Goal: Feedback & Contribution: Submit feedback/report problem

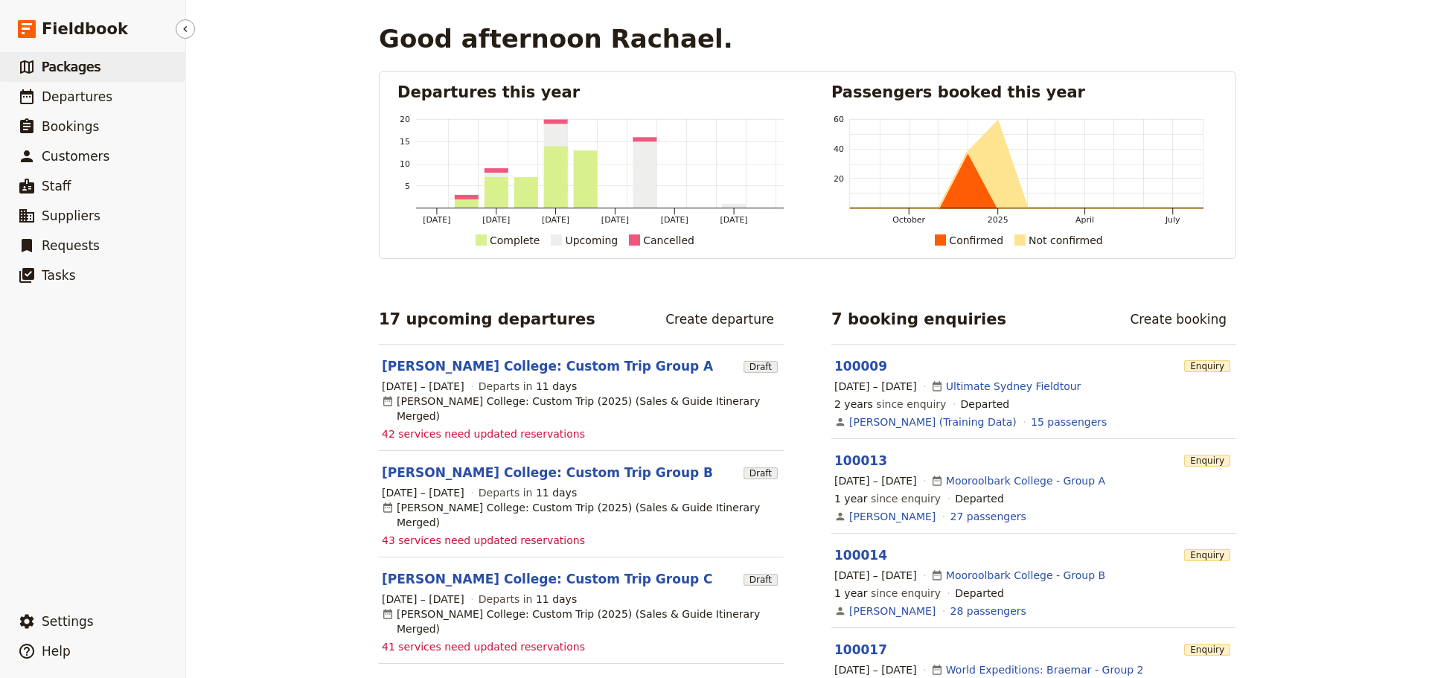
click at [83, 76] on link "​ Packages" at bounding box center [92, 67] width 185 height 30
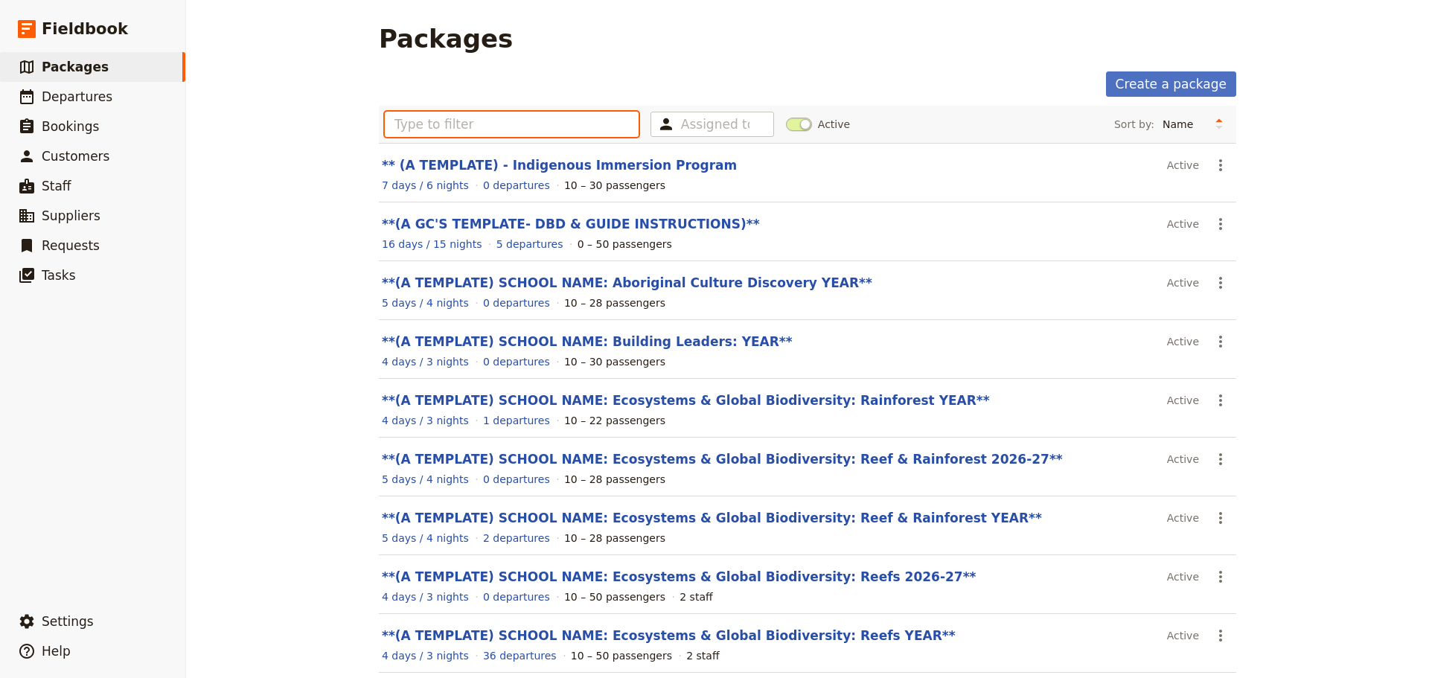
click at [526, 127] on input "text" at bounding box center [512, 124] width 254 height 25
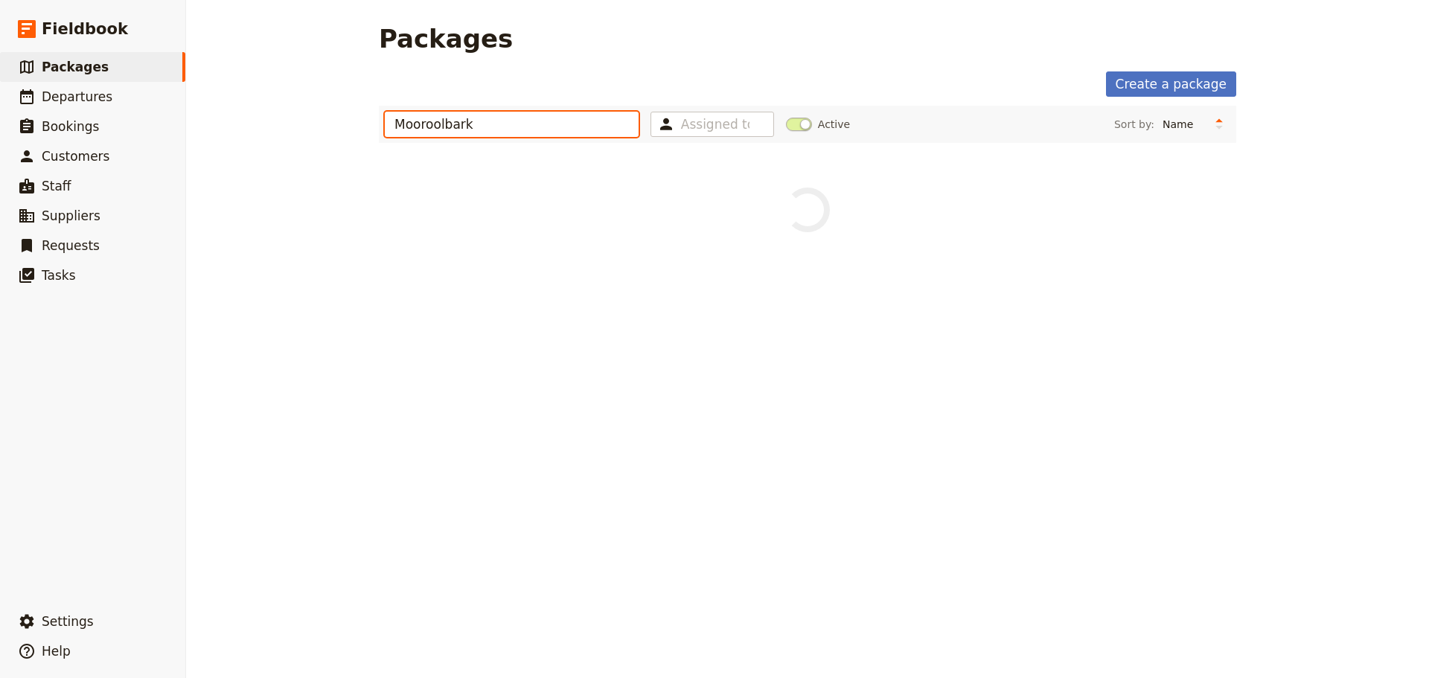
type input "Mooroolbark"
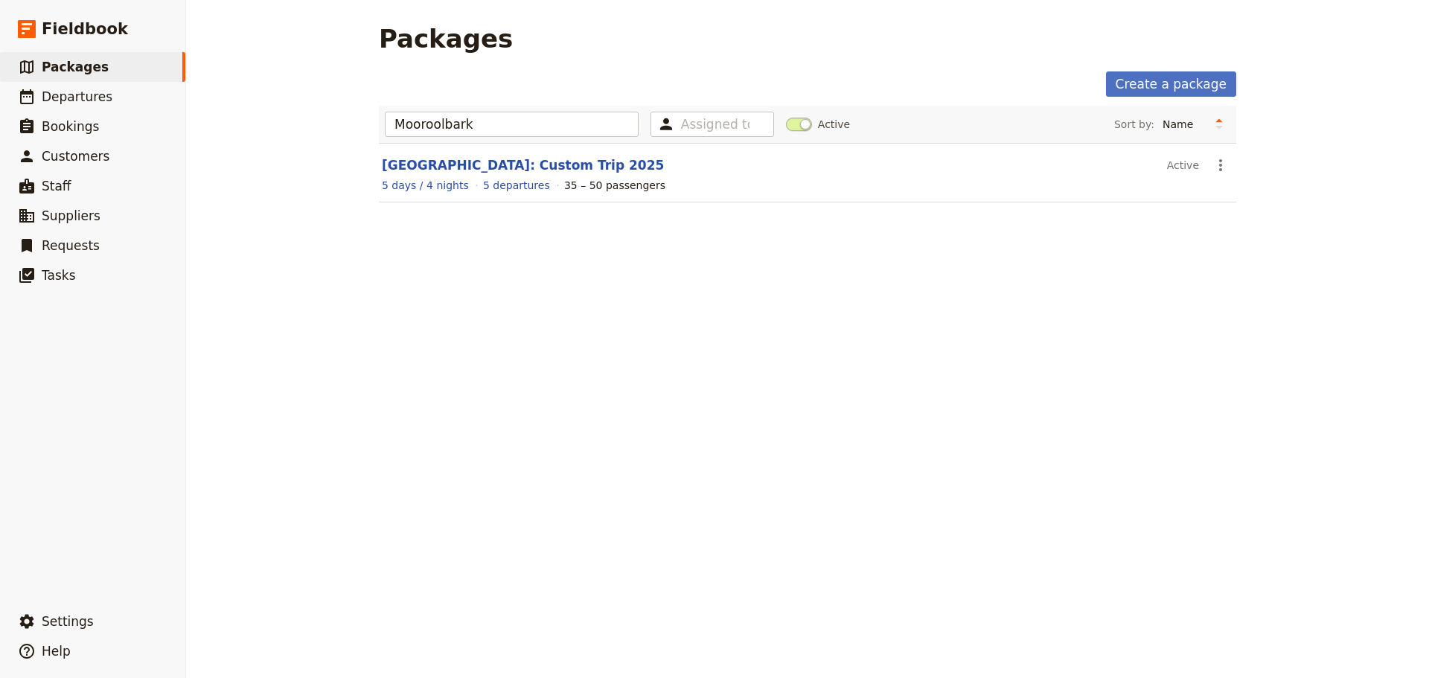
click at [1051, 503] on div "Packages Create a package Mooroolbark Assigned to Active Sort by: Name Number o…" at bounding box center [807, 339] width 1243 height 678
click at [105, 106] on link "​ Departures" at bounding box center [92, 97] width 185 height 30
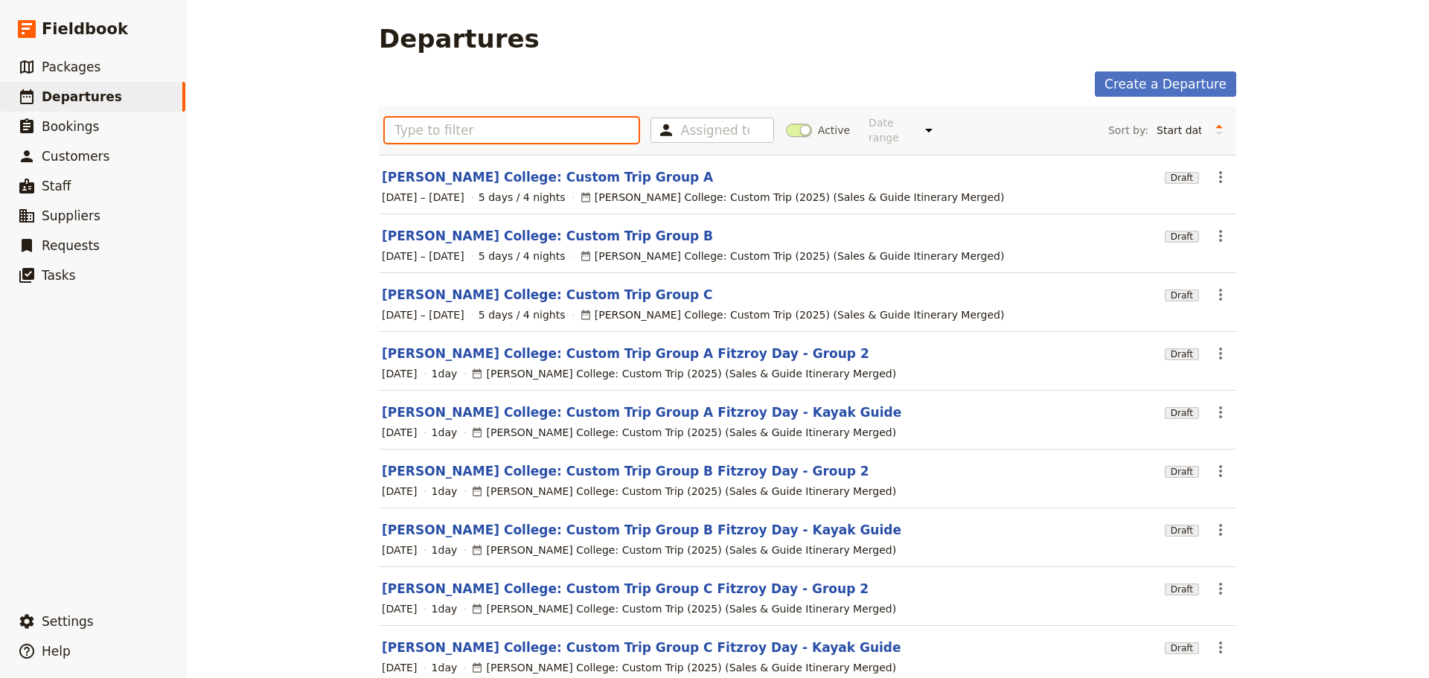
click at [474, 124] on input "text" at bounding box center [512, 130] width 254 height 25
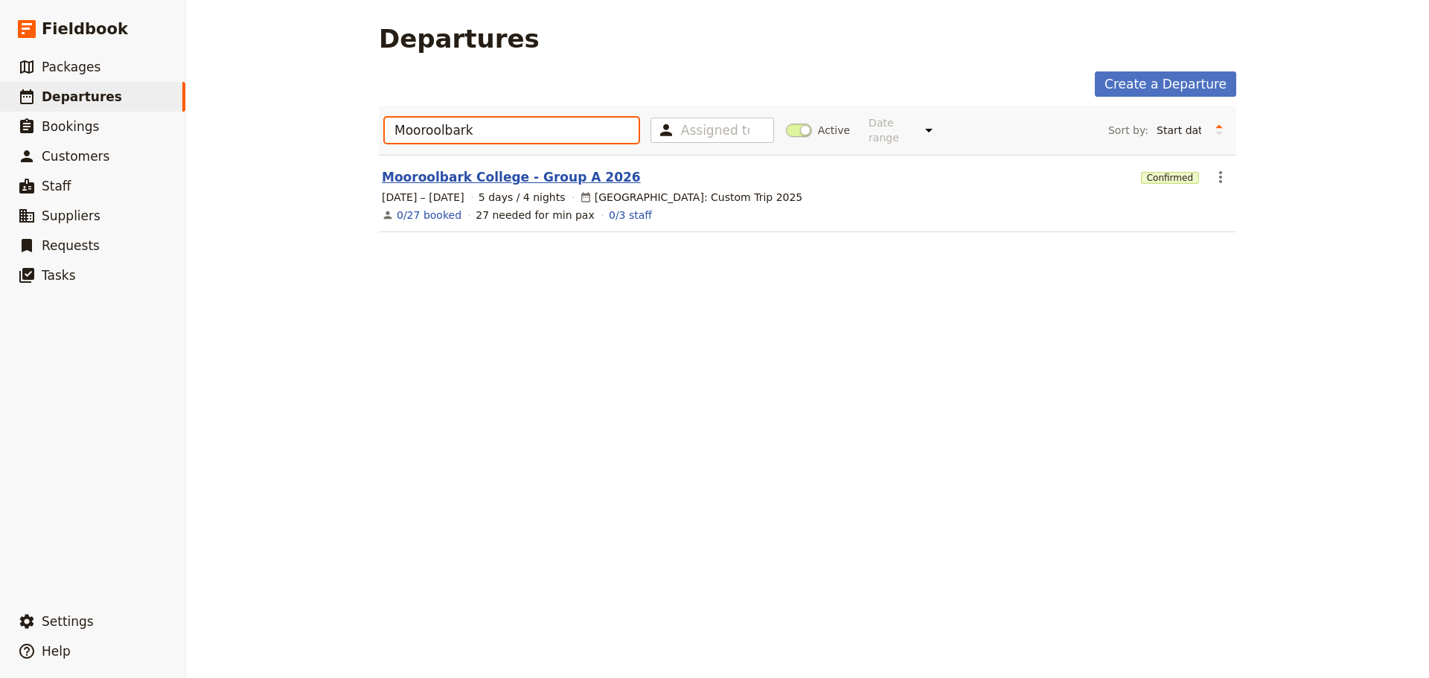
type input "Mooroolbark"
click at [564, 168] on link "Mooroolbark College - Group A 2026" at bounding box center [511, 177] width 259 height 18
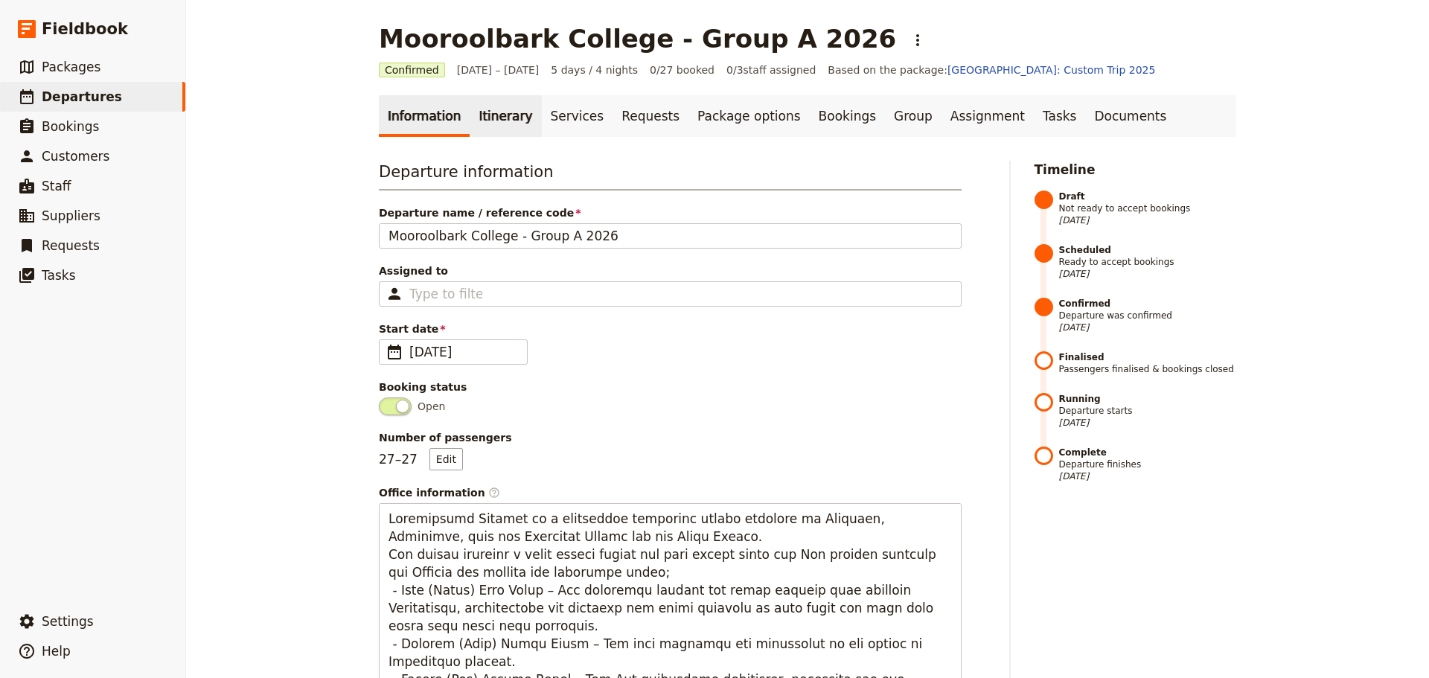
click at [478, 121] on link "Itinerary" at bounding box center [505, 116] width 71 height 42
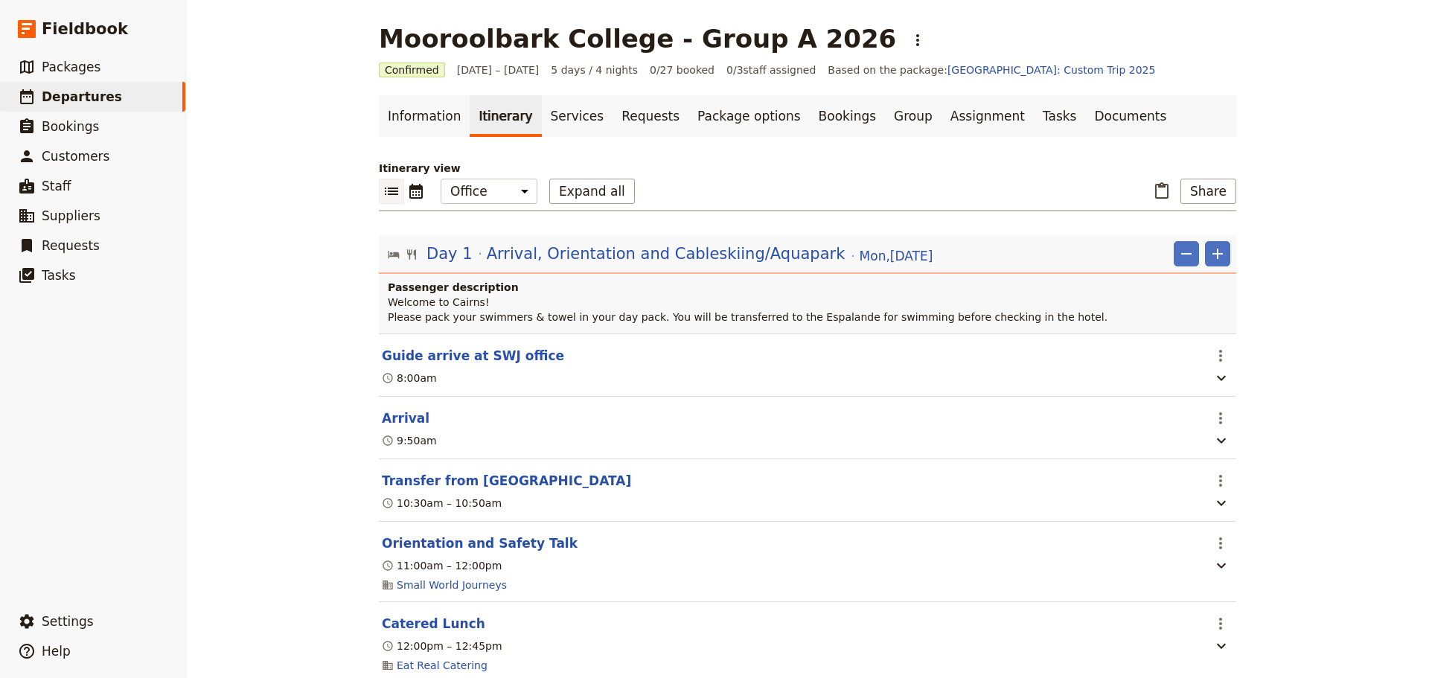
click at [383, 188] on icon "List view" at bounding box center [392, 191] width 18 height 18
click at [413, 194] on icon "Calendar view" at bounding box center [415, 191] width 13 height 15
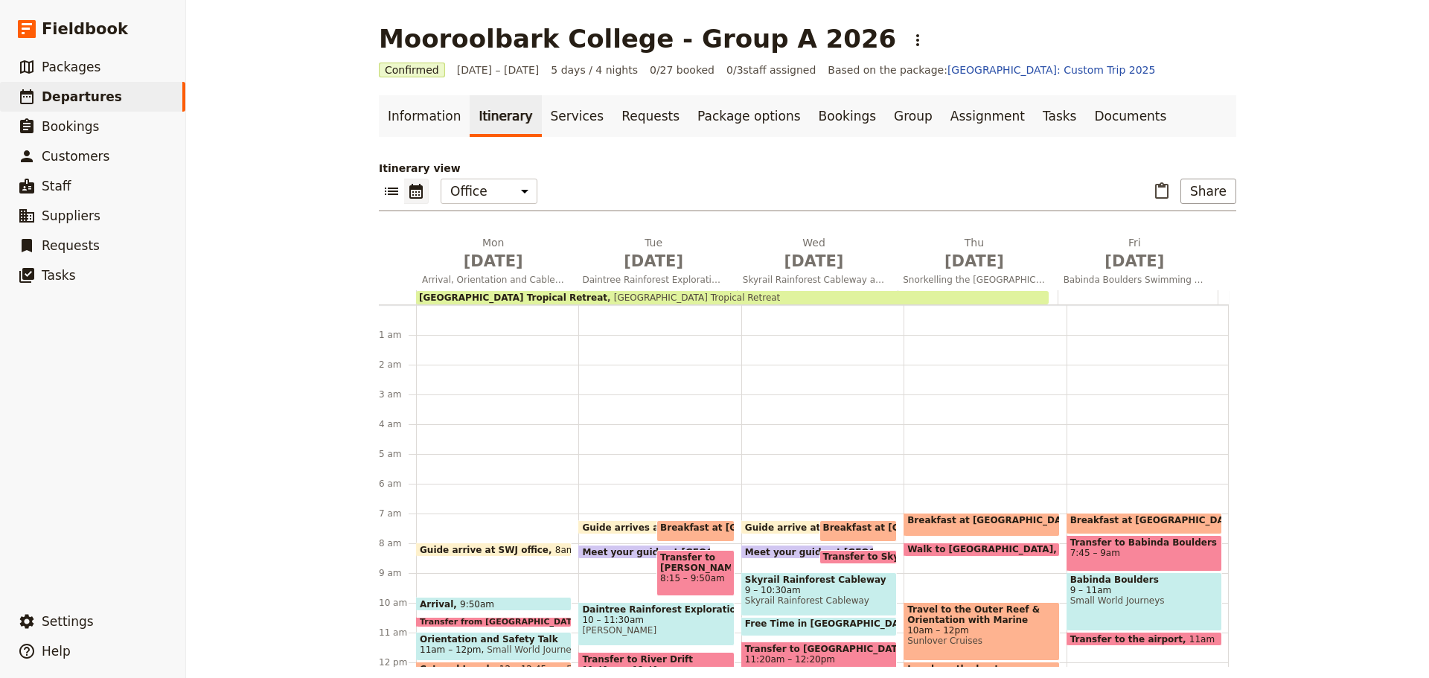
scroll to position [194, 0]
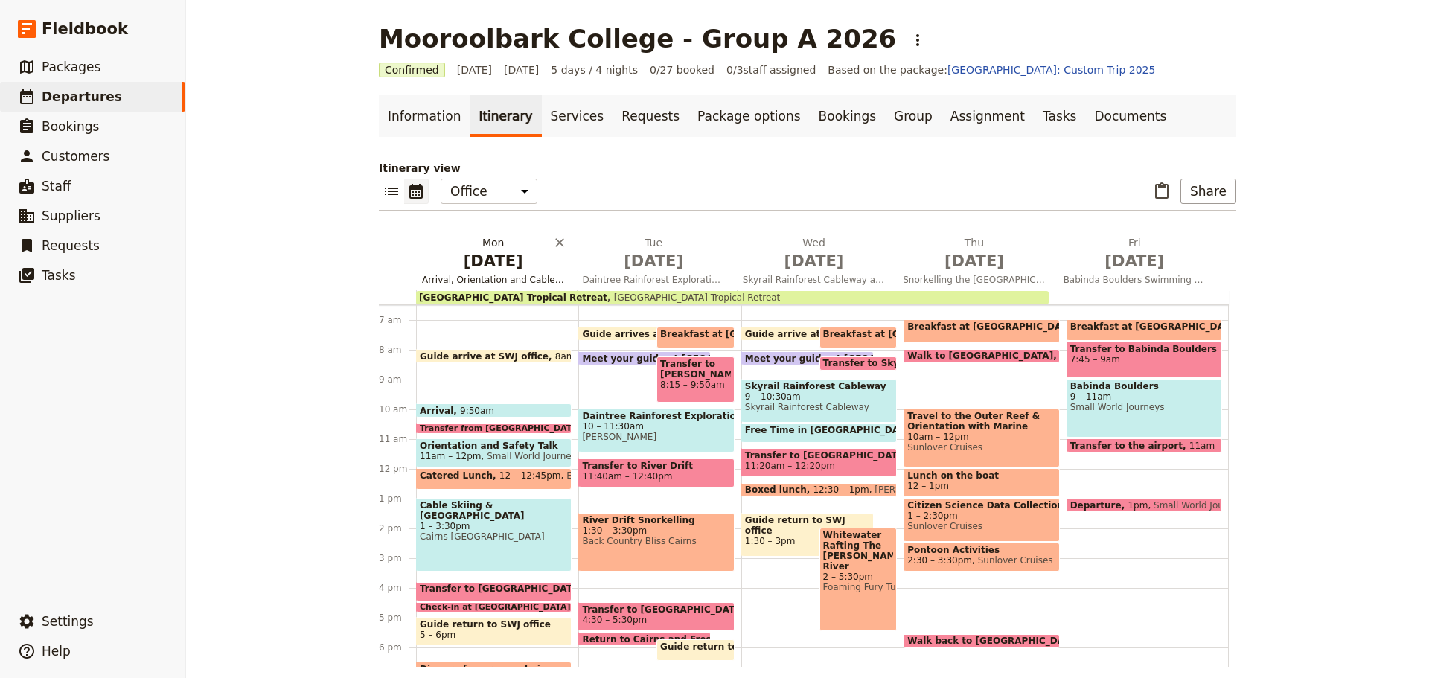
click at [476, 256] on span "[DATE]" at bounding box center [493, 261] width 142 height 22
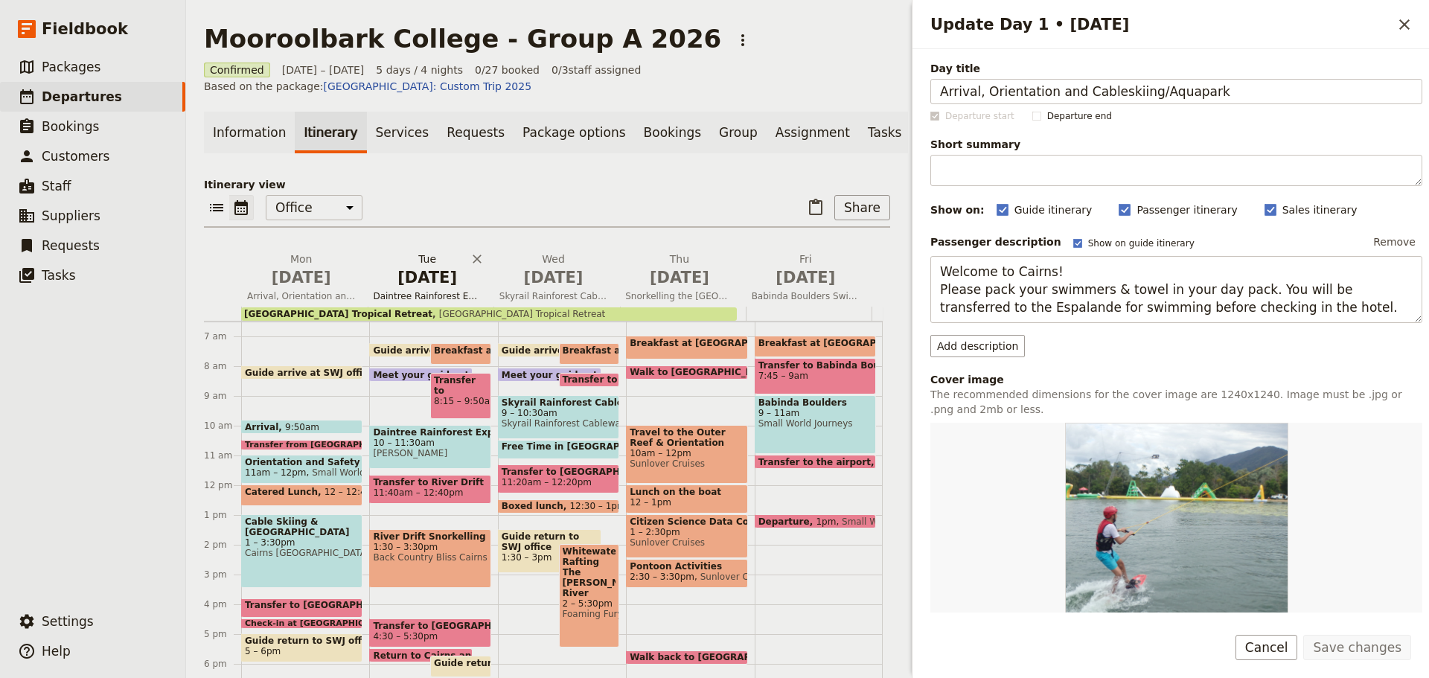
click at [402, 284] on span "[DATE]" at bounding box center [427, 278] width 108 height 22
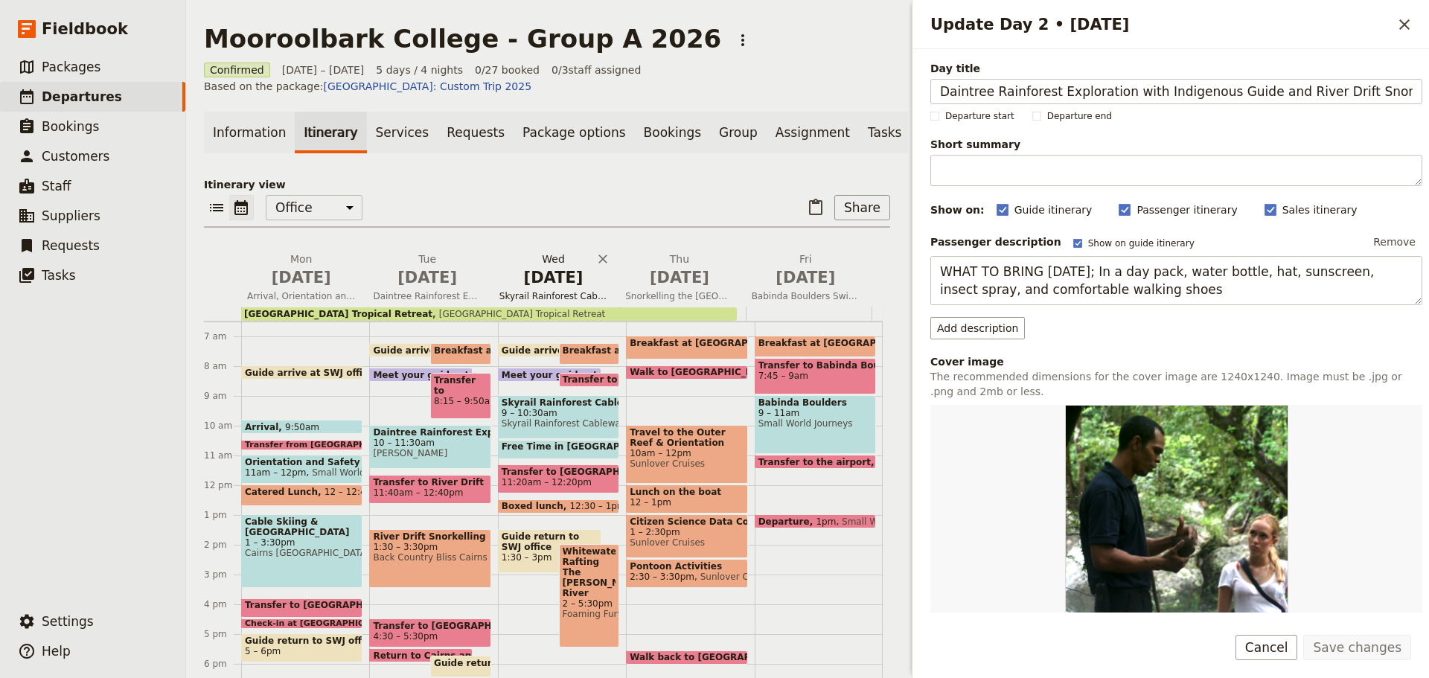
click at [526, 299] on span "Skyrail Rainforest Cableway and Whitewater Rafting" at bounding box center [554, 296] width 120 height 12
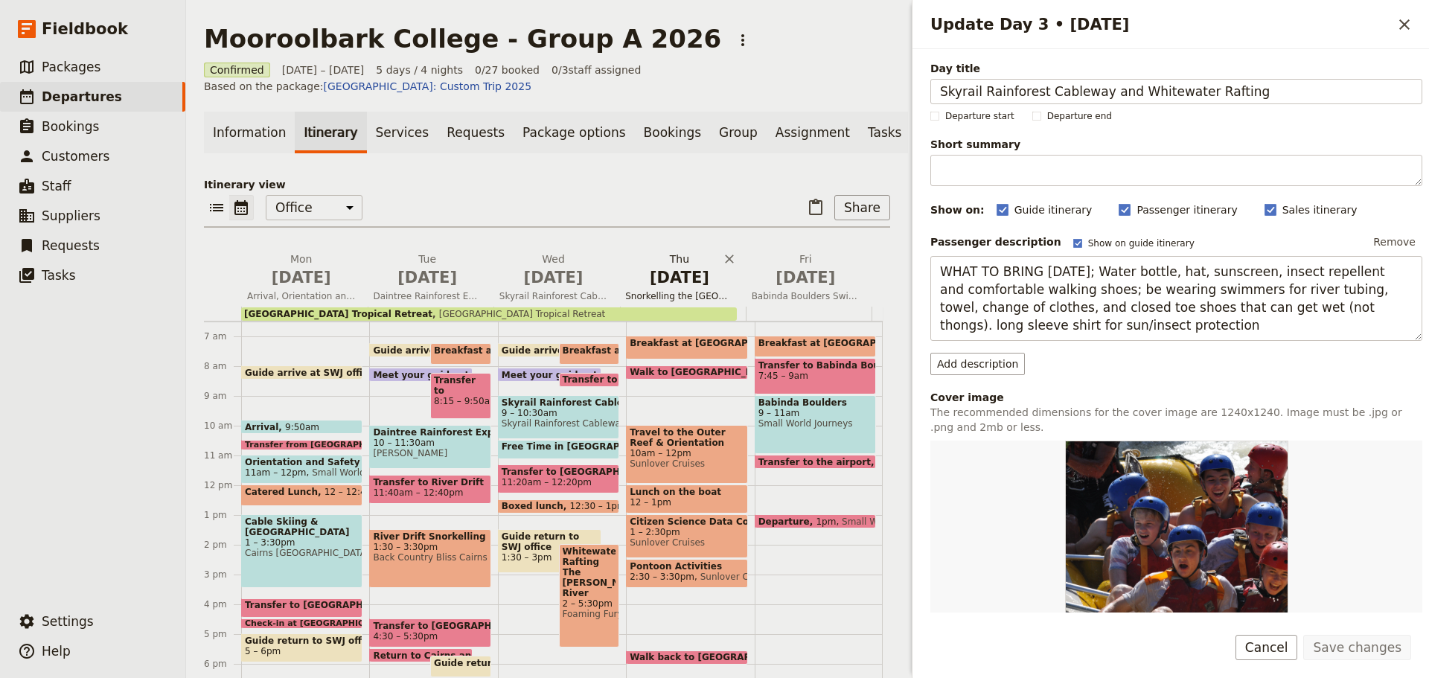
click at [652, 289] on span "[DATE]" at bounding box center [679, 278] width 108 height 22
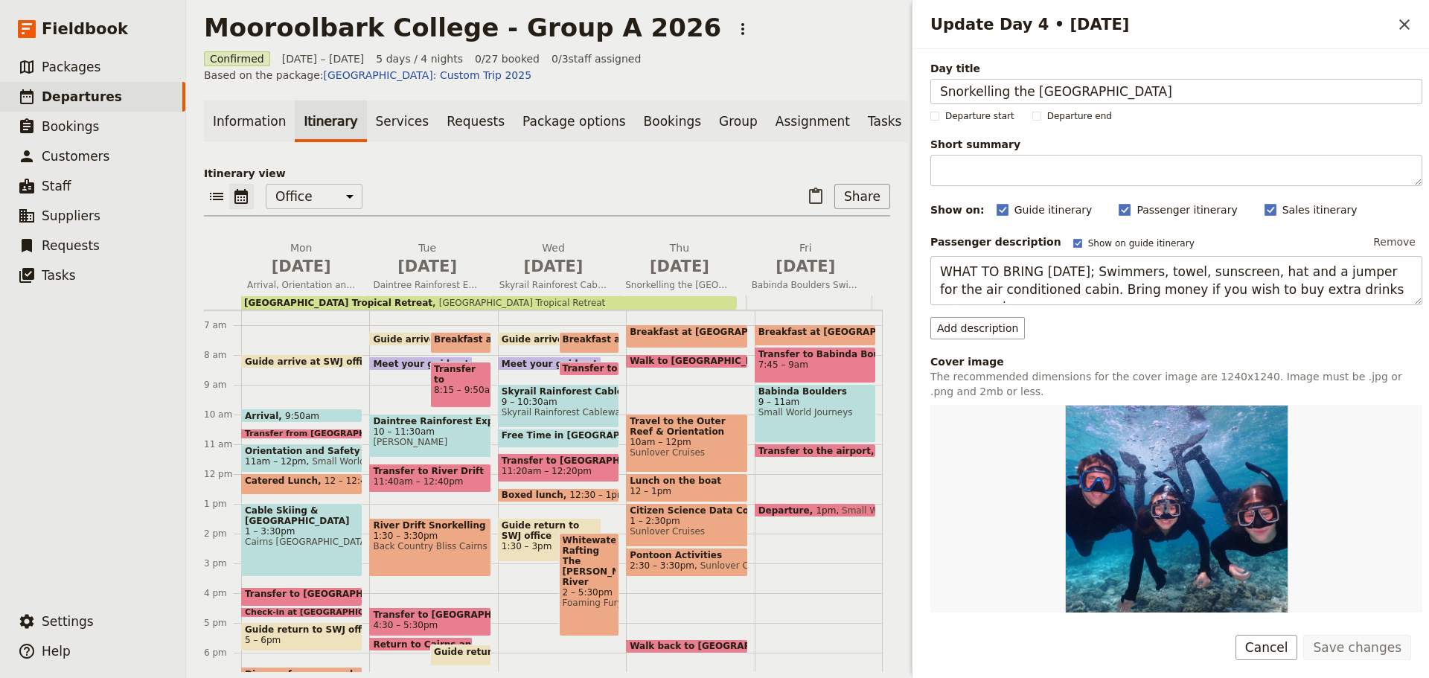
scroll to position [0, 0]
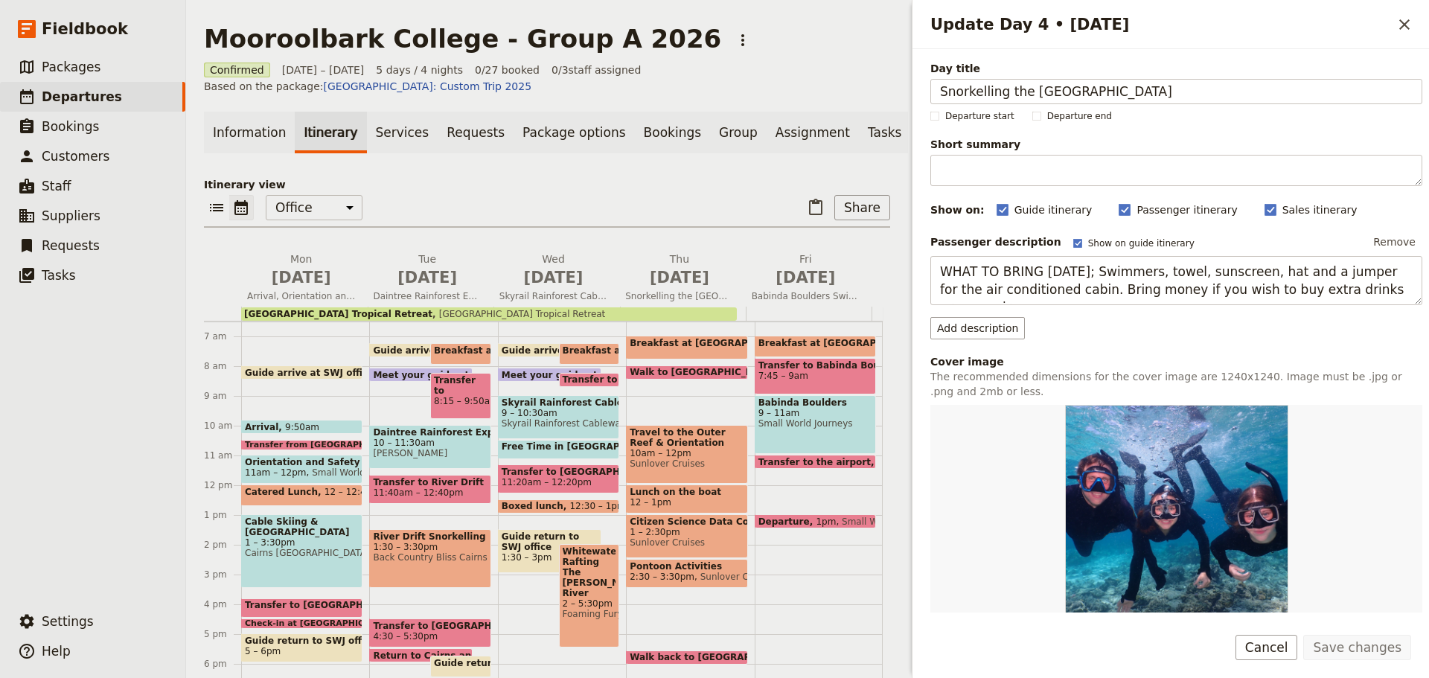
click at [1371, 575] on div "Update Day 4 • 11 Jun" at bounding box center [1177, 516] width 492 height 223
click at [1279, 646] on button "Cancel" at bounding box center [1267, 647] width 63 height 25
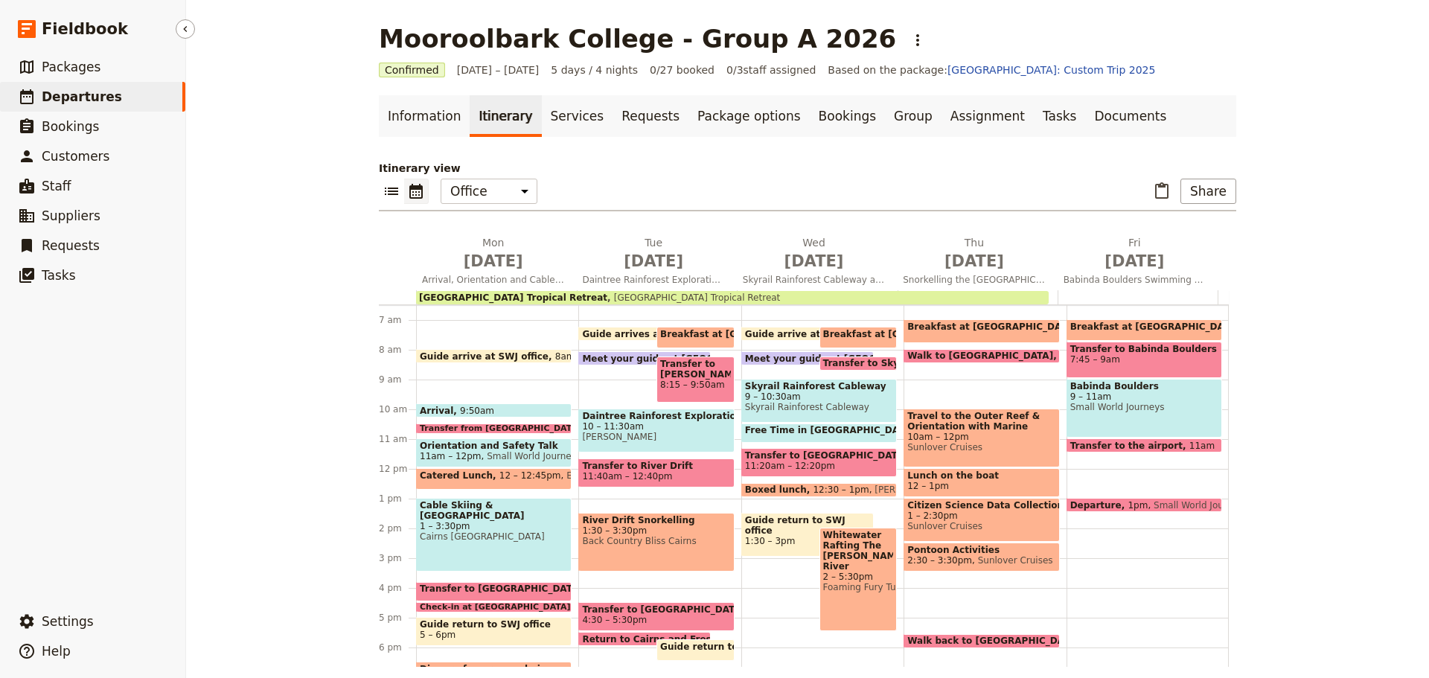
click at [74, 95] on span "Departures" at bounding box center [82, 96] width 80 height 15
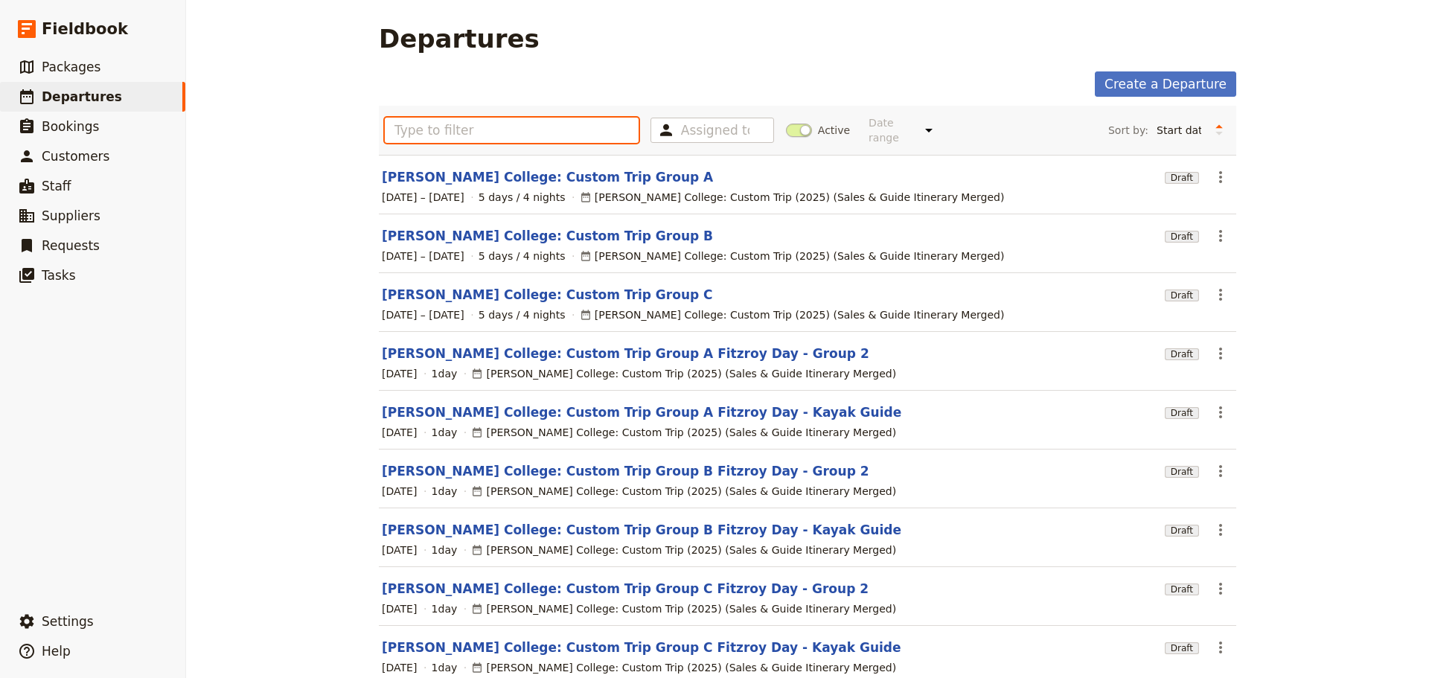
click at [498, 130] on input "text" at bounding box center [512, 130] width 254 height 25
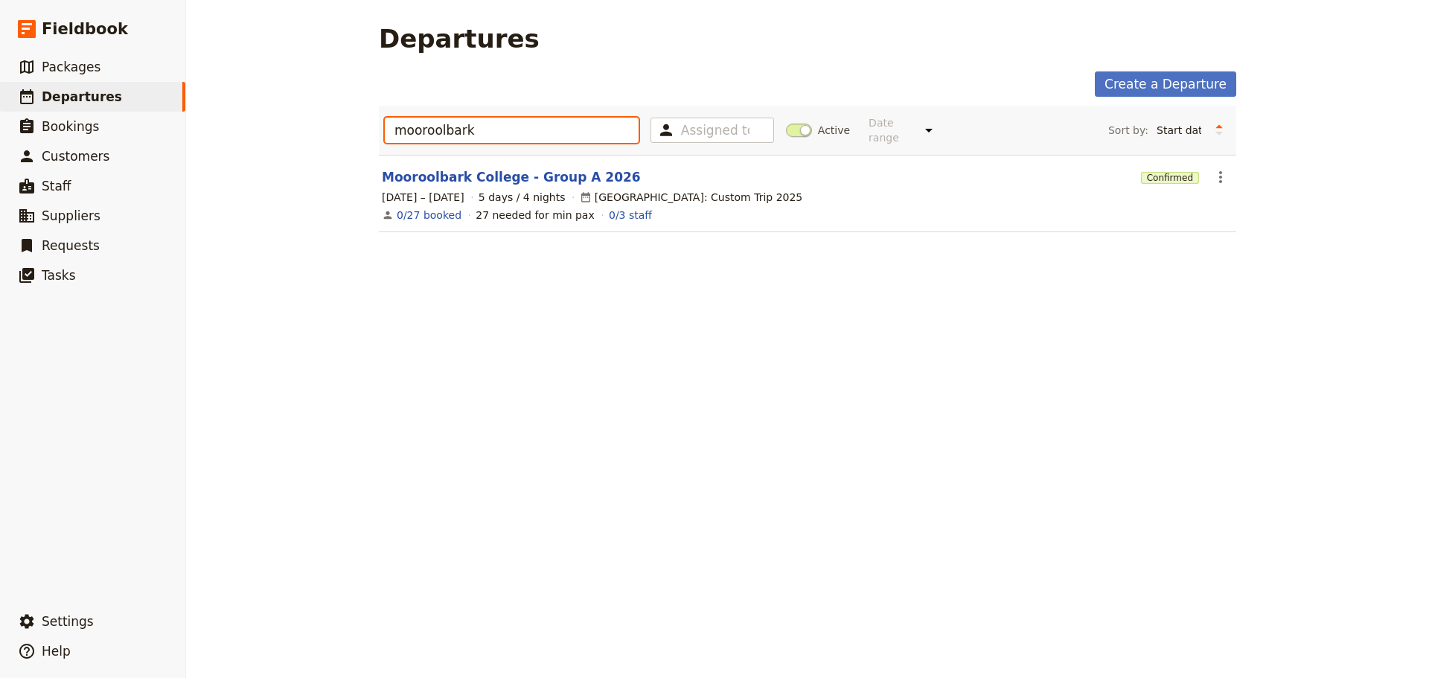
type input "mooroolbark"
click at [891, 499] on div "Departures Create a Departure mooroolbark Assigned to Active Date range This we…" at bounding box center [807, 339] width 1243 height 678
click at [1212, 168] on icon "Actions" at bounding box center [1221, 177] width 18 height 18
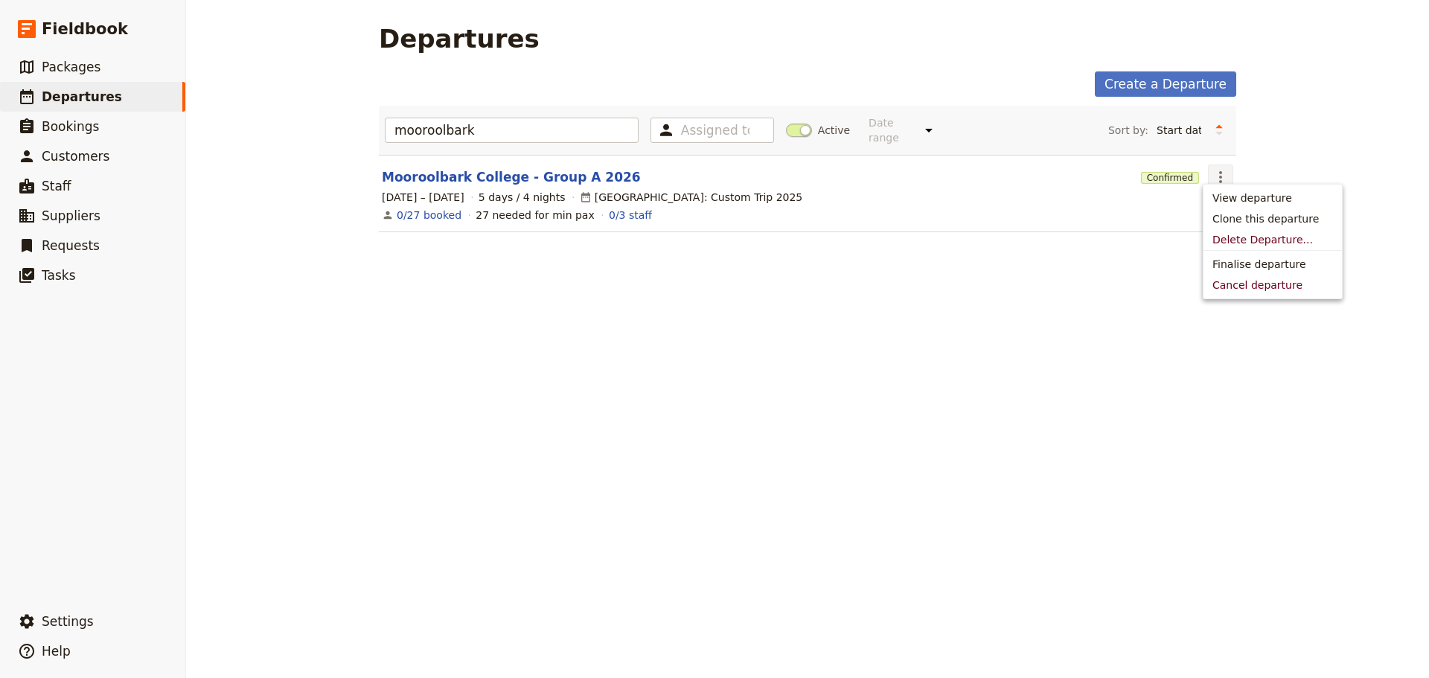
click at [1031, 433] on div "Departures Create a Departure mooroolbark Assigned to Active Date range This we…" at bounding box center [807, 339] width 1243 height 678
click at [1212, 170] on icon "Actions" at bounding box center [1221, 177] width 18 height 18
click at [1270, 222] on span "Clone this departure" at bounding box center [1266, 218] width 106 height 15
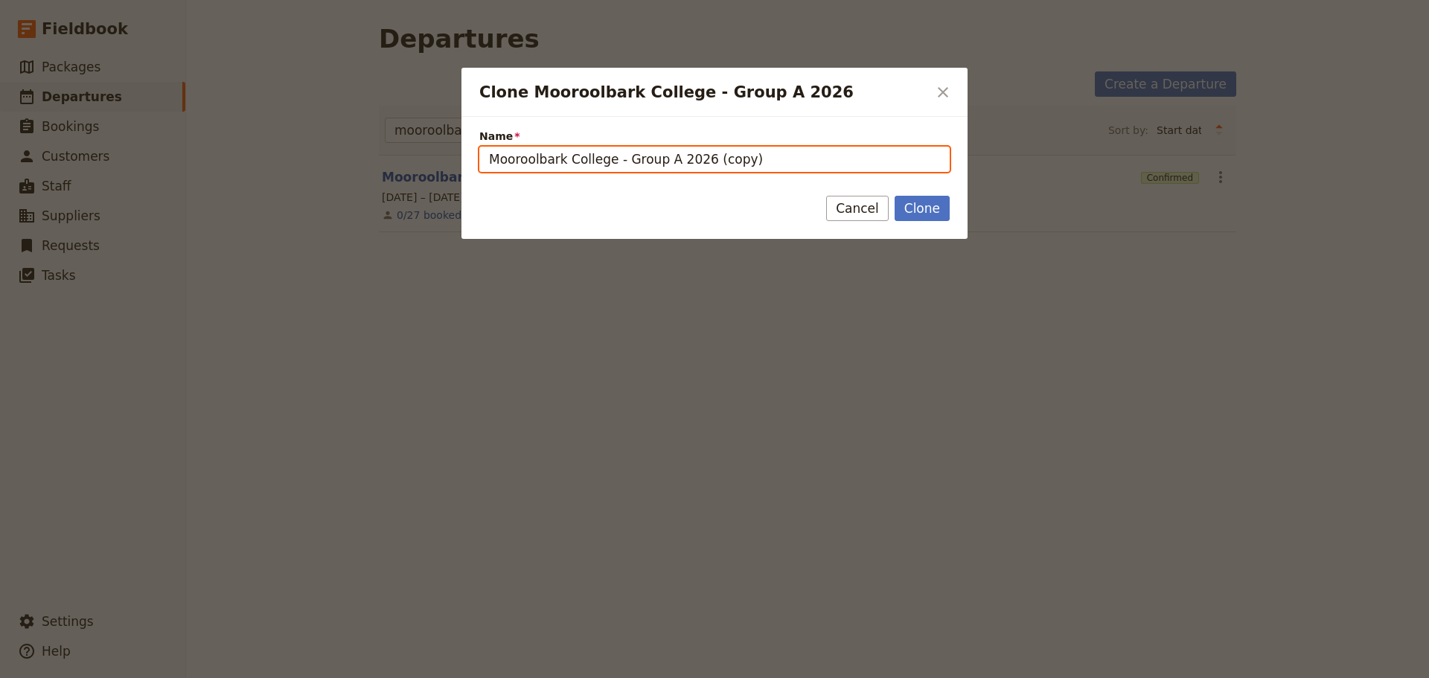
click at [576, 163] on input "Mooroolbark College - Group A 2026 (copy)" at bounding box center [714, 159] width 471 height 25
drag, startPoint x: 567, startPoint y: 160, endPoint x: 490, endPoint y: 150, distance: 77.4
click at [490, 150] on input "Mooroolbark College - Group A 2026 (copy)" at bounding box center [714, 159] width 471 height 25
drag, startPoint x: 720, startPoint y: 159, endPoint x: 674, endPoint y: 162, distance: 46.2
click at [674, 162] on input "Mornington SecondaryCollege - Group A 2026 (copy)" at bounding box center [714, 159] width 471 height 25
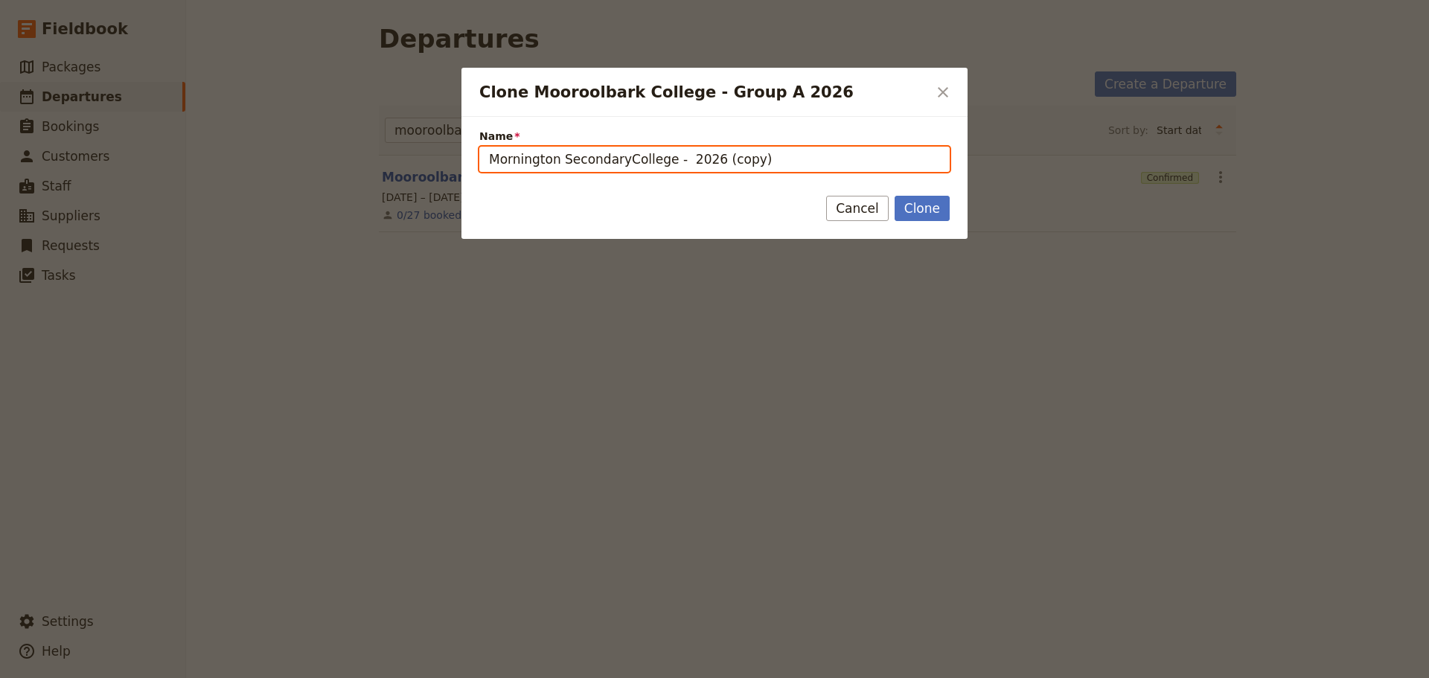
click at [755, 158] on input "Mornington SecondaryCollege - 2026 (copy)" at bounding box center [714, 159] width 471 height 25
click at [676, 159] on input "Mornington SecondaryCollege - 2026" at bounding box center [714, 159] width 471 height 25
type input "Mornington SecondaryCollege - 2026"
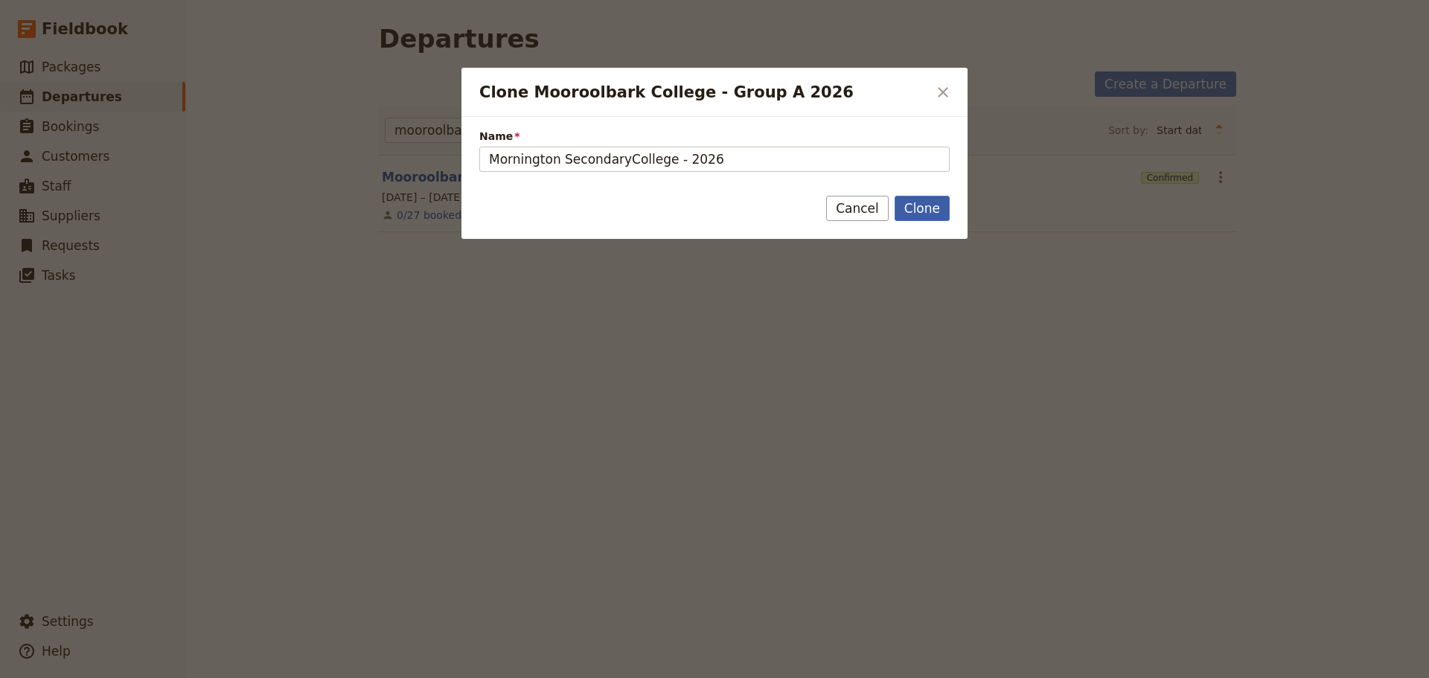
click at [918, 205] on button "Clone" at bounding box center [922, 208] width 55 height 25
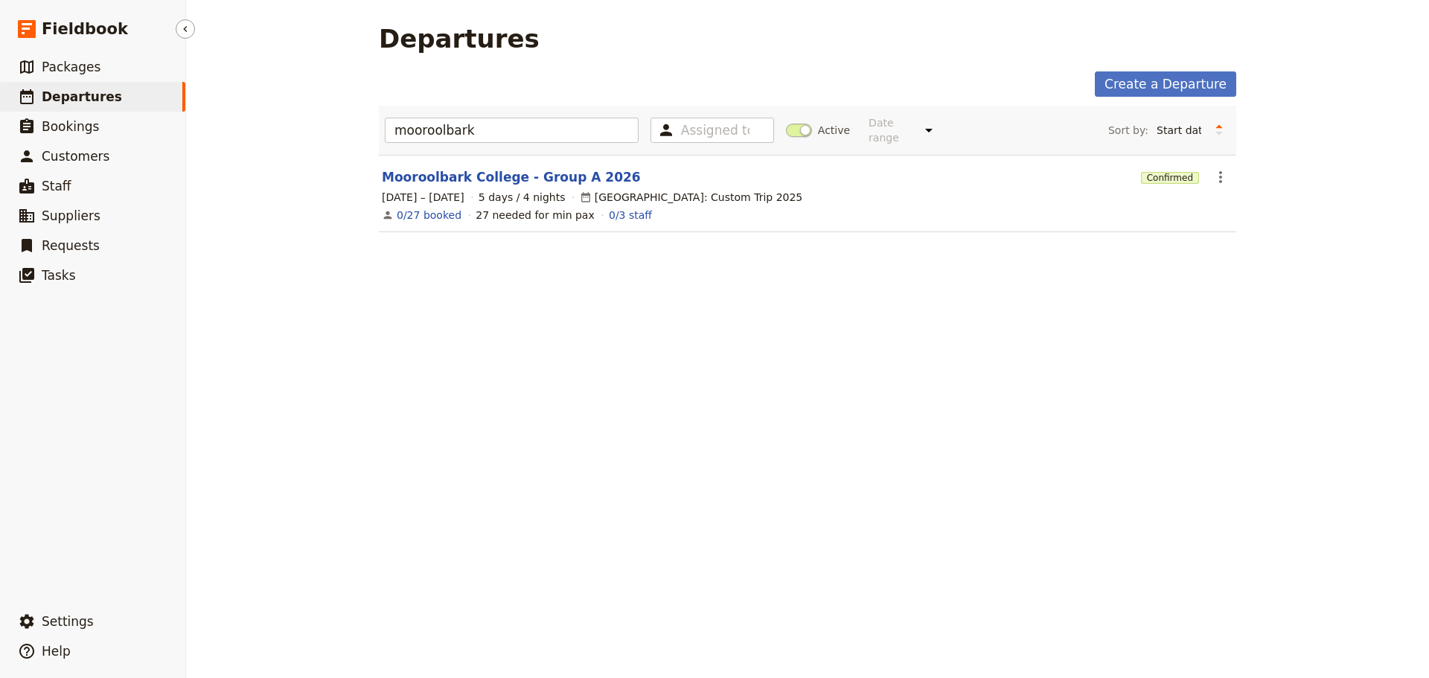
click at [63, 102] on span "Departures" at bounding box center [82, 96] width 80 height 15
click at [121, 103] on link "​ Departures" at bounding box center [92, 97] width 185 height 30
click at [64, 60] on span "Packages" at bounding box center [71, 67] width 59 height 15
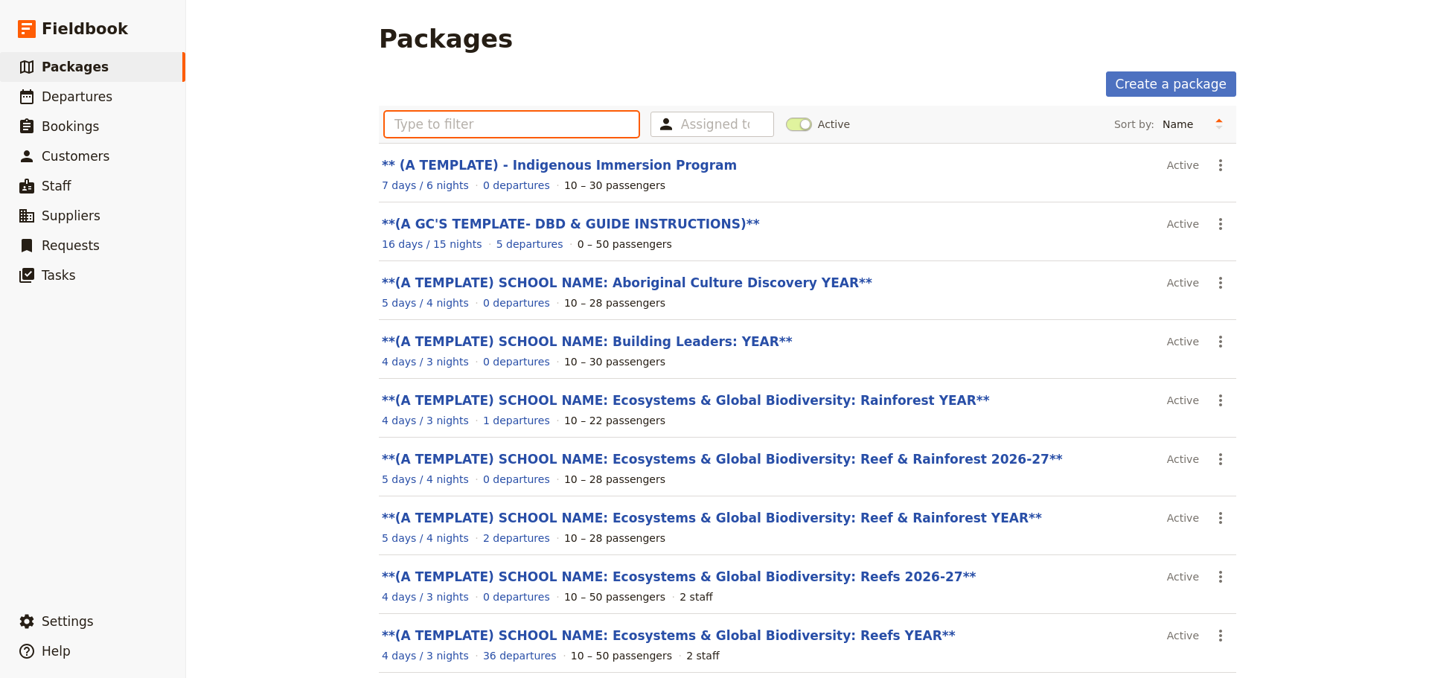
click at [427, 127] on input "text" at bounding box center [512, 124] width 254 height 25
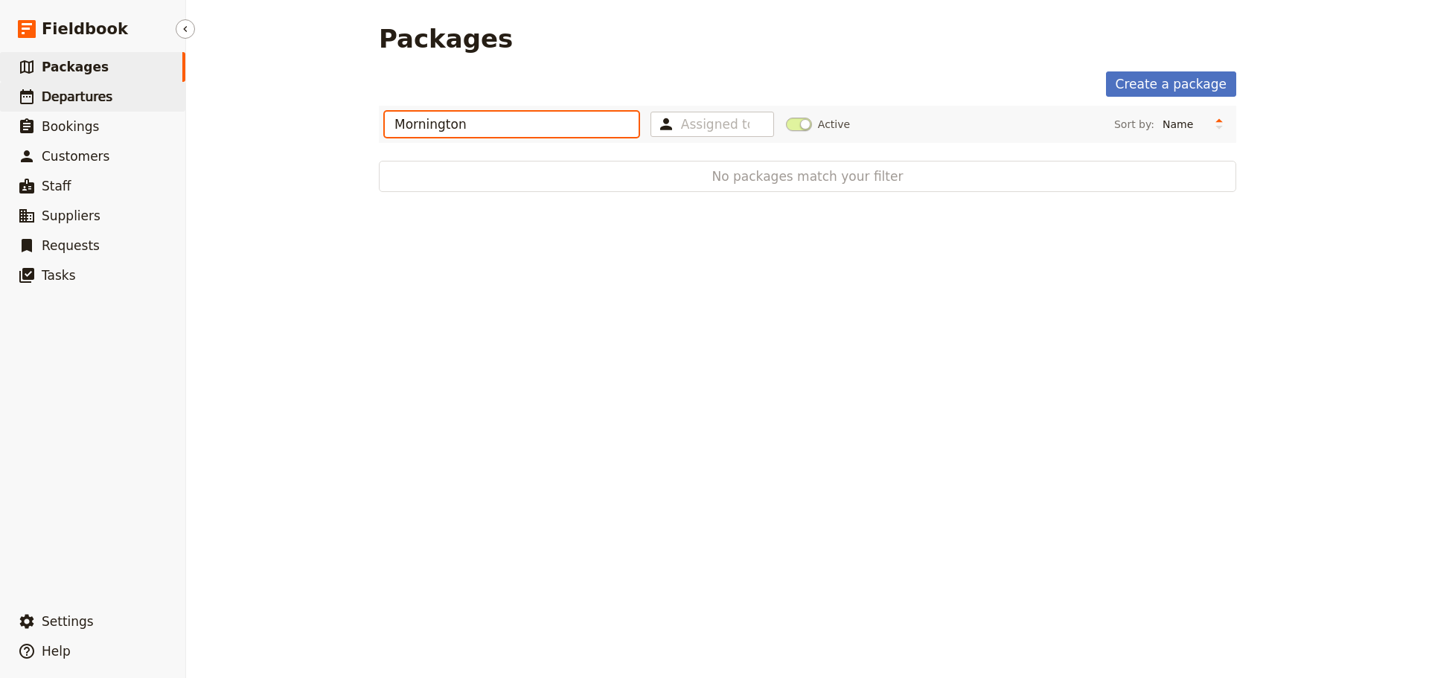
type input "Mornington"
click at [87, 105] on span "Departures" at bounding box center [77, 97] width 71 height 18
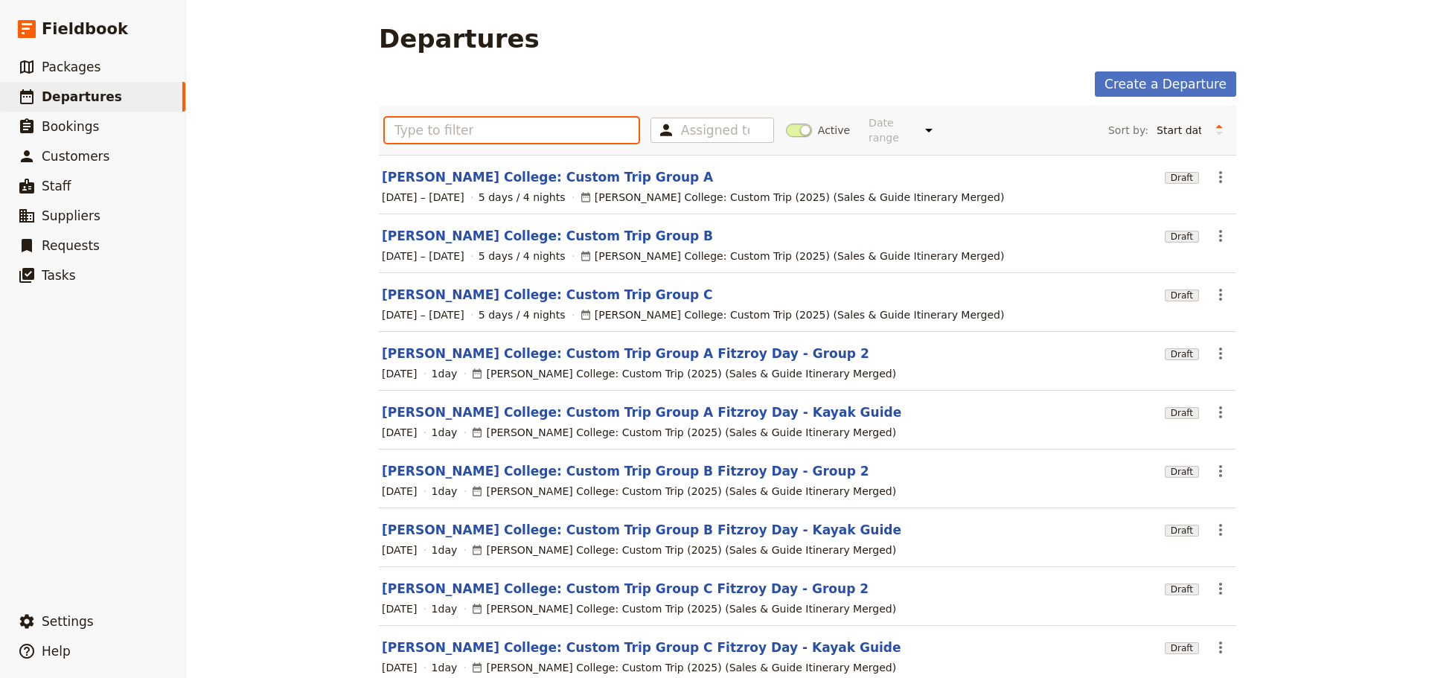
click at [428, 133] on input "text" at bounding box center [512, 130] width 254 height 25
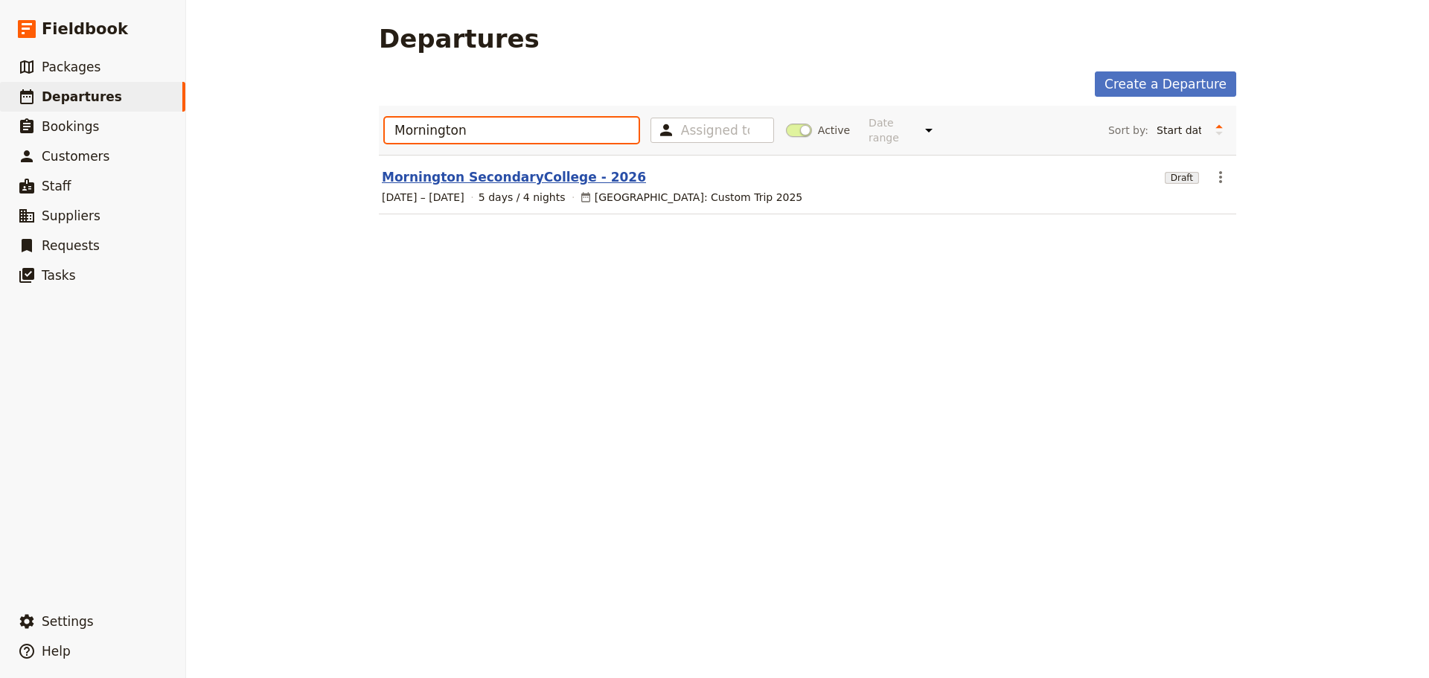
type input "Mornington"
click at [517, 171] on link "Mornington SecondaryCollege - 2026" at bounding box center [514, 177] width 264 height 18
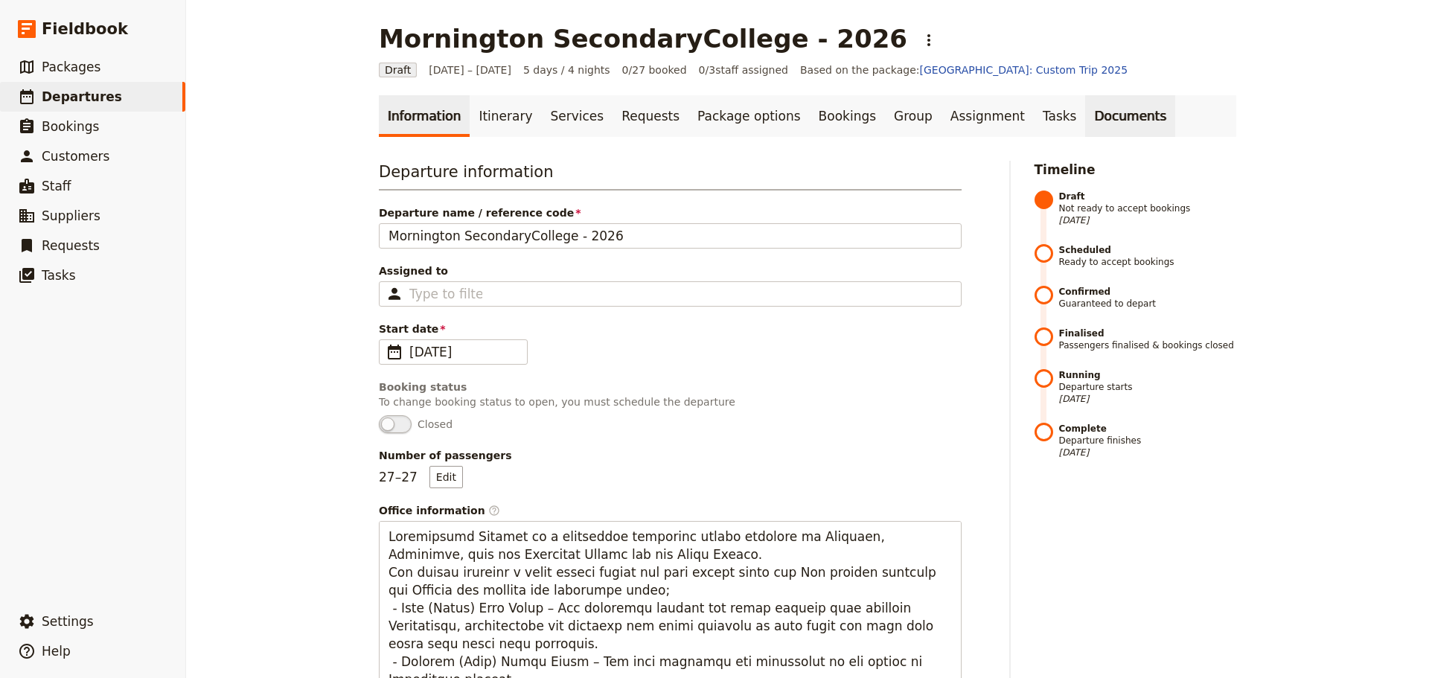
click at [1086, 118] on link "Documents" at bounding box center [1131, 116] width 90 height 42
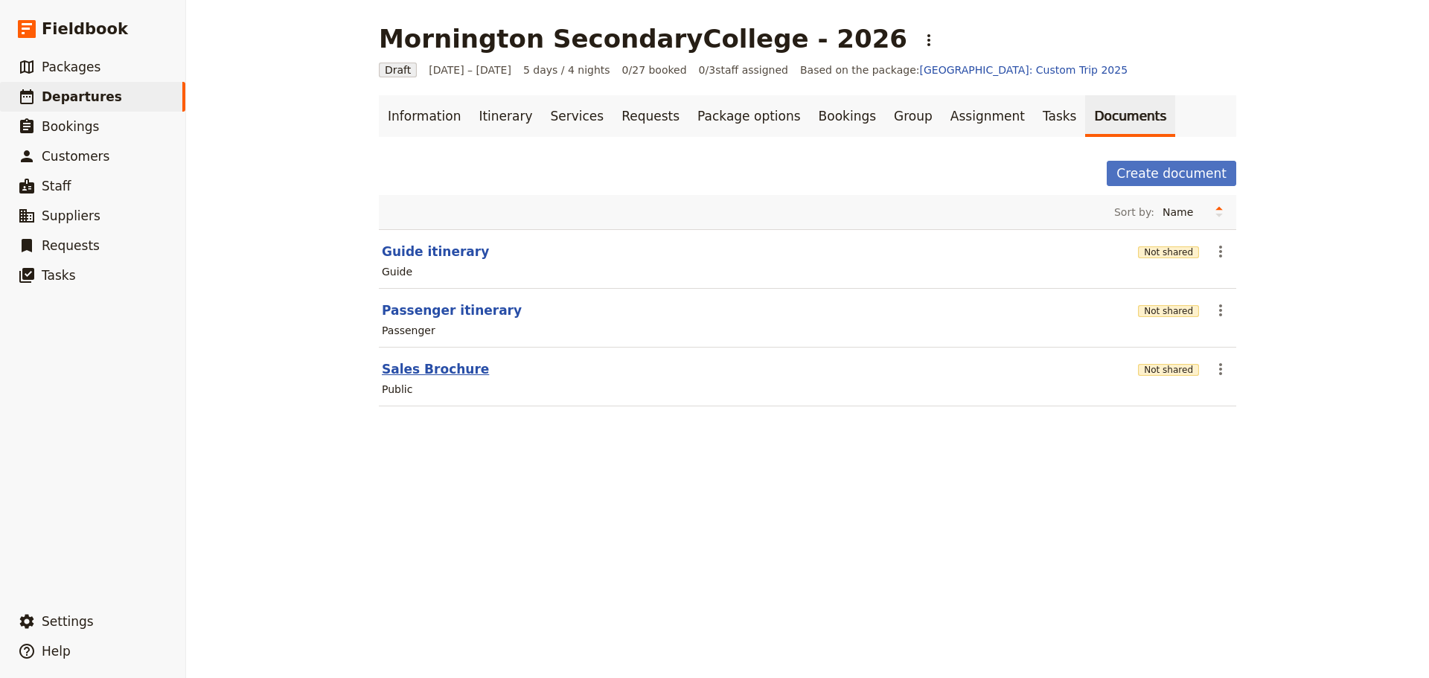
click at [395, 366] on button "Sales Brochure" at bounding box center [435, 369] width 107 height 18
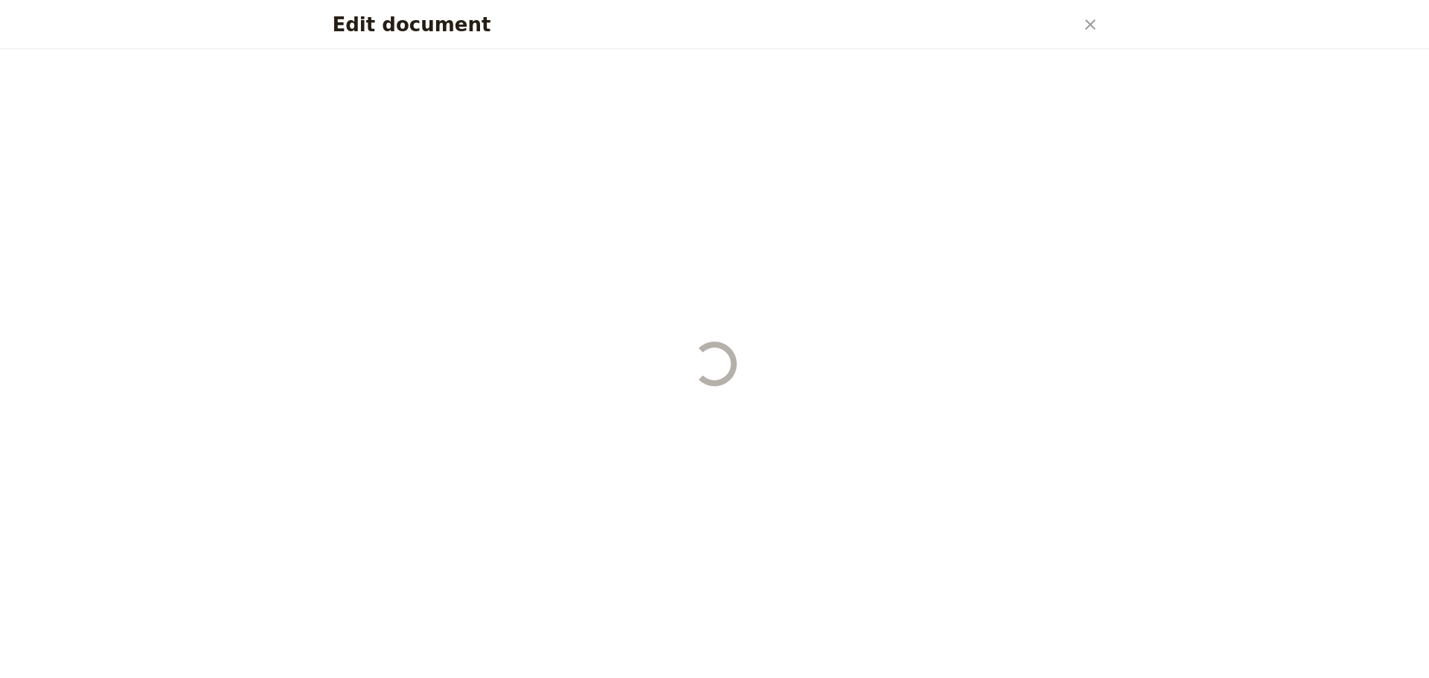
select select "DEFAULT"
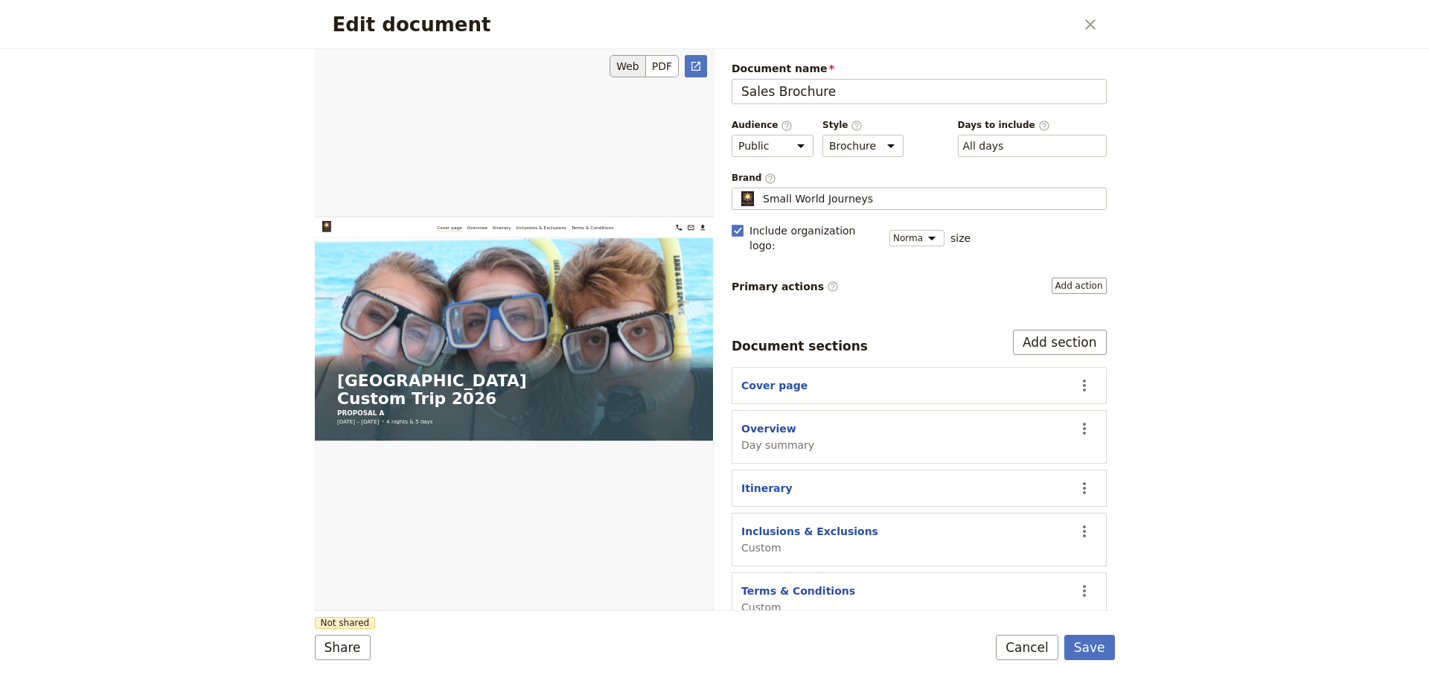
scroll to position [745, 0]
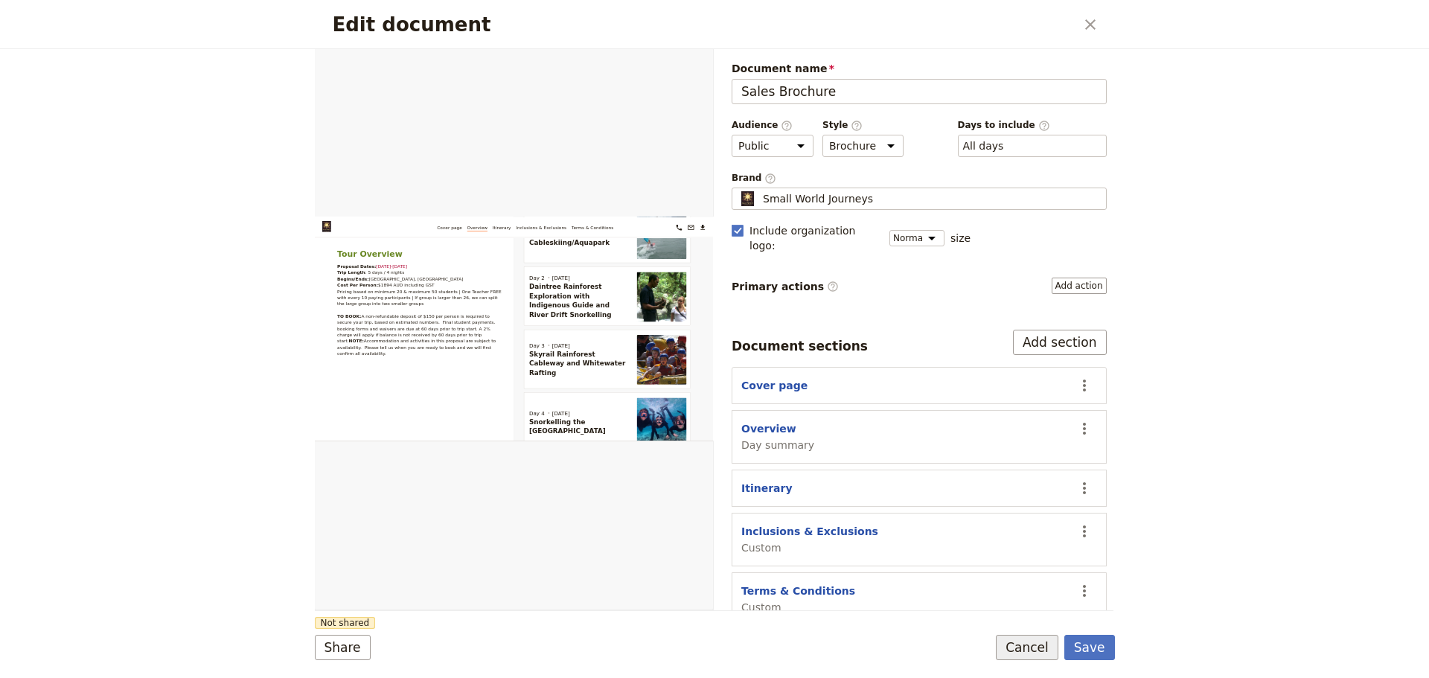
click at [1040, 645] on button "Cancel" at bounding box center [1027, 647] width 63 height 25
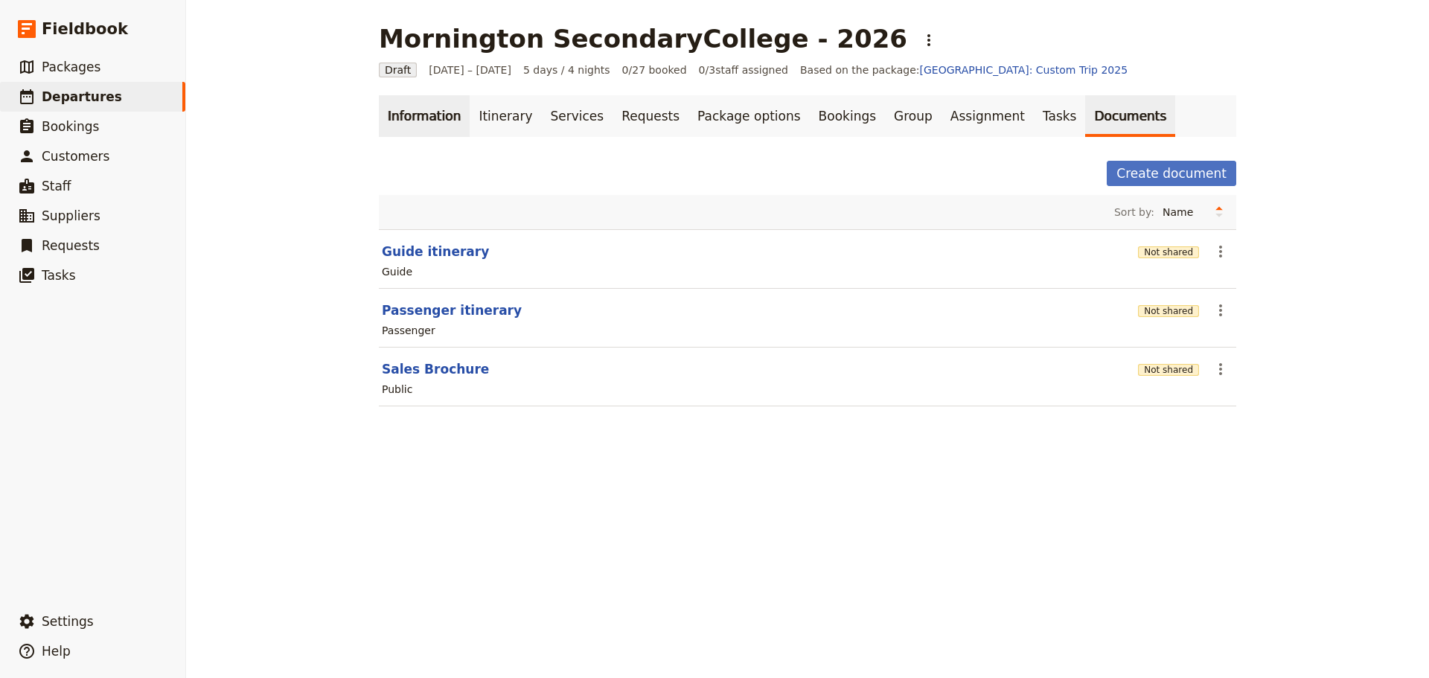
click at [415, 116] on link "Information" at bounding box center [424, 116] width 91 height 42
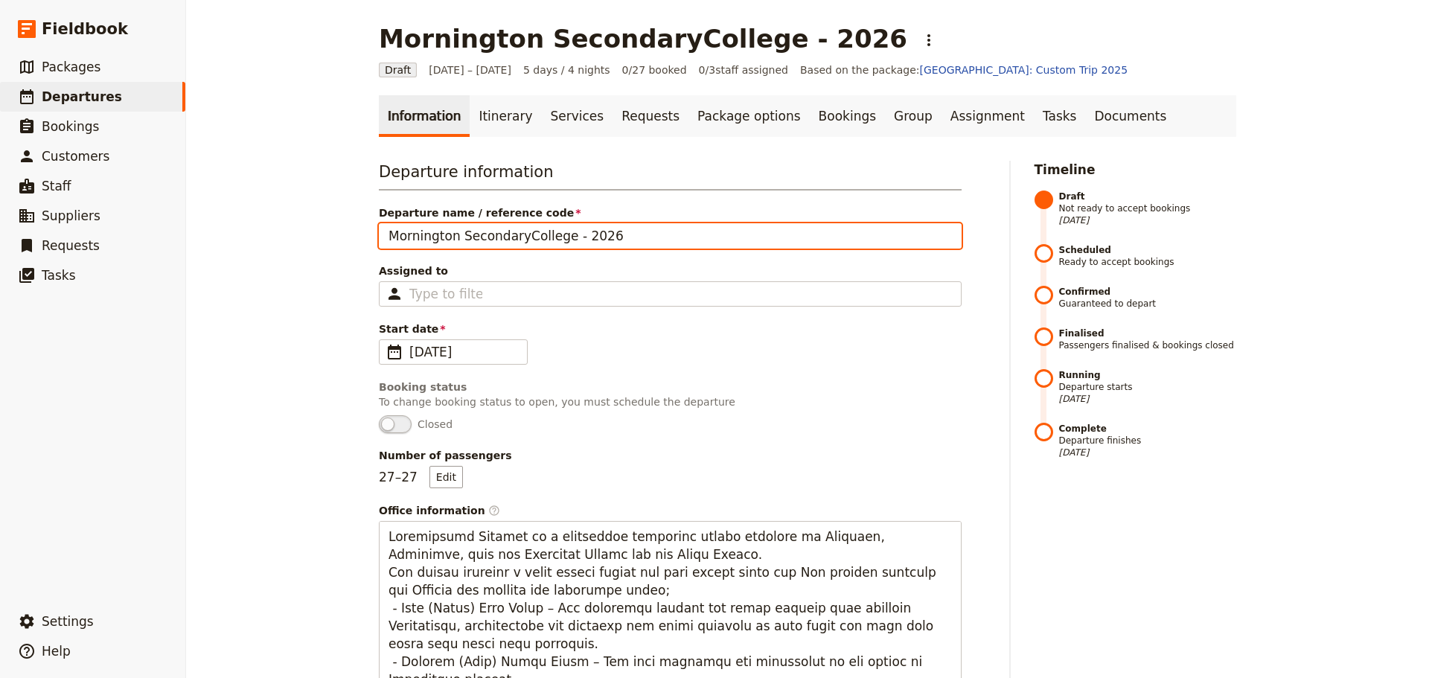
click at [683, 243] on input "Mornington SecondaryCollege - 2026" at bounding box center [670, 235] width 583 height 25
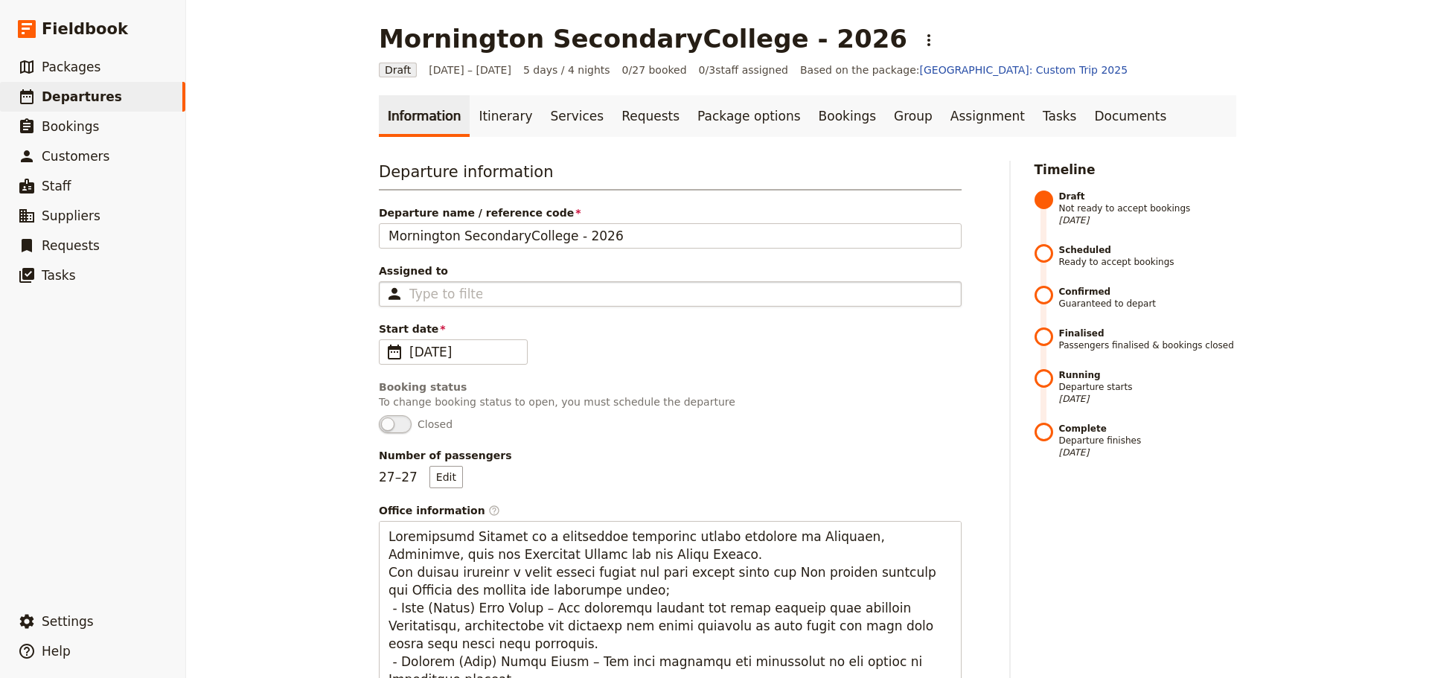
click at [637, 284] on div "Type to filter" at bounding box center [670, 293] width 583 height 25
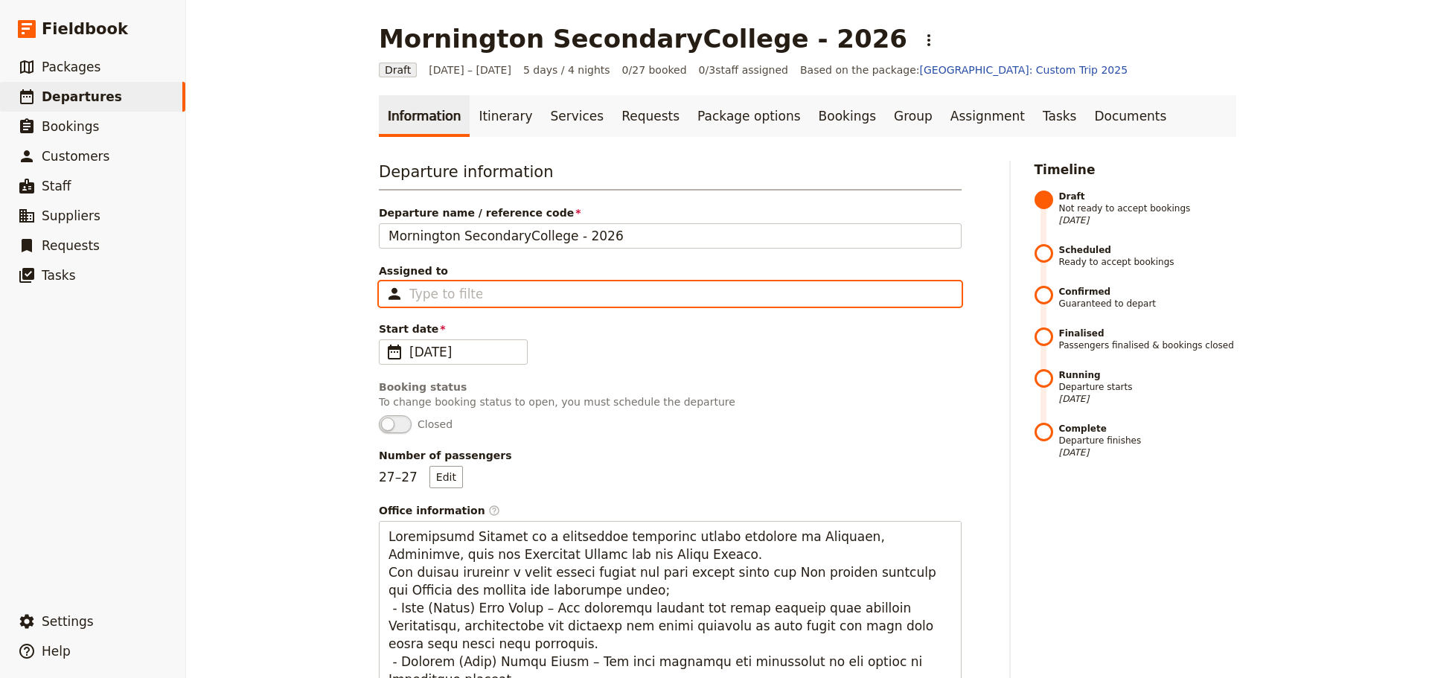
click at [482, 285] on input "Assigned to Type to filter" at bounding box center [445, 294] width 73 height 18
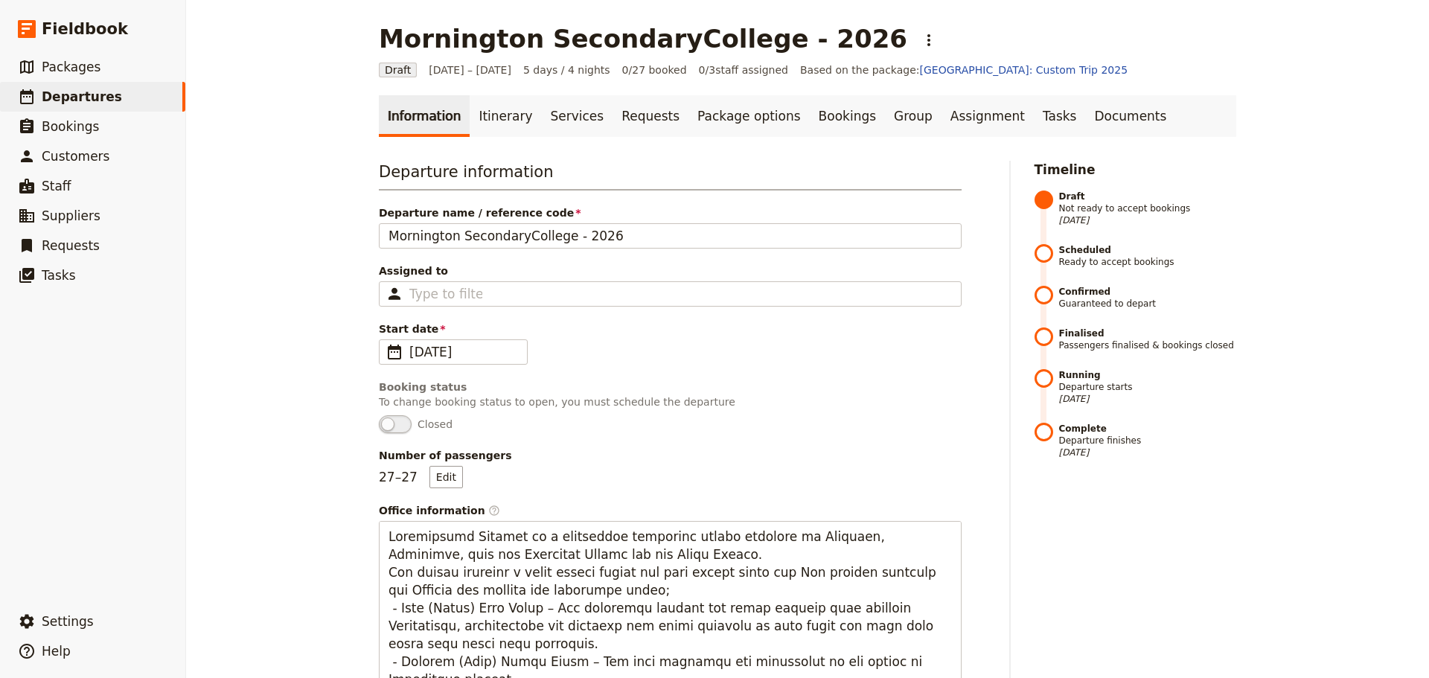
drag, startPoint x: 1372, startPoint y: 498, endPoint x: 1307, endPoint y: 487, distance: 65.7
click at [1372, 497] on div "Mornington SecondaryCollege - 2026 ​ Draft 8 – 12 Jun 2026 5 days / 4 nights 0/…" at bounding box center [807, 339] width 1243 height 678
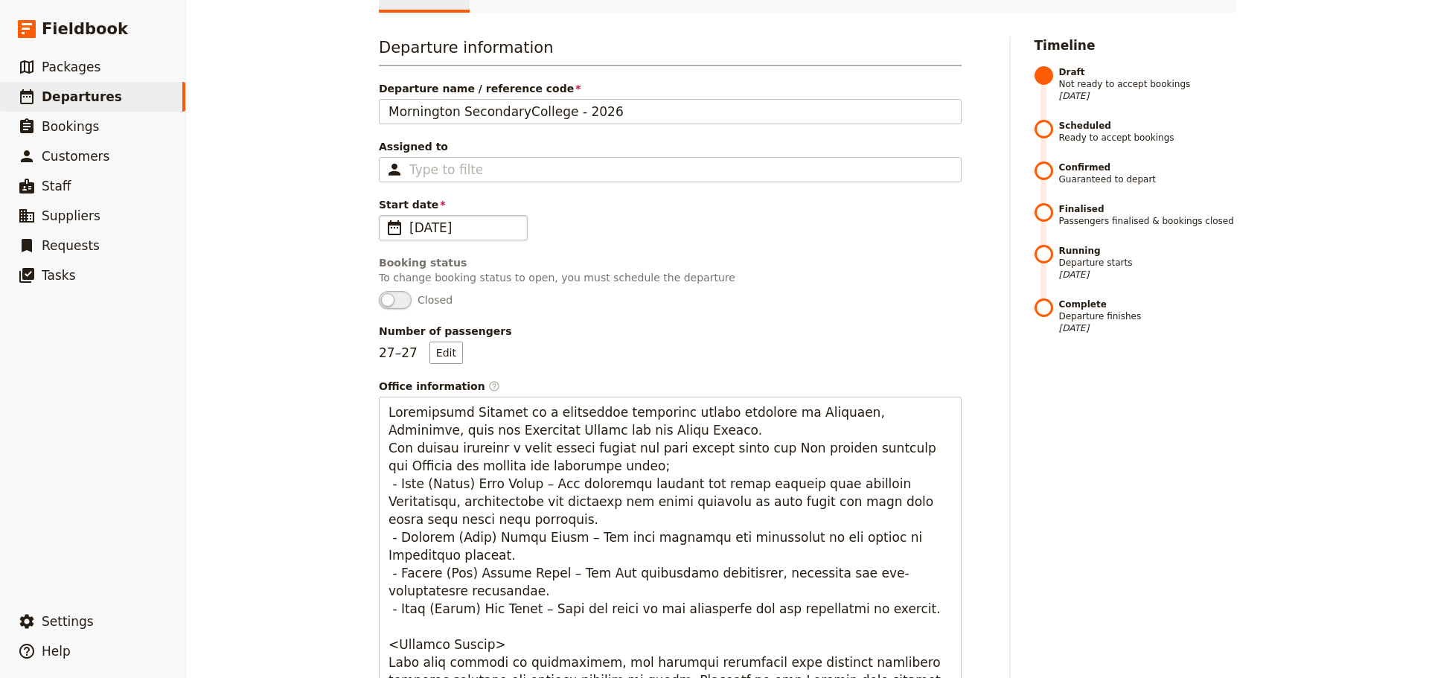
drag, startPoint x: 478, startPoint y: 226, endPoint x: 395, endPoint y: 227, distance: 83.4
click at [395, 225] on fieldset "​ 8 Jun 2026 08/06/2026" at bounding box center [453, 227] width 149 height 25
click at [386, 216] on input "[DATE]" at bounding box center [385, 215] width 1 height 1
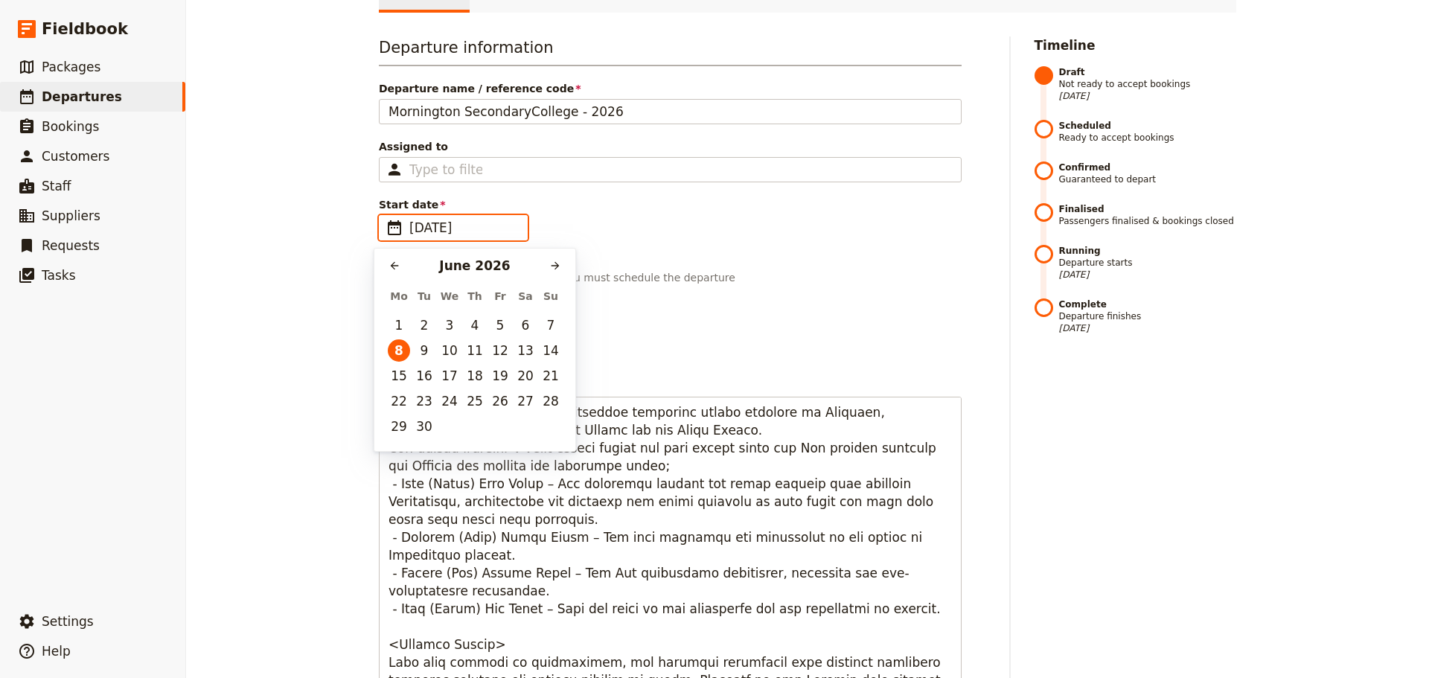
scroll to position [0, 0]
click at [398, 268] on icon "Previous month" at bounding box center [395, 266] width 12 height 12
click at [397, 269] on icon "Previous month" at bounding box center [395, 266] width 12 height 12
click at [399, 434] on button "23" at bounding box center [399, 426] width 22 height 22
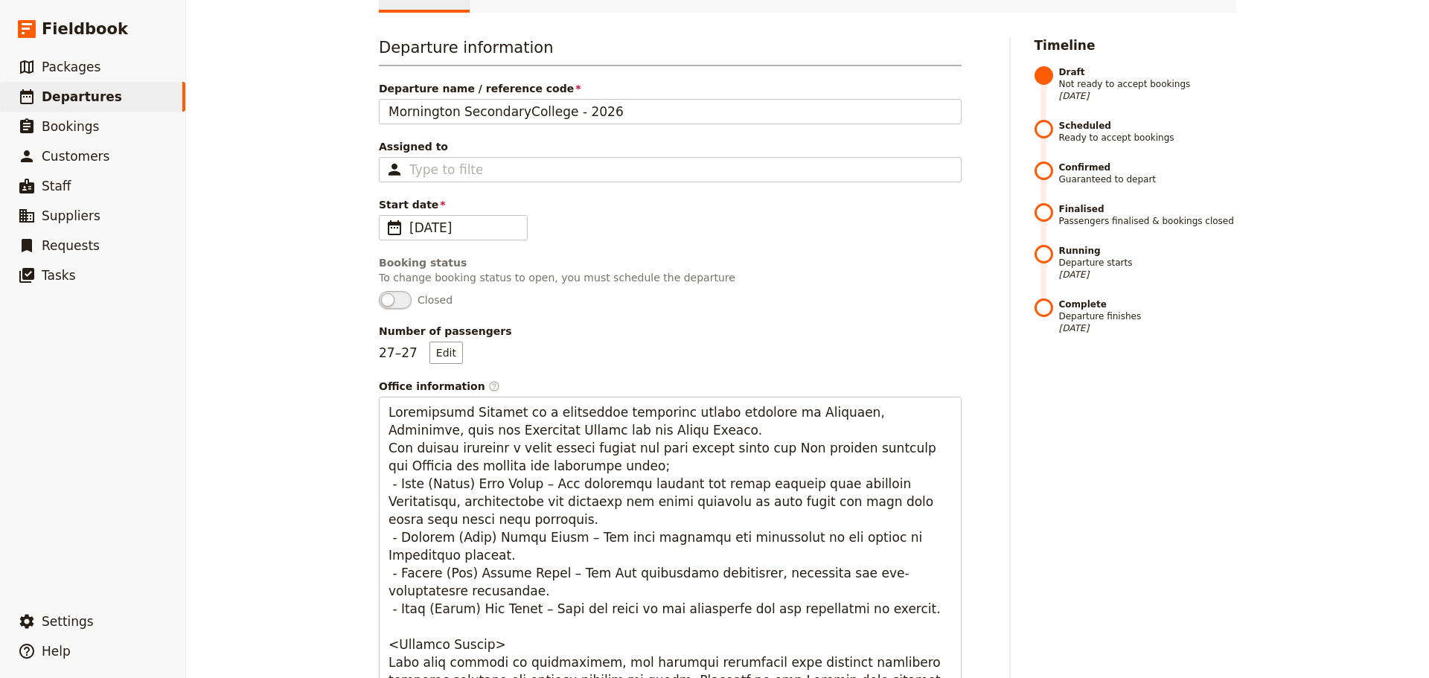
click at [867, 363] on div "Number of passengers 27 – 27 Edit" at bounding box center [670, 344] width 583 height 40
click at [460, 235] on span "23 Mar 2026" at bounding box center [463, 228] width 109 height 18
click at [430, 231] on input "23/03/2026" at bounding box center [463, 228] width 109 height 18
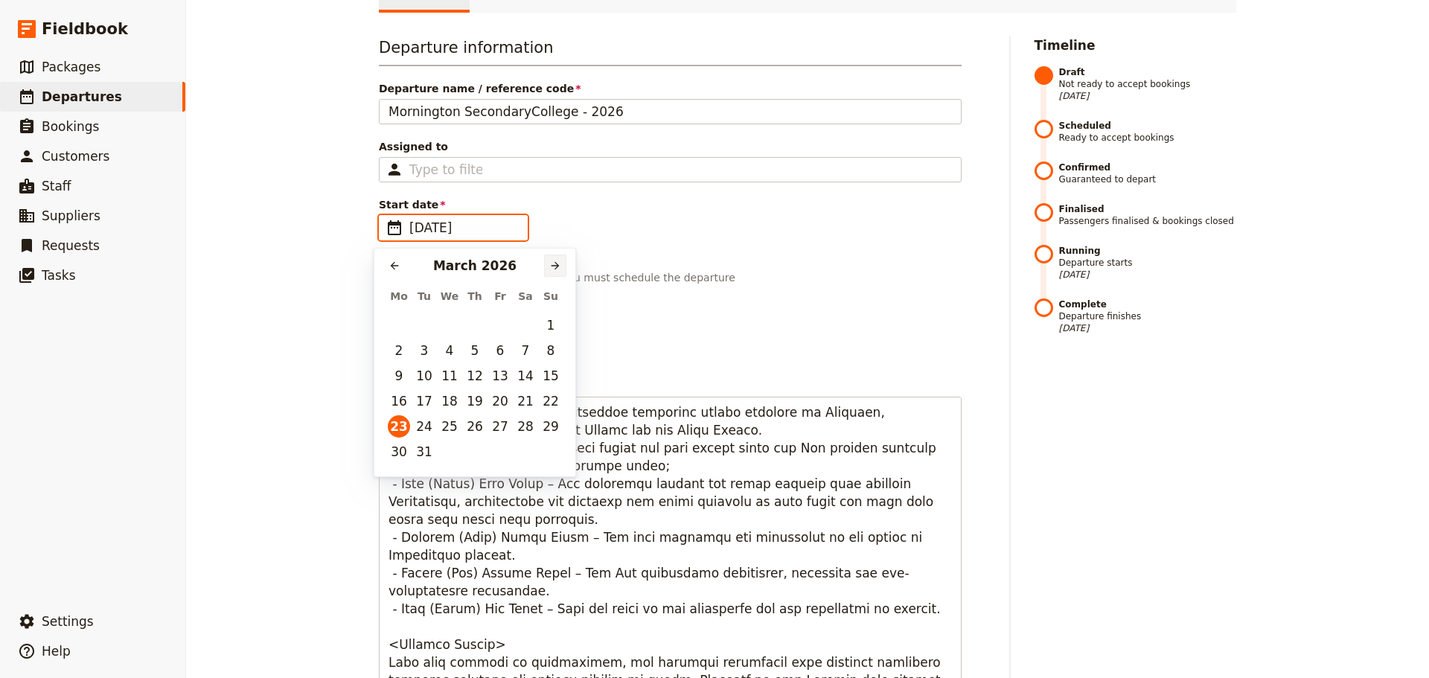
click at [551, 266] on icon "Next month" at bounding box center [555, 266] width 12 height 12
click at [392, 401] on button "18" at bounding box center [399, 401] width 22 height 22
type input "18/05/2026"
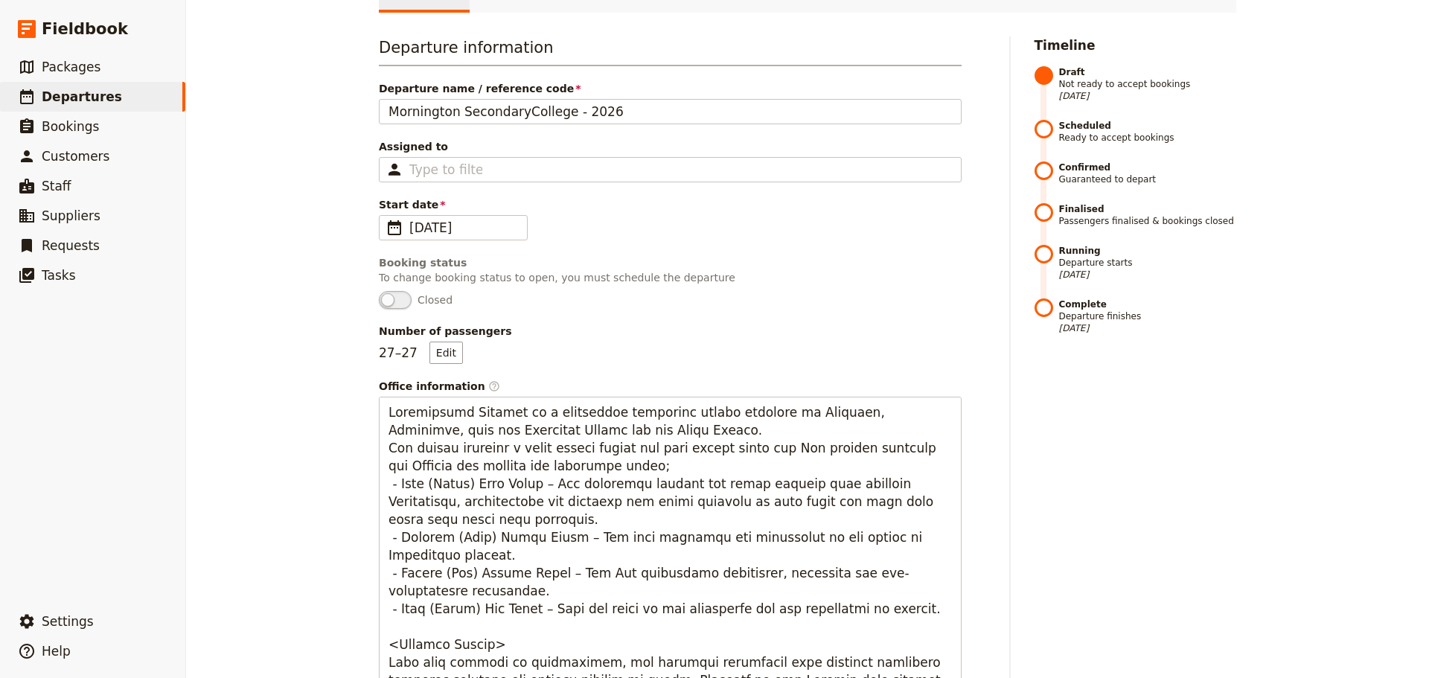
click at [802, 274] on p "To change booking status to open, you must schedule the departure" at bounding box center [670, 277] width 583 height 15
click at [444, 355] on button "Edit" at bounding box center [447, 353] width 34 height 22
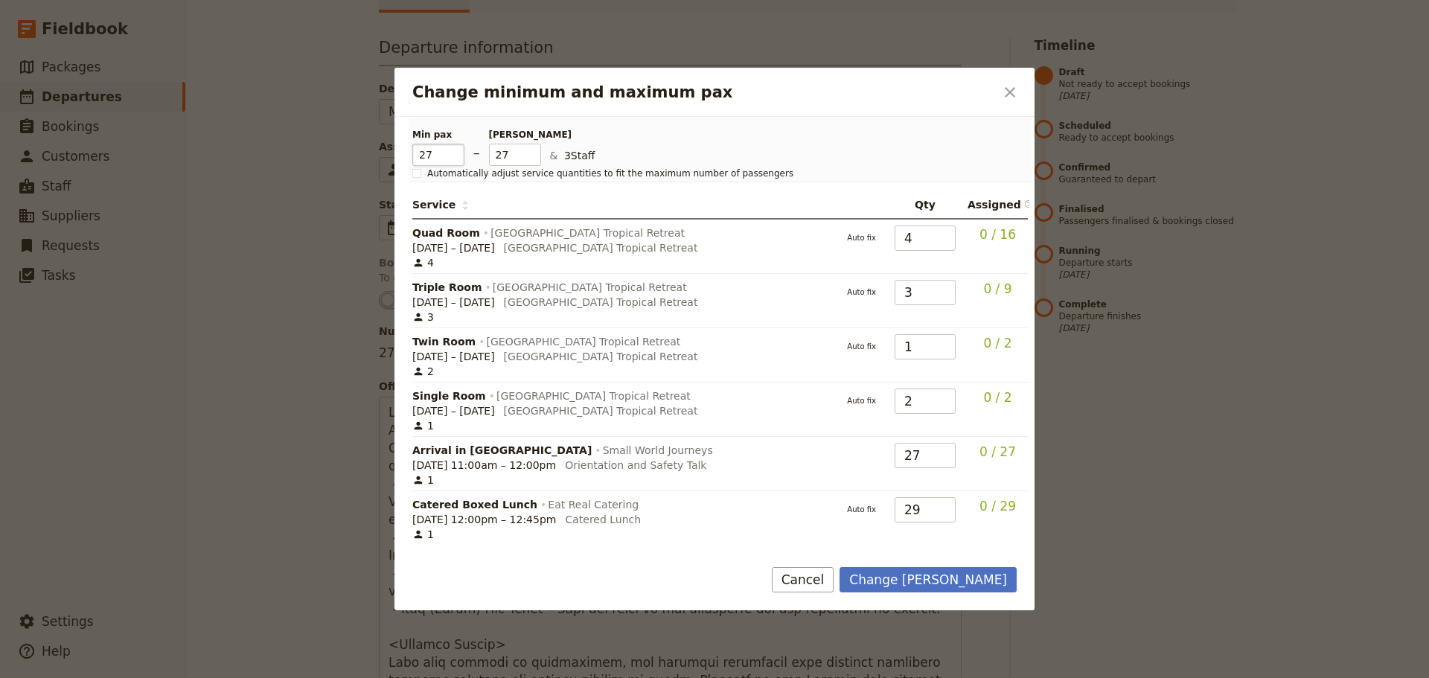
drag, startPoint x: 434, startPoint y: 155, endPoint x: 415, endPoint y: 153, distance: 19.5
click at [415, 153] on input "27" at bounding box center [438, 155] width 52 height 22
type input "20"
drag, startPoint x: 512, startPoint y: 155, endPoint x: 481, endPoint y: 153, distance: 31.3
click at [481, 153] on div "Min pax 20 – Max pax 27 & 3 Staff" at bounding box center [710, 147] width 596 height 37
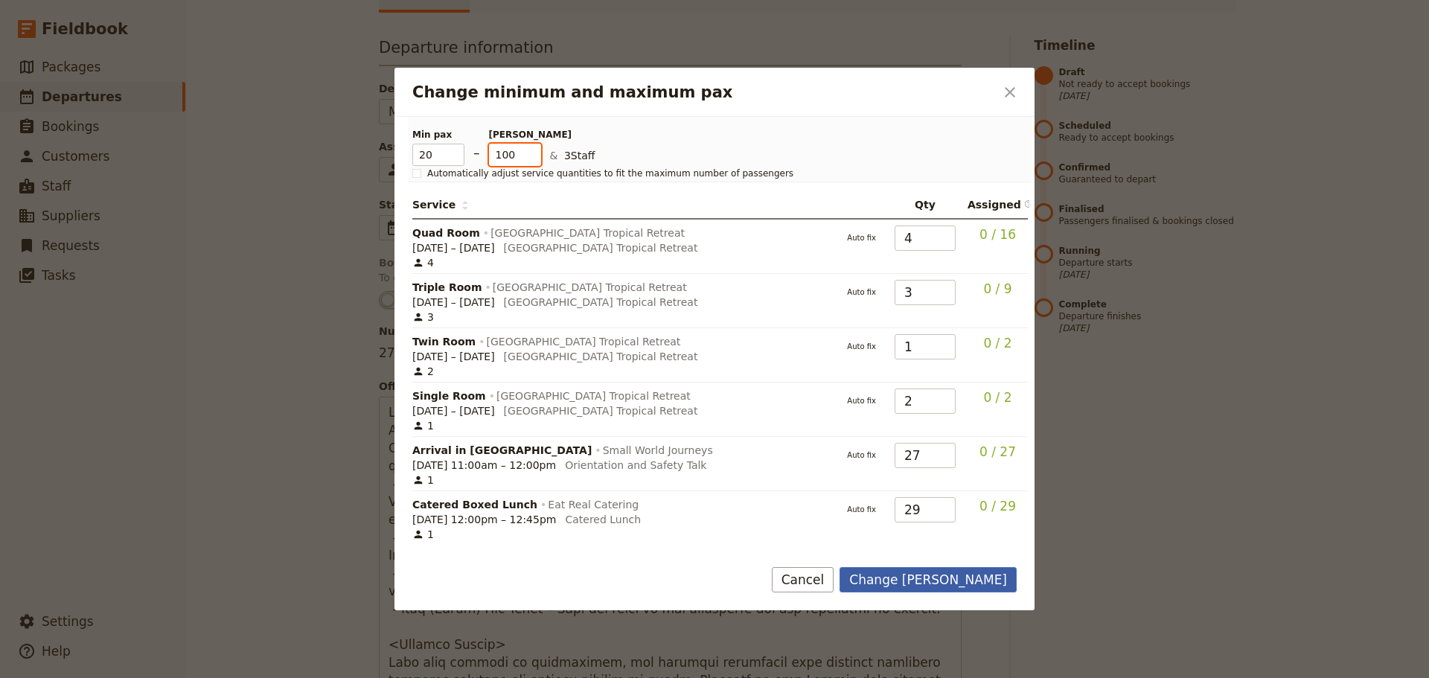
type input "100"
click at [993, 582] on button "Change [PERSON_NAME]" at bounding box center [928, 579] width 177 height 25
type input "[DATE]"
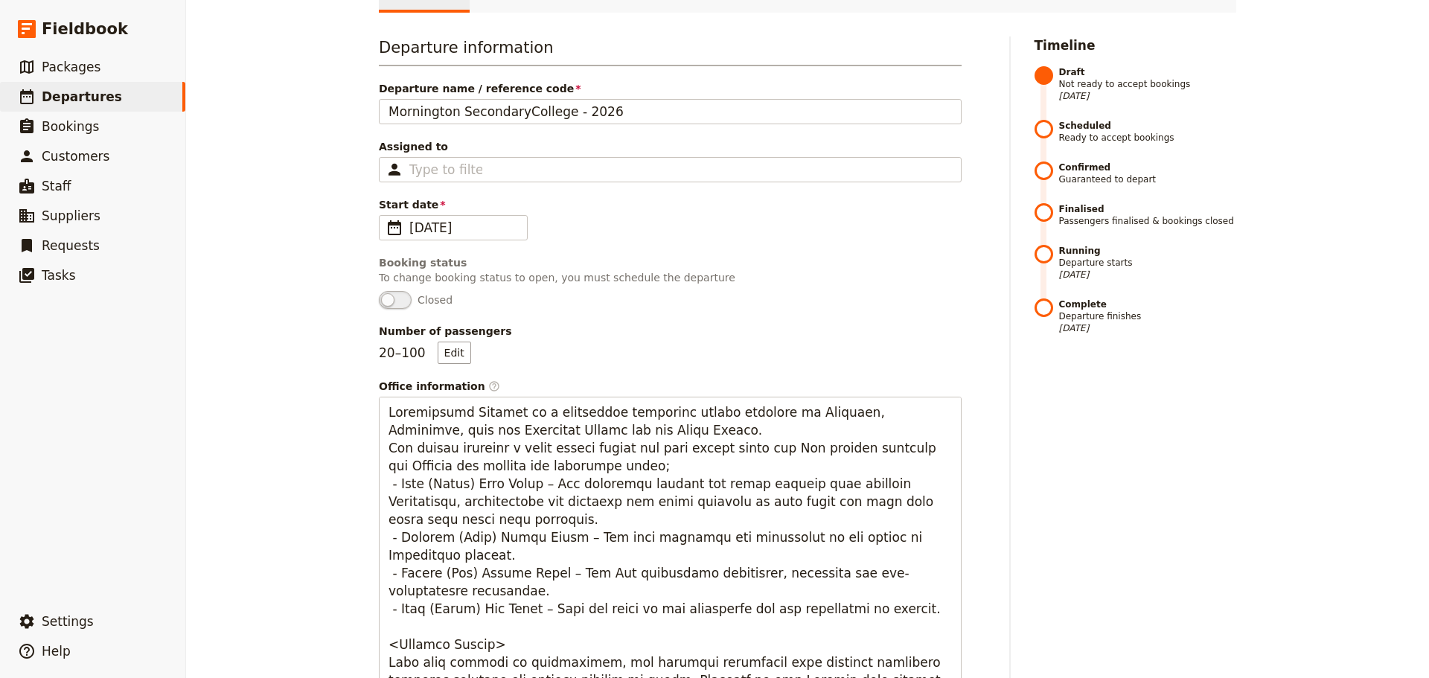
click at [1320, 570] on div "Mornington SecondaryCollege - 2026 ​ Draft 8 – 12 Jun 2026 5 days / 4 nights 0/…" at bounding box center [807, 339] width 1243 height 678
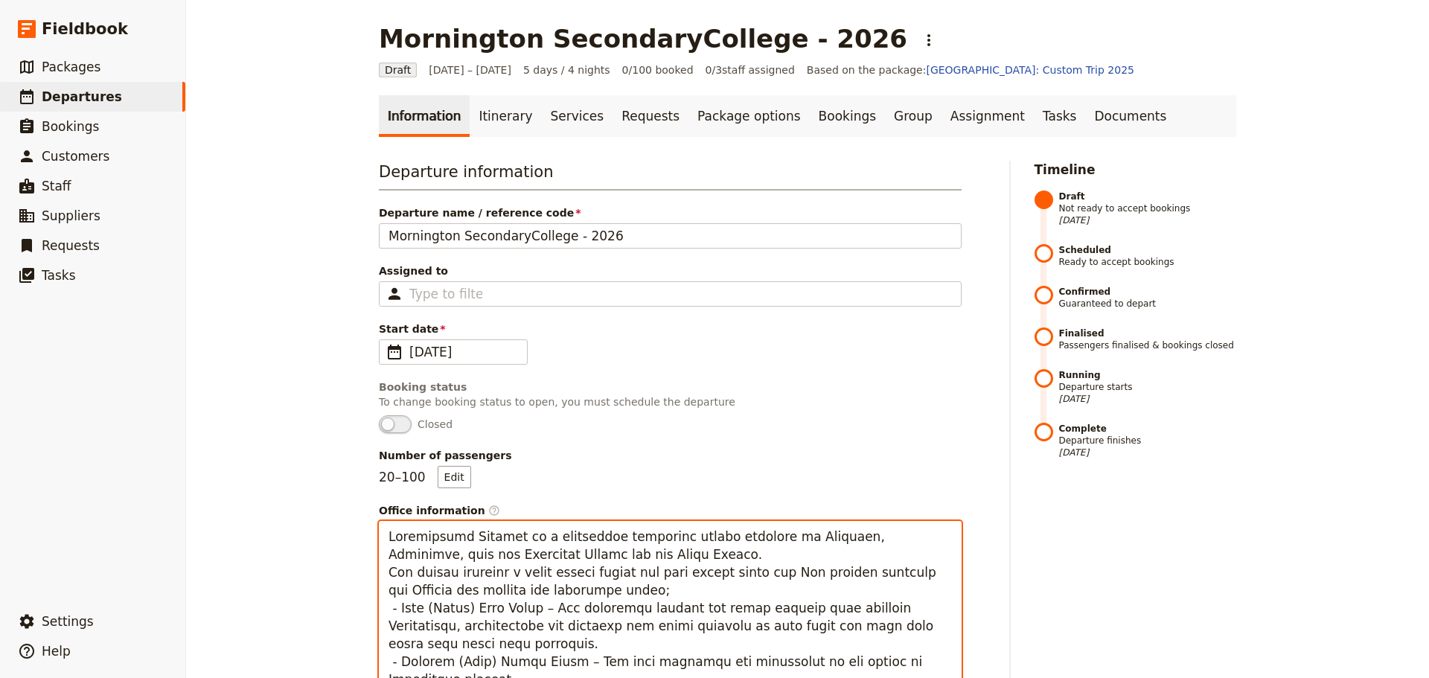
drag, startPoint x: 773, startPoint y: 431, endPoint x: 320, endPoint y: 296, distance: 472.3
click at [320, 296] on div "Mornington SecondaryCollege - 2026 ​ Draft 8 – 12 Jun 2026 5 days / 4 nights 0/…" at bounding box center [807, 339] width 1243 height 678
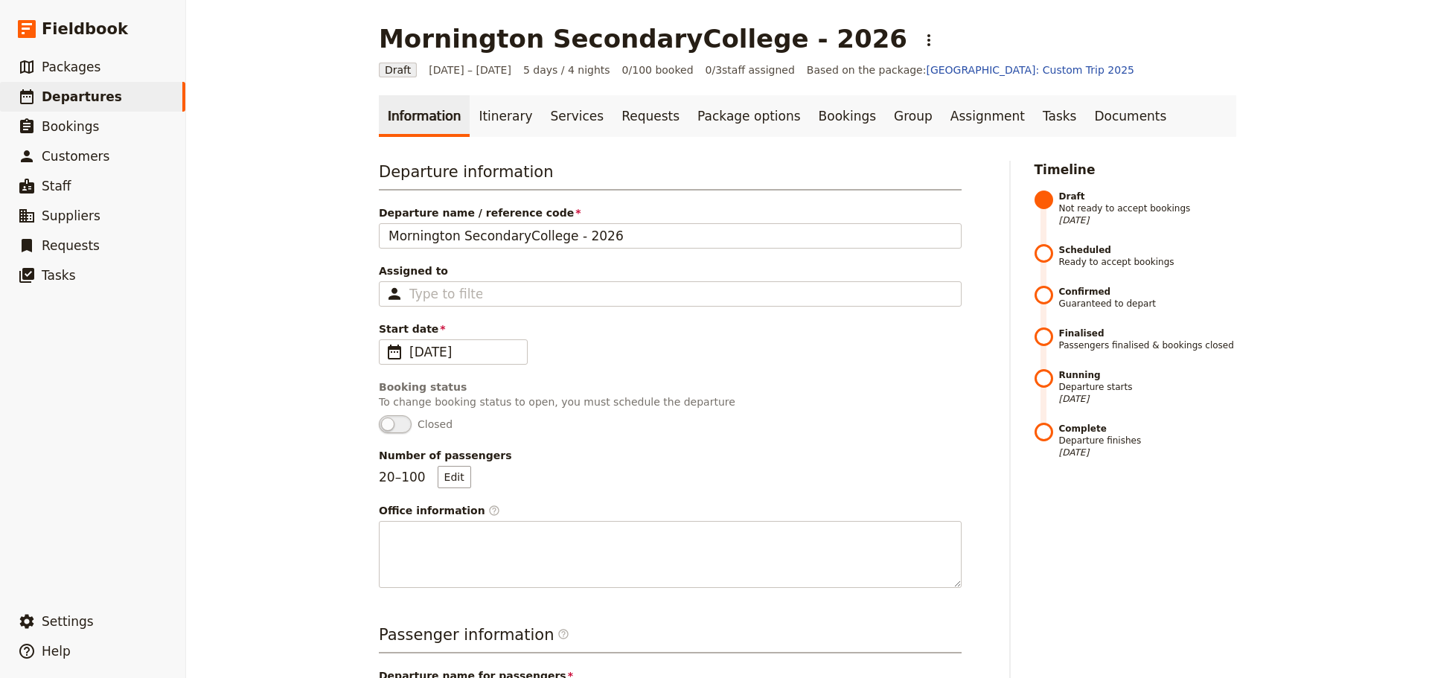
click at [1285, 558] on div "Mornington SecondaryCollege - 2026 ​ Draft 8 – 12 Jun 2026 5 days / 4 nights 0/…" at bounding box center [807, 339] width 1243 height 678
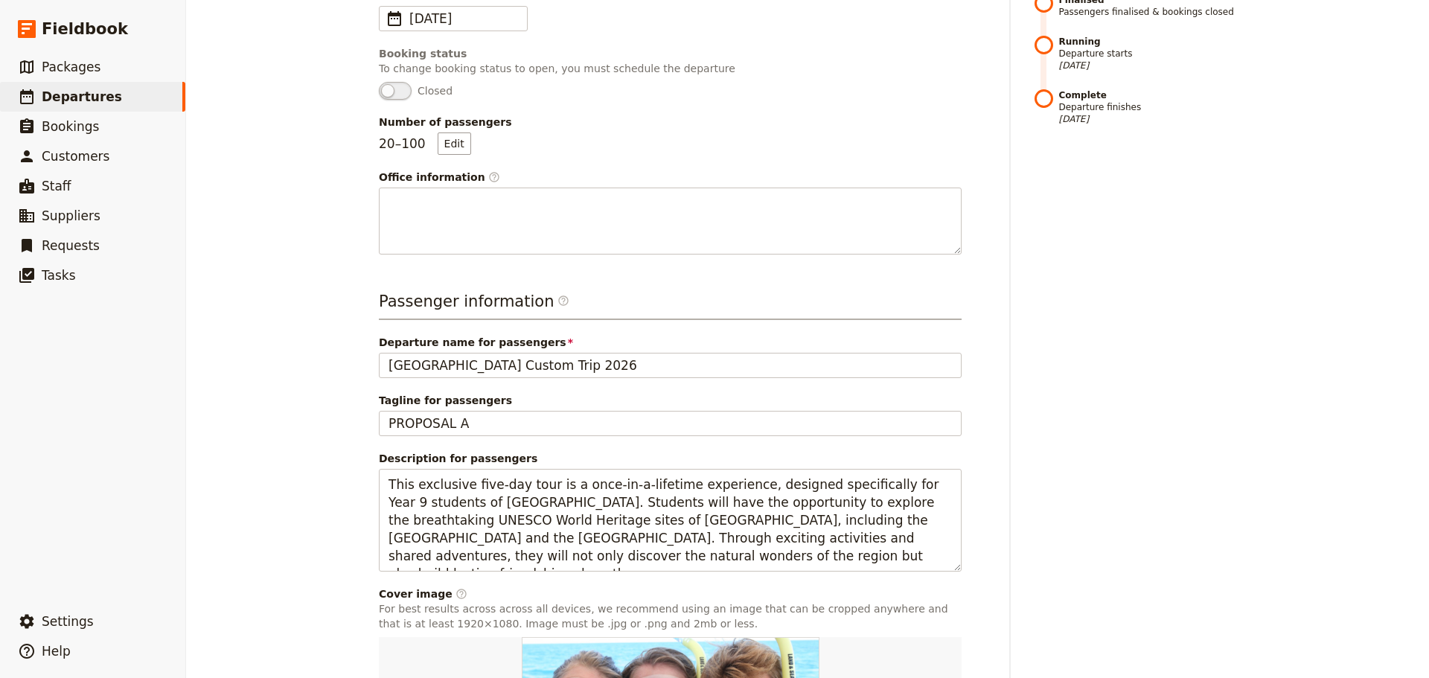
scroll to position [372, 0]
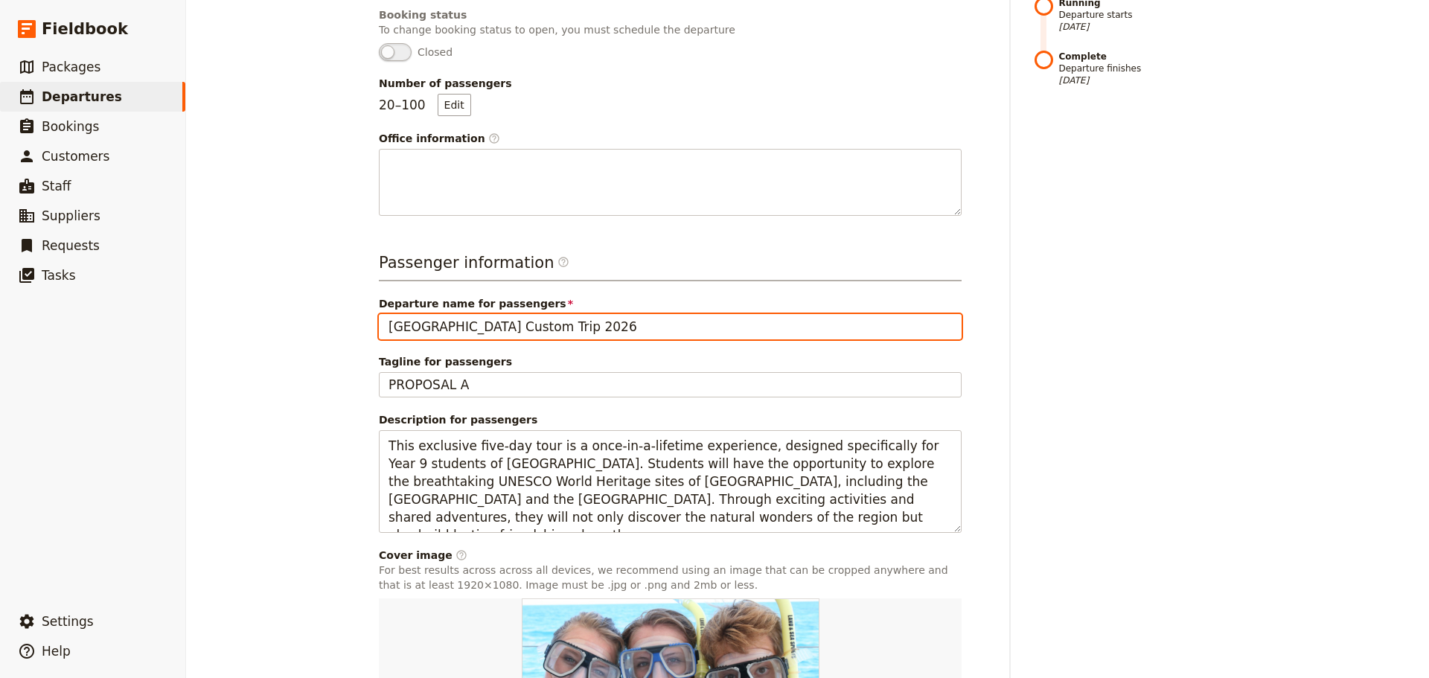
drag, startPoint x: 459, startPoint y: 328, endPoint x: 404, endPoint y: 325, distance: 54.4
click at [404, 325] on input "[GEOGRAPHIC_DATA] Custom Trip 2026" at bounding box center [670, 326] width 583 height 25
type input "[GEOGRAPHIC_DATA] Custom Trip 2026"
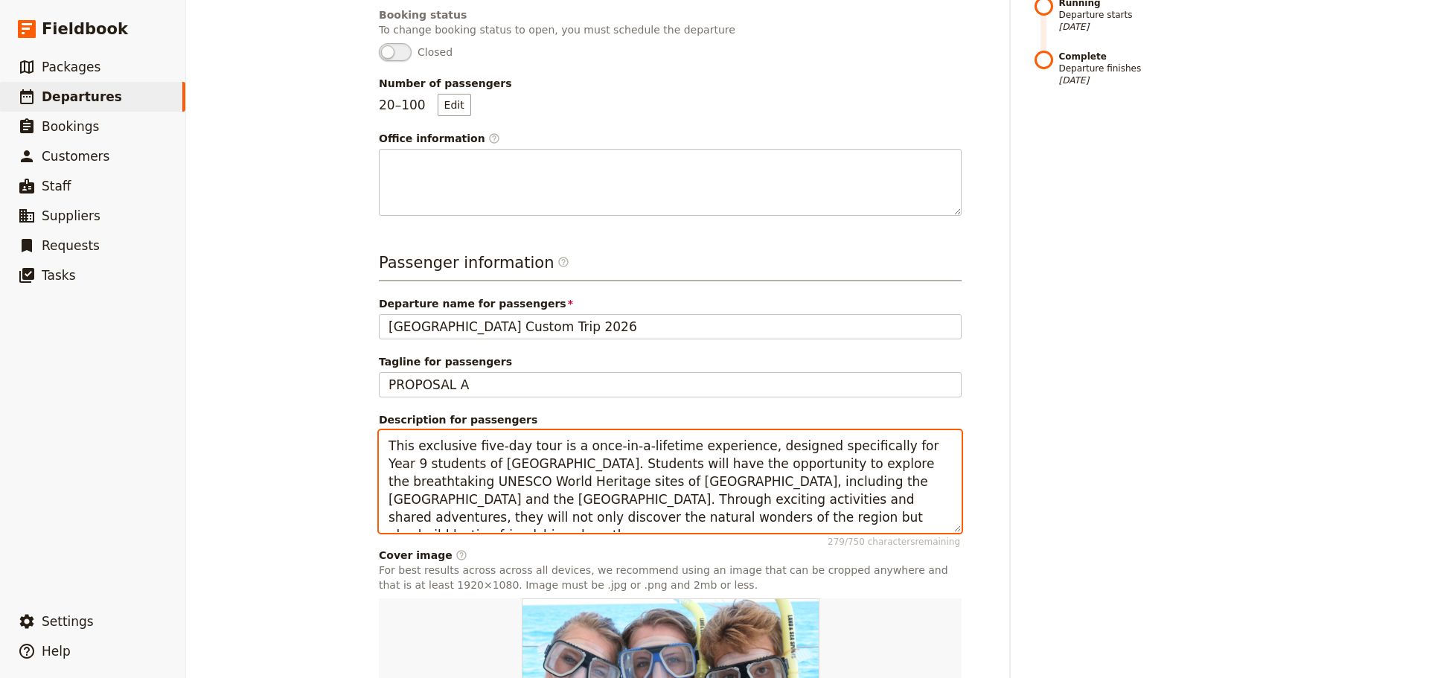
drag, startPoint x: 482, startPoint y: 447, endPoint x: 468, endPoint y: 446, distance: 14.2
click at [468, 446] on textarea "This exclusive five-day tour is a once-in-a-lifetime experience, designed speci…" at bounding box center [670, 481] width 583 height 103
drag, startPoint x: 525, startPoint y: 464, endPoint x: 476, endPoint y: 465, distance: 49.2
click at [476, 465] on textarea "This exclusive four-day tour is a once-in-a-lifetime experience, designed speci…" at bounding box center [670, 481] width 583 height 103
click at [472, 465] on textarea "This exclusive four-day tour is a once-in-a-lifetime experience, designed speci…" at bounding box center [670, 481] width 583 height 103
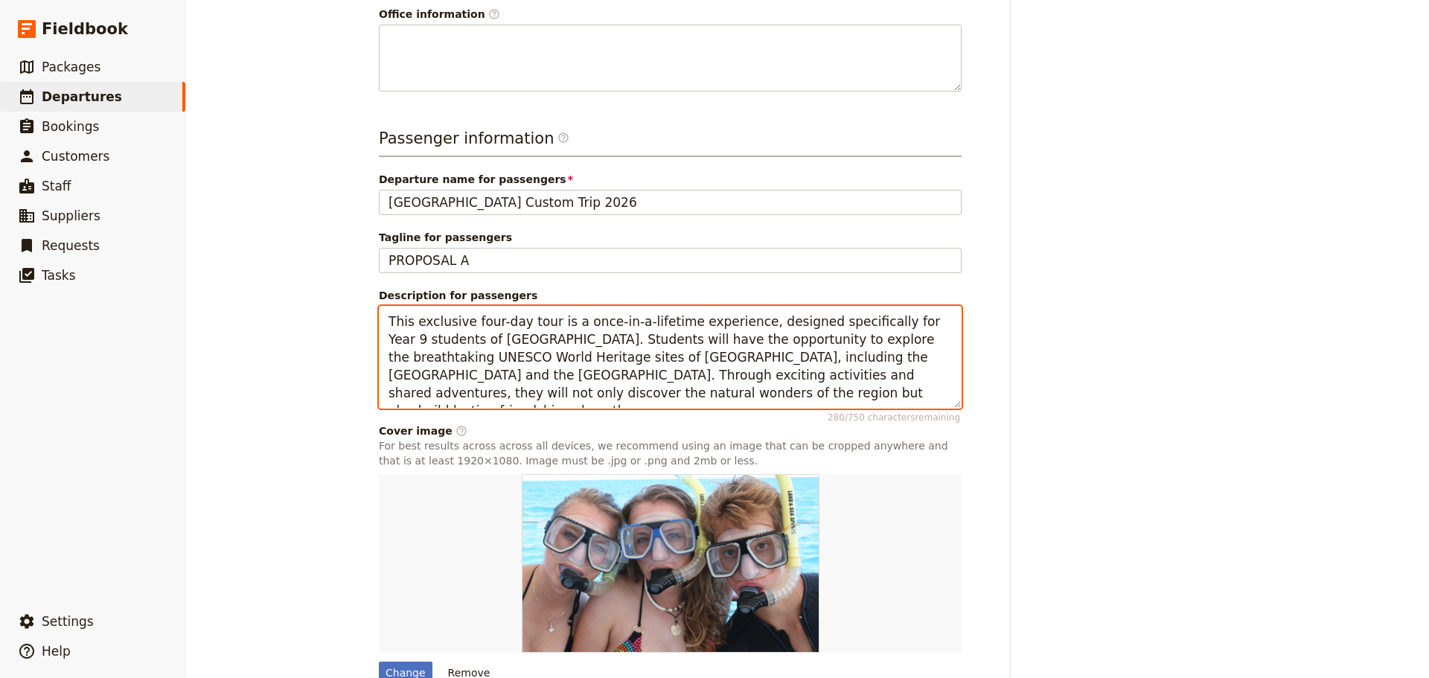
scroll to position [576, 0]
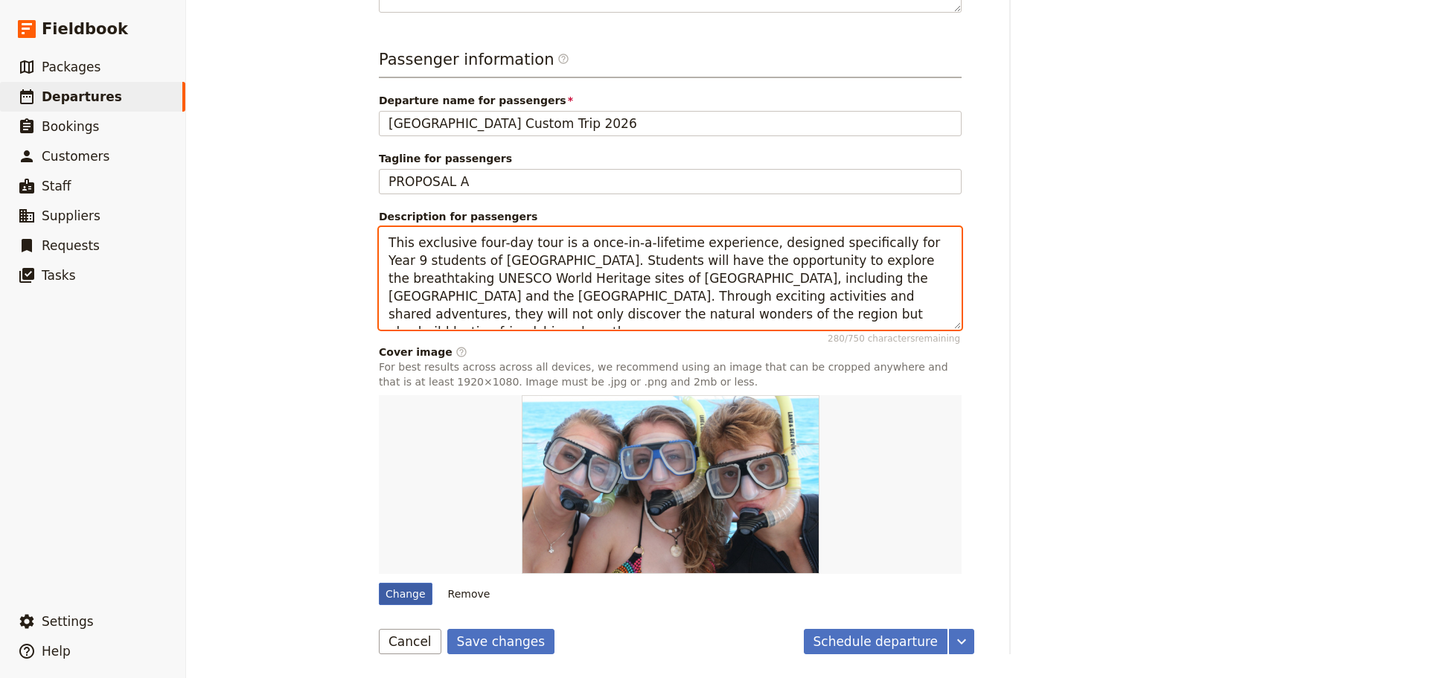
type textarea "This exclusive four-day tour is a once-in-a-lifetime experience, designed speci…"
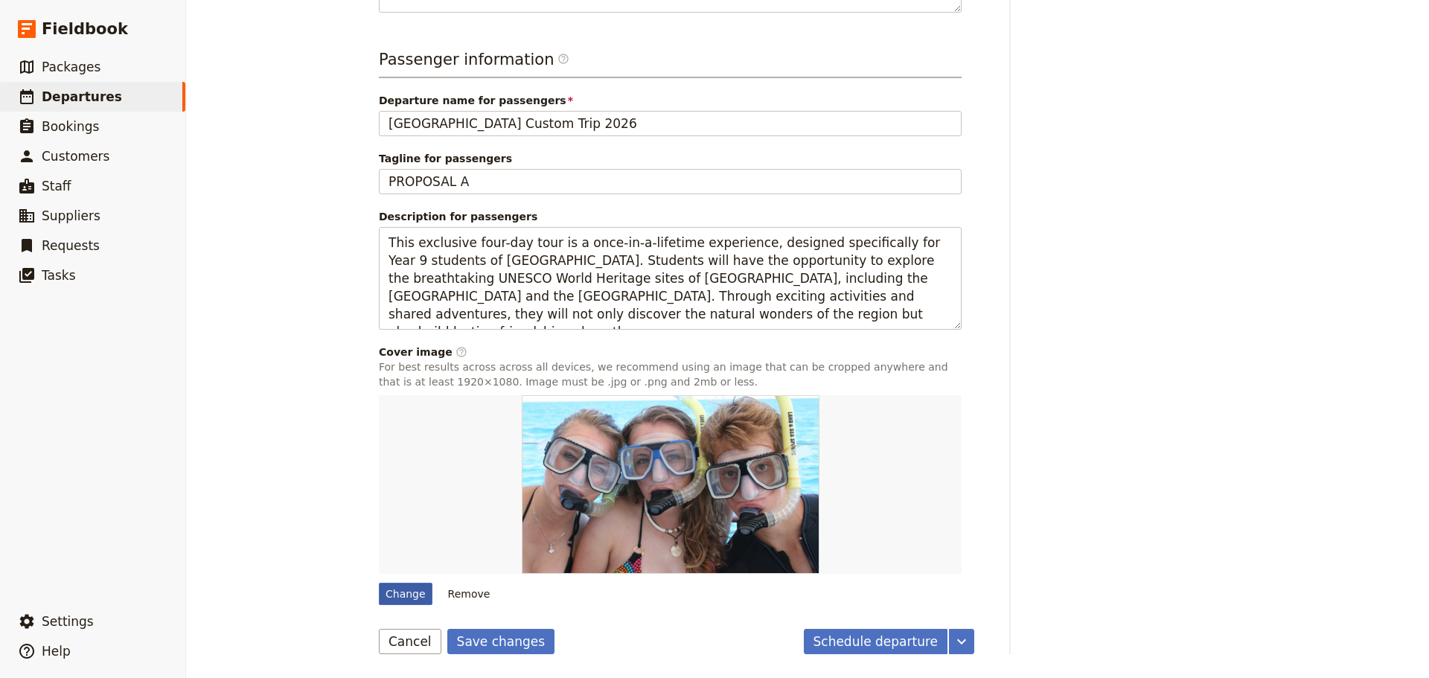
click at [413, 600] on div "Change" at bounding box center [406, 594] width 54 height 22
click at [379, 583] on input "Change" at bounding box center [378, 582] width 1 height 1
click at [1357, 506] on div "Mornington SecondaryCollege - 2026 ​ Draft 8 – 12 Jun 2026 5 days / 4 nights 0/…" at bounding box center [807, 339] width 1243 height 678
click at [407, 593] on div "Change" at bounding box center [406, 594] width 54 height 22
click at [379, 583] on input "Change" at bounding box center [378, 582] width 1 height 1
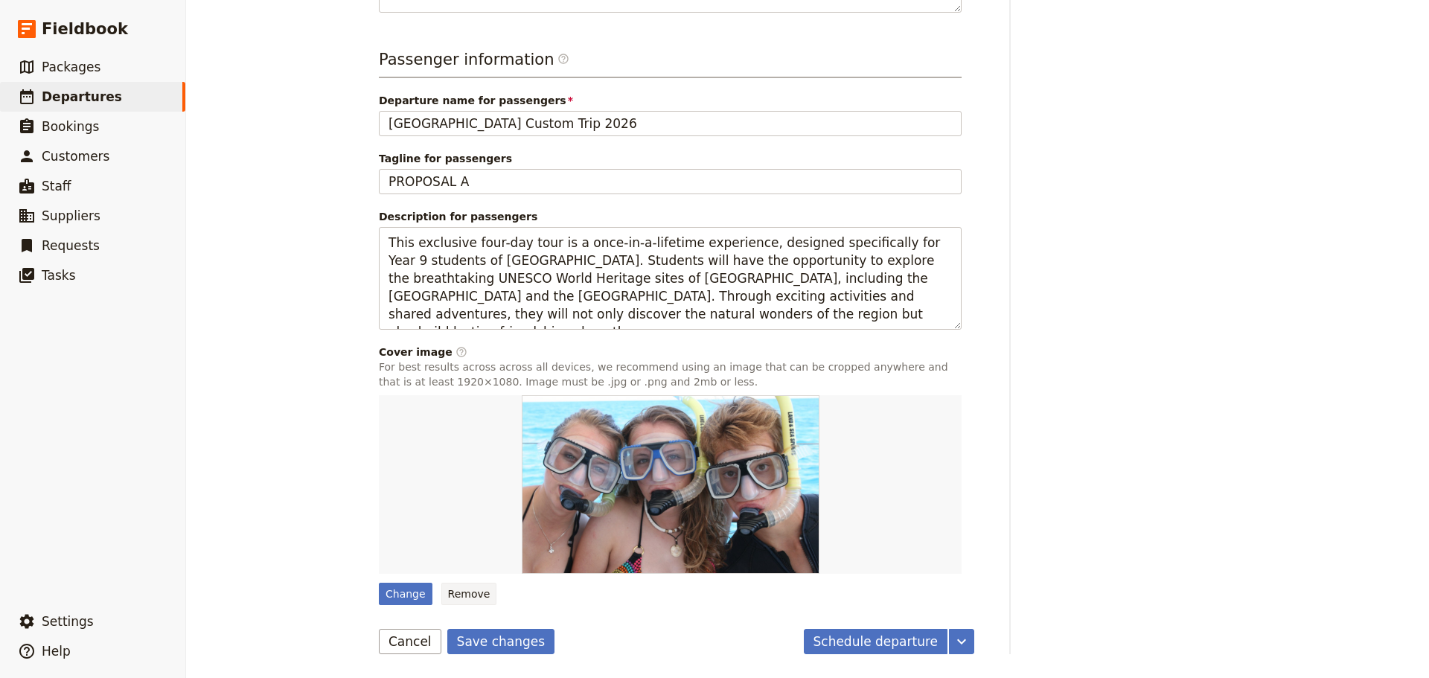
click at [472, 593] on button "Remove" at bounding box center [469, 594] width 56 height 22
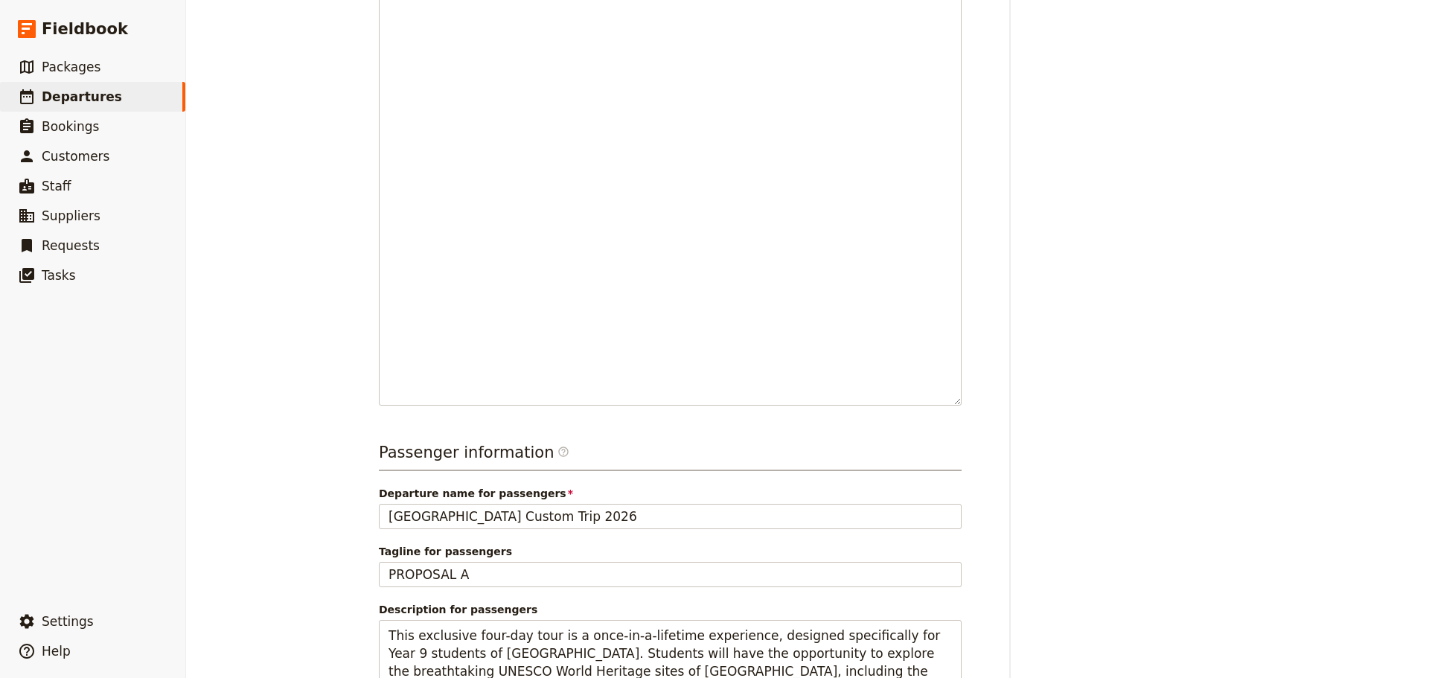
type textarea "Mooroolbark College is a government secondary school situated in Victoria, Aust…"
type input "[GEOGRAPHIC_DATA] Custom Trip 2026"
type textarea "This exclusive five-day tour is a once-in-a-lifetime experience, designed speci…"
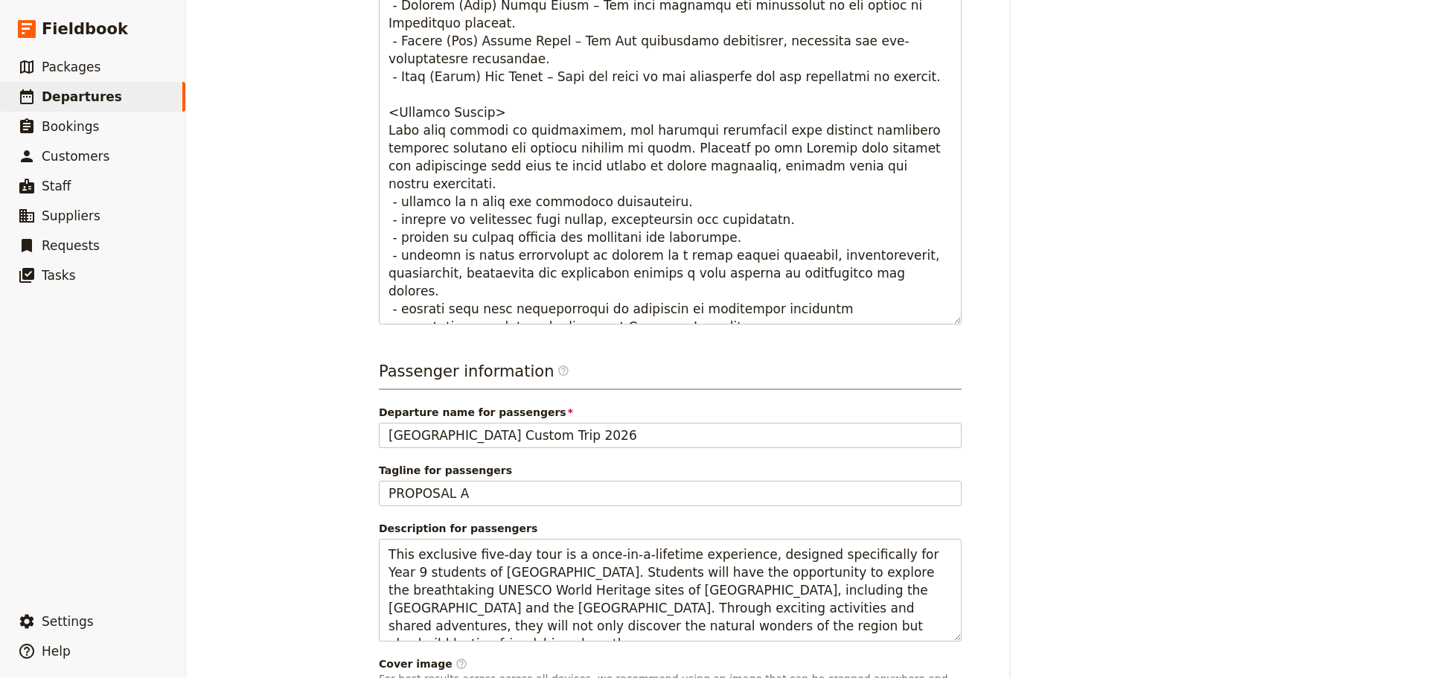
scroll to position [781, 0]
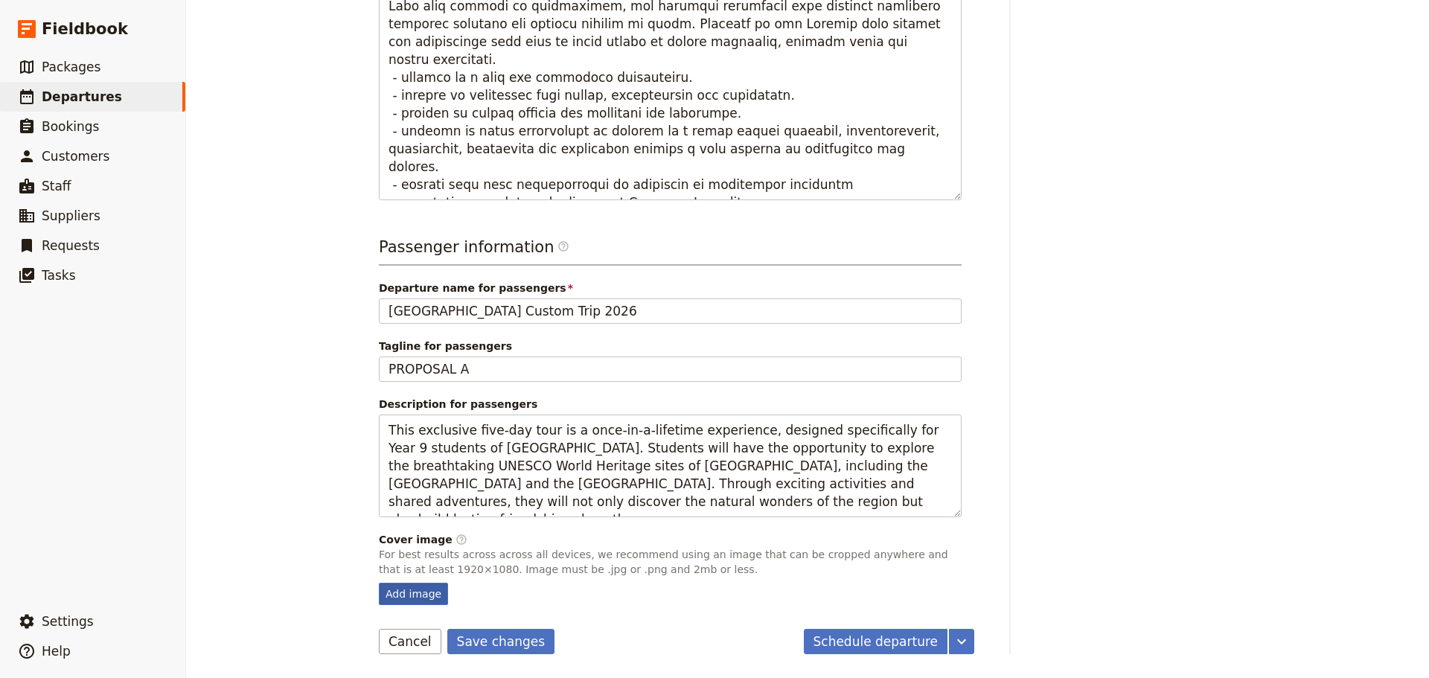
click at [418, 590] on div "Add image" at bounding box center [413, 594] width 69 height 22
click at [379, 583] on input "Add image" at bounding box center [378, 582] width 1 height 1
click at [407, 599] on div "Add image" at bounding box center [413, 594] width 69 height 22
click at [379, 583] on input "Add image" at bounding box center [378, 582] width 1 height 1
type input "C:\fakepath\Swim with sea turtles COVERFB.jpg"
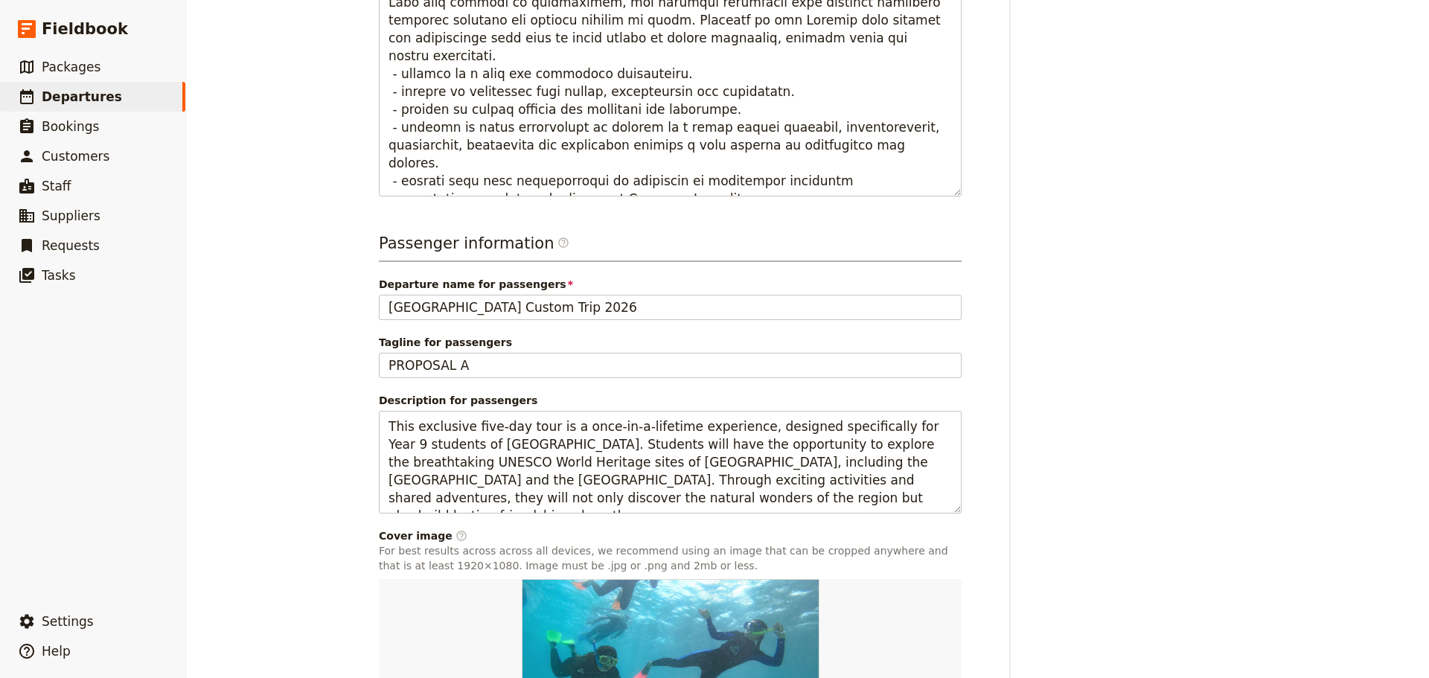
scroll to position [969, 0]
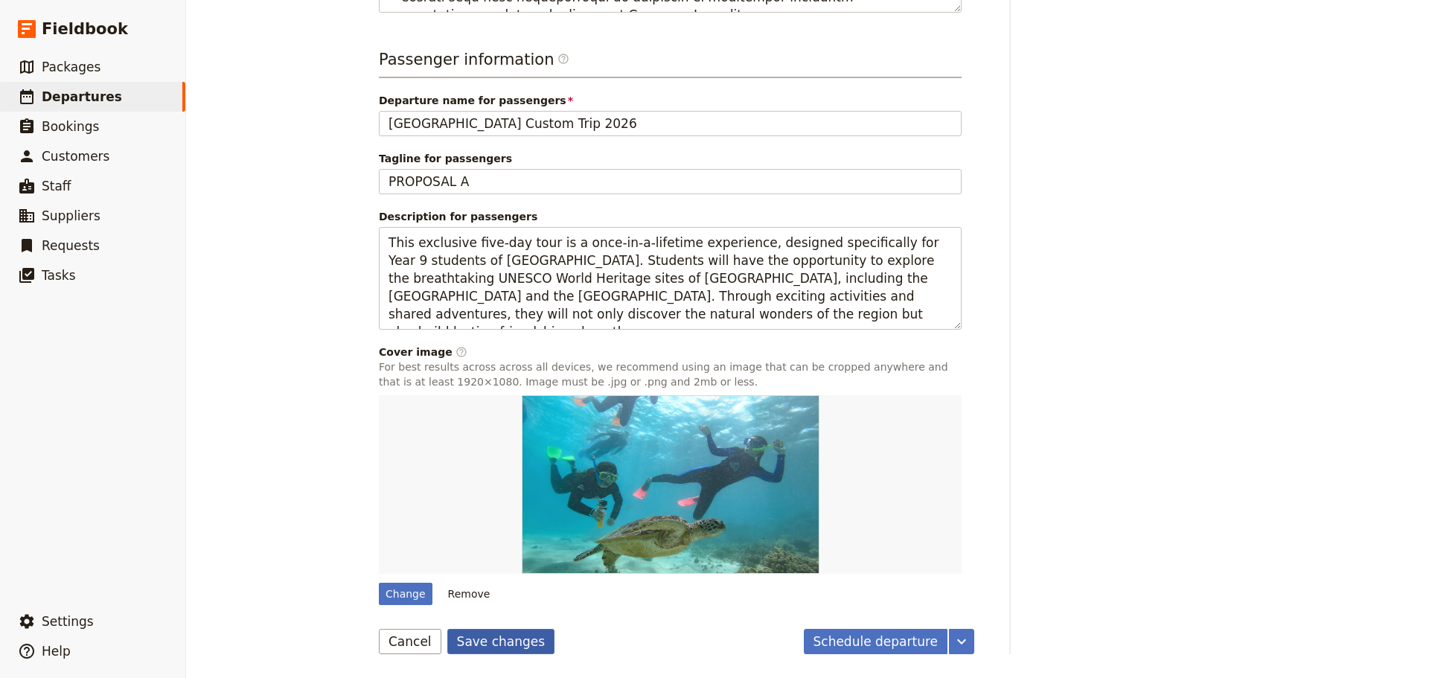
click at [468, 643] on button "Save changes" at bounding box center [501, 641] width 108 height 25
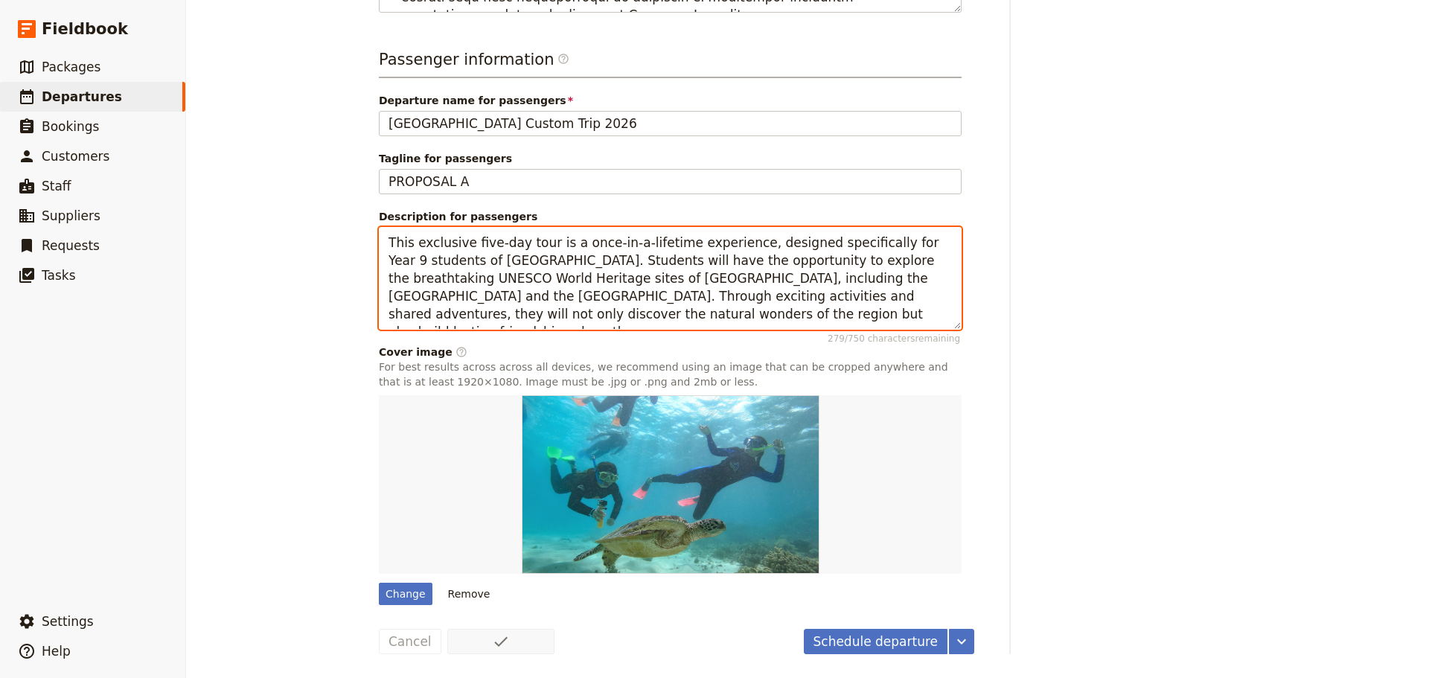
click at [462, 281] on textarea "This exclusive five-day tour is a once-in-a-lifetime experience, designed speci…" at bounding box center [670, 278] width 583 height 103
drag, startPoint x: 482, startPoint y: 245, endPoint x: 465, endPoint y: 243, distance: 17.9
click at [465, 243] on textarea "This exclusive five-day tour is a once-in-a-lifetime experience, designed speci…" at bounding box center [670, 278] width 583 height 103
type textarea "This exclusive four-day tour is a once-in-a-lifetime experience, designed speci…"
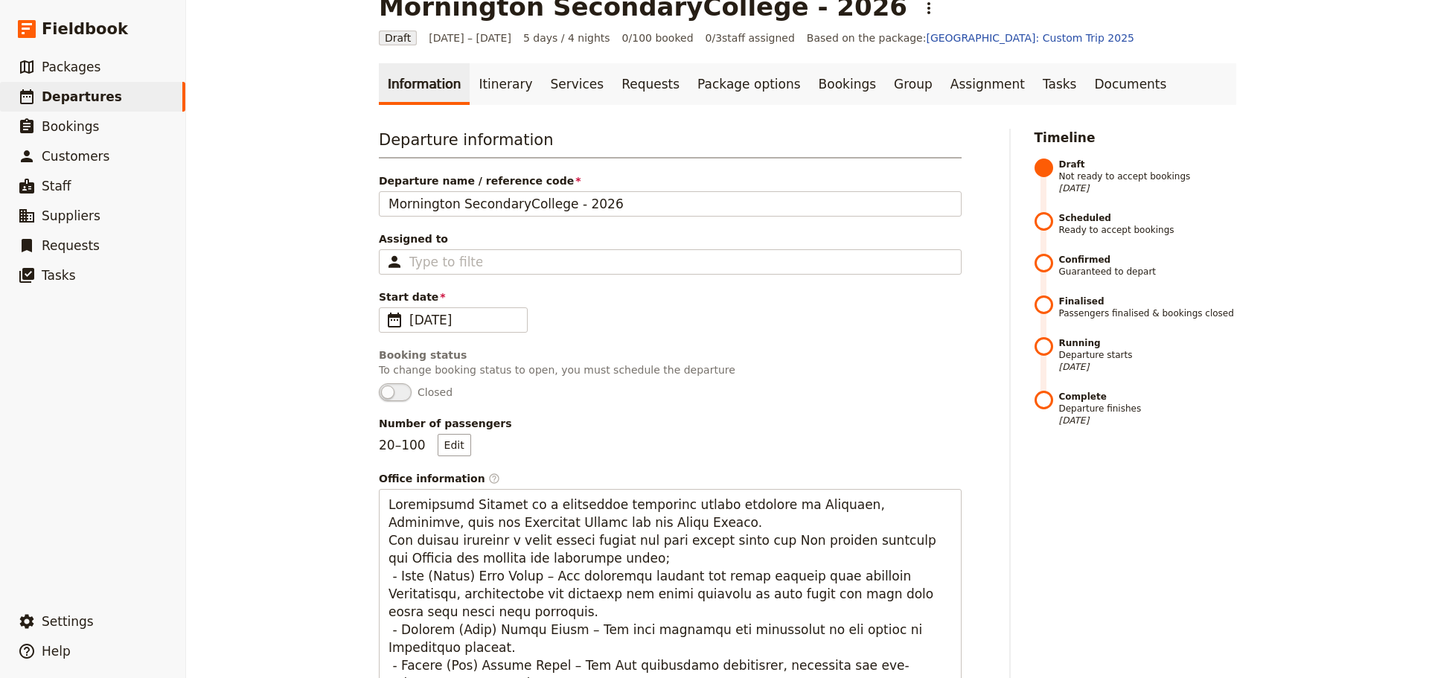
scroll to position [0, 0]
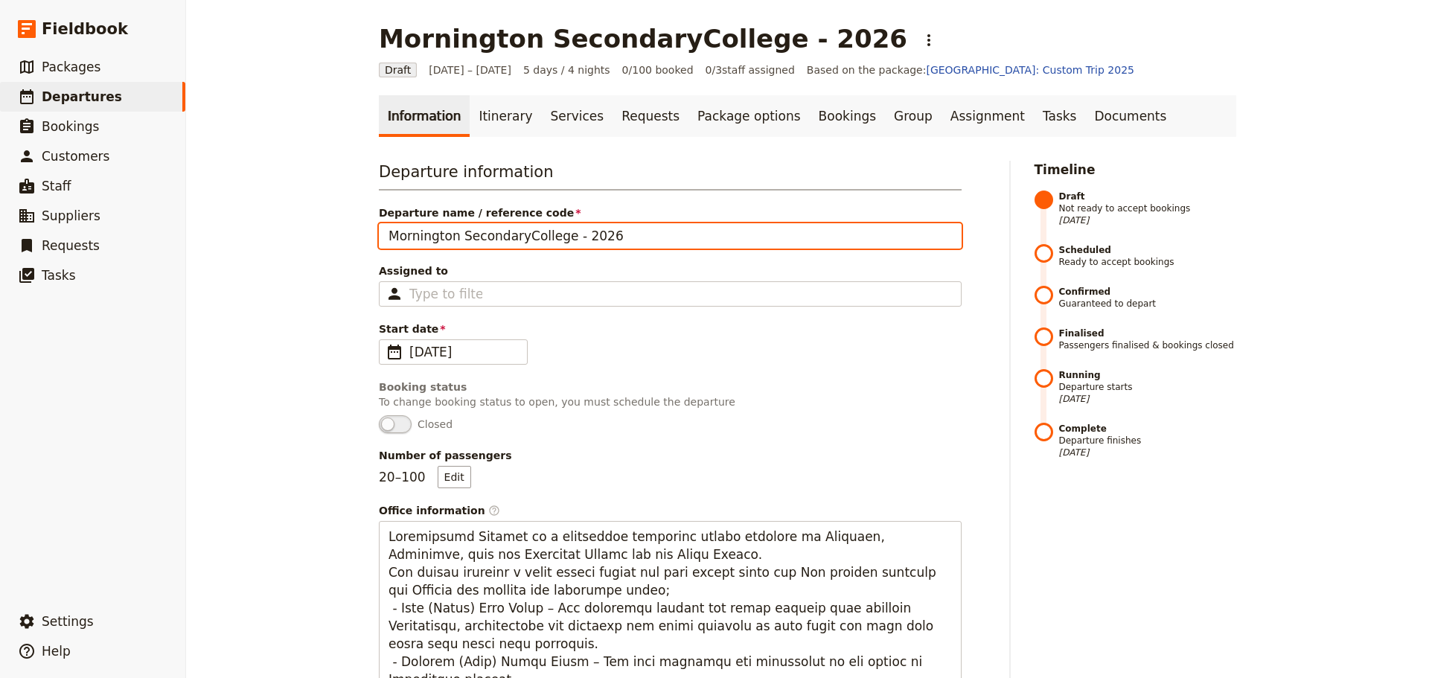
click at [512, 240] on input "Mornington SecondaryCollege - 2026" at bounding box center [670, 235] width 583 height 25
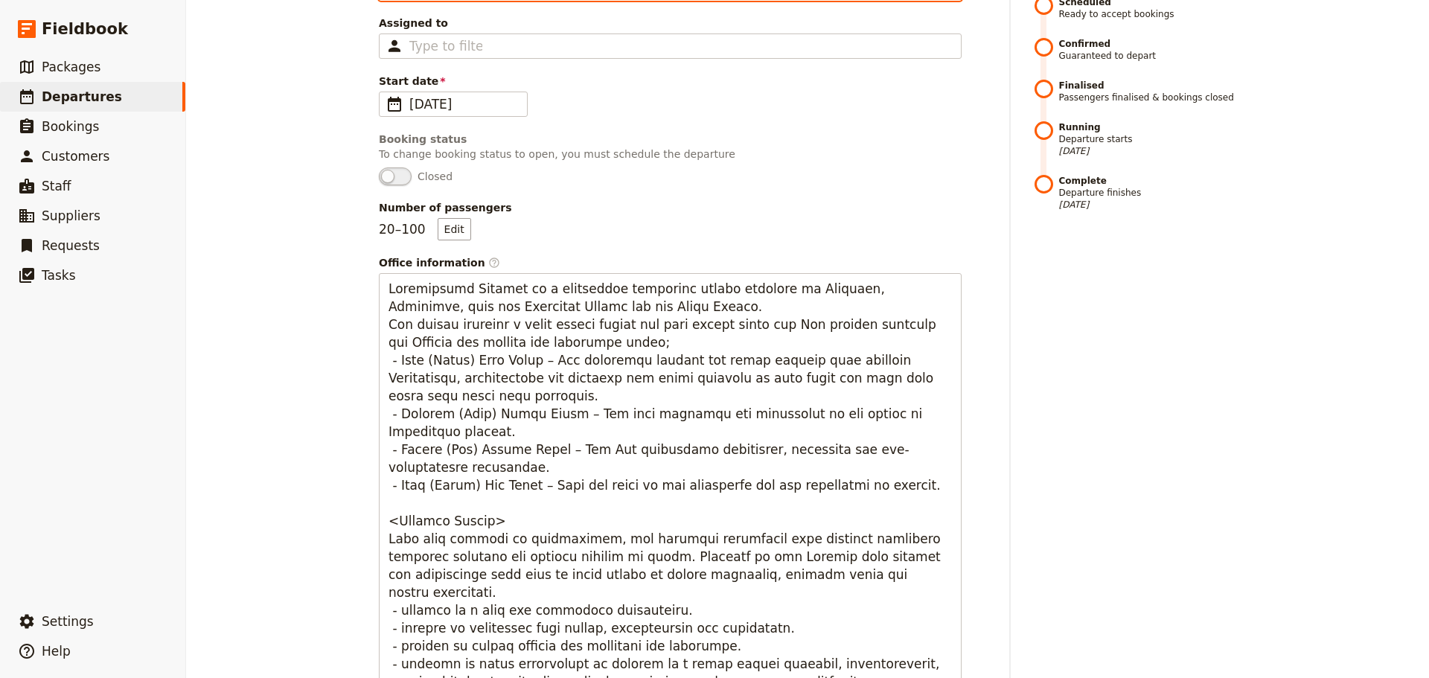
scroll to position [372, 0]
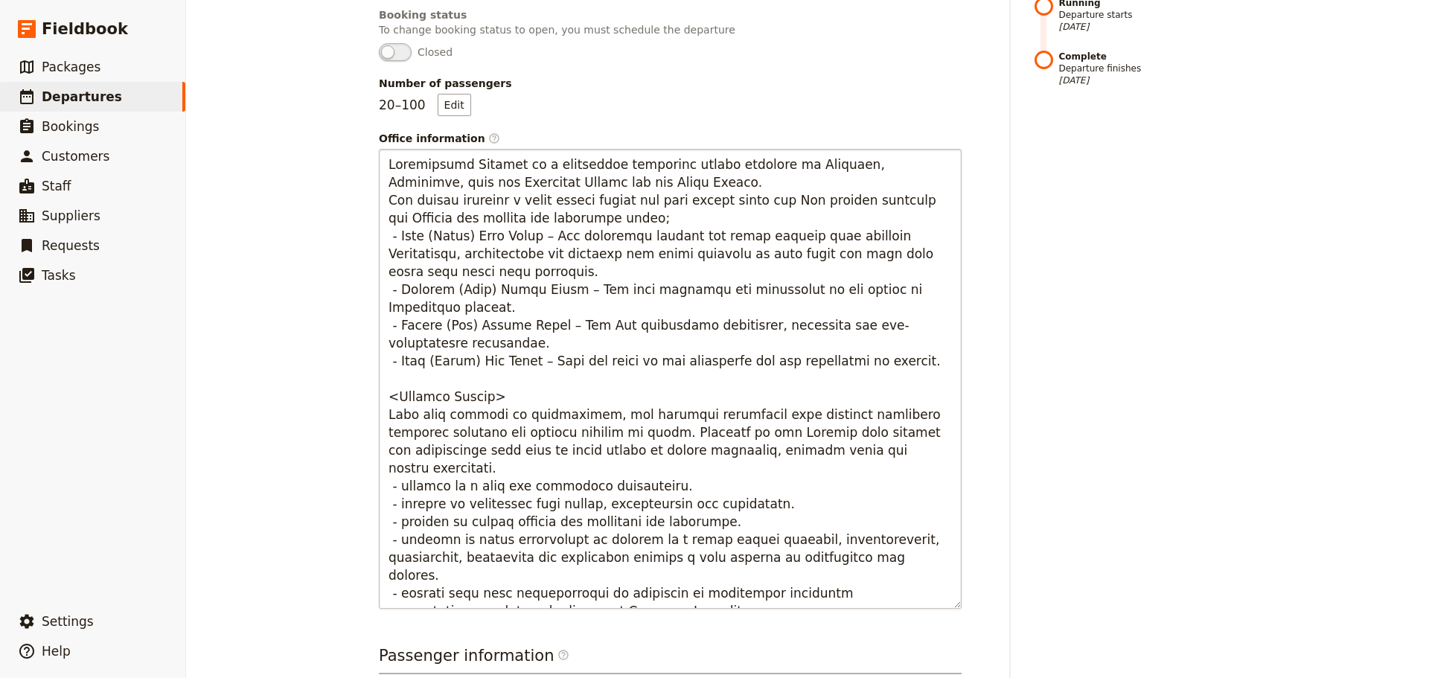
type input "[GEOGRAPHIC_DATA] - 2026"
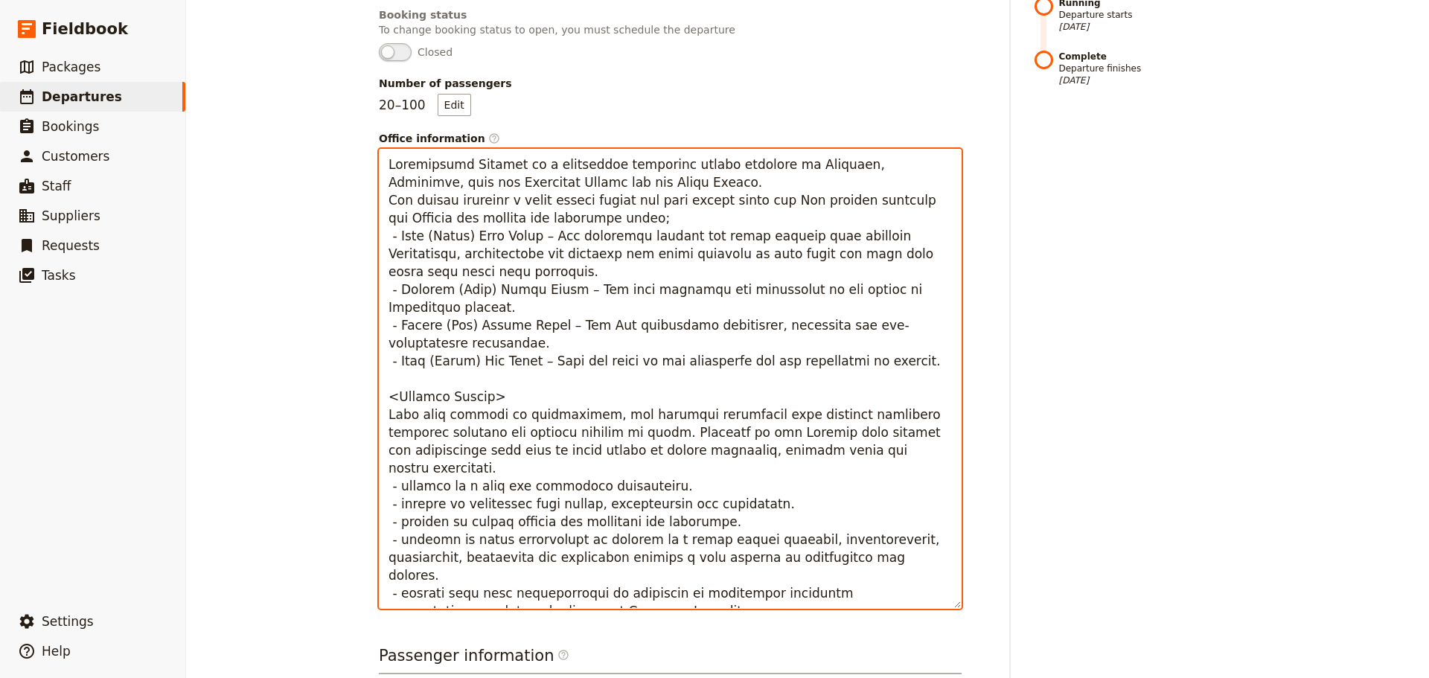
drag, startPoint x: 383, startPoint y: 167, endPoint x: 800, endPoint y: 602, distance: 602.9
click at [800, 602] on textarea "Office information ​" at bounding box center [670, 379] width 583 height 460
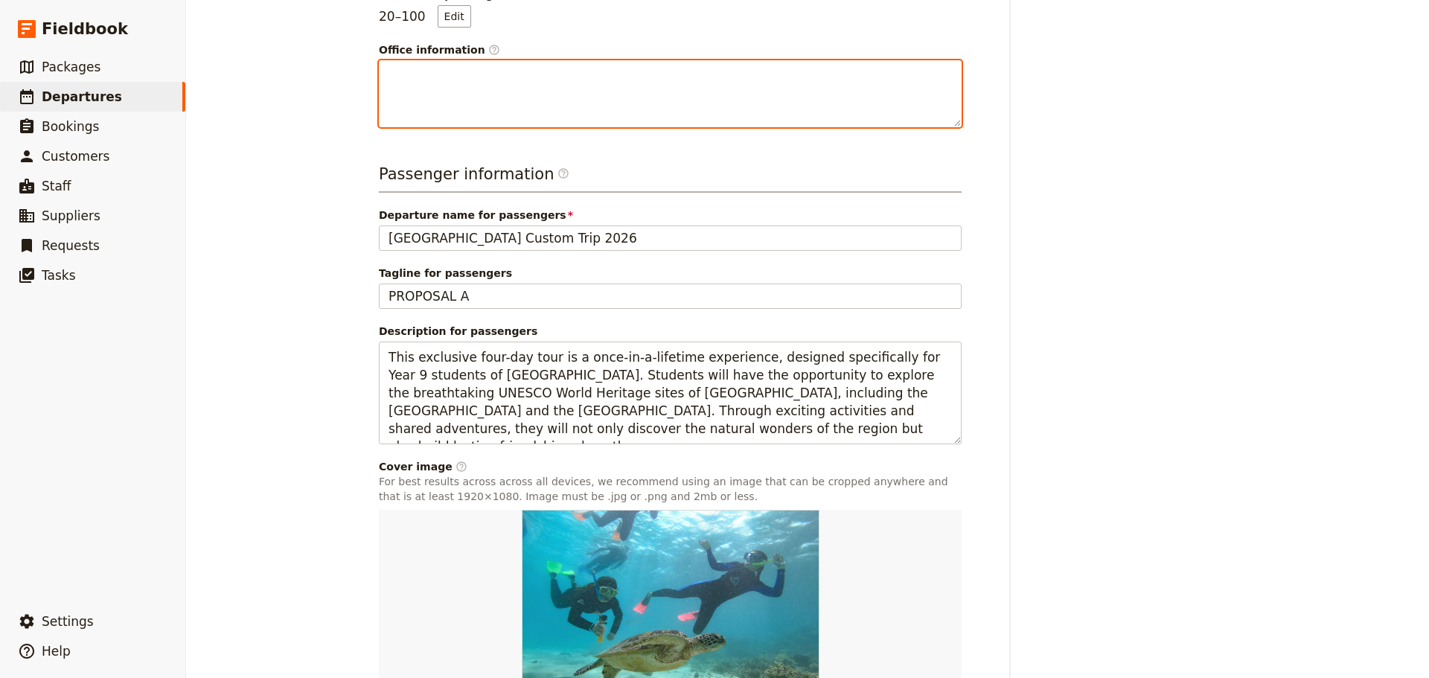
scroll to position [497, 0]
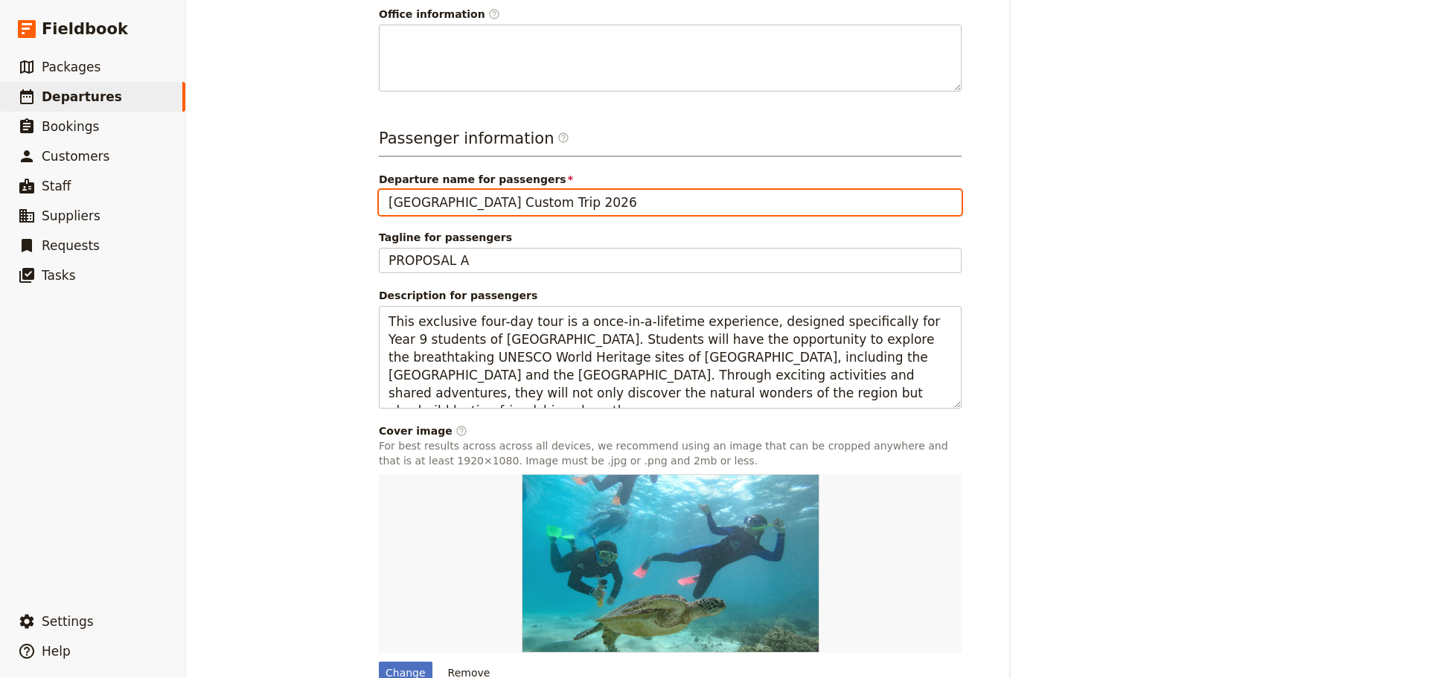
drag, startPoint x: 457, startPoint y: 200, endPoint x: 378, endPoint y: 197, distance: 79.0
click at [379, 197] on input "[GEOGRAPHIC_DATA] Custom Trip 2026" at bounding box center [670, 202] width 583 height 25
type input "[GEOGRAPHIC_DATA] Custom Trip 2026"
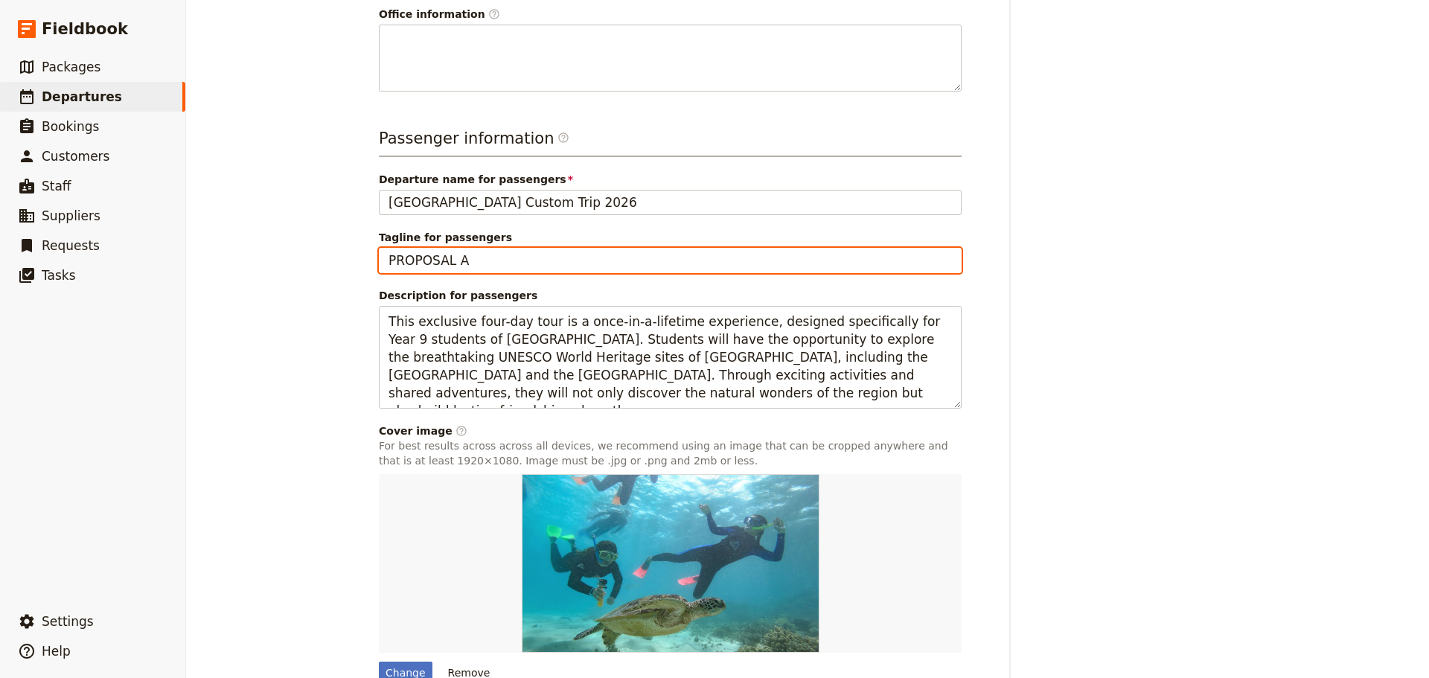
click at [474, 258] on input "PROPOSAL A" at bounding box center [670, 260] width 583 height 25
type input "PROPOSAL A - 2026"
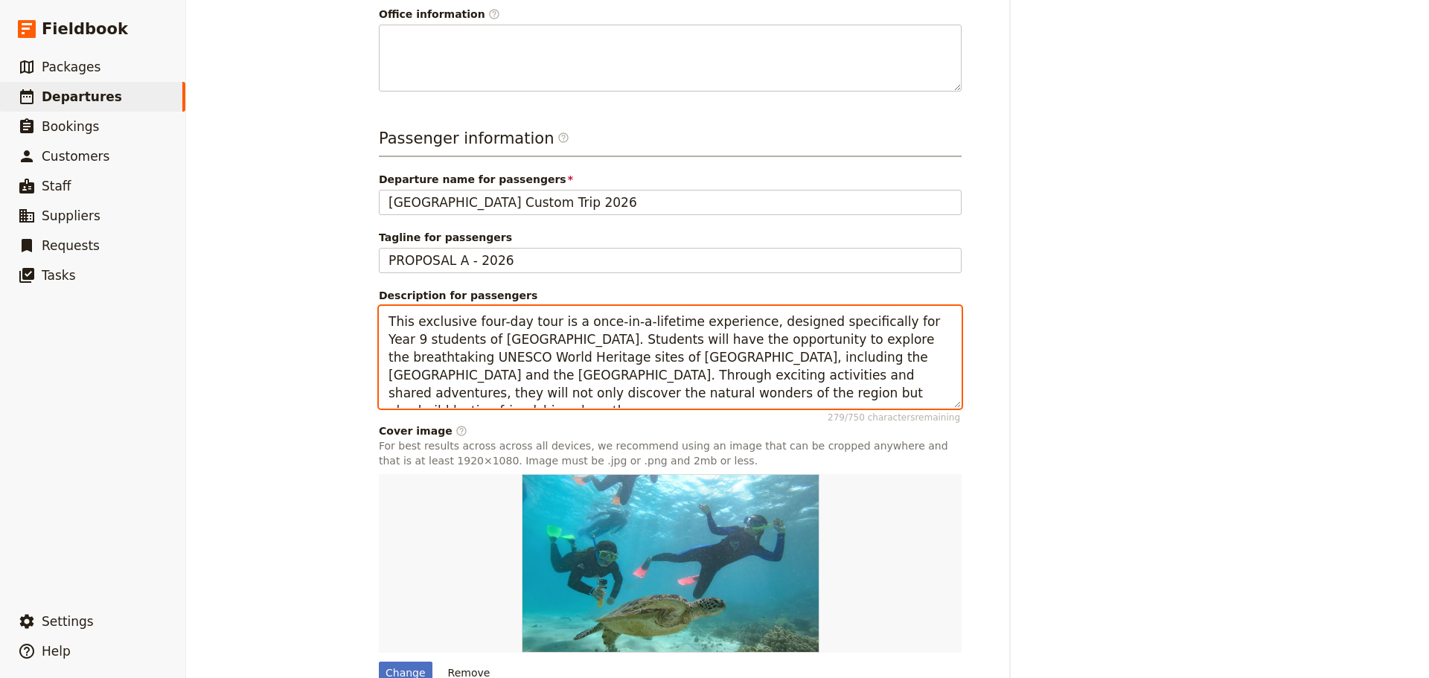
drag, startPoint x: 522, startPoint y: 339, endPoint x: 462, endPoint y: 340, distance: 59.6
click at [462, 340] on textarea "This exclusive four-day tour is a once-in-a-lifetime experience, designed speci…" at bounding box center [670, 357] width 583 height 103
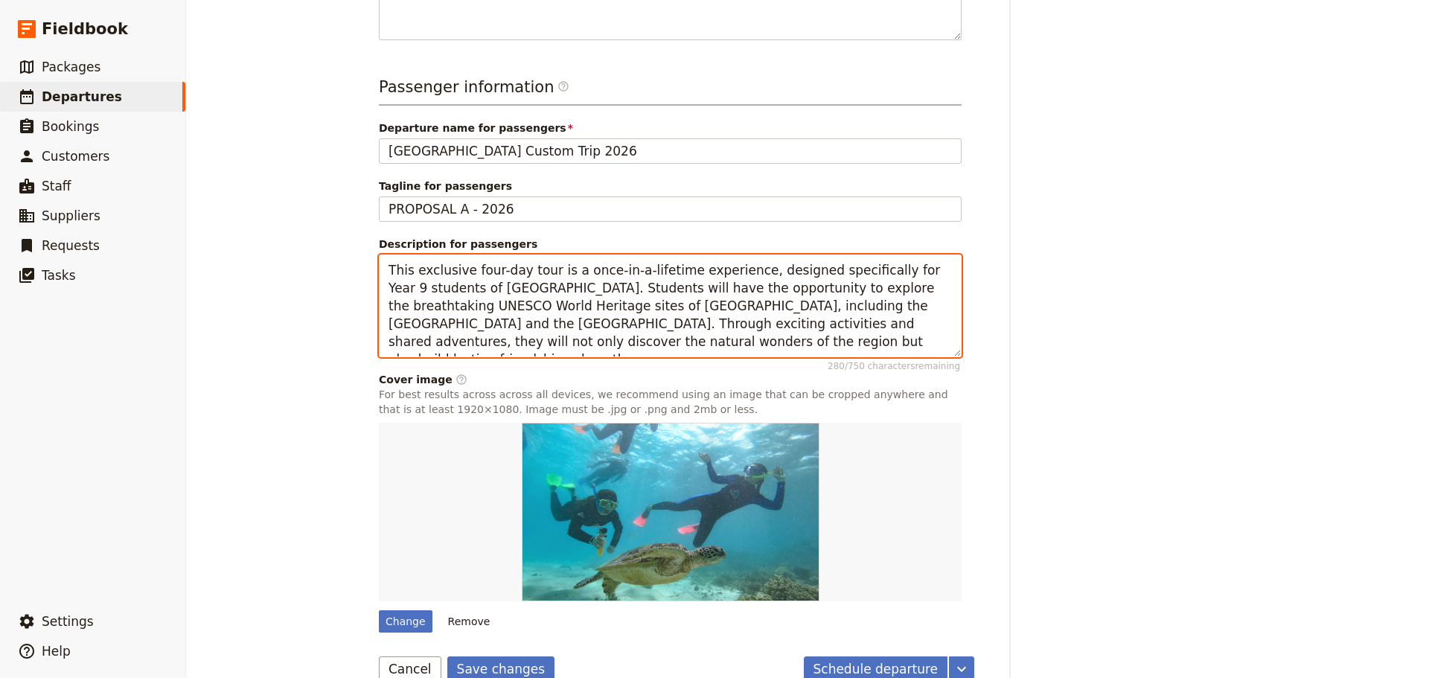
scroll to position [576, 0]
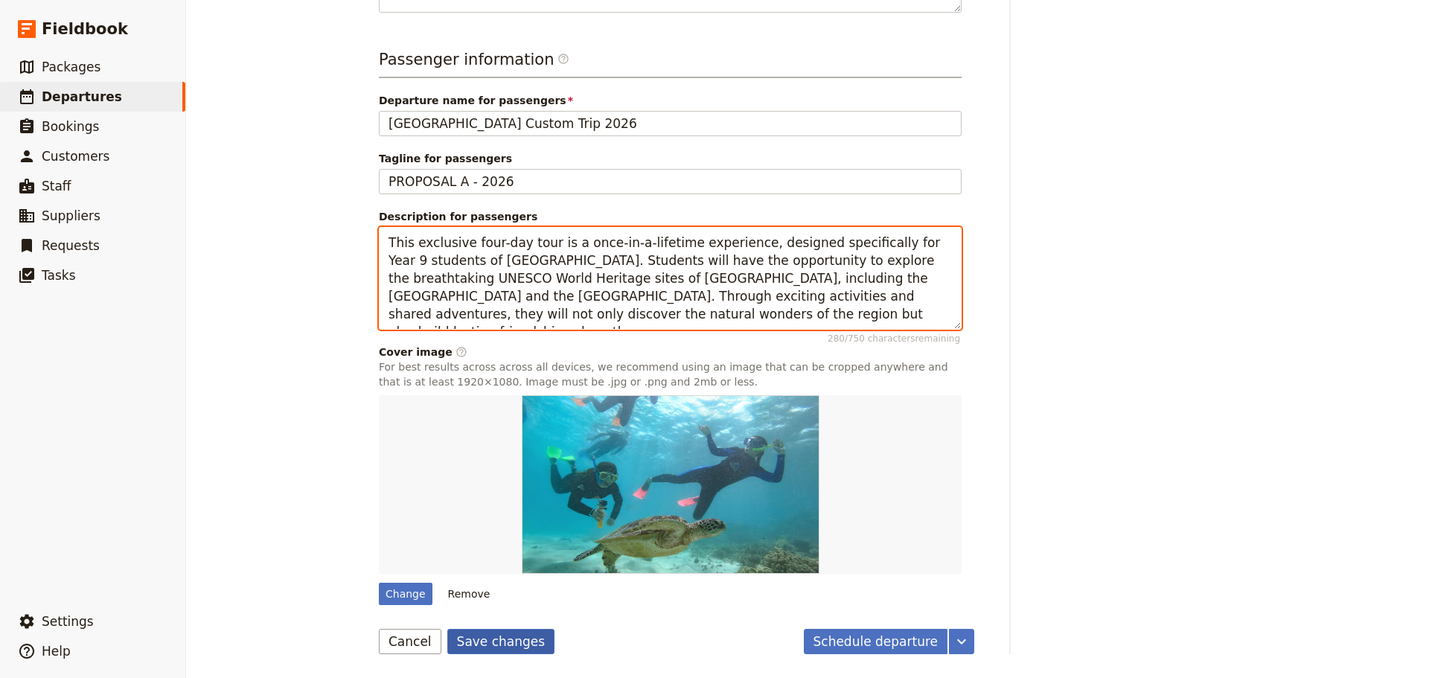
type textarea "This exclusive four-day tour is a once-in-a-lifetime experience, designed speci…"
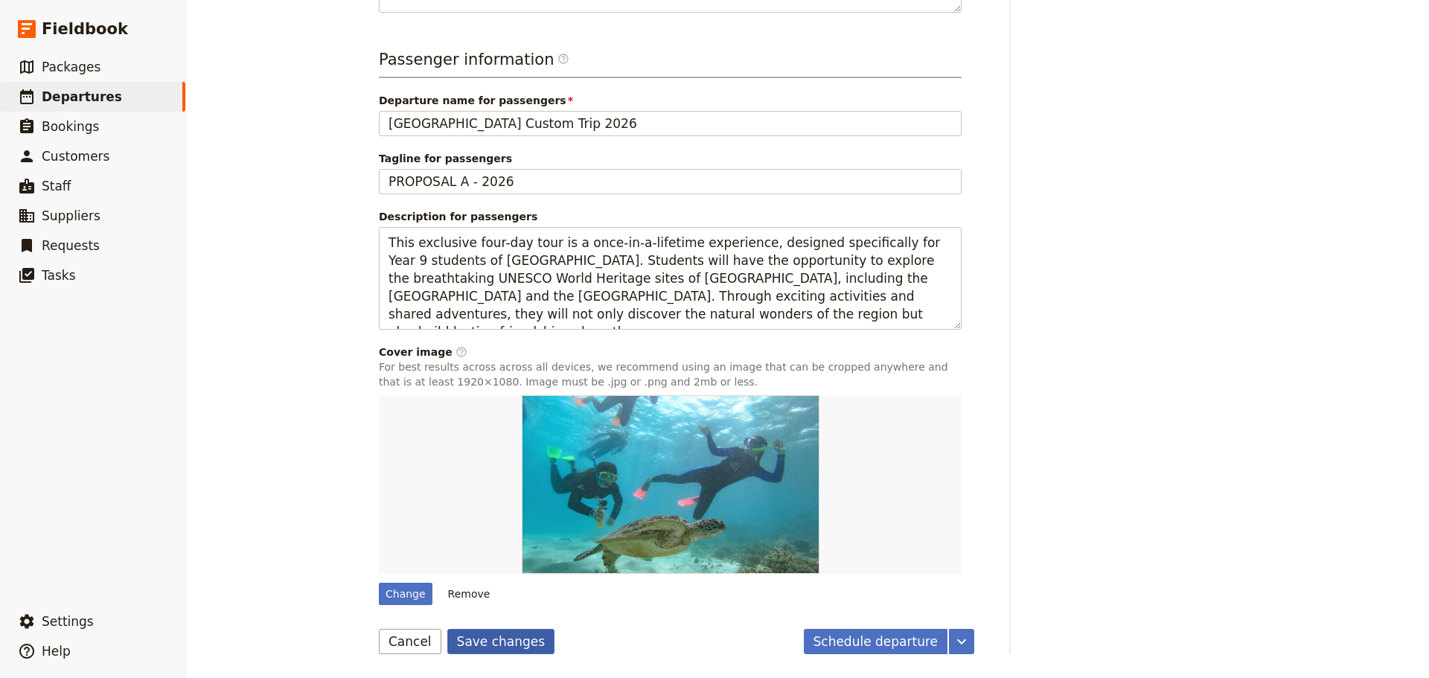
click at [500, 645] on button "Save changes" at bounding box center [501, 641] width 108 height 25
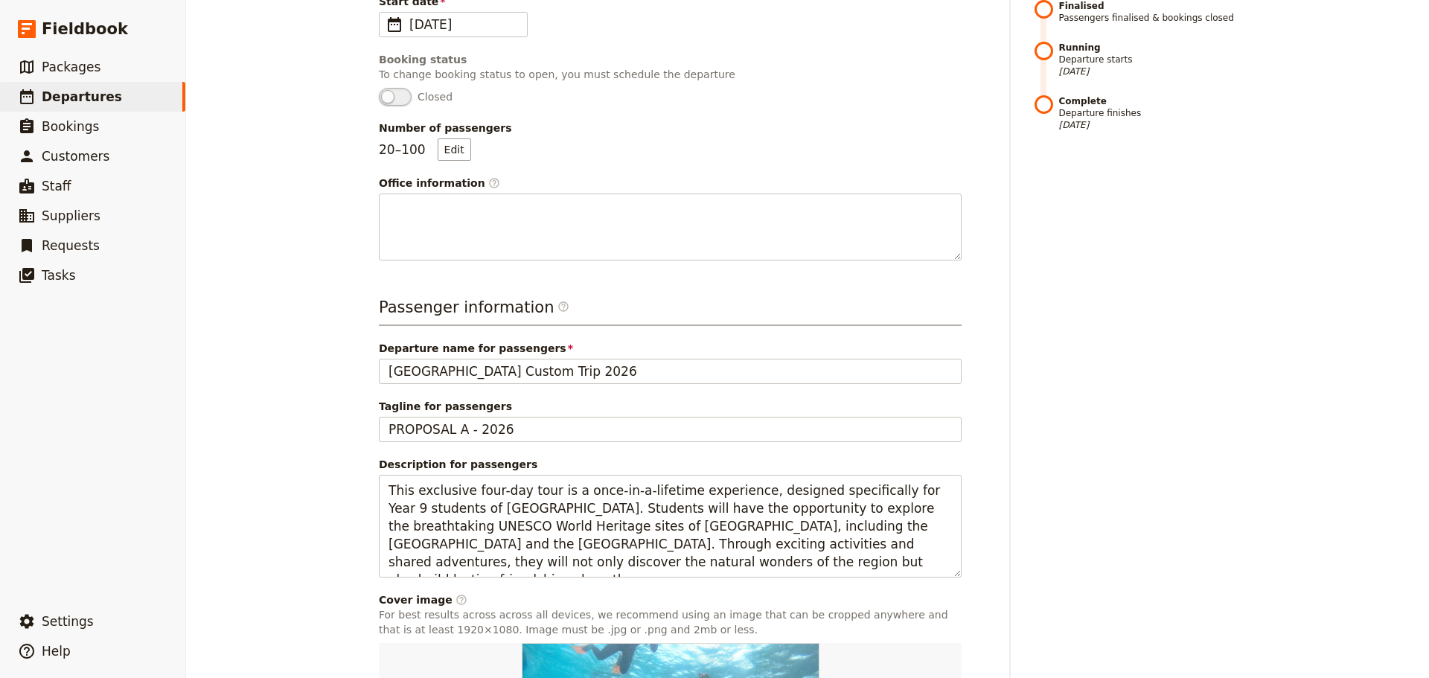
scroll to position [0, 0]
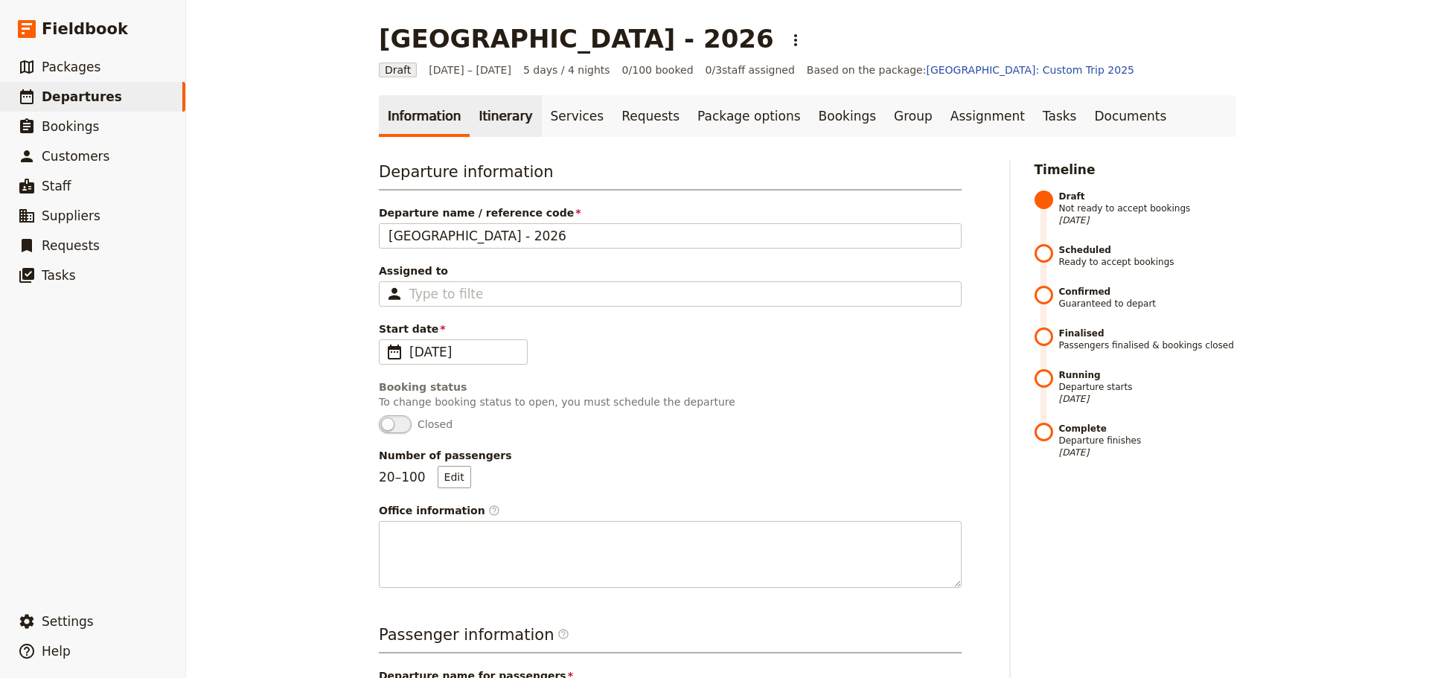
click at [488, 115] on link "Itinerary" at bounding box center [505, 116] width 71 height 42
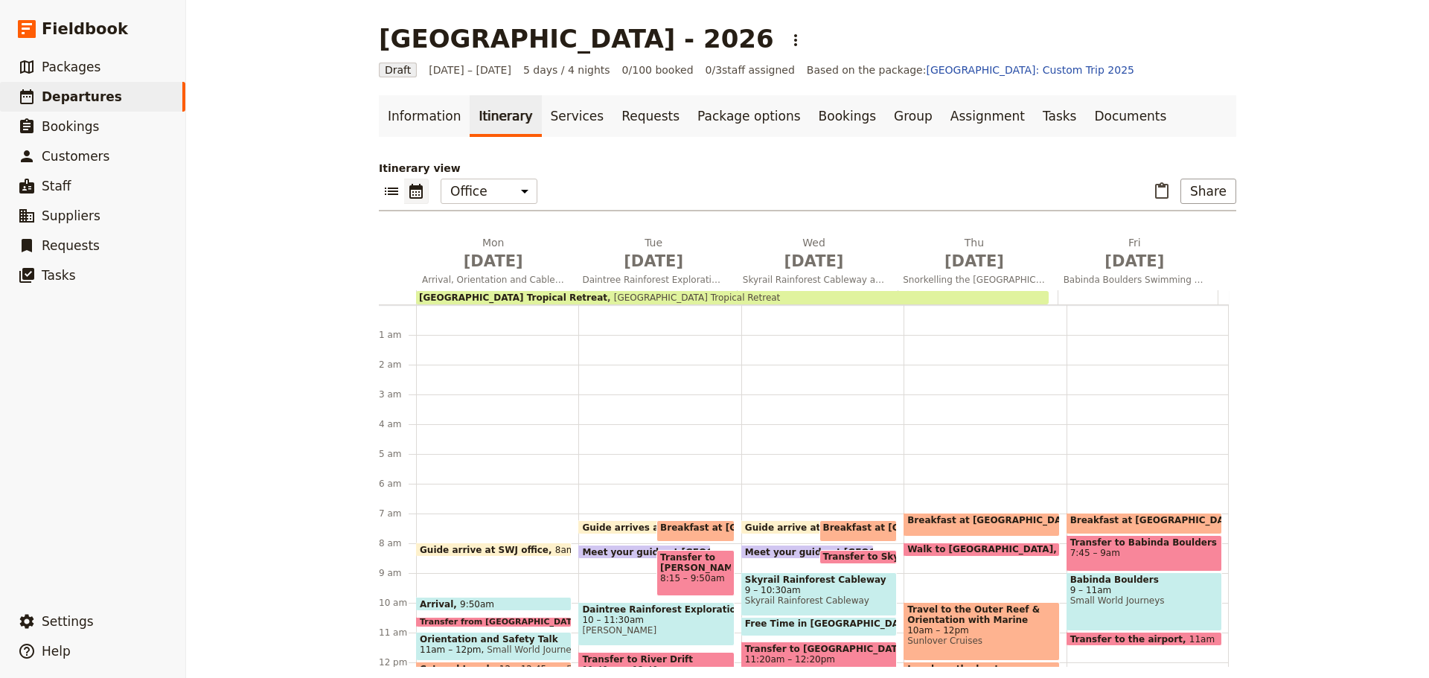
scroll to position [194, 0]
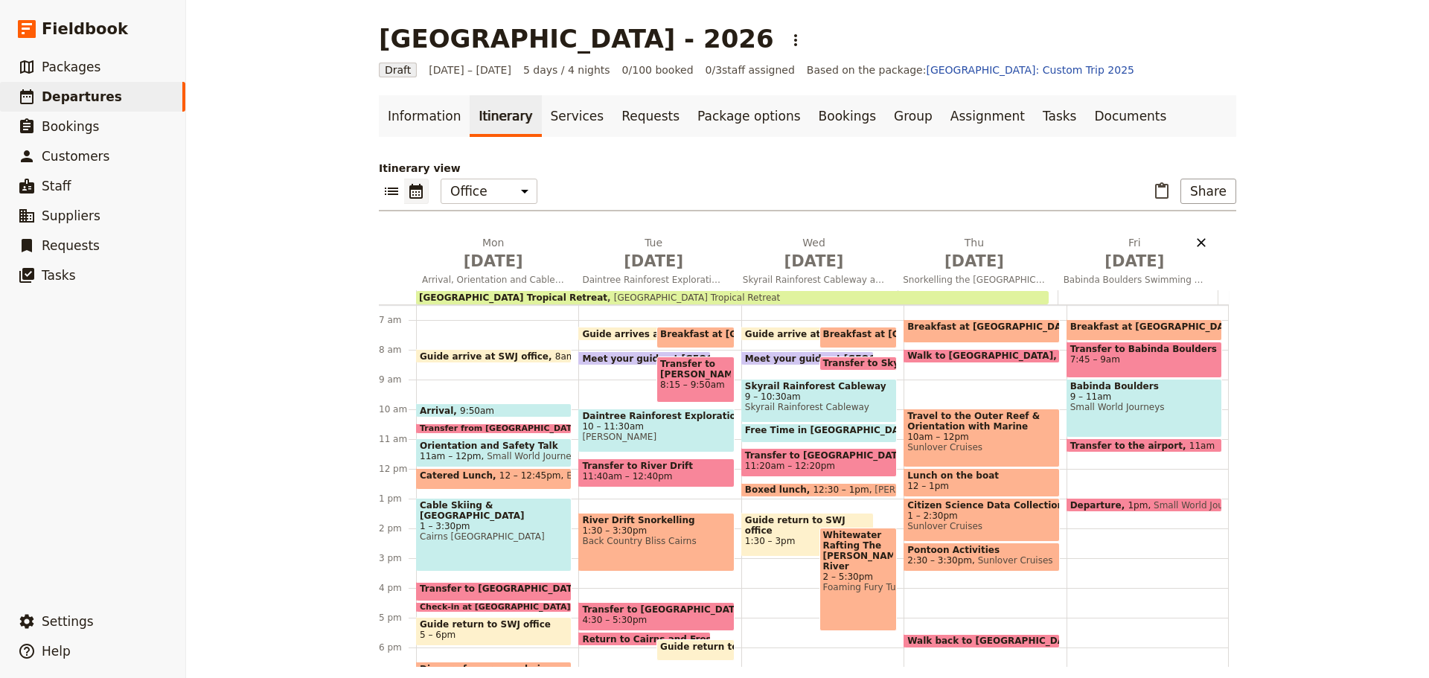
click at [1197, 241] on icon "Delete Fri Jun 12" at bounding box center [1201, 242] width 9 height 9
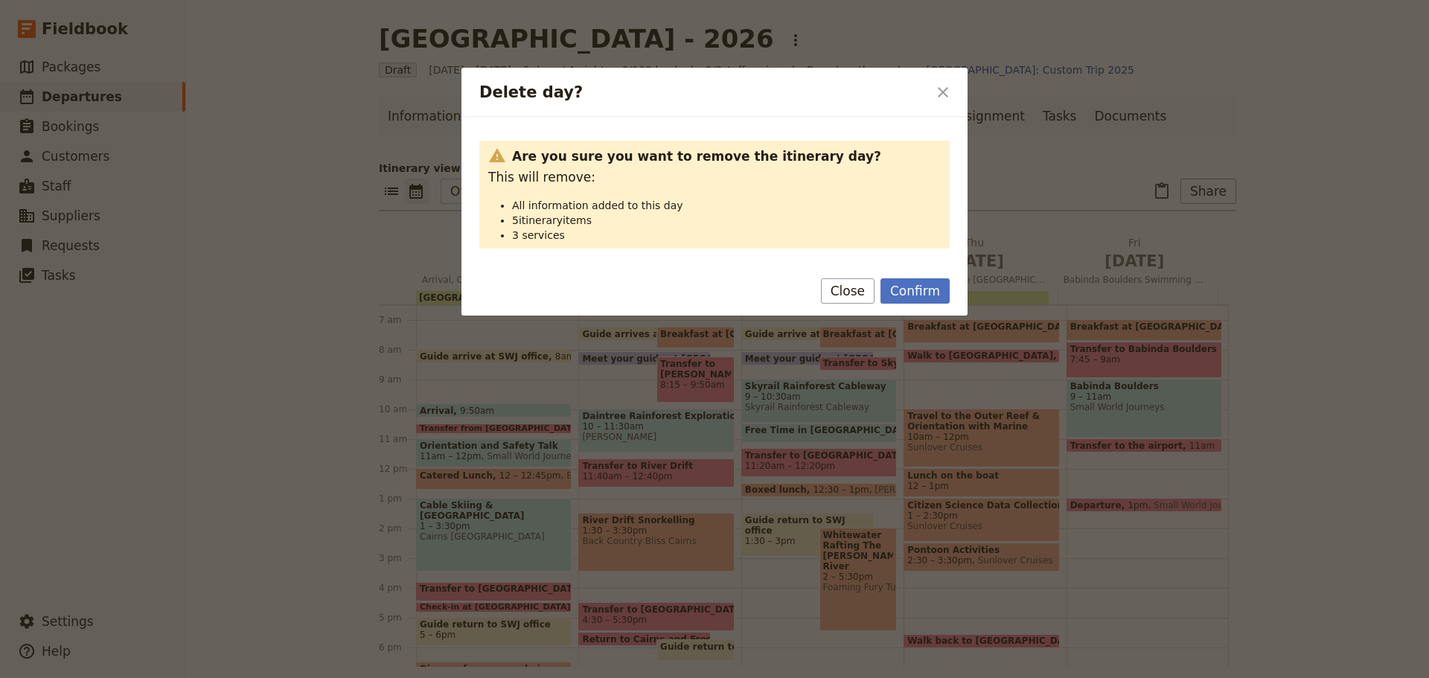
click at [902, 297] on button "Confirm" at bounding box center [915, 290] width 69 height 25
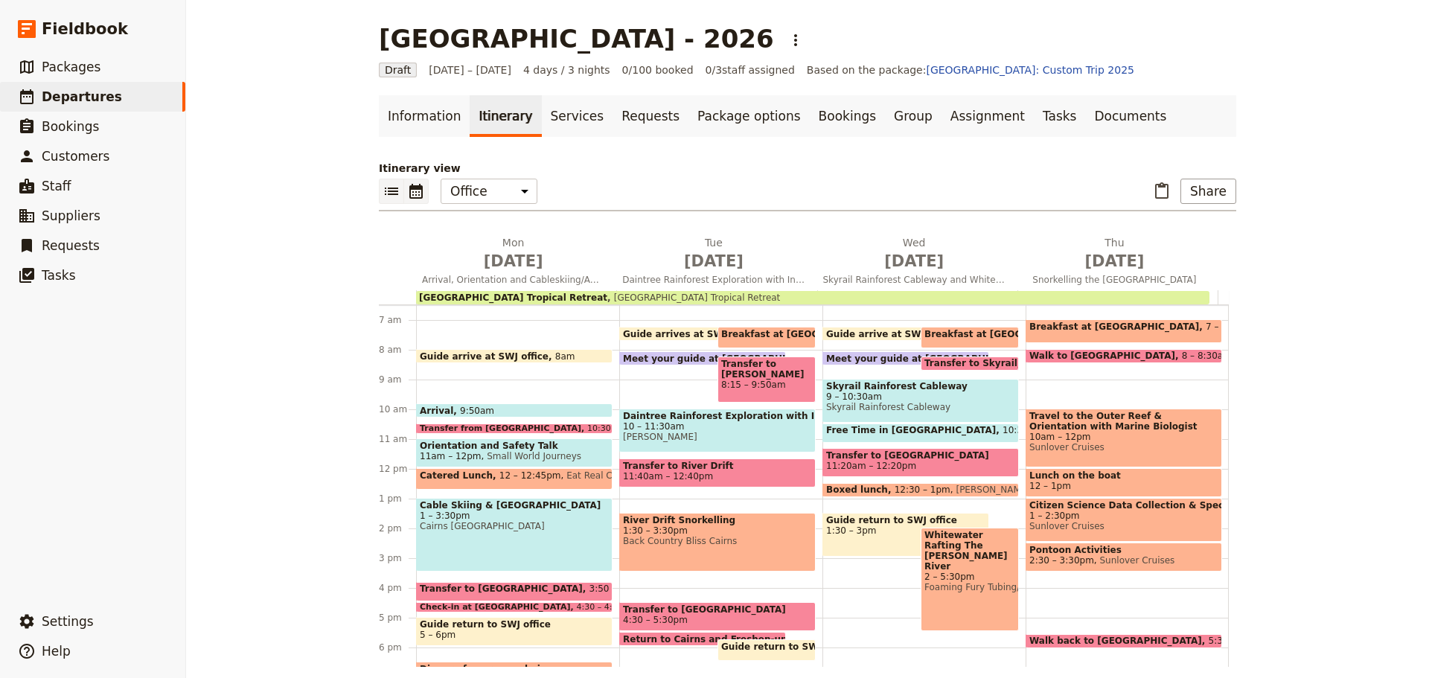
click at [383, 188] on icon "List view" at bounding box center [392, 191] width 18 height 18
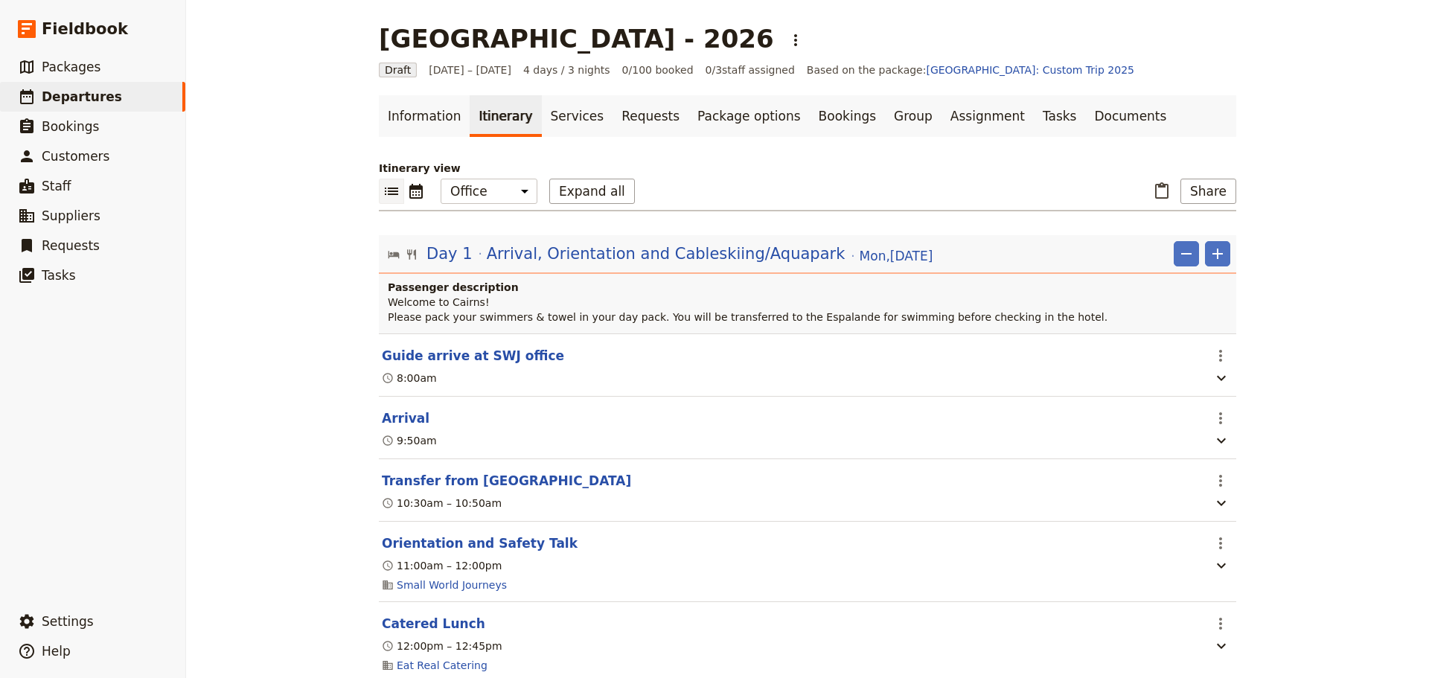
click at [765, 256] on span "Arrival, Orientation and Cableskiing/Aquapark" at bounding box center [666, 254] width 359 height 22
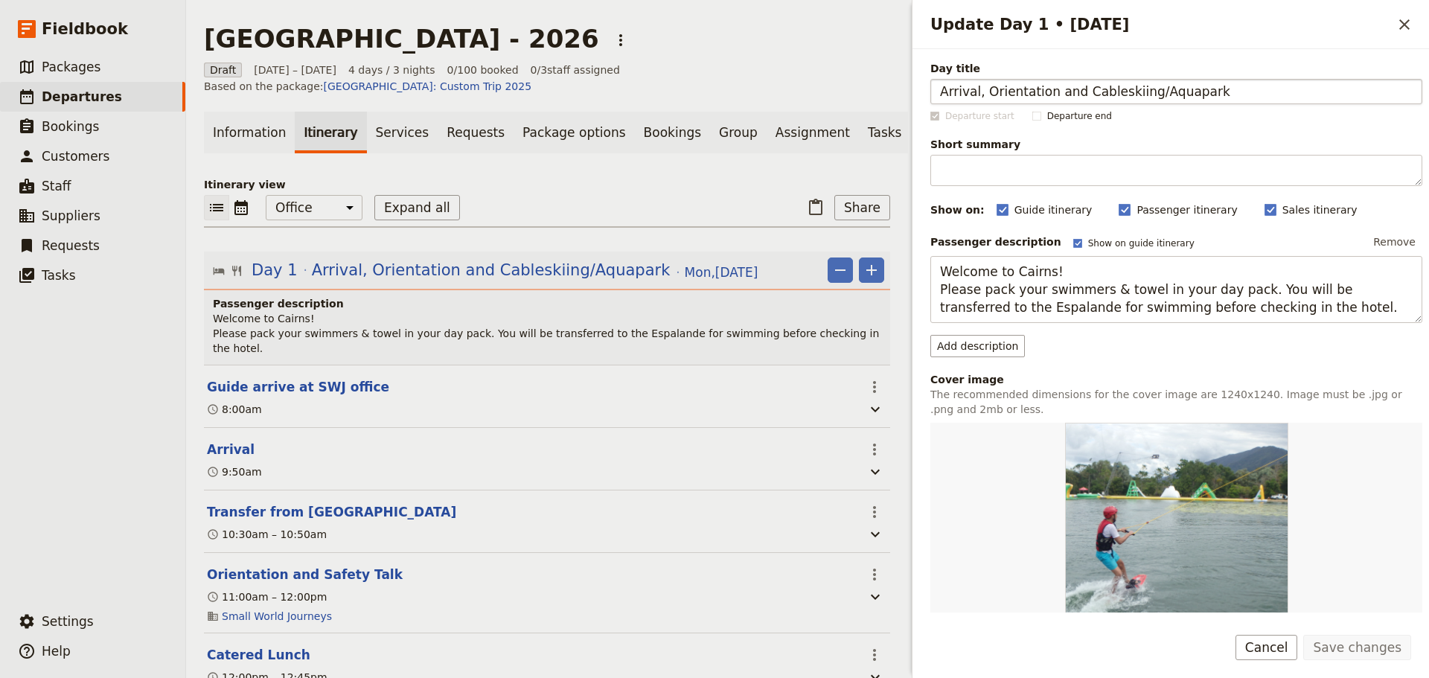
click at [1045, 93] on input "Arrival, Orientation and Cableskiing/Aquapark" at bounding box center [1177, 91] width 492 height 25
type input "Arrival, Orientation, Skyrail, and Cableskiing/Aquapark"
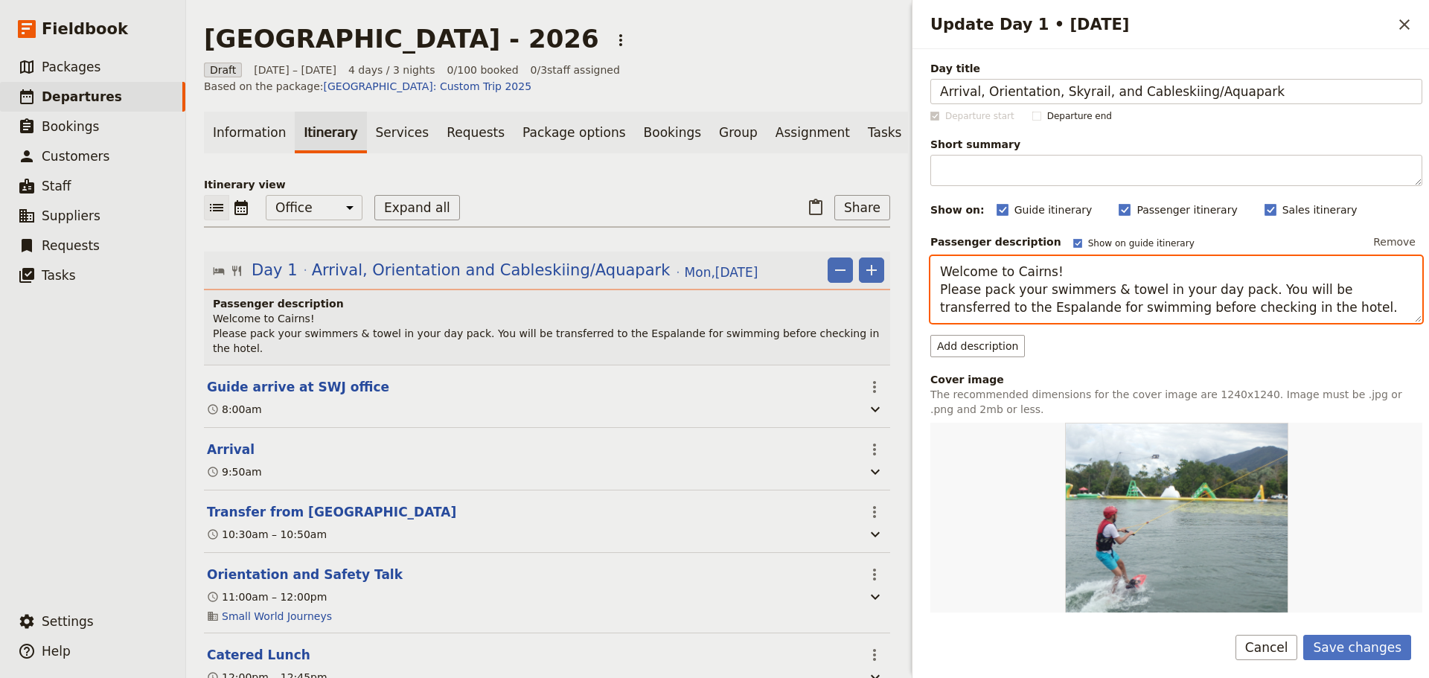
drag, startPoint x: 1098, startPoint y: 312, endPoint x: 1373, endPoint y: 293, distance: 275.4
click at [1373, 293] on textarea "Welcome to Cairns! Please pack your swimmers & towel in your day pack. You will…" at bounding box center [1177, 289] width 492 height 67
click at [1066, 307] on textarea "Welcome to Cairns! Please pack your swimmers & towel in your day pack. You will…" at bounding box center [1177, 289] width 492 height 67
drag, startPoint x: 944, startPoint y: 307, endPoint x: 1280, endPoint y: 301, distance: 335.8
click at [1280, 301] on textarea "Welcome to Cairns! Please pack your swimmers & towel in your day pack. You will…" at bounding box center [1177, 289] width 492 height 67
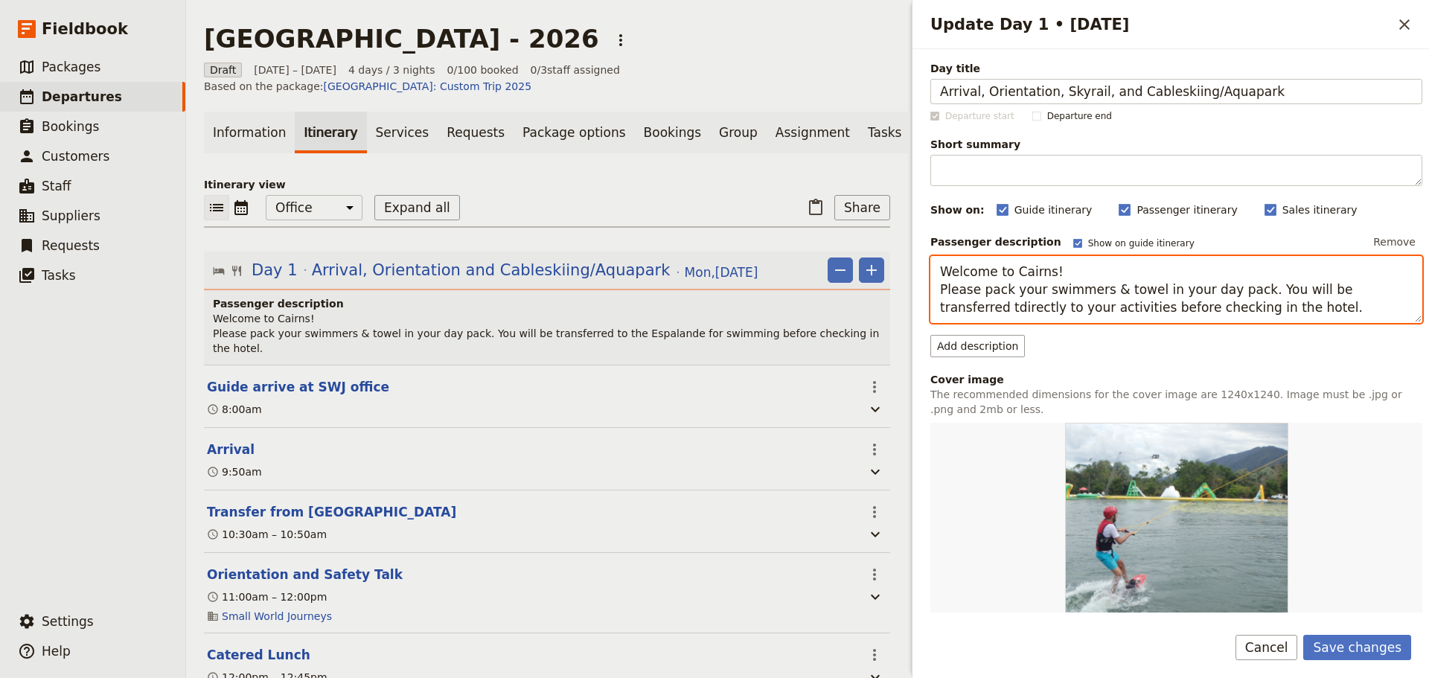
click at [943, 306] on textarea "Welcome to Cairns! Please pack your swimmers & towel in your day pack. You will…" at bounding box center [1177, 289] width 492 height 67
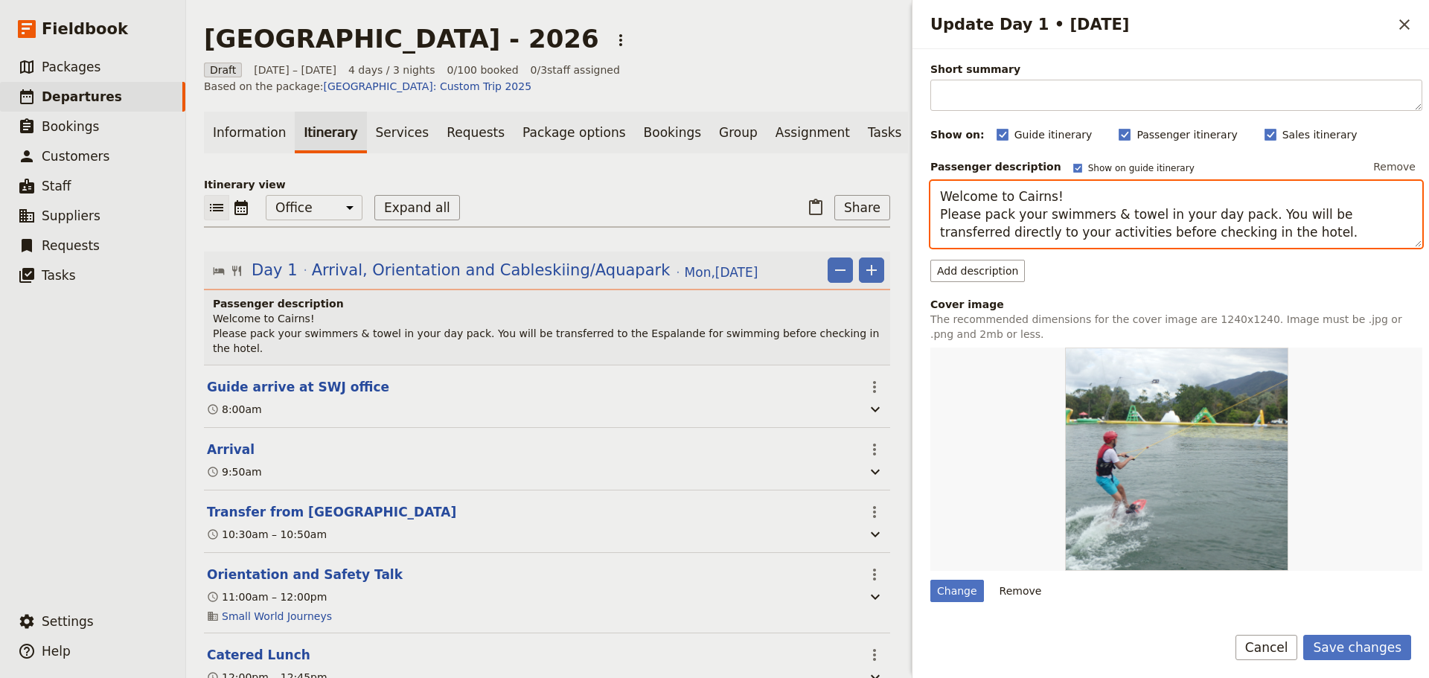
scroll to position [124, 0]
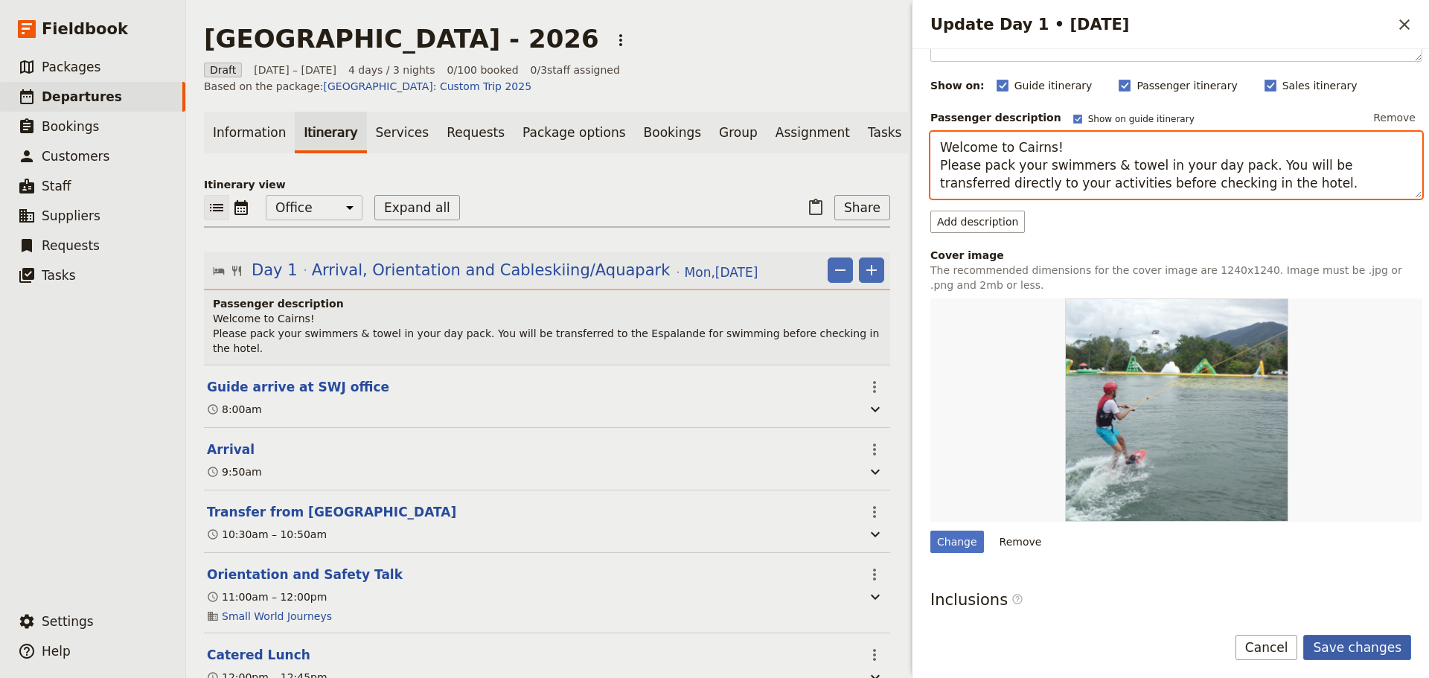
type textarea "Welcome to Cairns! Please pack your swimmers & towel in your day pack. You will…"
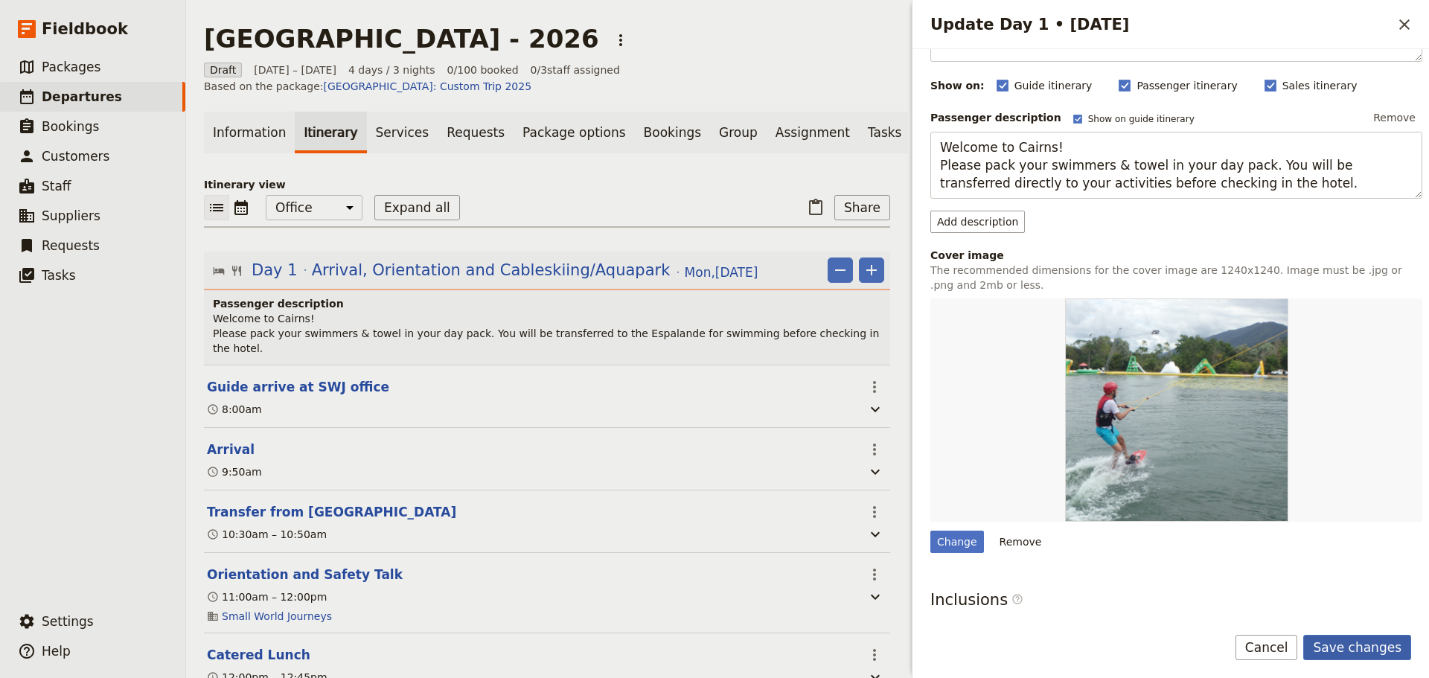
click at [1377, 643] on button "Save changes" at bounding box center [1358, 647] width 108 height 25
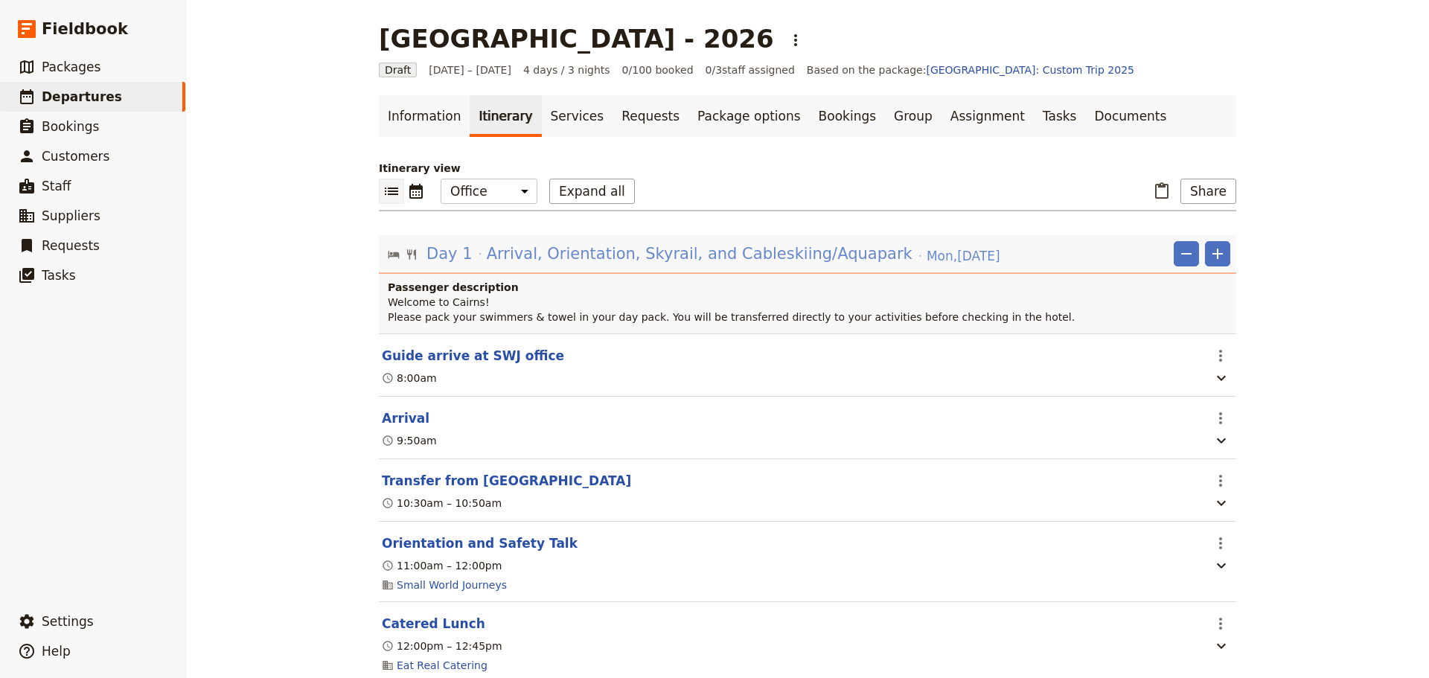
click at [803, 256] on span "Arrival, Orientation, Skyrail, and Cableskiing/Aquapark" at bounding box center [700, 254] width 426 height 22
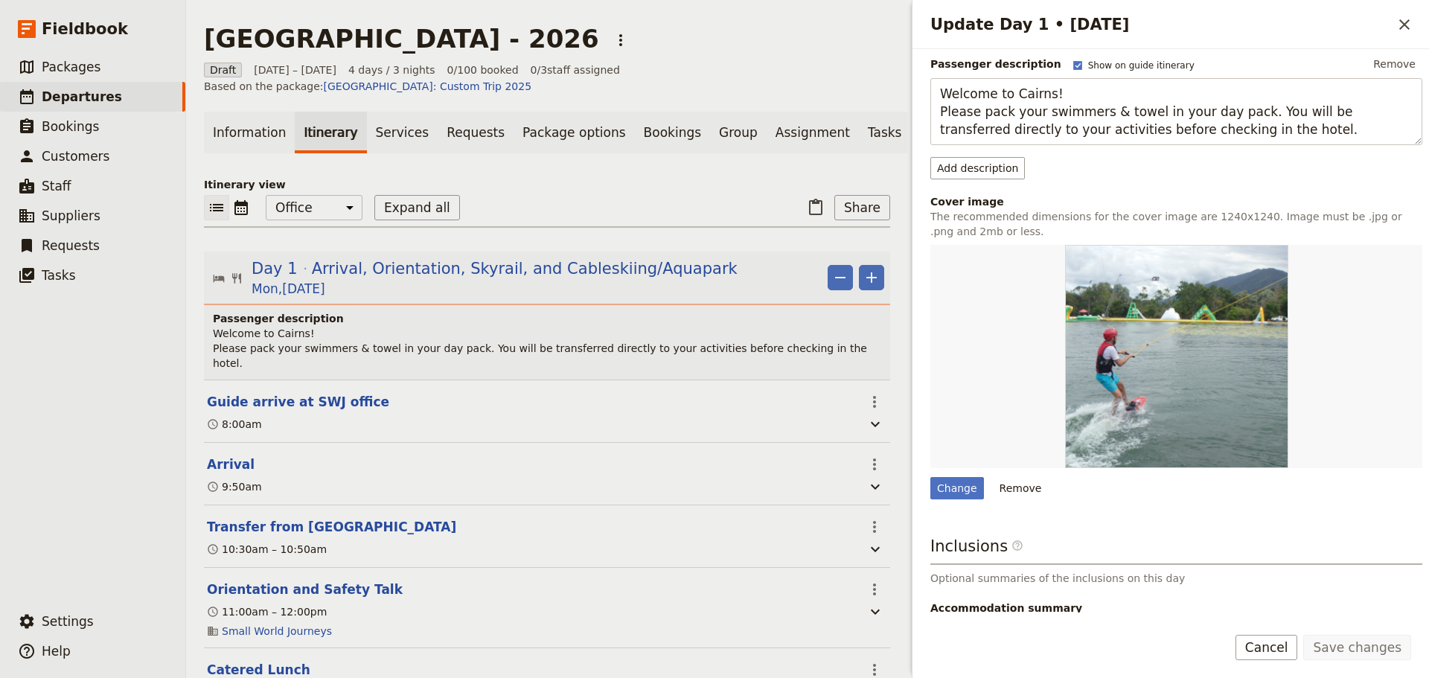
scroll to position [305, 0]
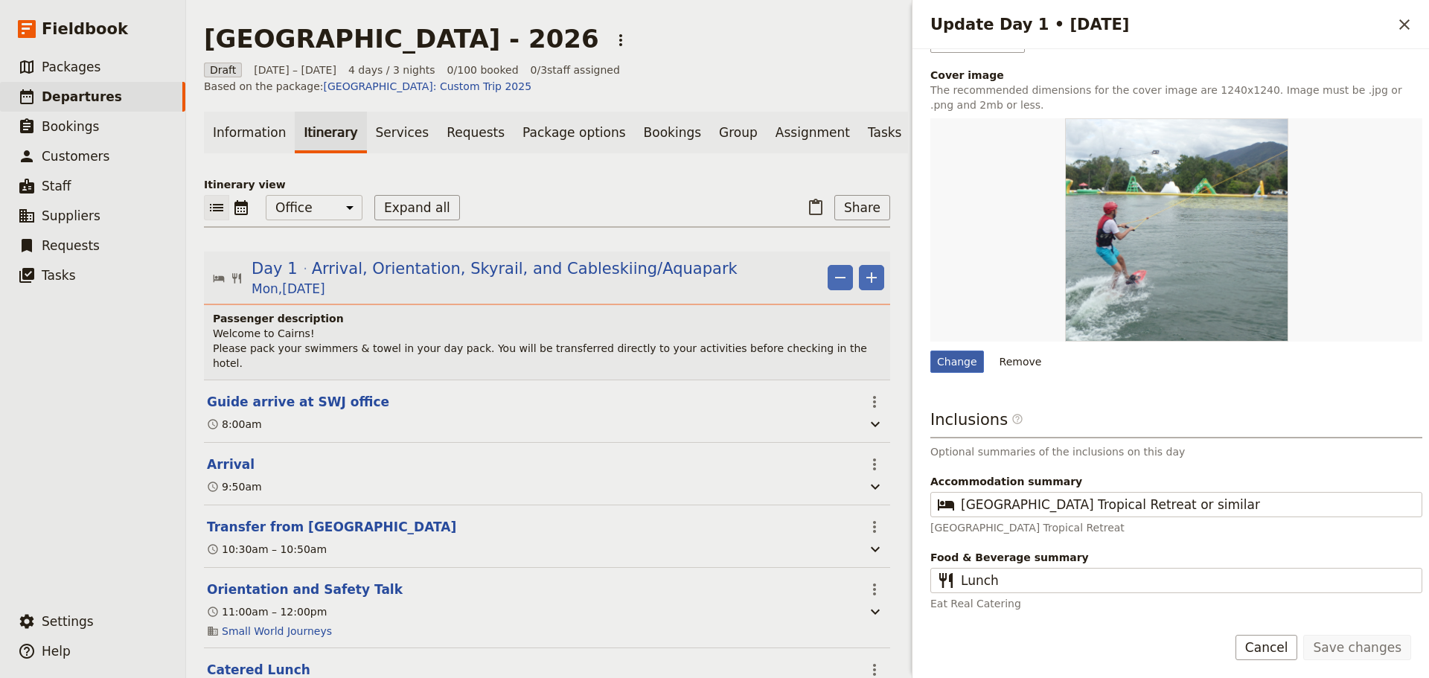
click at [960, 369] on div "Change" at bounding box center [958, 362] width 54 height 22
click at [931, 351] on input "Change" at bounding box center [930, 350] width 1 height 1
type input "C:\fakepath\Firbank - Skyrail gondola.jpg"
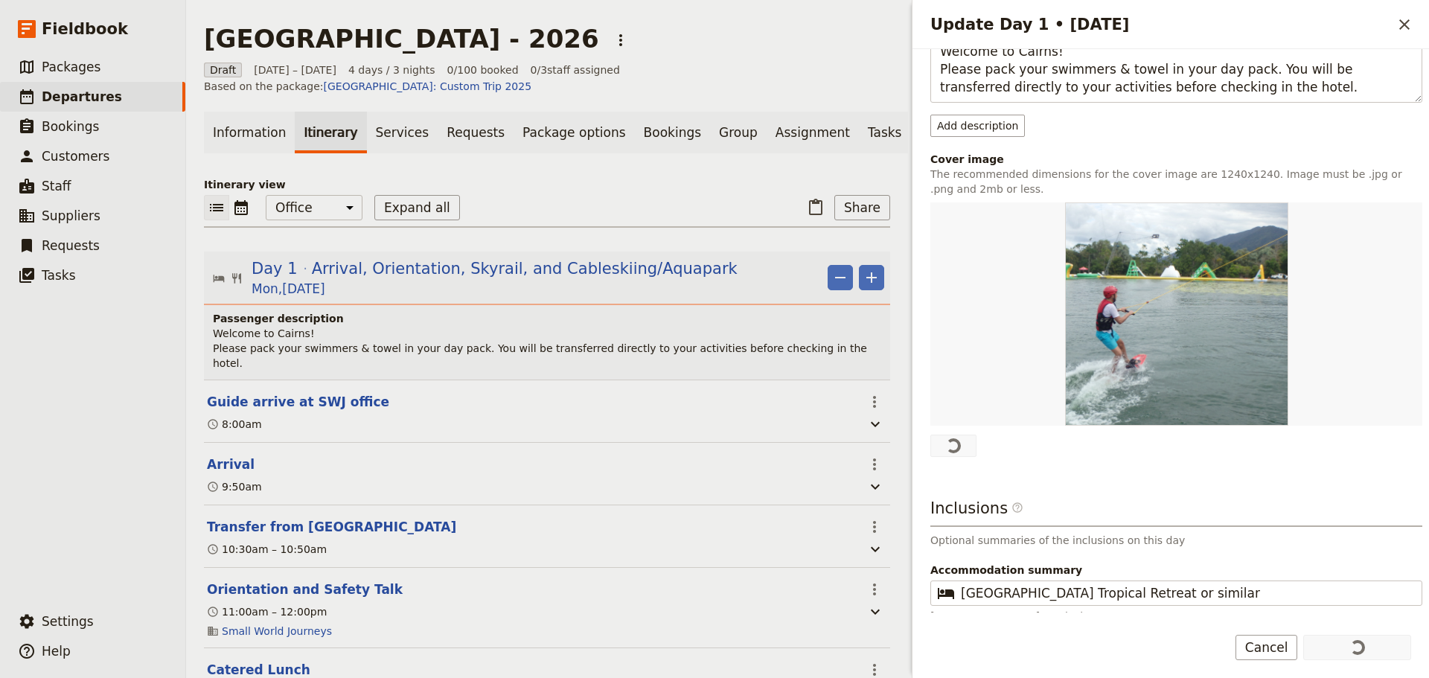
scroll to position [184, 0]
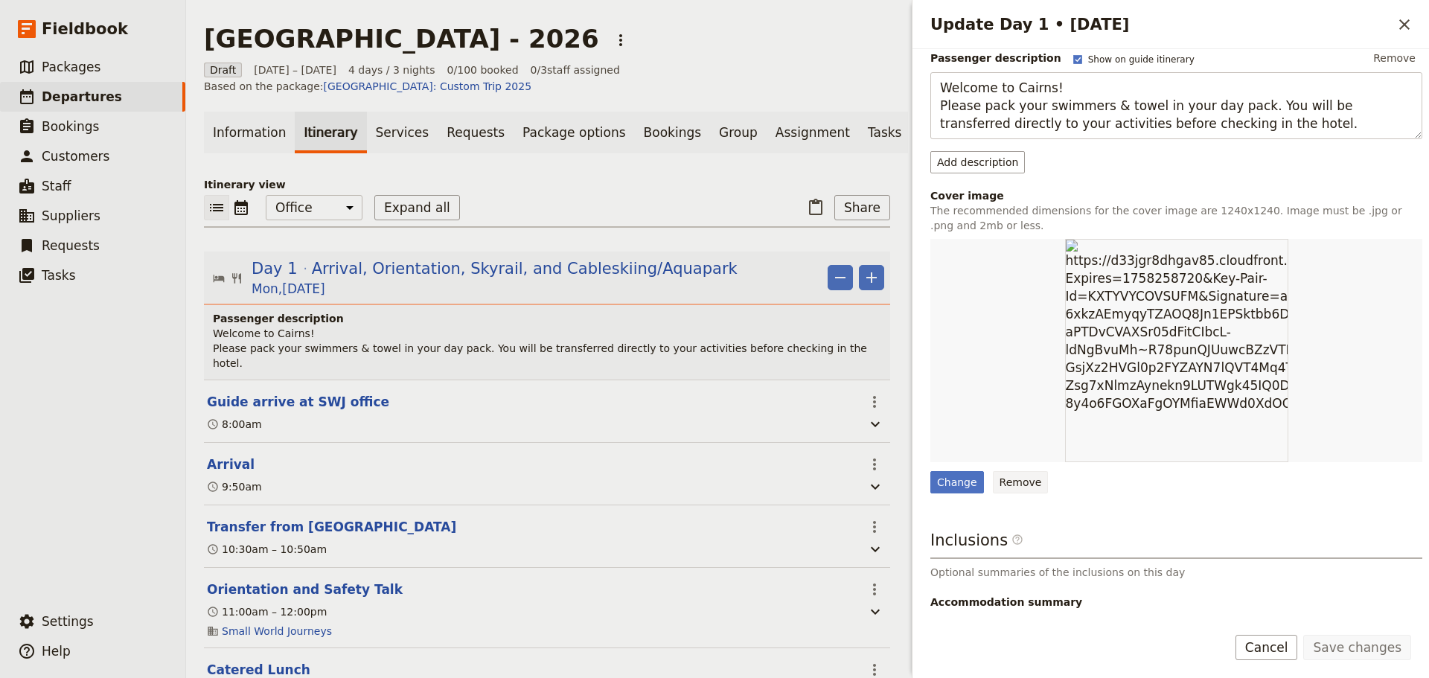
click at [1010, 479] on button "Remove" at bounding box center [1021, 482] width 56 height 22
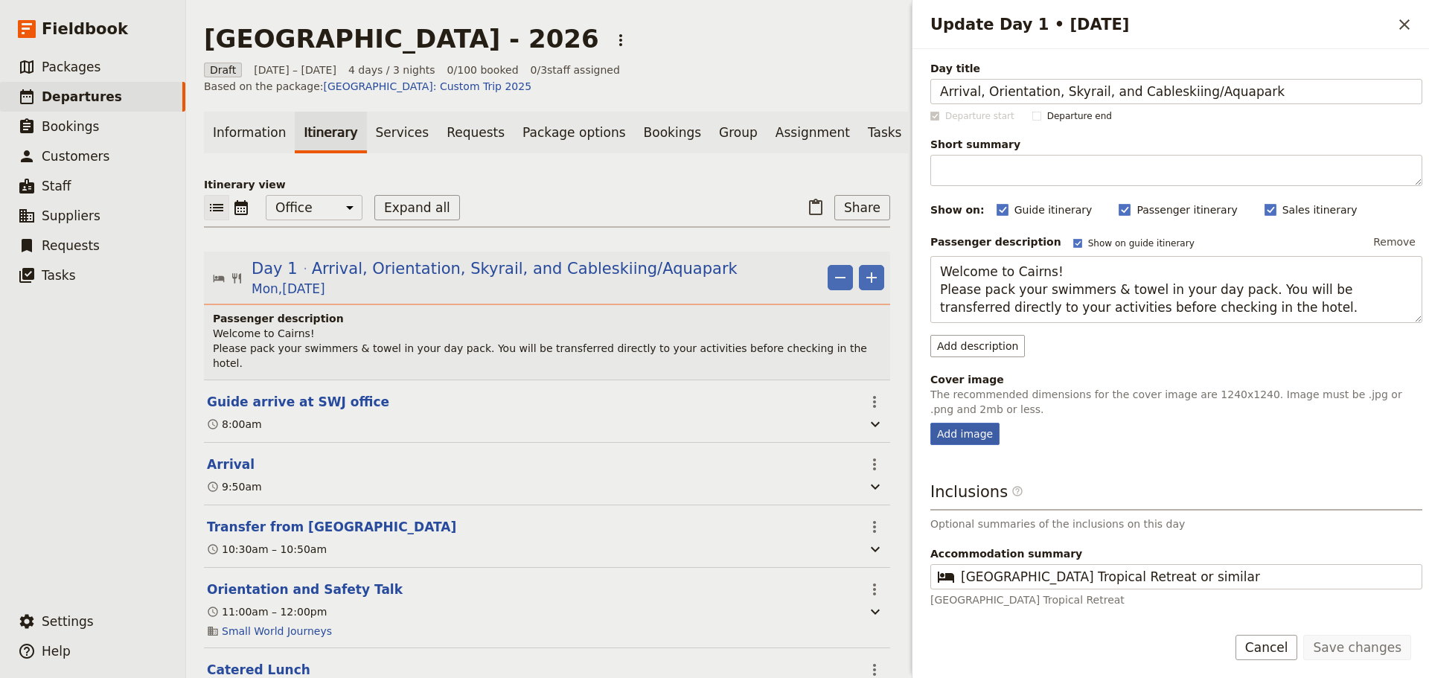
click at [979, 433] on div "Add image" at bounding box center [965, 434] width 69 height 22
click at [931, 423] on input "Add image" at bounding box center [930, 422] width 1 height 1
type input "C:\fakepath\Cable Ski - students on wakeboard.jpg"
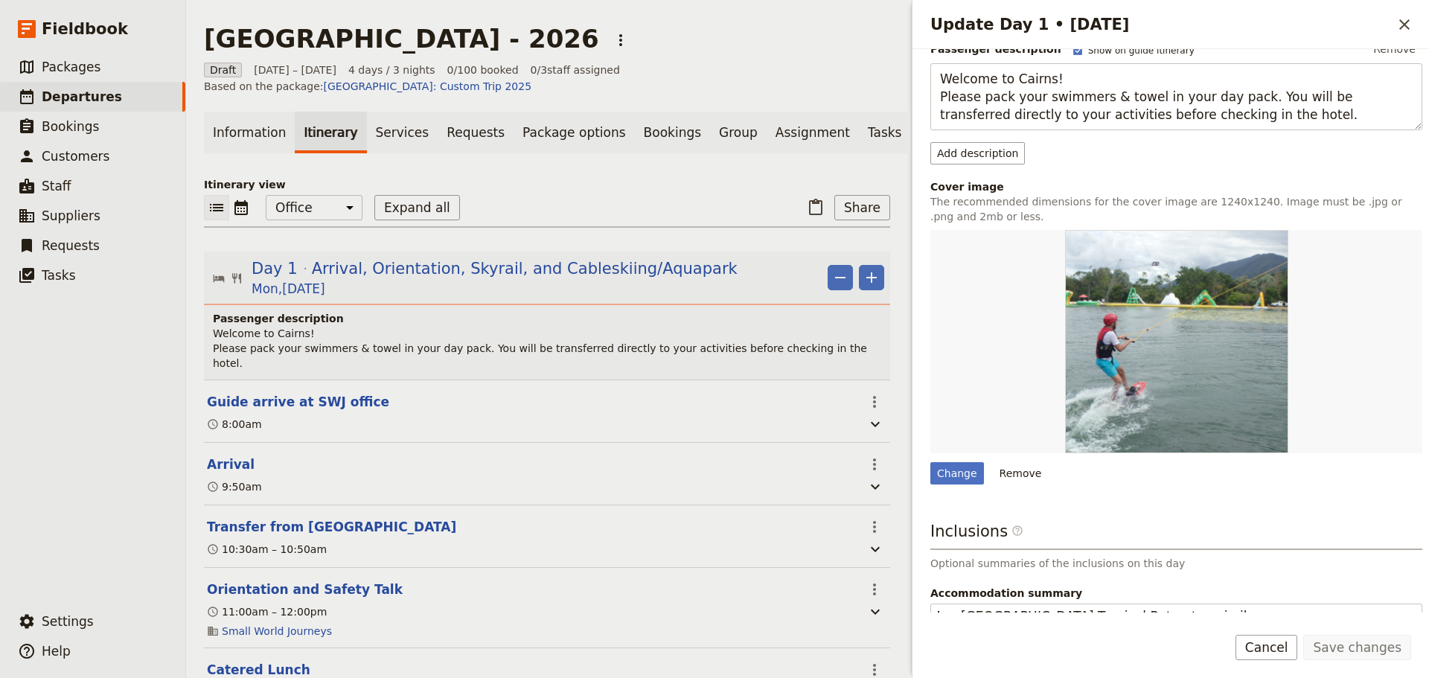
scroll to position [305, 0]
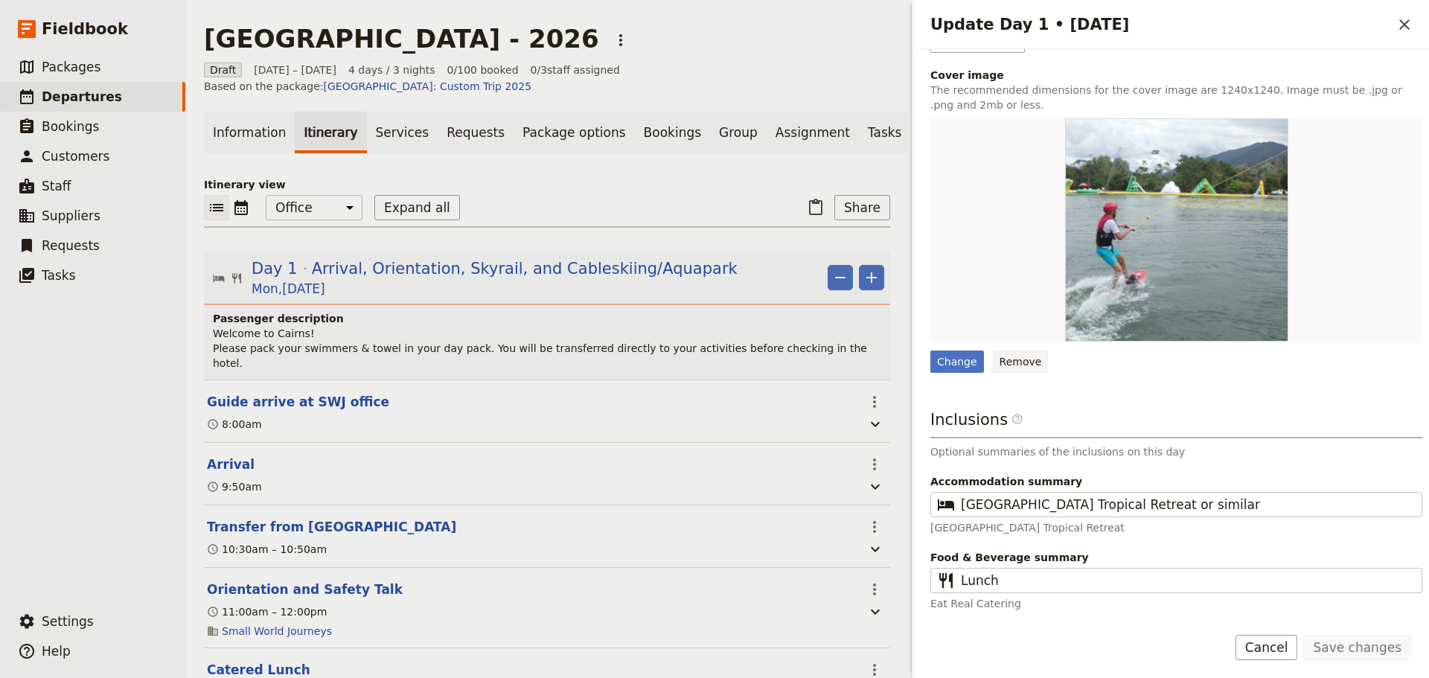
click at [1004, 363] on button "Remove" at bounding box center [1021, 362] width 56 height 22
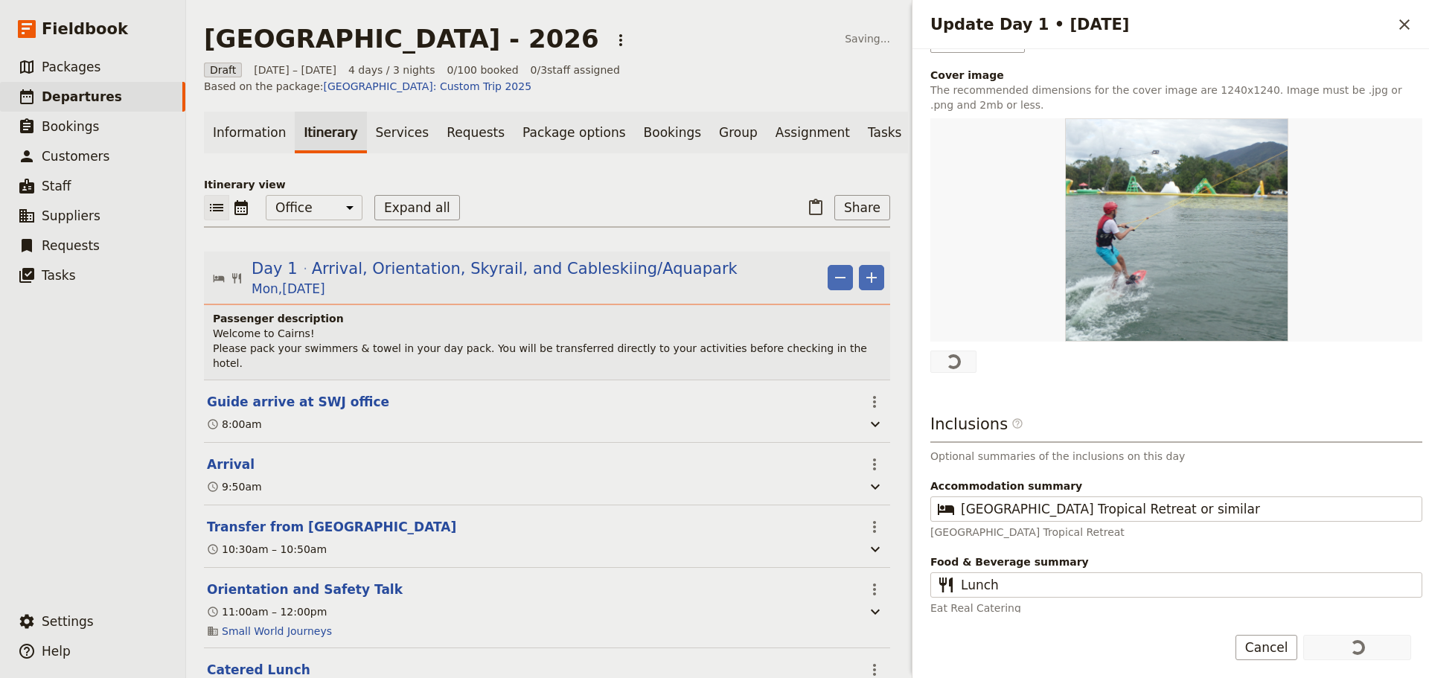
scroll to position [0, 0]
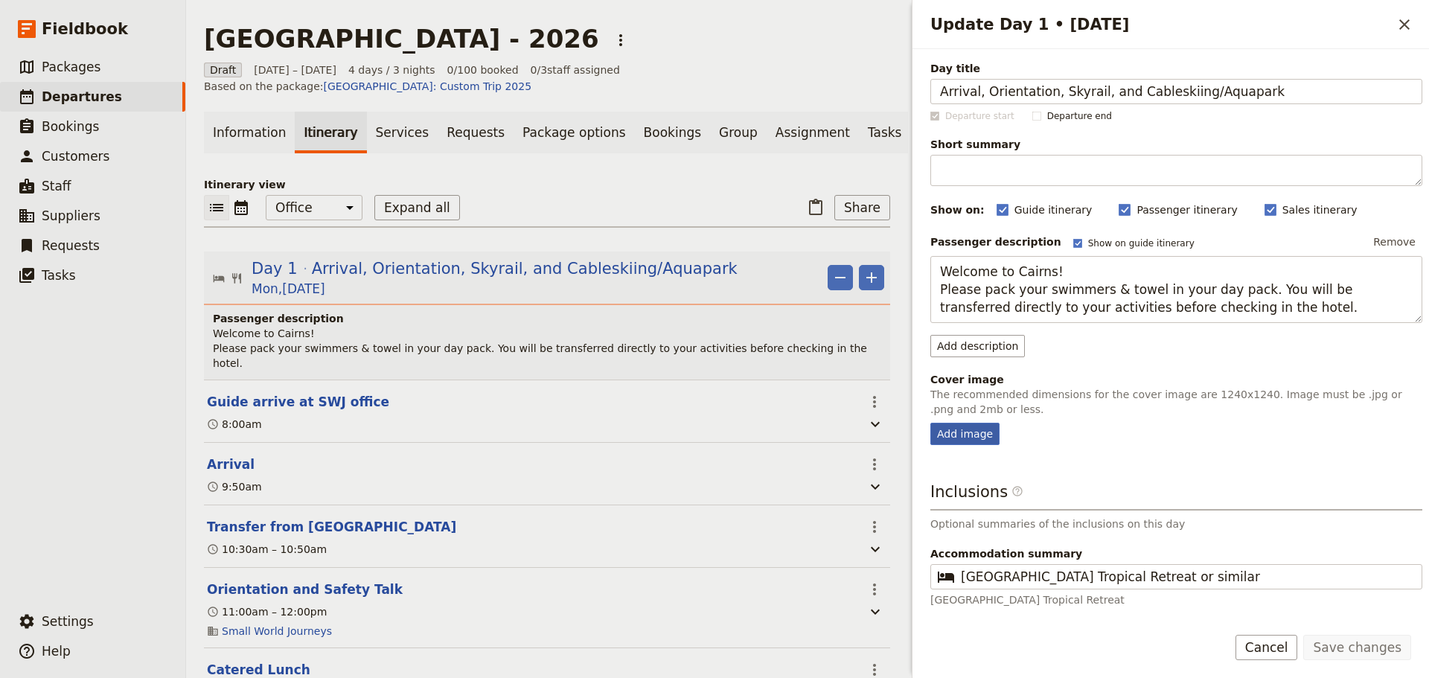
click at [988, 436] on div "Add image" at bounding box center [965, 434] width 69 height 22
click at [931, 423] on input "Add image" at bounding box center [930, 422] width 1 height 1
type input "C:\fakepath\skyrail1b.jpg"
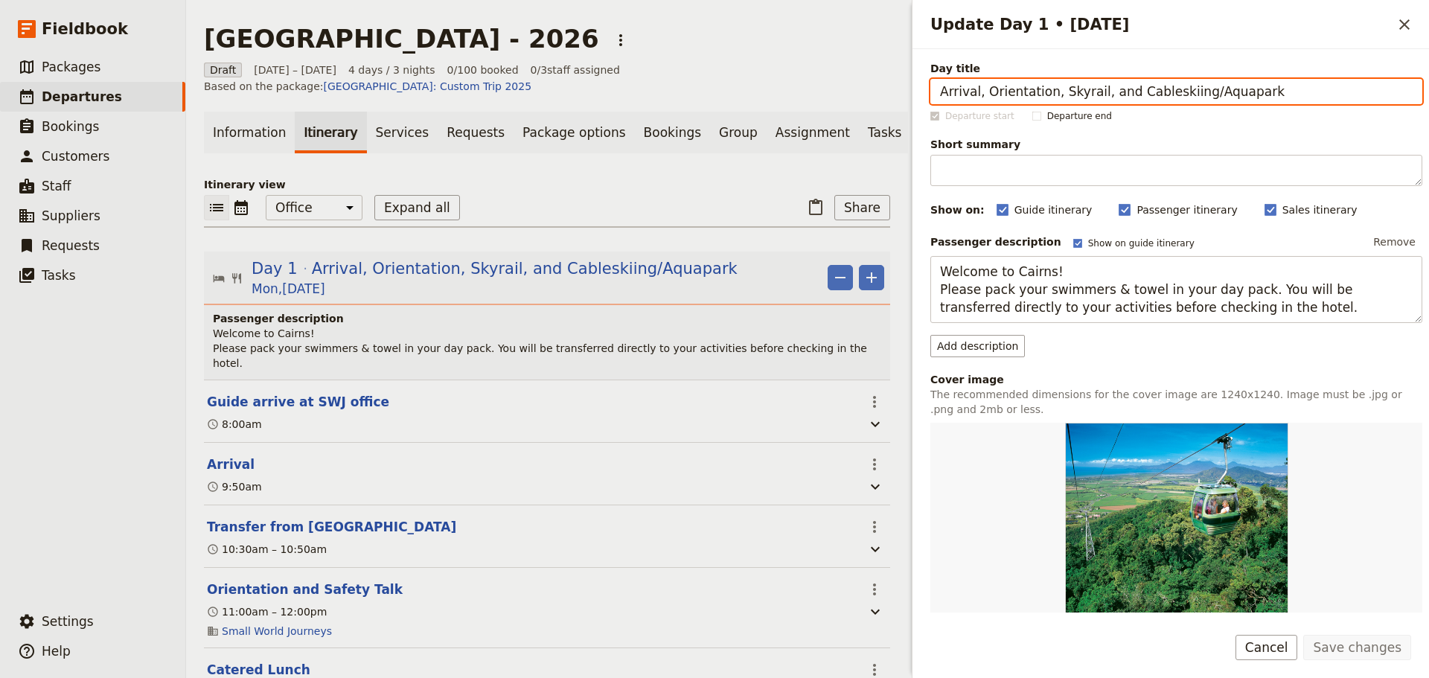
scroll to position [305, 0]
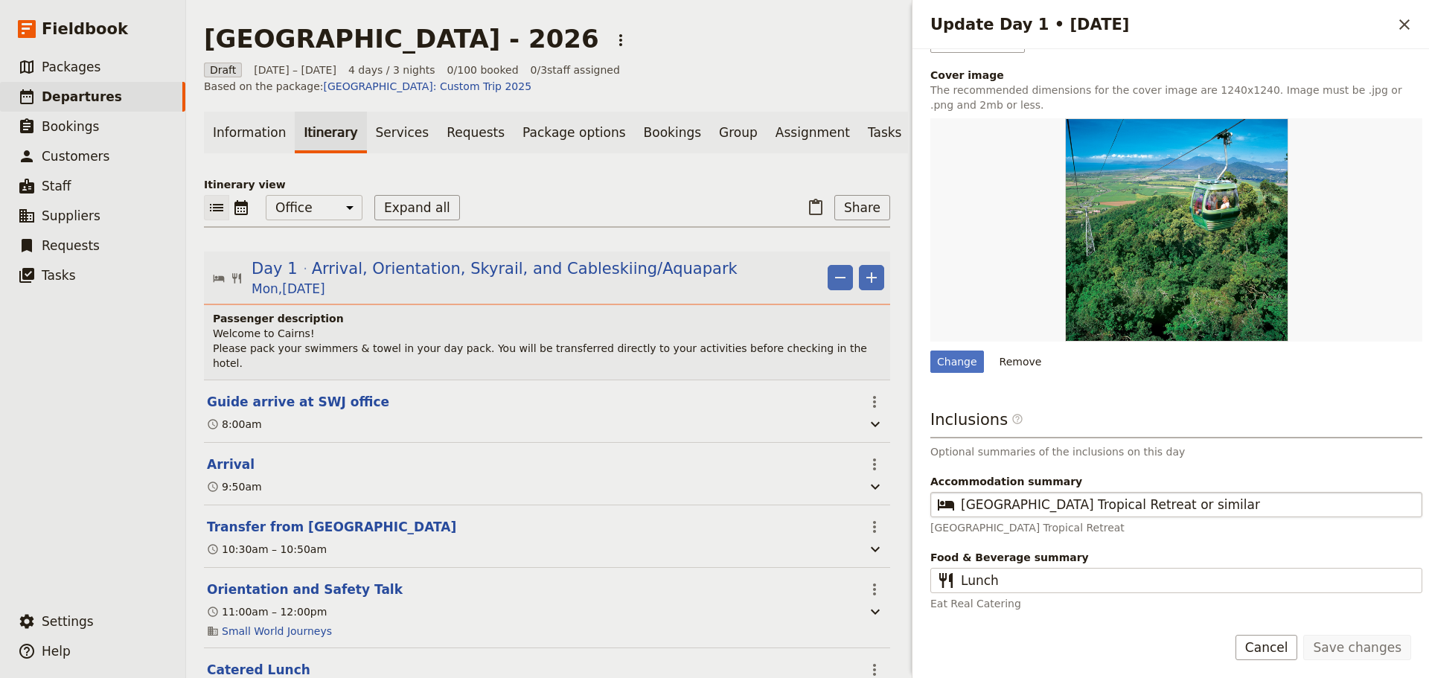
click at [1184, 494] on fieldset "​ Bay Village Tropical Retreat or similar" at bounding box center [1177, 504] width 492 height 25
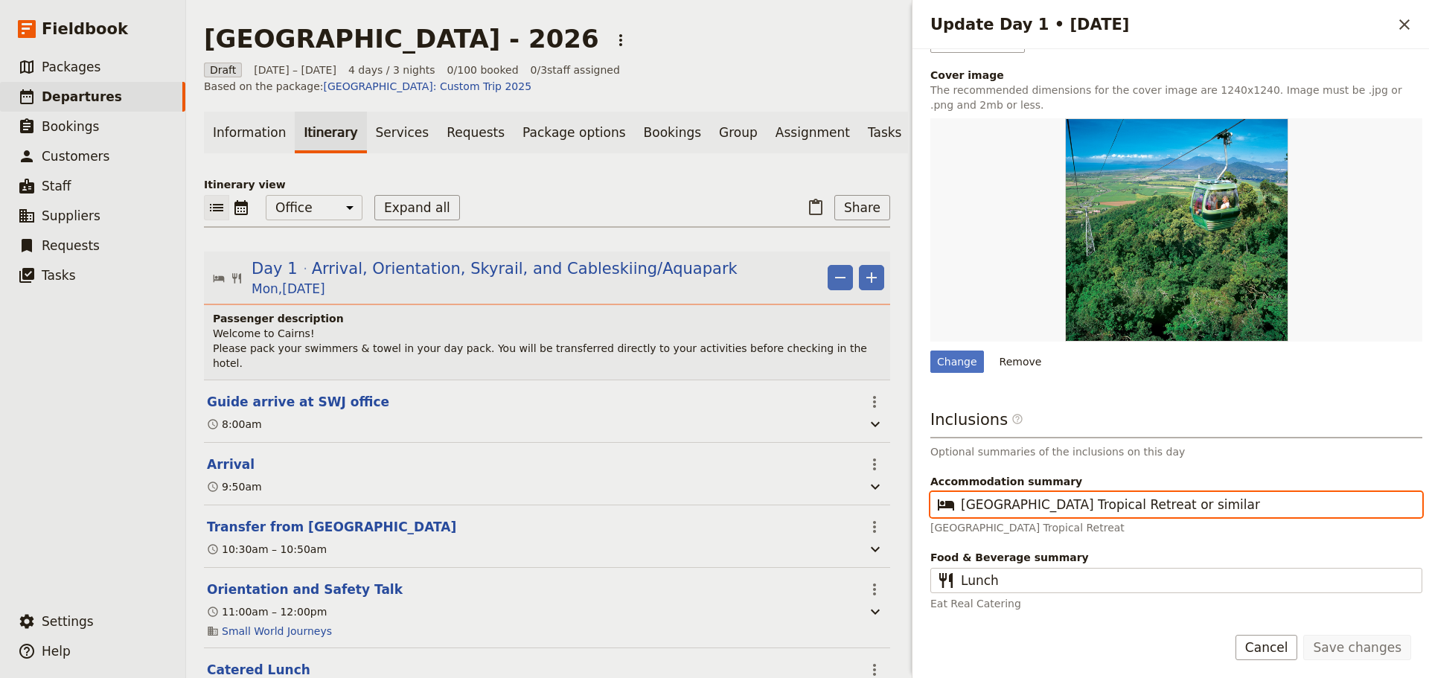
click at [1184, 496] on input "[GEOGRAPHIC_DATA] Tropical Retreat or similar" at bounding box center [1187, 505] width 452 height 18
drag, startPoint x: 1183, startPoint y: 505, endPoint x: 923, endPoint y: 510, distance: 259.9
click at [923, 510] on div "Day title Arrival, Orientation, Skyrail, and Cableskiing/Aquapark Departure sta…" at bounding box center [1171, 331] width 517 height 564
type input "Cairns 3-star Hotel"
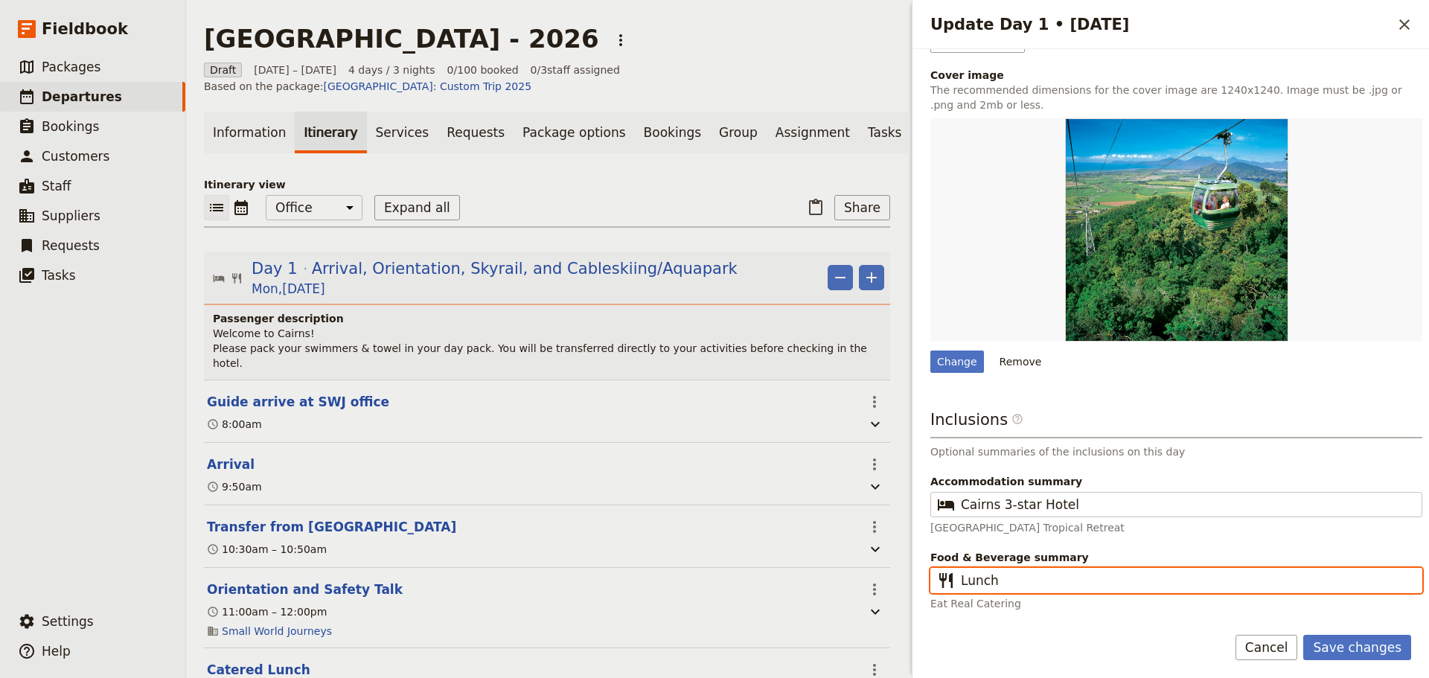
click at [1021, 581] on input "Lunch" at bounding box center [1187, 581] width 452 height 18
drag, startPoint x: 1015, startPoint y: 581, endPoint x: 959, endPoint y: 580, distance: 55.9
click at [959, 580] on fieldset "​ Lunch" at bounding box center [1177, 580] width 492 height 25
click at [1032, 581] on input "Lunch" at bounding box center [1187, 581] width 452 height 18
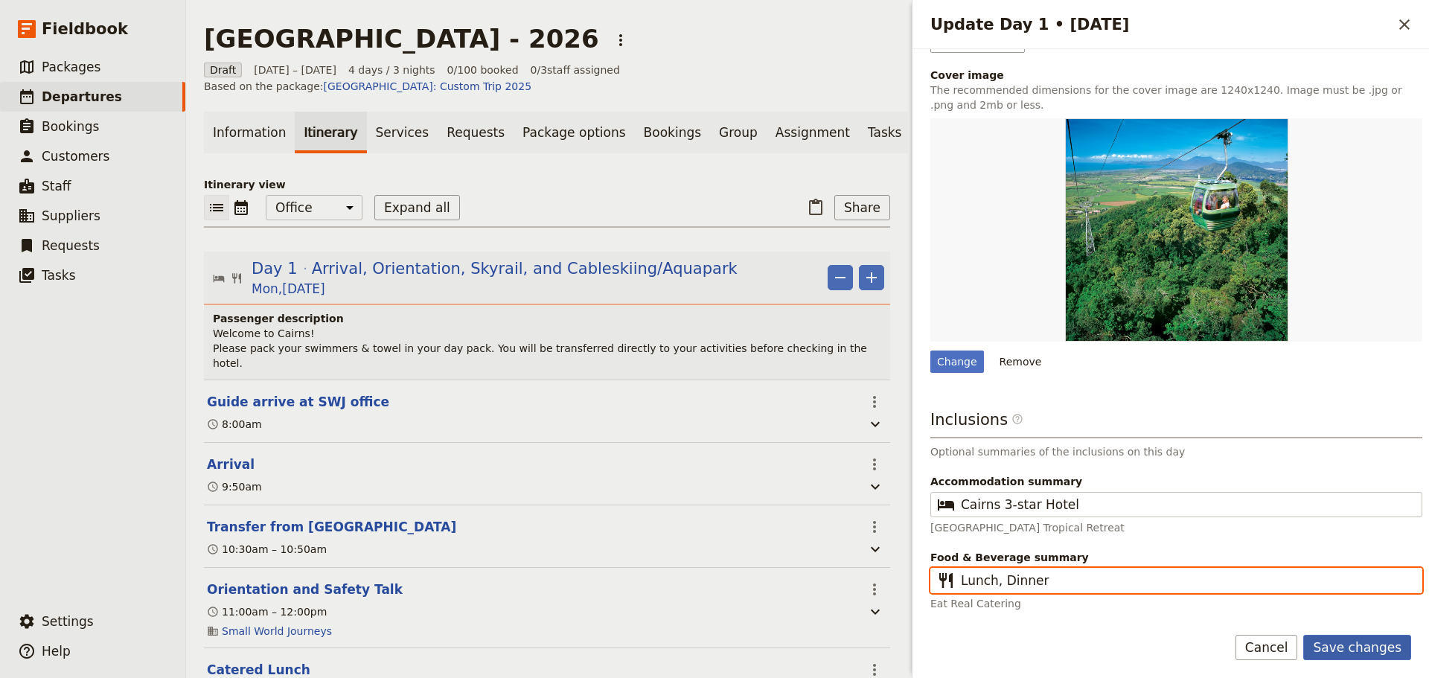
type input "Lunch, Dinner"
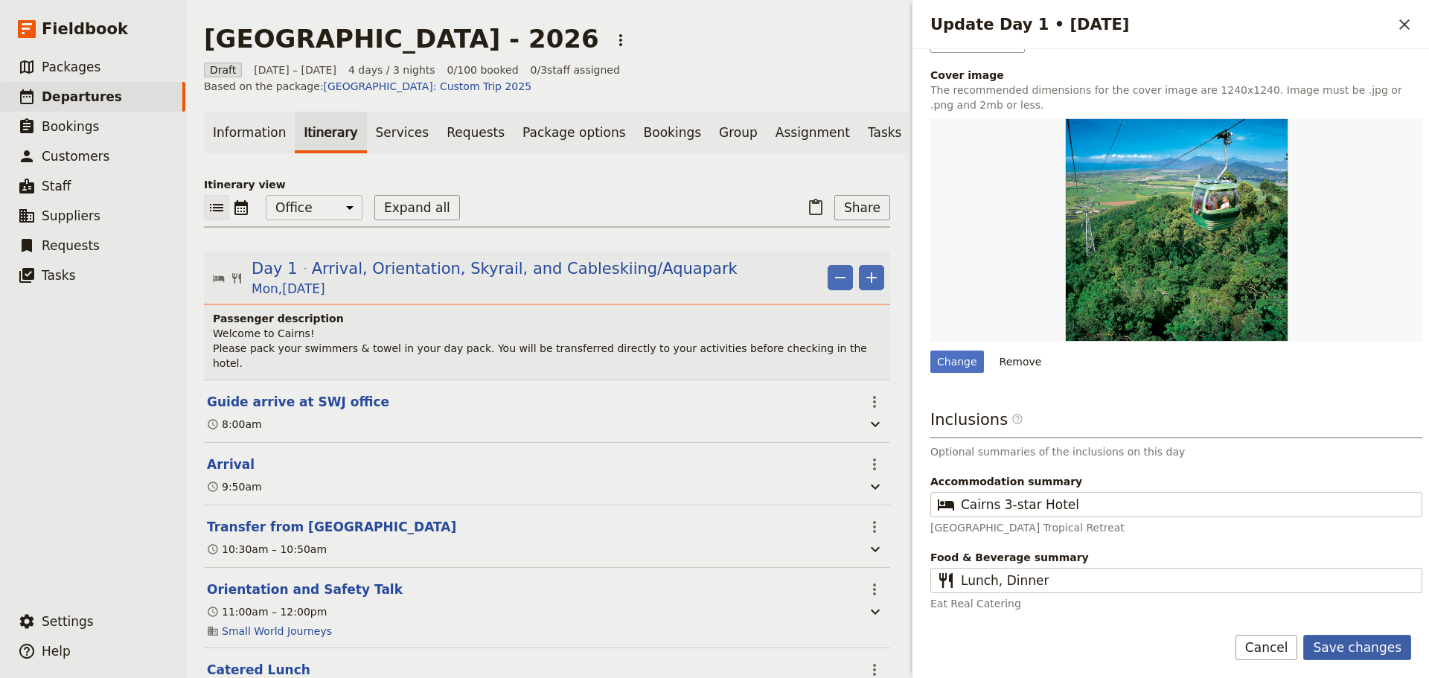
click at [1367, 653] on button "Save changes" at bounding box center [1358, 647] width 108 height 25
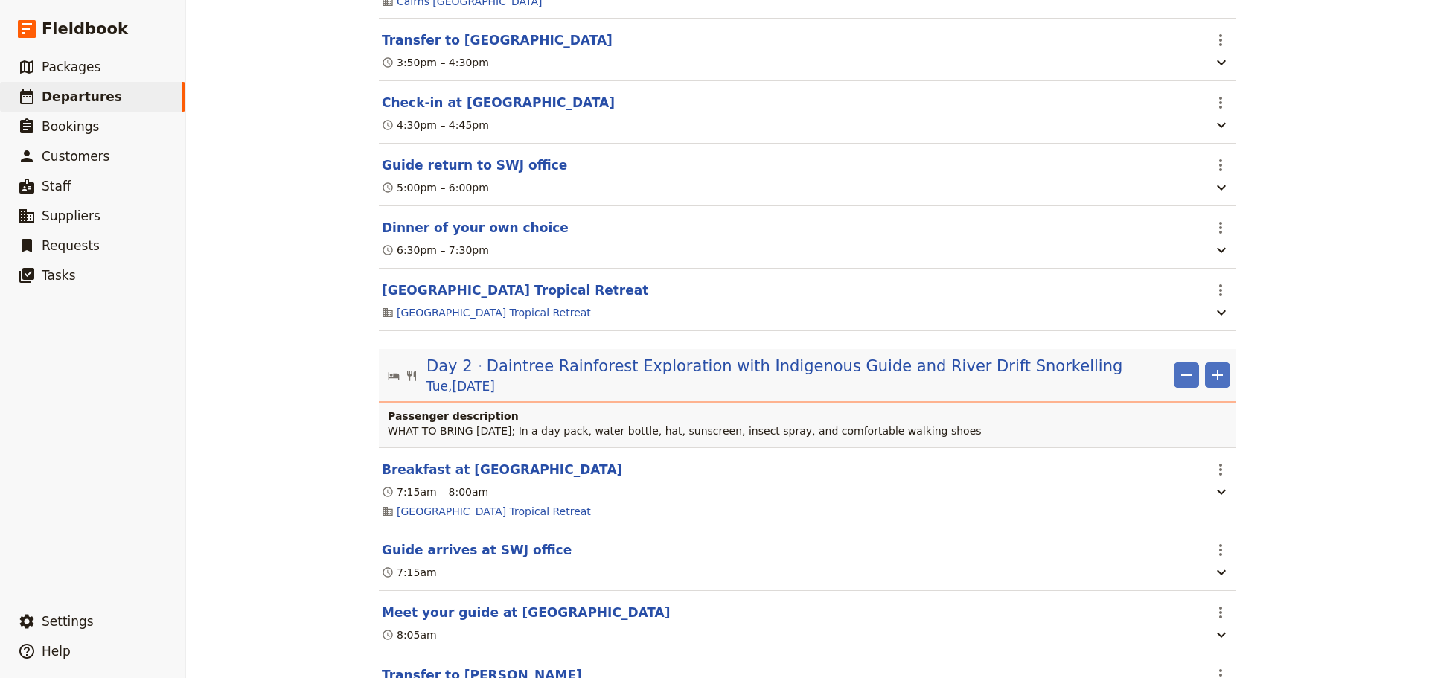
click at [823, 377] on span "Daintree Rainforest Exploration with Indigenous Guide and River Drift Snorkelli…" at bounding box center [805, 366] width 637 height 22
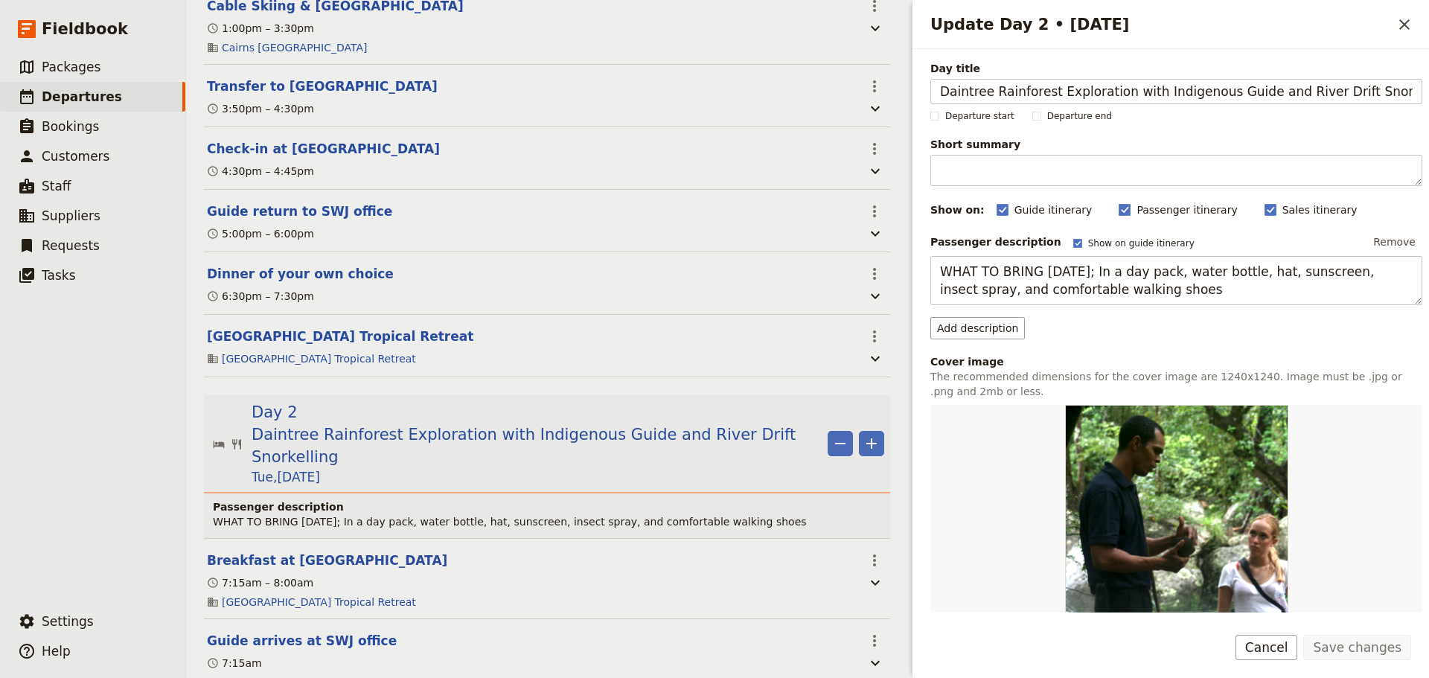
scroll to position [768, 0]
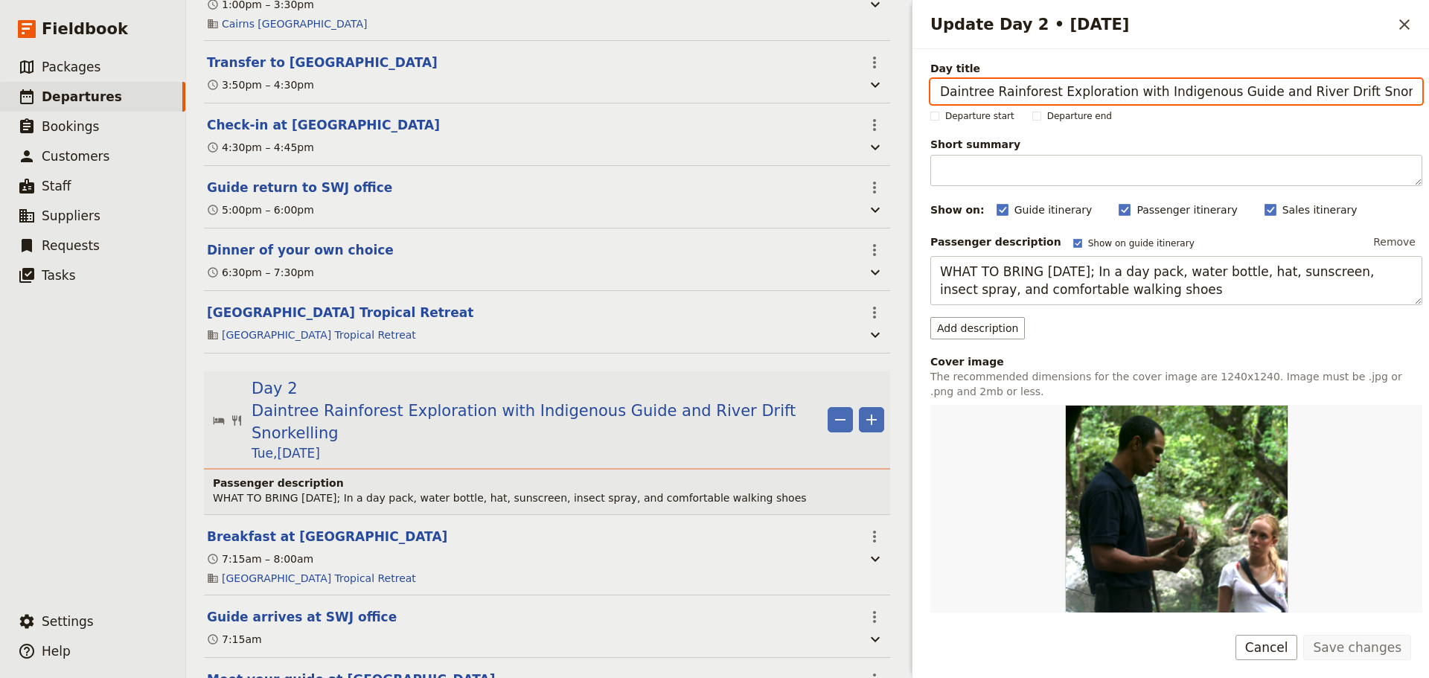
click at [1285, 85] on input "Daintree Rainforest Exploration with Indigenous Guide and River Drift Snorkelli…" at bounding box center [1177, 91] width 492 height 25
click at [1368, 98] on input "Daintree Rainforest Exploration with Indigenous Guide and River Drift Snorkelli…" at bounding box center [1177, 91] width 492 height 25
drag, startPoint x: 1400, startPoint y: 95, endPoint x: 1270, endPoint y: 95, distance: 129.5
click at [1270, 95] on input "Daintree Rainforest Exploration with Indigenous Guide and River Drift Snorkelli…" at bounding box center [1177, 91] width 492 height 25
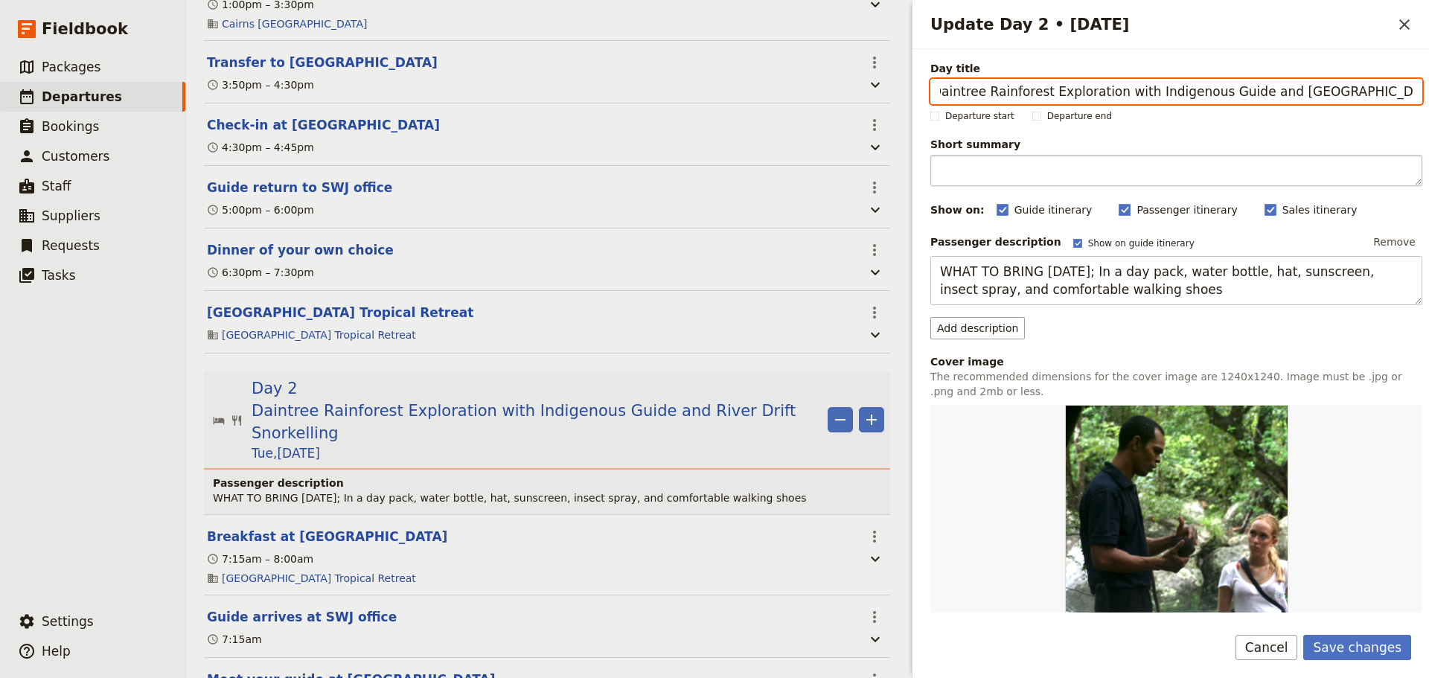
type input "Daintree Rainforest Exploration with Indigenous Guide and [GEOGRAPHIC_DATA]"
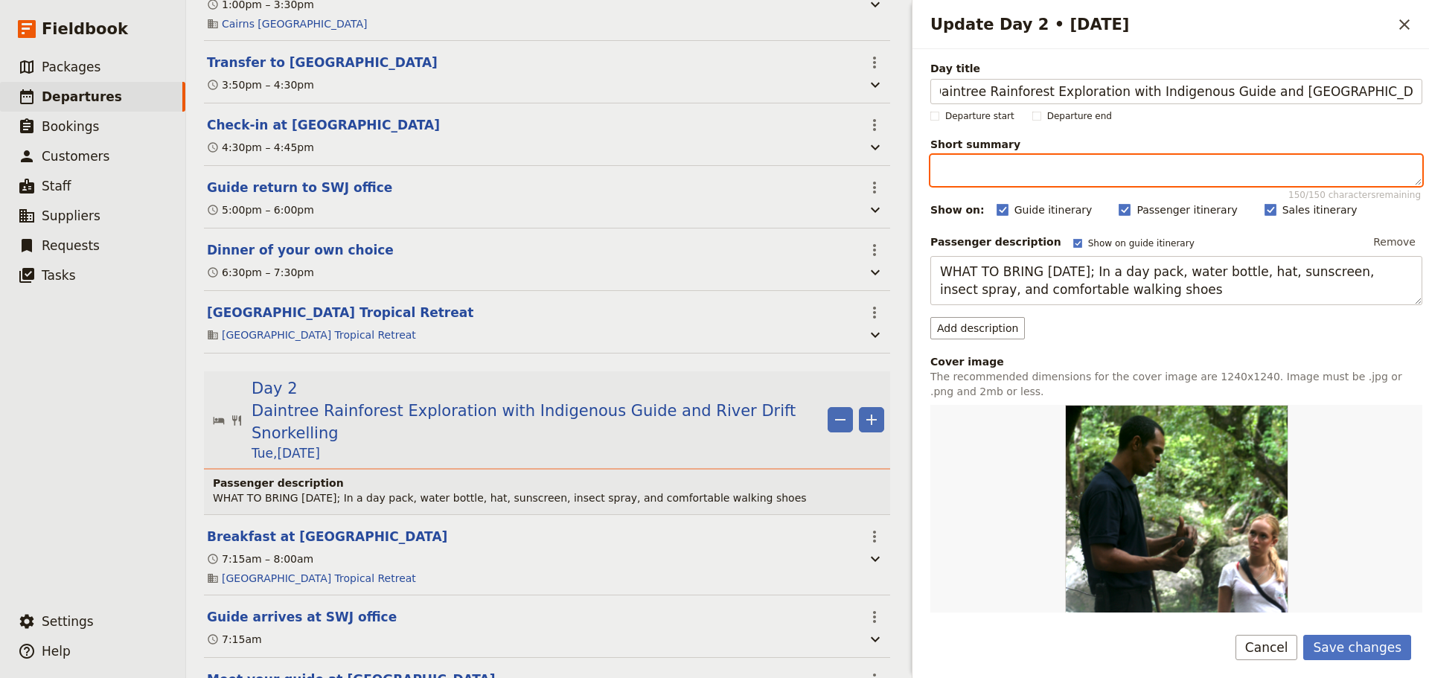
click at [1205, 171] on textarea "Short summary 150 / 150 characters remaining" at bounding box center [1177, 170] width 492 height 31
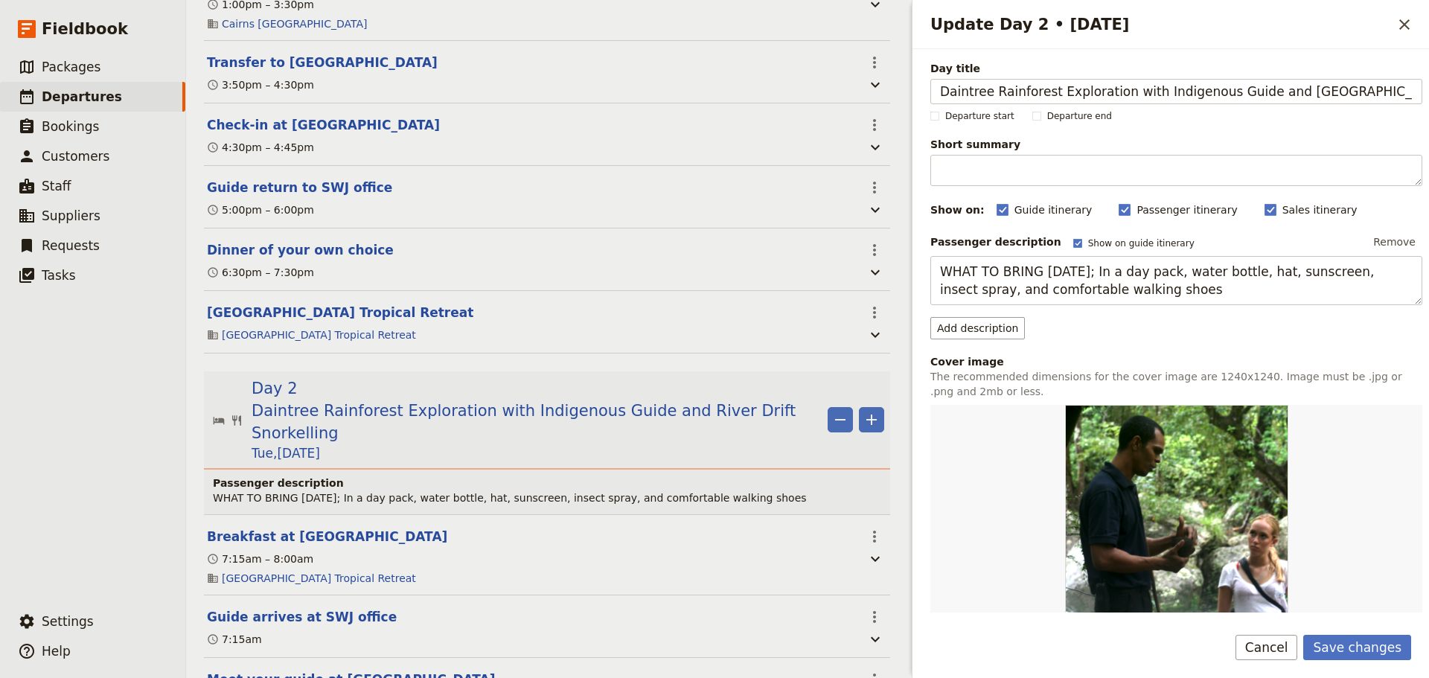
click at [1261, 346] on div "Day title Daintree Rainforest Exploration with Indigenous Guide and Crocodile &…" at bounding box center [1177, 479] width 492 height 837
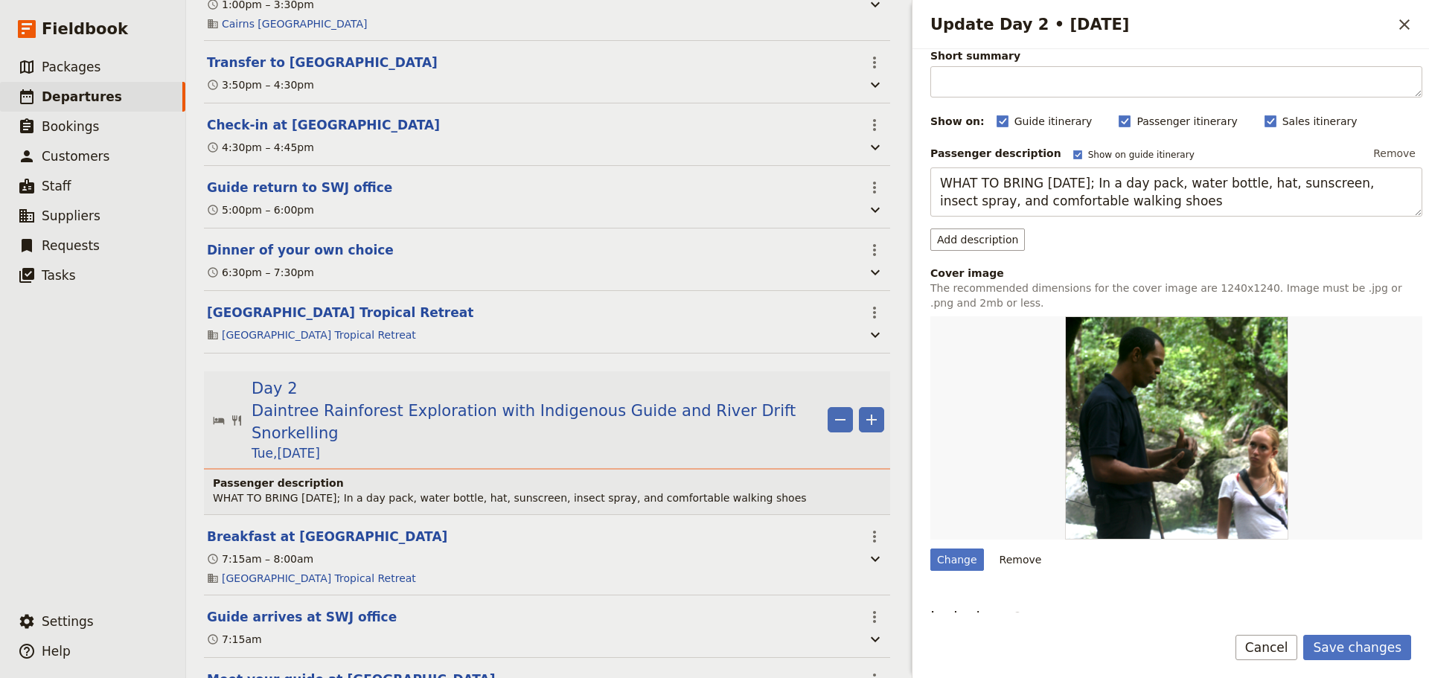
scroll to position [124, 0]
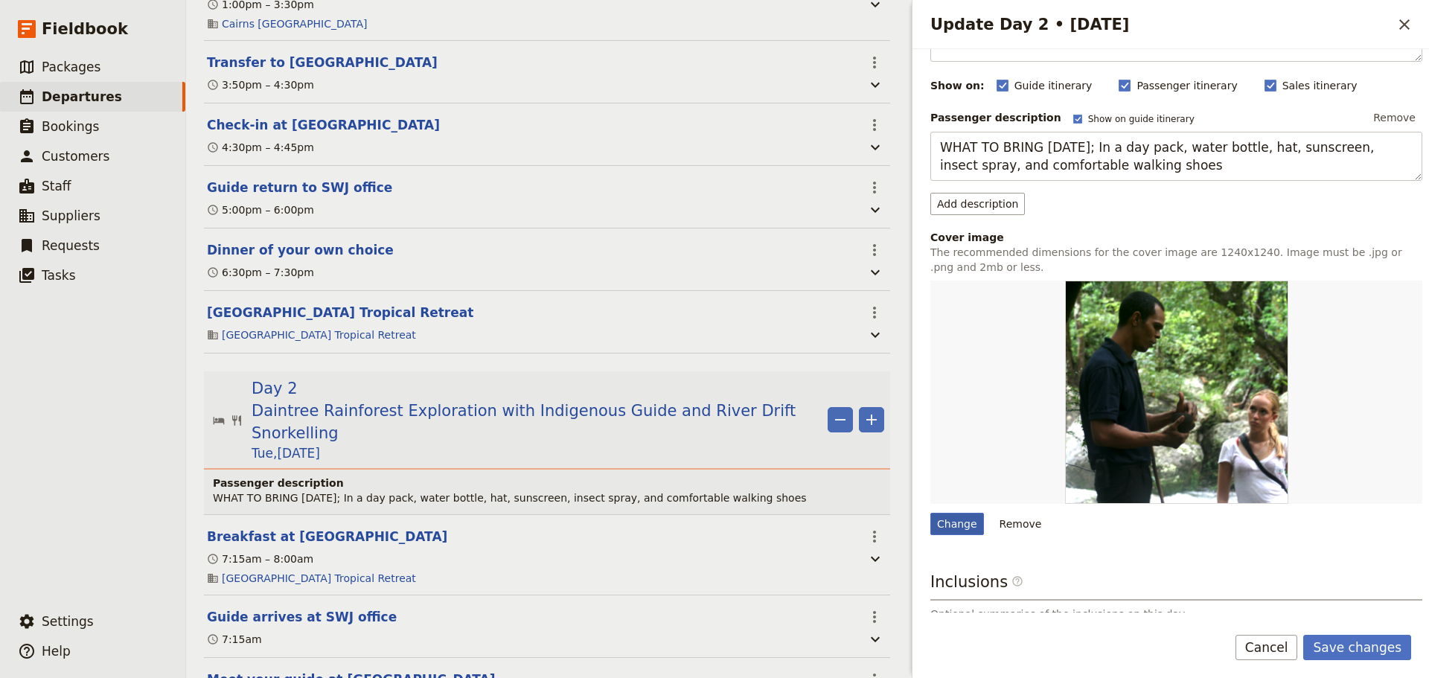
click at [965, 523] on div "Change" at bounding box center [958, 524] width 54 height 22
click at [931, 513] on input "Change" at bounding box center [930, 512] width 1 height 1
type input "C:\fakepath\Dreamtime walk-girl gets facepainted good.JPG"
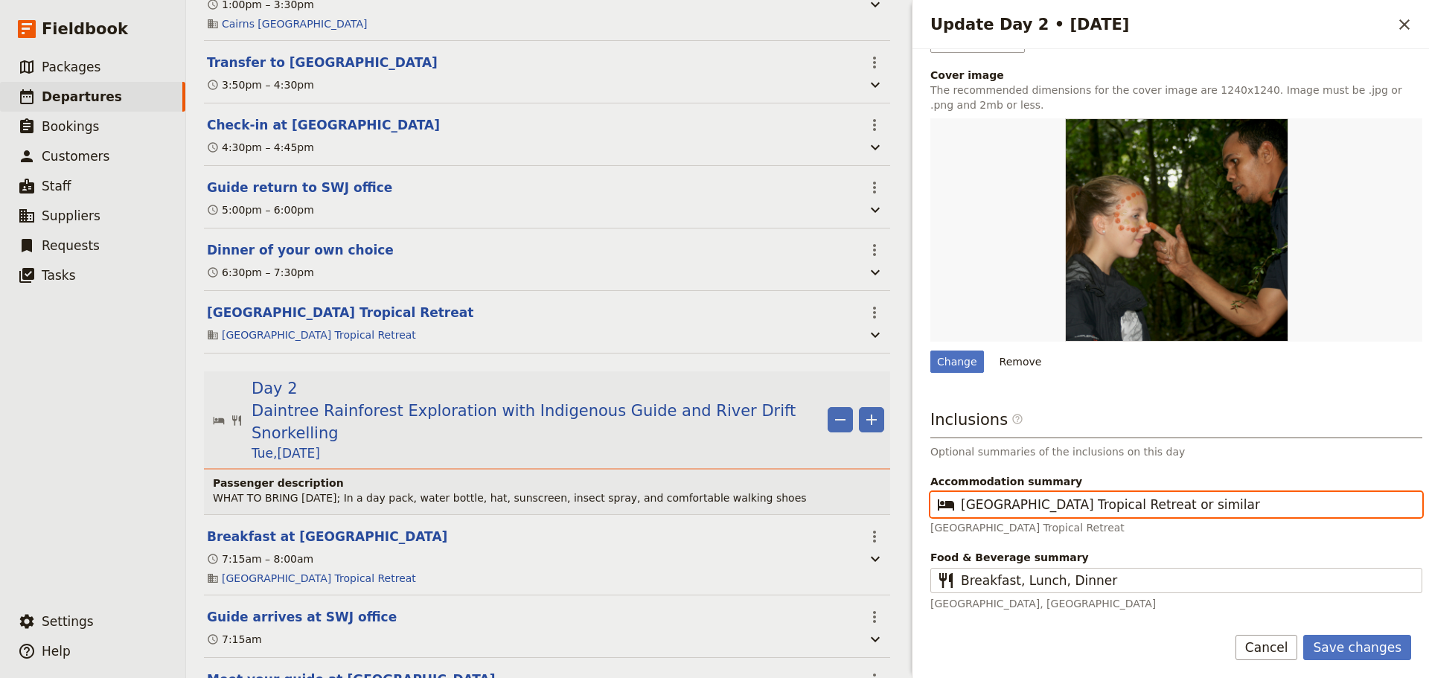
scroll to position [0, 0]
drag, startPoint x: 1201, startPoint y: 511, endPoint x: 900, endPoint y: 497, distance: 301.1
click at [900, 497] on div "Mornington Secondary College - 2026 ​ Draft 8 – 11 Jun 2026 4 days / 3 nights 0…" at bounding box center [807, 339] width 1243 height 678
type input "Cairns 3-star Hotel"
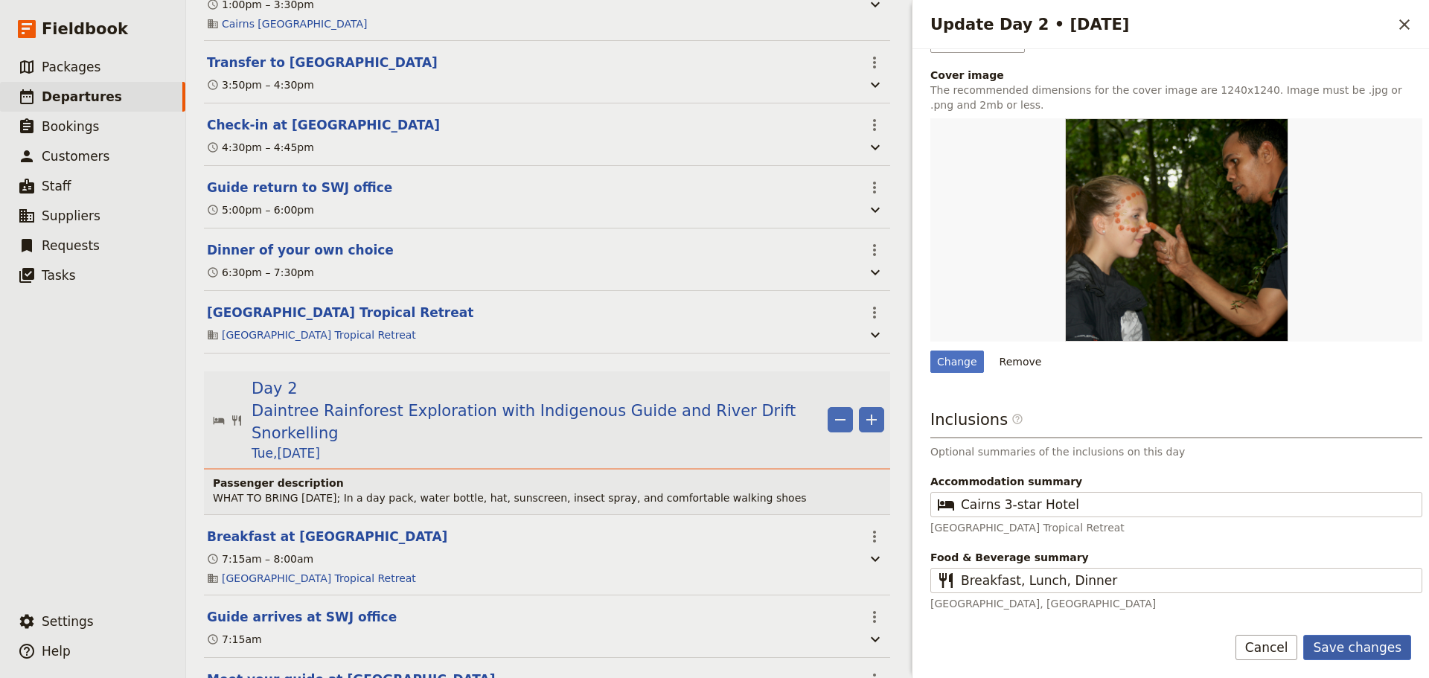
click at [1377, 637] on button "Save changes" at bounding box center [1358, 647] width 108 height 25
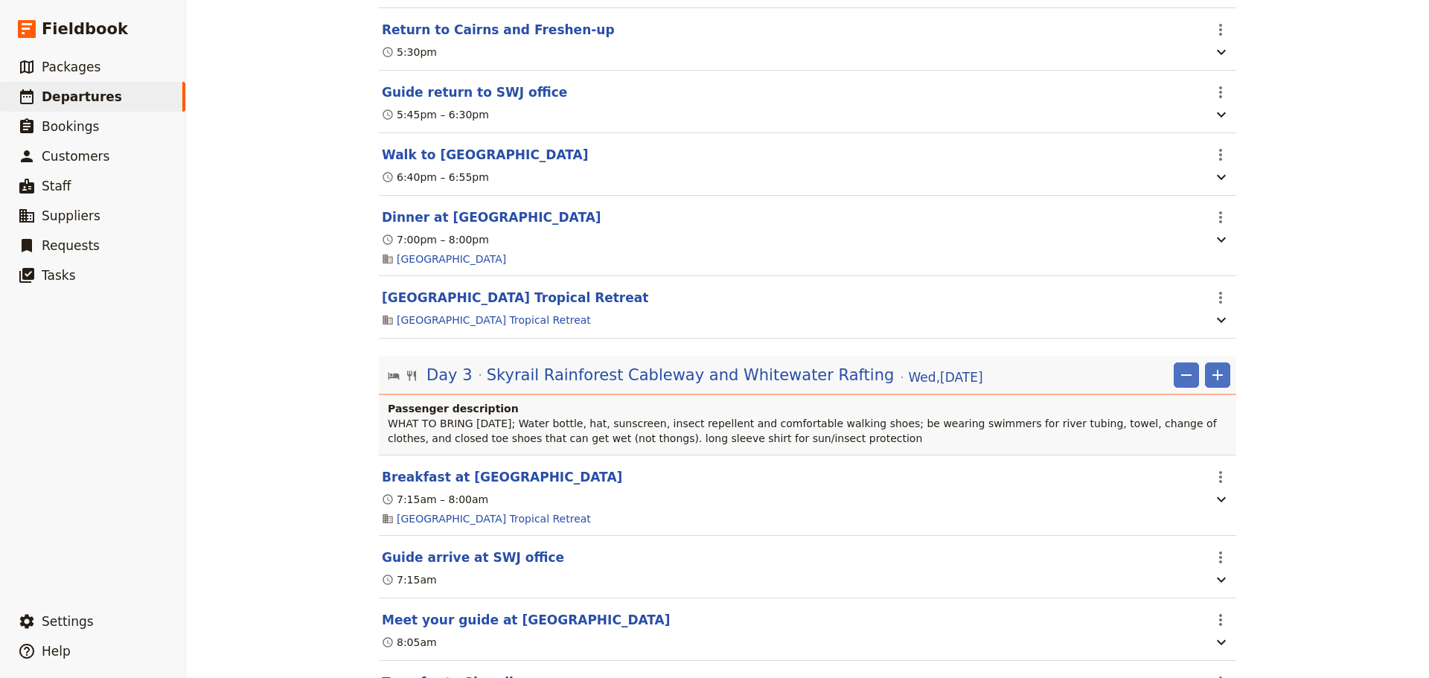
scroll to position [1737, 0]
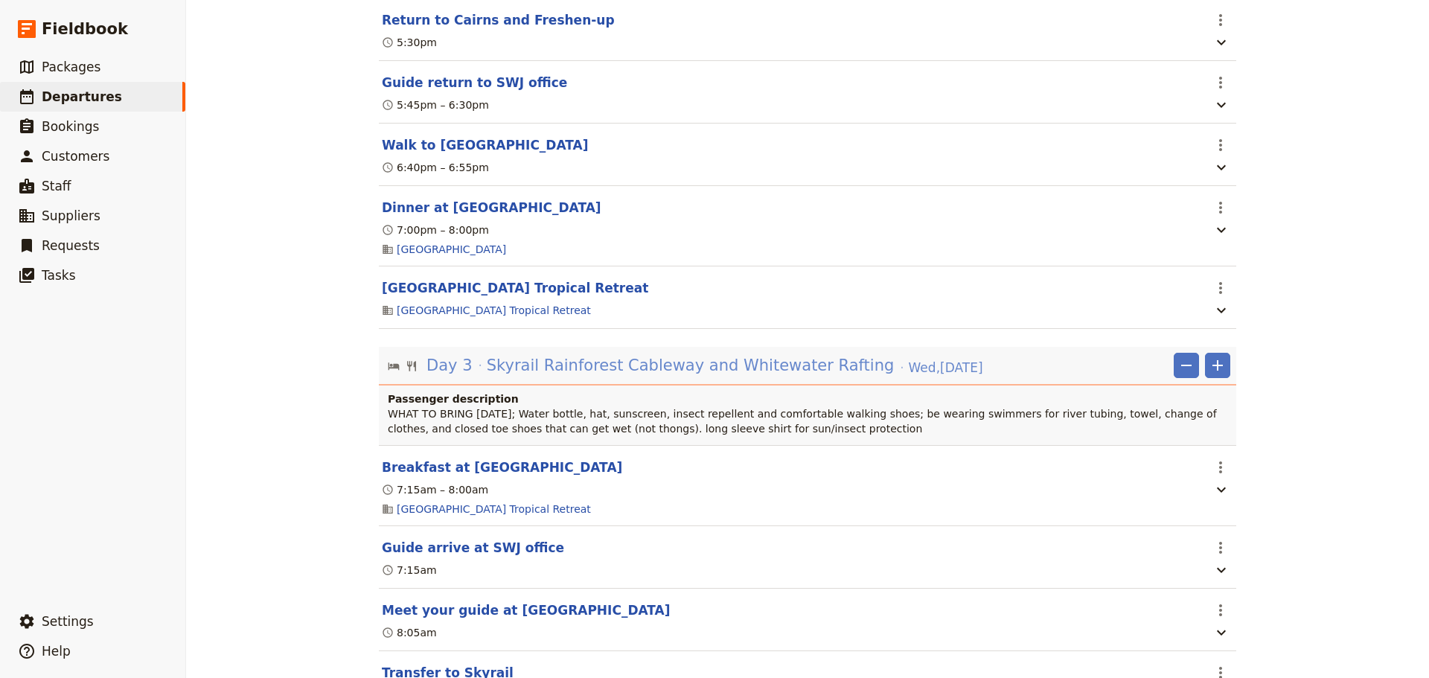
click at [755, 377] on span "Skyrail Rainforest Cableway and Whitewater Rafting" at bounding box center [691, 365] width 408 height 22
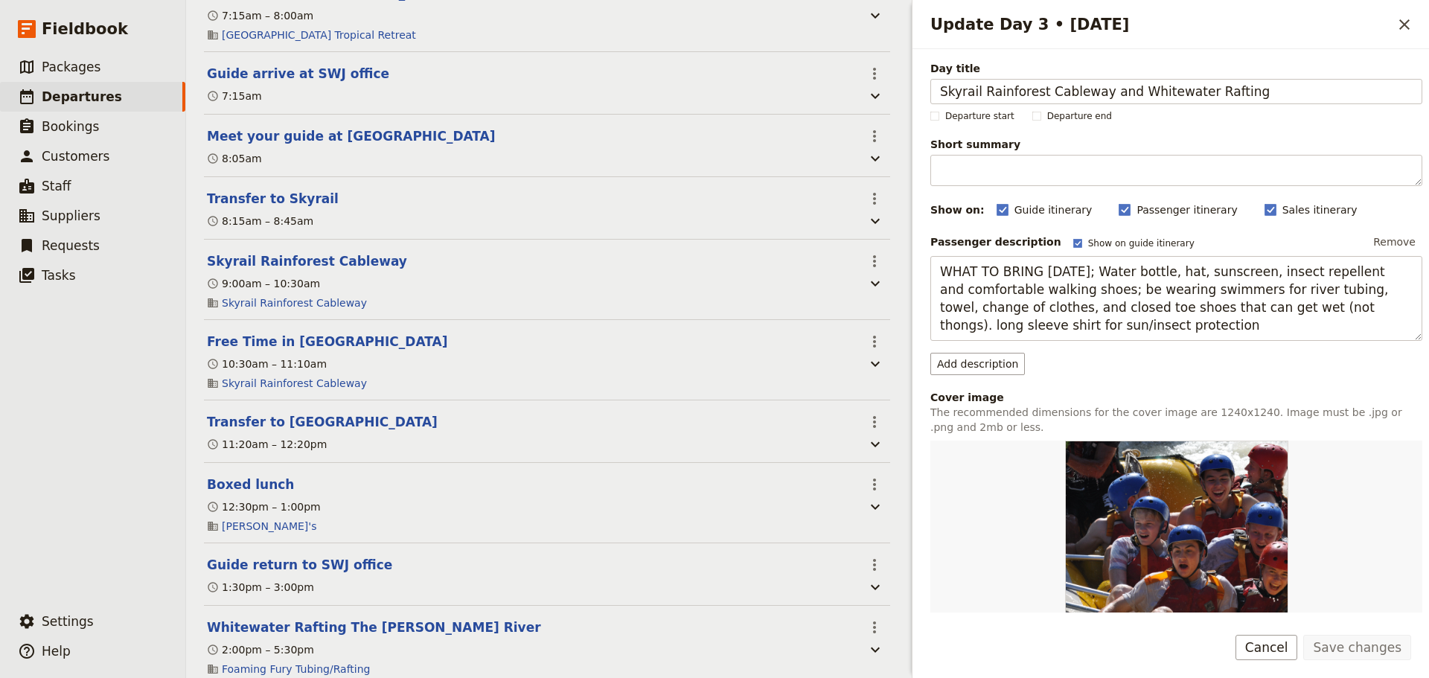
scroll to position [2937, 0]
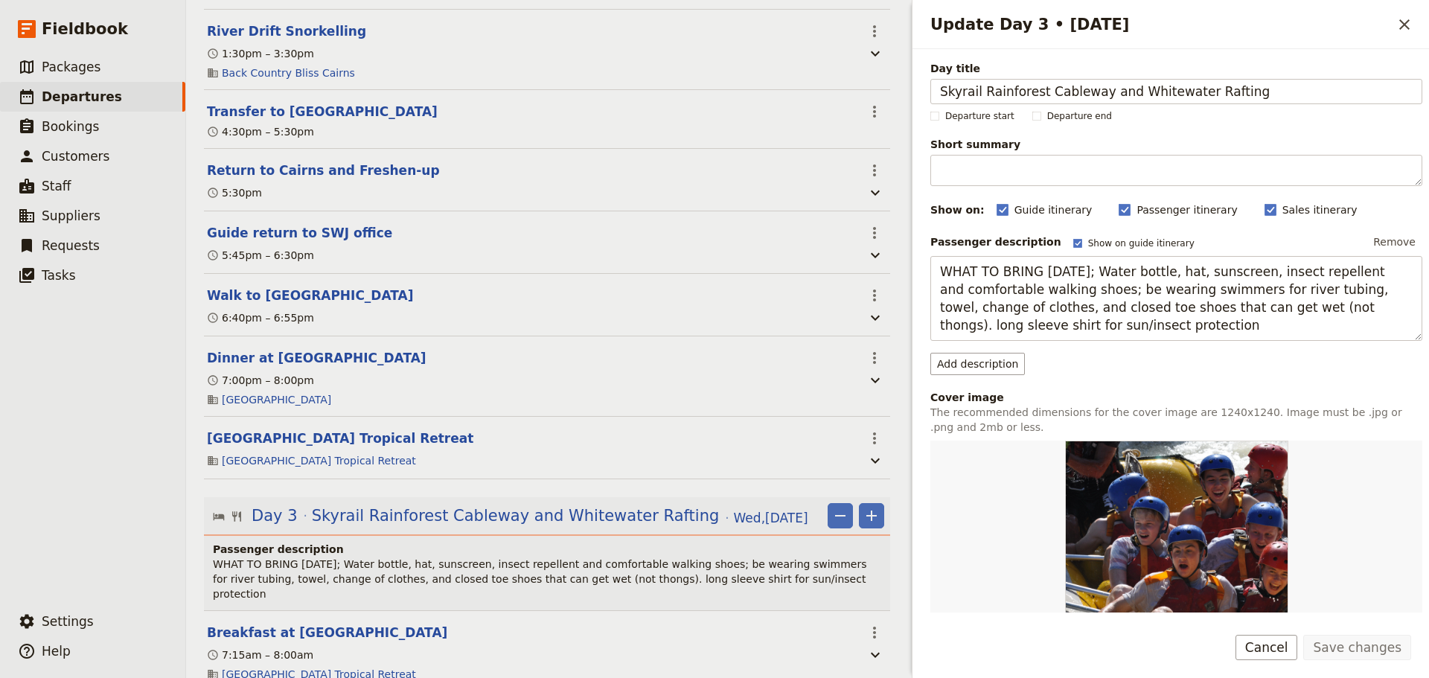
click at [1281, 640] on button "Cancel" at bounding box center [1267, 647] width 63 height 25
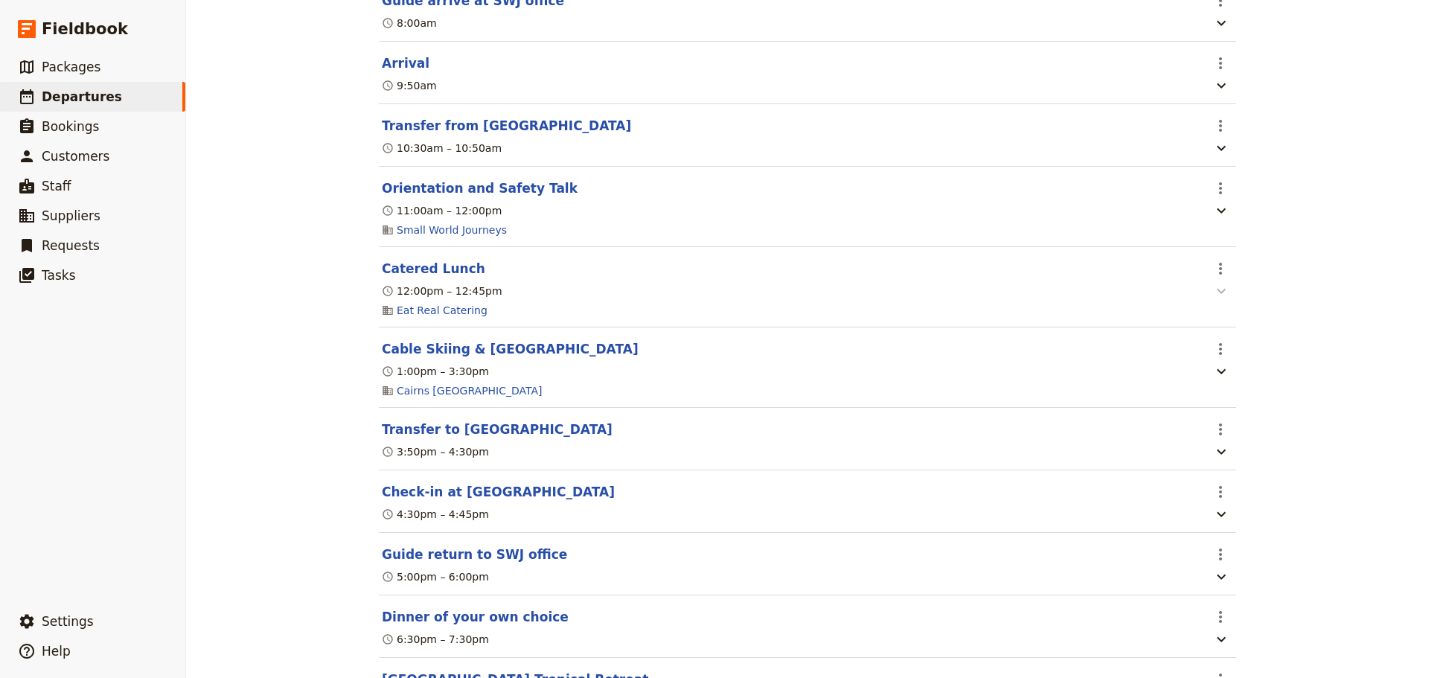
scroll to position [105, 0]
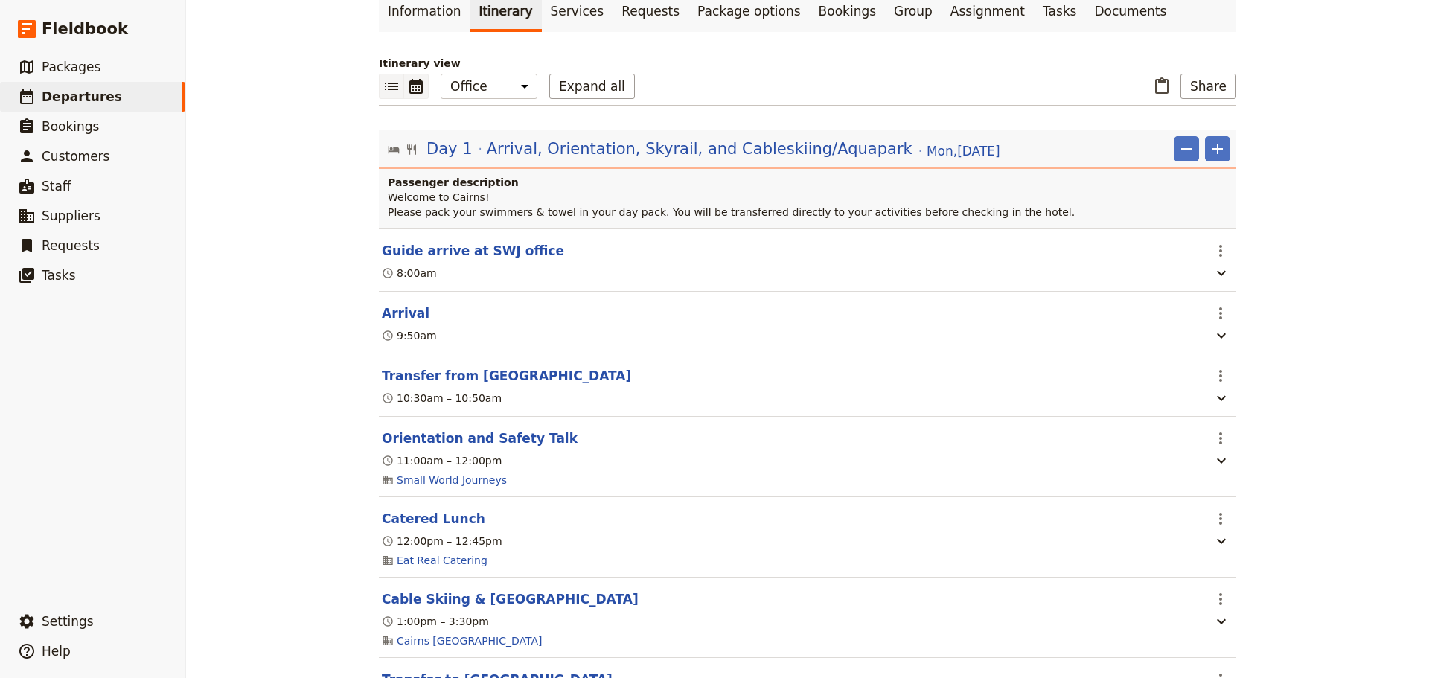
click at [411, 89] on icon "Calendar view" at bounding box center [416, 86] width 18 height 18
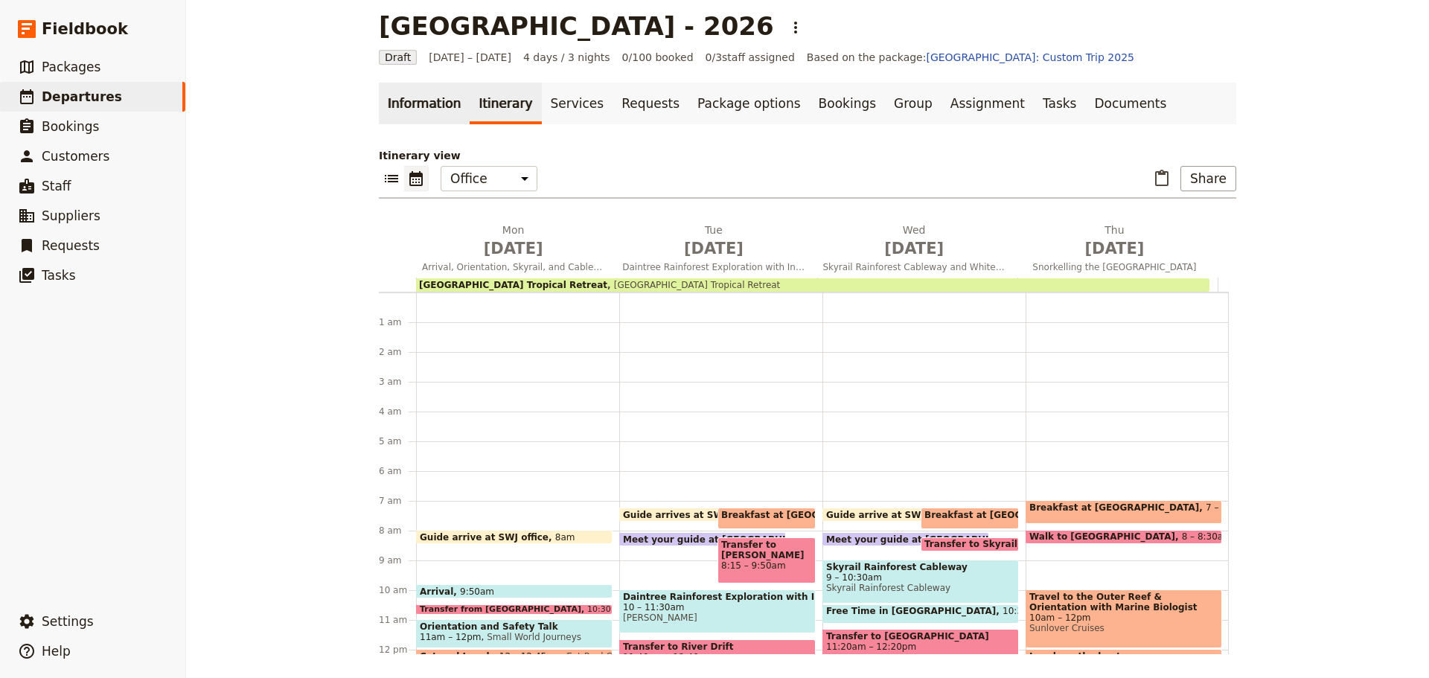
scroll to position [194, 0]
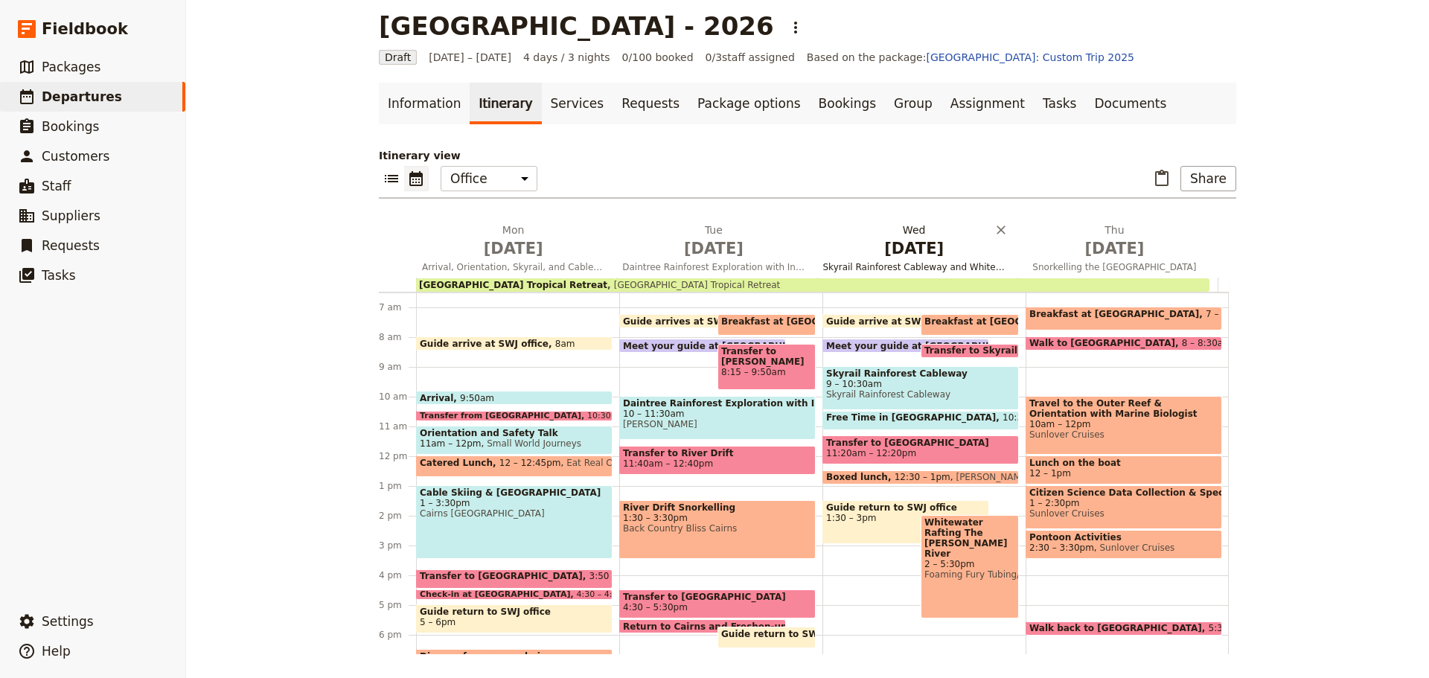
drag, startPoint x: 1112, startPoint y: 232, endPoint x: 884, endPoint y: 232, distance: 228.6
click at [884, 232] on div "Mon Jun 8 Arrival, Orientation, Skyrail, and Cableskiing/Aquapark Tue Jun 9 Dai…" at bounding box center [804, 250] width 850 height 55
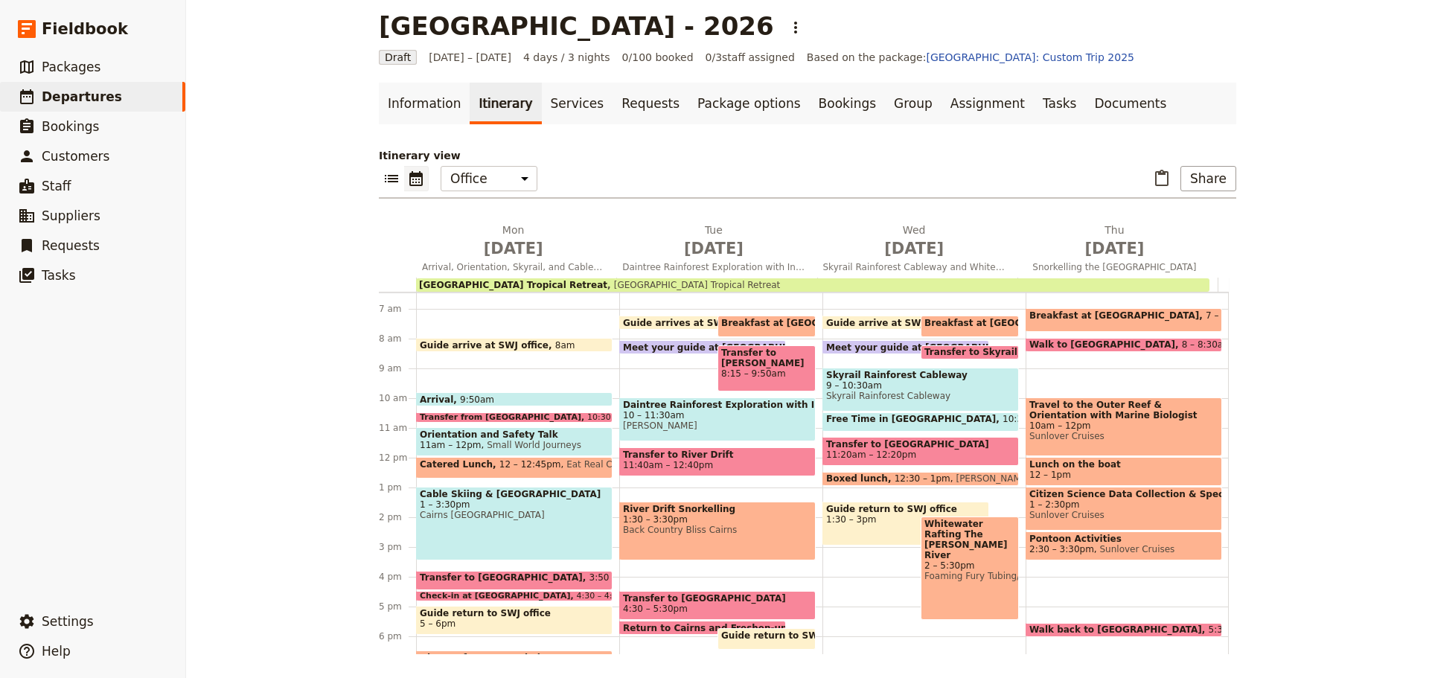
scroll to position [194, 0]
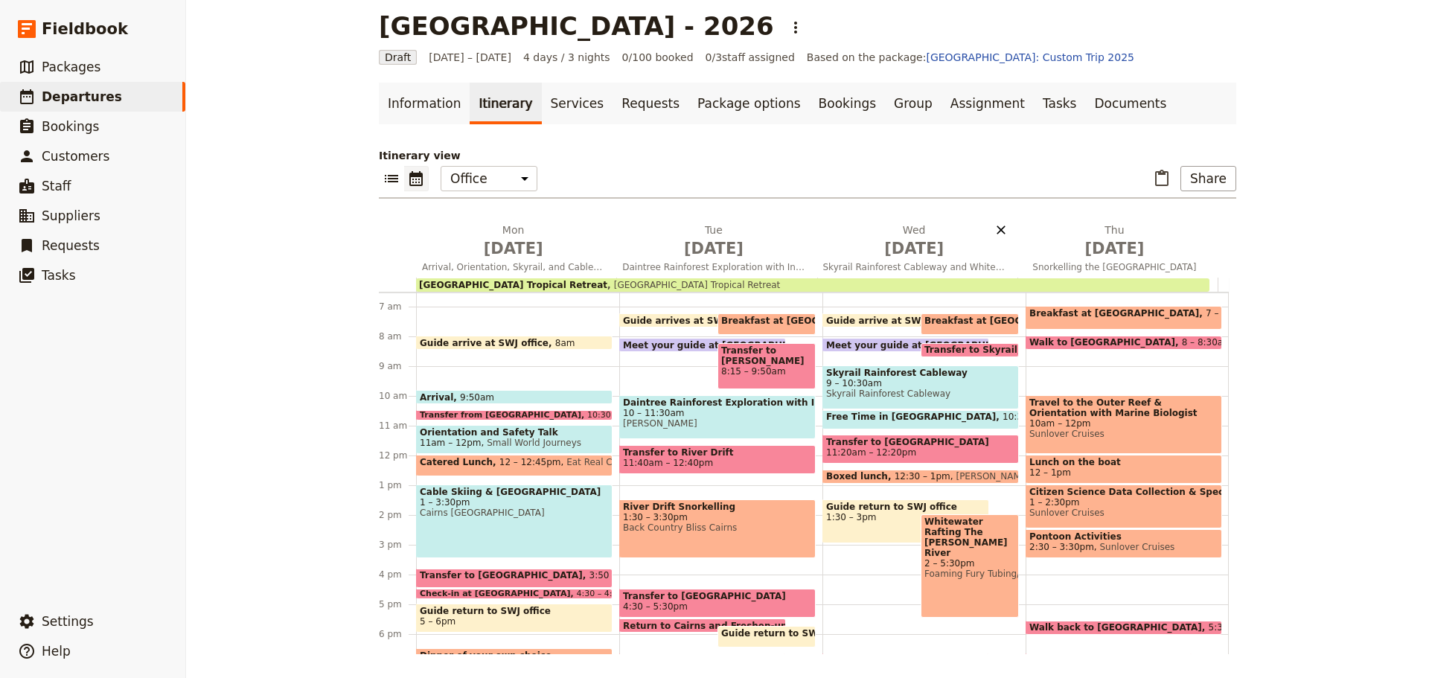
click at [997, 229] on icon "Delete Wed Jun 10" at bounding box center [1001, 230] width 9 height 9
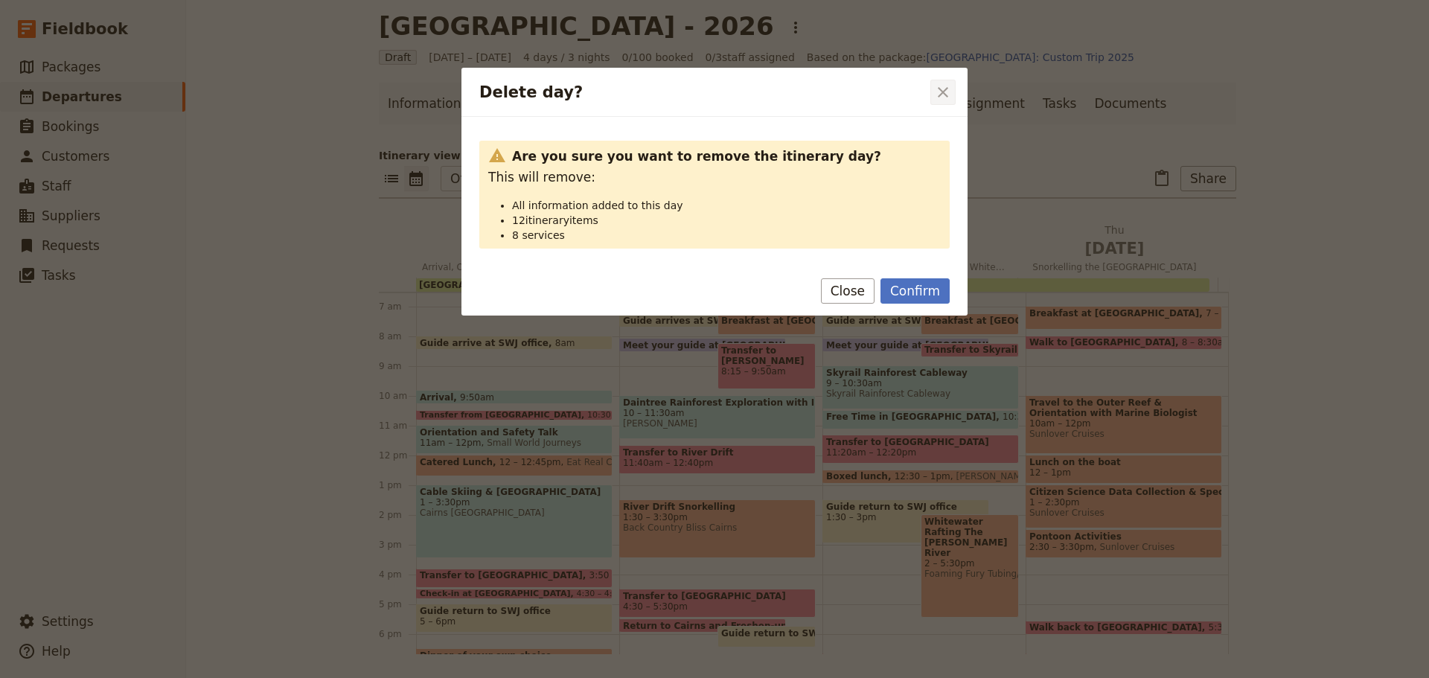
click at [940, 93] on icon "Close dialog" at bounding box center [943, 92] width 18 height 18
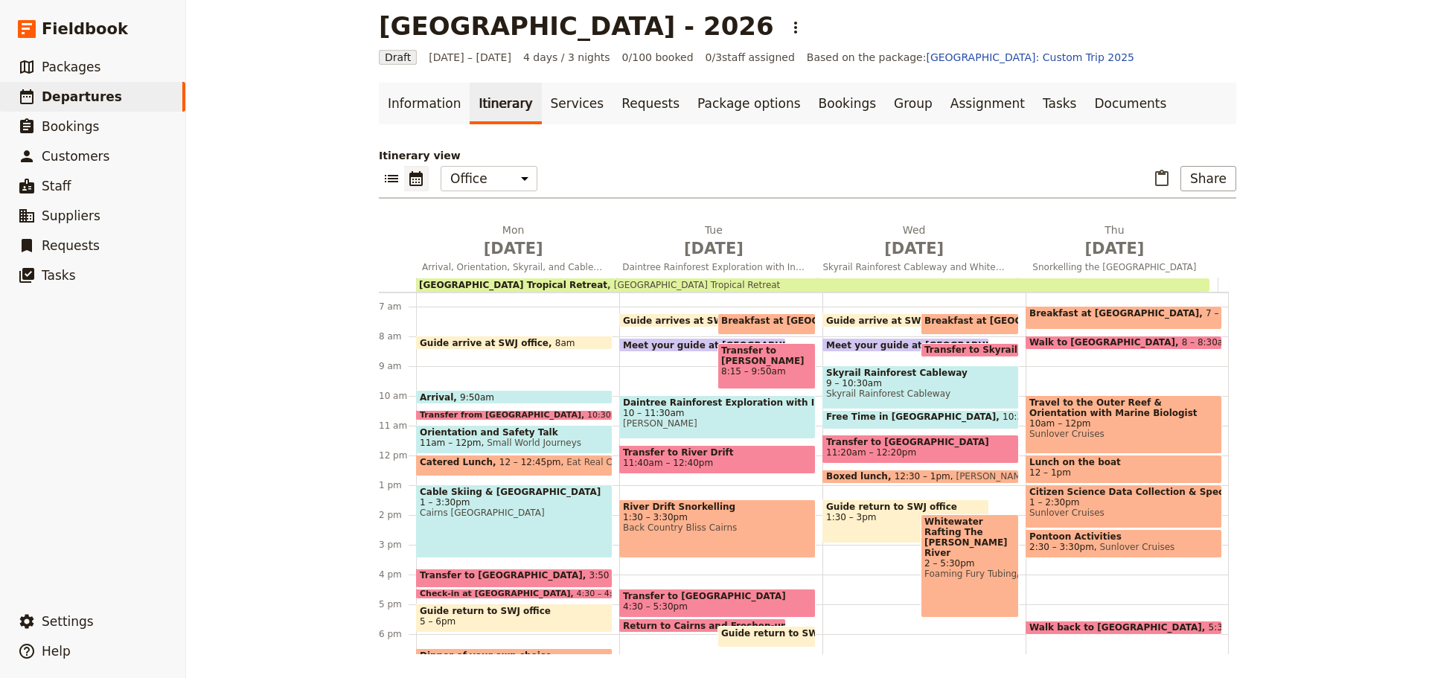
click at [913, 383] on span "9 – 10:30am" at bounding box center [920, 383] width 189 height 10
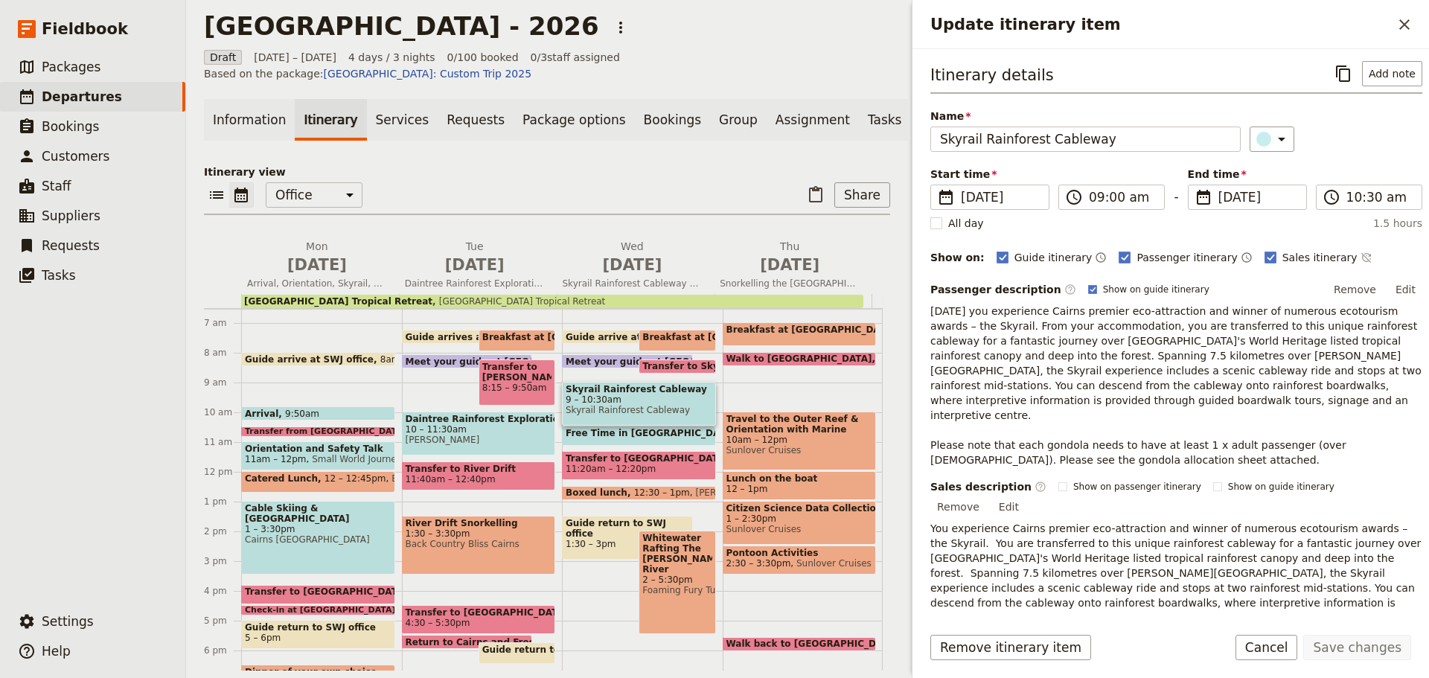
click at [318, 420] on span at bounding box center [318, 417] width 153 height 6
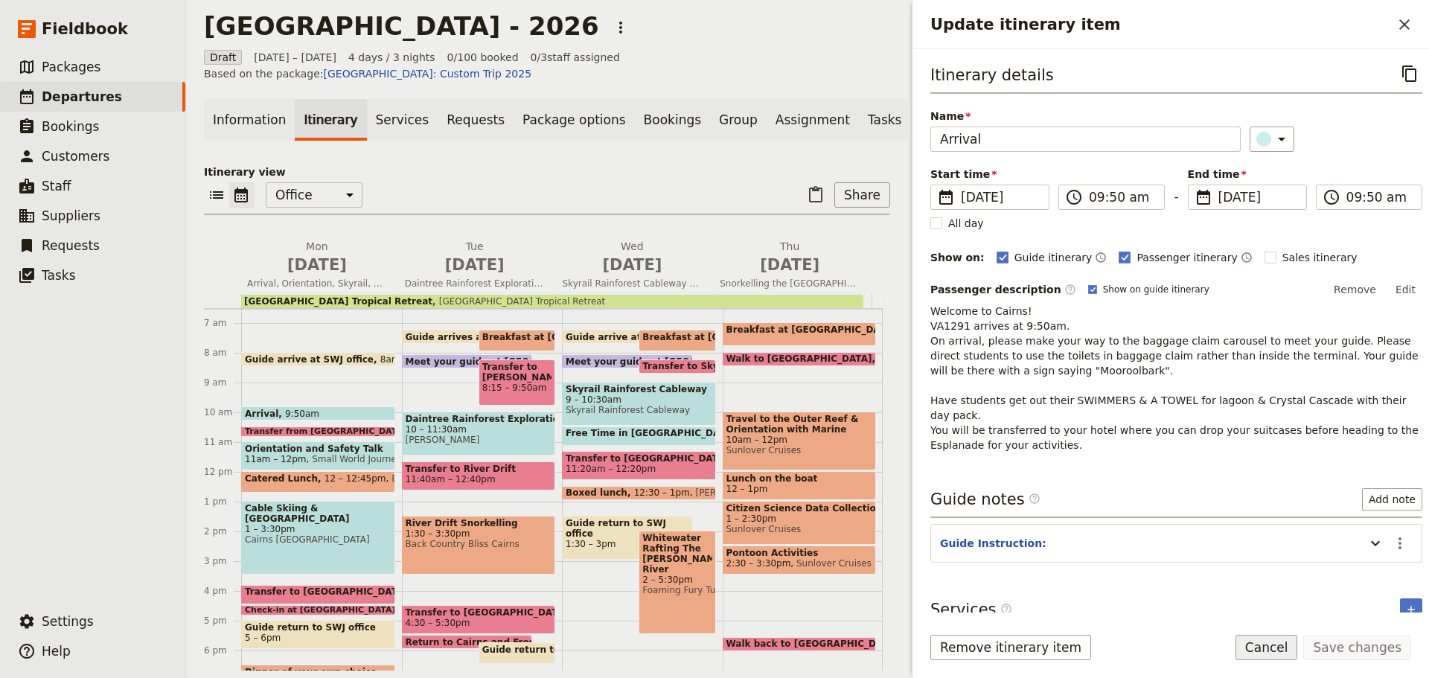
click at [1293, 645] on button "Cancel" at bounding box center [1267, 647] width 63 height 25
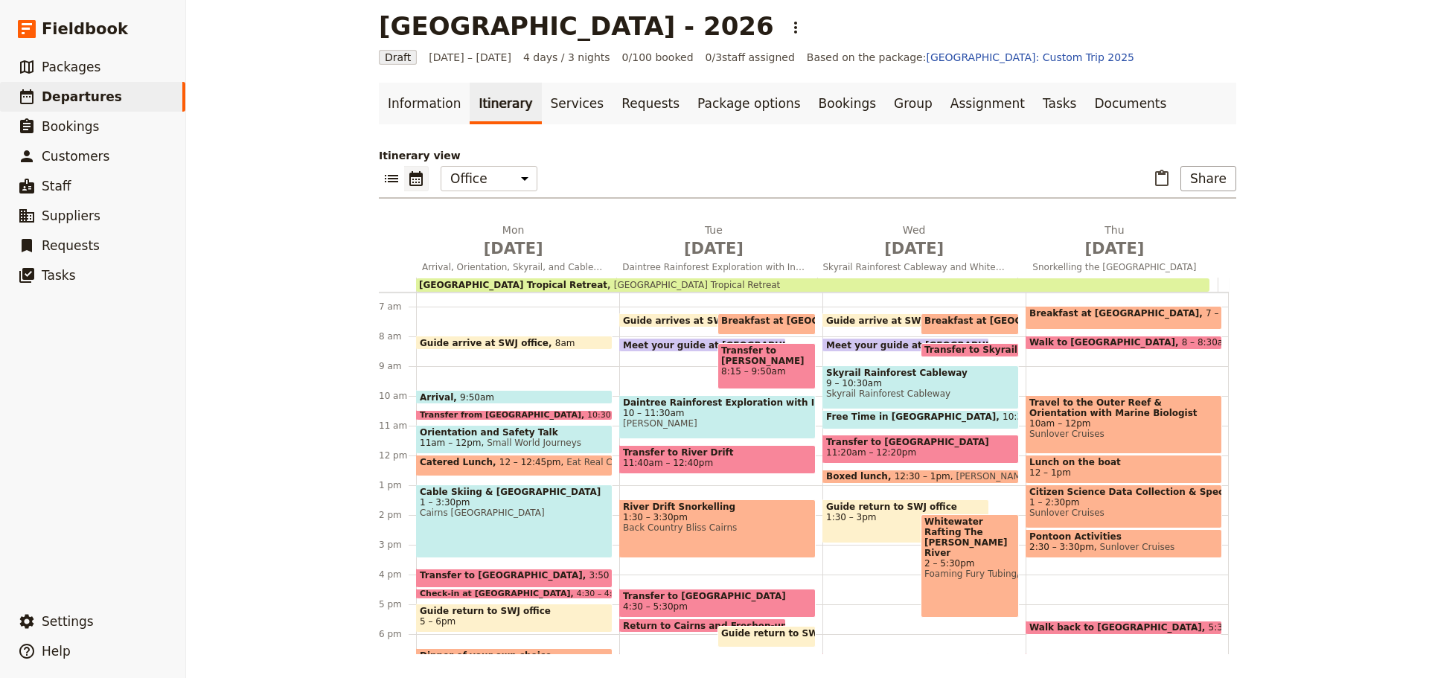
click at [508, 398] on span at bounding box center [514, 401] width 195 height 6
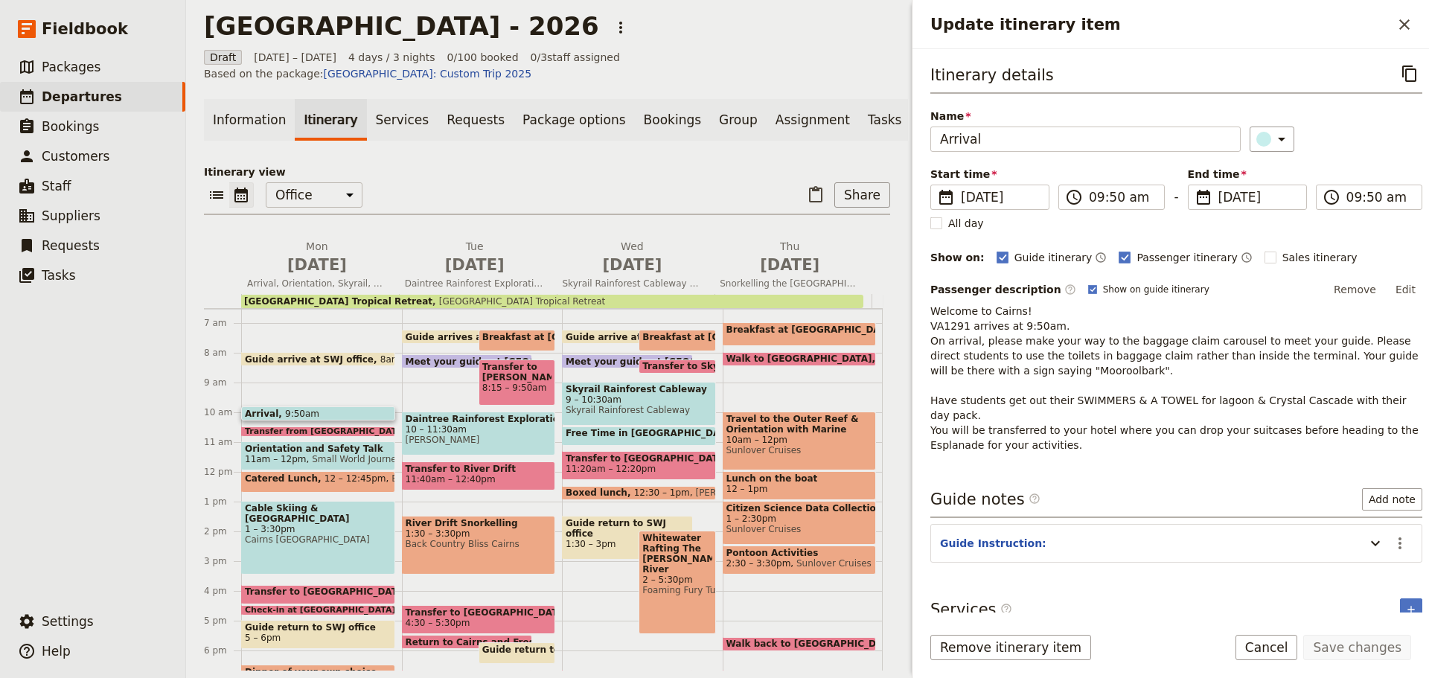
click at [320, 420] on span at bounding box center [318, 417] width 153 height 6
click at [294, 420] on span at bounding box center [318, 417] width 153 height 6
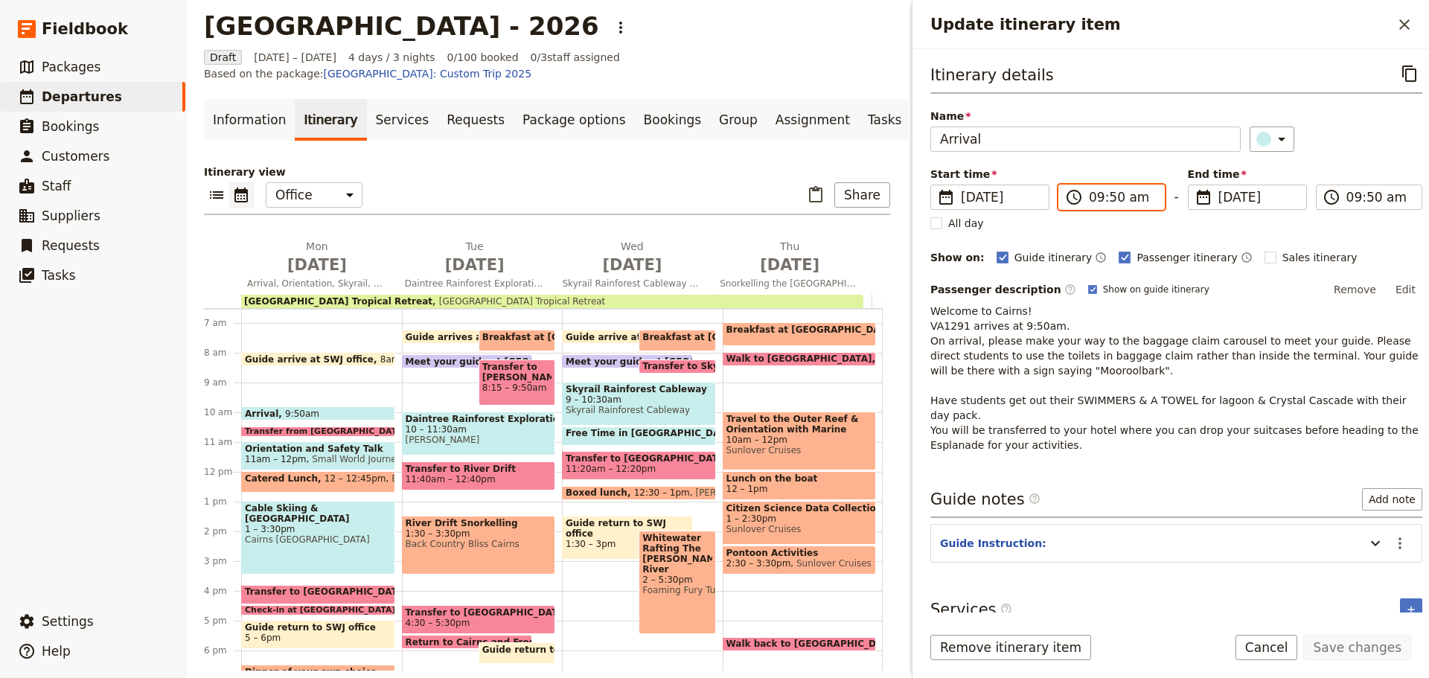
click at [1103, 196] on input "09:50 am" at bounding box center [1122, 197] width 66 height 18
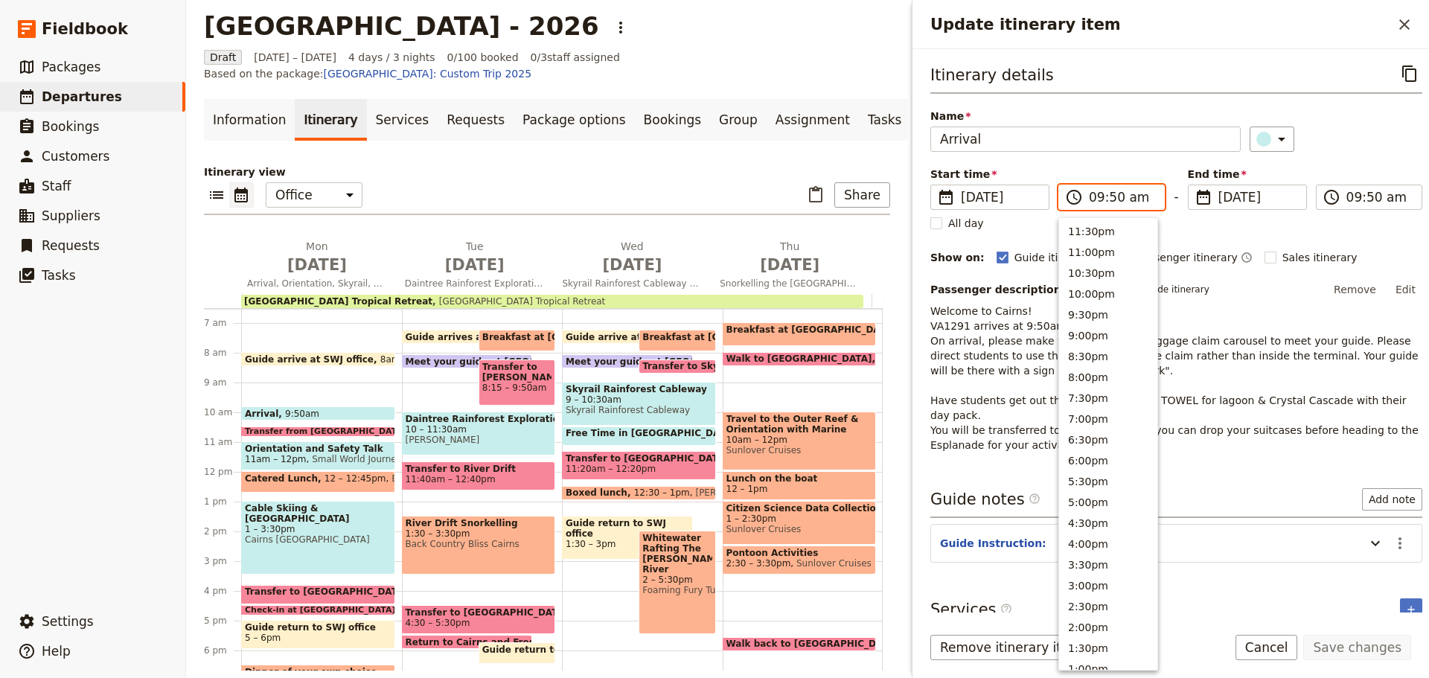
scroll to position [555, 0]
click at [1103, 196] on input "09:50 am" at bounding box center [1122, 197] width 66 height 18
type input "08:50 am"
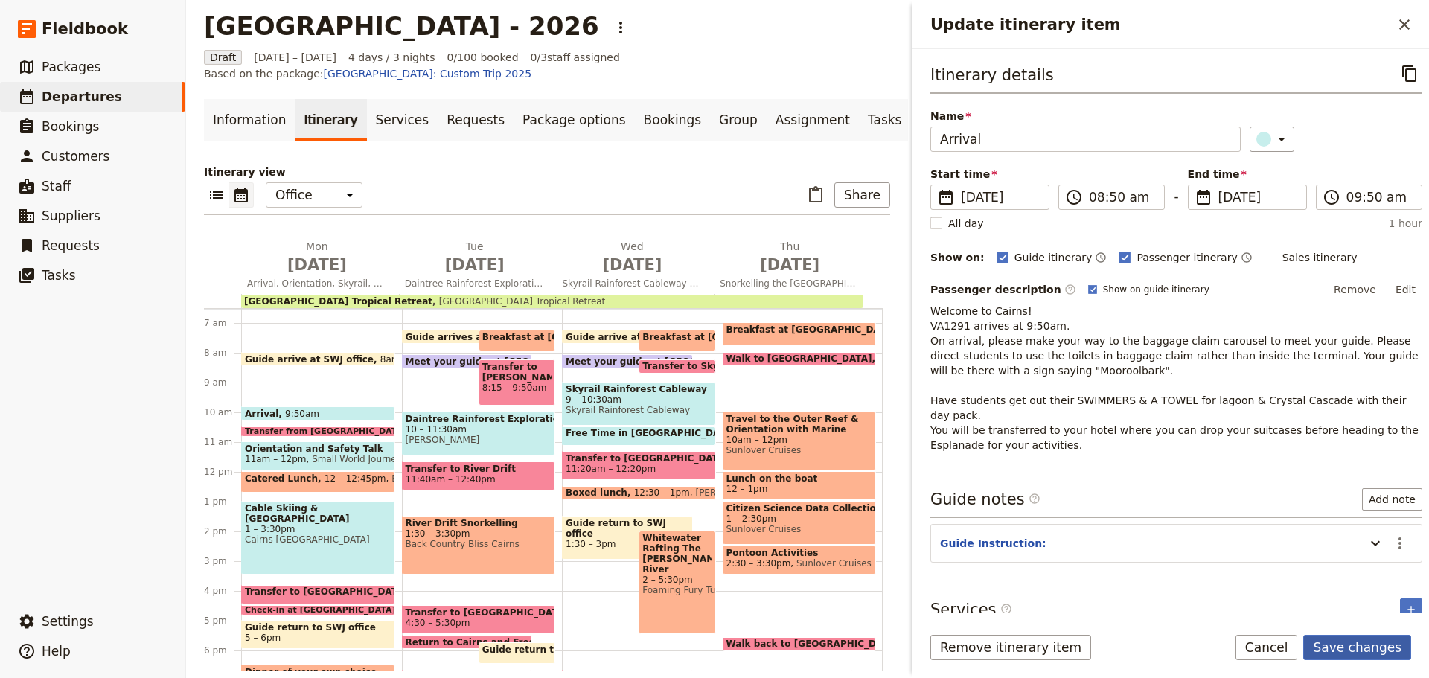
click at [1371, 648] on button "Save changes" at bounding box center [1358, 647] width 108 height 25
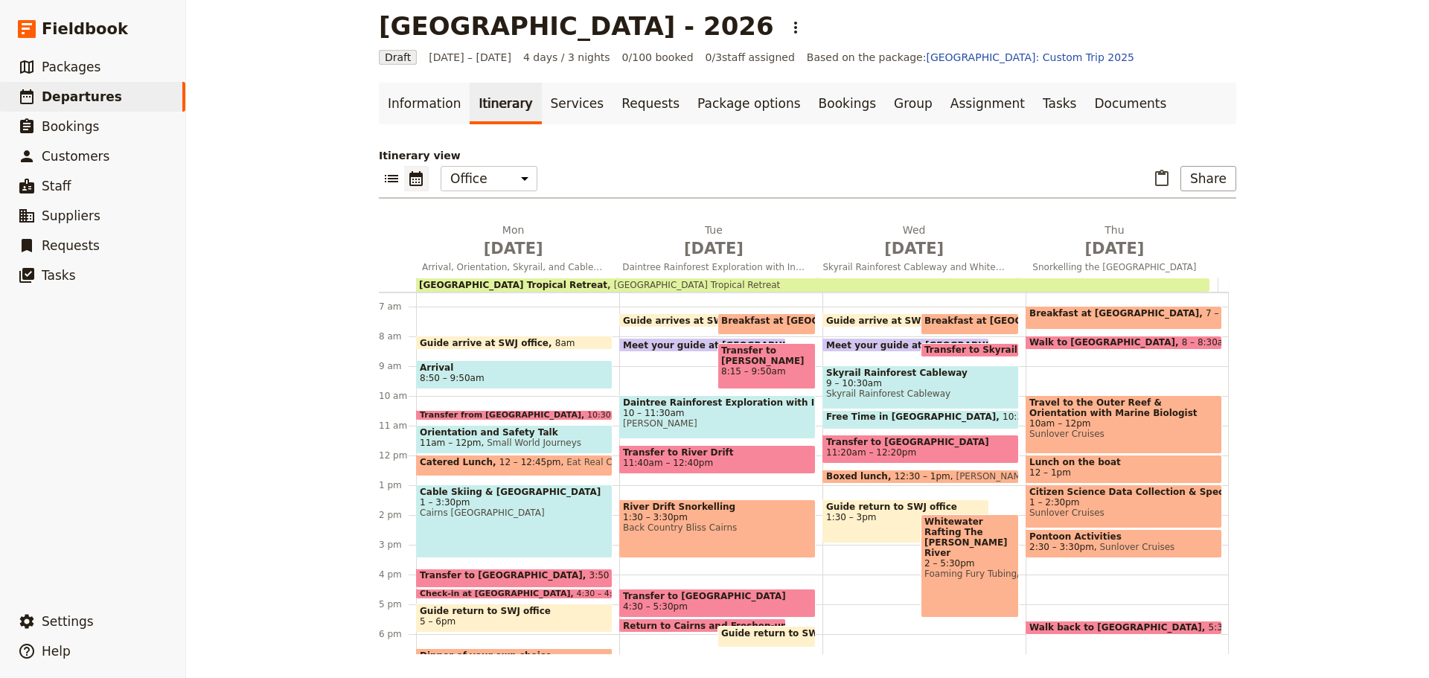
click at [492, 374] on span "8:50 – 9:50am" at bounding box center [514, 378] width 189 height 10
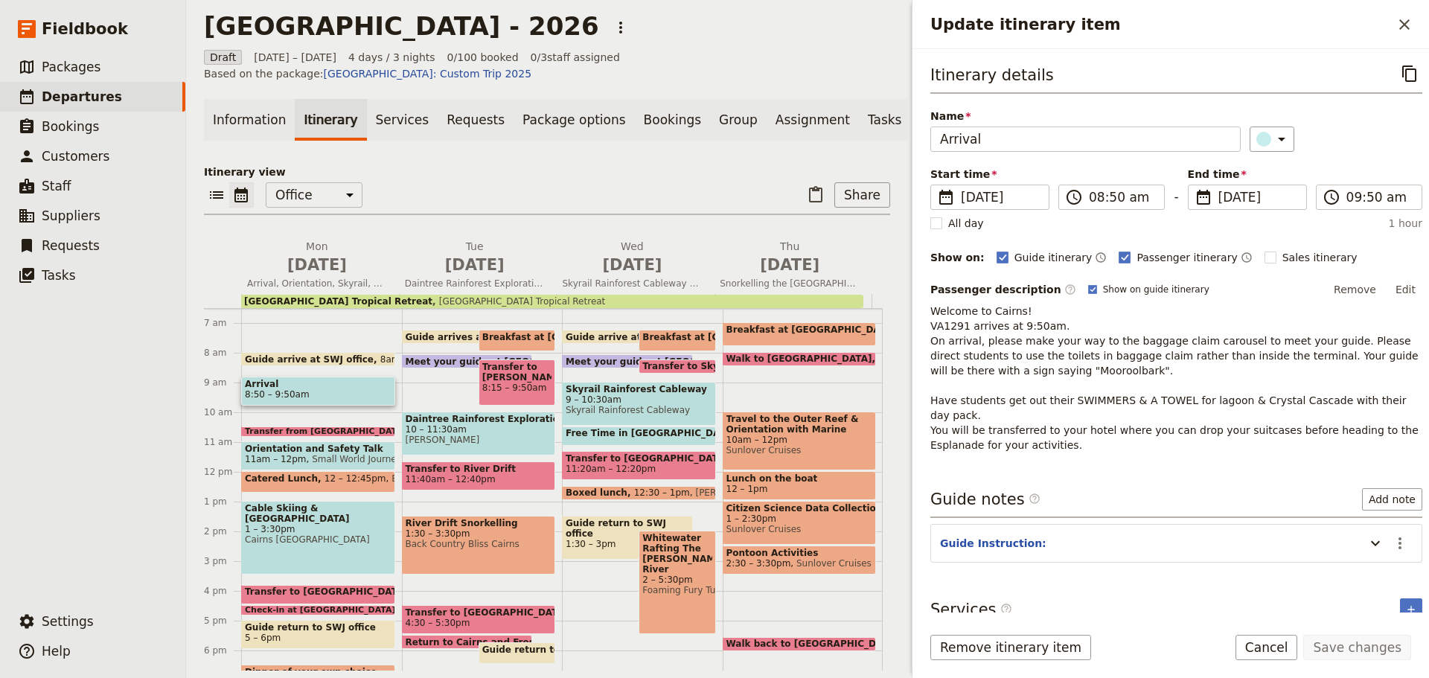
click at [492, 374] on span "Transfer to [PERSON_NAME]" at bounding box center [516, 372] width 69 height 21
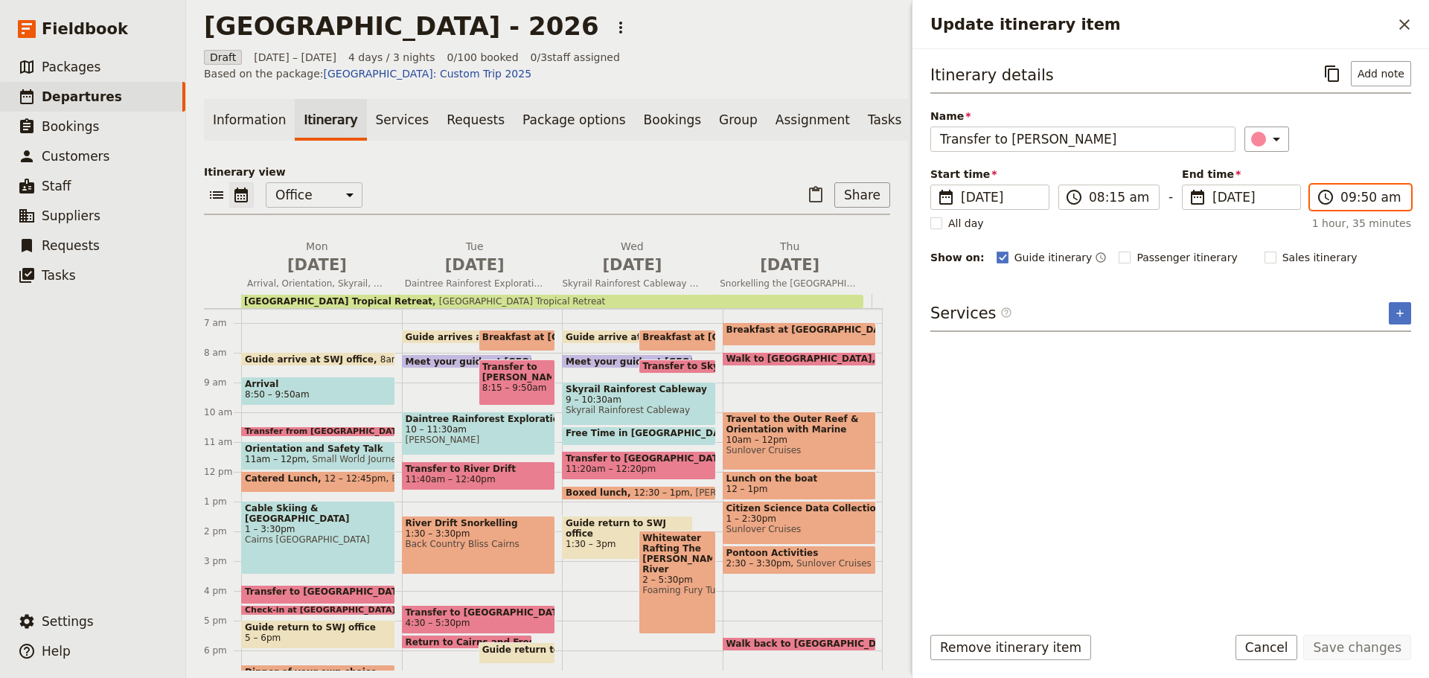
click at [1348, 198] on input "09:50 am" at bounding box center [1371, 197] width 61 height 18
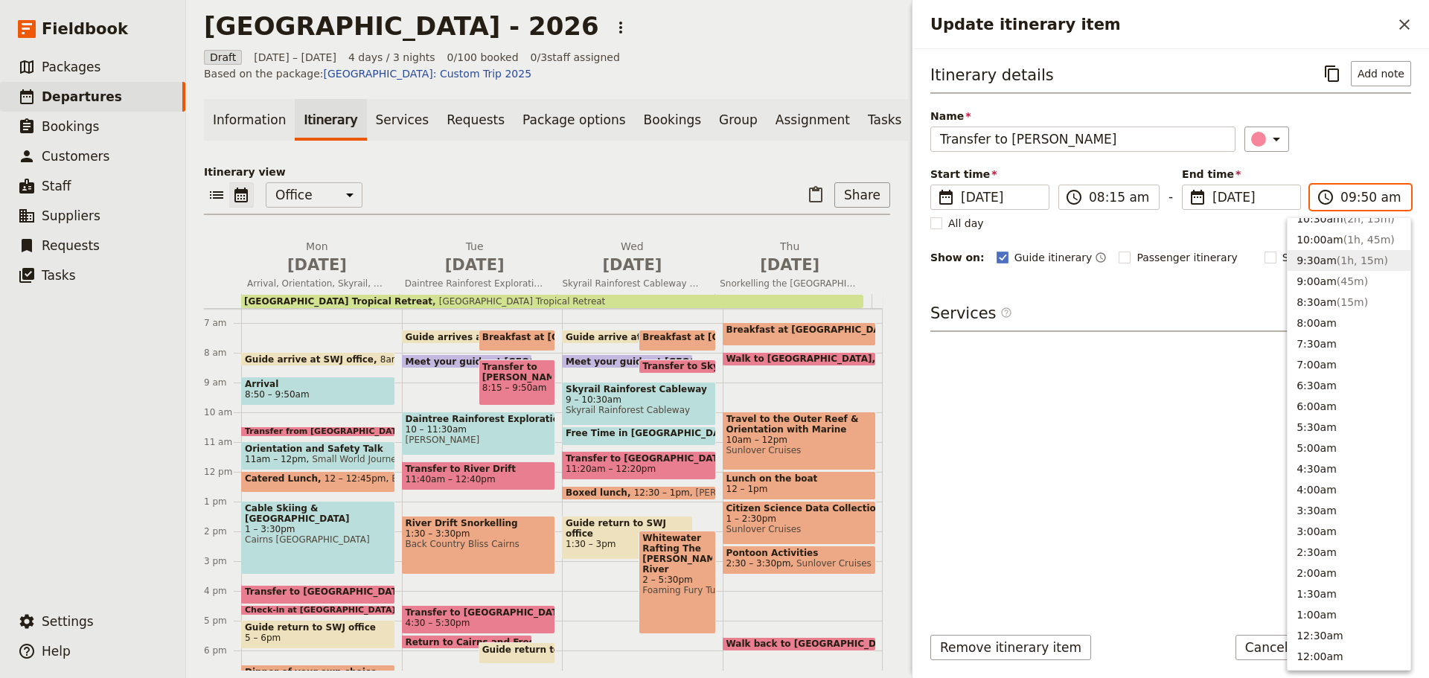
type input "12:50 am"
click at [1208, 476] on div "Itinerary details ​ Add note Name Transfer to Mossman Gorge ​ Start time ​ 9 Ju…" at bounding box center [1171, 336] width 481 height 550
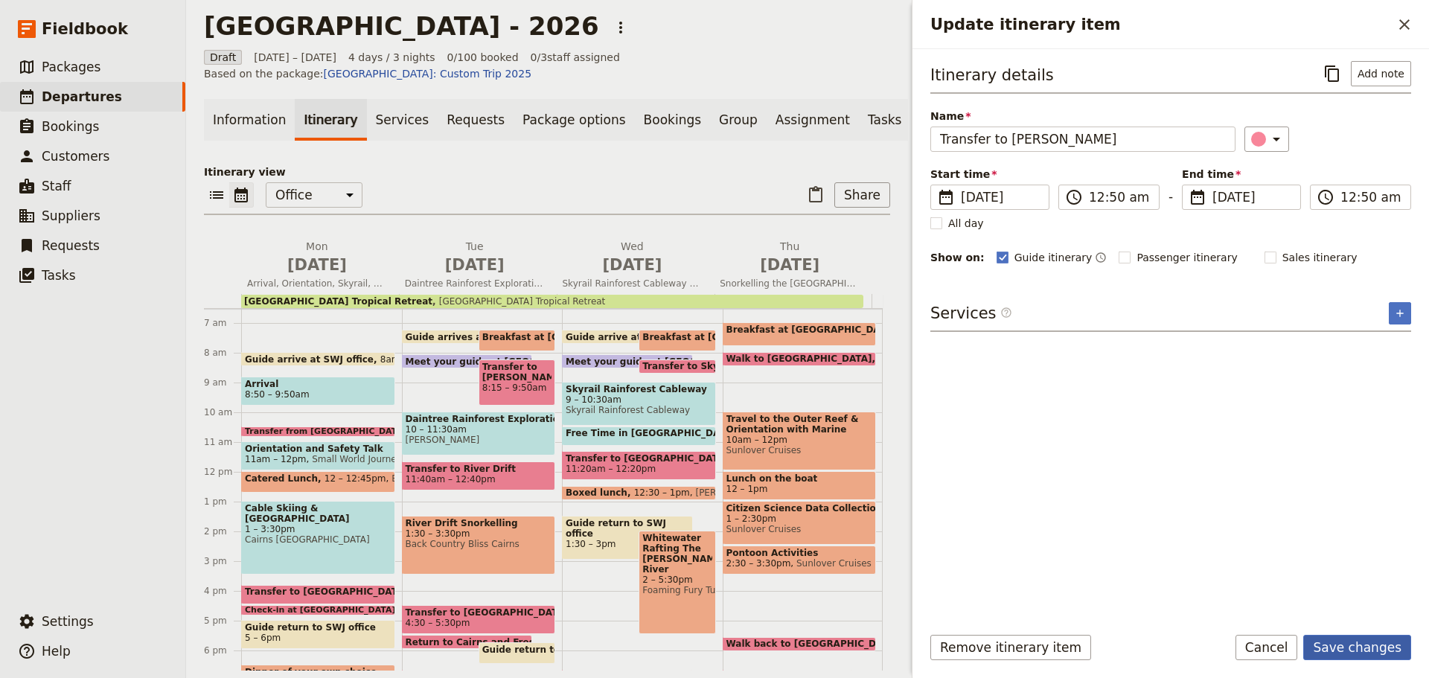
click at [1378, 644] on button "Save changes" at bounding box center [1358, 647] width 108 height 25
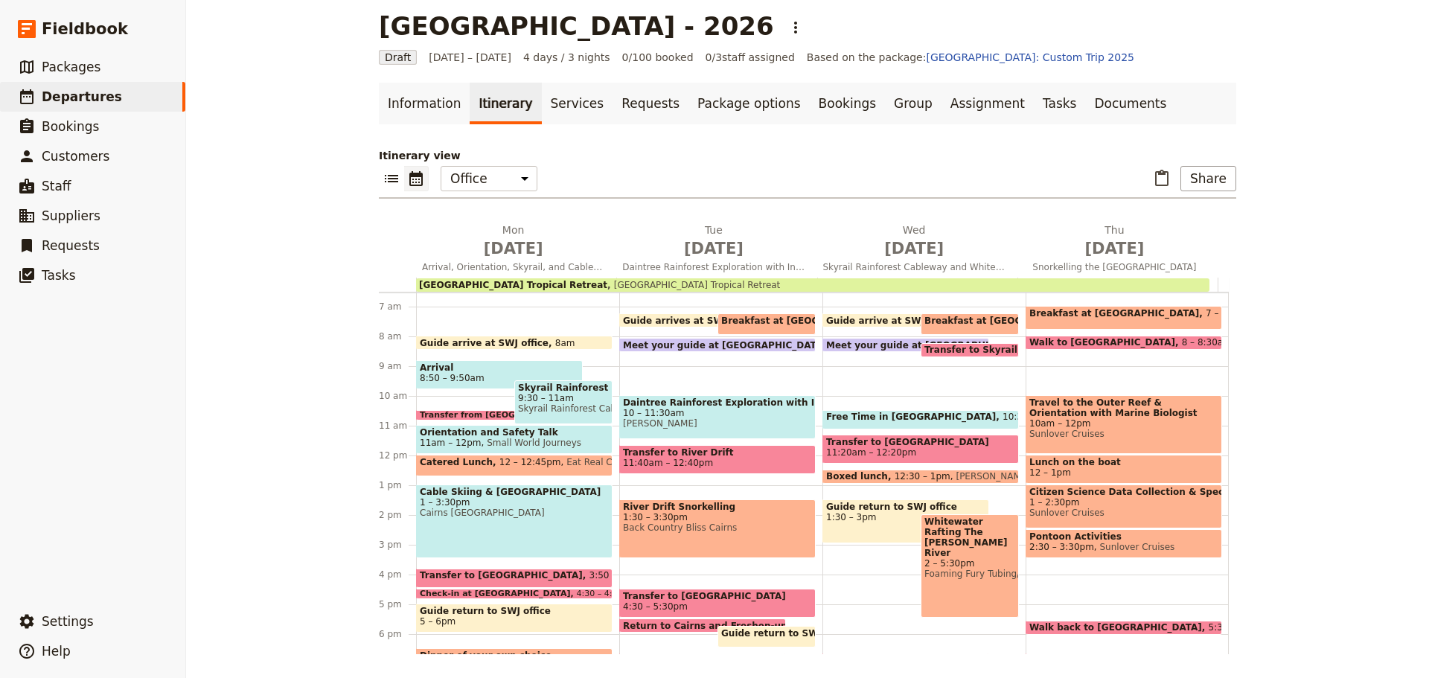
click at [1333, 447] on div "Mornington Secondary College - 2026 ​ Draft 8 – 11 Jun 2026 4 days / 3 nights 0…" at bounding box center [807, 339] width 1243 height 678
click at [1014, 249] on icon "Add before day 4" at bounding box center [1017, 247] width 15 height 15
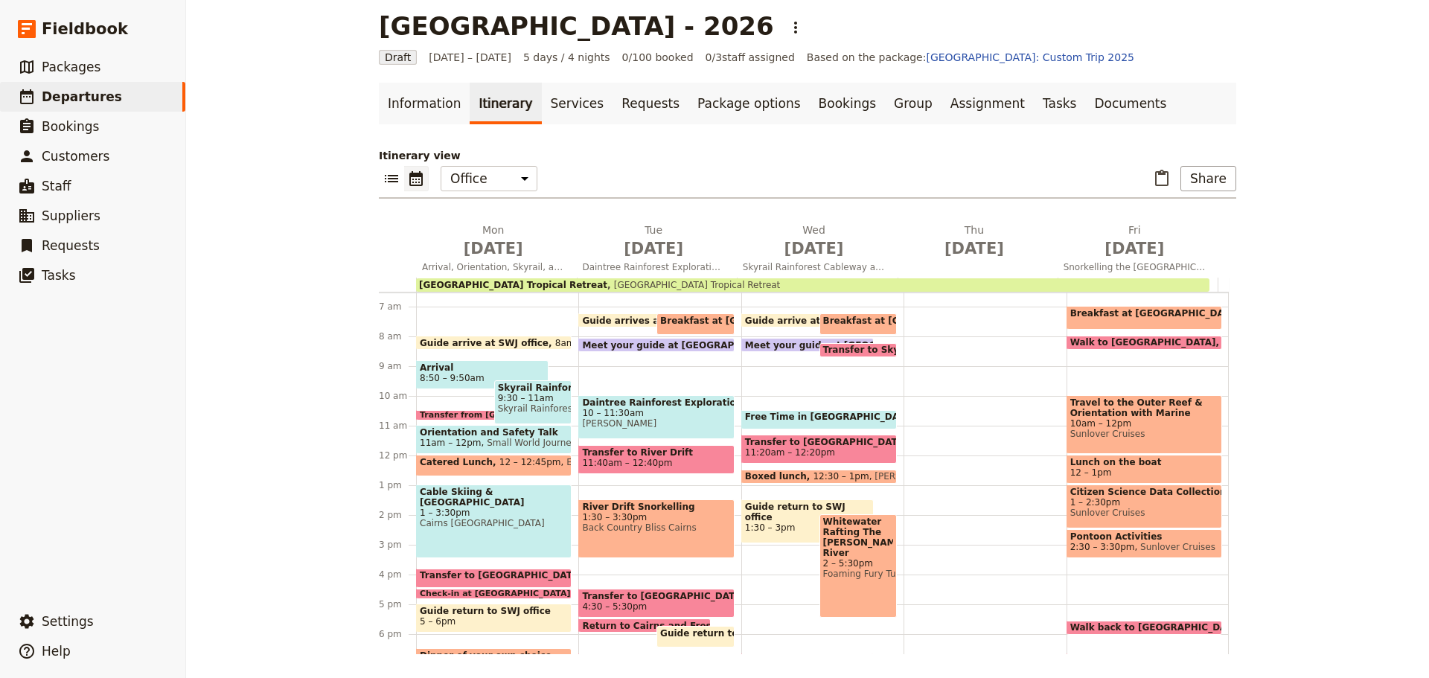
click at [1302, 252] on div "Mornington Secondary College - 2026 ​ Draft 8 – 12 Jun 2026 5 days / 4 nights 0…" at bounding box center [807, 339] width 1243 height 678
click at [479, 243] on span "[DATE]" at bounding box center [493, 249] width 142 height 22
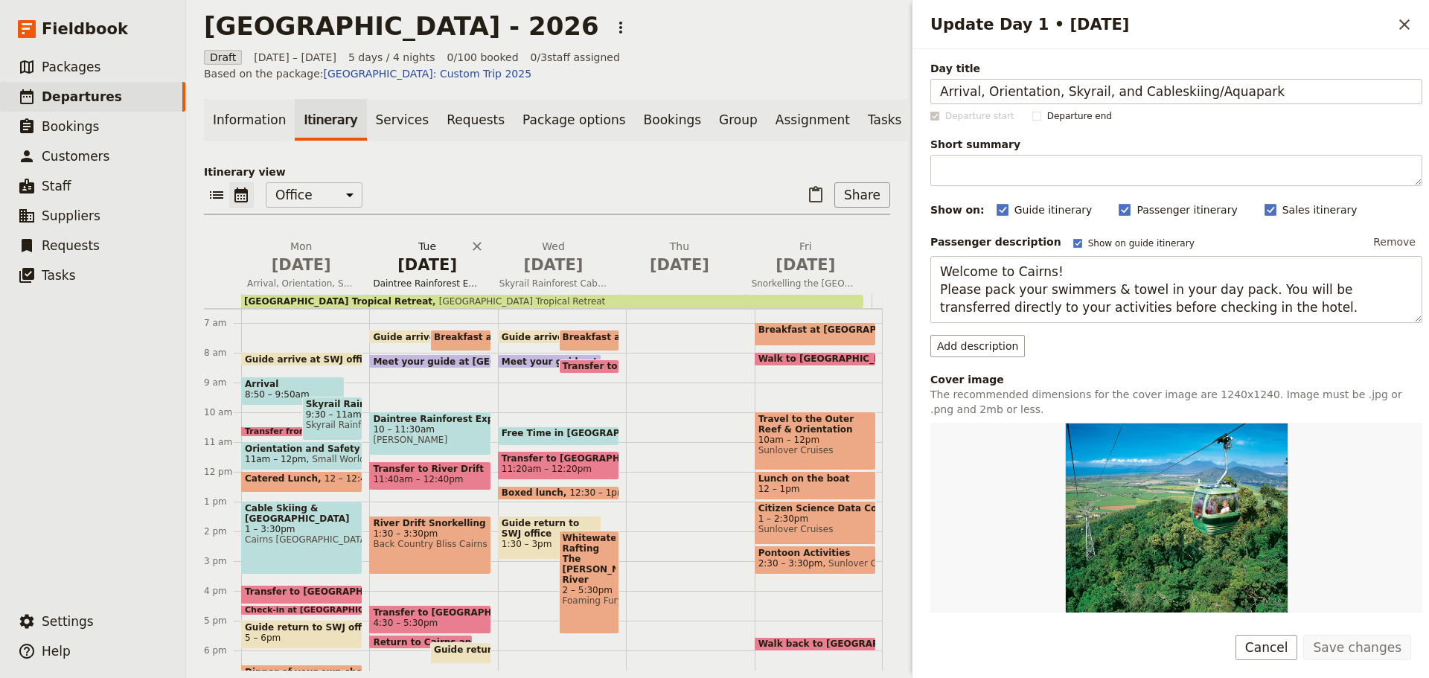
click at [444, 259] on h2 "Tue Jun 9 Daintree Rainforest Exploration with Indigenous Guide and Crocodile &…" at bounding box center [427, 257] width 108 height 37
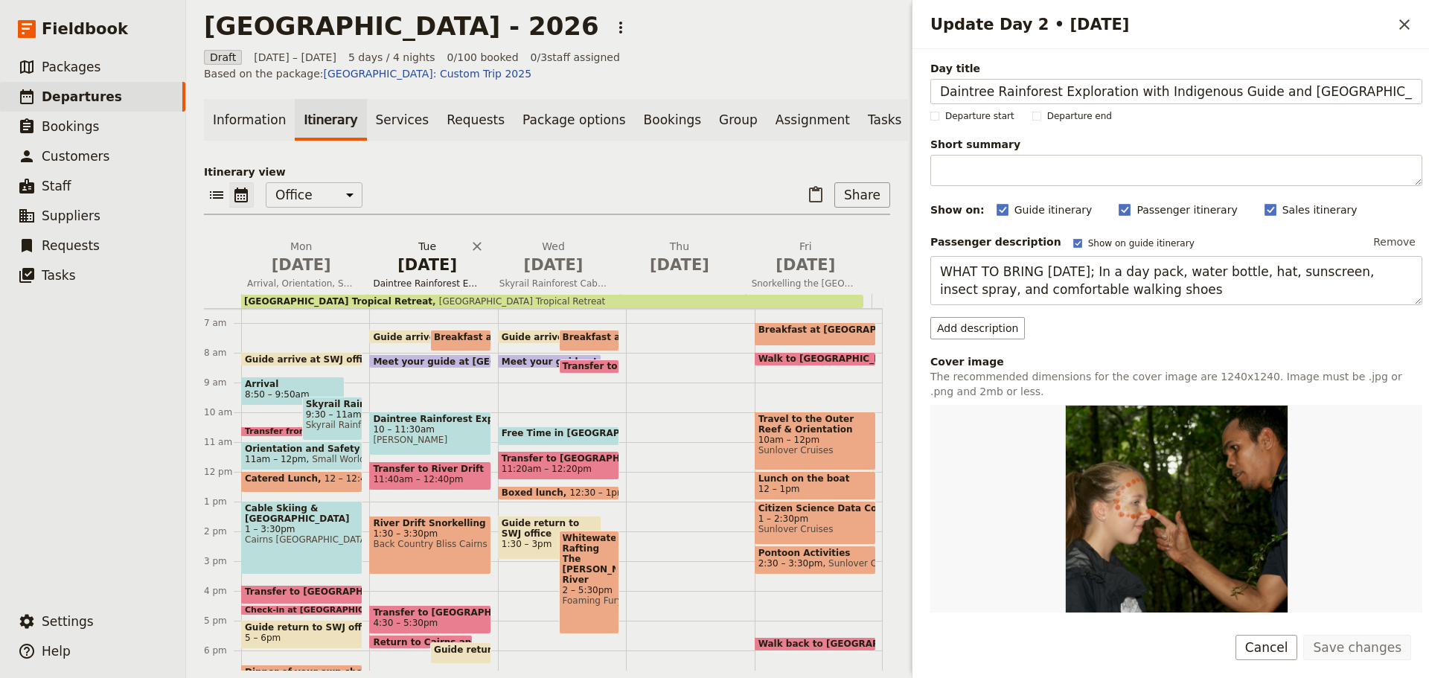
scroll to position [0, 9]
click at [536, 274] on span "[DATE]" at bounding box center [554, 265] width 108 height 22
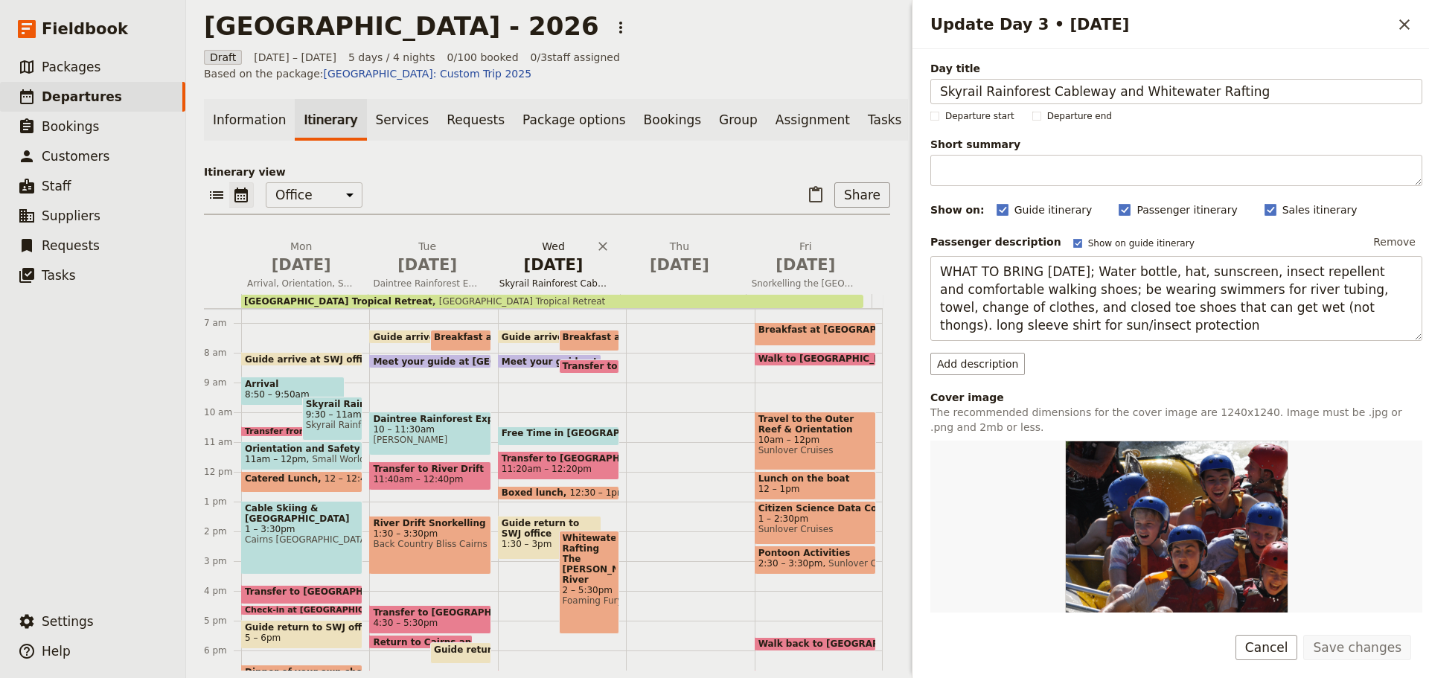
scroll to position [0, 0]
click at [656, 276] on span "[DATE]" at bounding box center [679, 265] width 108 height 22
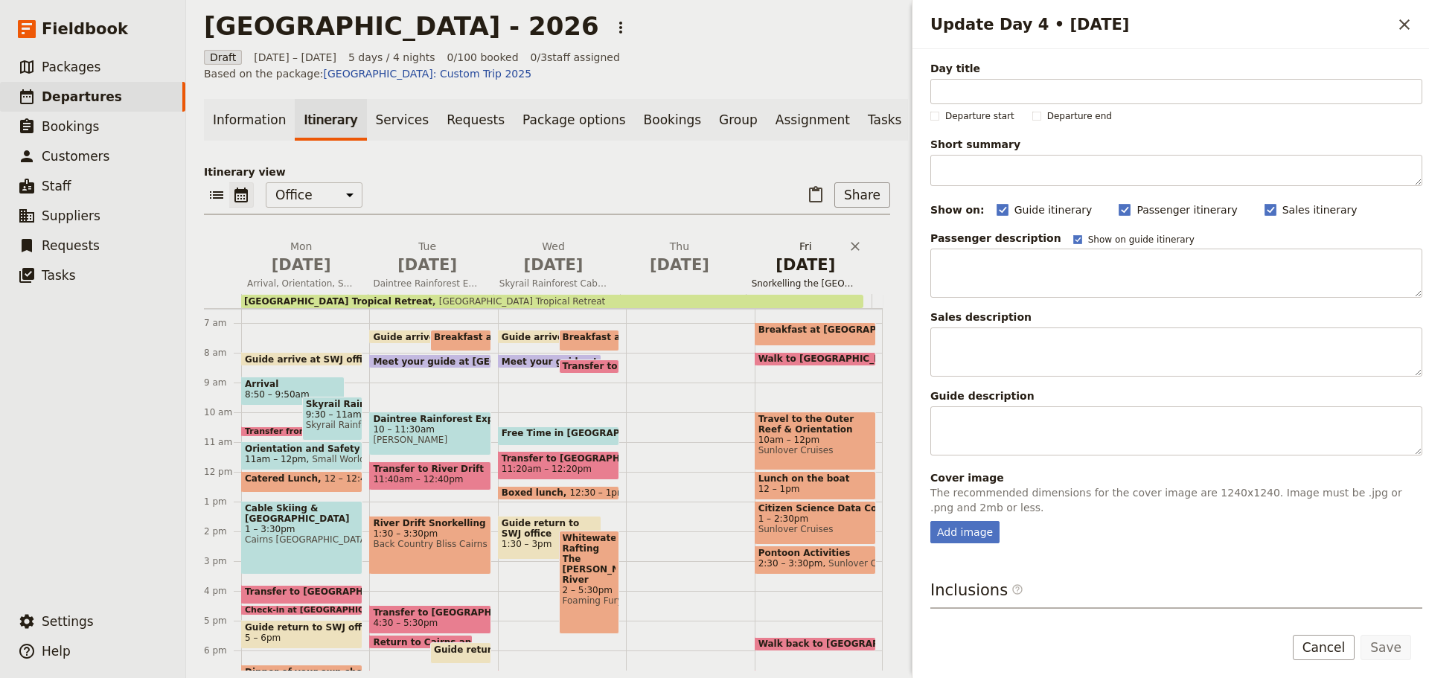
click at [804, 285] on span "Snorkelling the [GEOGRAPHIC_DATA]" at bounding box center [806, 284] width 120 height 12
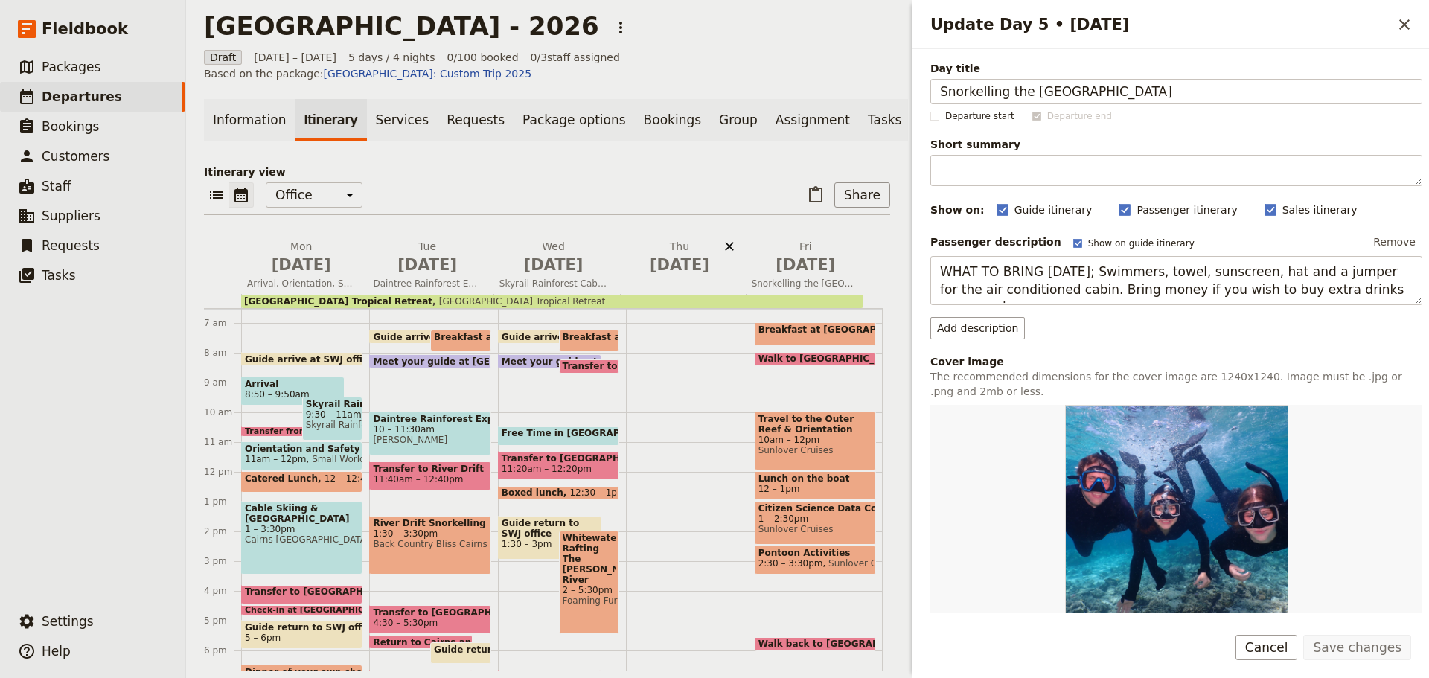
click at [725, 251] on icon "Delete Thu Jun 11" at bounding box center [729, 246] width 9 height 9
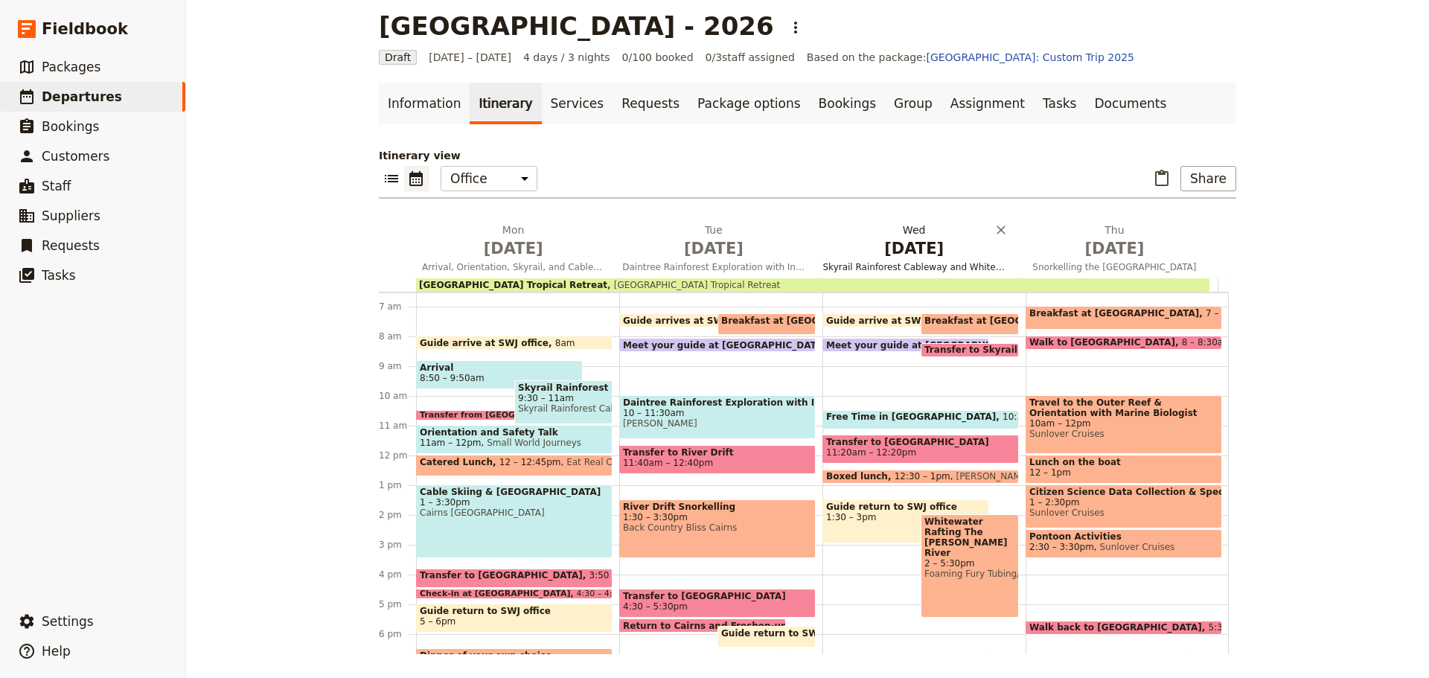
click at [932, 251] on span "[DATE]" at bounding box center [914, 249] width 182 height 22
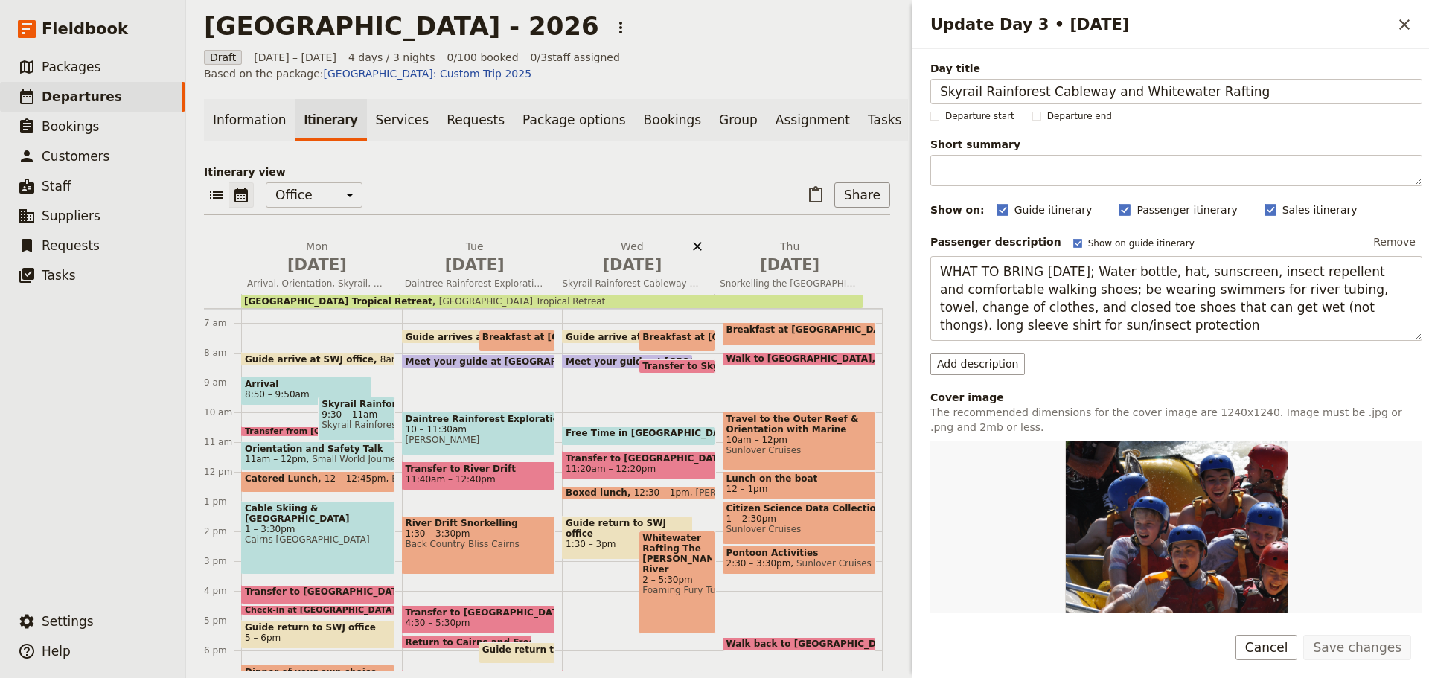
click at [693, 251] on icon "Delete Wed Jun 10" at bounding box center [697, 246] width 9 height 9
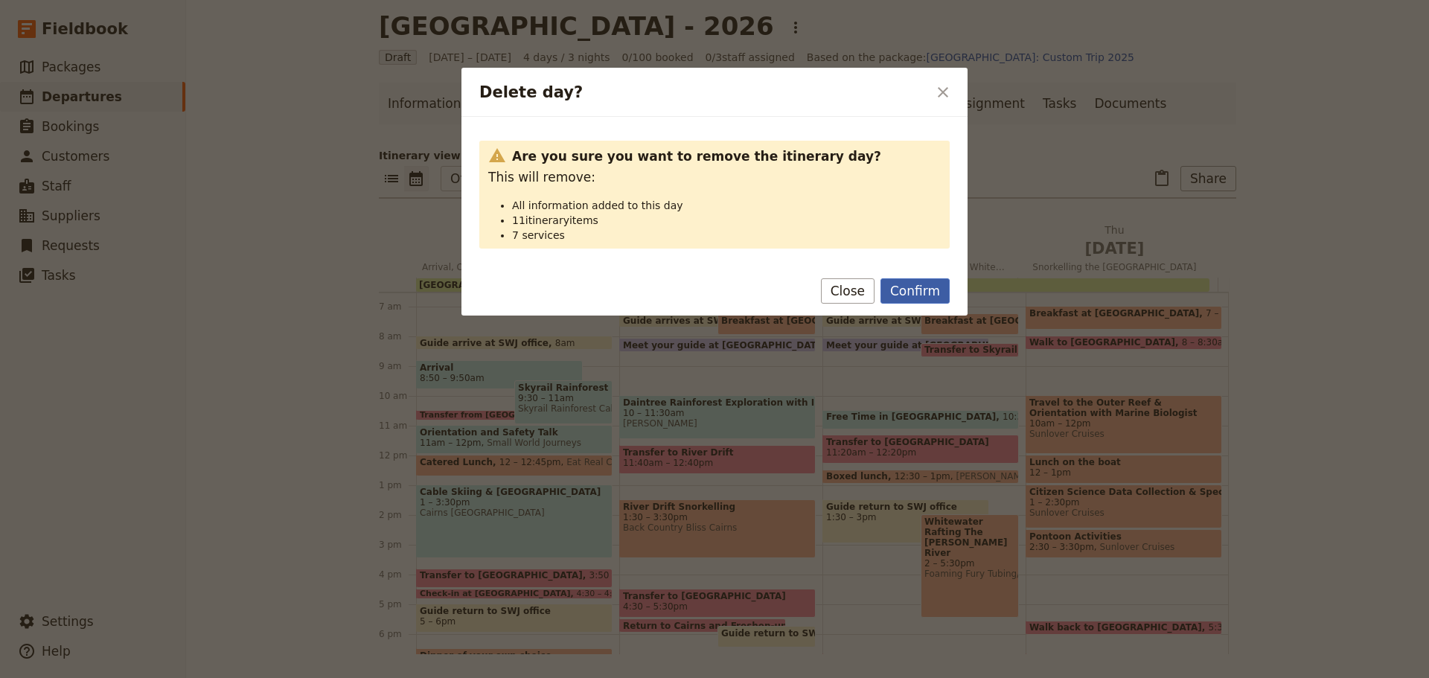
click at [919, 289] on button "Confirm" at bounding box center [915, 290] width 69 height 25
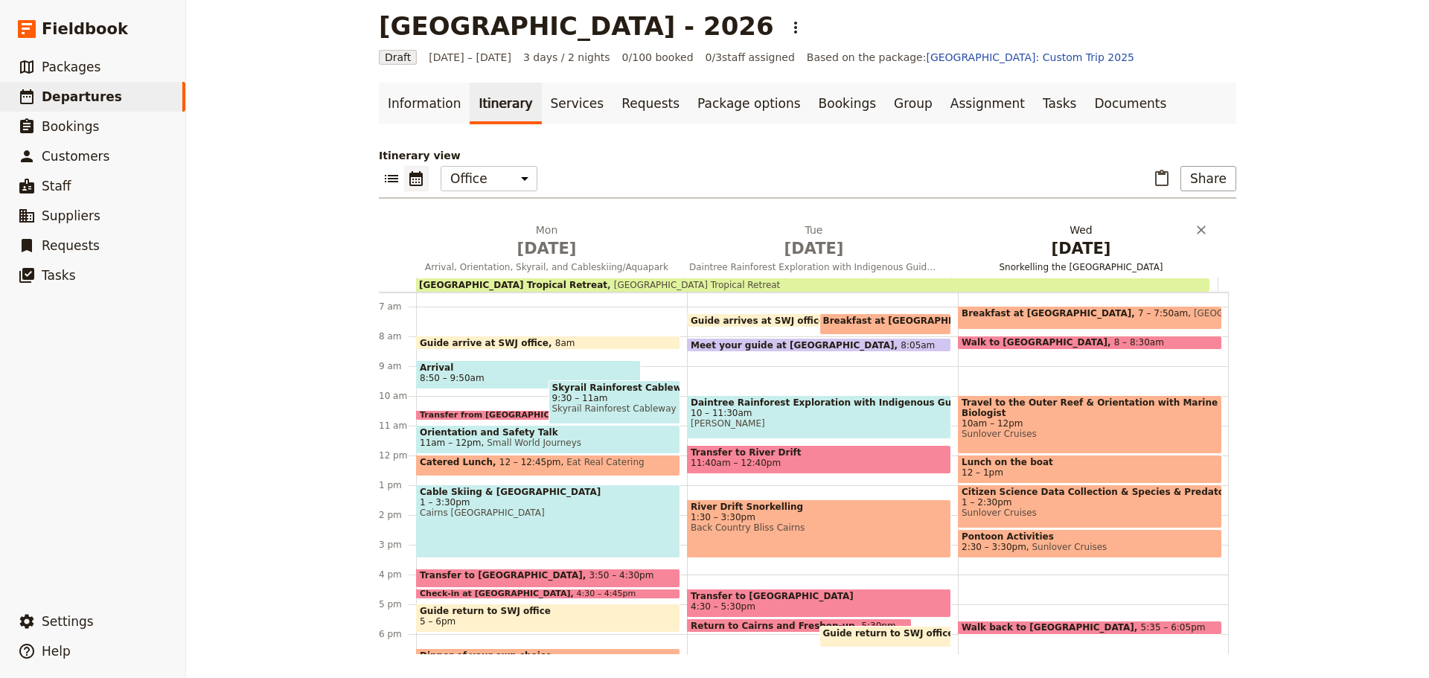
click at [1072, 266] on span "Snorkelling the [GEOGRAPHIC_DATA]" at bounding box center [1081, 267] width 261 height 12
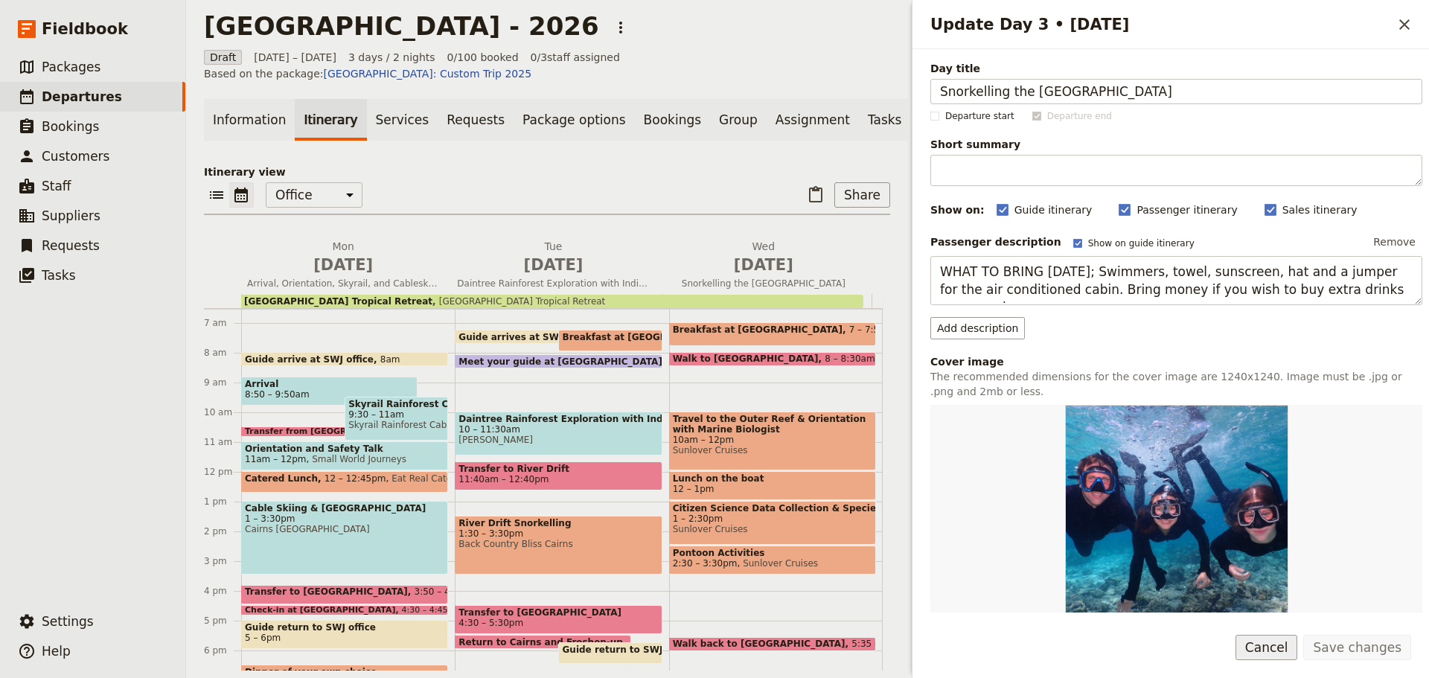
click at [1266, 648] on button "Cancel" at bounding box center [1267, 647] width 63 height 25
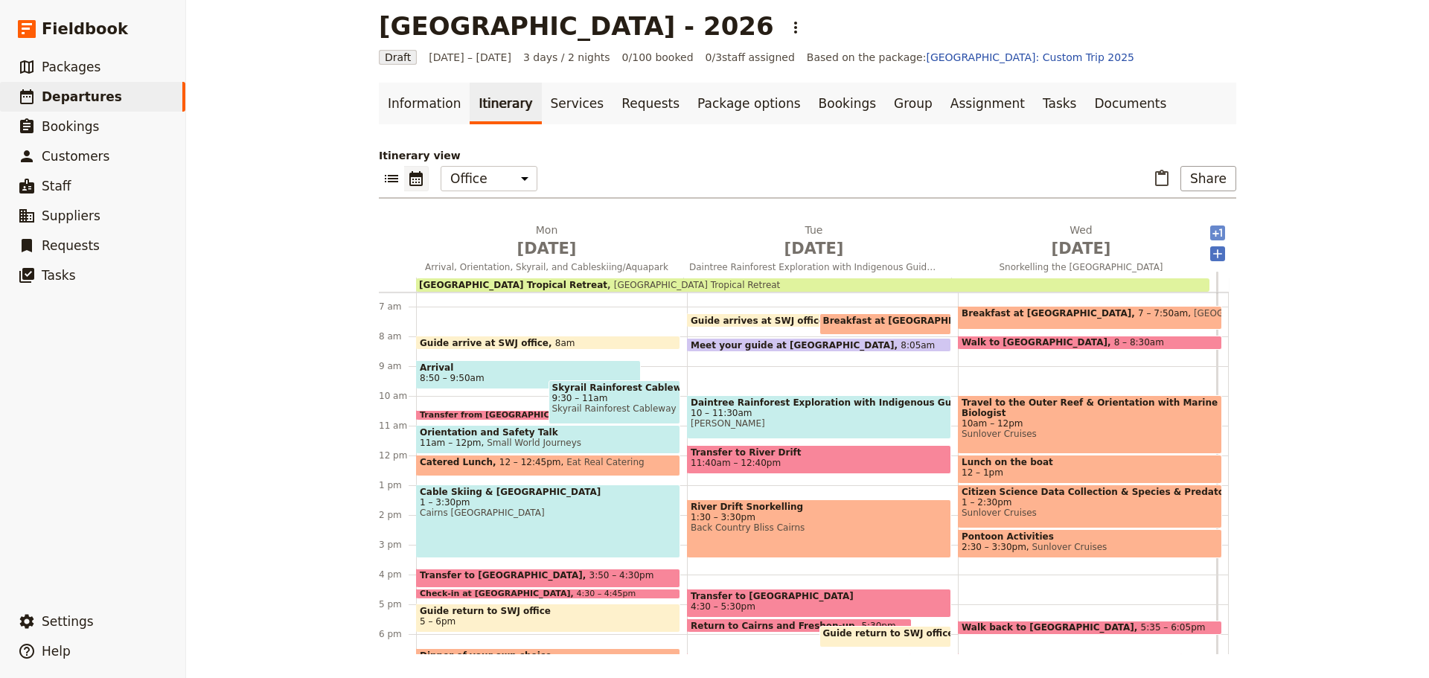
click at [1213, 234] on icon "Add after day 3" at bounding box center [1218, 233] width 10 height 8
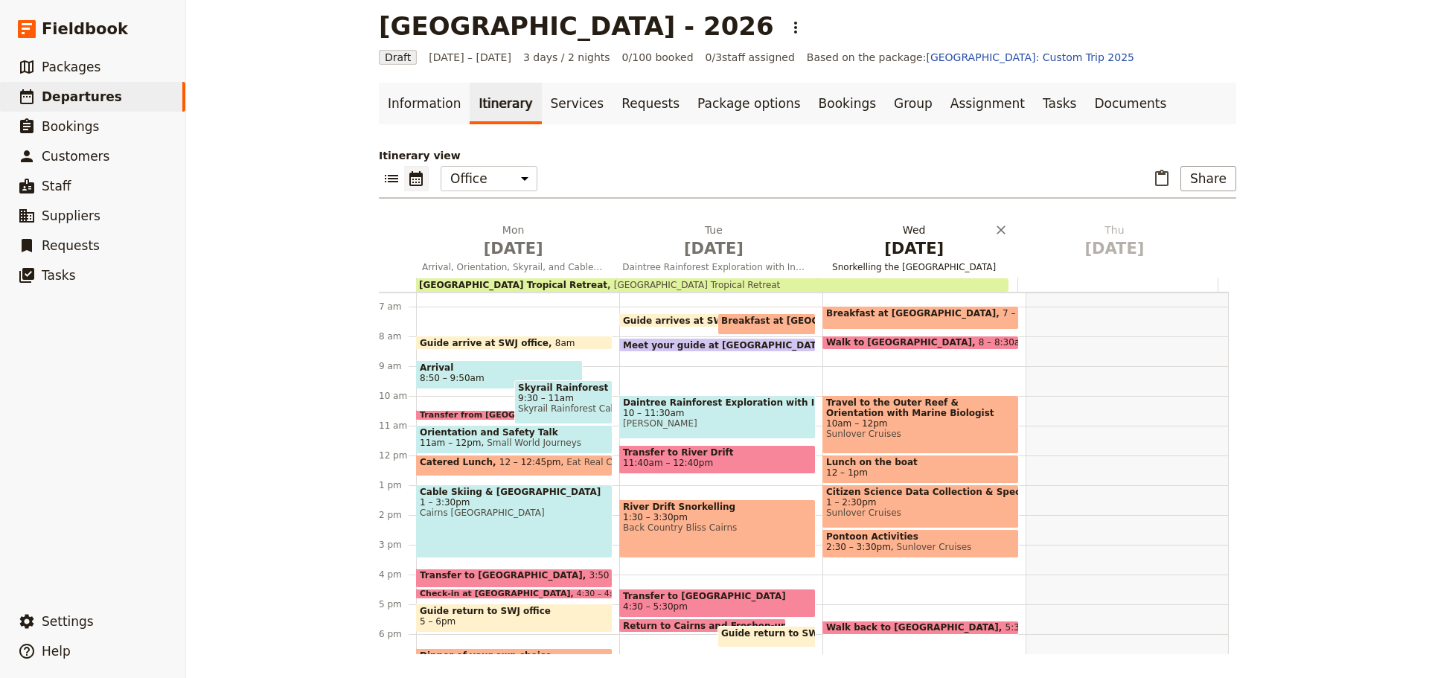
click at [909, 250] on span "[DATE]" at bounding box center [914, 249] width 182 height 22
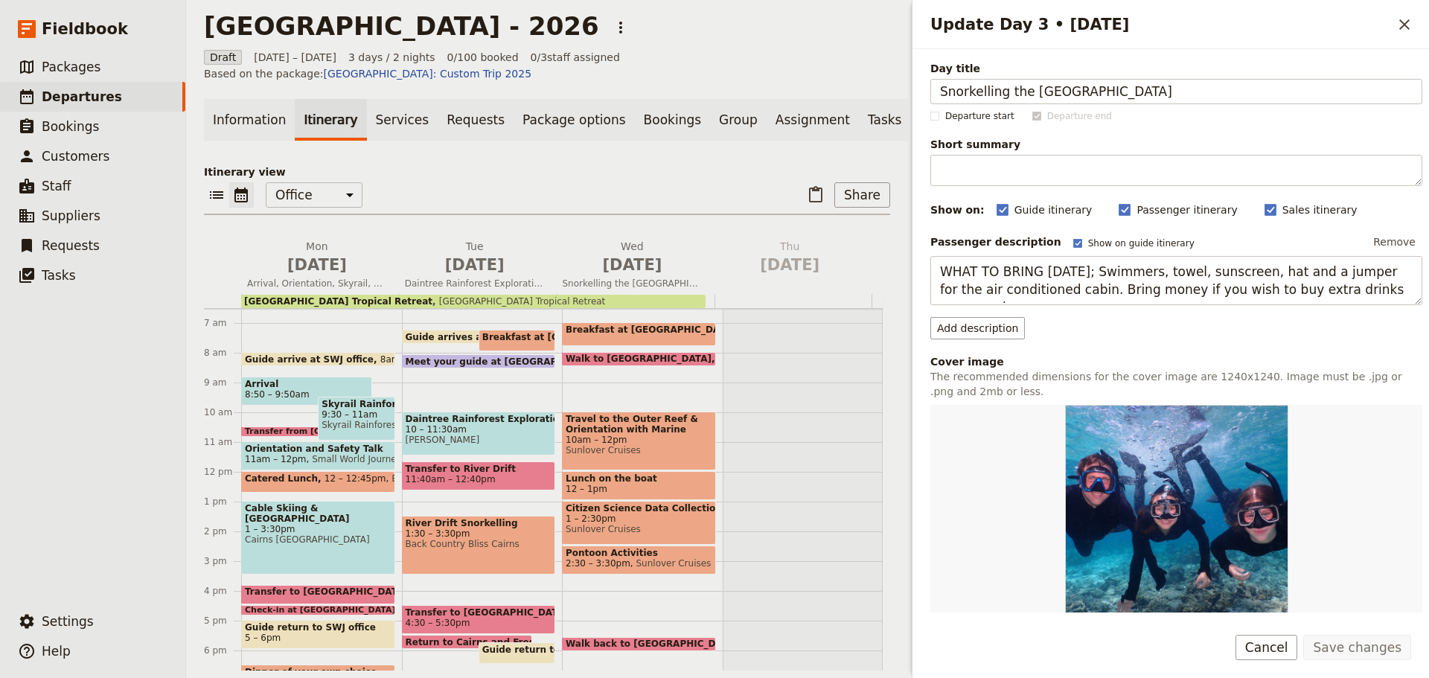
scroll to position [287, 0]
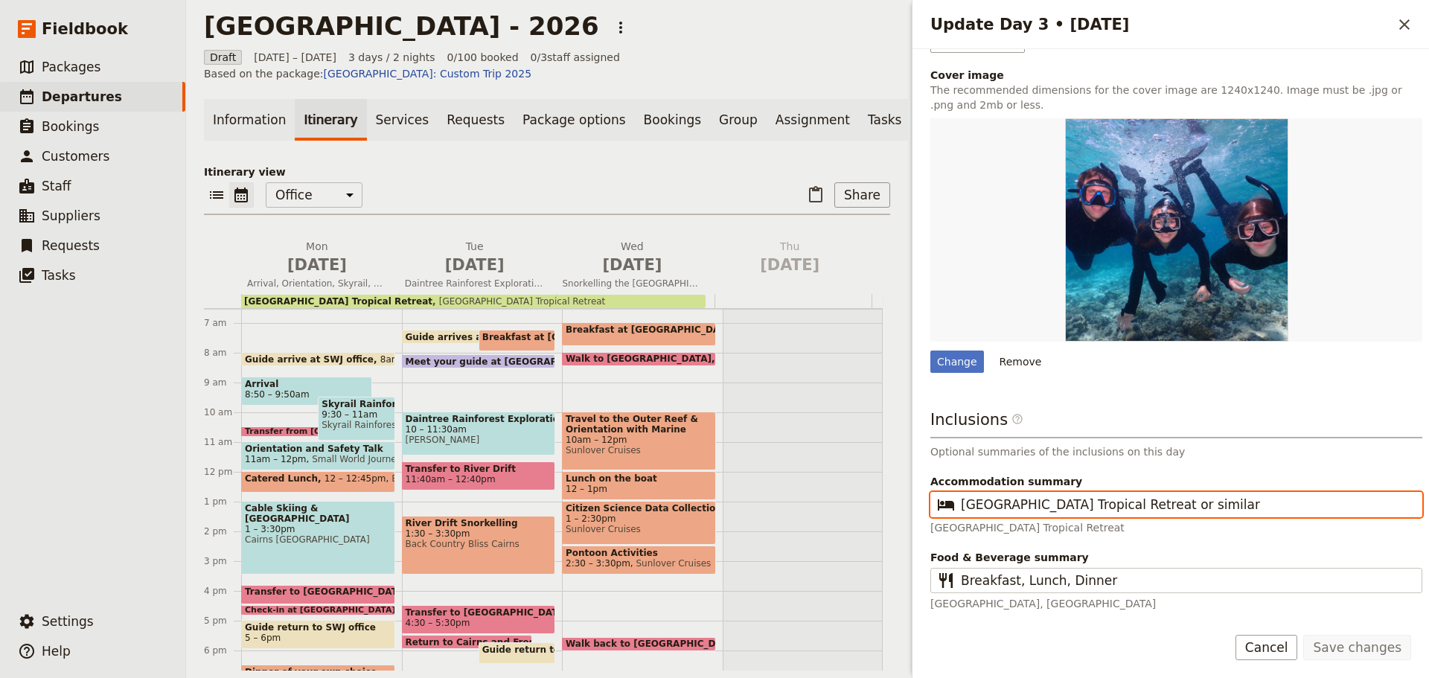
drag, startPoint x: 1188, startPoint y: 503, endPoint x: 939, endPoint y: 517, distance: 249.8
click at [939, 517] on div "Accommodation summary ​ Bay Village Tropical Retreat or similar Bay Village Tro…" at bounding box center [1177, 504] width 492 height 61
type input "Cairns 3-star Hotel"
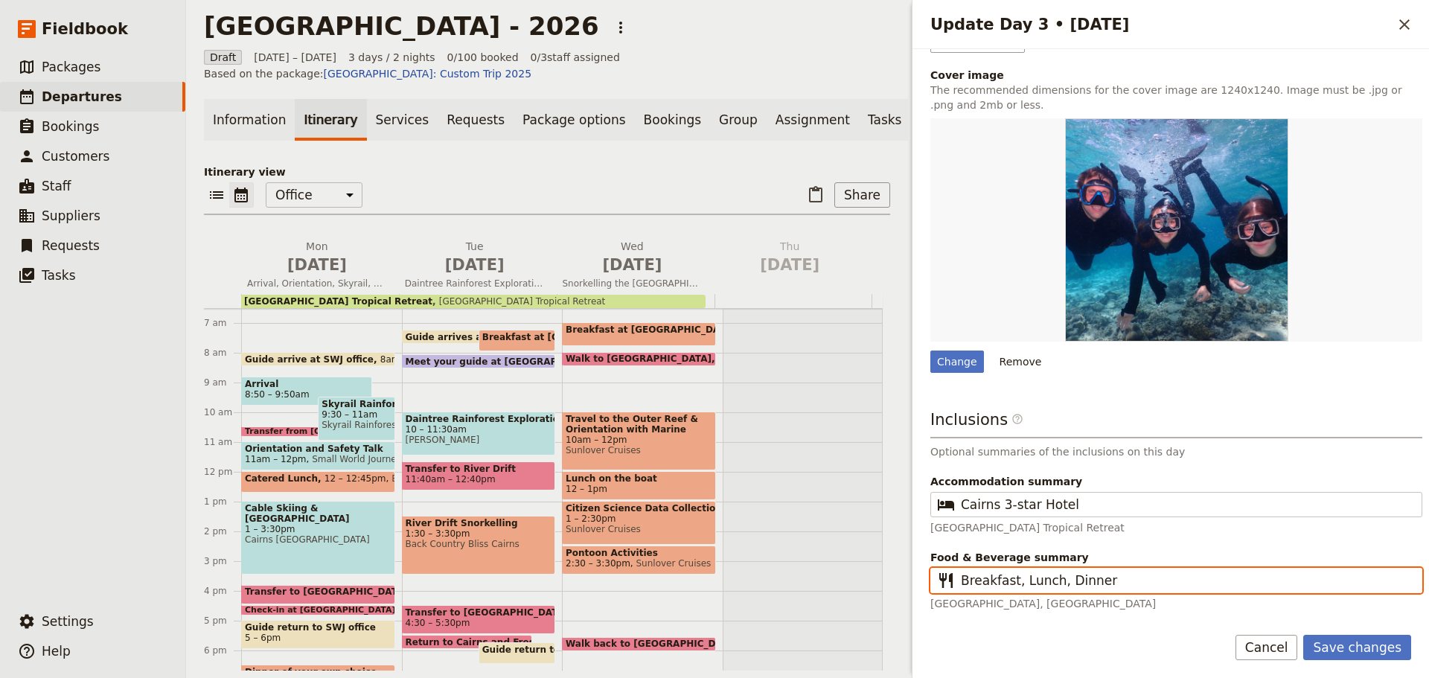
drag, startPoint x: 1103, startPoint y: 586, endPoint x: 1204, endPoint y: 601, distance: 101.6
click at [1052, 584] on input "Breakfast, Lunch, Dinner" at bounding box center [1187, 581] width 452 height 18
type input "Breakfast, Lunch"
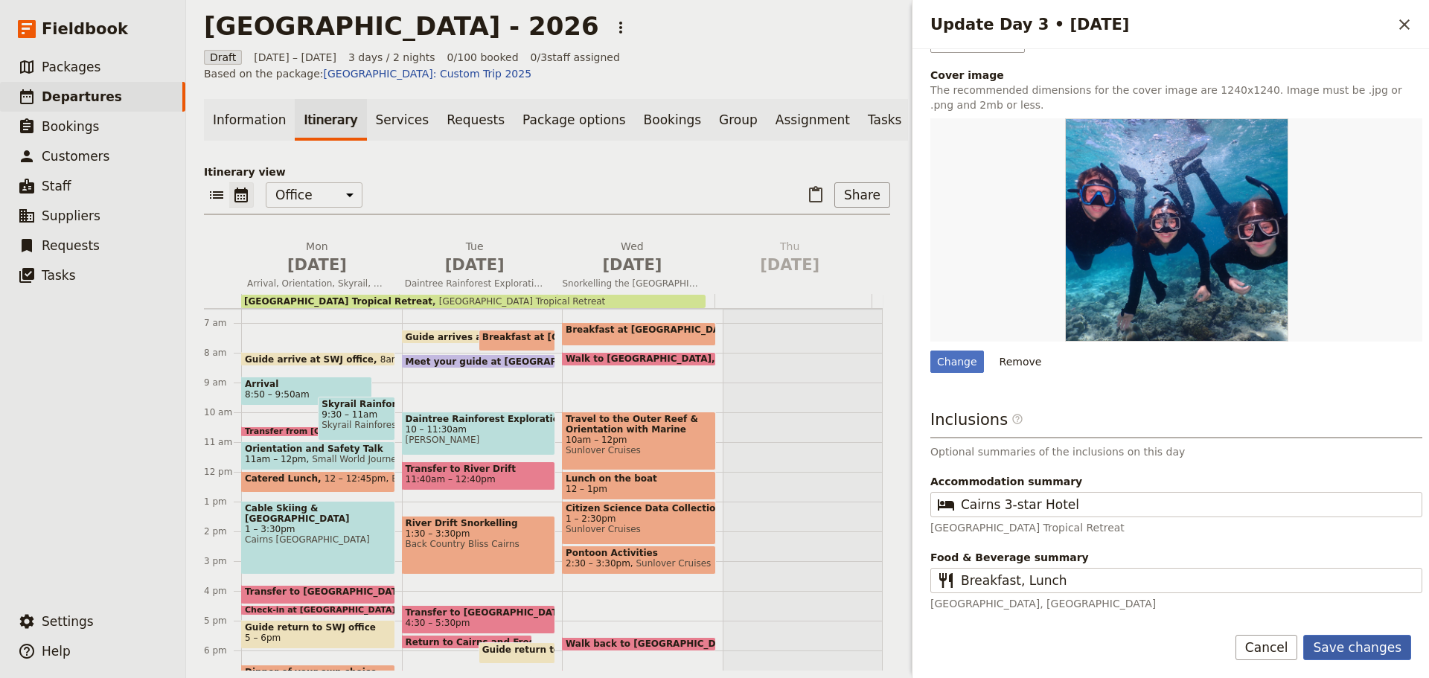
click at [1361, 657] on button "Save changes" at bounding box center [1358, 647] width 108 height 25
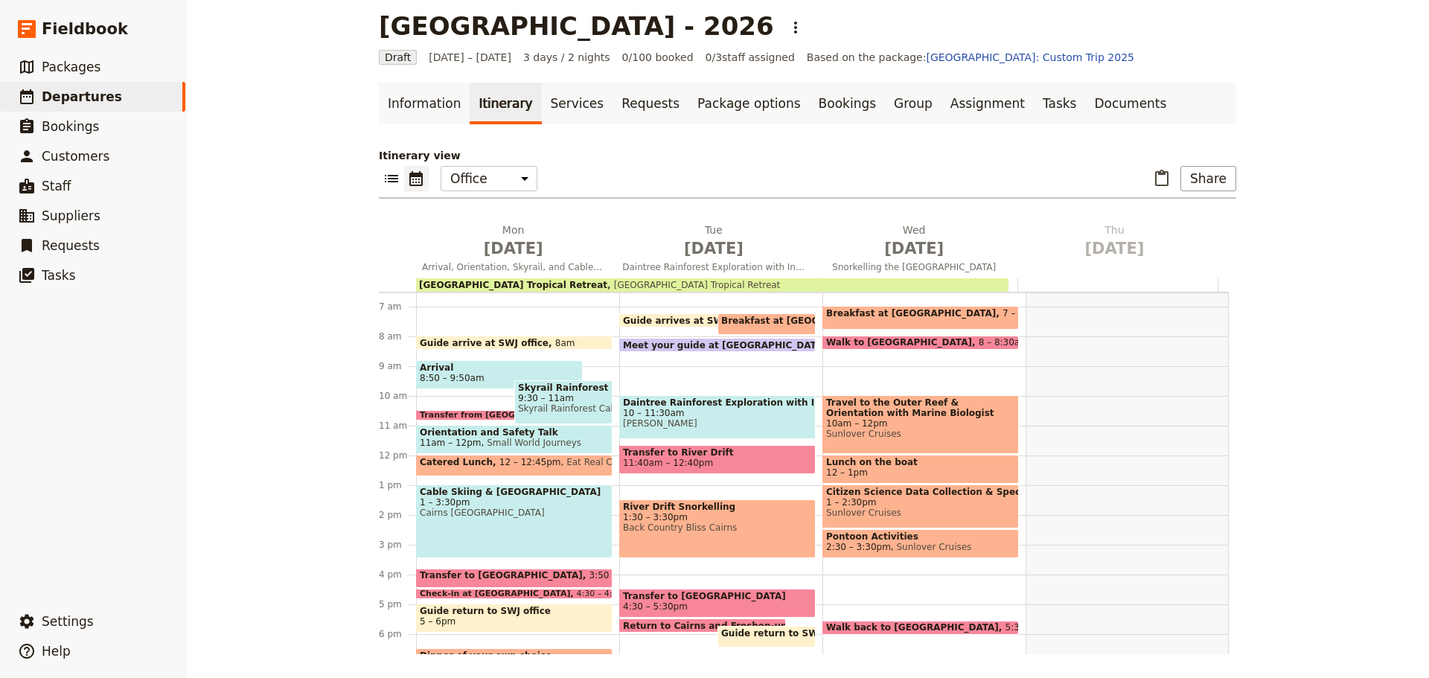
scroll to position [318, 0]
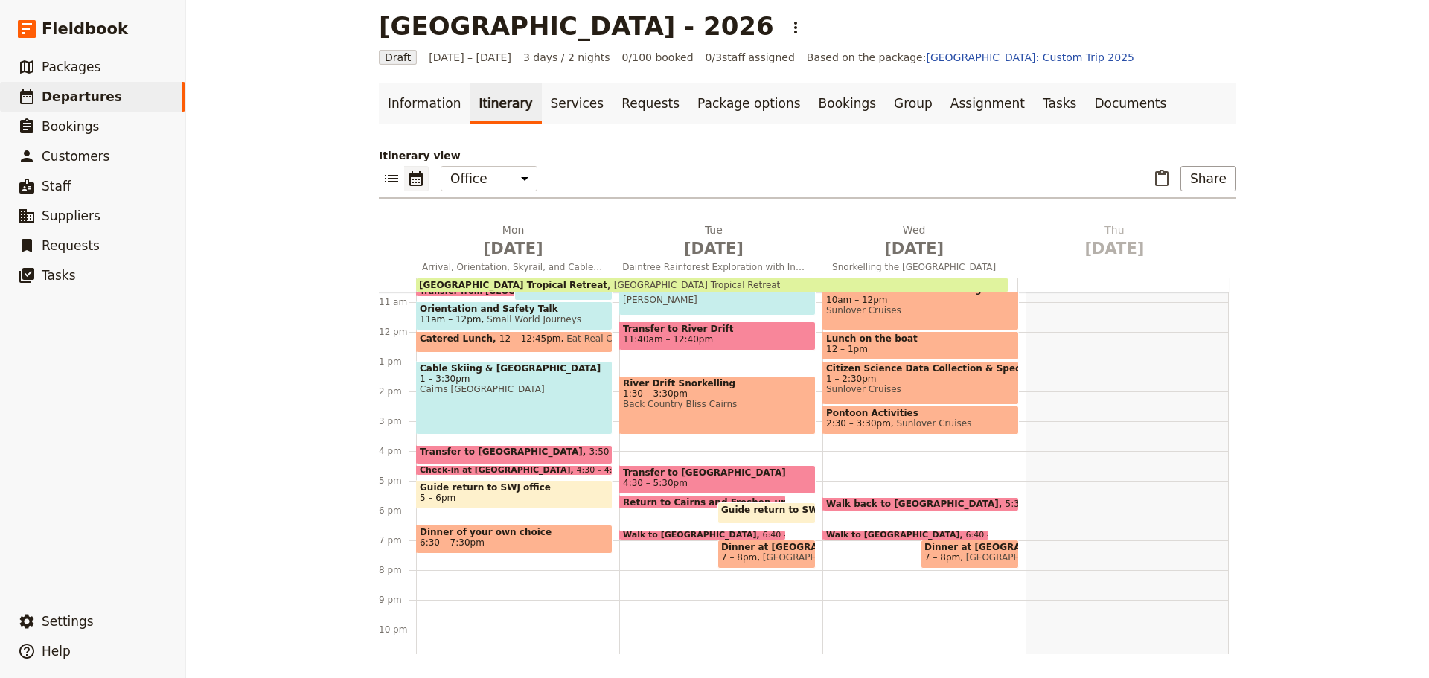
click at [937, 538] on span at bounding box center [905, 537] width 165 height 6
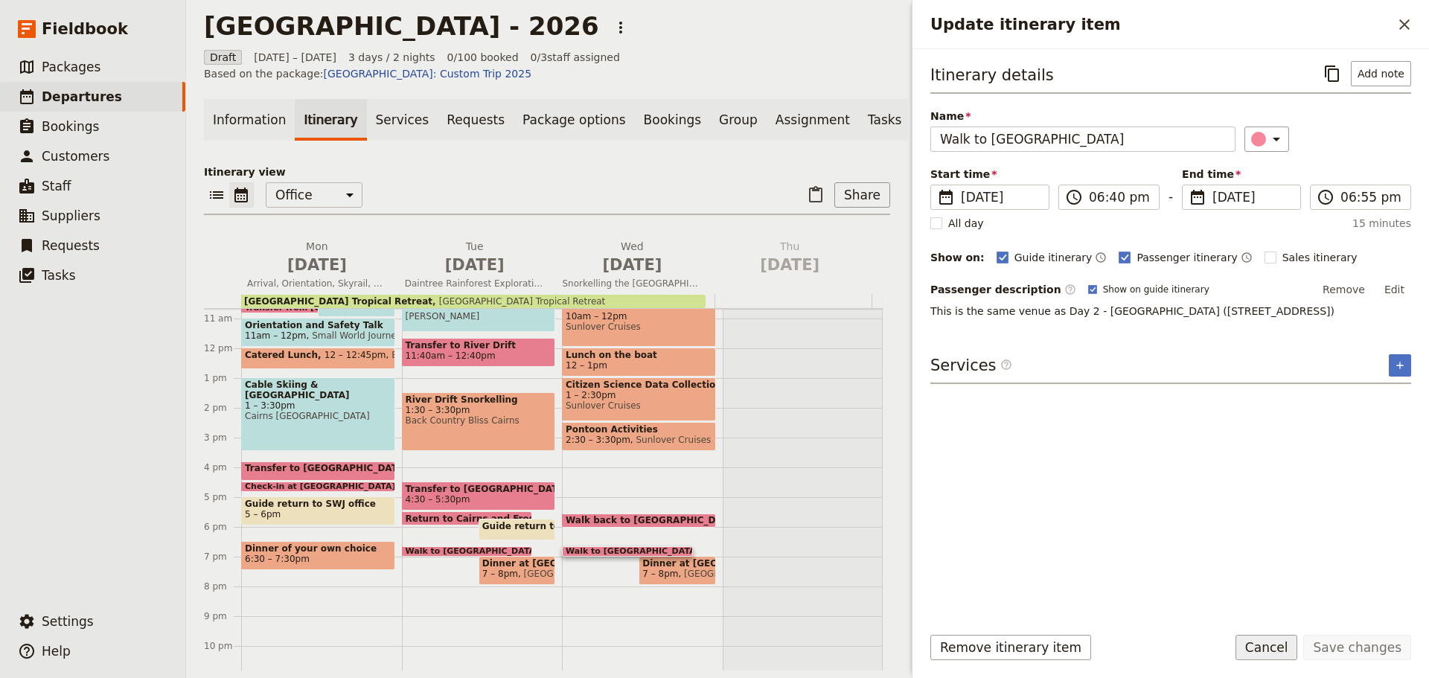
click at [1280, 651] on button "Cancel" at bounding box center [1267, 647] width 63 height 25
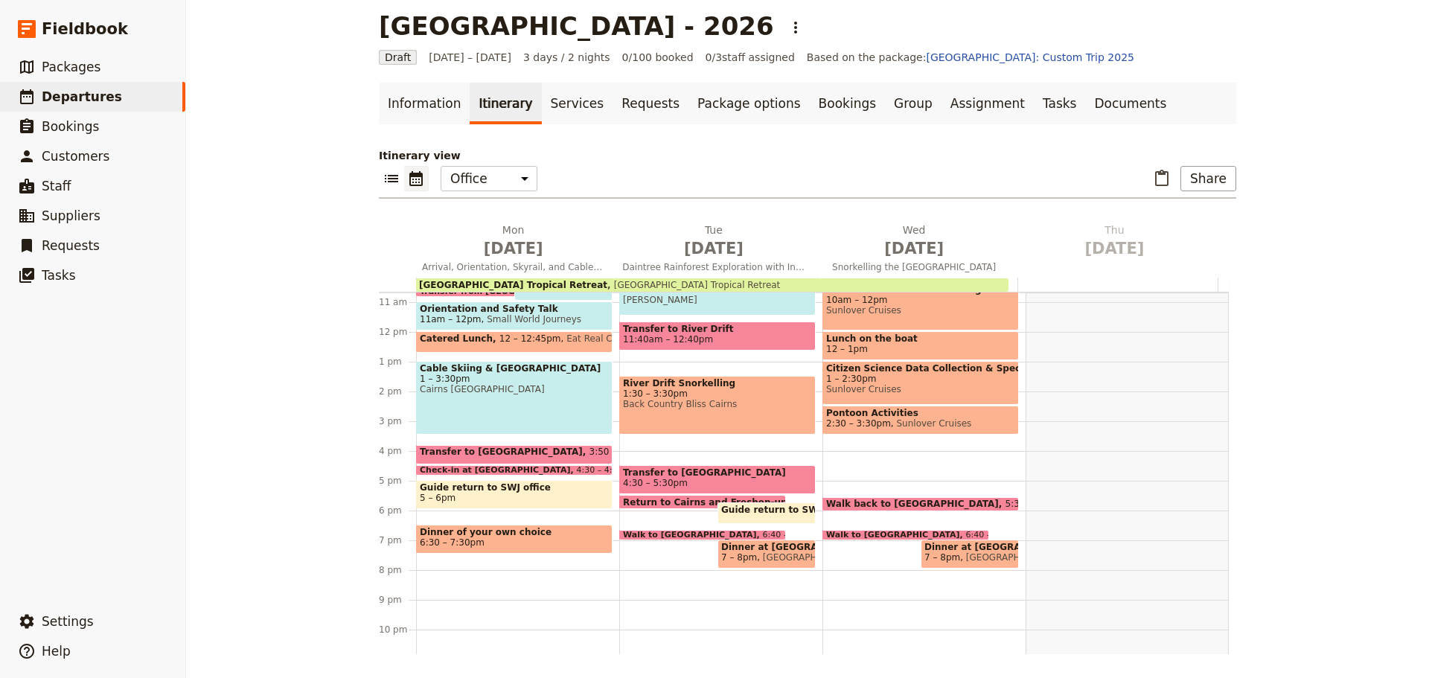
click at [963, 555] on span "[GEOGRAPHIC_DATA]" at bounding box center [1010, 557] width 100 height 10
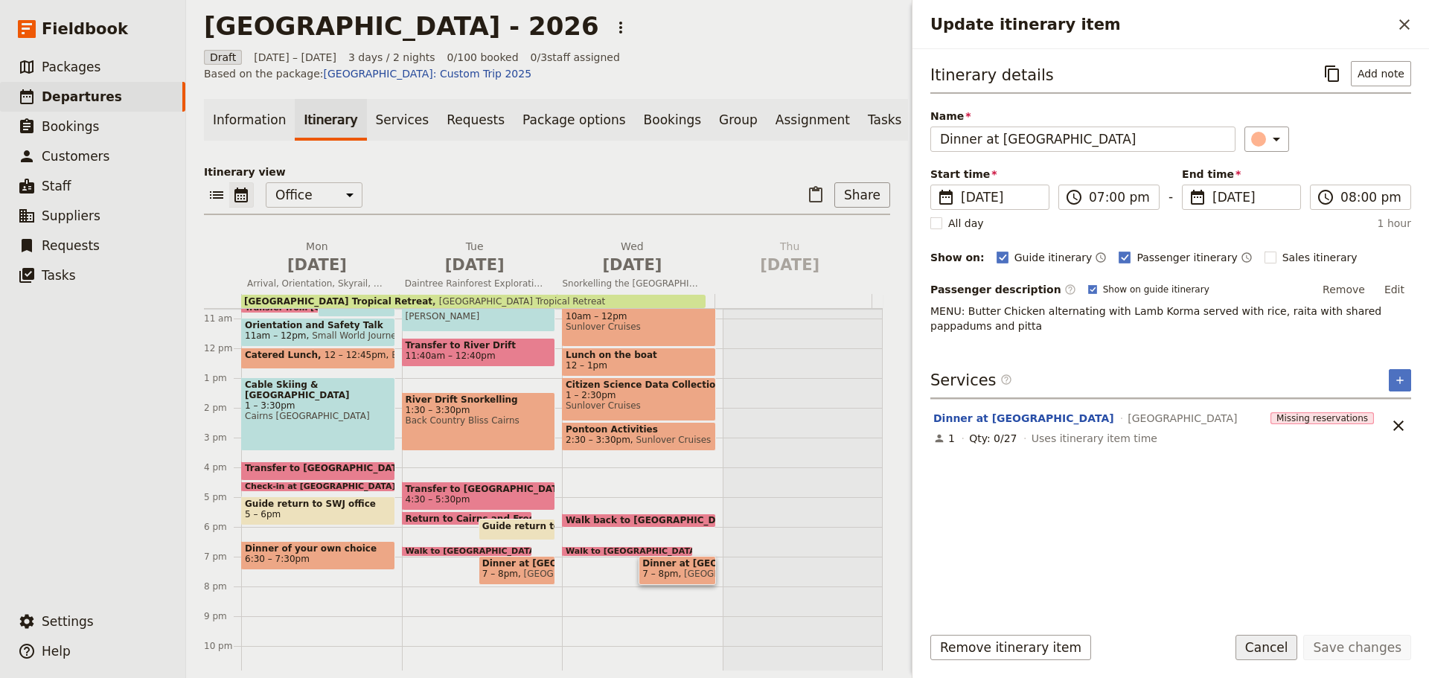
click at [1287, 644] on button "Cancel" at bounding box center [1267, 647] width 63 height 25
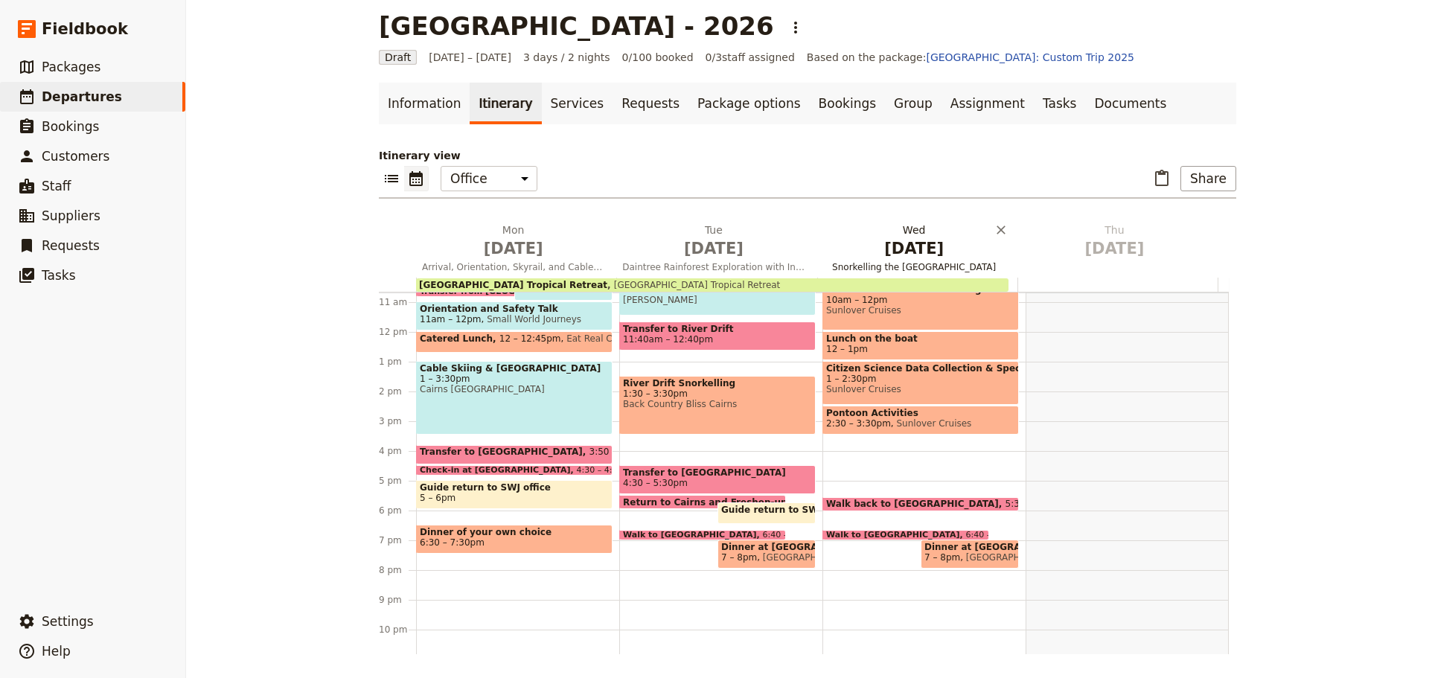
click at [917, 261] on span "Snorkelling the [GEOGRAPHIC_DATA]" at bounding box center [914, 267] width 194 height 12
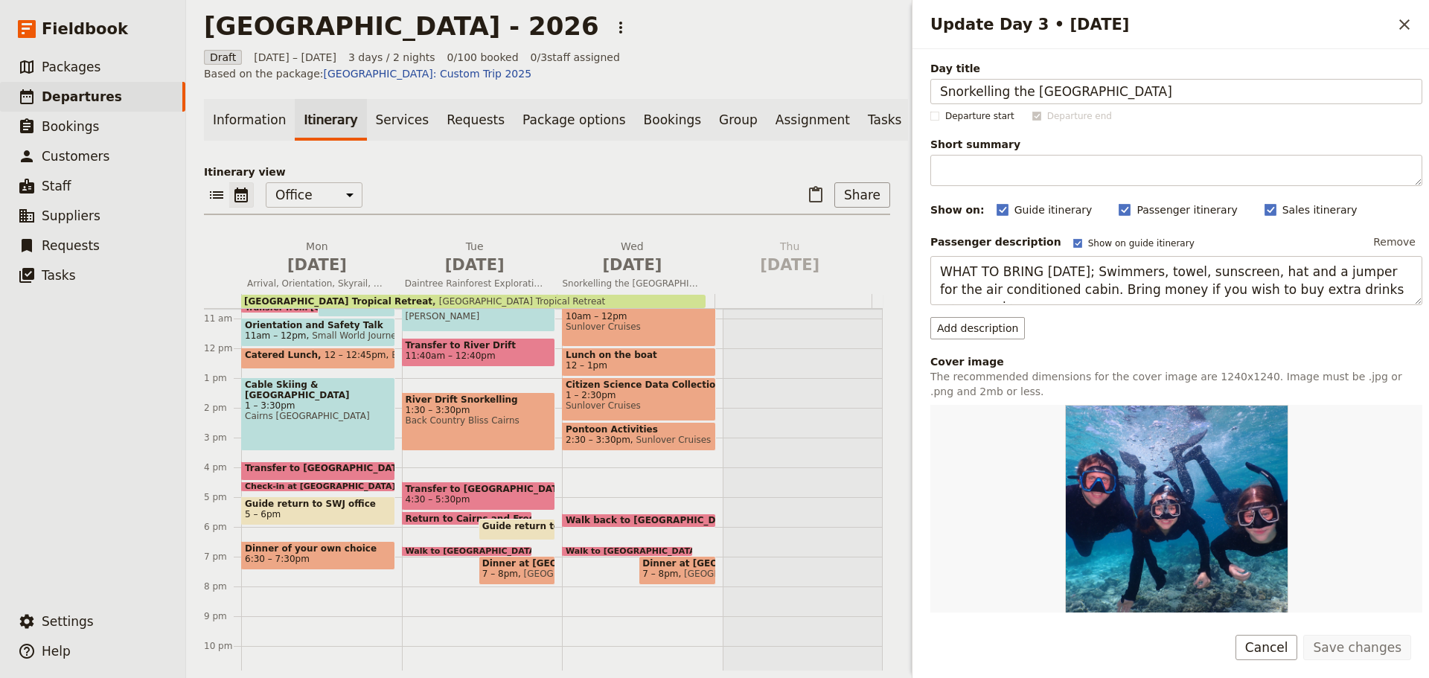
click at [643, 569] on span "Dinner at [GEOGRAPHIC_DATA]" at bounding box center [677, 563] width 69 height 10
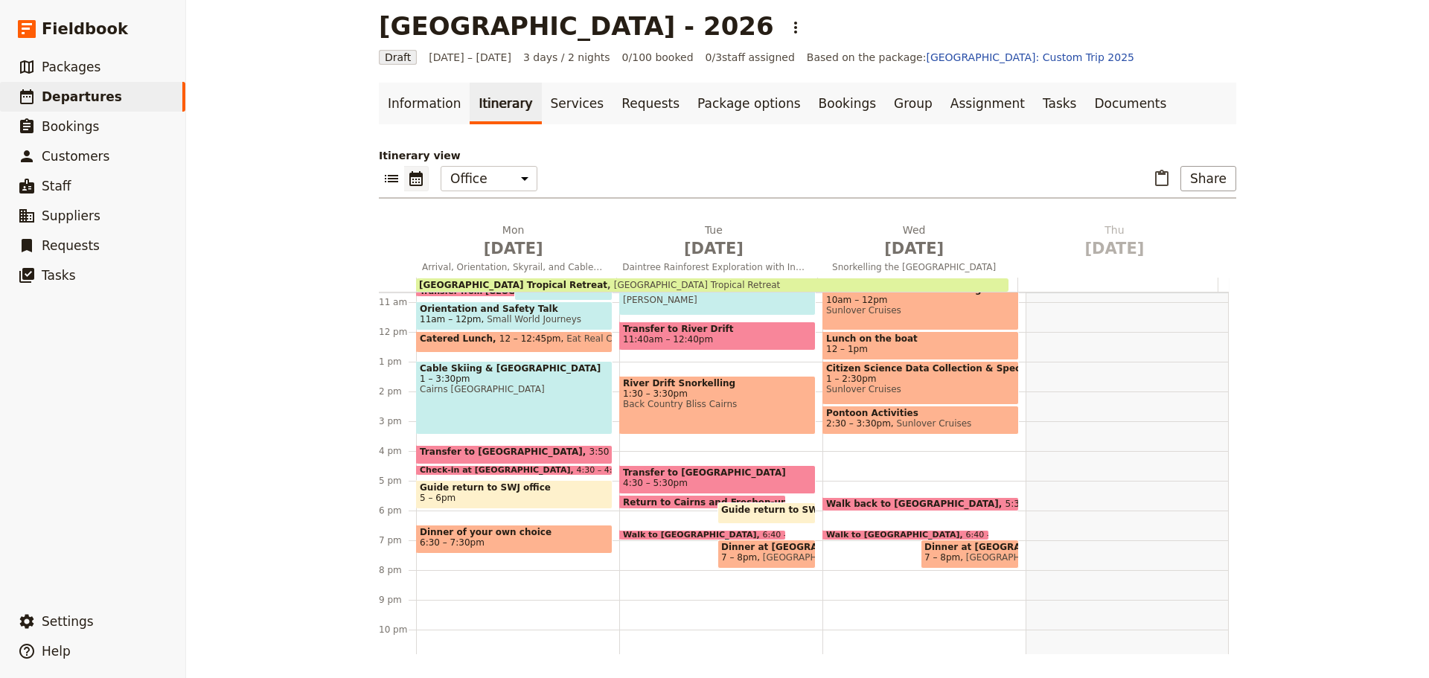
drag, startPoint x: 670, startPoint y: 584, endPoint x: 1397, endPoint y: 603, distance: 726.9
click at [1397, 603] on div "Mornington Secondary College - 2026 ​ Draft 8 – 10 Jun 2026 3 days / 2 nights 0…" at bounding box center [807, 339] width 1243 height 678
click at [972, 552] on span "[GEOGRAPHIC_DATA]" at bounding box center [1010, 557] width 100 height 10
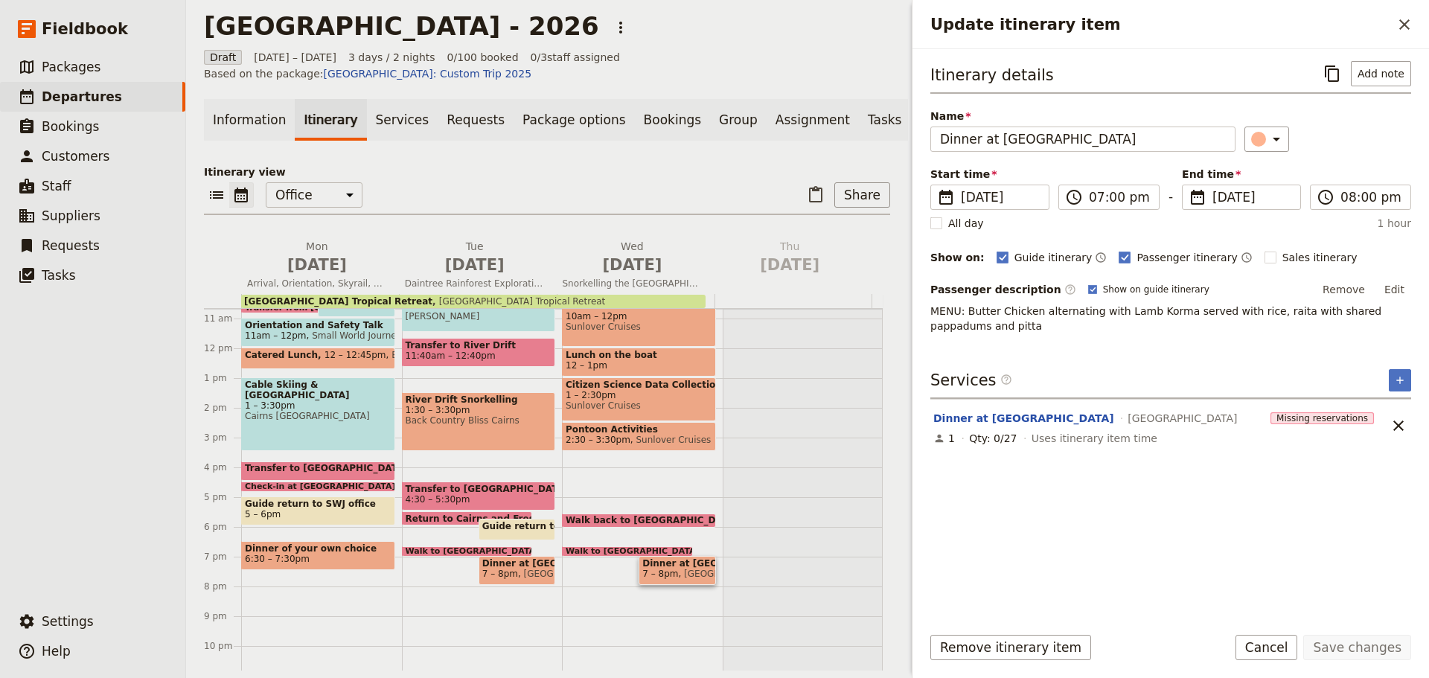
click at [655, 579] on span "7 – 8pm" at bounding box center [661, 574] width 36 height 10
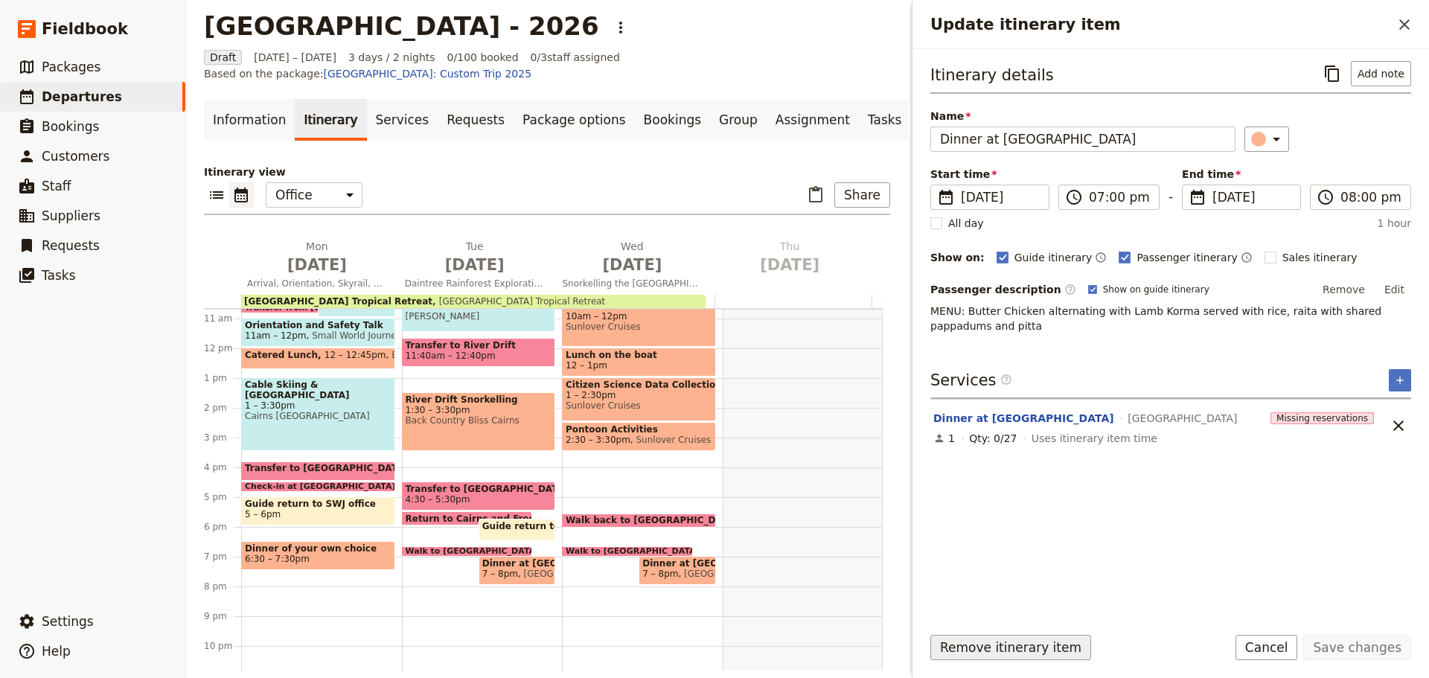
click at [1030, 648] on button "Remove itinerary item" at bounding box center [1011, 647] width 161 height 25
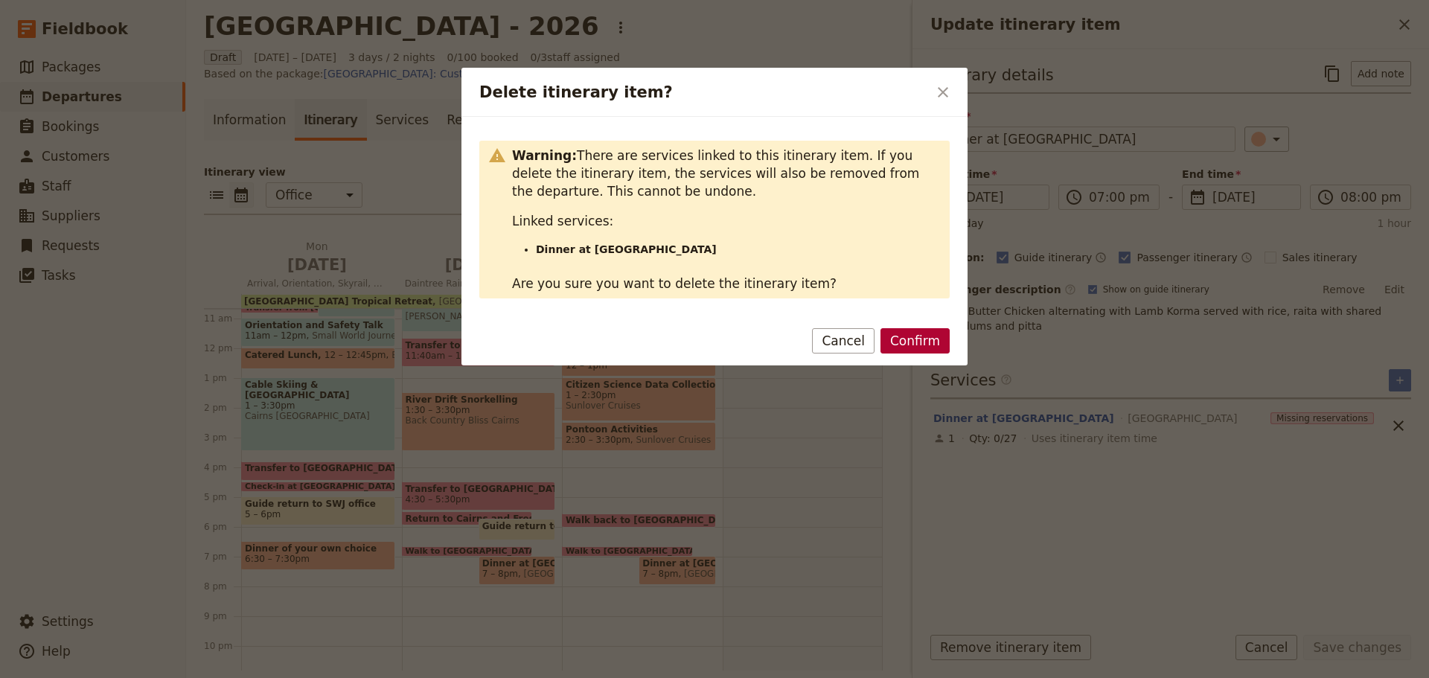
click at [924, 329] on button "Confirm" at bounding box center [915, 340] width 69 height 25
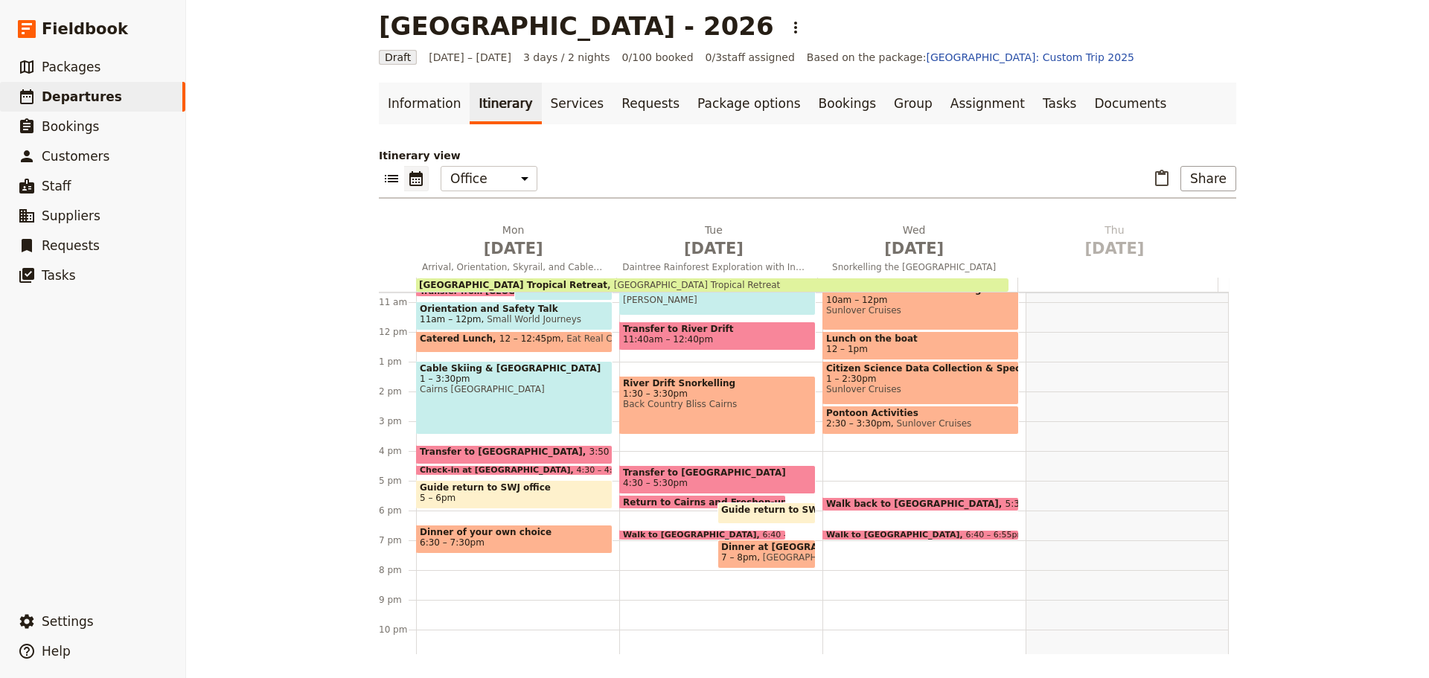
click at [966, 532] on span "6:40 – 6:55pm" at bounding box center [996, 535] width 60 height 9
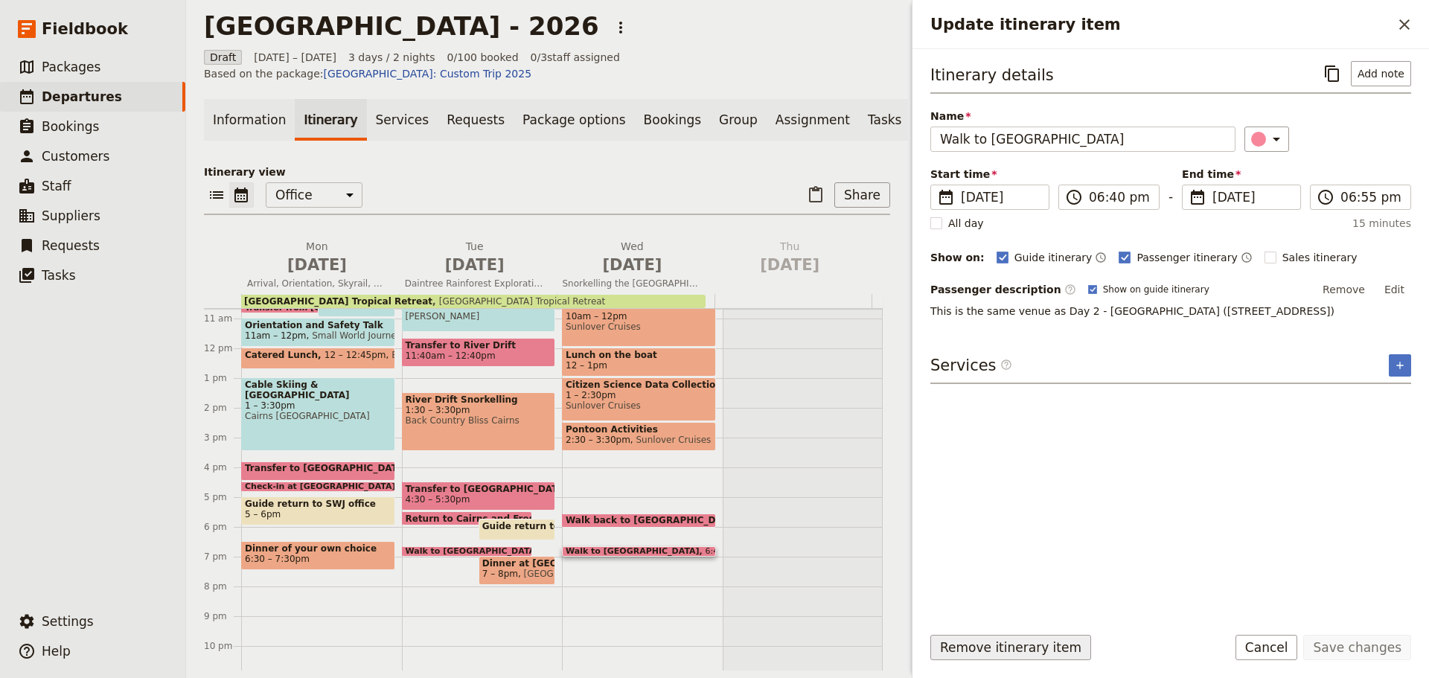
click at [1012, 647] on button "Remove itinerary item" at bounding box center [1011, 647] width 161 height 25
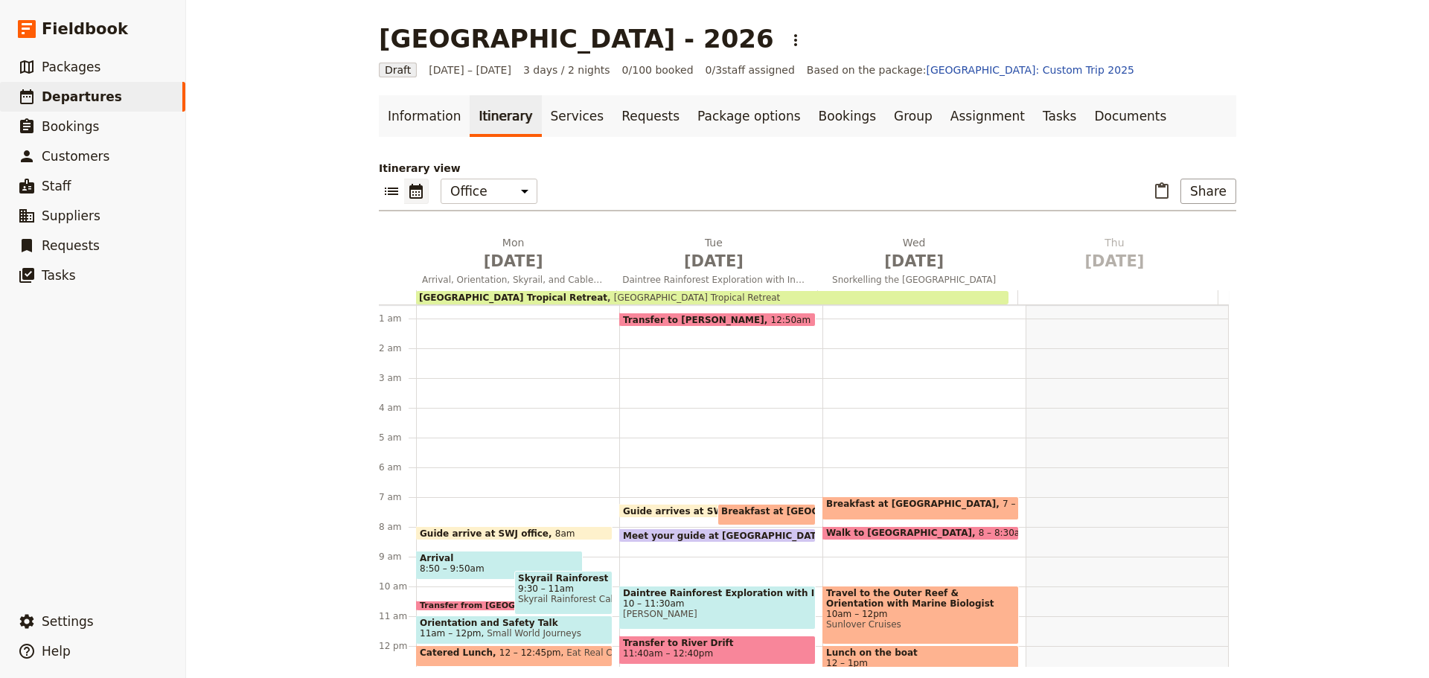
scroll to position [0, 0]
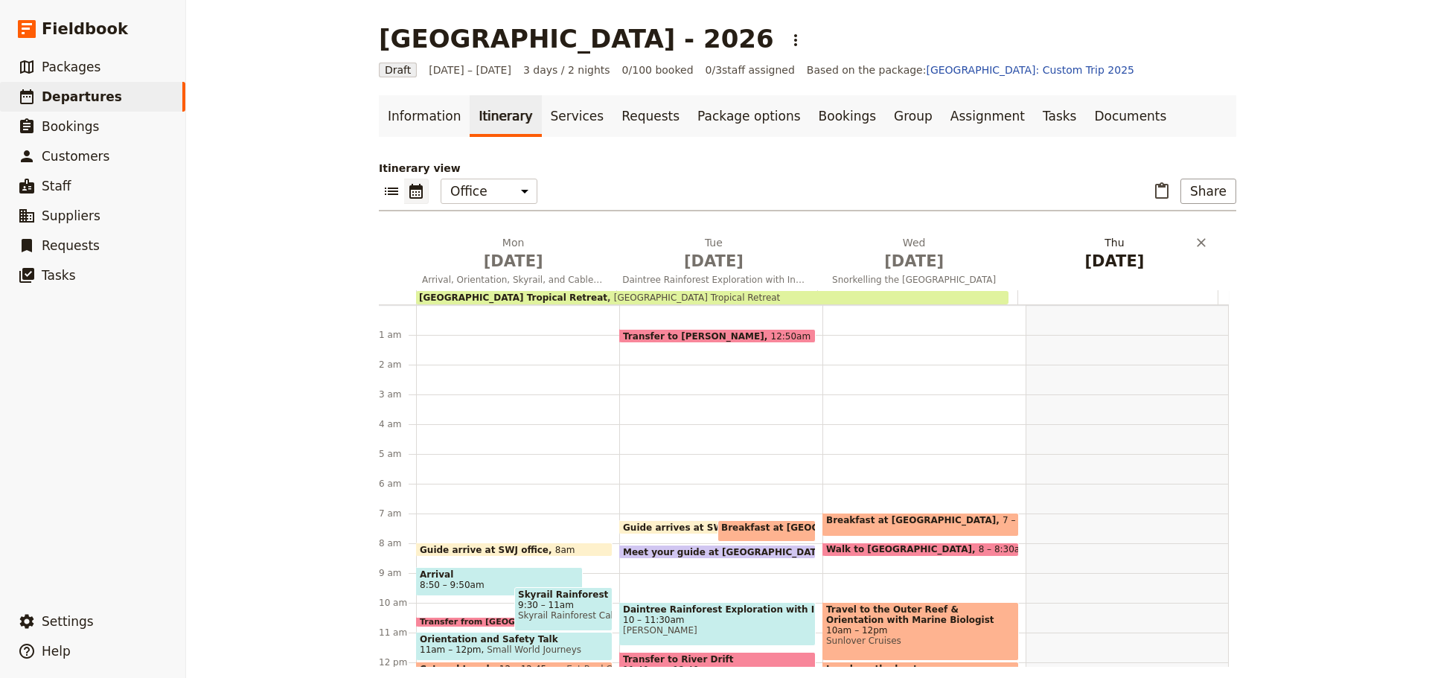
click at [1093, 244] on h2 "Thu Jun 11" at bounding box center [1115, 253] width 182 height 37
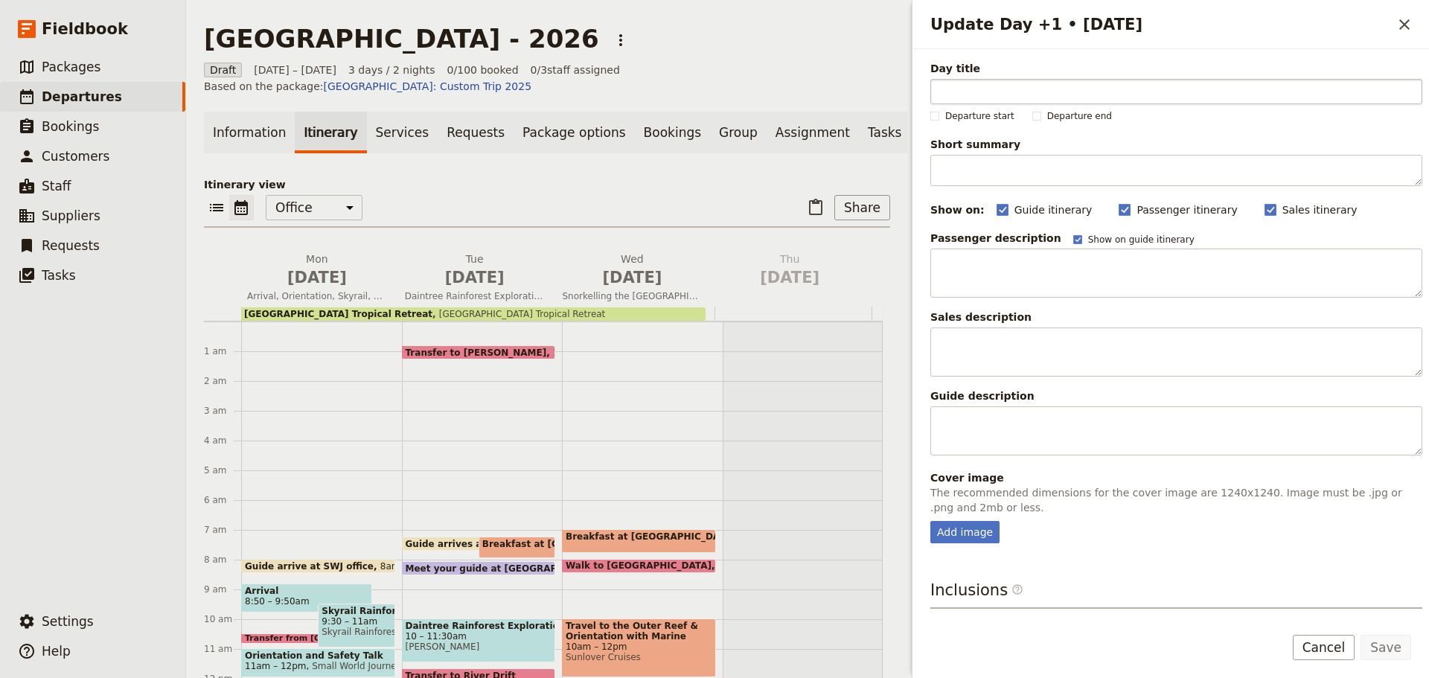
click at [1000, 92] on input "Day title" at bounding box center [1177, 91] width 492 height 25
type input "F"
click at [1027, 95] on input "Esplanade Laggod Swim, Free Time & Departure" at bounding box center [1177, 91] width 492 height 25
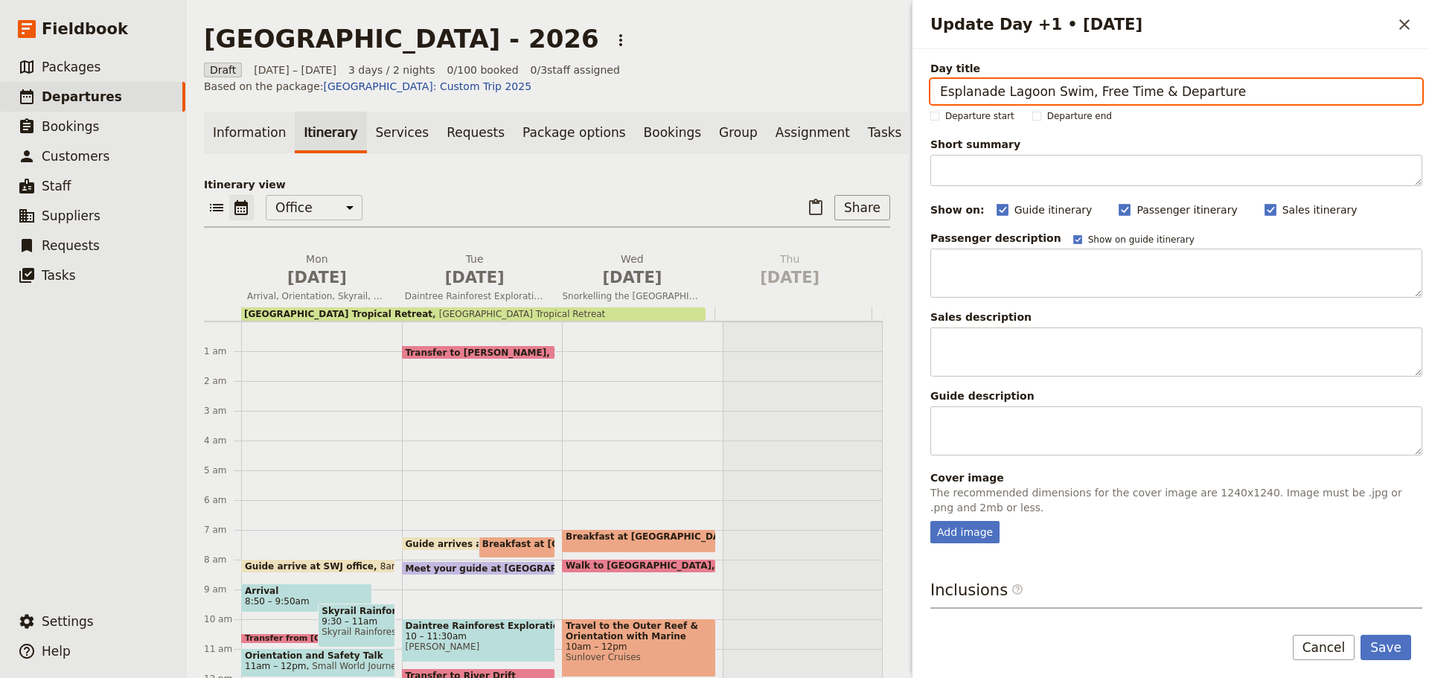
drag, startPoint x: 1082, startPoint y: 92, endPoint x: 1001, endPoint y: 82, distance: 81.0
click at [1001, 82] on input "Esplanade Lagoon Swim, Free Time & Departure" at bounding box center [1177, 91] width 492 height 25
click at [1056, 92] on input "Esplanade Free Timeand Departure" at bounding box center [1177, 91] width 492 height 25
click at [1088, 92] on input "Esplanade Free Time and Departure" at bounding box center [1177, 91] width 492 height 25
type input "Esplanade Free Time and Departure"
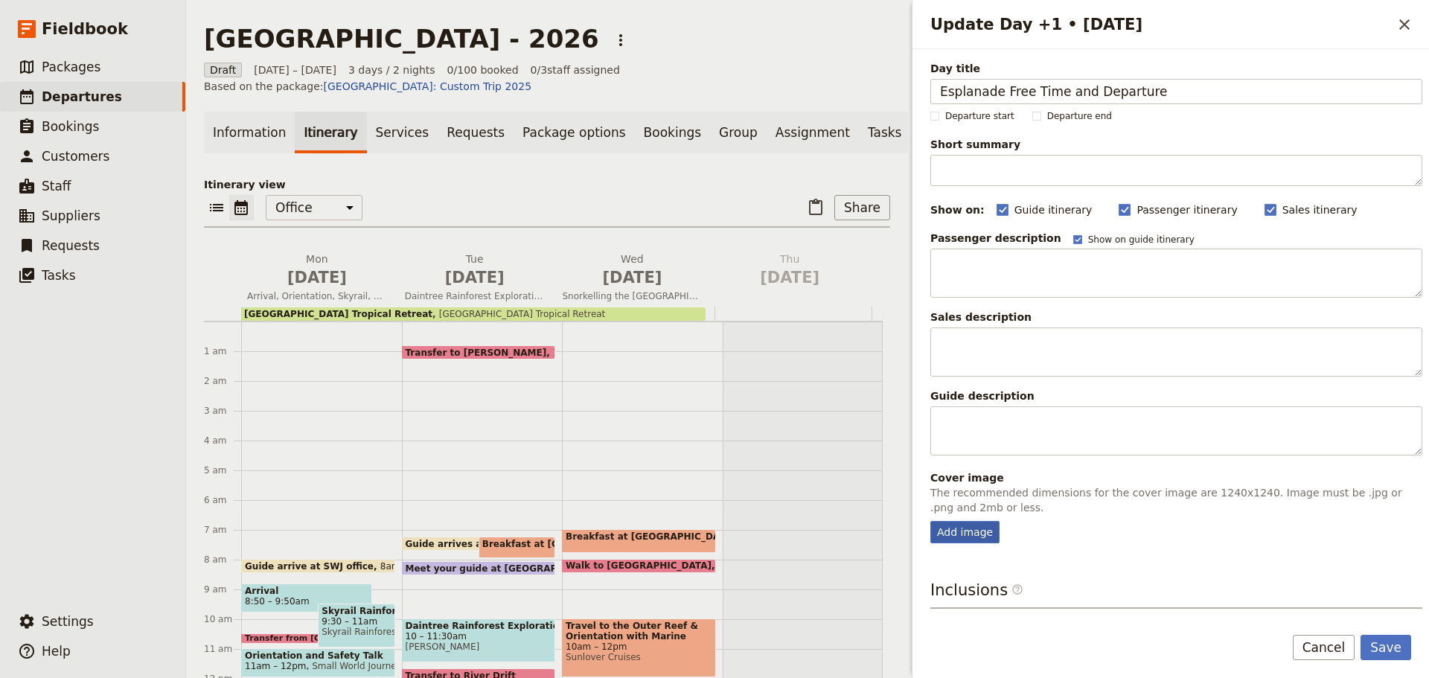
click at [974, 534] on div "Add image" at bounding box center [965, 532] width 69 height 22
click at [931, 521] on input "Add image" at bounding box center [930, 520] width 1 height 1
type input "C:\fakepath\Cairns Public Lagoon-webready.JPG"
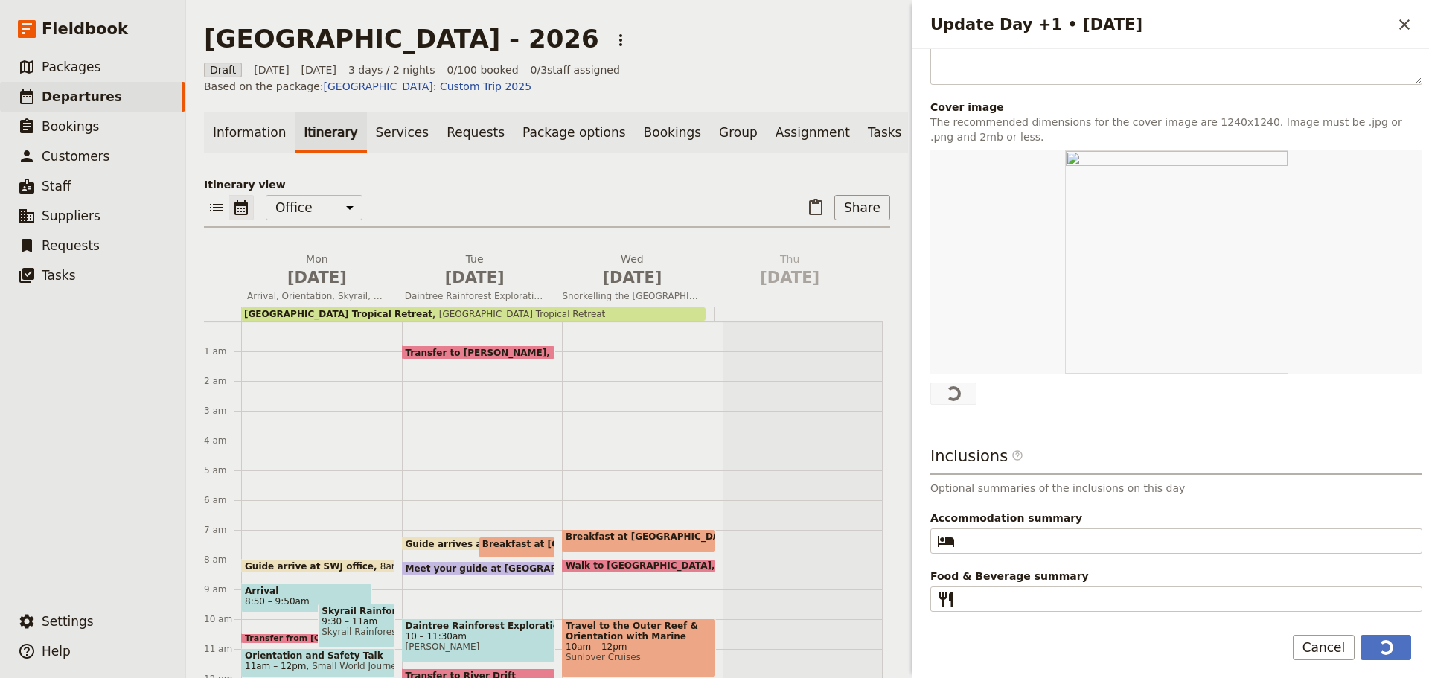
scroll to position [367, 0]
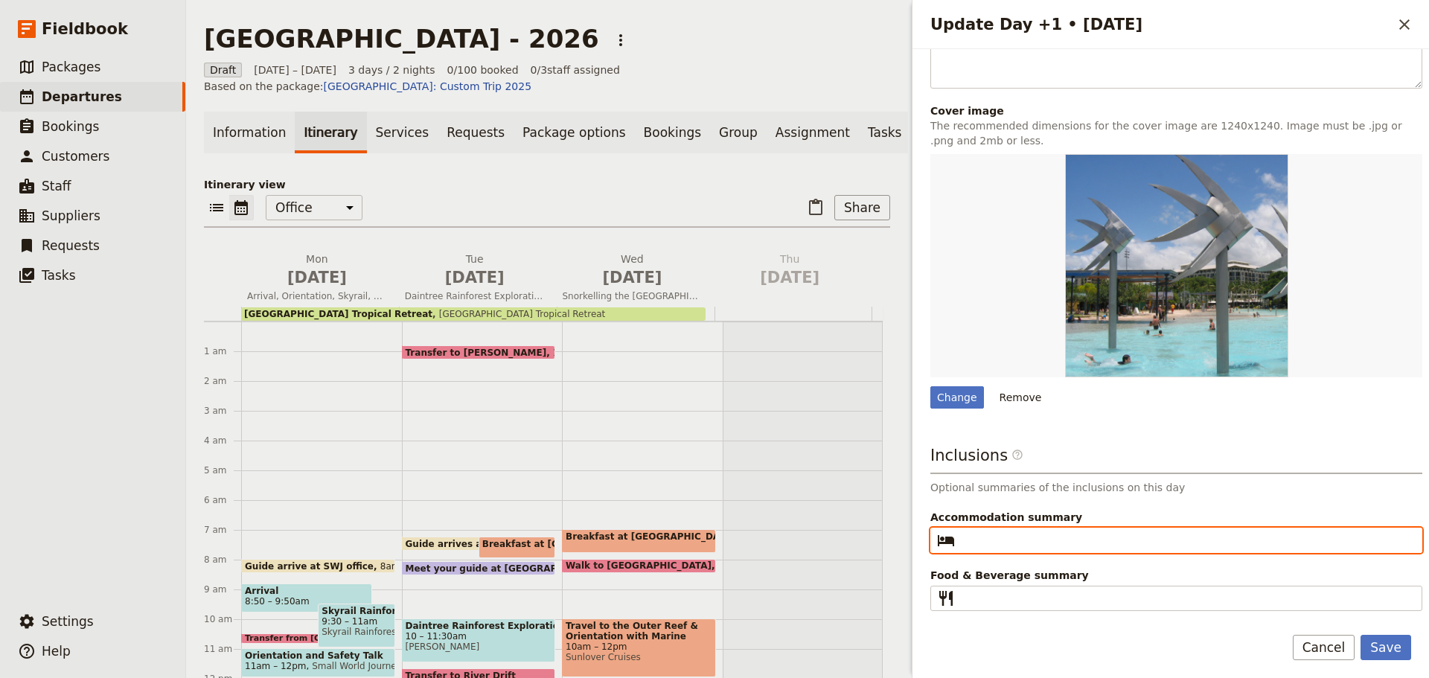
click at [1064, 538] on input "Accommodation summary ​" at bounding box center [1187, 541] width 452 height 18
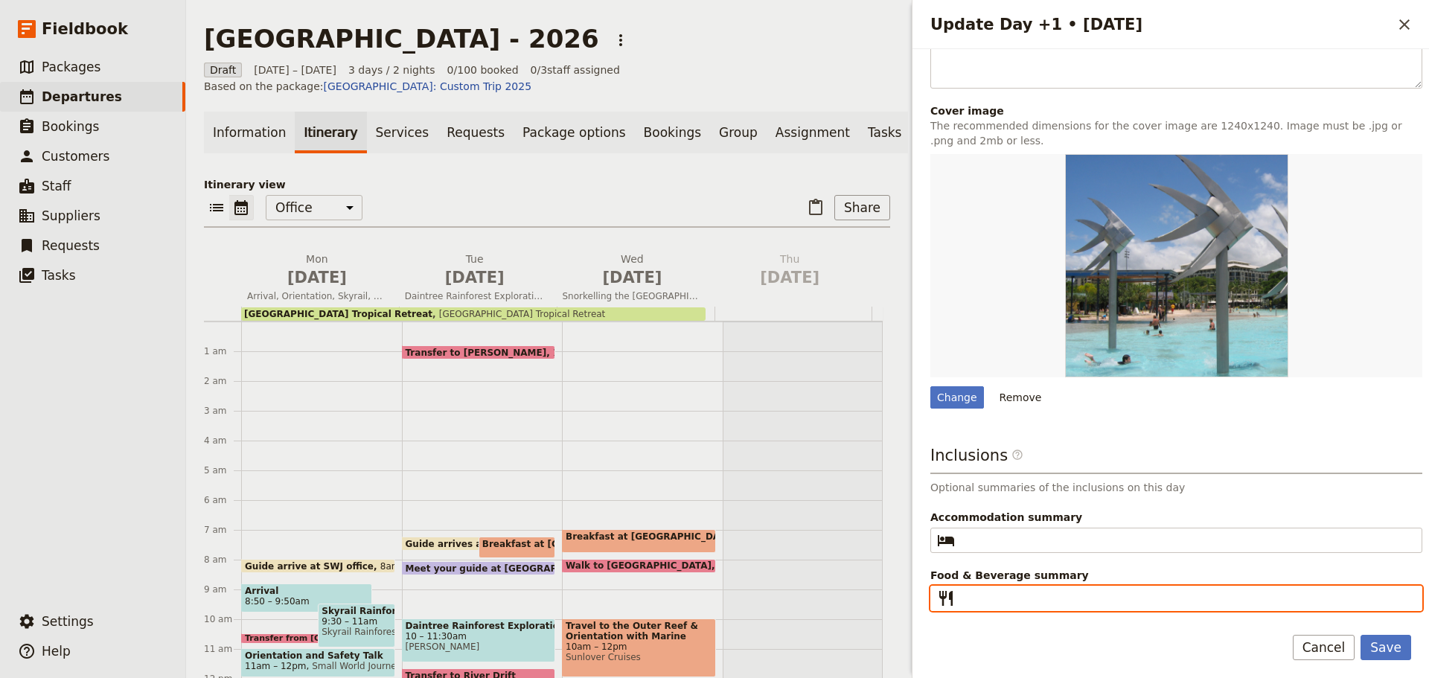
click at [1054, 598] on input "Food & Beverage summary ​" at bounding box center [1187, 599] width 452 height 18
type input "Breakfast"
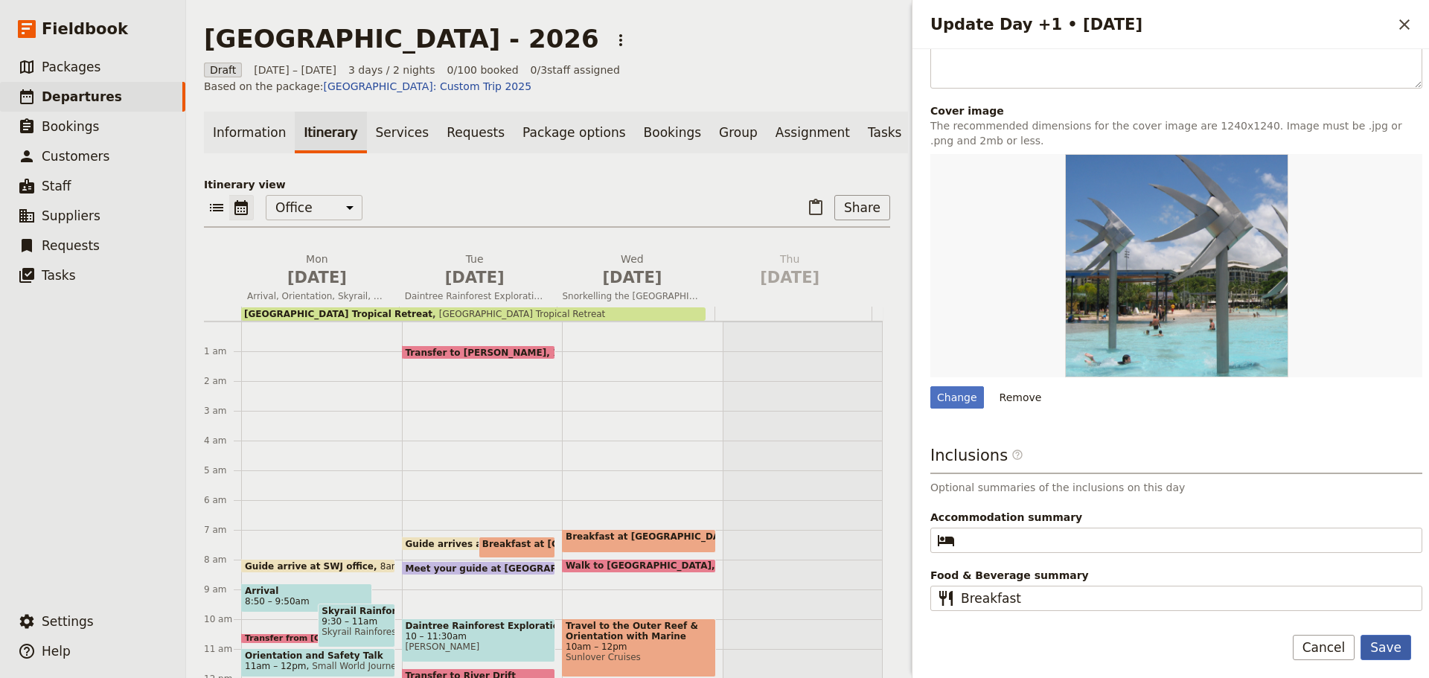
click at [1376, 645] on button "Save" at bounding box center [1386, 647] width 51 height 25
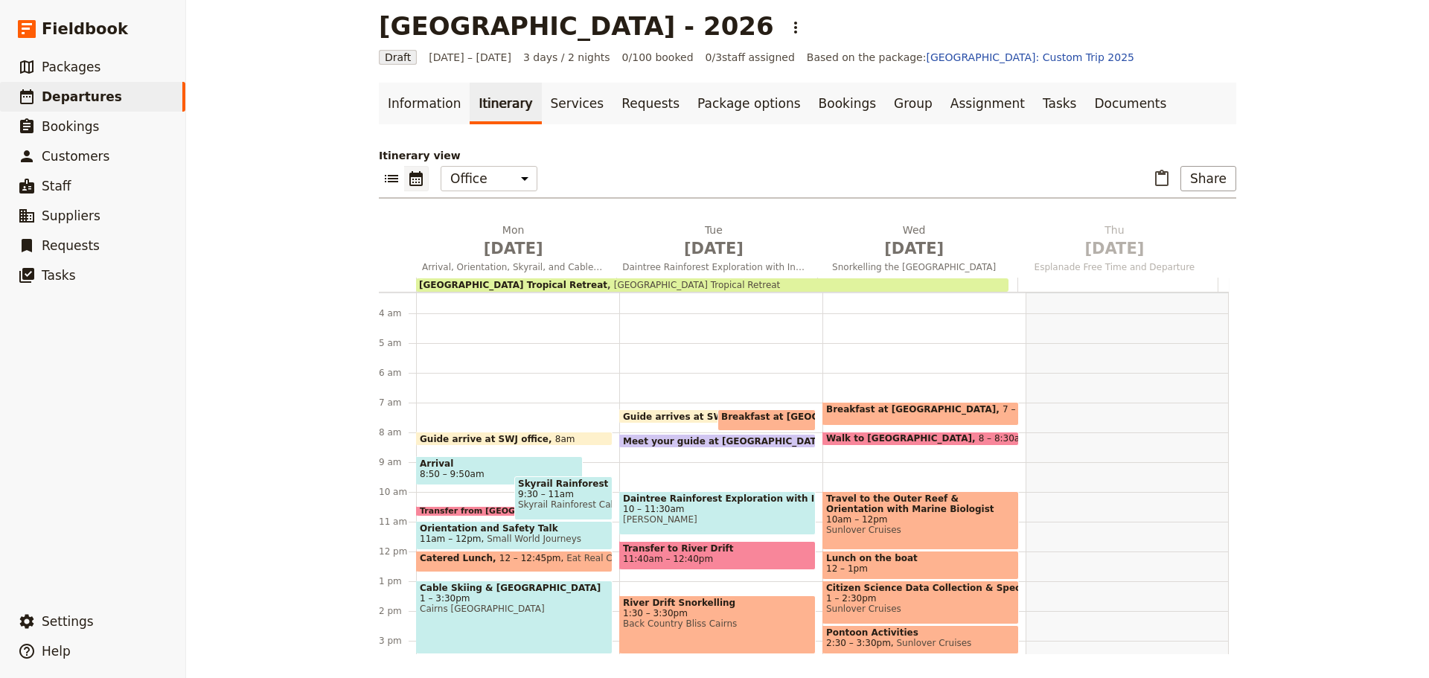
scroll to position [0, 0]
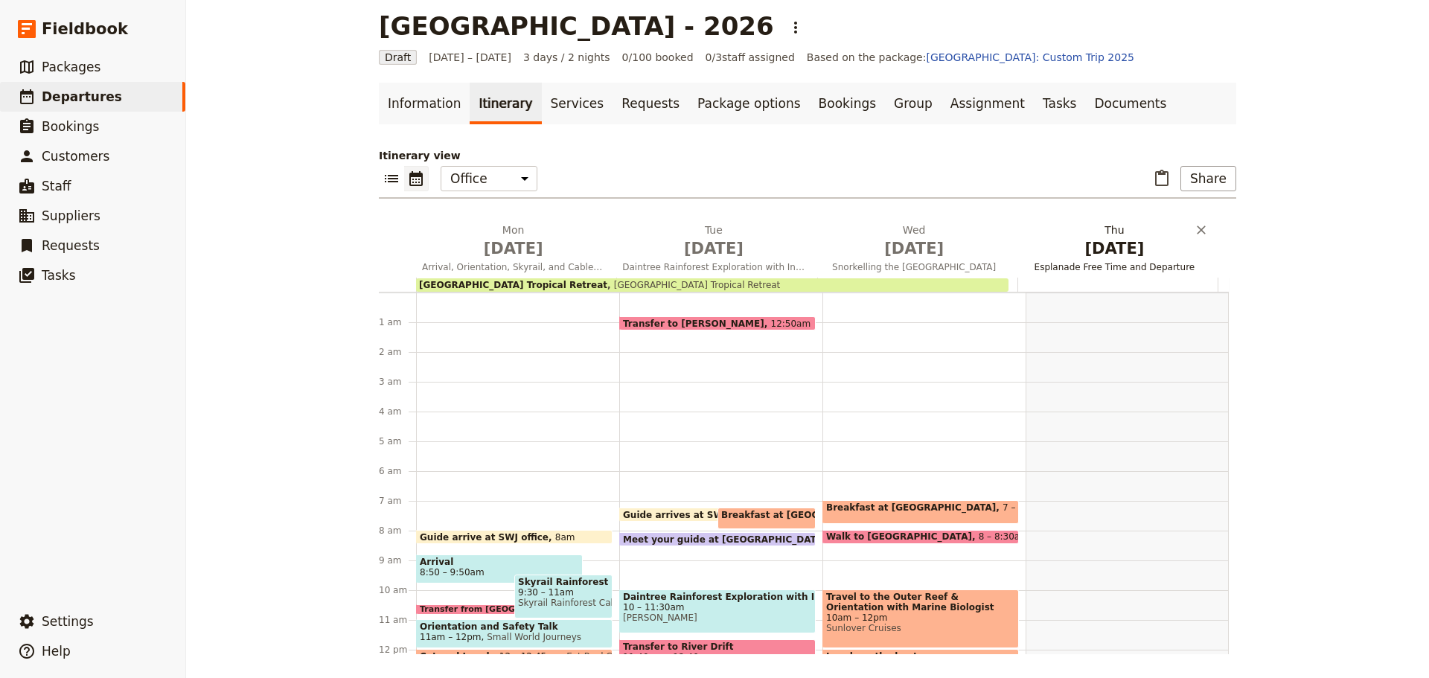
click at [1090, 255] on span "[DATE]" at bounding box center [1115, 249] width 182 height 22
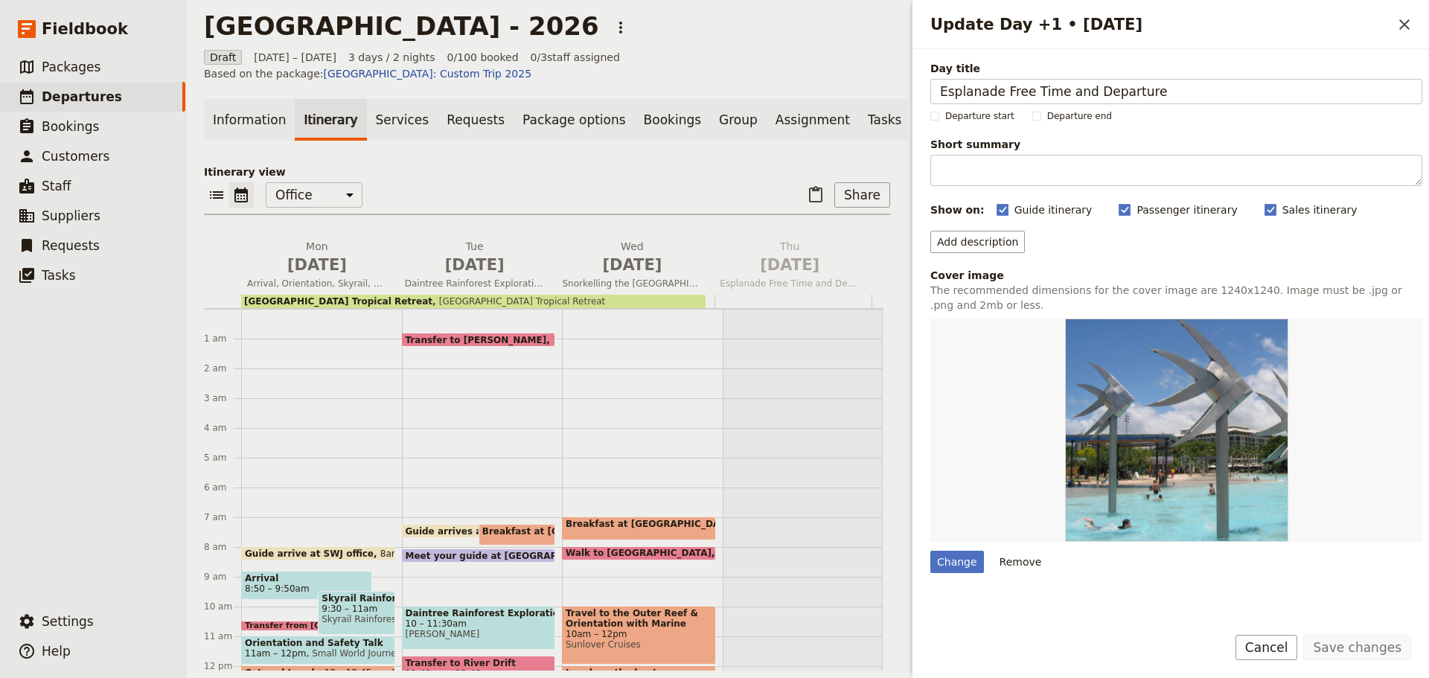
click at [736, 327] on div at bounding box center [803, 666] width 161 height 715
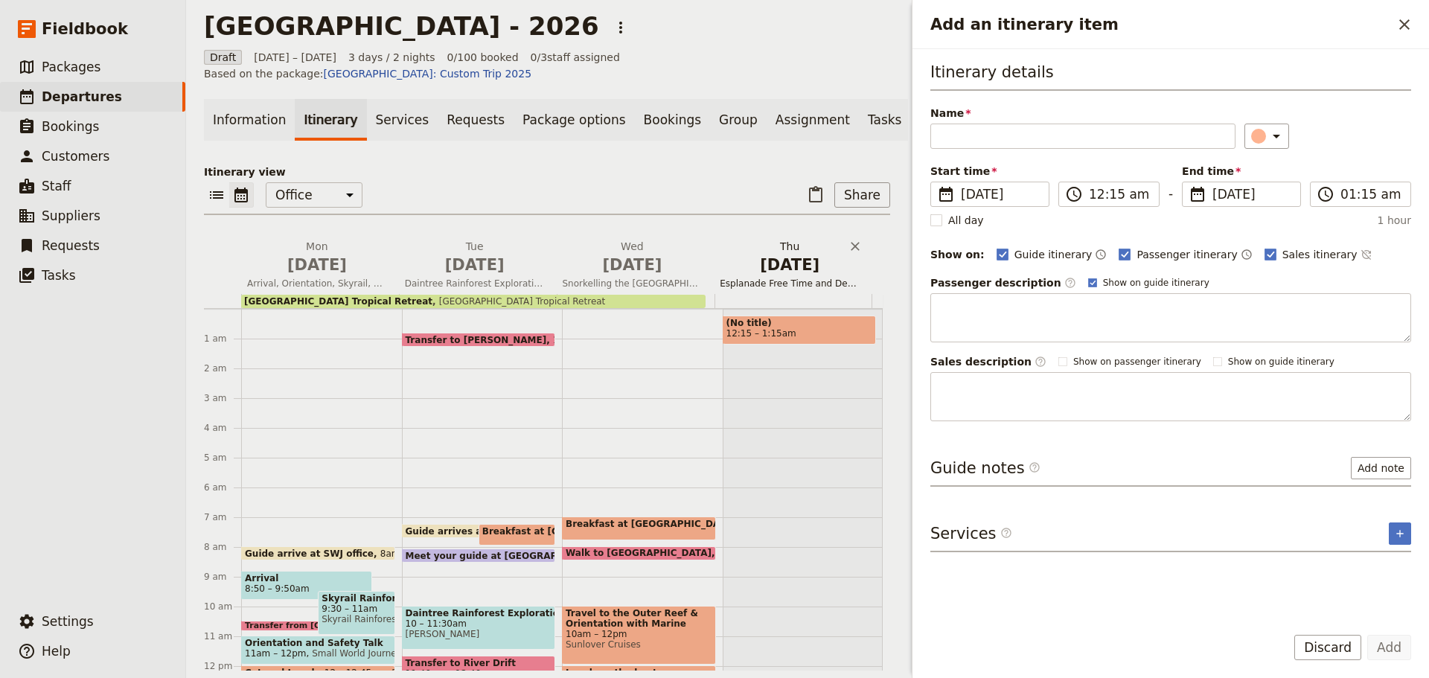
click at [766, 284] on button "Thu Jun 11 Esplanade Free Time and Departure" at bounding box center [793, 266] width 158 height 55
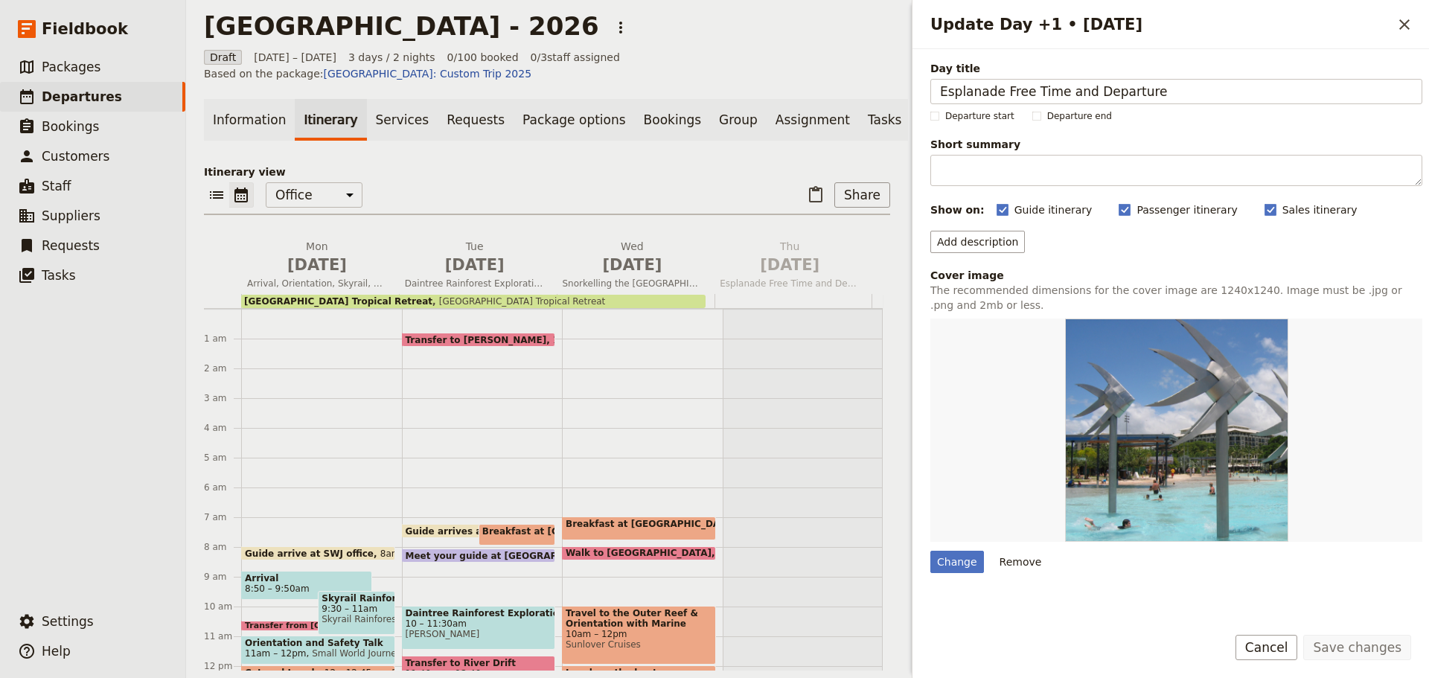
click at [1167, 644] on div "Save changes Cancel" at bounding box center [1171, 656] width 517 height 43
click at [1406, 17] on icon "Close drawer" at bounding box center [1405, 25] width 18 height 18
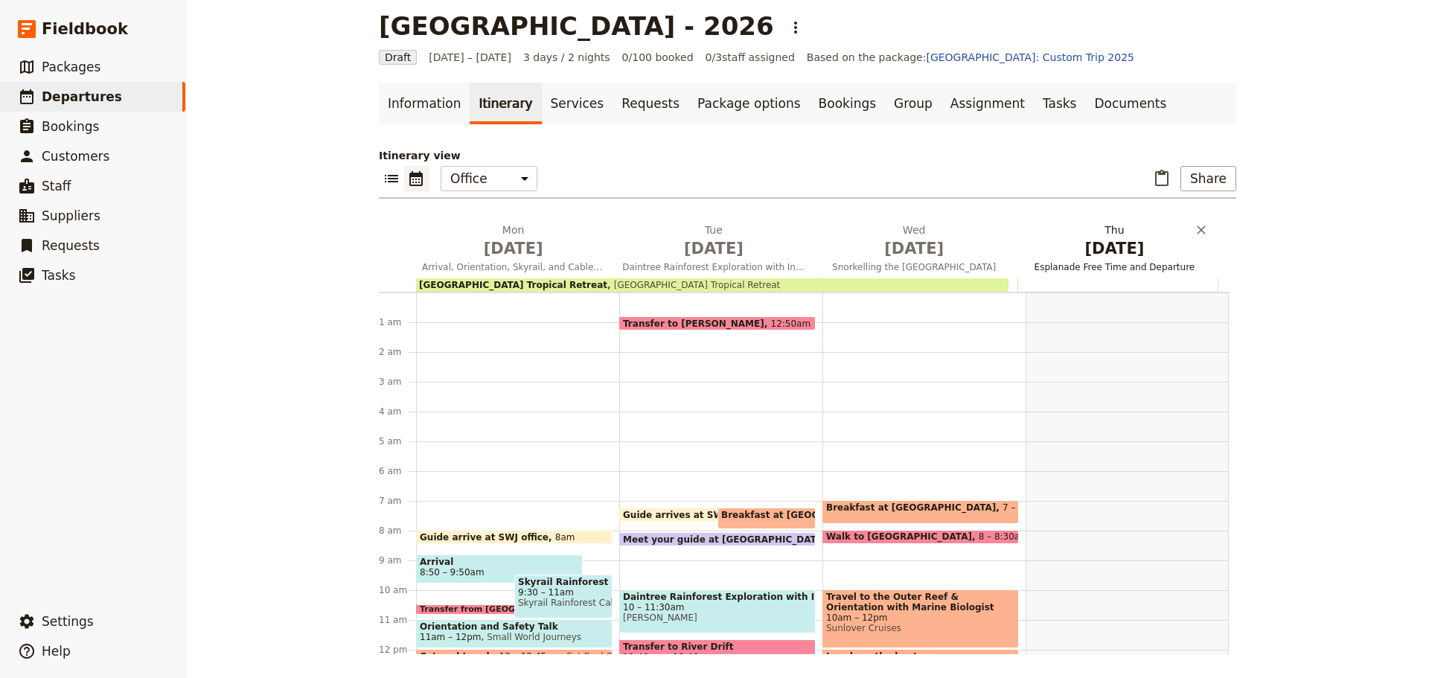
click at [1117, 265] on span "Esplanade Free Time and Departure" at bounding box center [1115, 267] width 194 height 12
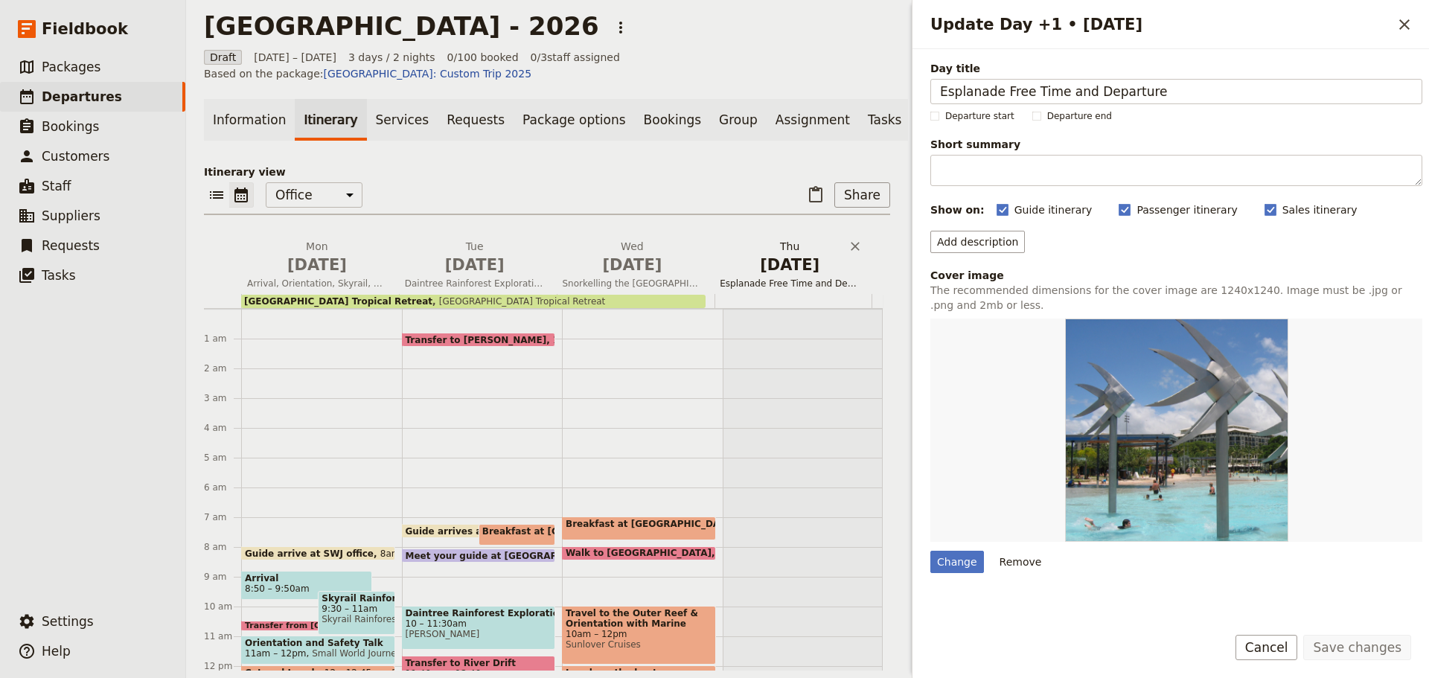
click at [772, 276] on span "[DATE]" at bounding box center [790, 265] width 140 height 22
click at [1253, 651] on button "Cancel" at bounding box center [1267, 647] width 63 height 25
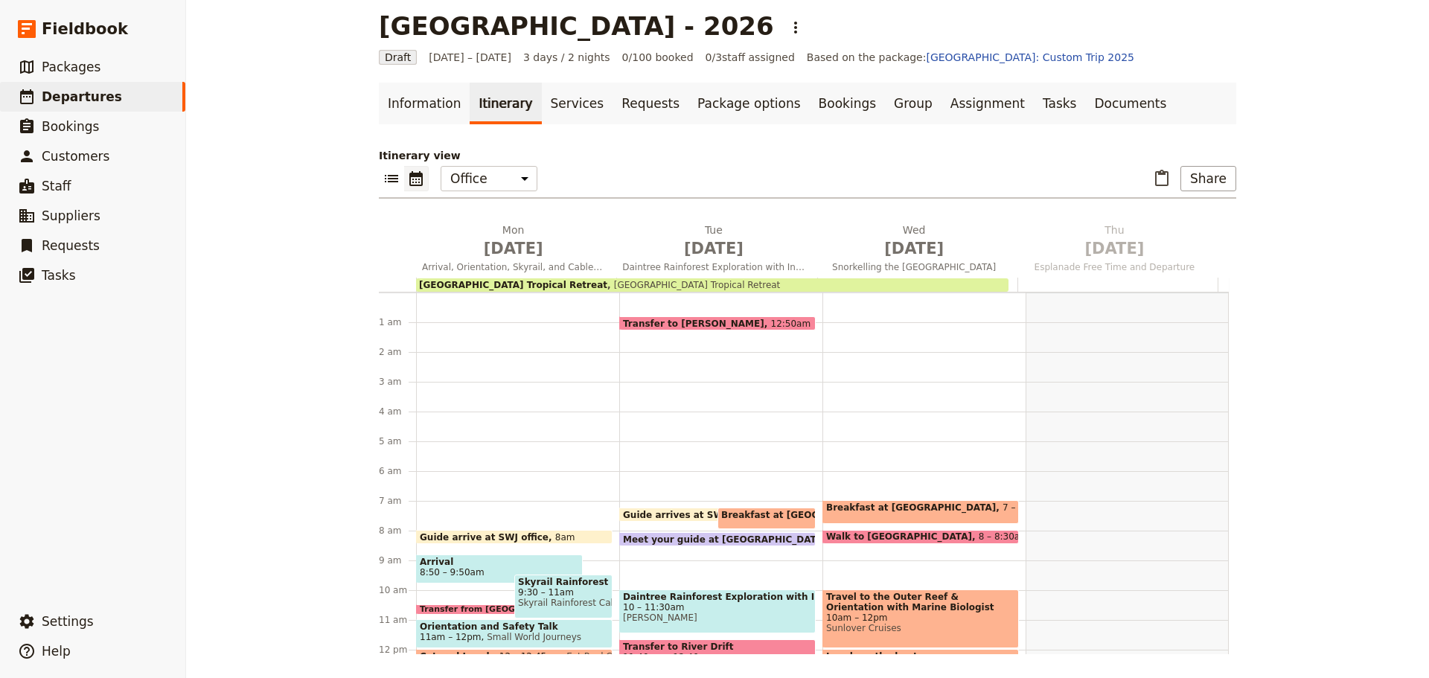
click at [1003, 512] on span "7 – 7:50am" at bounding box center [1028, 512] width 50 height 19
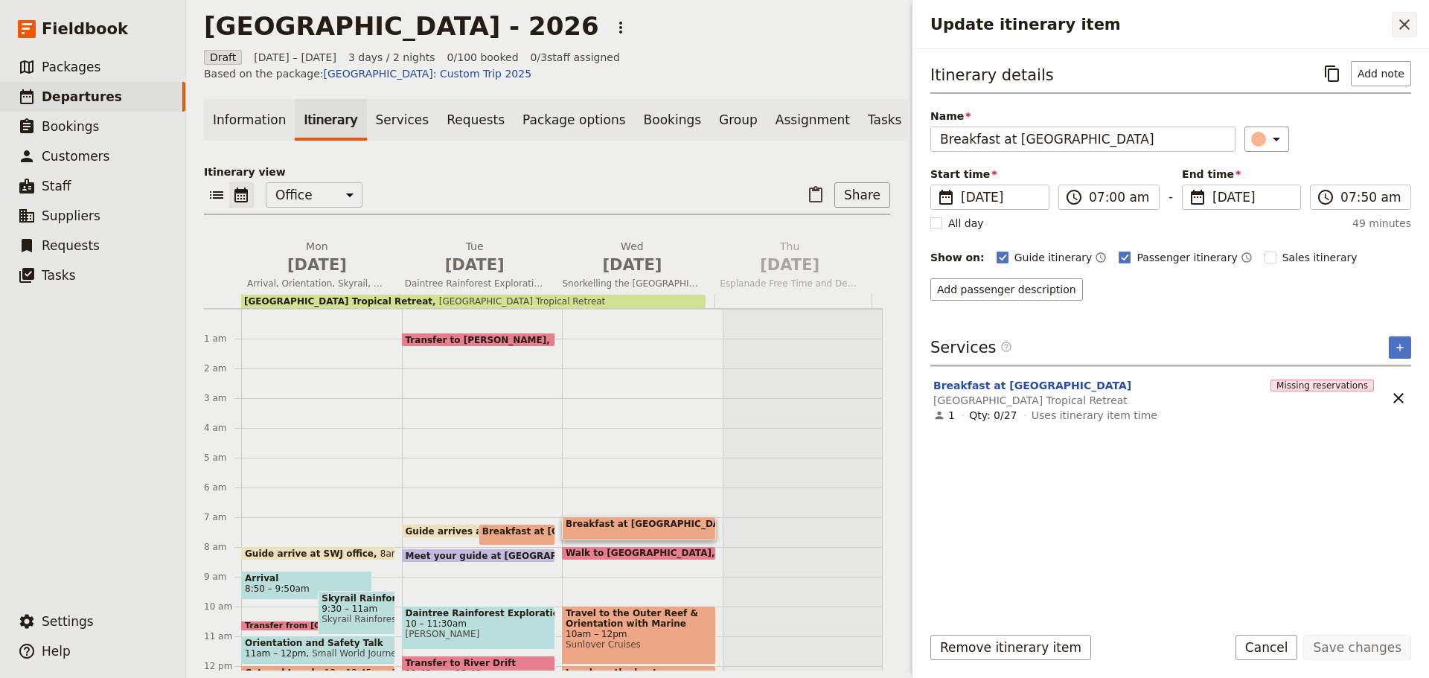
click at [1412, 25] on icon "Close drawer" at bounding box center [1405, 25] width 18 height 18
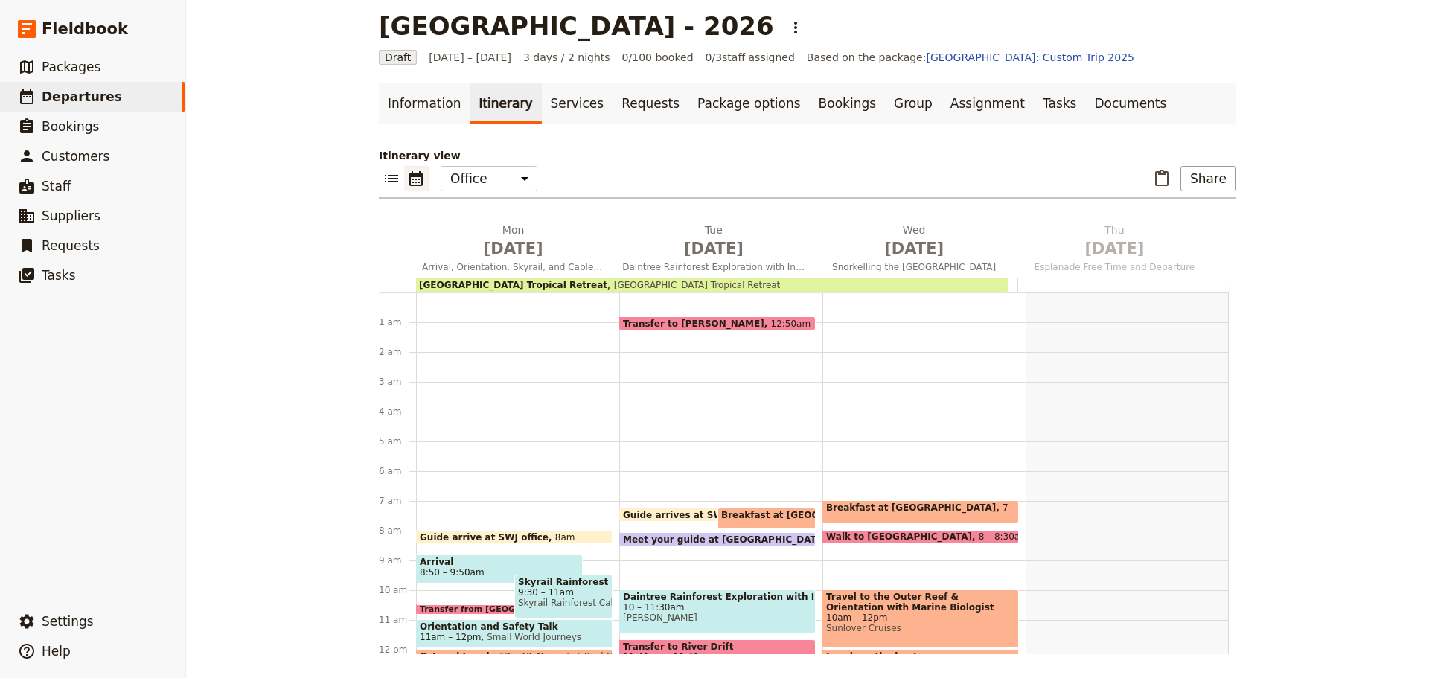
drag, startPoint x: 887, startPoint y: 500, endPoint x: 1181, endPoint y: 529, distance: 295.4
click at [1235, 532] on main "Mornington Secondary College - 2026 ​ Draft 8 – 10 Jun 2026 3 days / 2 nights 0…" at bounding box center [807, 332] width 893 height 691
click at [833, 509] on span "Breakfast at [GEOGRAPHIC_DATA]" at bounding box center [914, 508] width 176 height 10
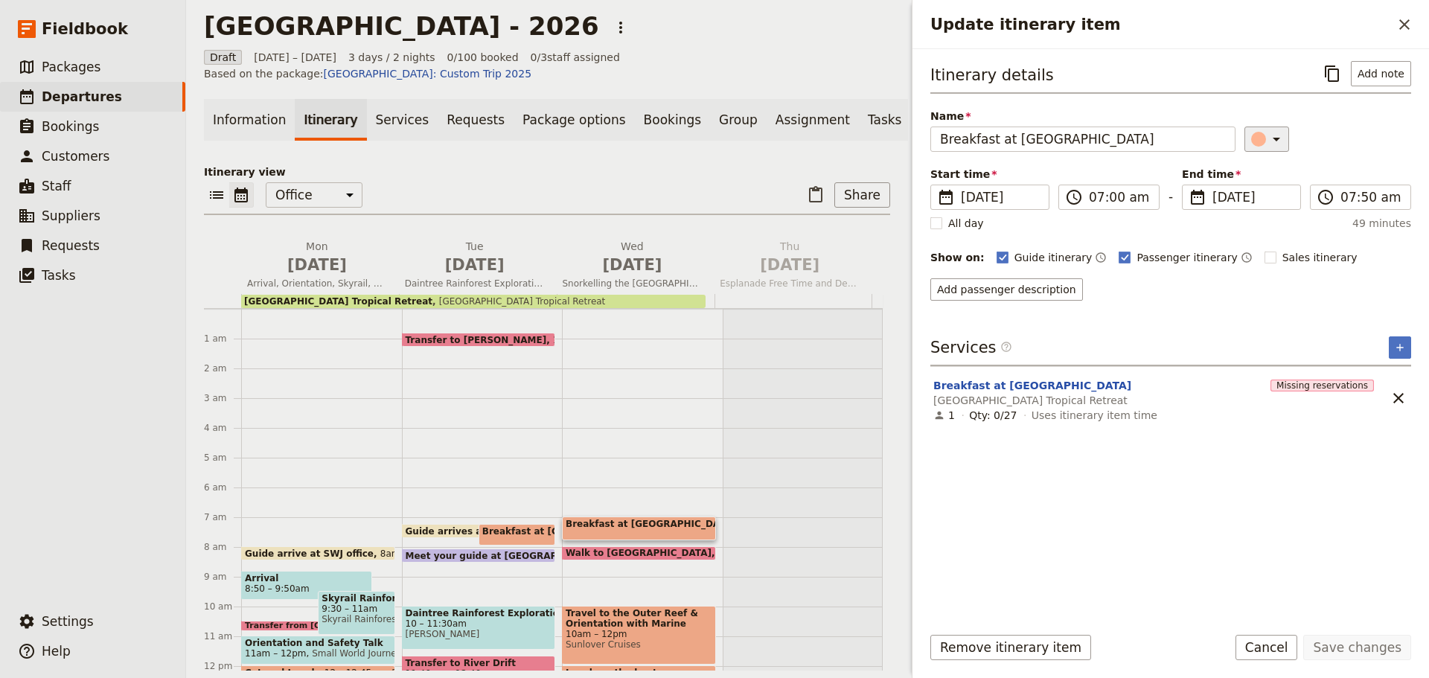
click at [1272, 141] on icon "Update itinerary item" at bounding box center [1277, 139] width 18 height 18
click at [1259, 327] on div "Itinerary details ​ Add note Name Breakfast at Bay Village ​ Start time ​ 10 Ju…" at bounding box center [1171, 336] width 481 height 550
click at [1403, 31] on icon "Close drawer" at bounding box center [1405, 25] width 18 height 18
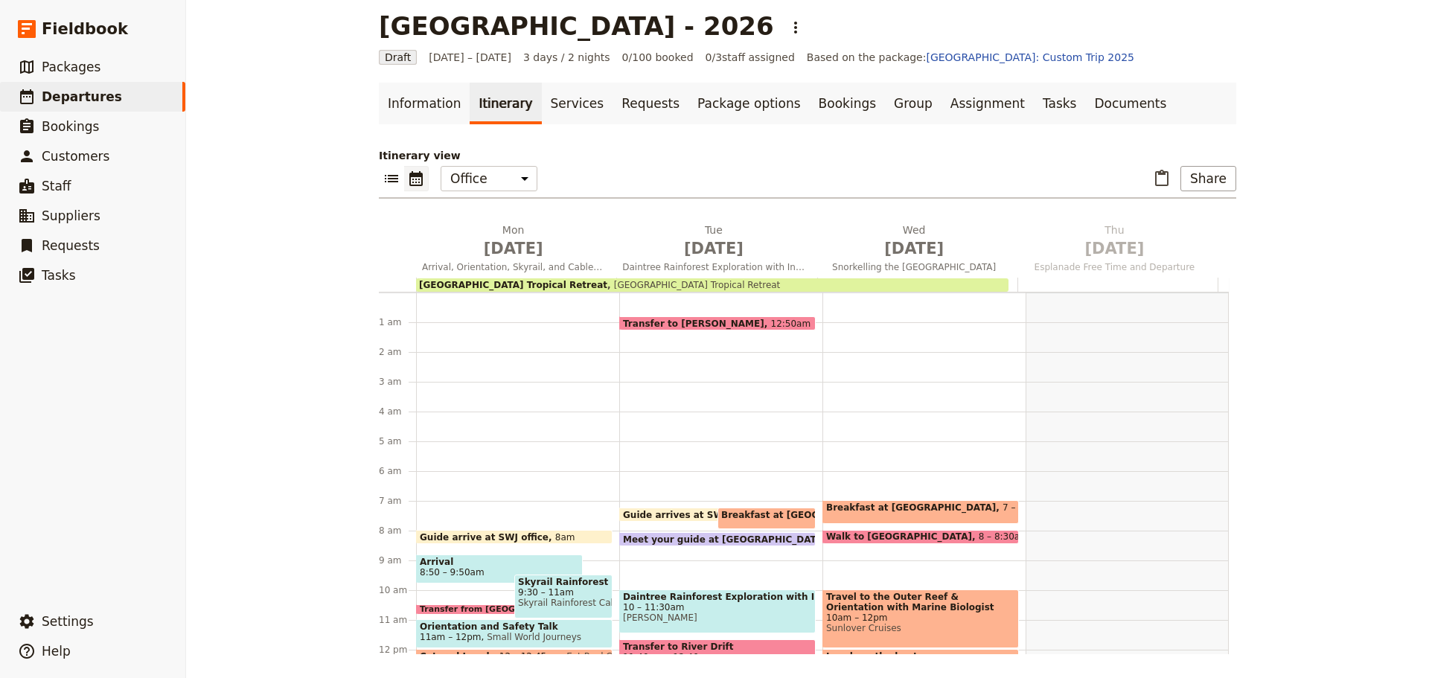
drag, startPoint x: 911, startPoint y: 511, endPoint x: 1290, endPoint y: 564, distance: 383.4
click at [1290, 564] on div "Mornington Secondary College - 2026 ​ Draft 8 – 10 Jun 2026 3 days / 2 nights 0…" at bounding box center [807, 339] width 1243 height 678
click at [404, 180] on button "​" at bounding box center [416, 178] width 25 height 25
click at [389, 185] on icon "List view" at bounding box center [392, 179] width 18 height 18
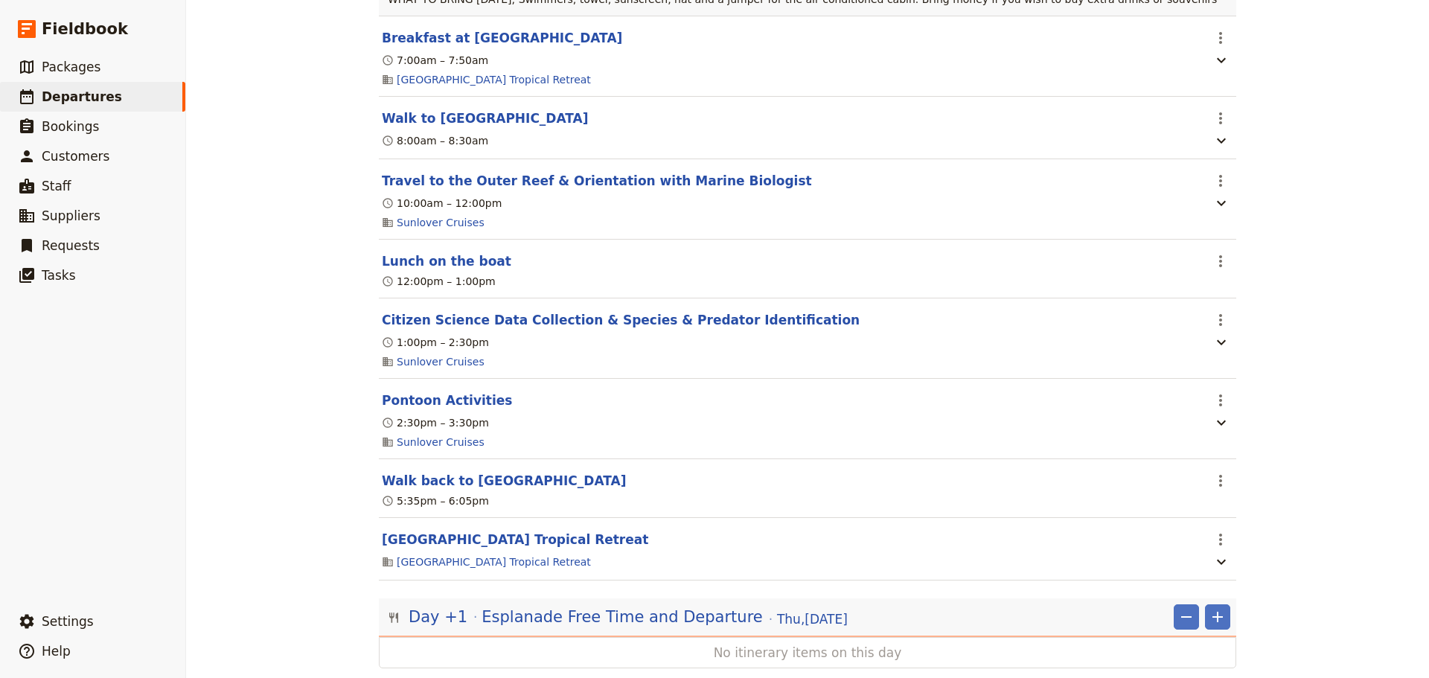
scroll to position [2286, 0]
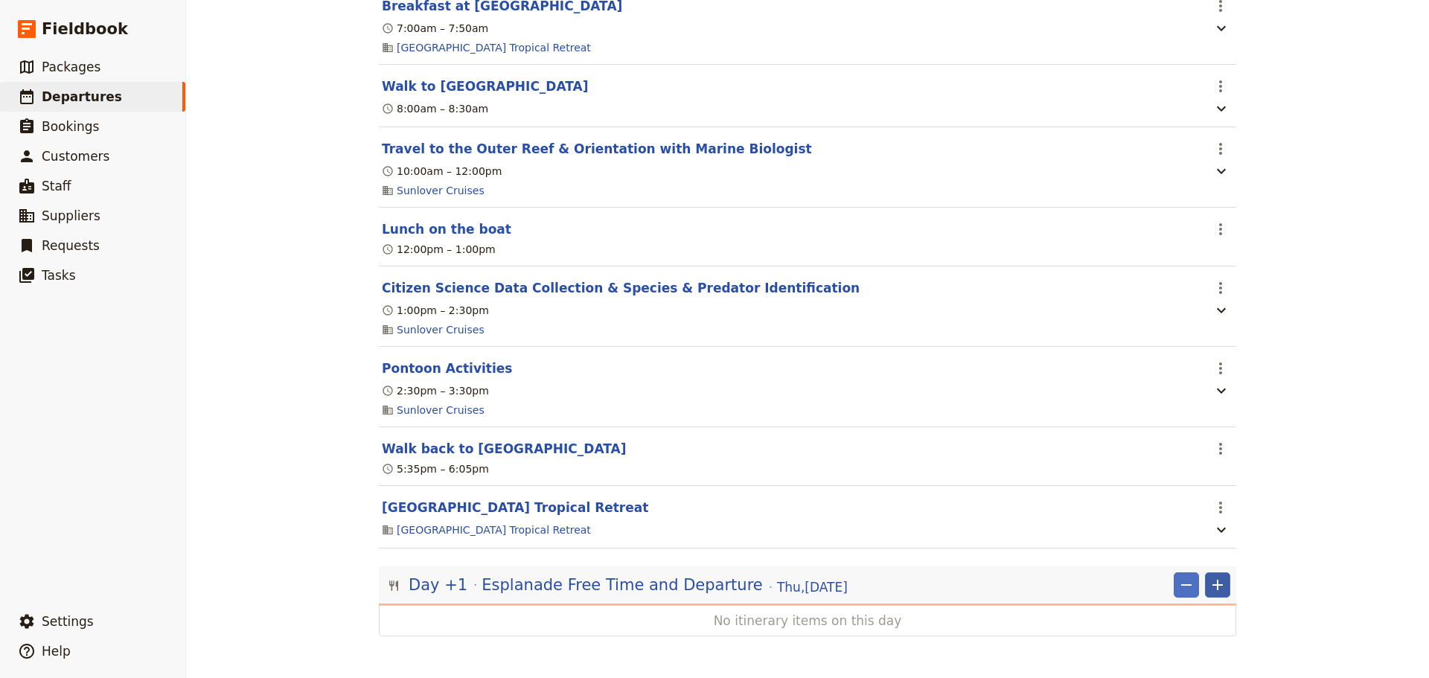
click at [1217, 584] on icon "Add" at bounding box center [1218, 585] width 10 height 10
click at [1172, 513] on span "Add itinerary item" at bounding box center [1168, 510] width 95 height 15
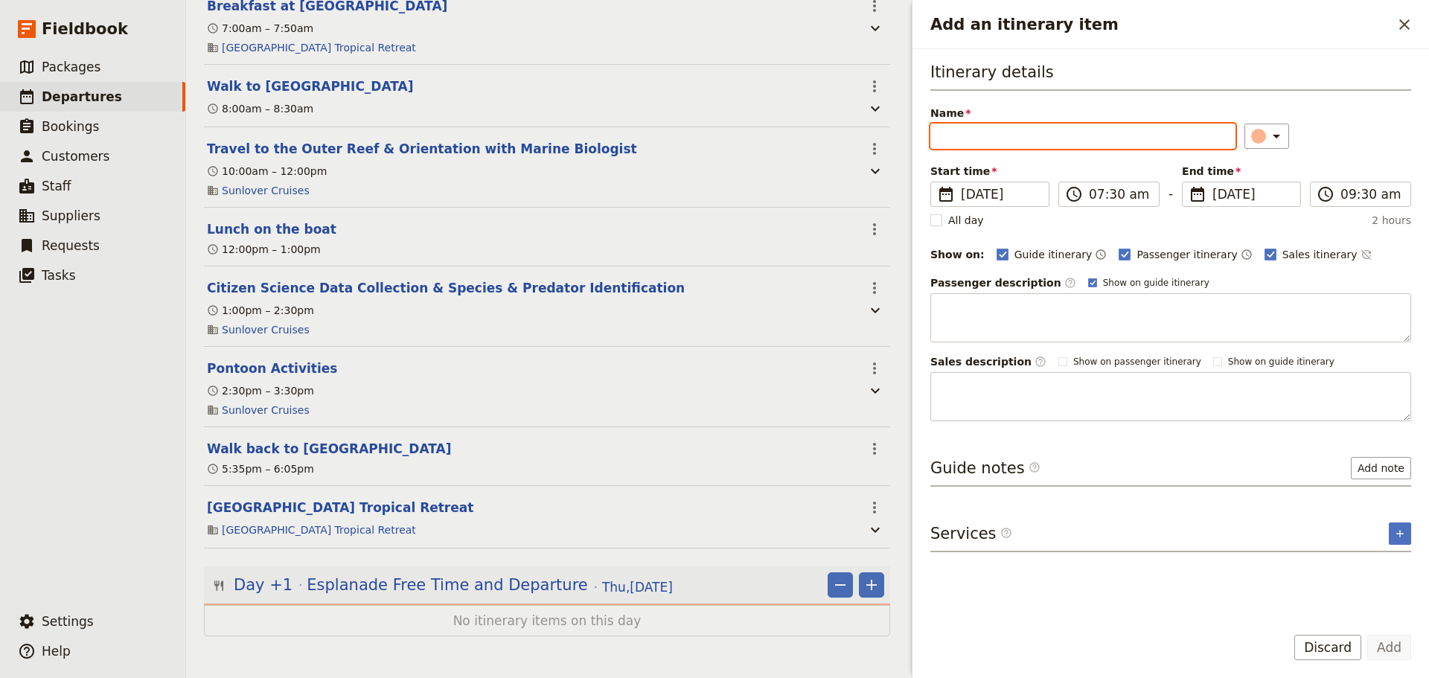
click at [1048, 134] on input "Name" at bounding box center [1083, 136] width 305 height 25
paste input "Breakfast at [GEOGRAPHIC_DATA]"
type input "Breakfast at [GEOGRAPHIC_DATA]"
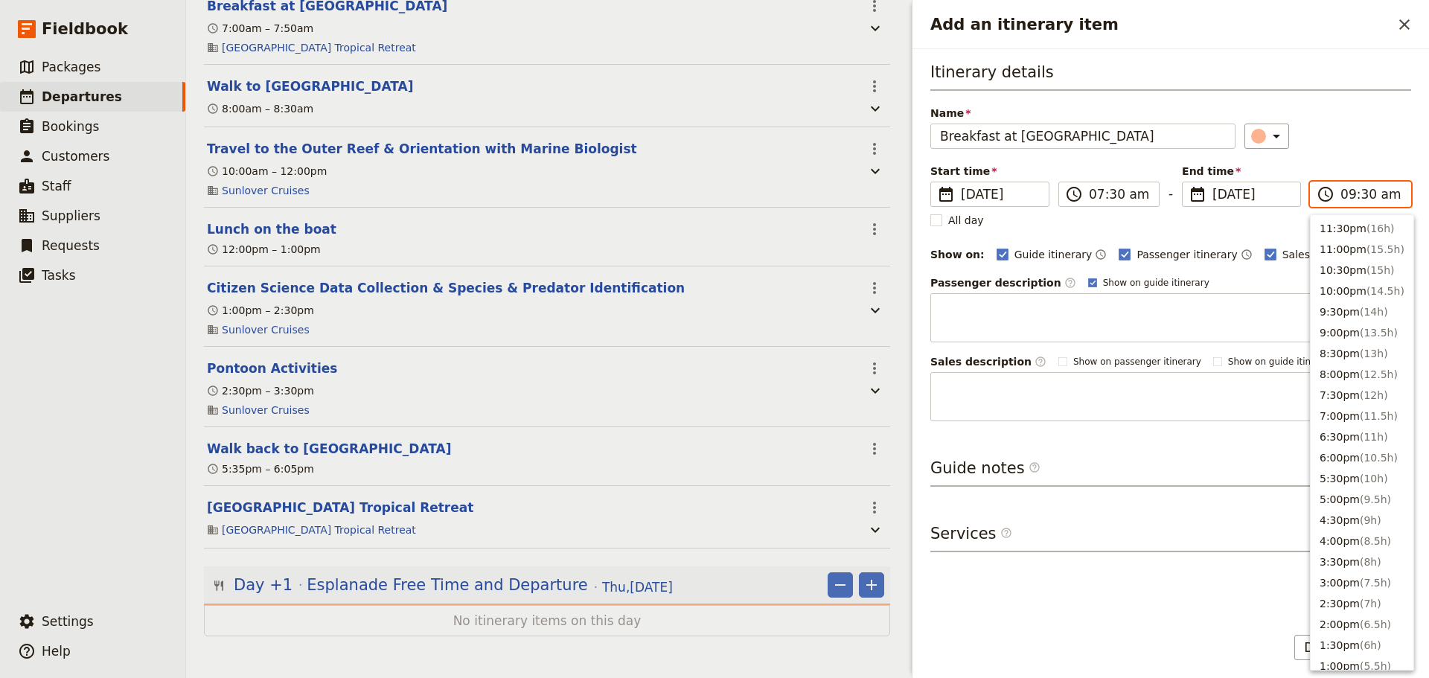
click at [1360, 202] on input "09:30 am" at bounding box center [1371, 194] width 61 height 18
click at [1361, 370] on button "7:00am" at bounding box center [1362, 371] width 103 height 21
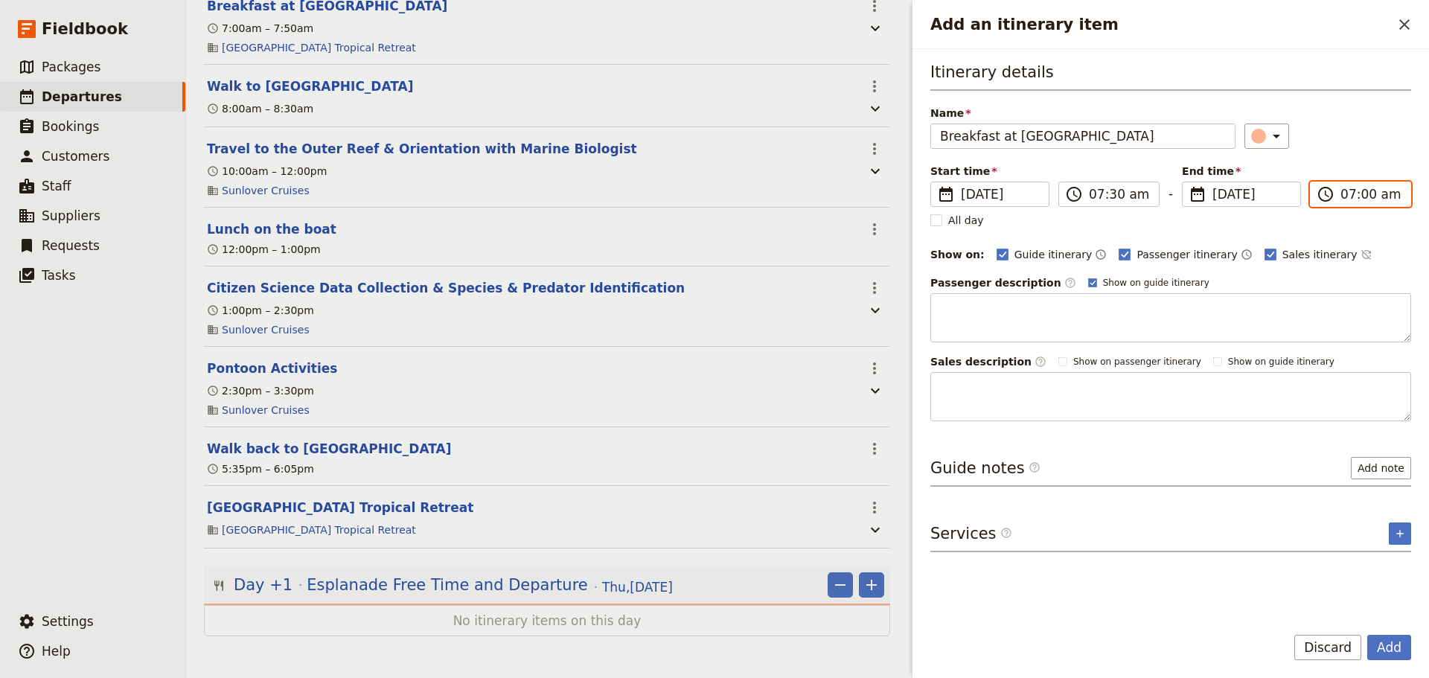
click at [1363, 197] on input "07:00 am" at bounding box center [1371, 194] width 61 height 18
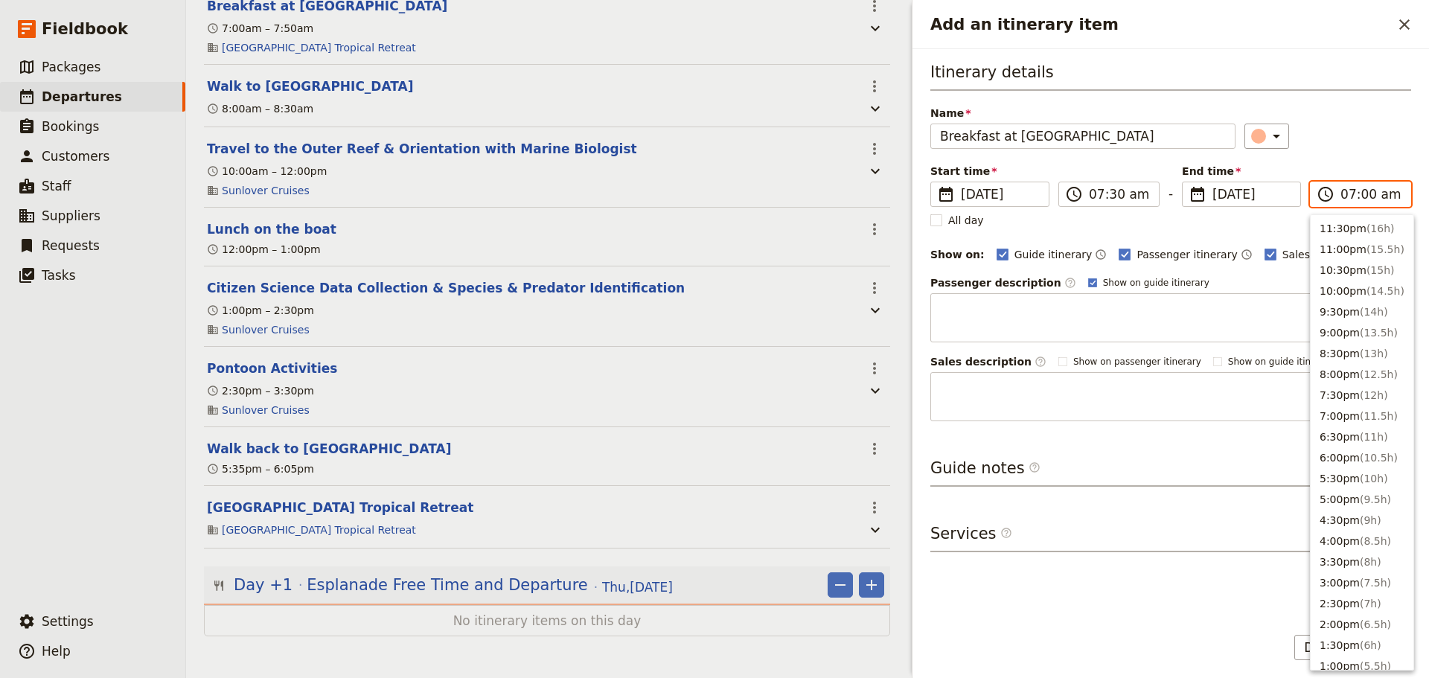
scroll to position [552, 0]
type input "07:45 am"
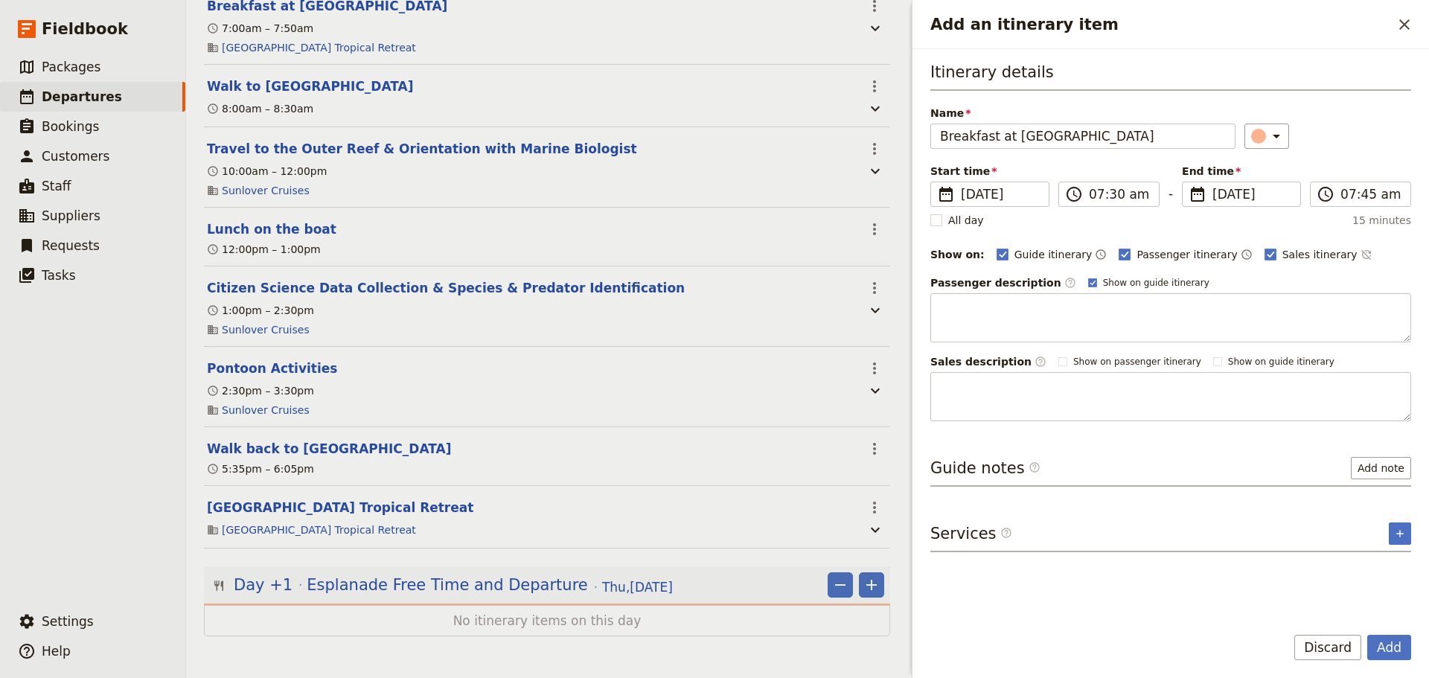
click at [1352, 141] on div "​" at bounding box center [1329, 136] width 168 height 25
click at [1265, 249] on rect "Add an itinerary item" at bounding box center [1270, 254] width 11 height 11
click at [1264, 247] on input "Sales itinerary" at bounding box center [1264, 246] width 1 height 1
checkbox input "false"
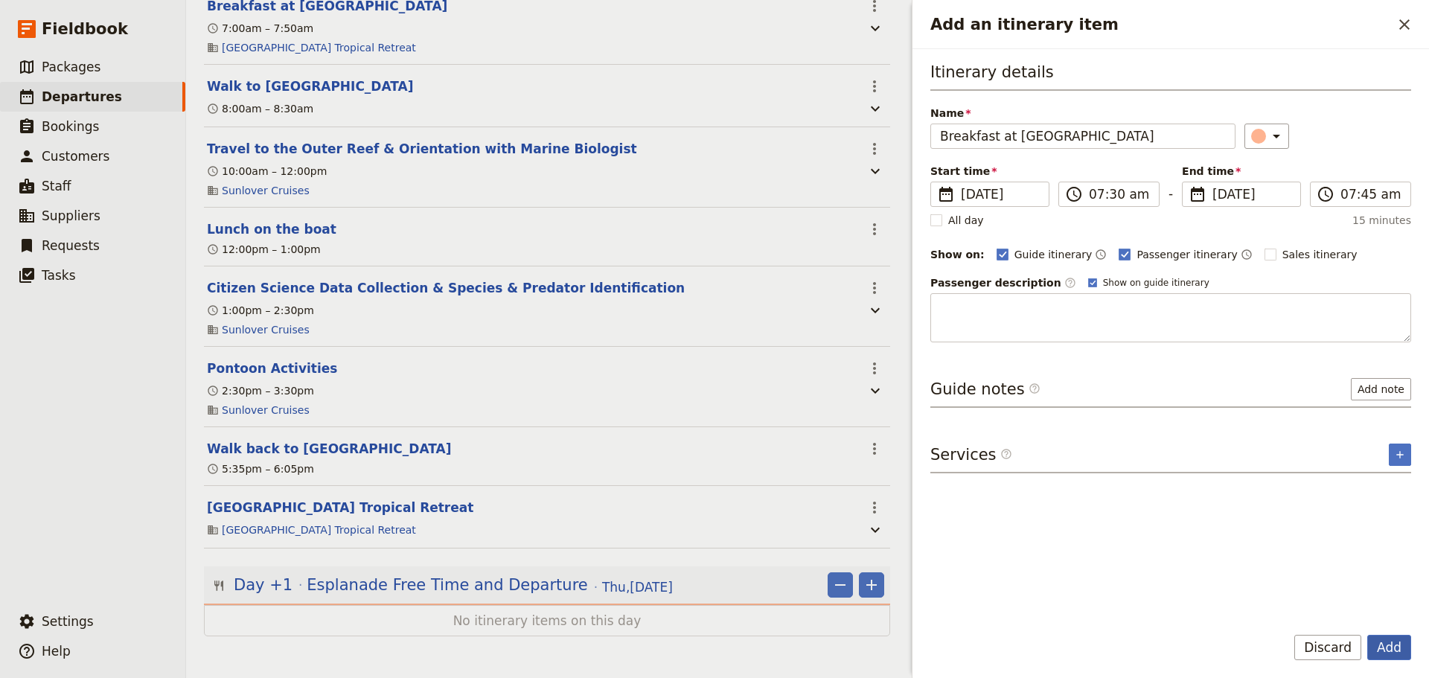
click at [1406, 645] on button "Add" at bounding box center [1390, 647] width 44 height 25
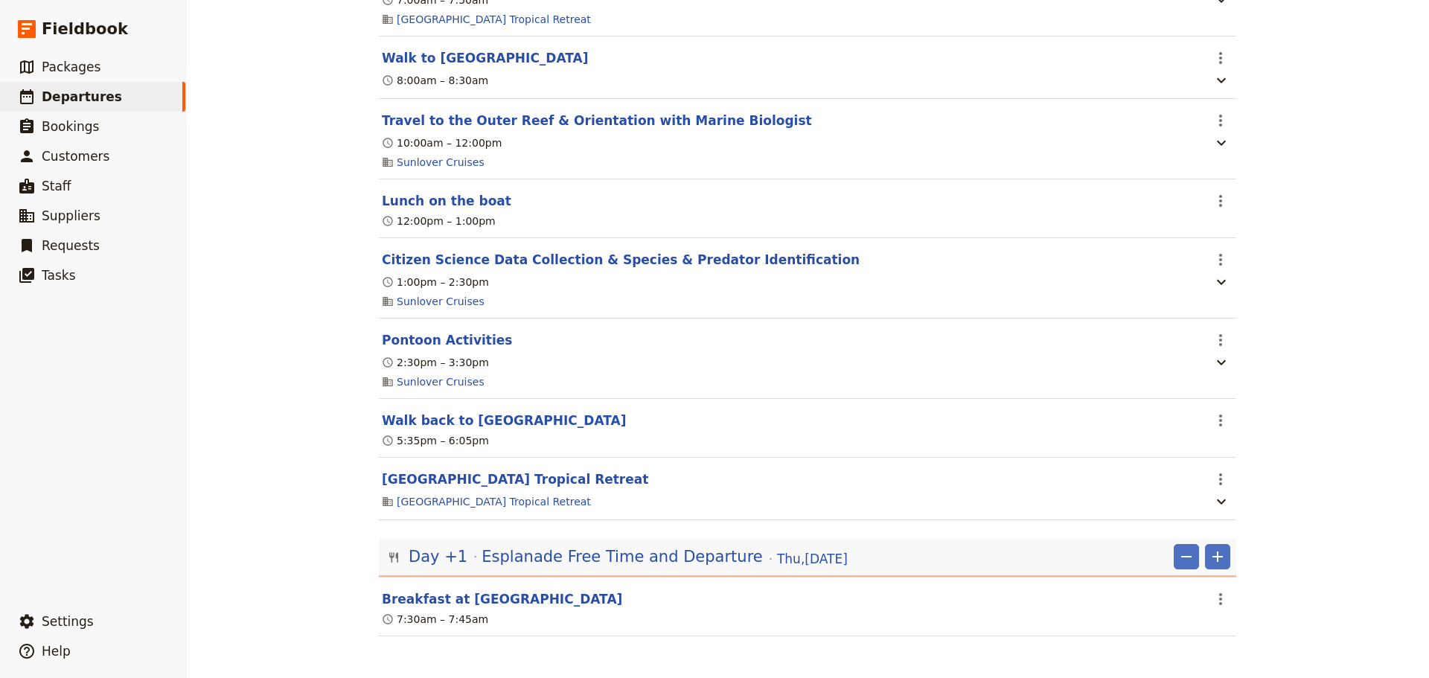
scroll to position [2286, 0]
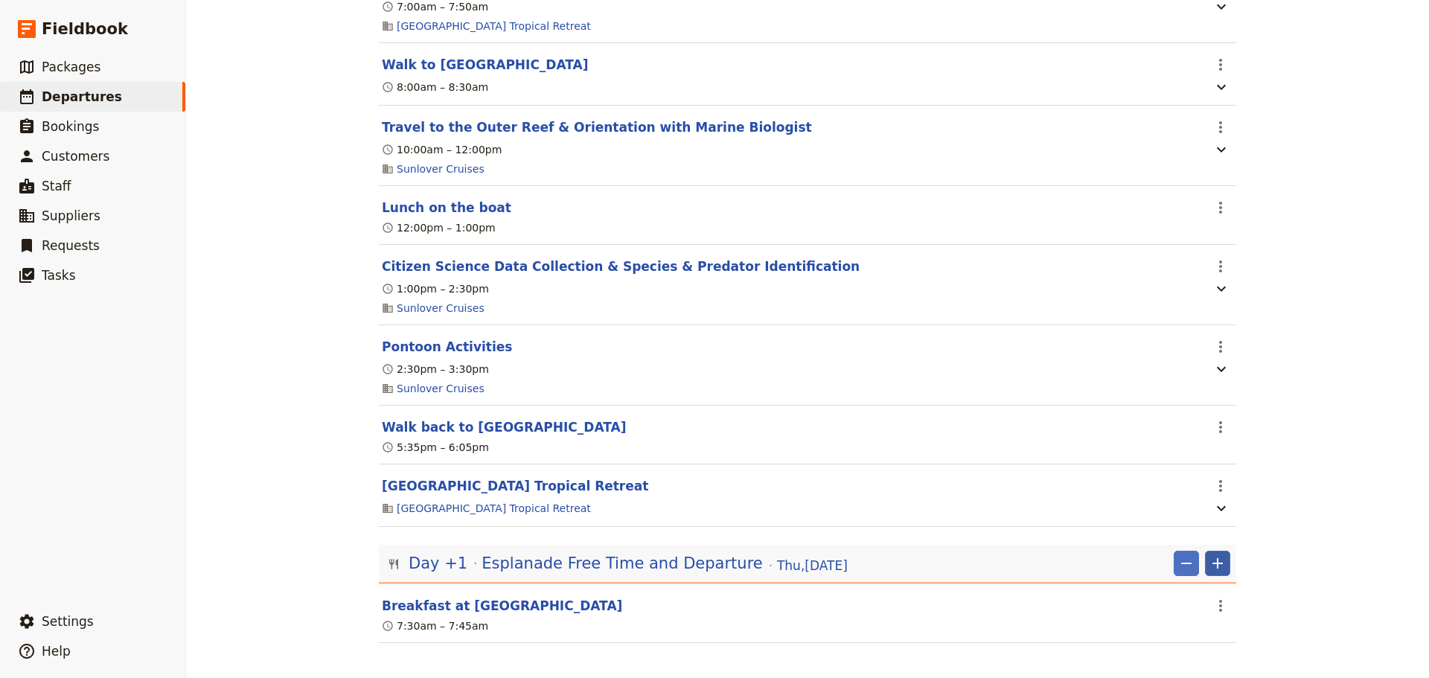
click at [1209, 573] on icon "Add" at bounding box center [1218, 564] width 18 height 18
click at [1203, 514] on span "Add itinerary item" at bounding box center [1168, 510] width 95 height 15
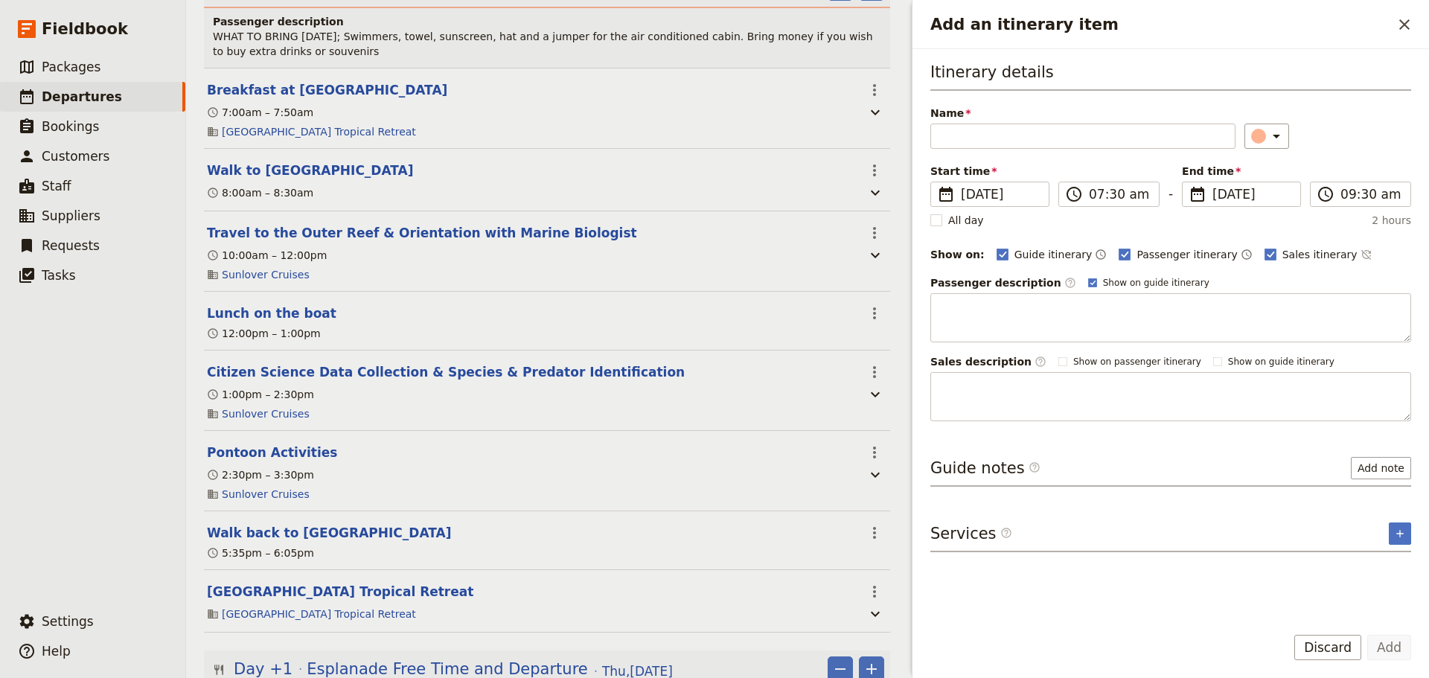
scroll to position [2384, 0]
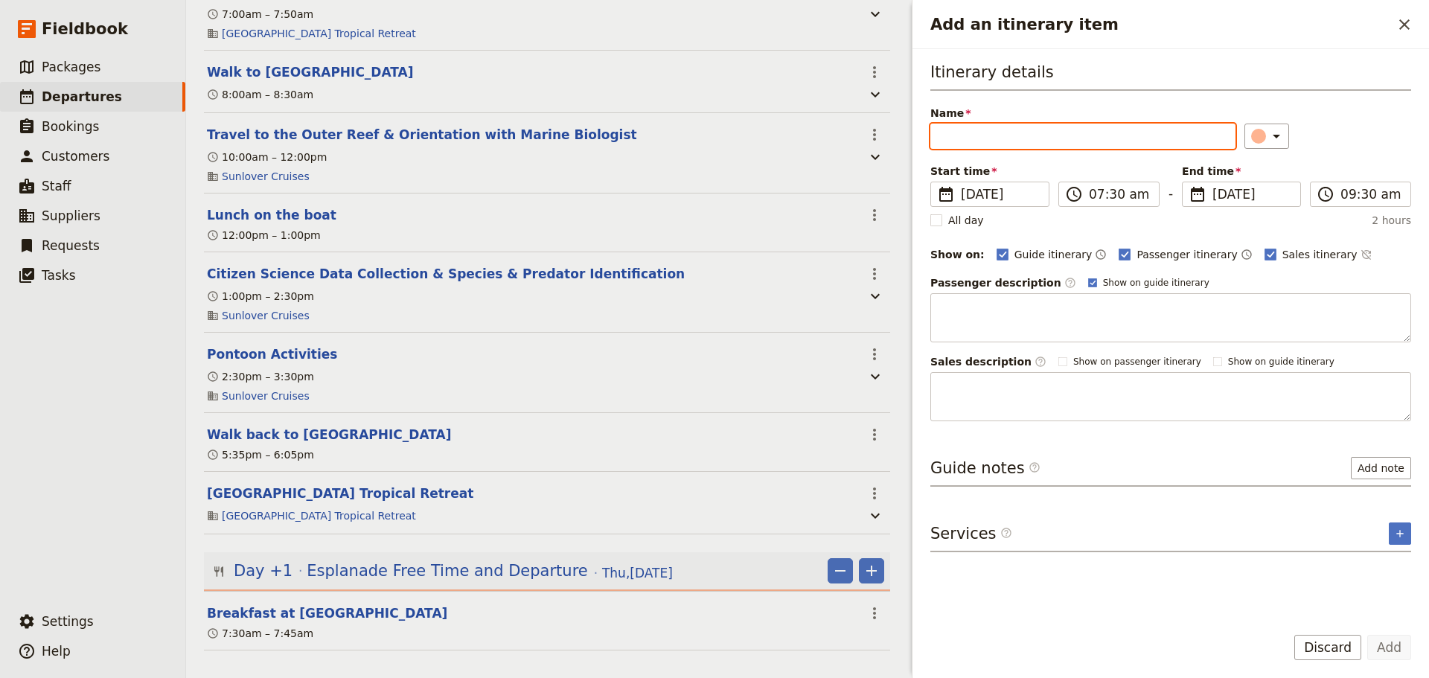
click at [983, 141] on input "Name" at bounding box center [1083, 136] width 305 height 25
paste input "Free Time at the [GEOGRAPHIC_DATA] and Lagoon"
type input "Free Time at the [GEOGRAPHIC_DATA] and Lagoon"
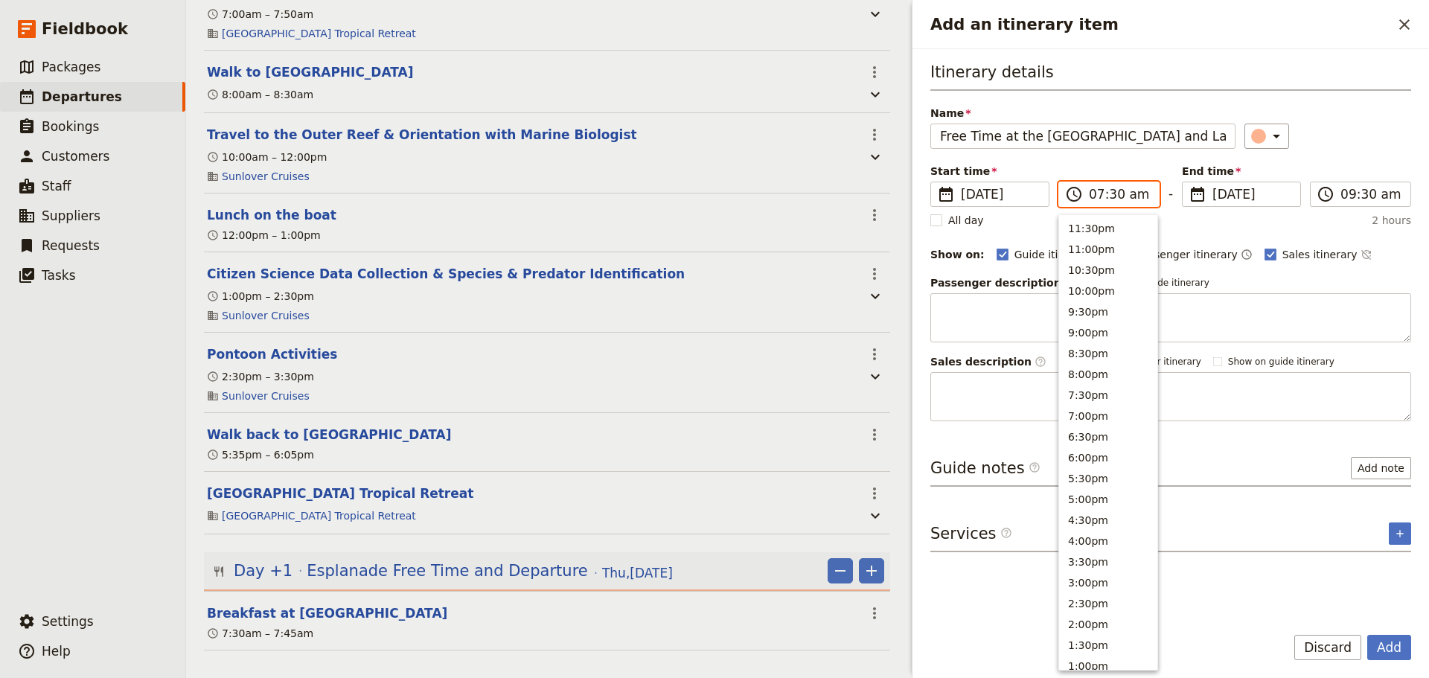
click at [1104, 200] on input "07:30 am" at bounding box center [1119, 194] width 61 height 18
click at [1115, 311] on button "8:30am" at bounding box center [1108, 309] width 98 height 21
type input "08:30 am"
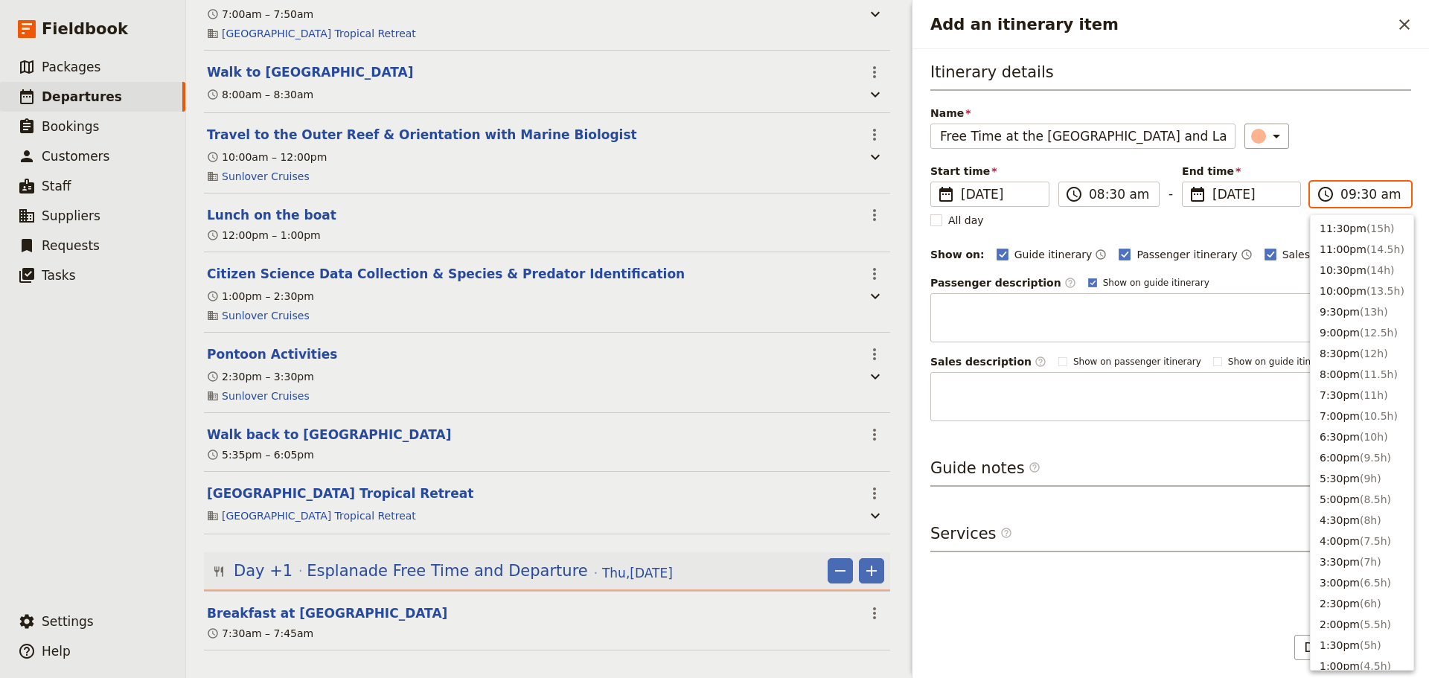
click at [1365, 197] on input "09:30 am" at bounding box center [1371, 194] width 61 height 18
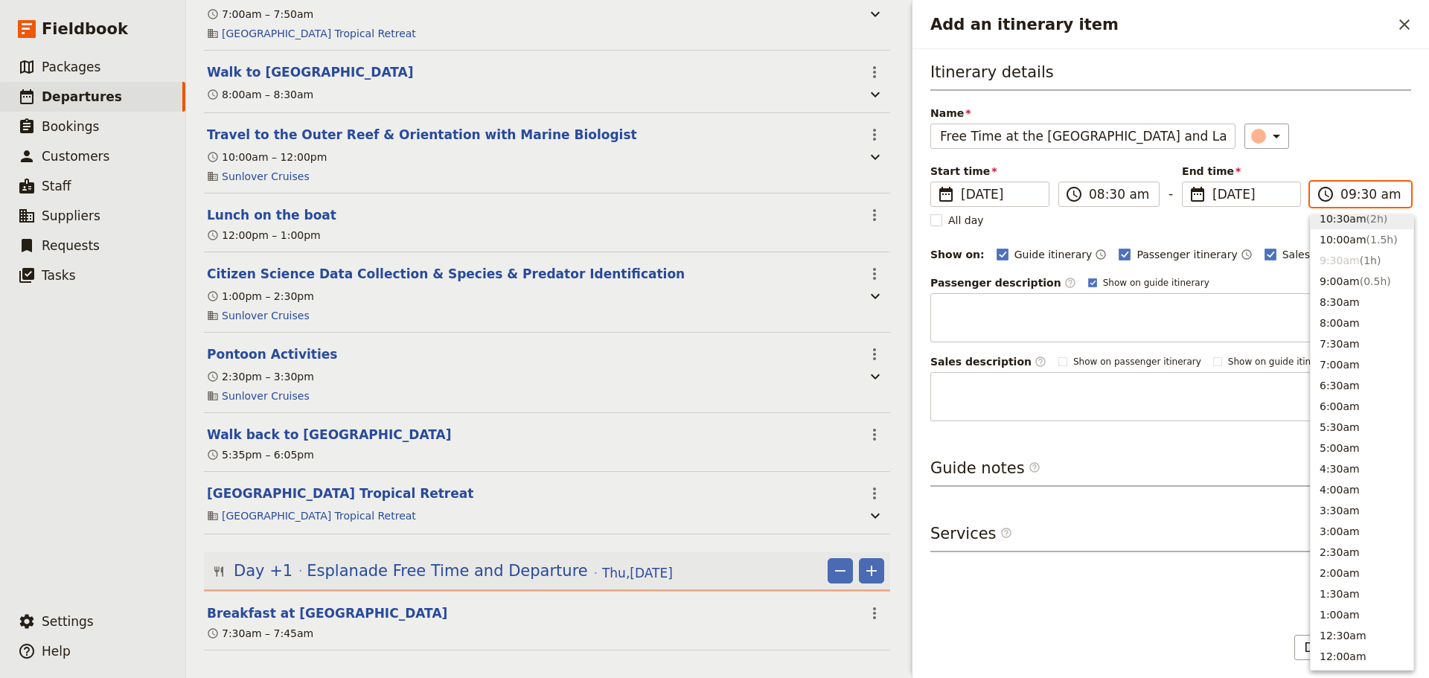
scroll to position [546, 0]
click at [1353, 226] on button "10:30am ( 2h )" at bounding box center [1362, 224] width 103 height 21
type input "10:30 am"
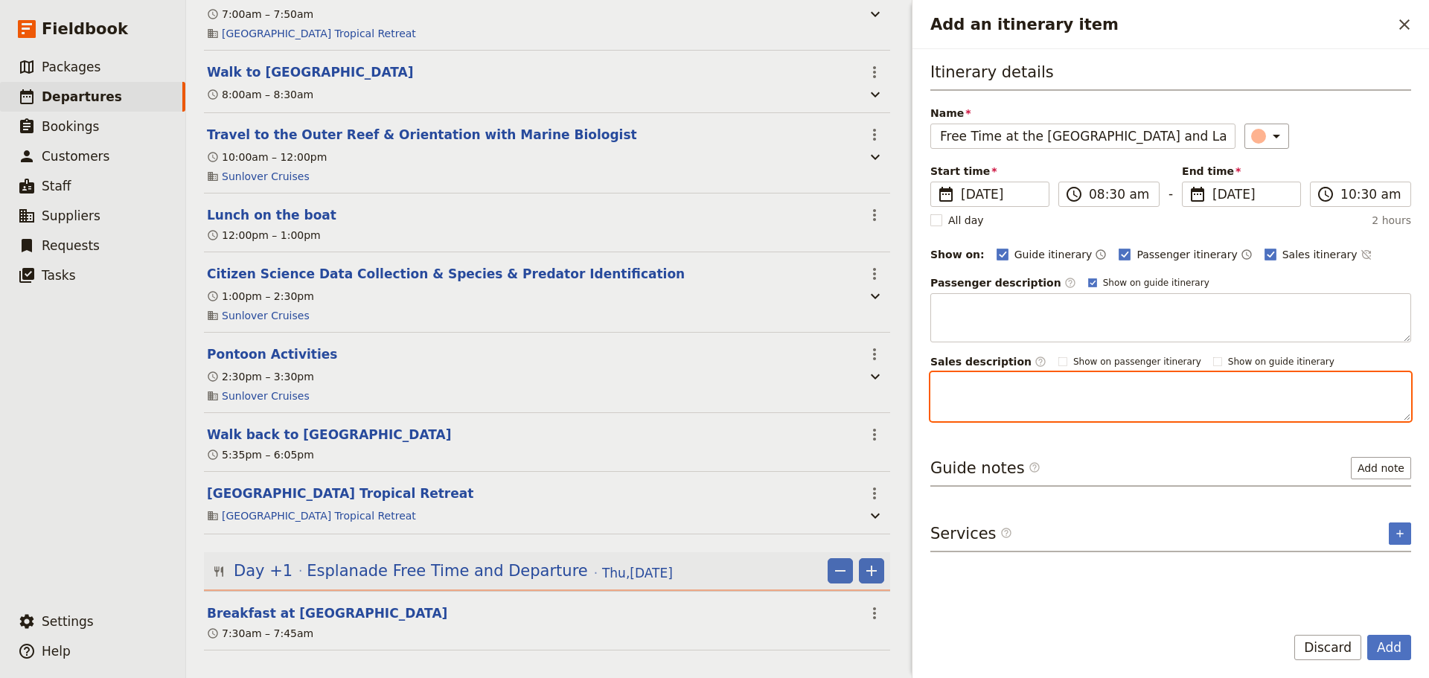
click at [1002, 389] on textarea "Add an itinerary item" at bounding box center [1171, 396] width 481 height 49
paste textarea "Cairns boasts a lively waterfront area along the Esplanade; there is "beach" vo…"
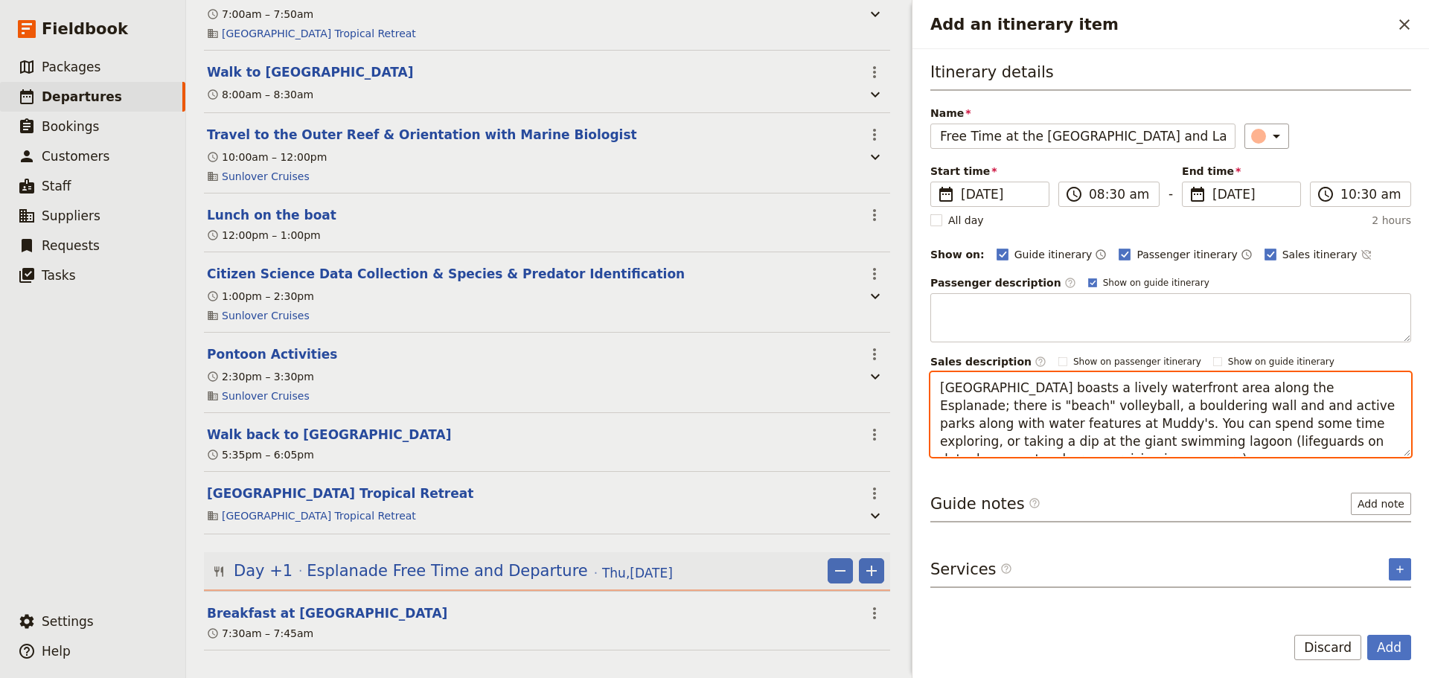
click at [1251, 408] on textarea "Cairns boasts a lively waterfront area along the Esplanade; there is "beach" vo…" at bounding box center [1171, 414] width 481 height 85
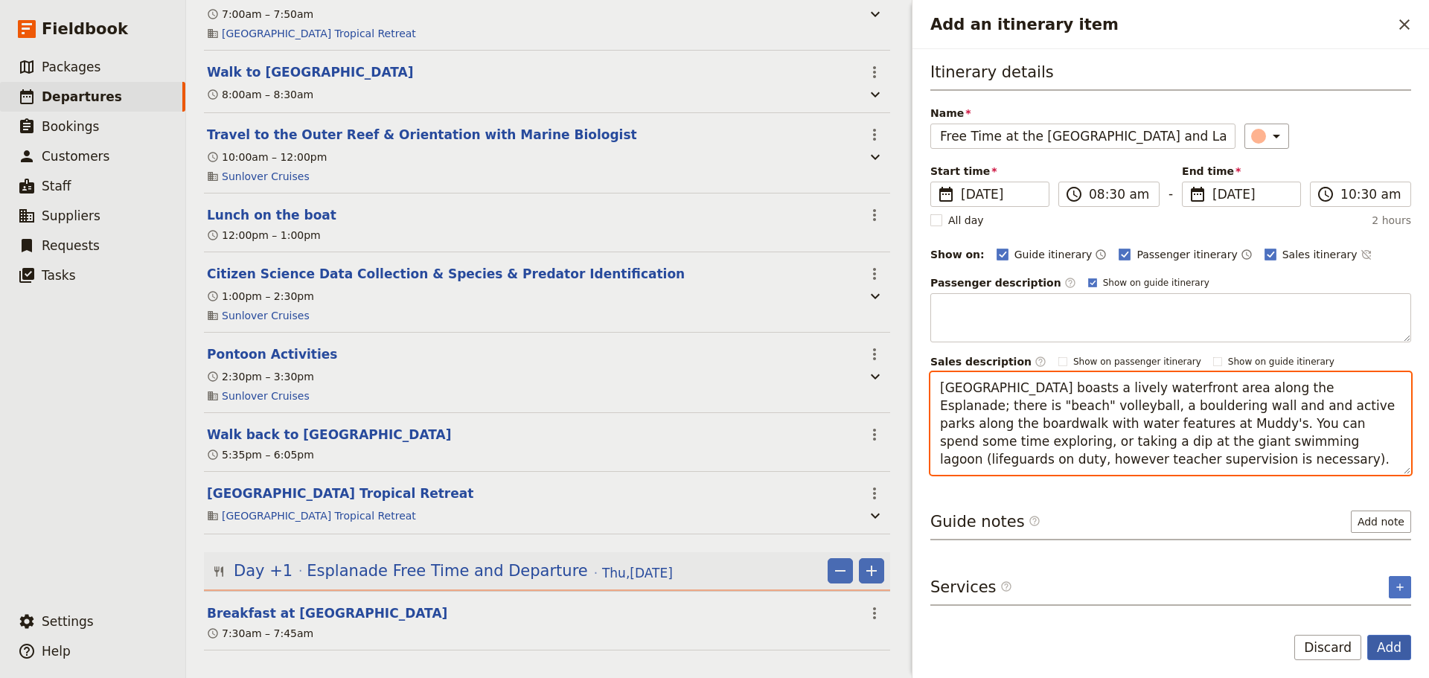
type textarea "[GEOGRAPHIC_DATA] boasts a lively waterfront area along the Esplanade; there is…"
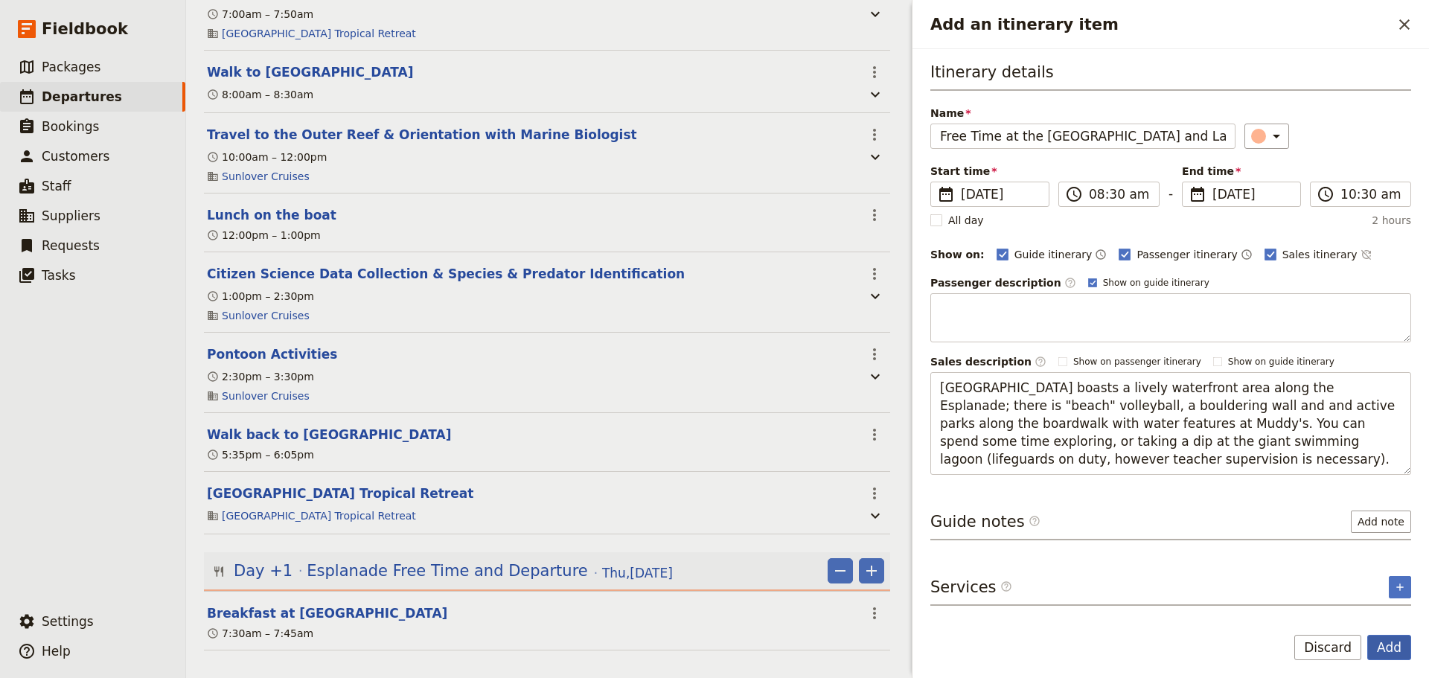
click at [1384, 646] on button "Add" at bounding box center [1390, 647] width 44 height 25
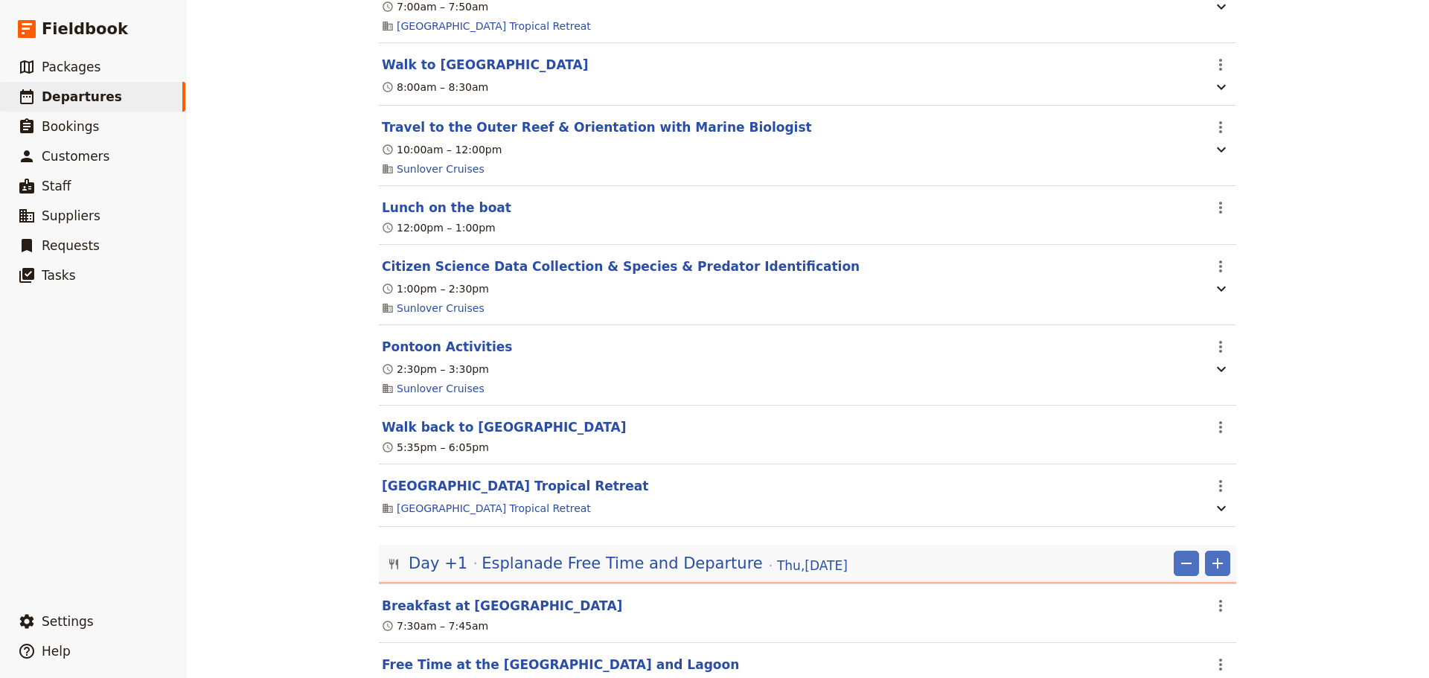
scroll to position [2378, 0]
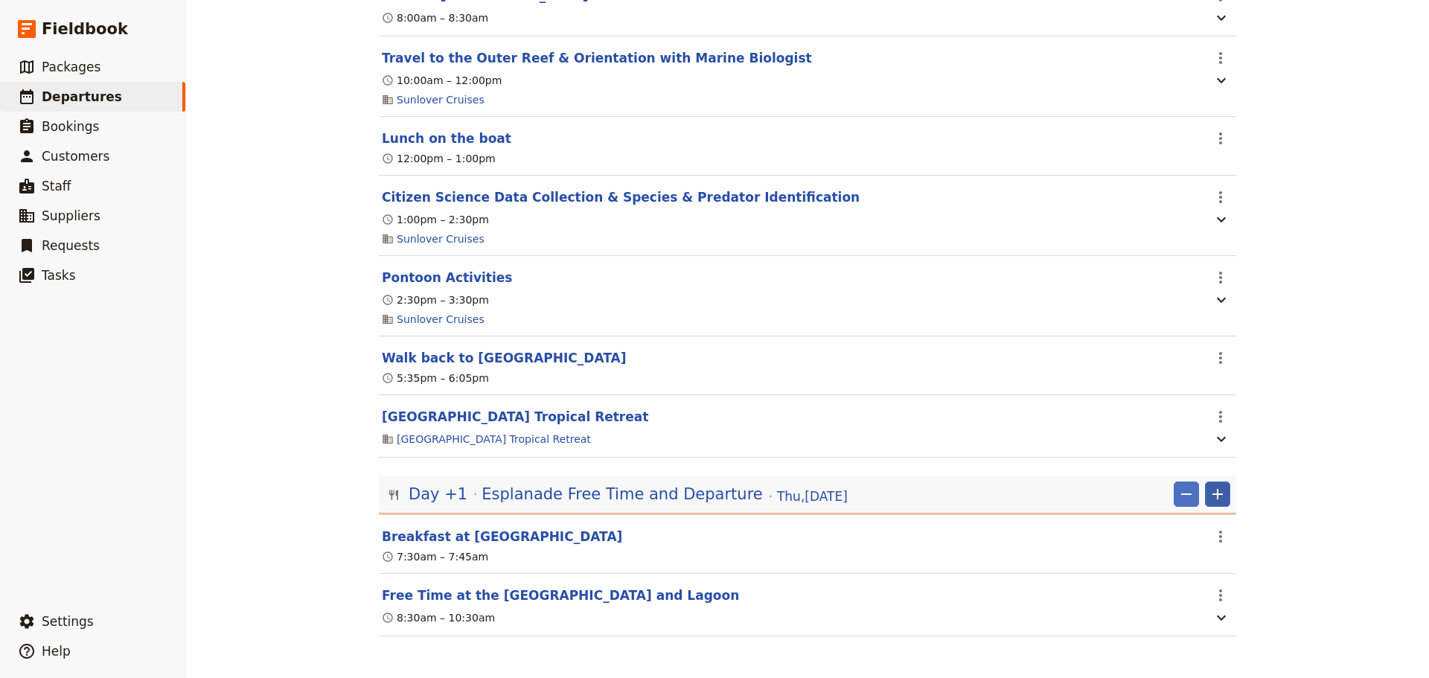
click at [1221, 500] on icon "Add" at bounding box center [1218, 494] width 18 height 18
click at [1161, 523] on span "Add itinerary item" at bounding box center [1168, 525] width 95 height 15
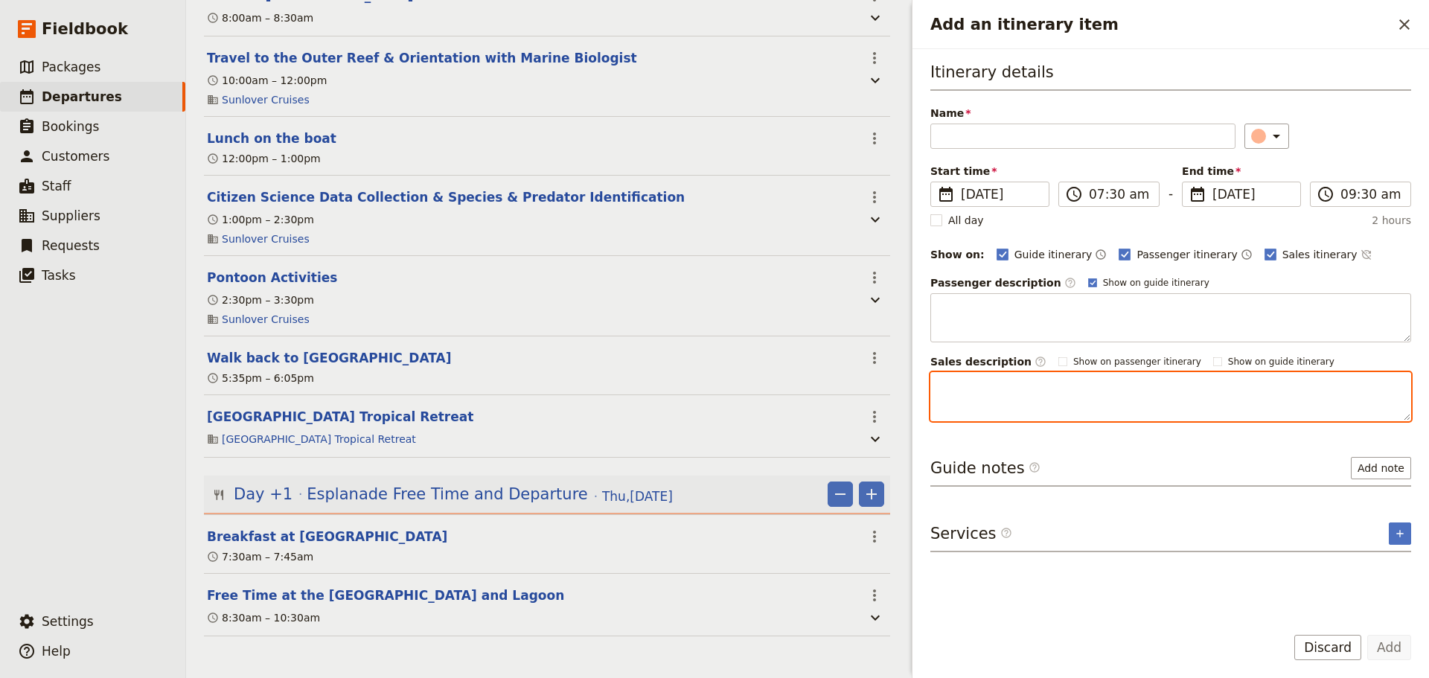
click at [1081, 402] on textarea "Add an itinerary item" at bounding box center [1171, 396] width 481 height 49
paste textarea "Eventually all good things must come to an end. You are transferred to the Cair…"
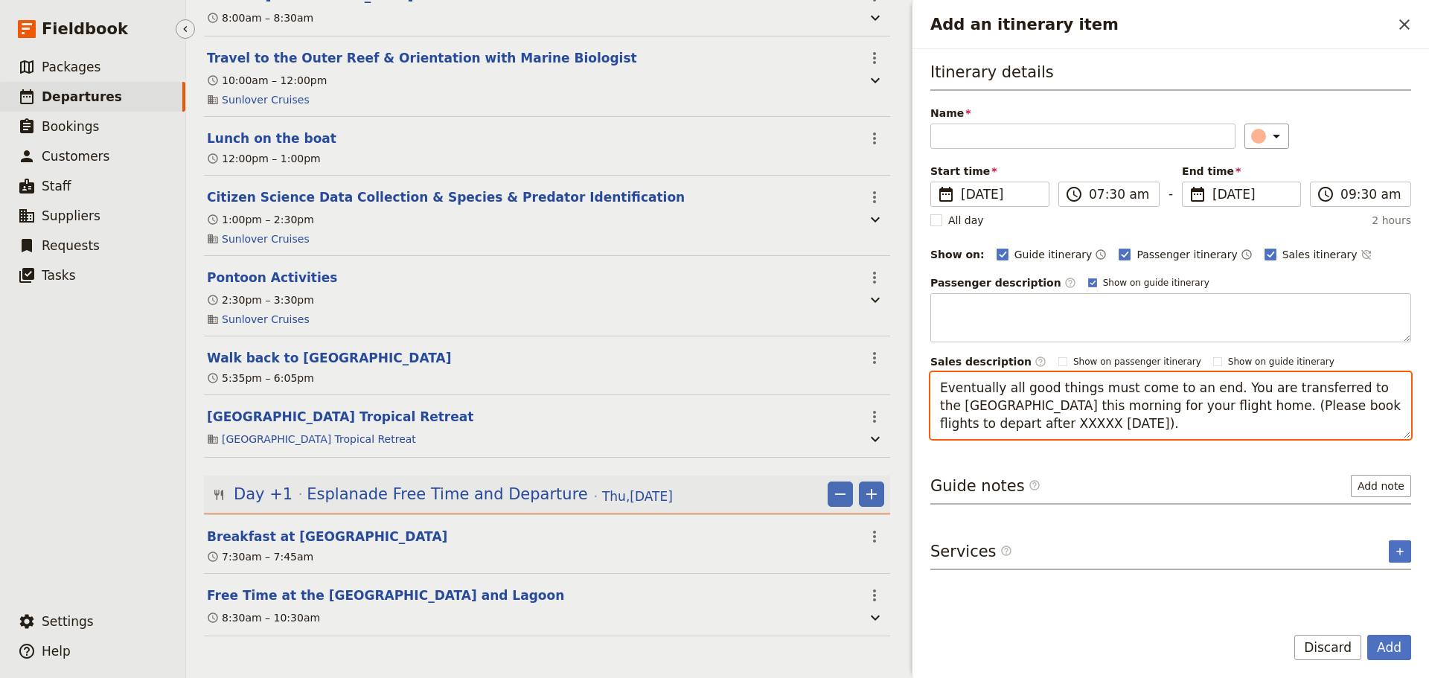
type textarea "Eventually all good things must come to an end. You are transferred to the Cair…"
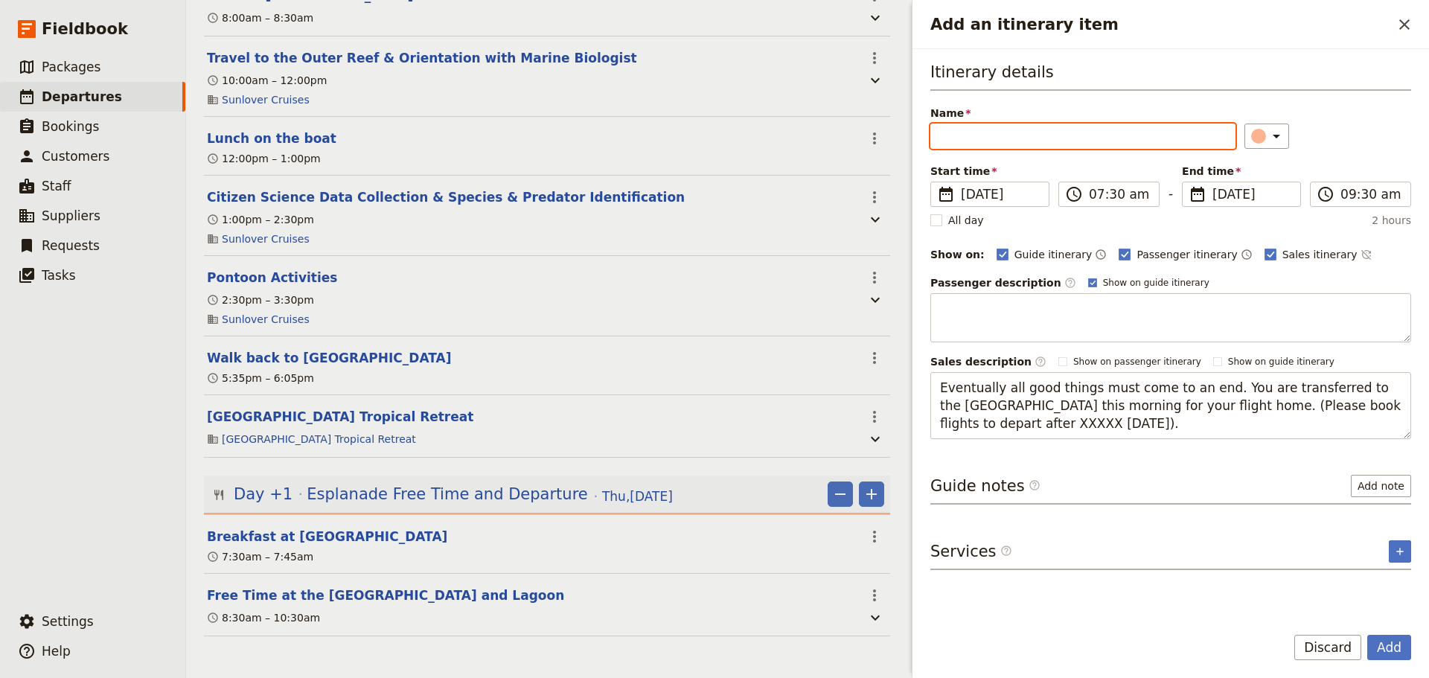
click at [1068, 144] on input "Name" at bounding box center [1083, 136] width 305 height 25
paste input "Airport Transfer Departure"
type input "Airport Transfer Departure"
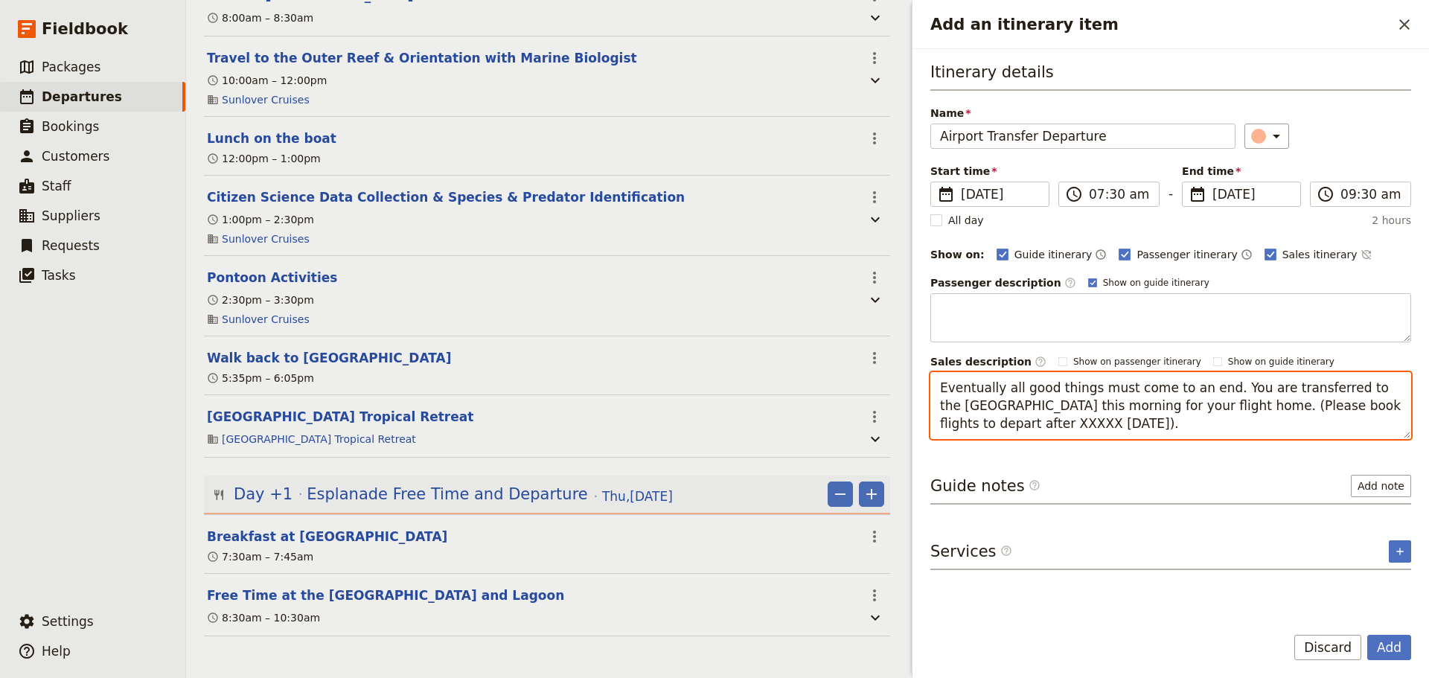
drag, startPoint x: 978, startPoint y: 423, endPoint x: 934, endPoint y: 417, distance: 44.3
click at [934, 416] on textarea "Eventually all good things must come to an end. You are transferred to the Cair…" at bounding box center [1171, 405] width 481 height 67
click at [1275, 419] on textarea "Eventually all good things must come to an end. You are transferred to the Cair…" at bounding box center [1171, 405] width 481 height 67
drag, startPoint x: 1172, startPoint y: 406, endPoint x: 1260, endPoint y: 429, distance: 90.8
click at [1260, 429] on textarea "Eventually all good things must come to an end. You are transferred to the Cair…" at bounding box center [1171, 405] width 481 height 67
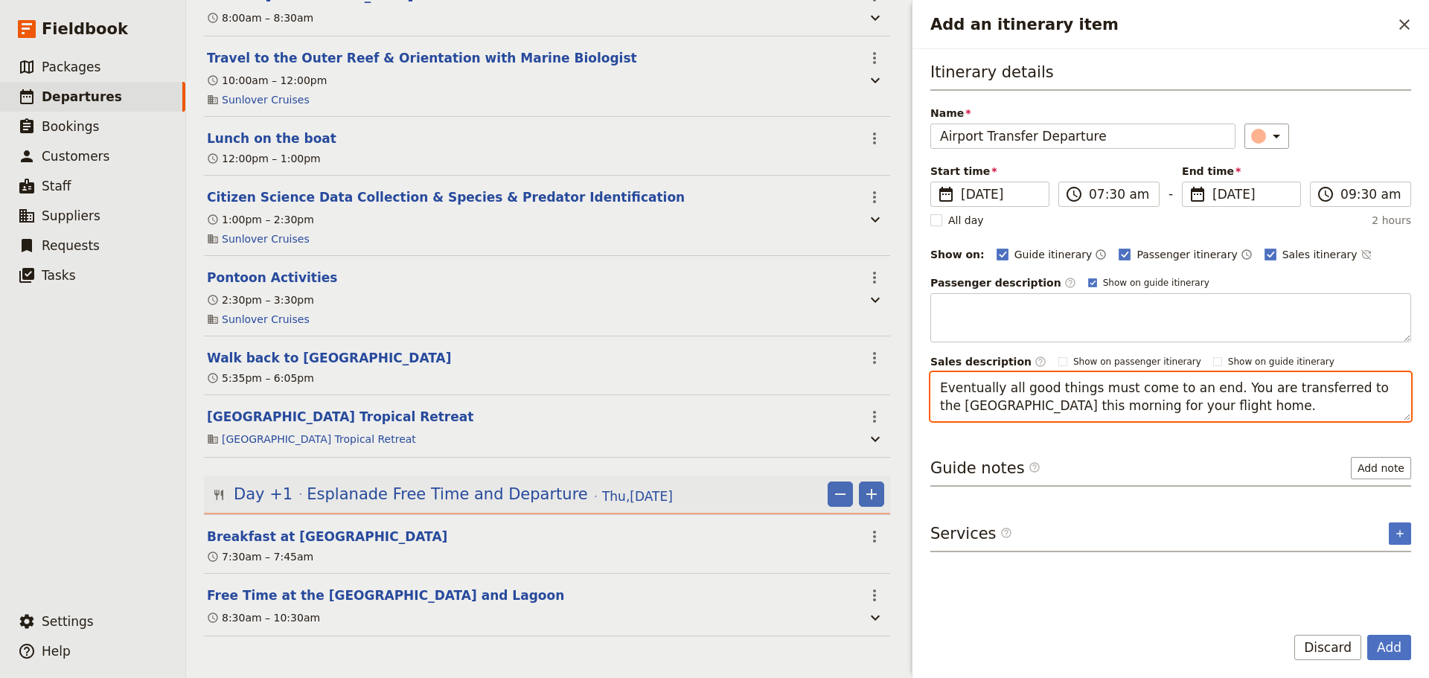
click at [1042, 404] on textarea "Eventually all good things must come to an end. You are transferred to the Cair…" at bounding box center [1171, 396] width 481 height 49
click at [1061, 404] on textarea "Eventually all good things must come to an end. You are transferred to the Cair…" at bounding box center [1171, 396] width 481 height 49
drag, startPoint x: 1052, startPoint y: 407, endPoint x: 983, endPoint y: 407, distance: 69.2
click at [983, 407] on textarea "Eventually all good things must come to an end. You are transferred to the Cair…" at bounding box center [1171, 396] width 481 height 49
type textarea "Eventually all good things must come to an end. You are transferred to the [GEO…"
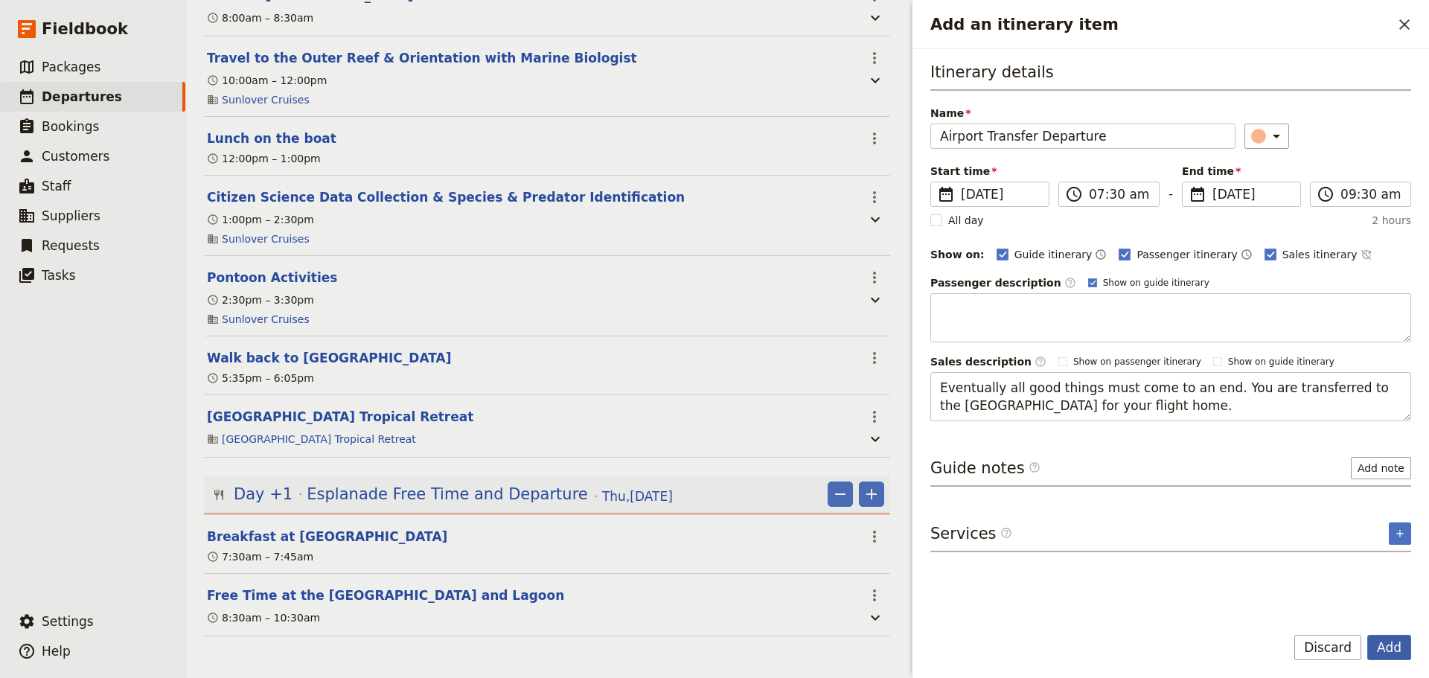
click at [1387, 642] on button "Add" at bounding box center [1390, 647] width 44 height 25
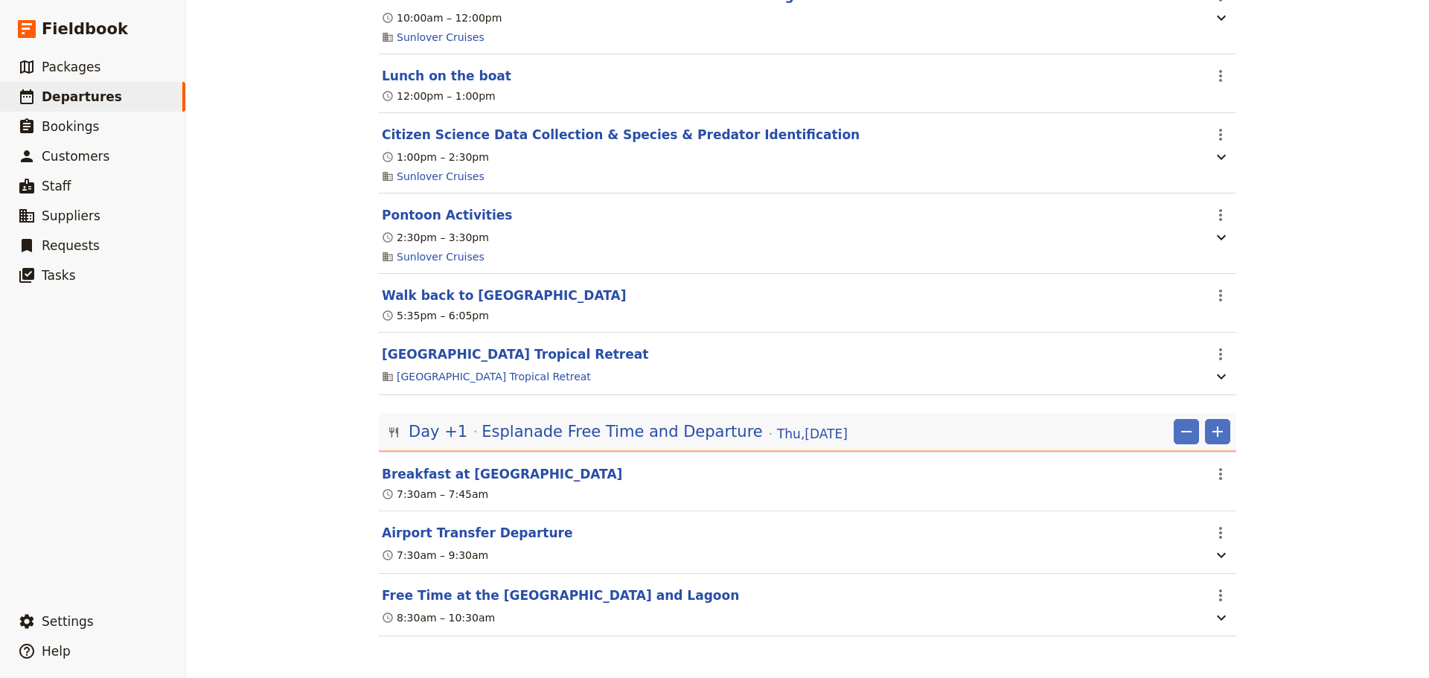
scroll to position [2442, 0]
click at [461, 534] on button "Airport Transfer Departure" at bounding box center [477, 533] width 191 height 18
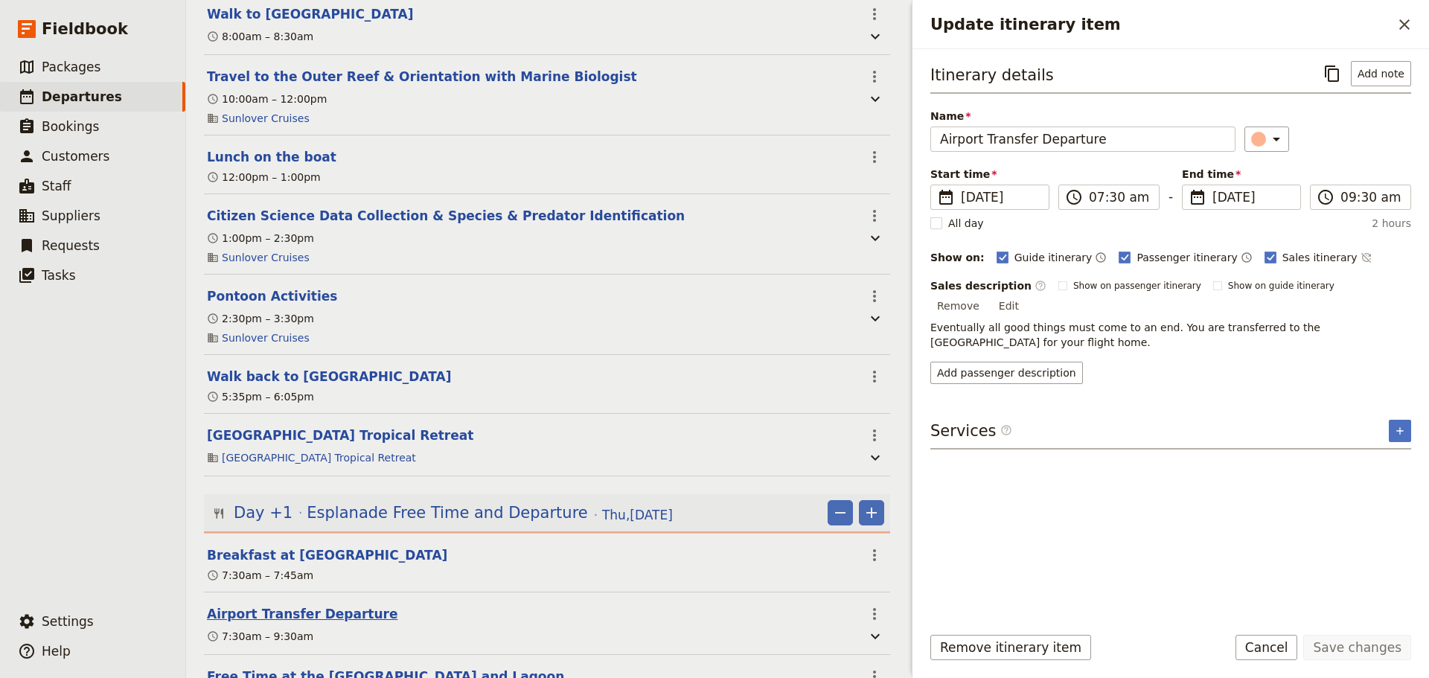
scroll to position [2540, 0]
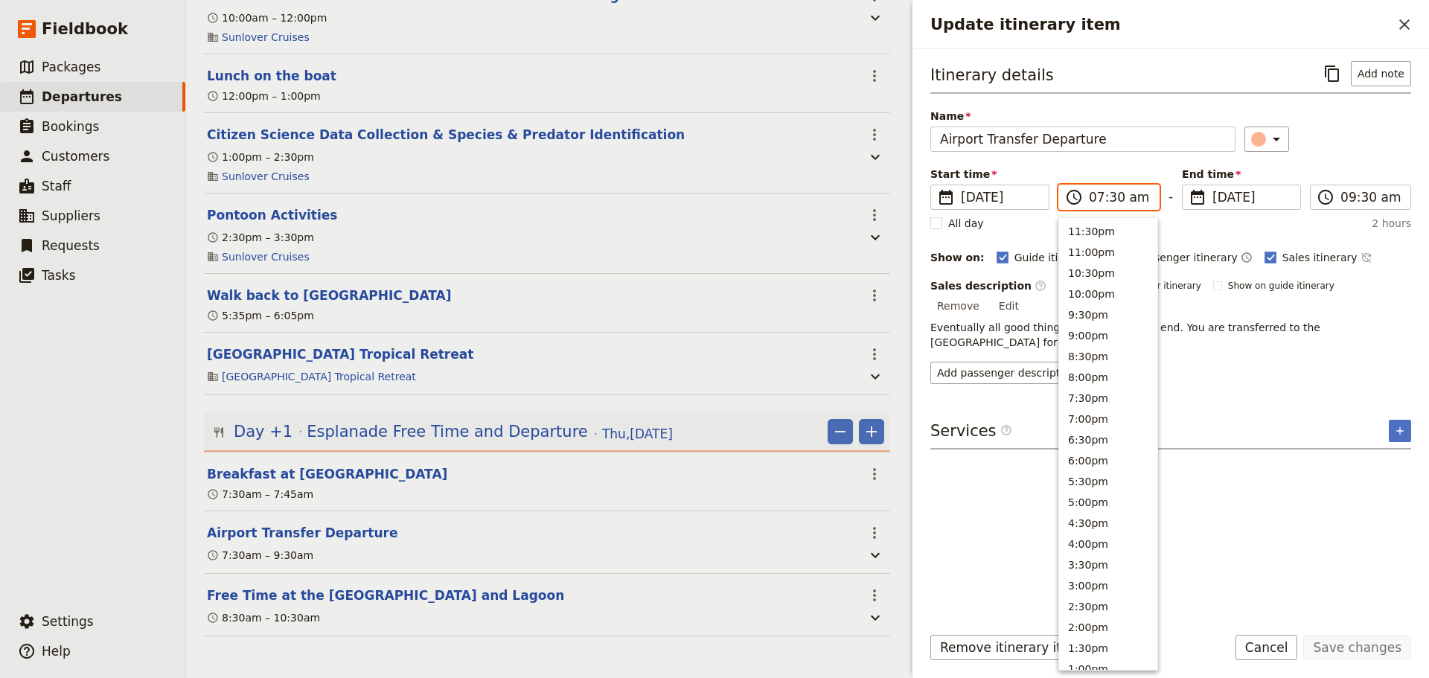
click at [1108, 201] on input "07:30 am" at bounding box center [1119, 197] width 61 height 18
click at [1102, 328] on button "11:00am" at bounding box center [1108, 331] width 98 height 21
type input "11:00 am"
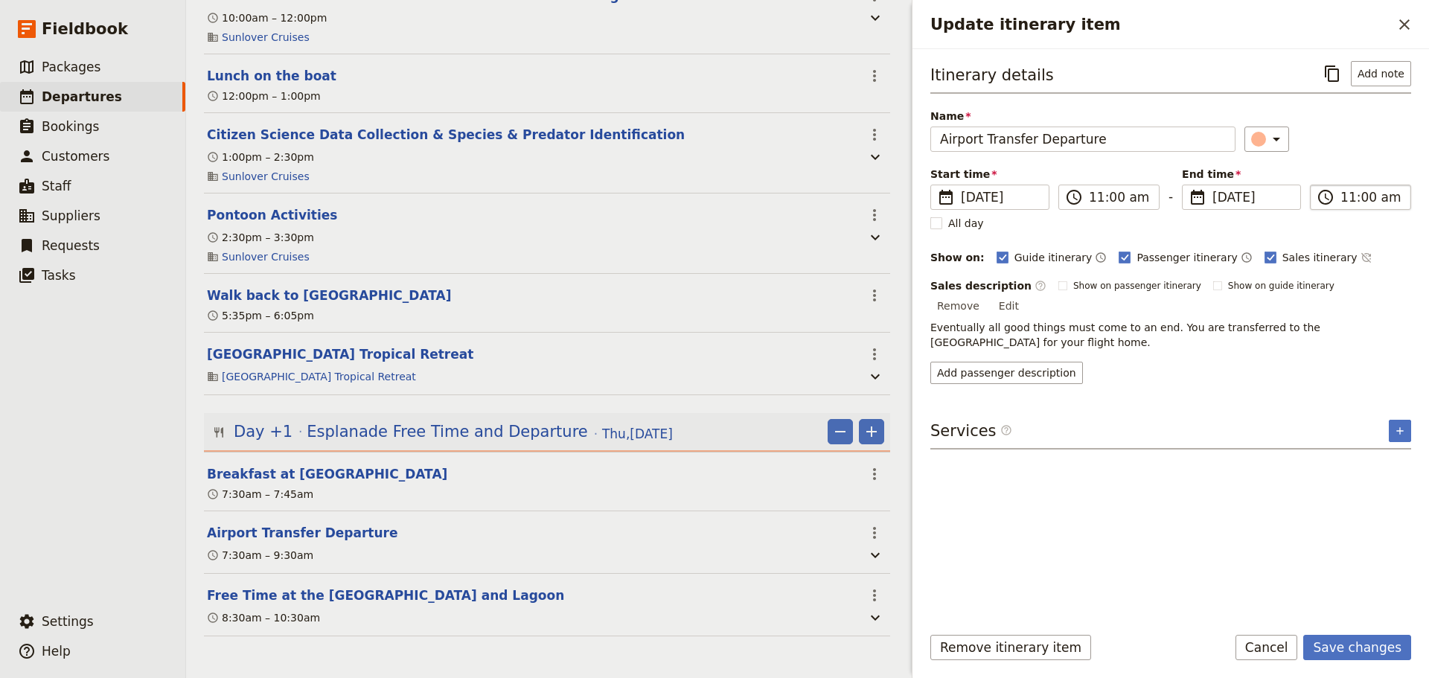
click at [1349, 194] on input "11:00 am" at bounding box center [1371, 197] width 61 height 18
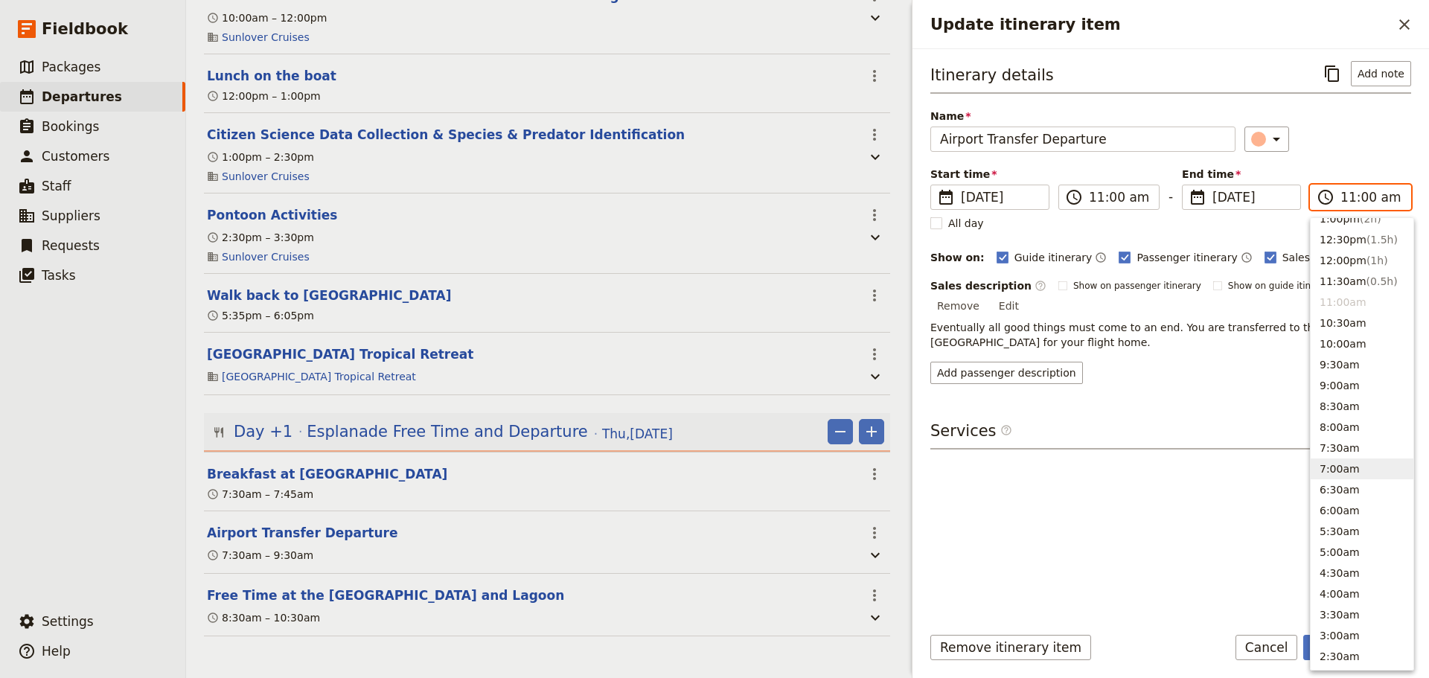
scroll to position [400, 0]
click at [1352, 232] on button "2:00pm ( 3h )" at bounding box center [1362, 227] width 103 height 21
type input "02:00 pm"
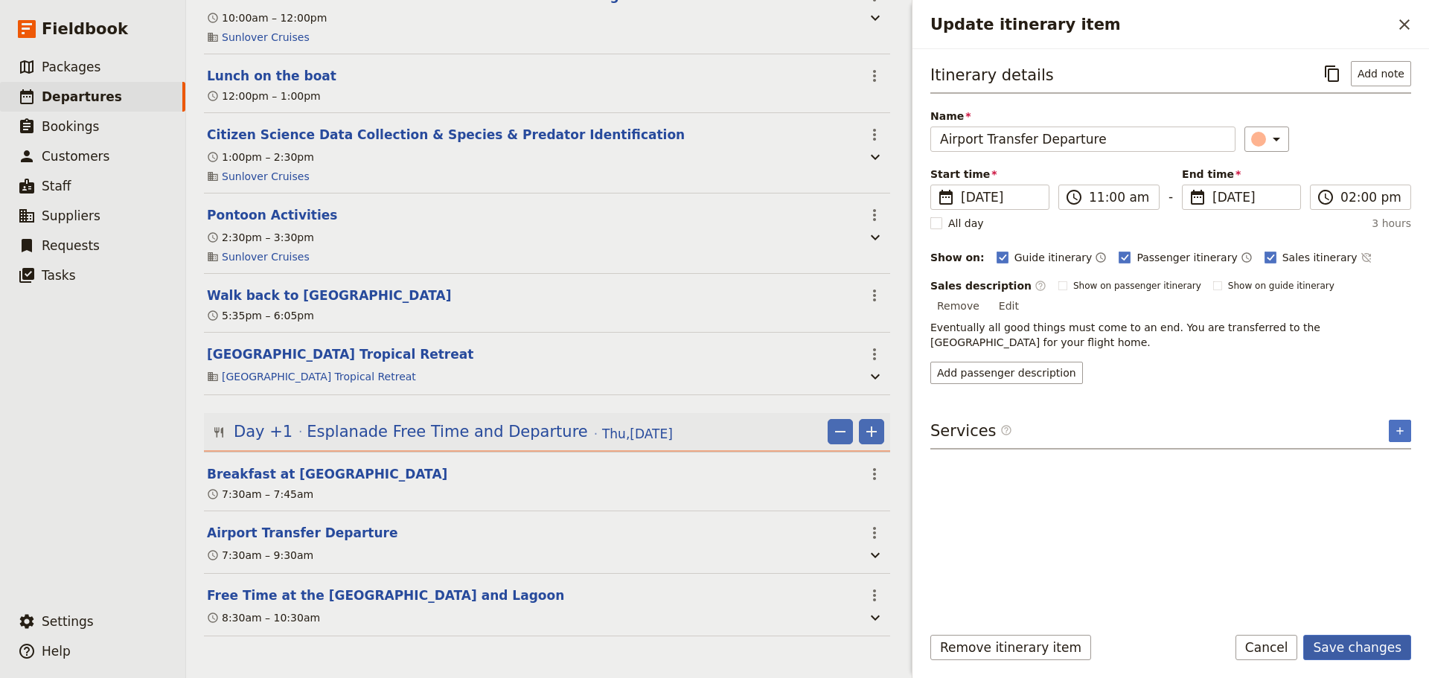
click at [1368, 638] on button "Save changes" at bounding box center [1358, 647] width 108 height 25
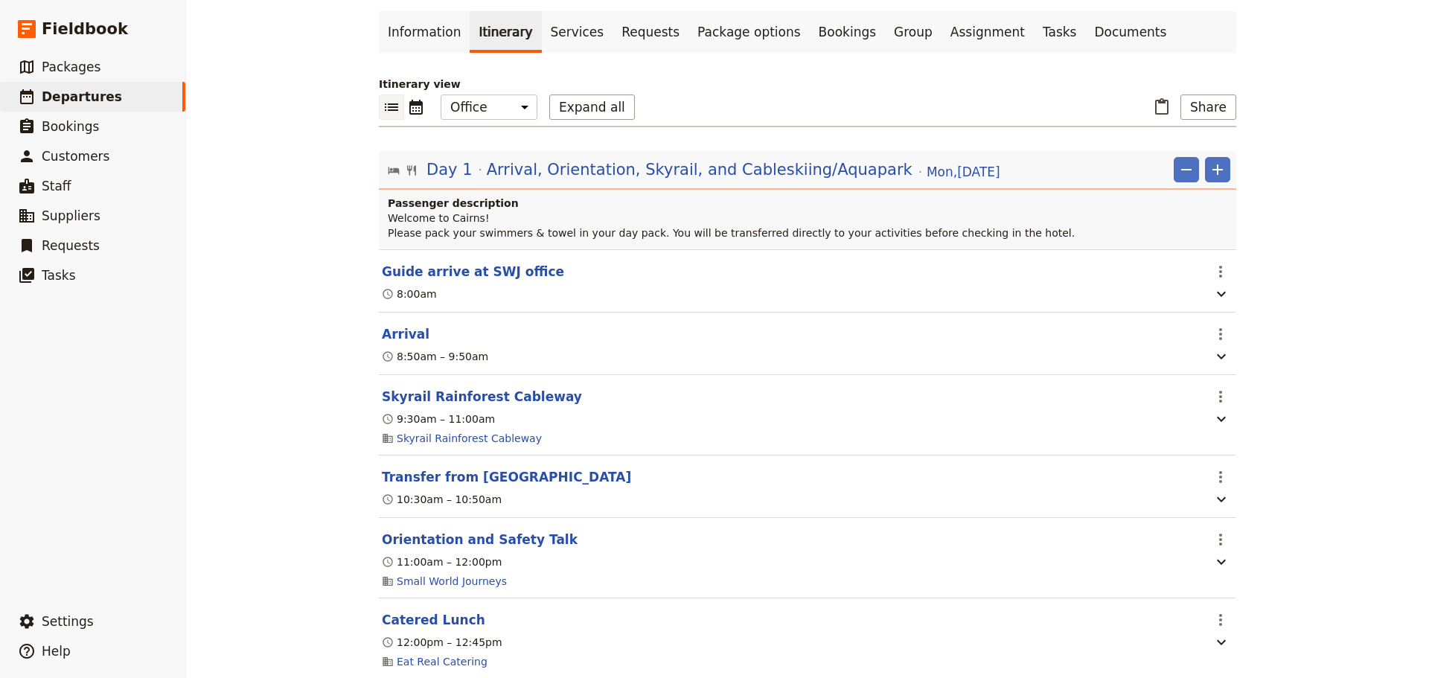
scroll to position [0, 0]
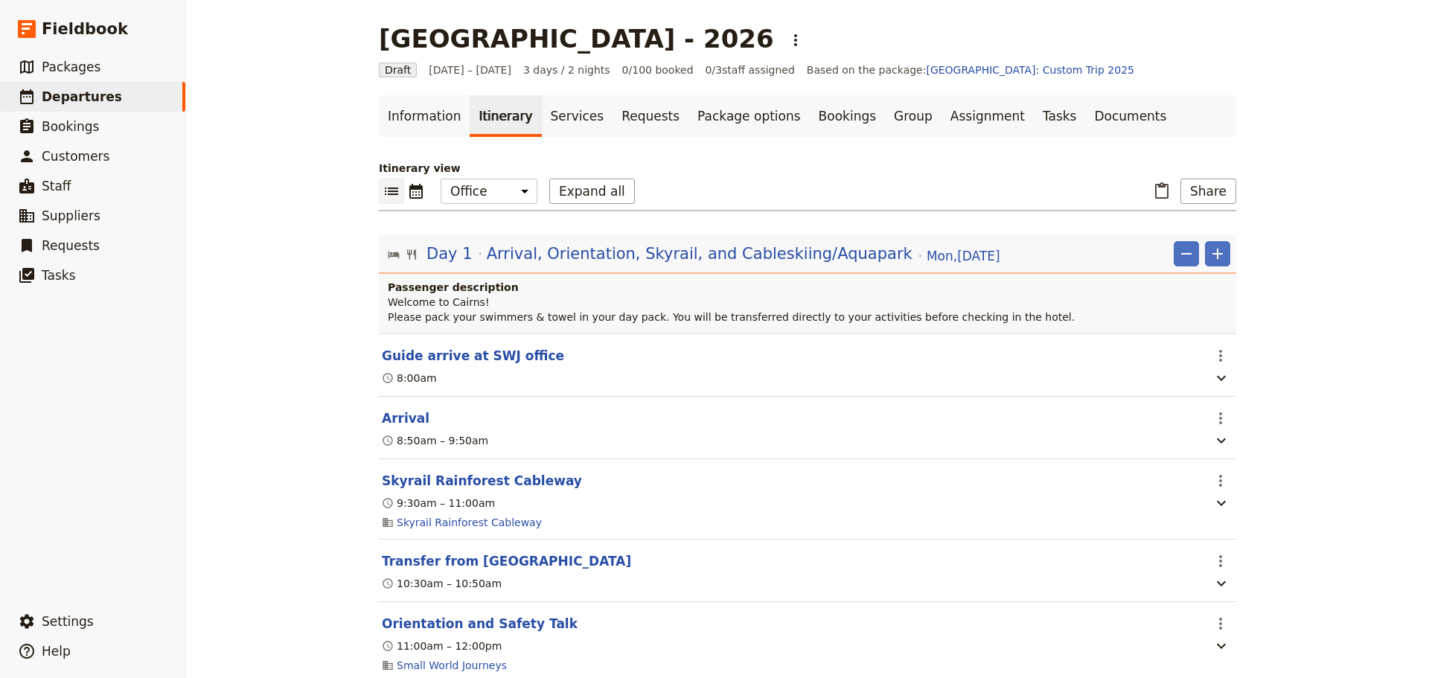
click at [1086, 119] on link "Documents" at bounding box center [1131, 116] width 90 height 42
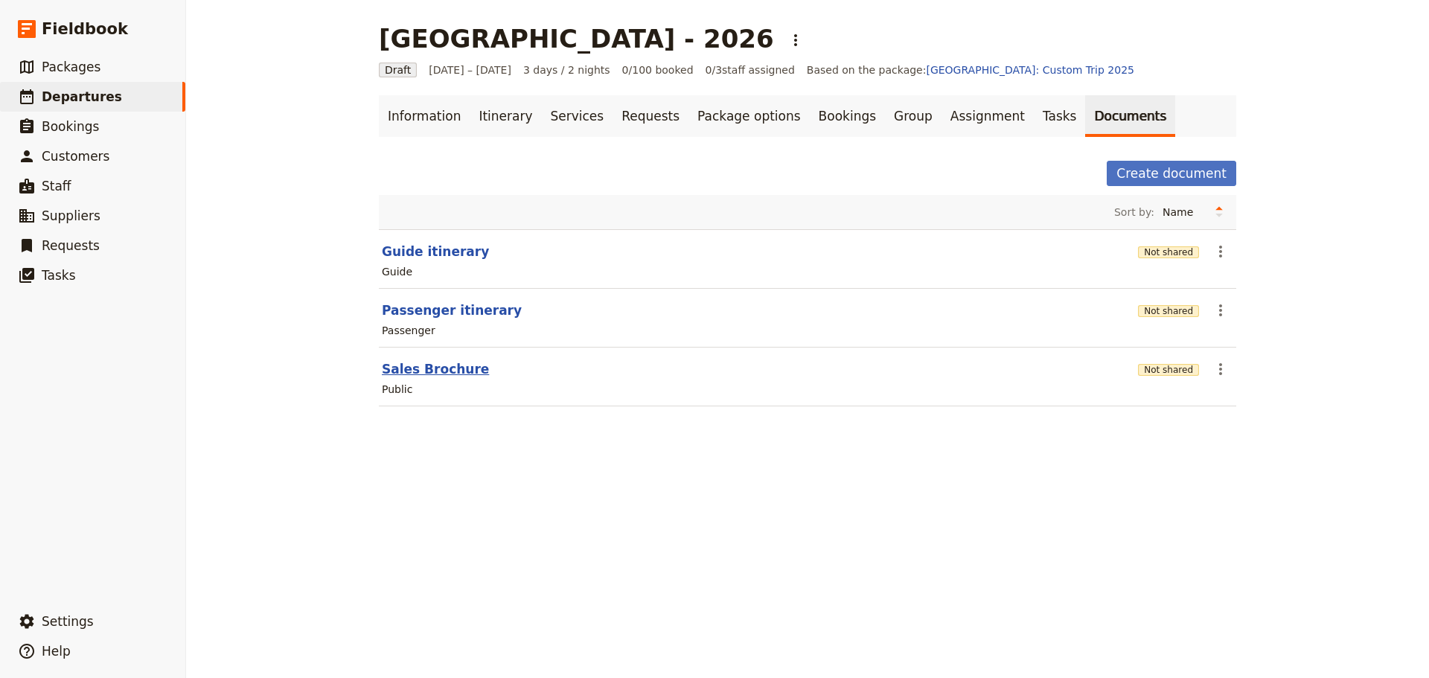
click at [447, 372] on button "Sales Brochure" at bounding box center [435, 369] width 107 height 18
select select "DEFAULT"
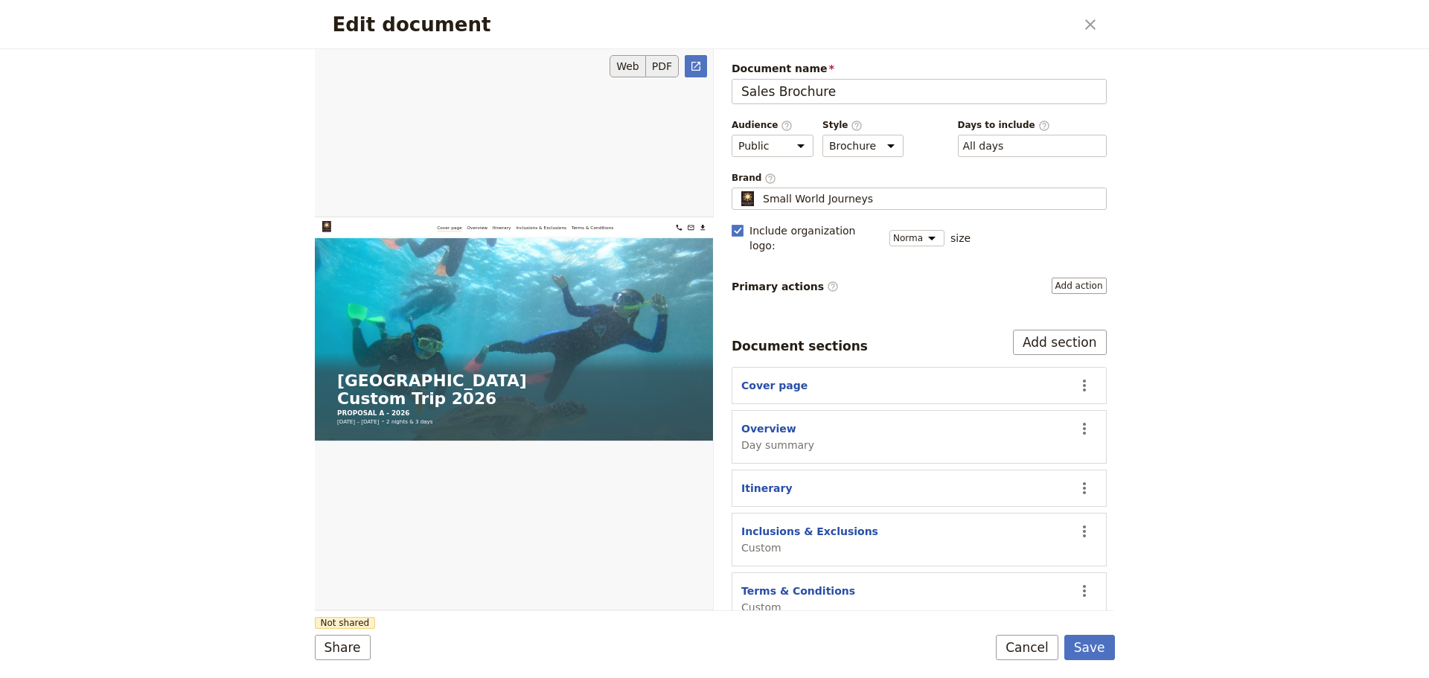
click at [671, 59] on button "PDF" at bounding box center [662, 66] width 33 height 22
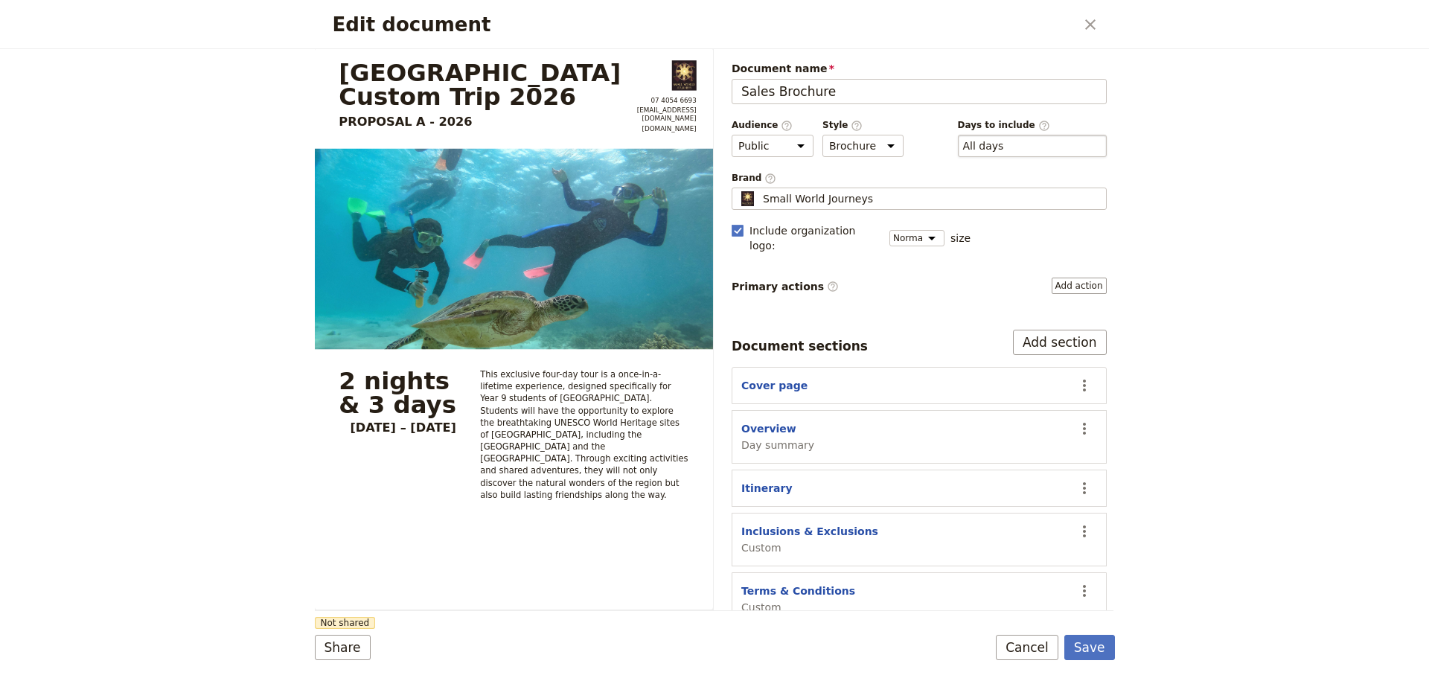
click at [1074, 143] on div "​ All days 1, 2, 3, 4" at bounding box center [1032, 146] width 149 height 22
click at [1004, 143] on button "​ All days" at bounding box center [983, 145] width 41 height 15
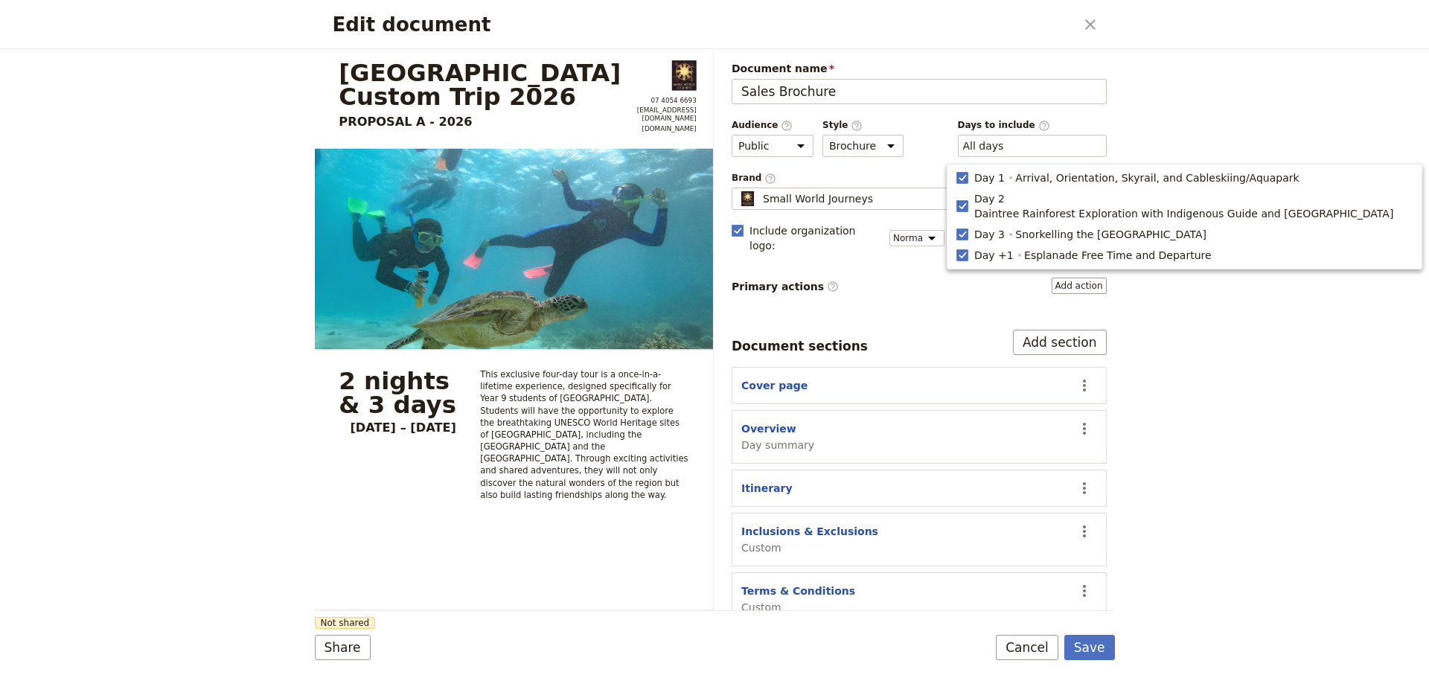
click at [1286, 111] on div "Edit document ​ Mornington Secondary College Custom Trip 2026 PROPOSAL A - 2026…" at bounding box center [714, 339] width 1429 height 678
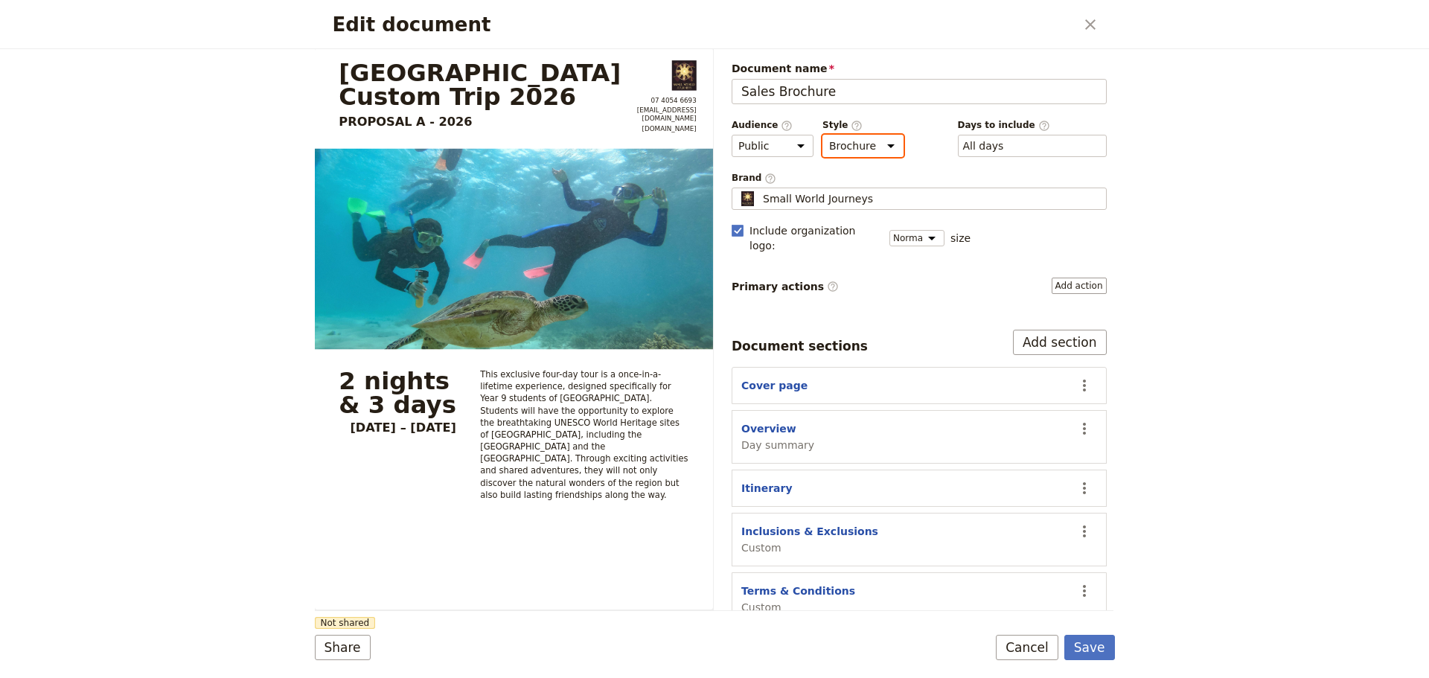
click at [875, 145] on select "Brochure Run sheet" at bounding box center [863, 146] width 81 height 22
click at [797, 146] on select "Public Passenger Guide" at bounding box center [773, 146] width 82 height 22
select select "PASSENGER"
click at [732, 135] on select "Public Passenger Guide" at bounding box center [773, 146] width 82 height 22
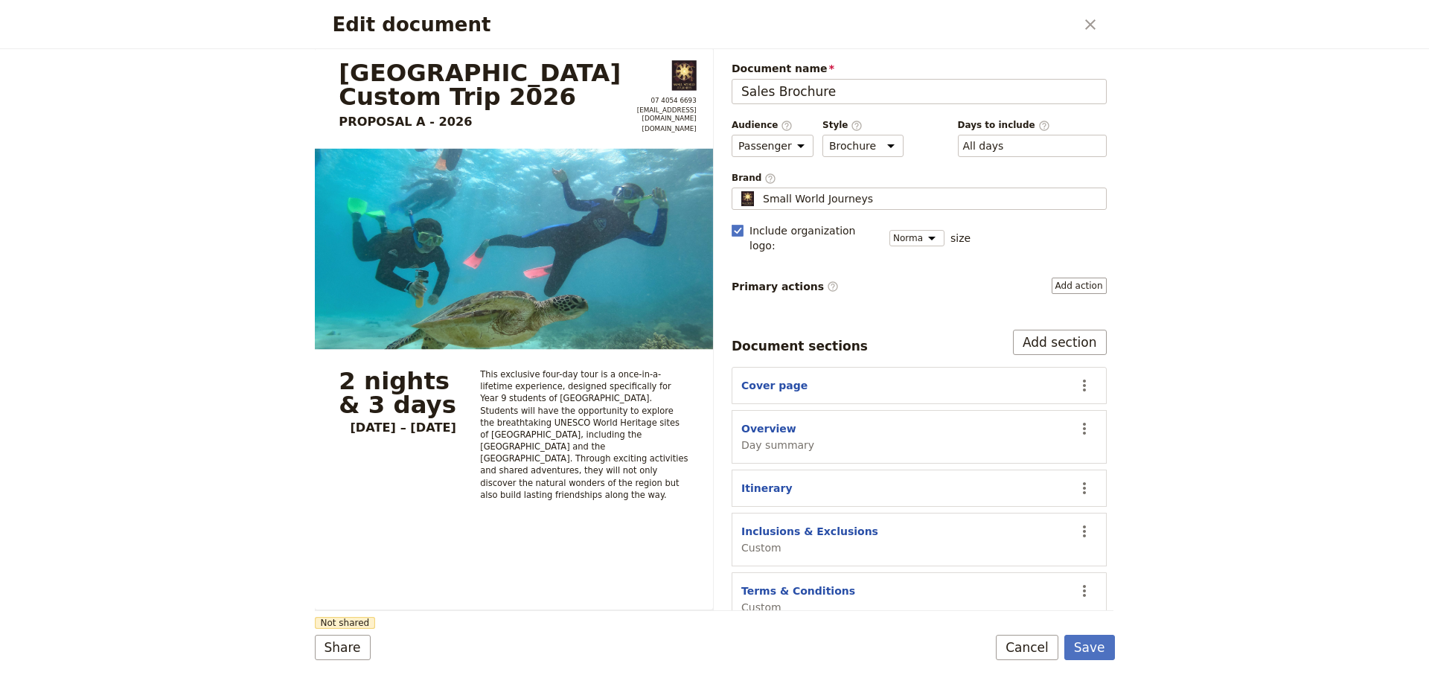
click at [1302, 188] on div "Edit document ​ Mornington Secondary College Custom Trip 2026 PROPOSAL A - 2026…" at bounding box center [714, 339] width 1429 height 678
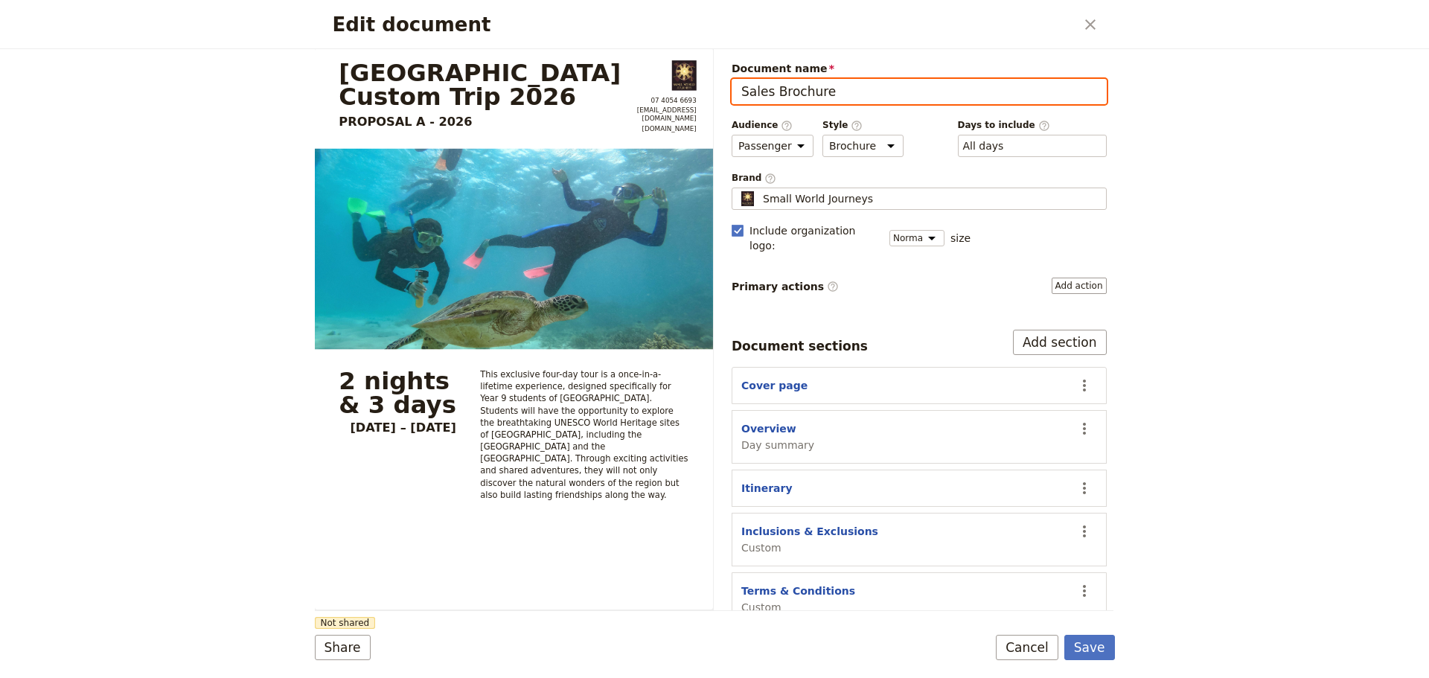
click at [886, 92] on input "Sales Brochure" at bounding box center [919, 91] width 375 height 25
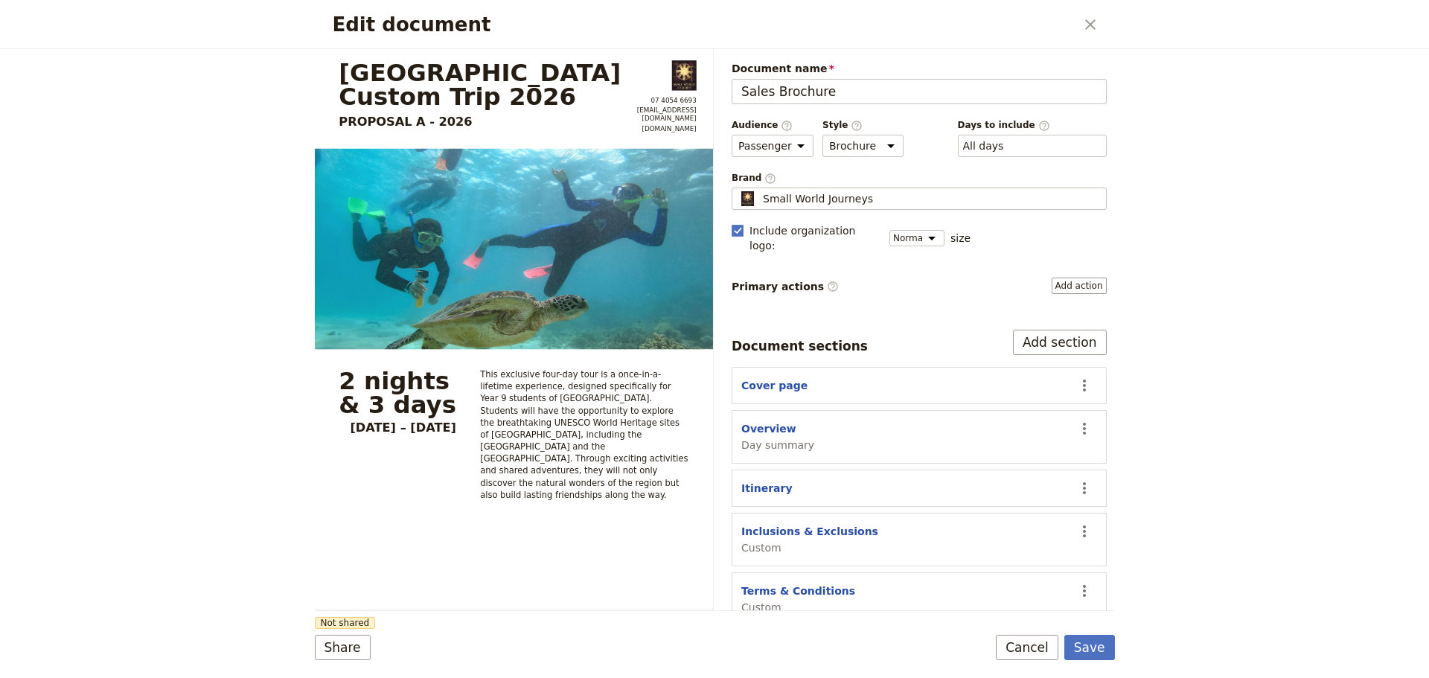
click at [1409, 380] on div "Edit document ​ Mornington Secondary College Custom Trip 2026 PROPOSAL A - 2026…" at bounding box center [714, 339] width 1429 height 678
click at [650, 574] on section "Mornington Secondary College Custom Trip 2026 PROPOSAL A - 2026 07 4054 6693 gr…" at bounding box center [514, 329] width 398 height 563
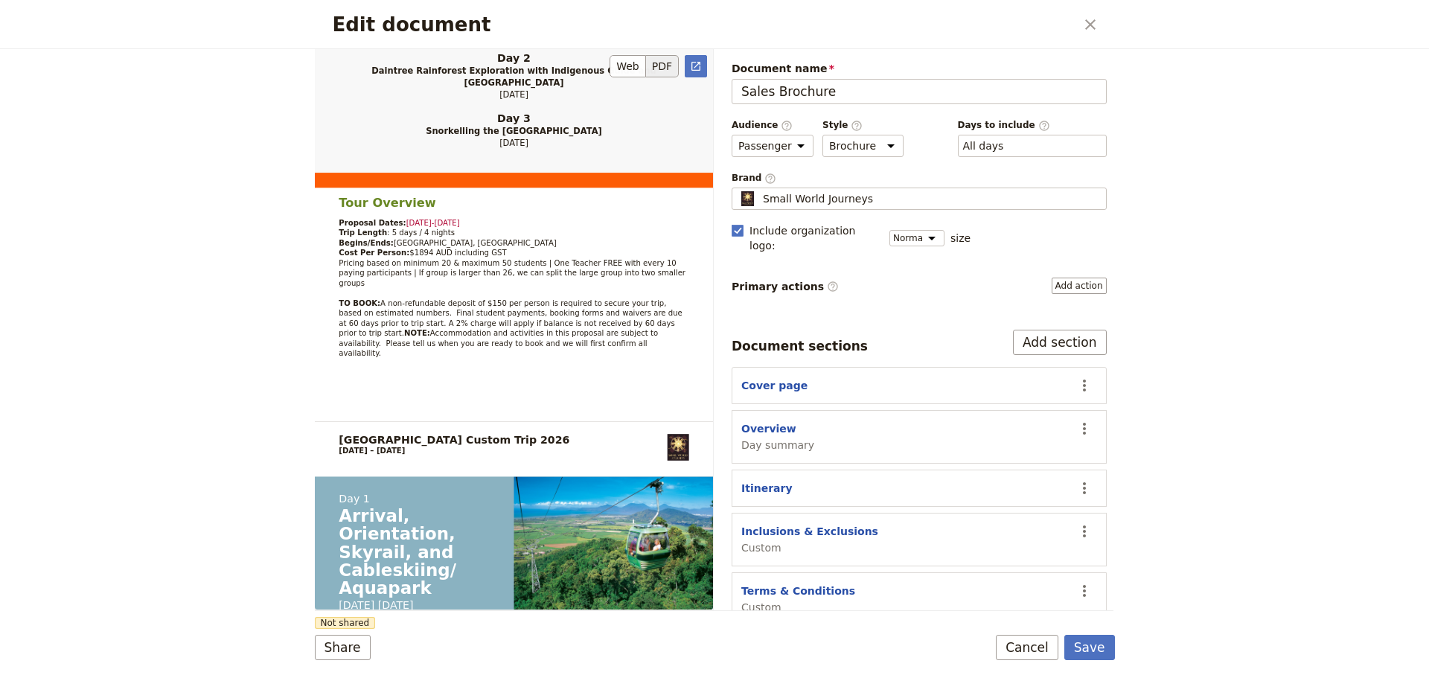
scroll to position [745, 0]
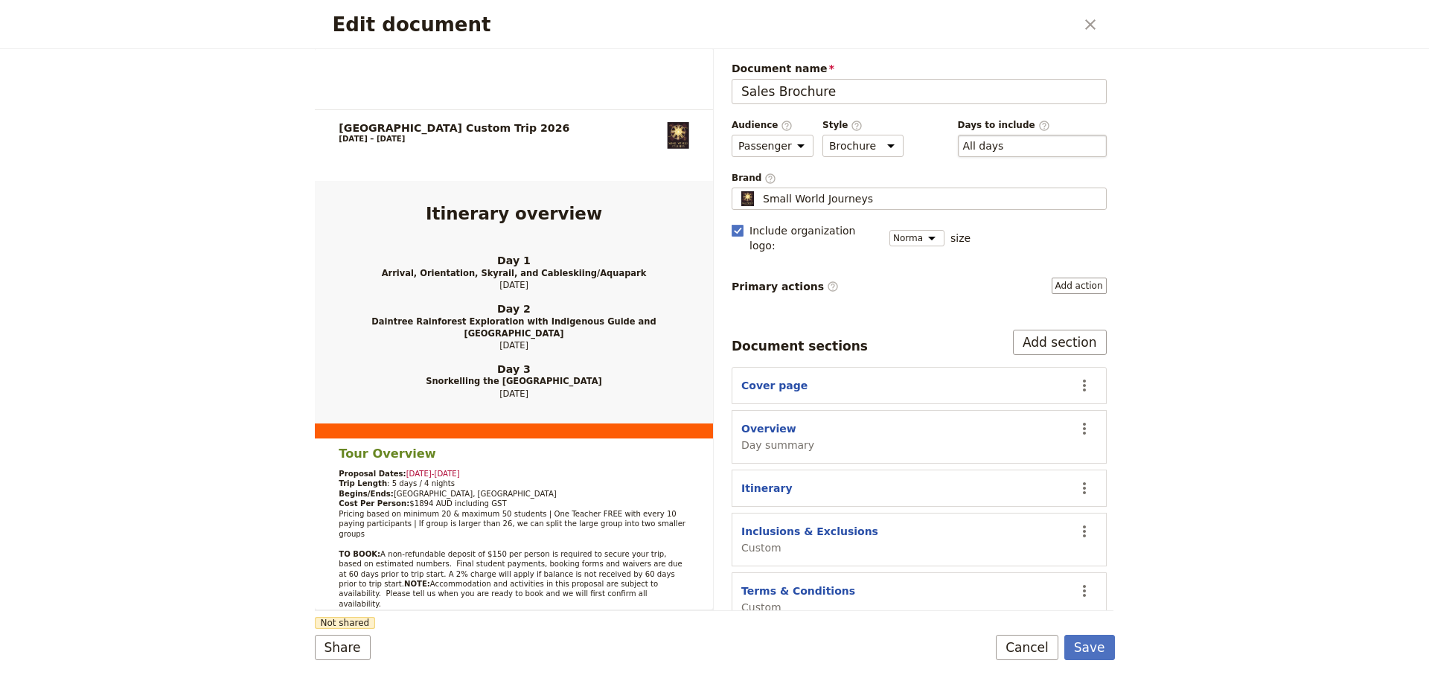
click at [1015, 142] on div "​ All days 1, 2, 3, 4" at bounding box center [1032, 146] width 149 height 22
click at [1004, 142] on button "​ All days" at bounding box center [983, 145] width 41 height 15
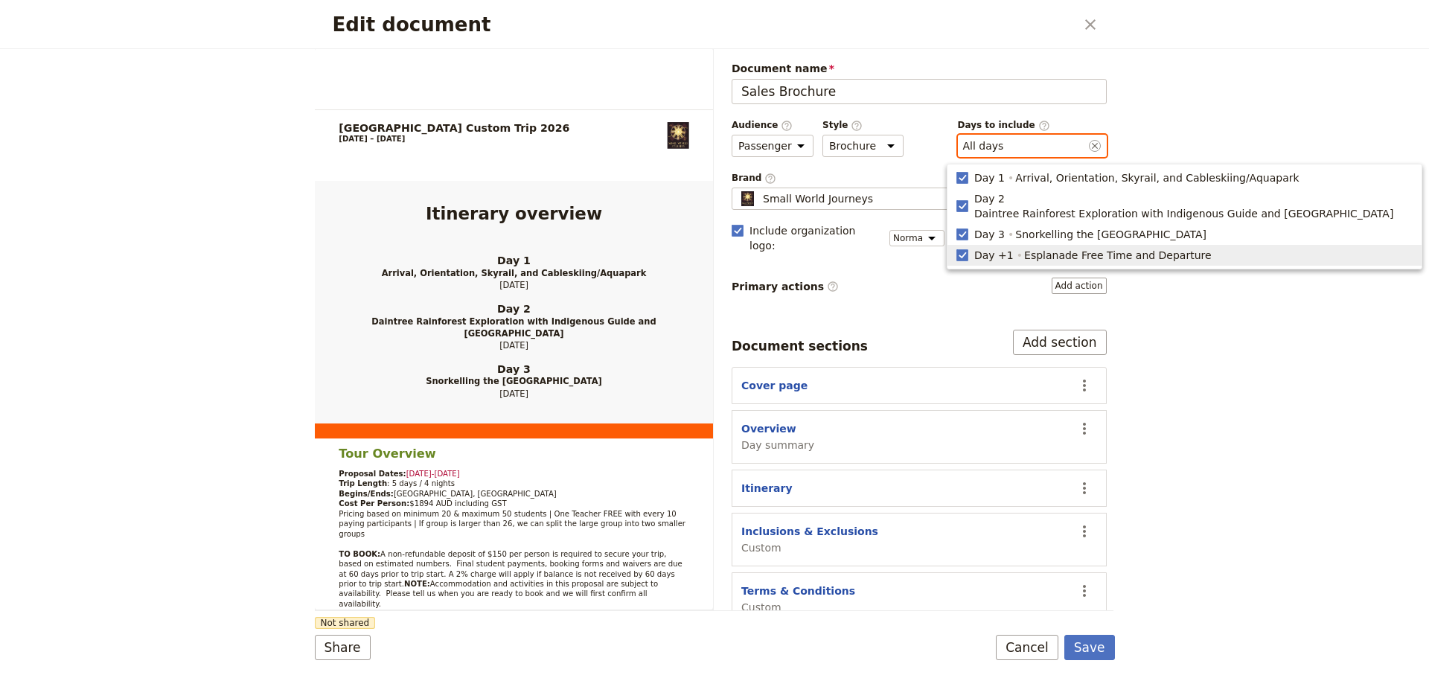
click at [1177, 248] on span "Esplanade Free Time and Departure" at bounding box center [1118, 255] width 188 height 15
type input "1, 2, 3"
checkbox input "false"
click at [966, 249] on rect "button" at bounding box center [962, 254] width 11 height 11
type input "1, 2, 3, 4"
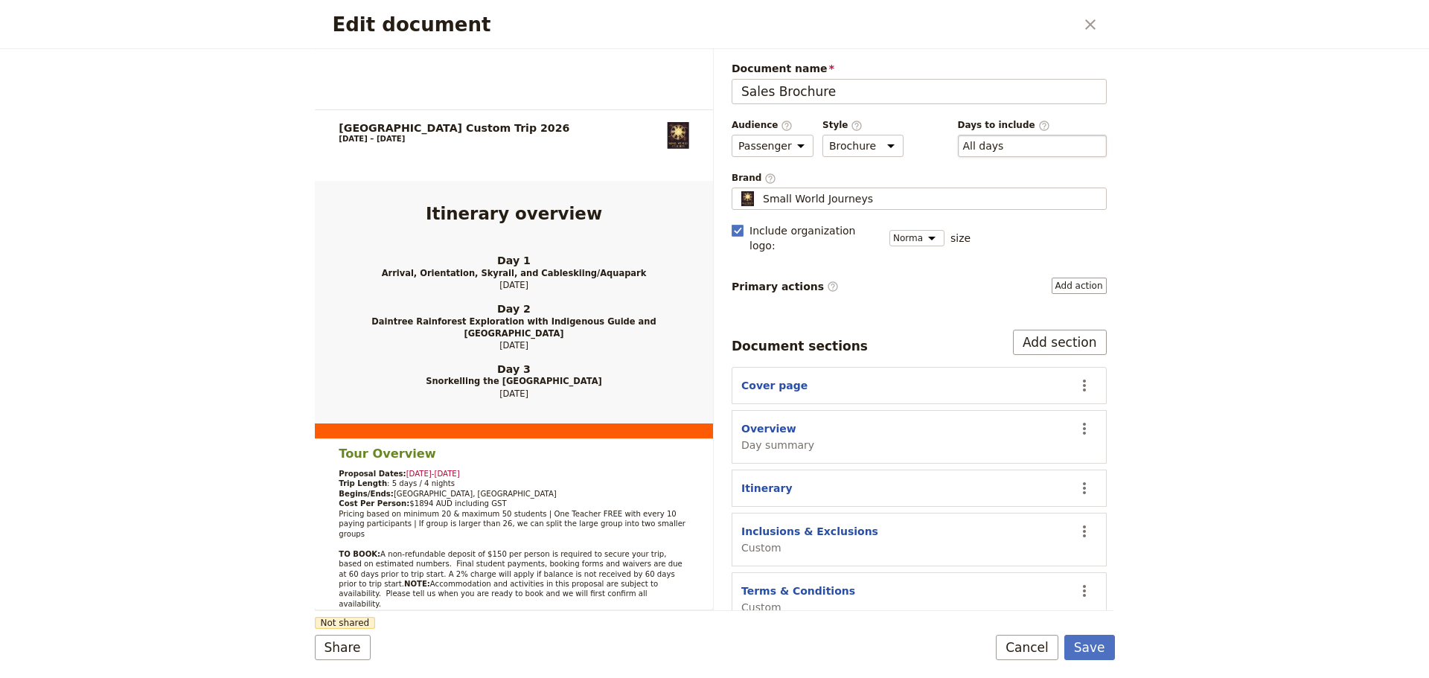
click at [1052, 144] on div "​ All days 1, 2, 3, 4" at bounding box center [1032, 146] width 149 height 22
click at [1004, 144] on button "​ All days" at bounding box center [983, 145] width 41 height 15
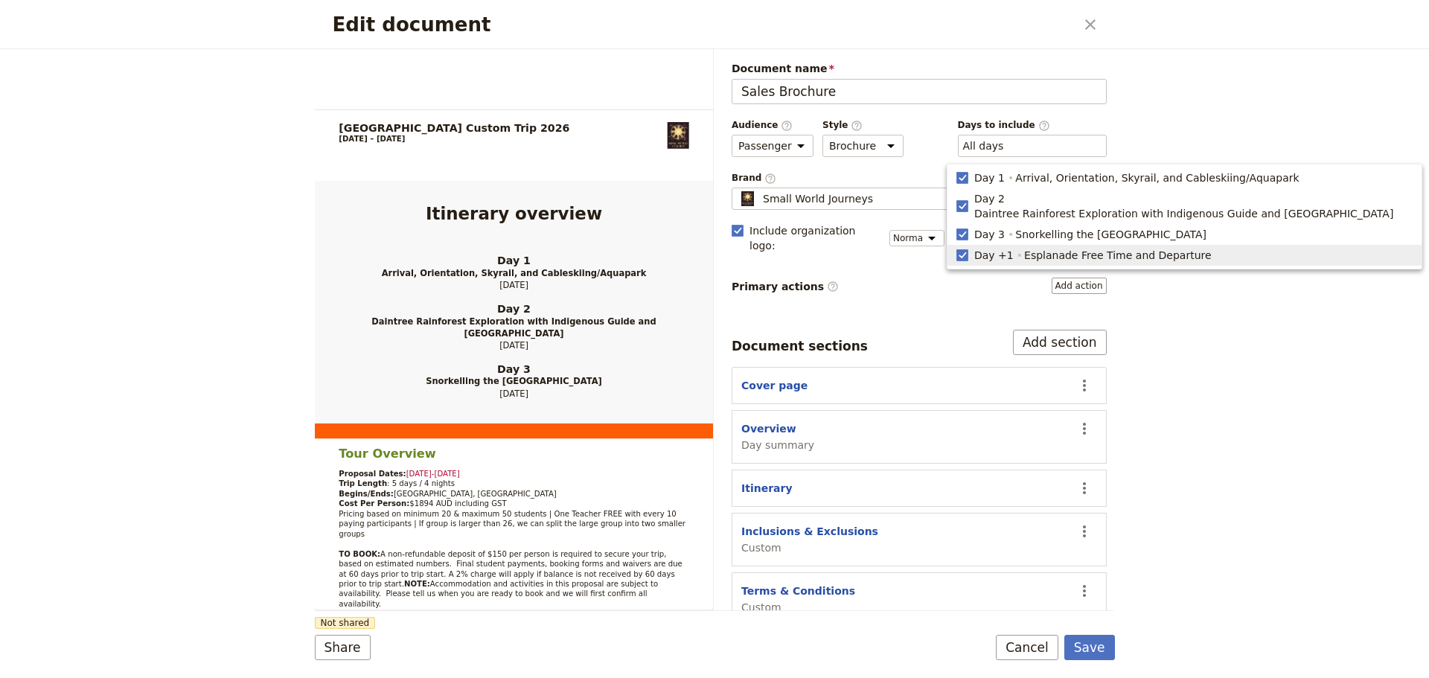
click at [1368, 433] on div "Edit document ​ Mornington Secondary College Custom Trip 2026 PROPOSAL A - 2026…" at bounding box center [714, 339] width 1429 height 678
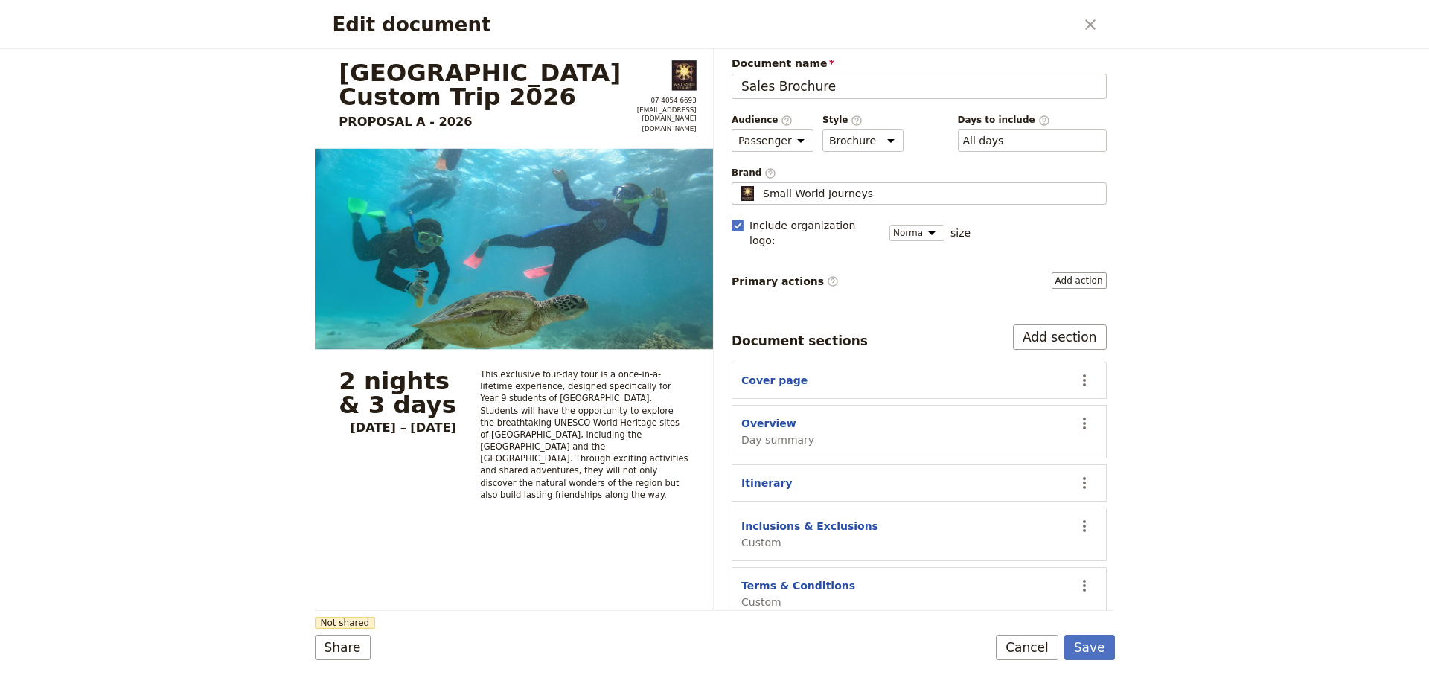
scroll to position [6, 0]
click at [777, 372] on button "Cover page" at bounding box center [775, 379] width 66 height 15
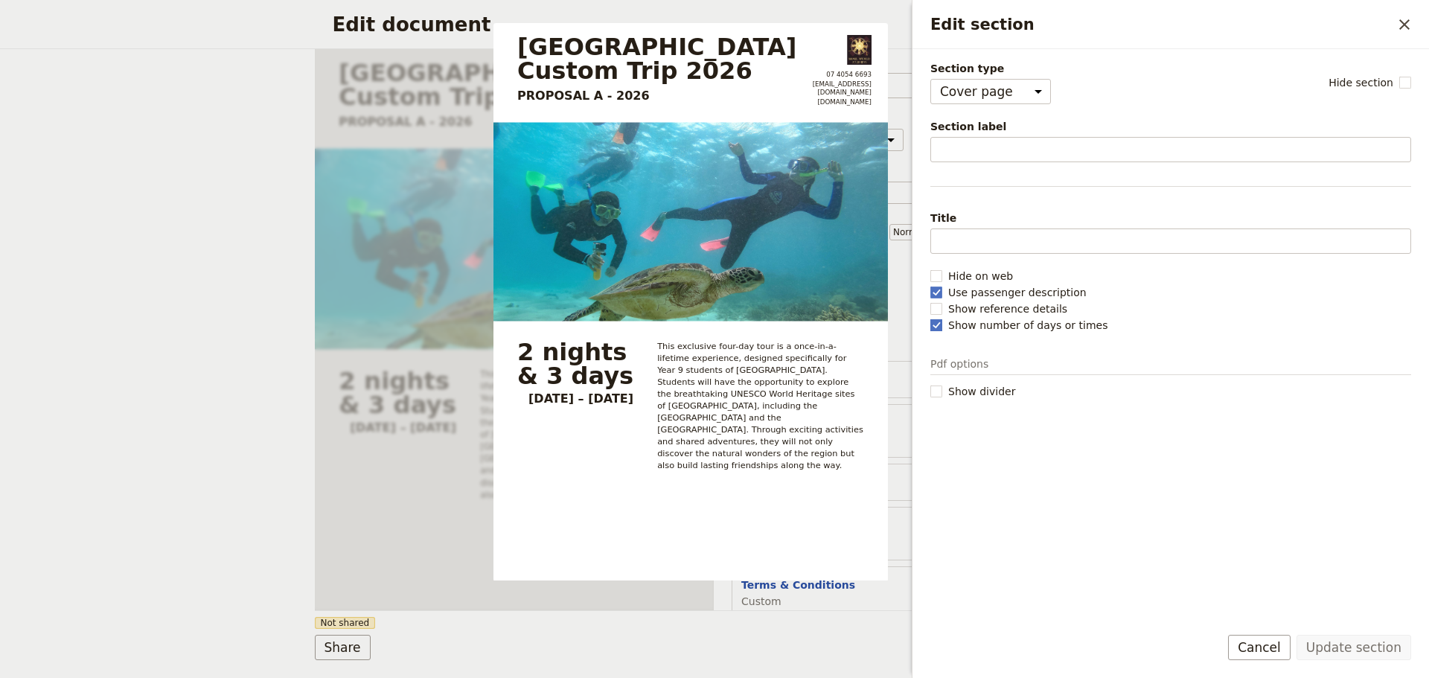
click at [934, 325] on rect "Edit section" at bounding box center [936, 324] width 11 height 11
click at [931, 318] on input "Show number of days or times" at bounding box center [930, 317] width 1 height 1
checkbox input "false"
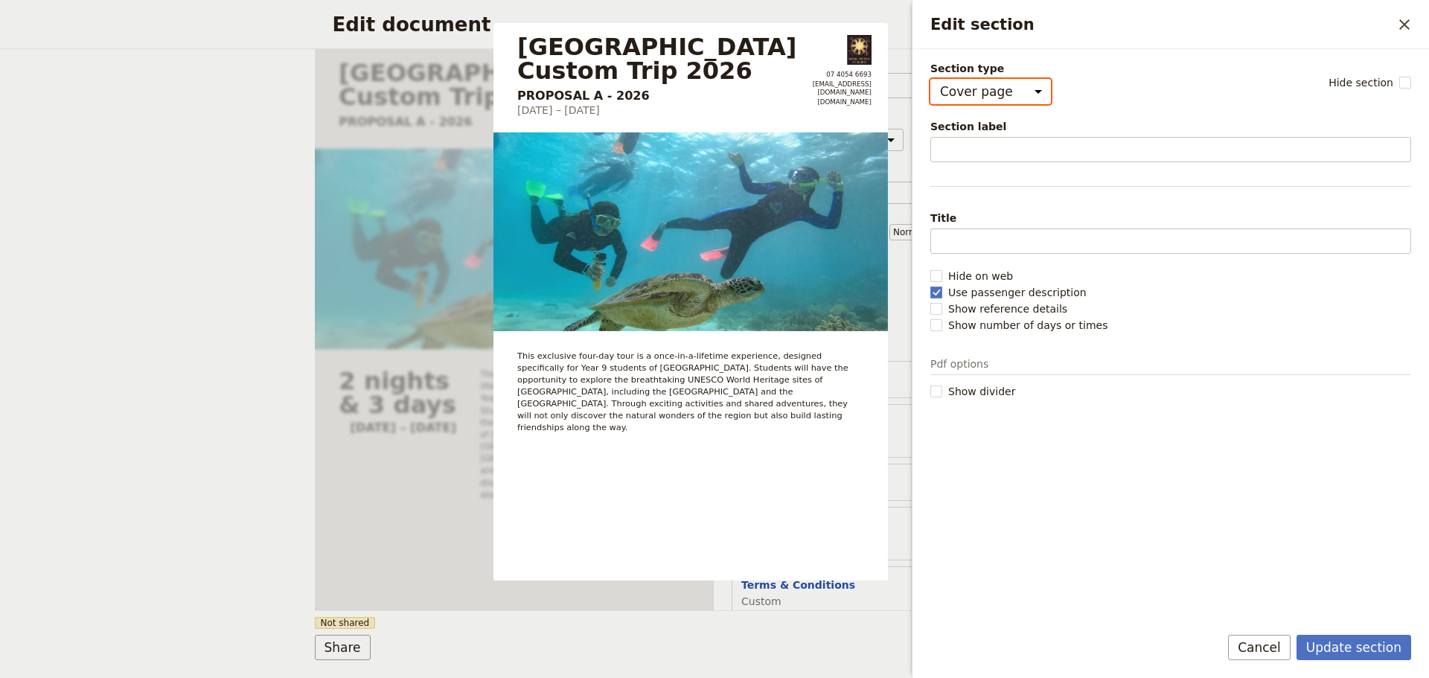
click at [1021, 89] on select "Cover page Day summary Itinerary Custom" at bounding box center [991, 91] width 121 height 25
click at [1354, 644] on button "Update section" at bounding box center [1354, 647] width 115 height 25
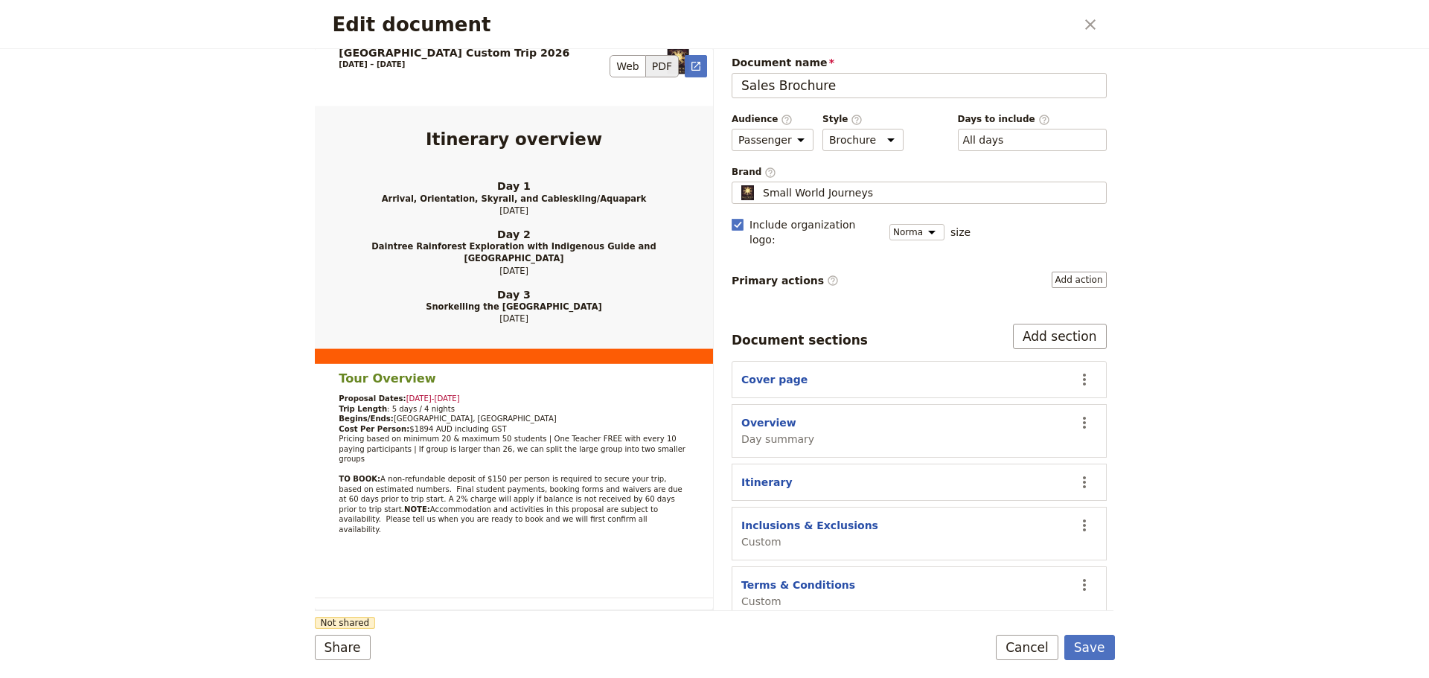
scroll to position [0, 0]
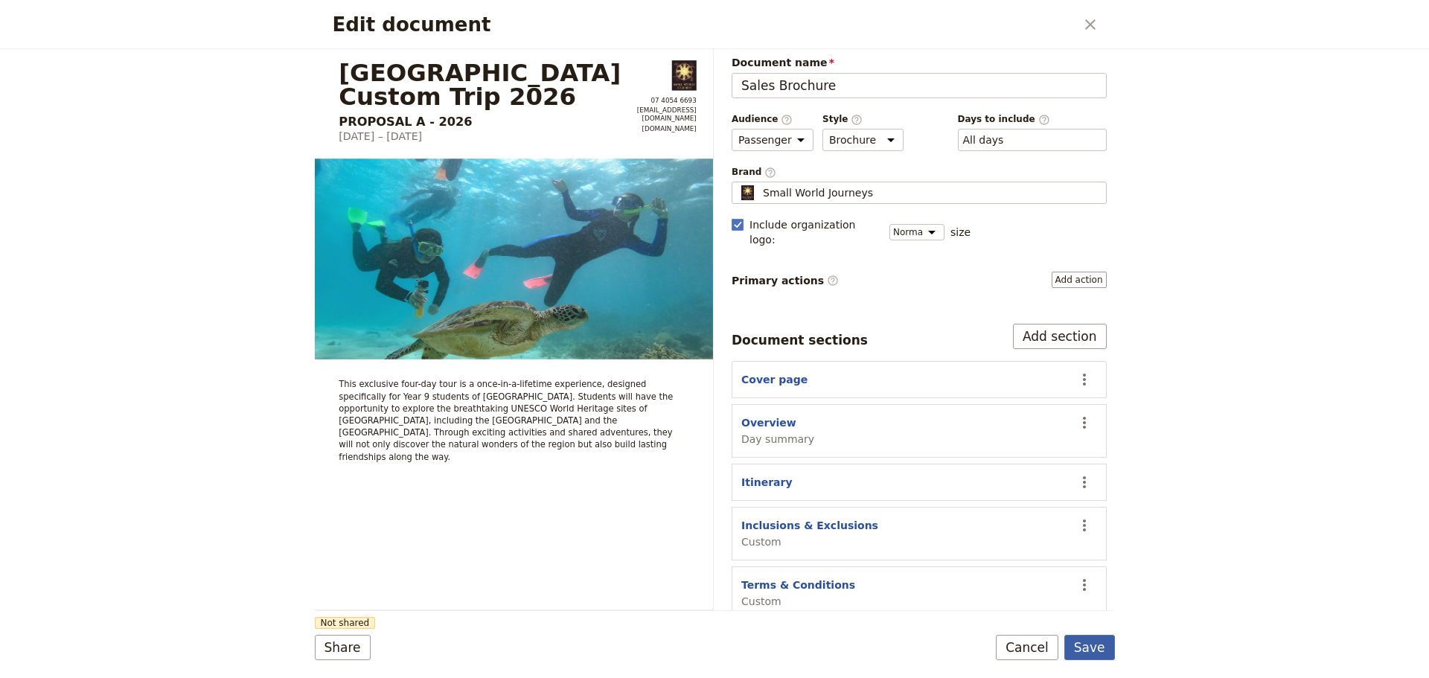
click at [1103, 647] on button "Save" at bounding box center [1090, 647] width 51 height 25
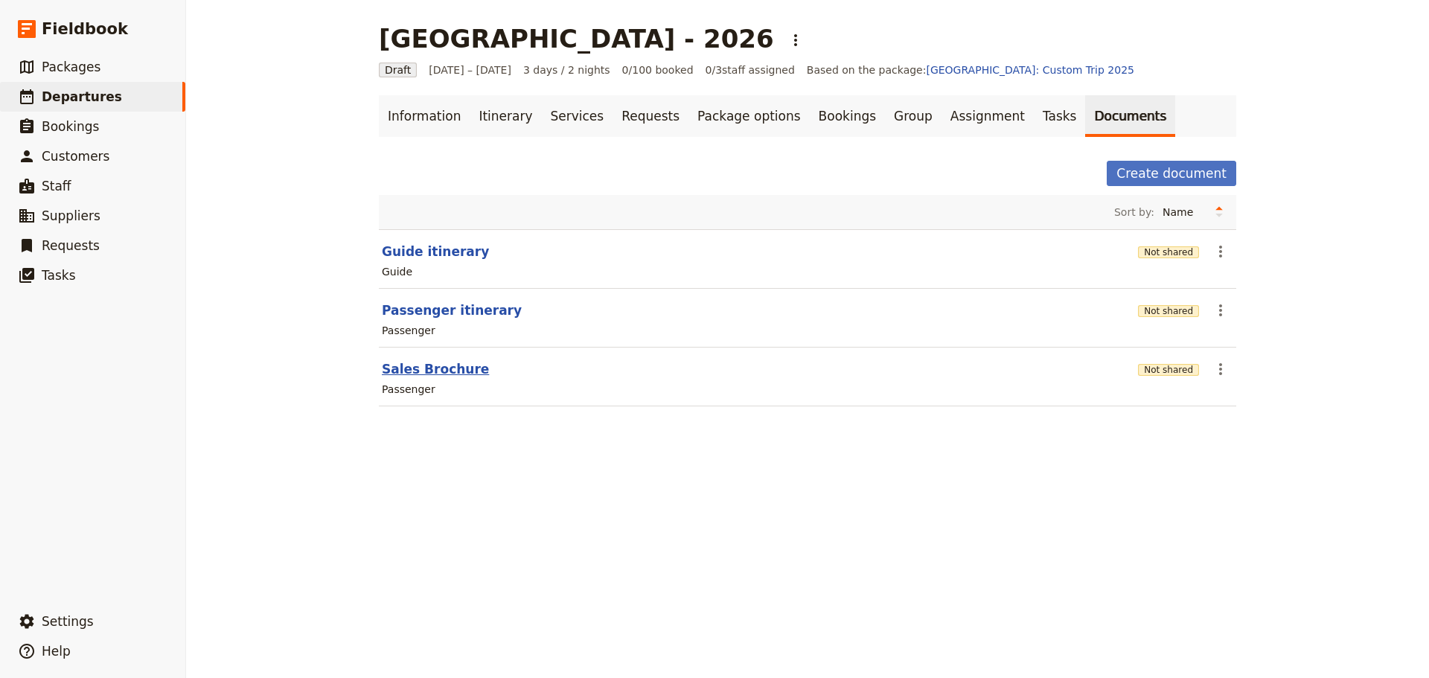
click at [425, 370] on button "Sales Brochure" at bounding box center [435, 369] width 107 height 18
select select "PASSENGER"
select select "DEFAULT"
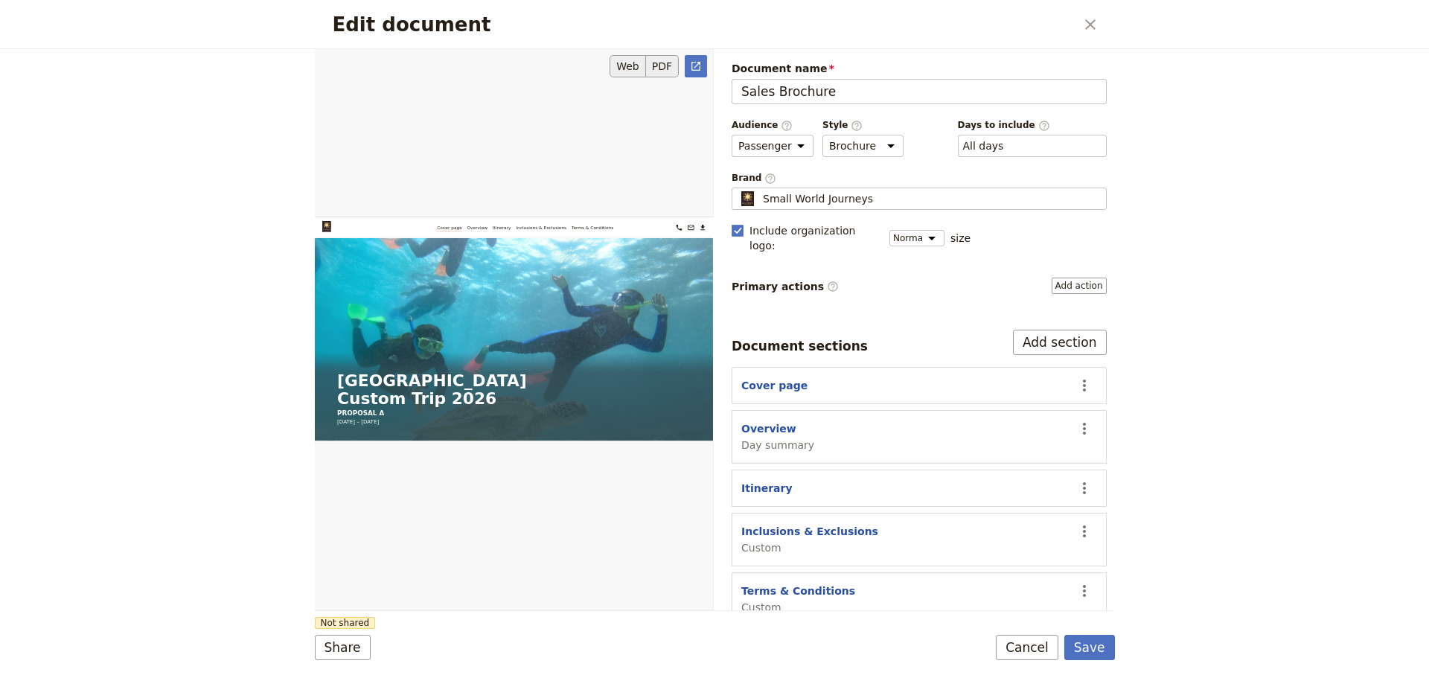
click at [666, 69] on button "PDF" at bounding box center [662, 66] width 33 height 22
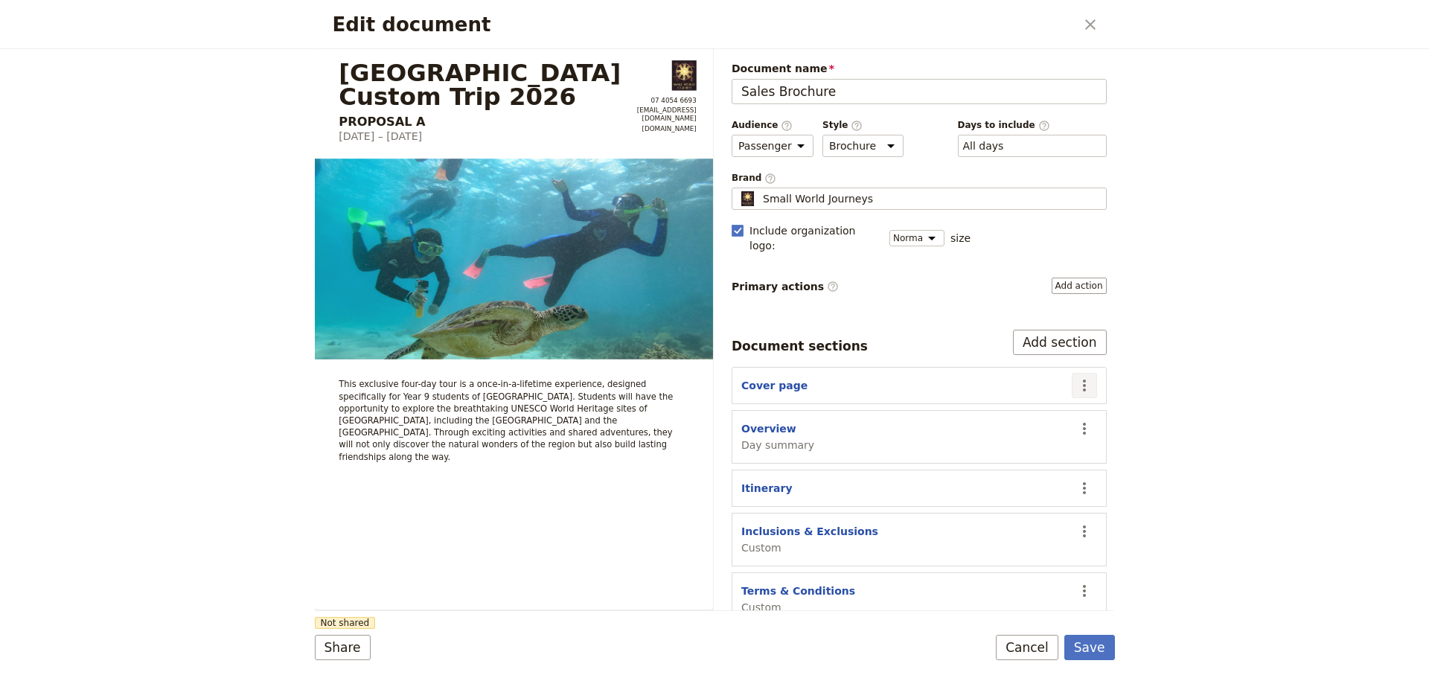
click at [1086, 369] on section "Cover page ​" at bounding box center [919, 385] width 375 height 37
click at [1076, 377] on icon "Actions" at bounding box center [1085, 386] width 18 height 18
click at [992, 401] on span "Edit section" at bounding box center [985, 401] width 61 height 15
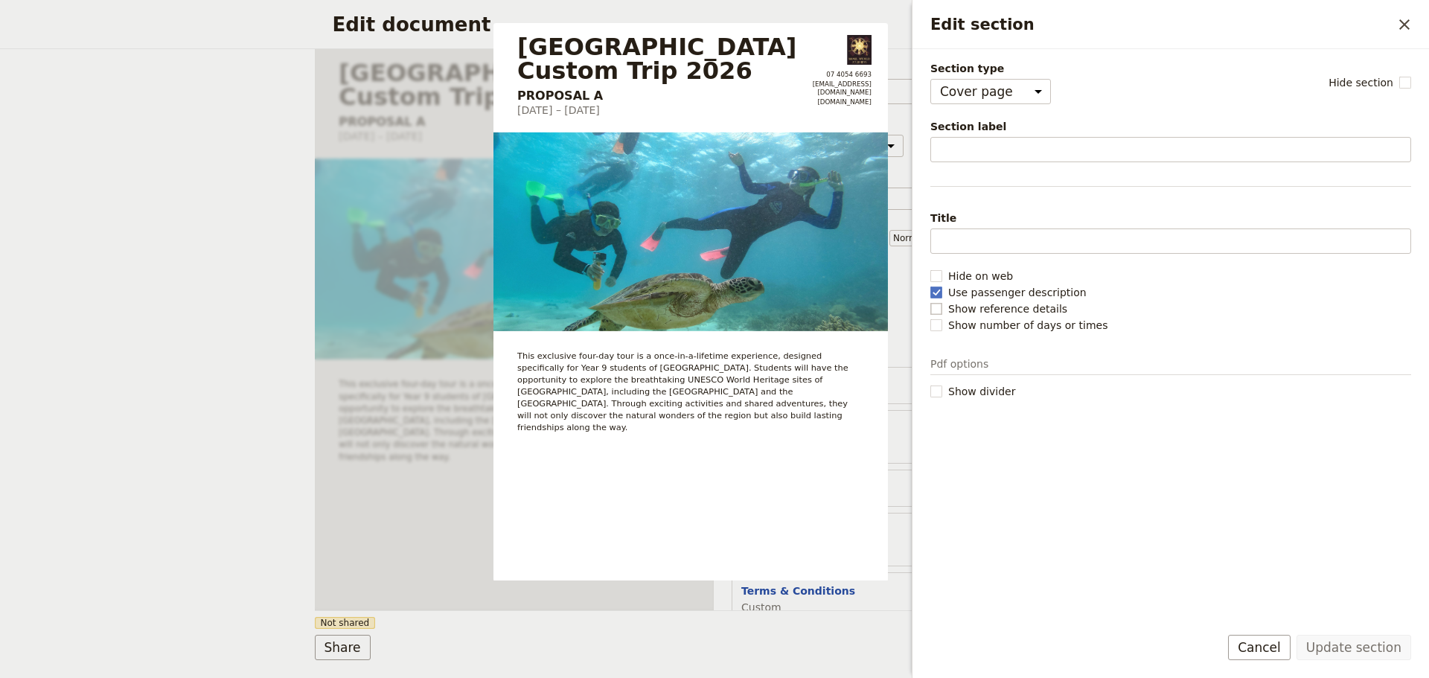
click at [933, 312] on rect "Edit section" at bounding box center [936, 308] width 11 height 11
click at [931, 302] on input "Show reference details" at bounding box center [930, 301] width 1 height 1
click at [933, 312] on rect "Edit section" at bounding box center [936, 308] width 11 height 11
click at [931, 302] on input "Show reference details" at bounding box center [930, 301] width 1 height 1
checkbox input "false"
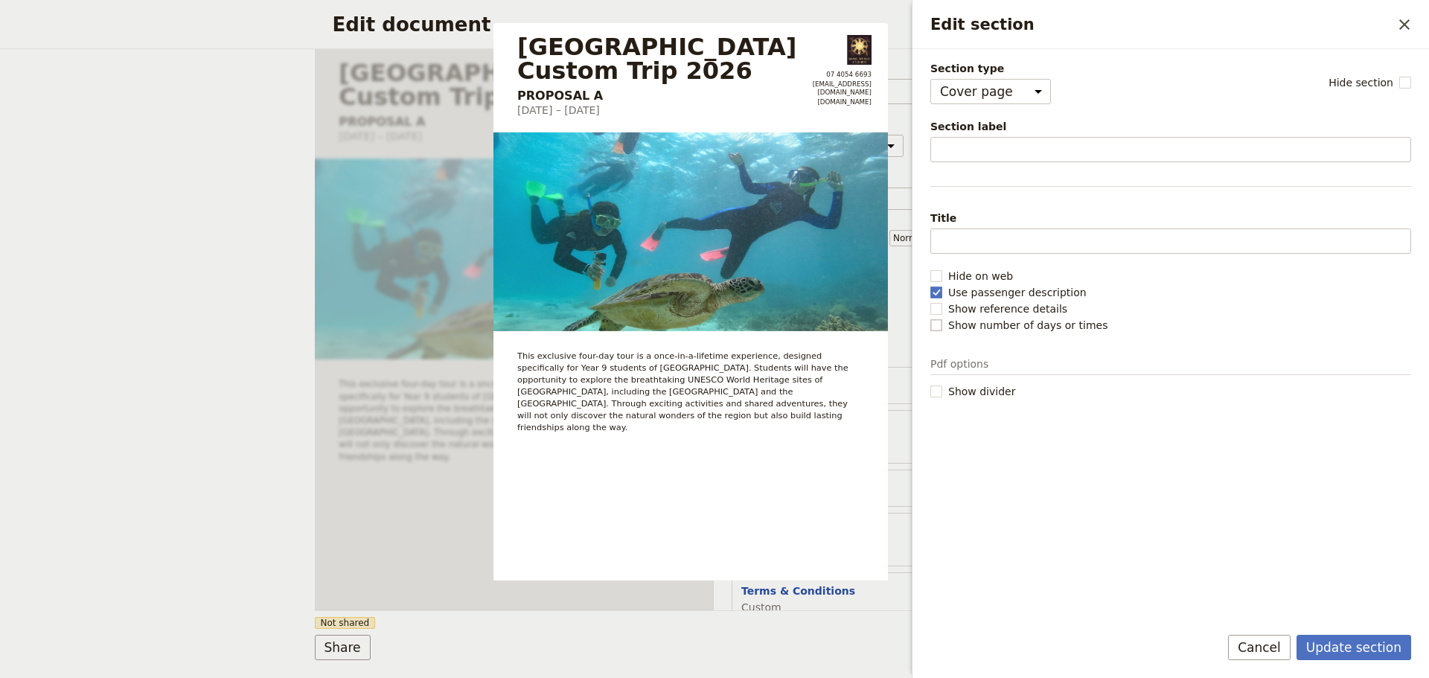
click at [933, 324] on rect "Edit section" at bounding box center [936, 324] width 11 height 11
click at [931, 318] on input "Show number of days or times" at bounding box center [930, 317] width 1 height 1
checkbox input "true"
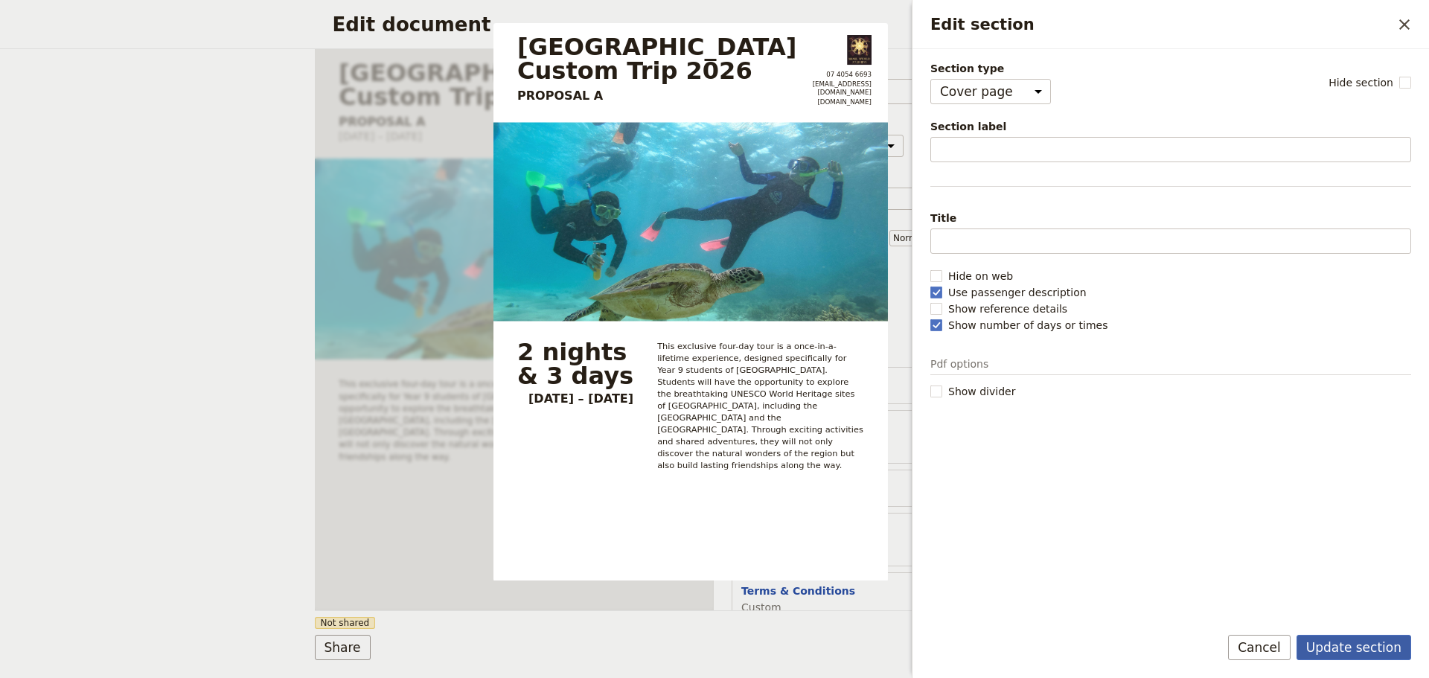
click at [1335, 651] on button "Update section" at bounding box center [1354, 647] width 115 height 25
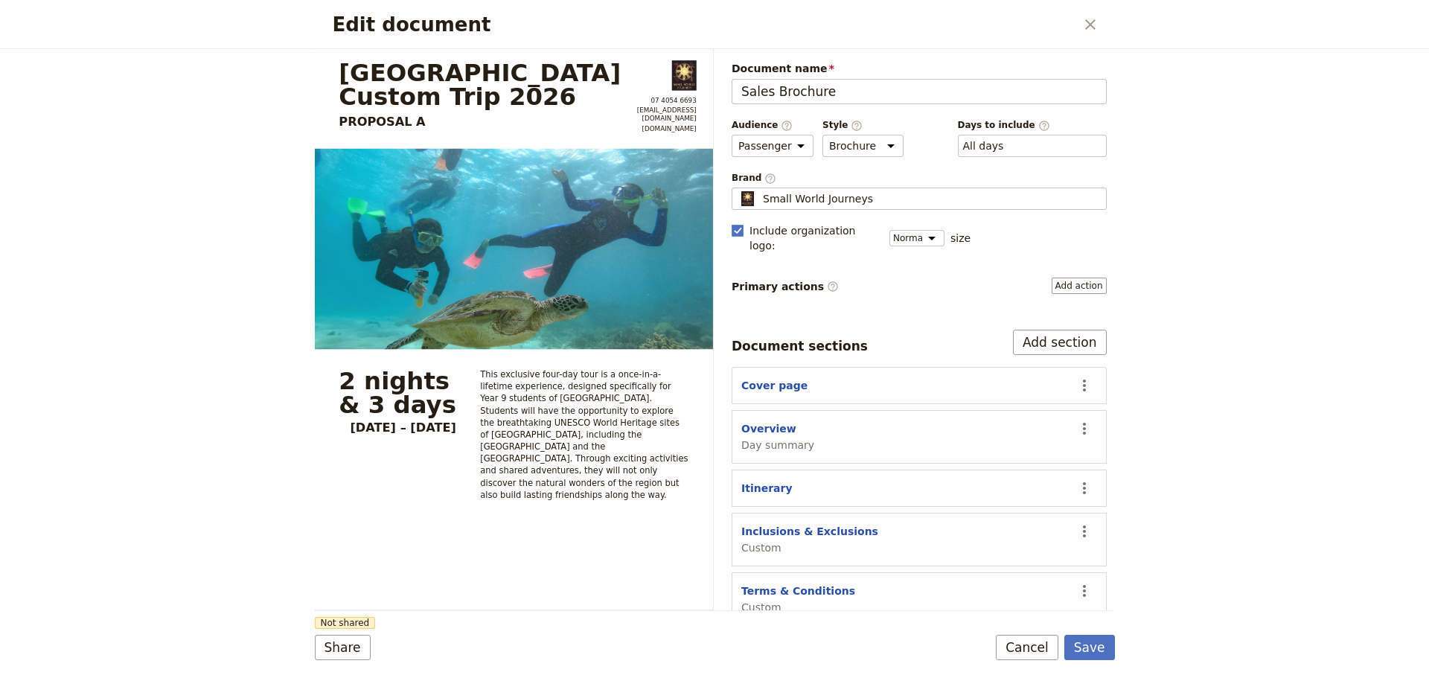
click at [295, 491] on div "Edit document ​ Mornington Secondary College Custom Trip 2026 PROPOSAL A 07 405…" at bounding box center [714, 339] width 1429 height 678
click at [1359, 210] on div "Edit document ​ Mornington Secondary College Custom Trip 2026 PROPOSAL A 07 405…" at bounding box center [714, 339] width 1429 height 678
click at [782, 378] on button "Cover page" at bounding box center [775, 385] width 66 height 15
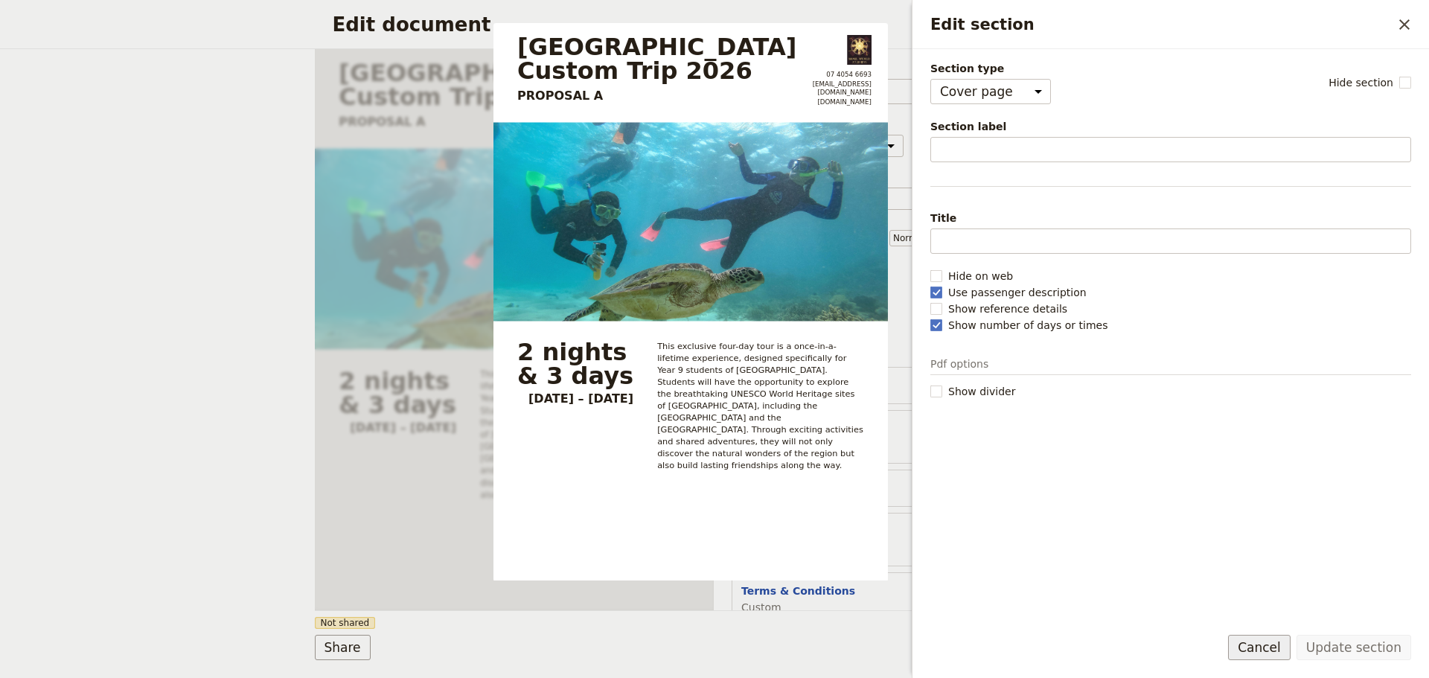
click at [1270, 649] on button "Cancel" at bounding box center [1259, 647] width 63 height 25
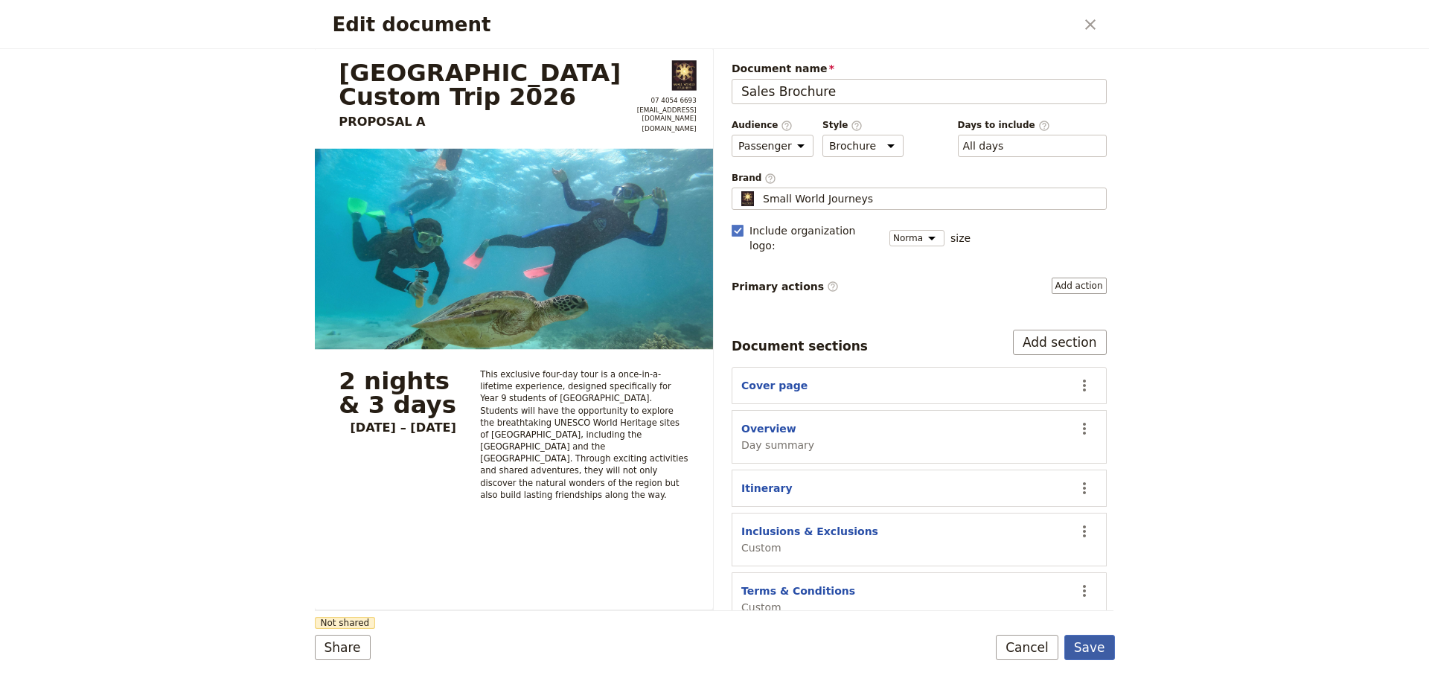
click at [1106, 647] on button "Save" at bounding box center [1090, 647] width 51 height 25
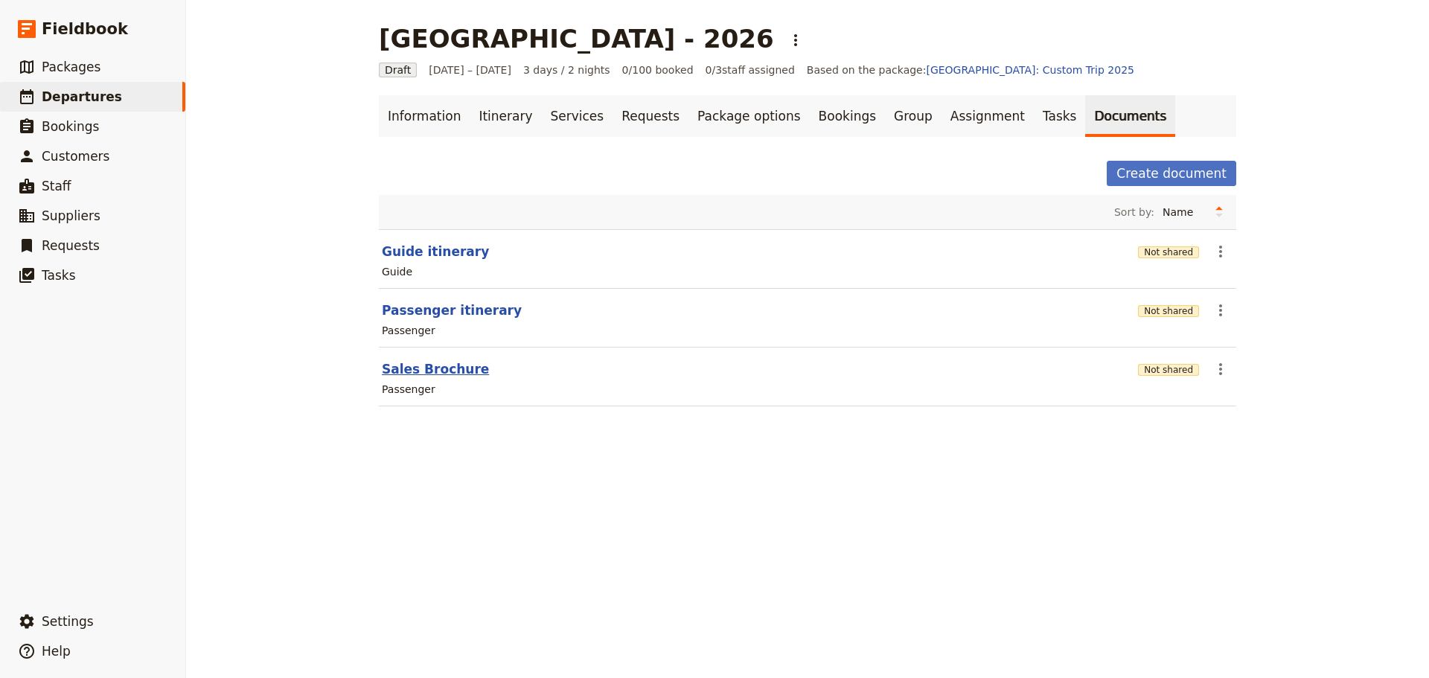
click at [407, 363] on button "Sales Brochure" at bounding box center [435, 369] width 107 height 18
select select "PASSENGER"
select select "DEFAULT"
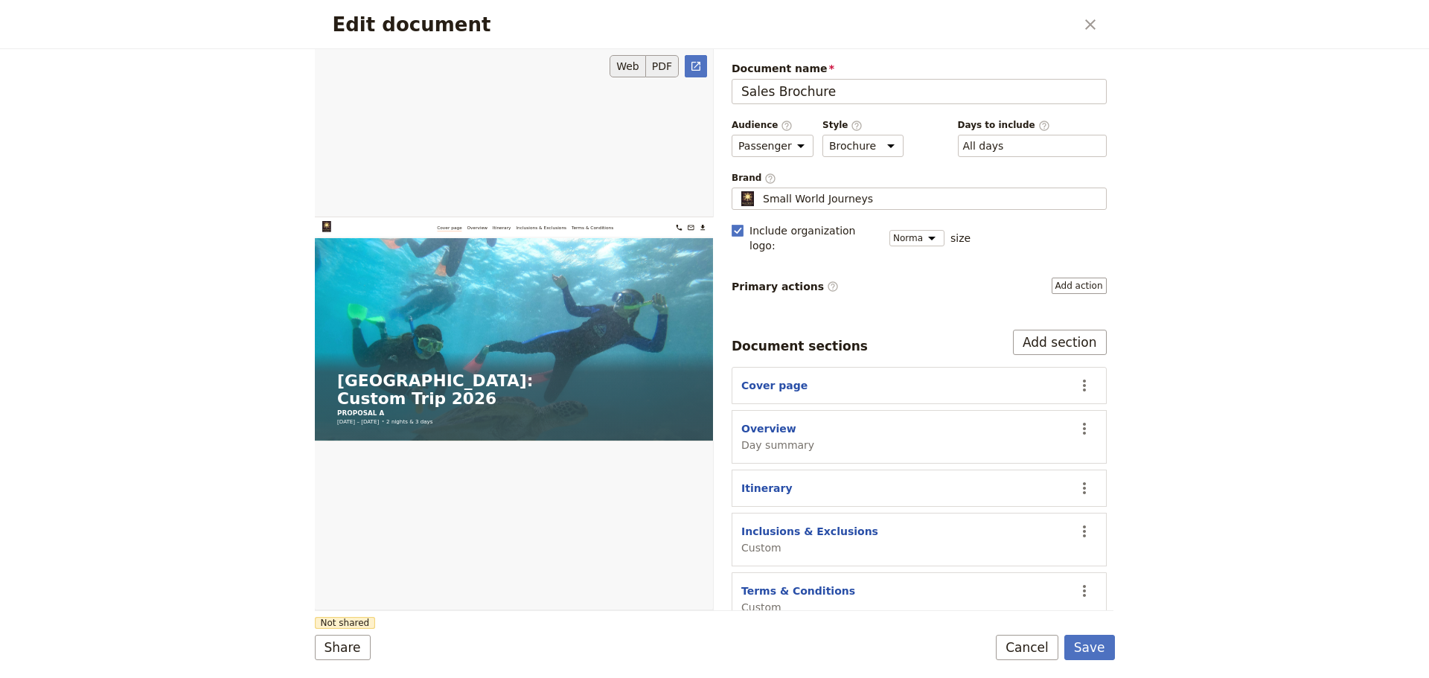
click at [660, 60] on button "PDF" at bounding box center [662, 66] width 33 height 22
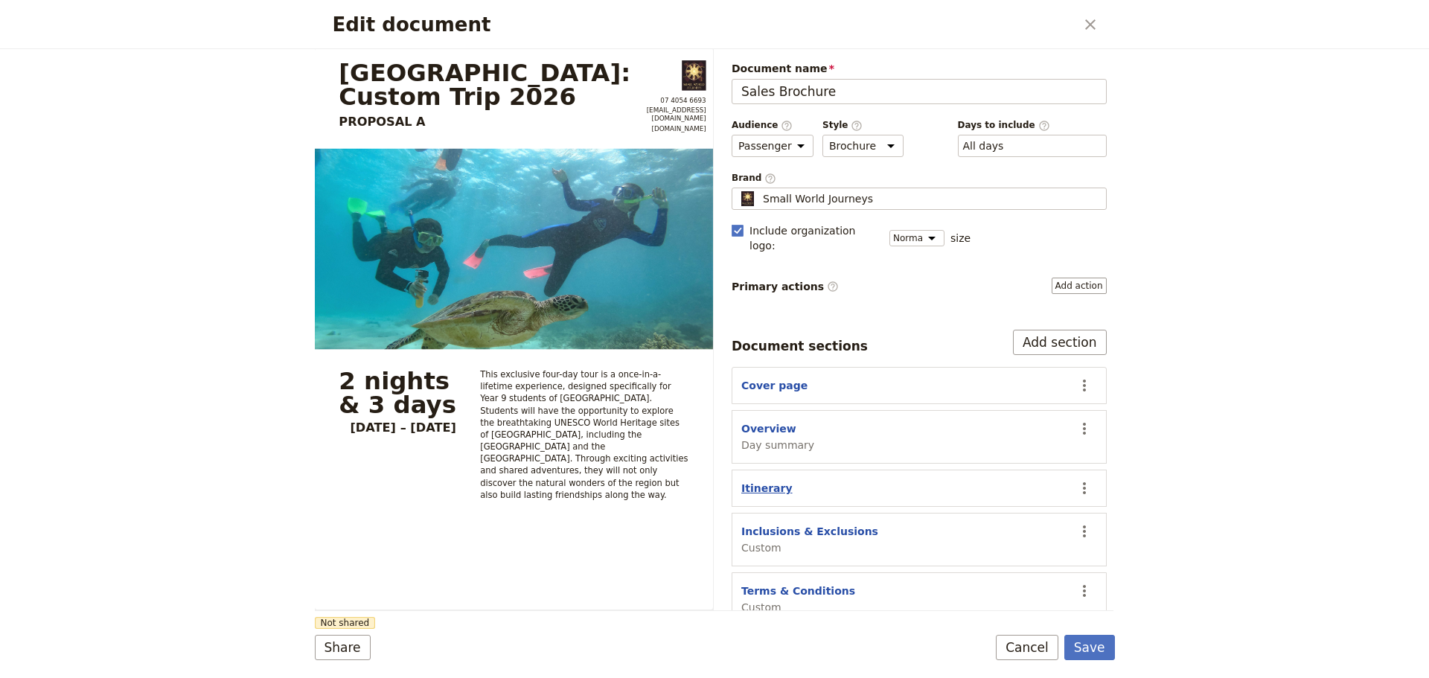
click at [771, 481] on button "Itinerary" at bounding box center [767, 488] width 51 height 15
select select "ITINERARY"
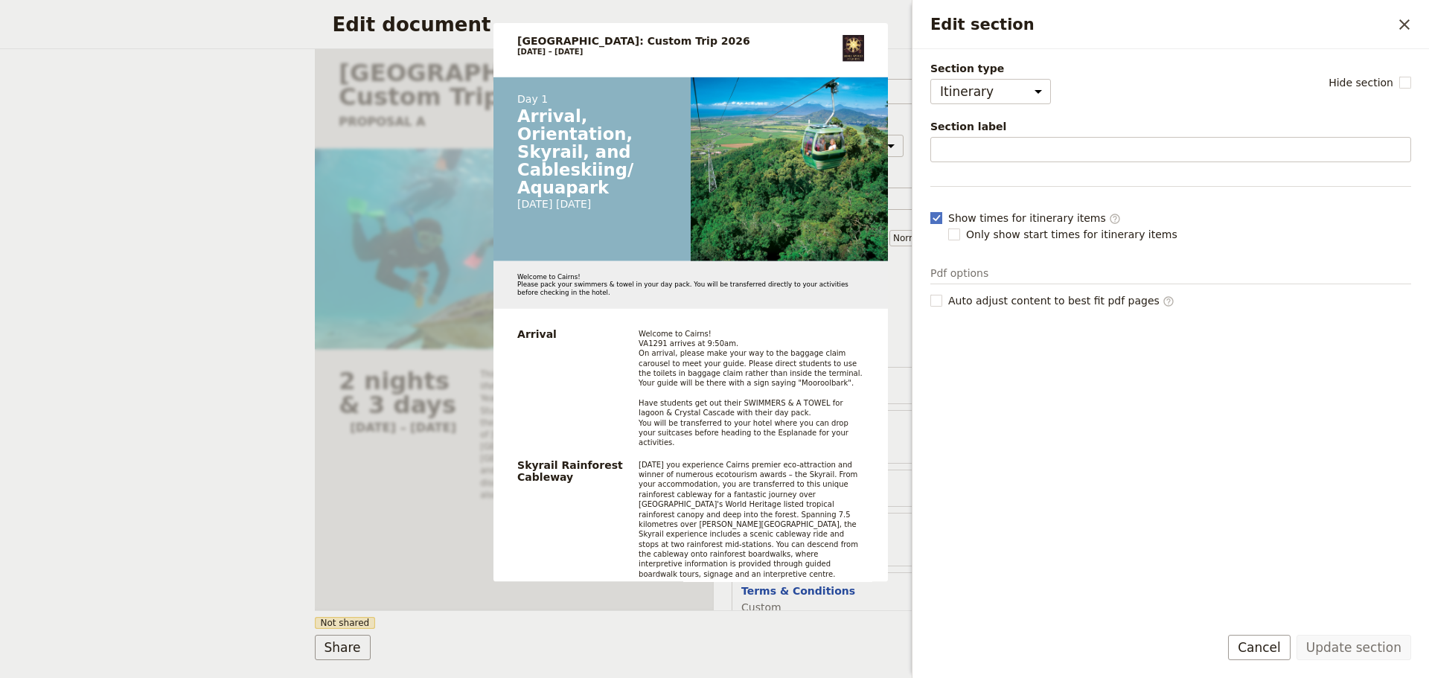
click at [937, 217] on rect "Edit section" at bounding box center [936, 217] width 11 height 11
click at [931, 211] on input "Show times for itinerary items ​" at bounding box center [930, 210] width 1 height 1
checkbox input "false"
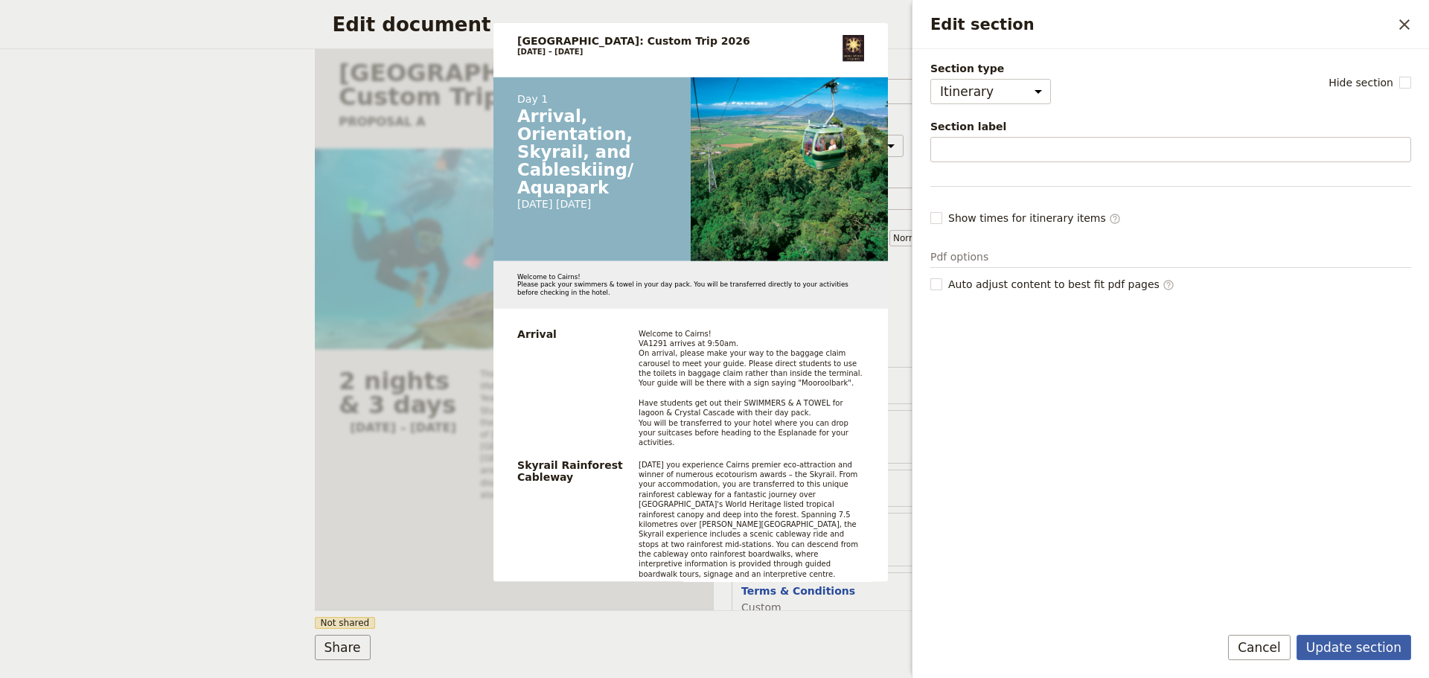
click at [1366, 651] on button "Update section" at bounding box center [1354, 647] width 115 height 25
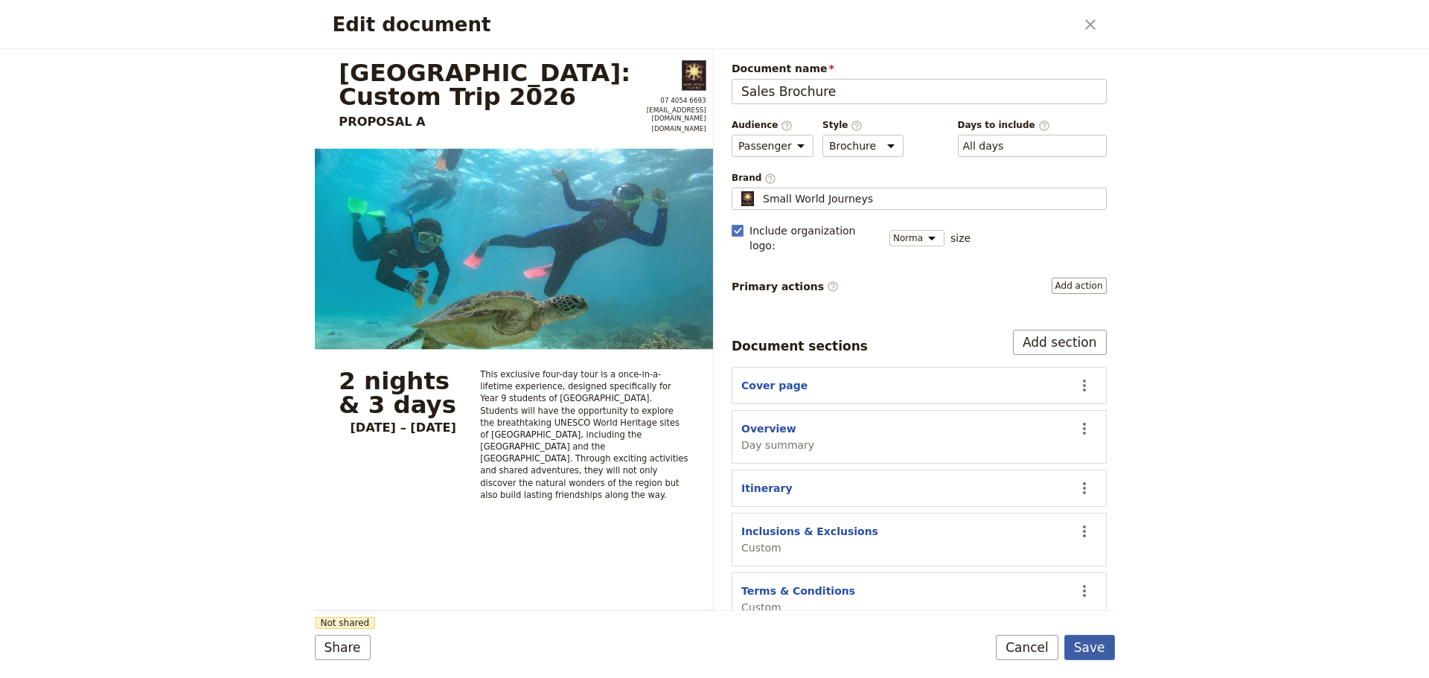
click at [1103, 643] on button "Save" at bounding box center [1090, 647] width 51 height 25
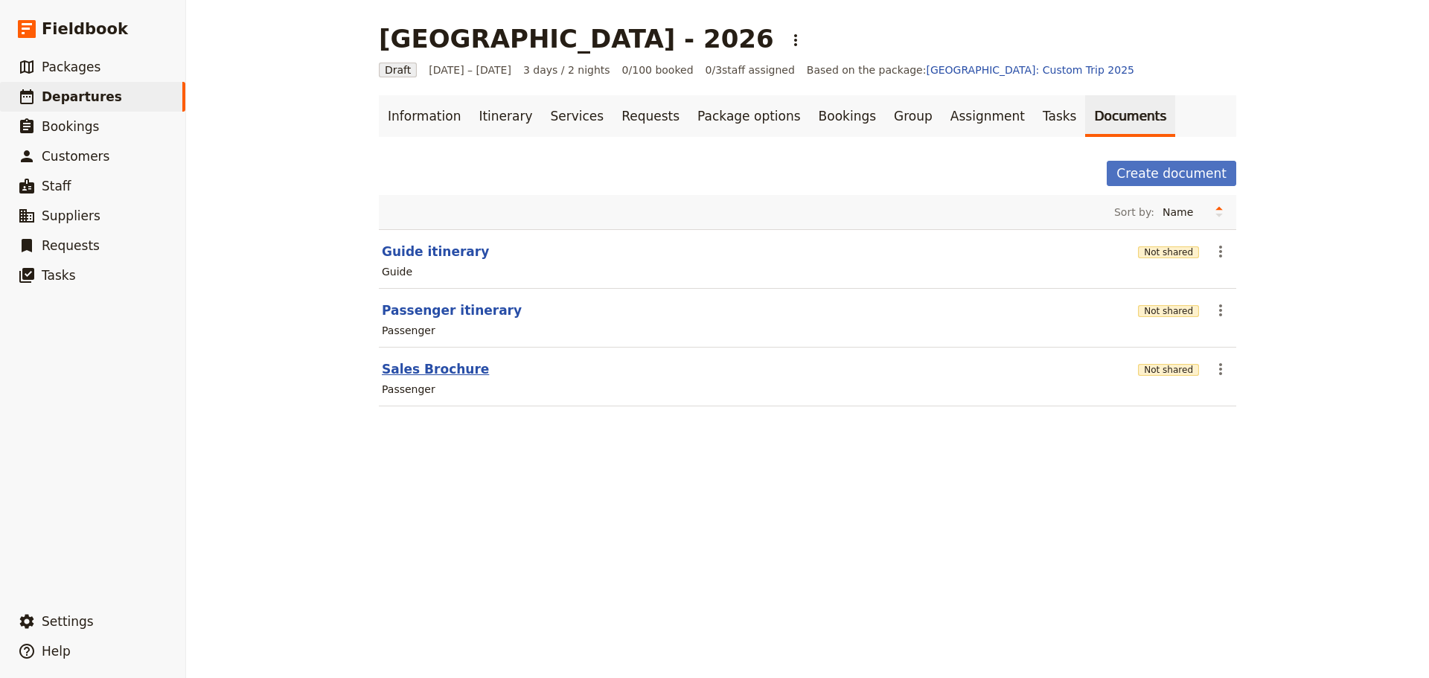
click at [441, 369] on button "Sales Brochure" at bounding box center [435, 369] width 107 height 18
select select "PASSENGER"
select select "DEFAULT"
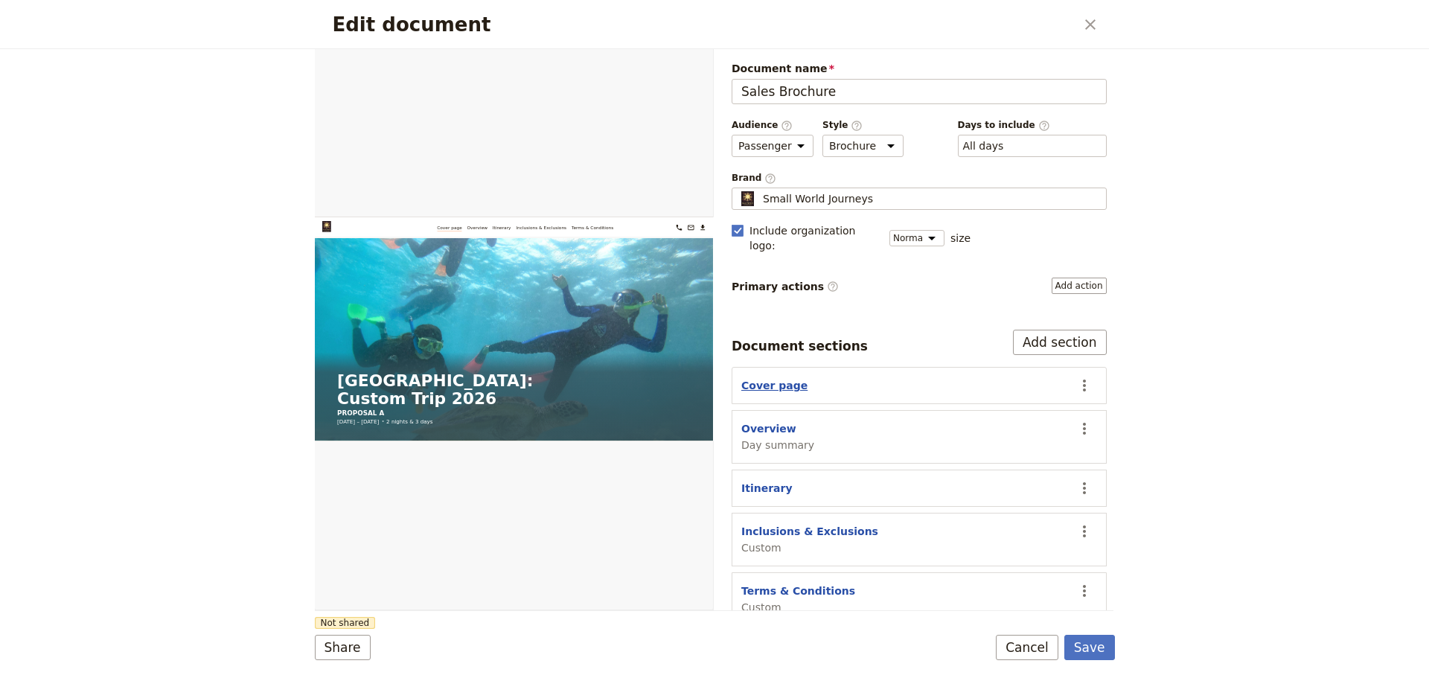
click at [783, 378] on button "Cover page" at bounding box center [775, 385] width 66 height 15
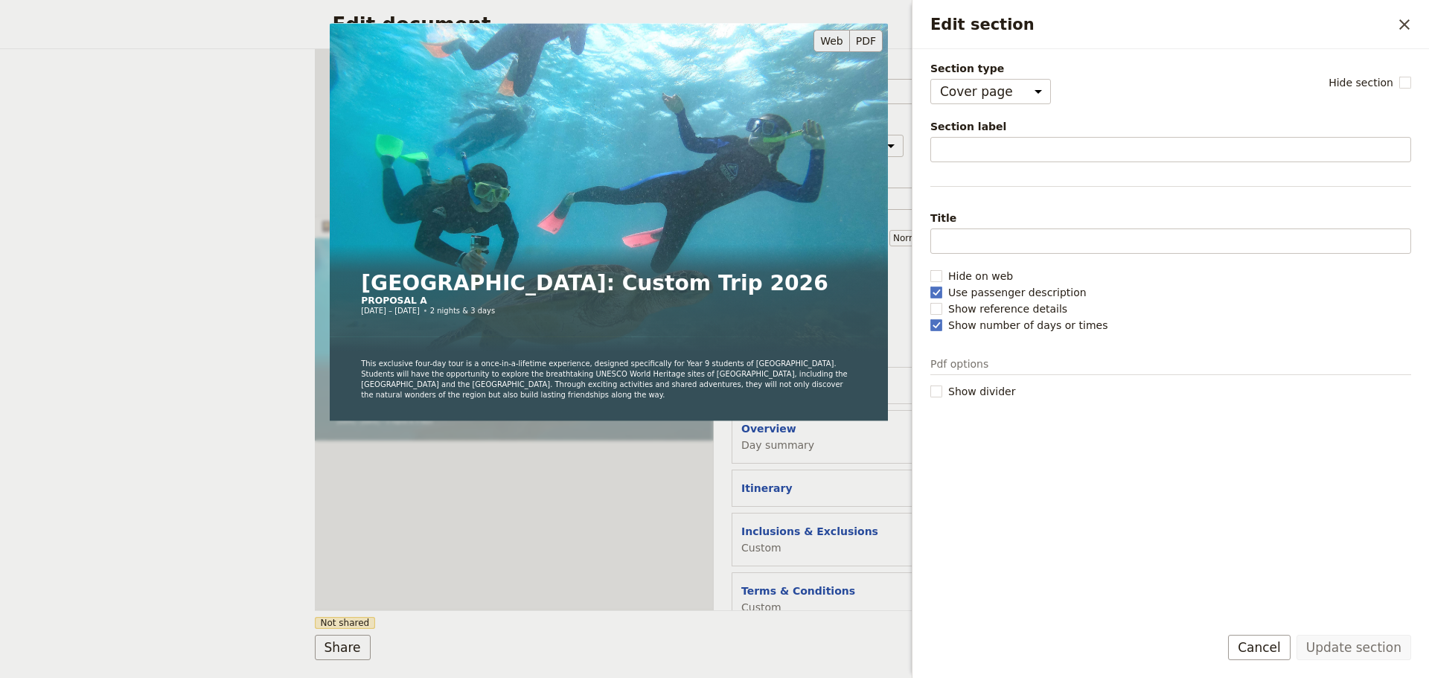
click at [861, 41] on button "PDF" at bounding box center [866, 41] width 33 height 22
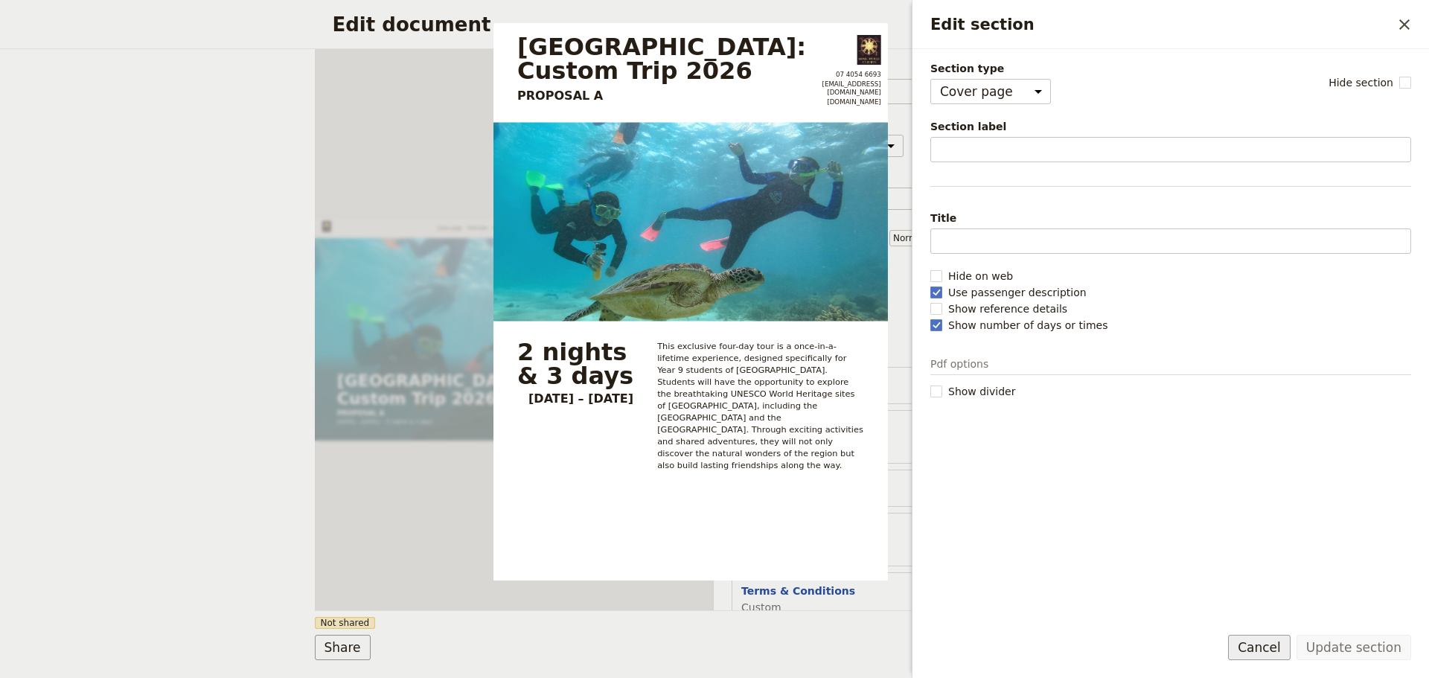
click at [1265, 638] on button "Cancel" at bounding box center [1259, 647] width 63 height 25
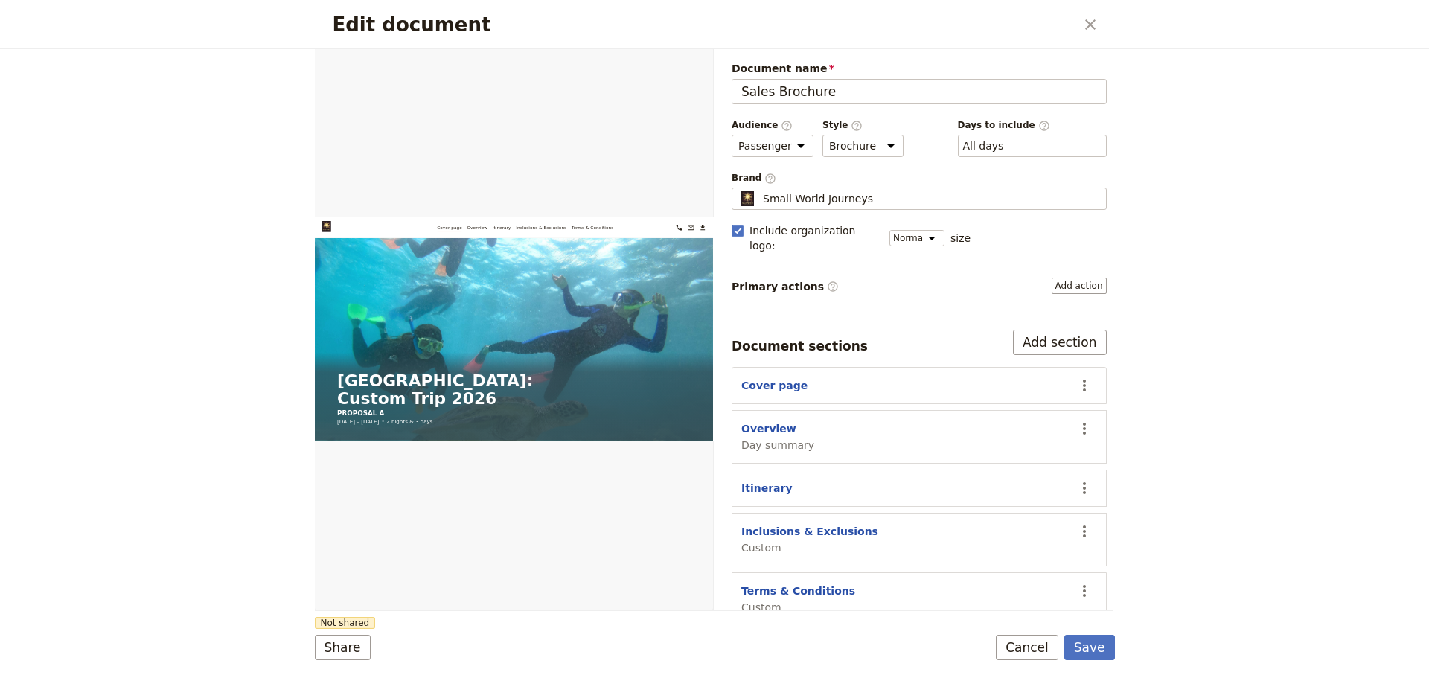
click at [742, 438] on span "Day summary" at bounding box center [778, 445] width 73 height 15
click at [750, 421] on button "Overview" at bounding box center [769, 428] width 55 height 15
select select "DAY_SUMMARY"
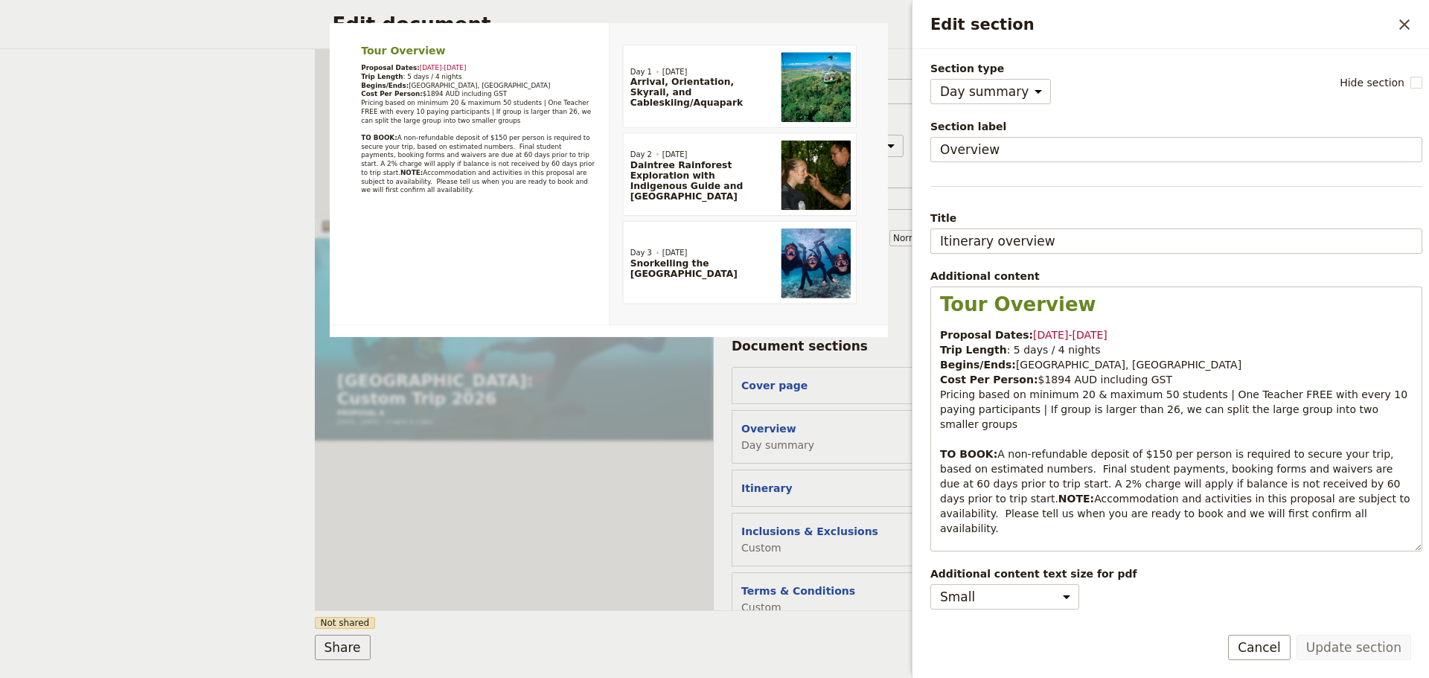
click at [1268, 634] on form "Section type Cover page Day summary Itinerary Custom Hide section Section label…" at bounding box center [1171, 363] width 517 height 629
click at [1260, 638] on button "Cancel" at bounding box center [1259, 647] width 63 height 25
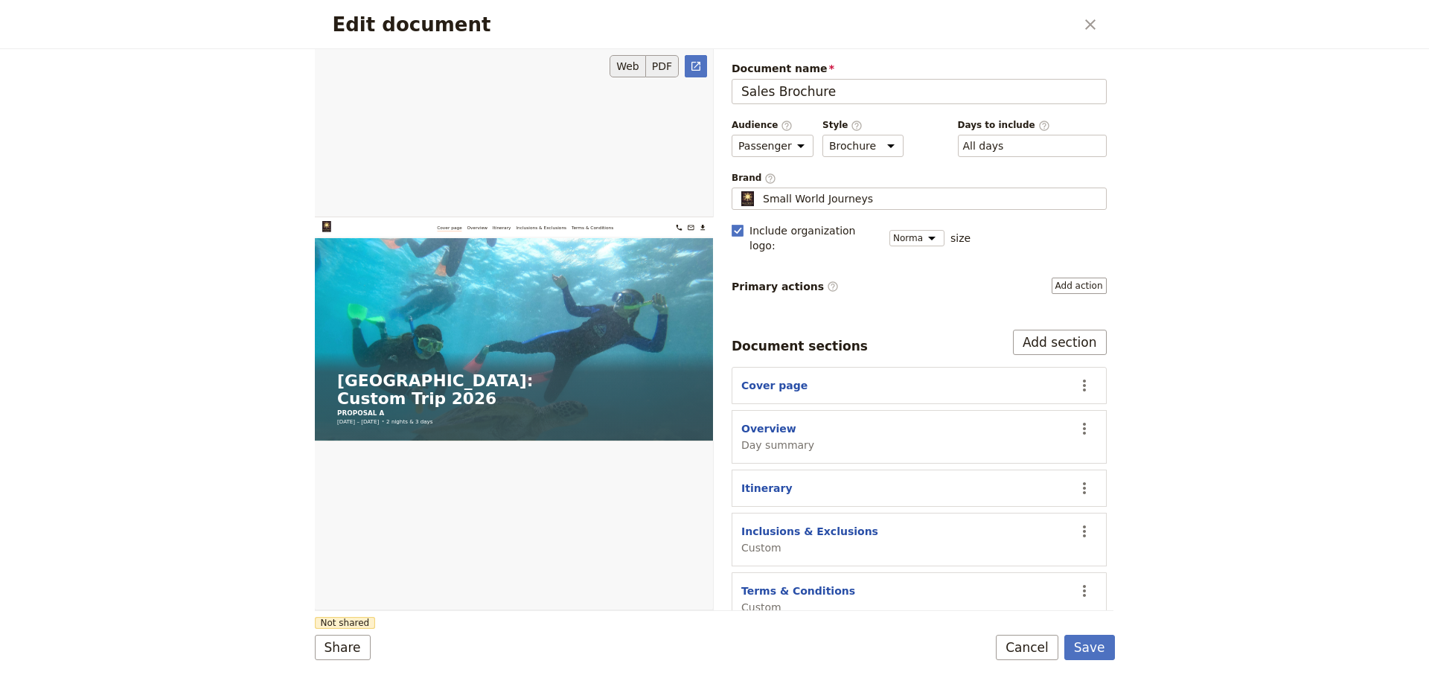
click at [664, 61] on button "PDF" at bounding box center [662, 66] width 33 height 22
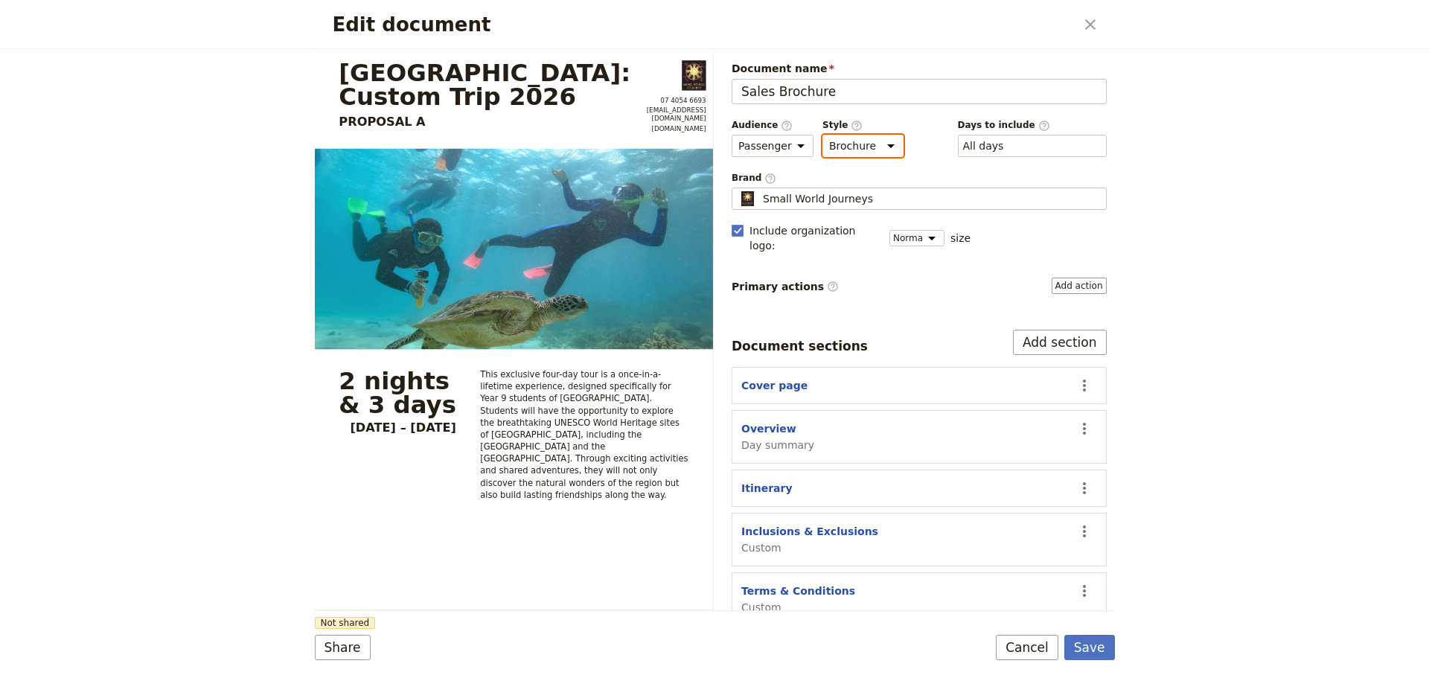
click at [874, 146] on select "Brochure Run sheet" at bounding box center [863, 146] width 81 height 22
click at [1094, 654] on button "Save" at bounding box center [1090, 647] width 51 height 25
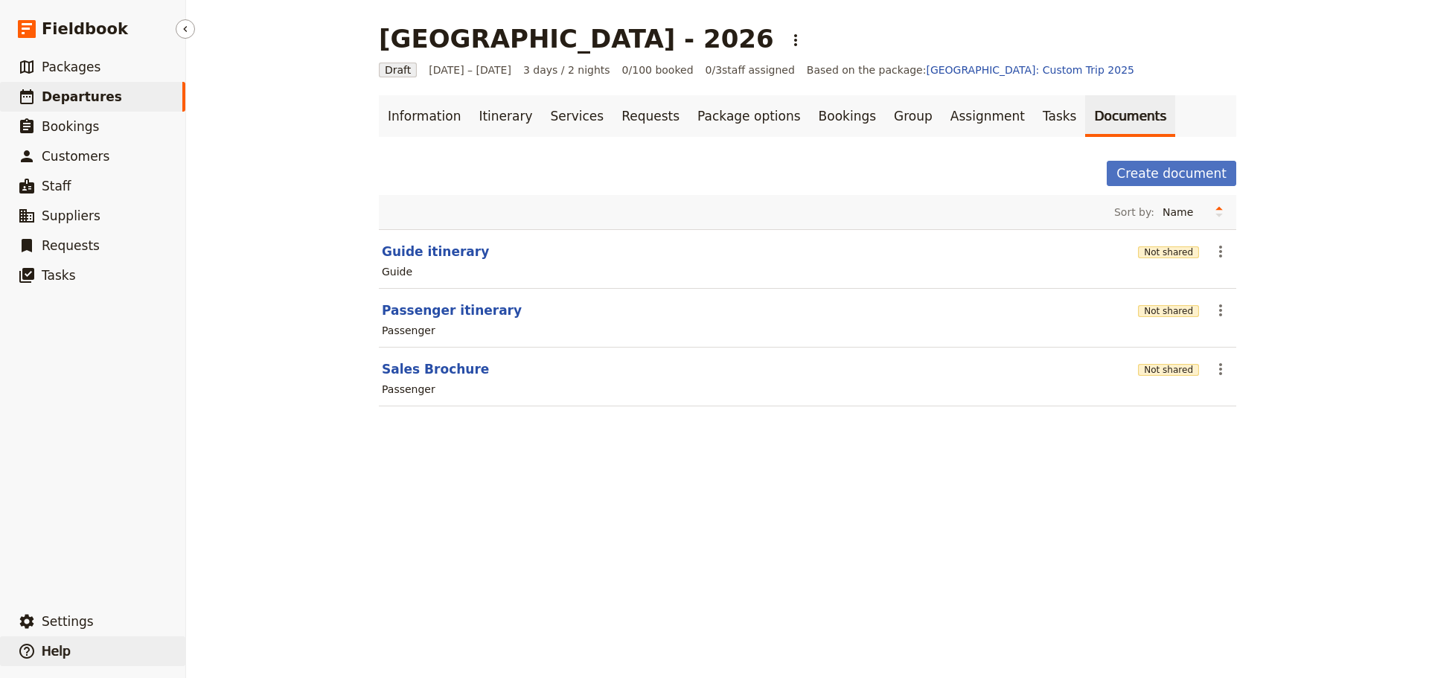
click at [24, 645] on icon "button" at bounding box center [26, 651] width 15 height 15
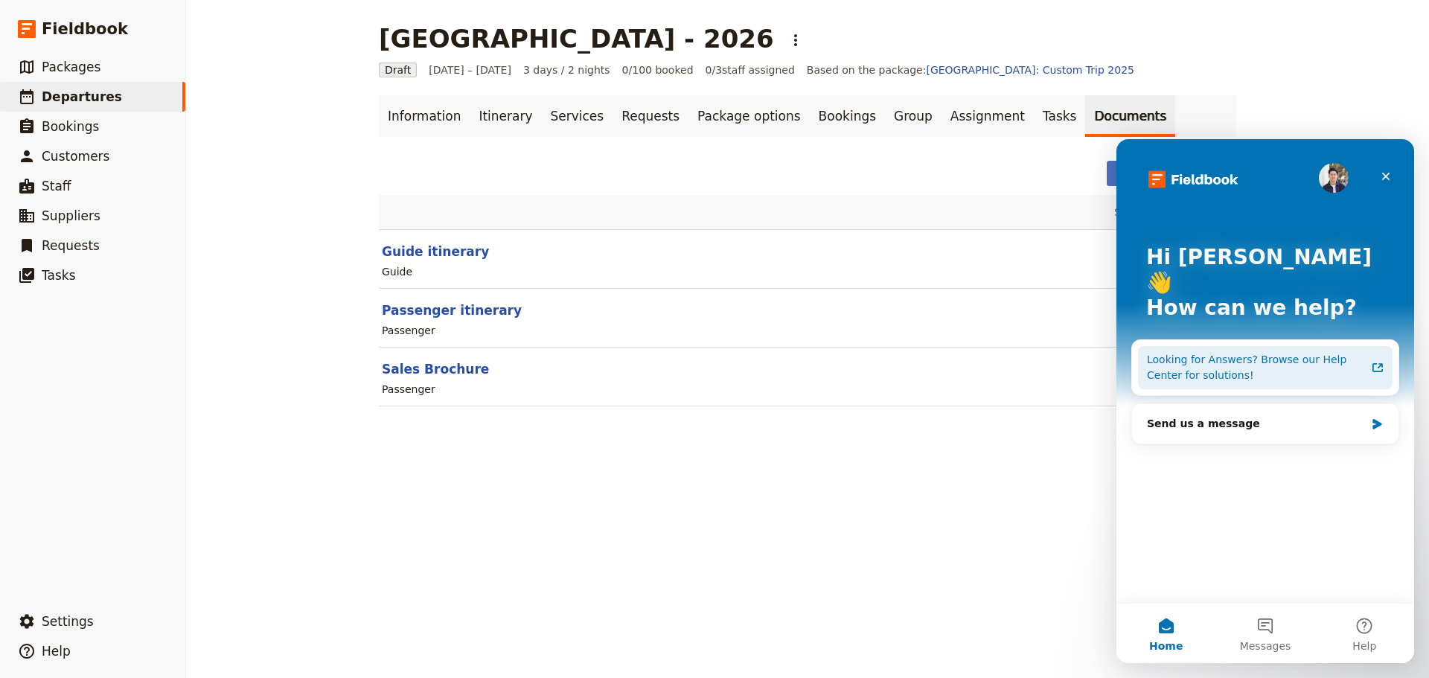
click at [1200, 352] on div "Looking for Answers? Browse our Help Center for solutions!" at bounding box center [1256, 367] width 219 height 31
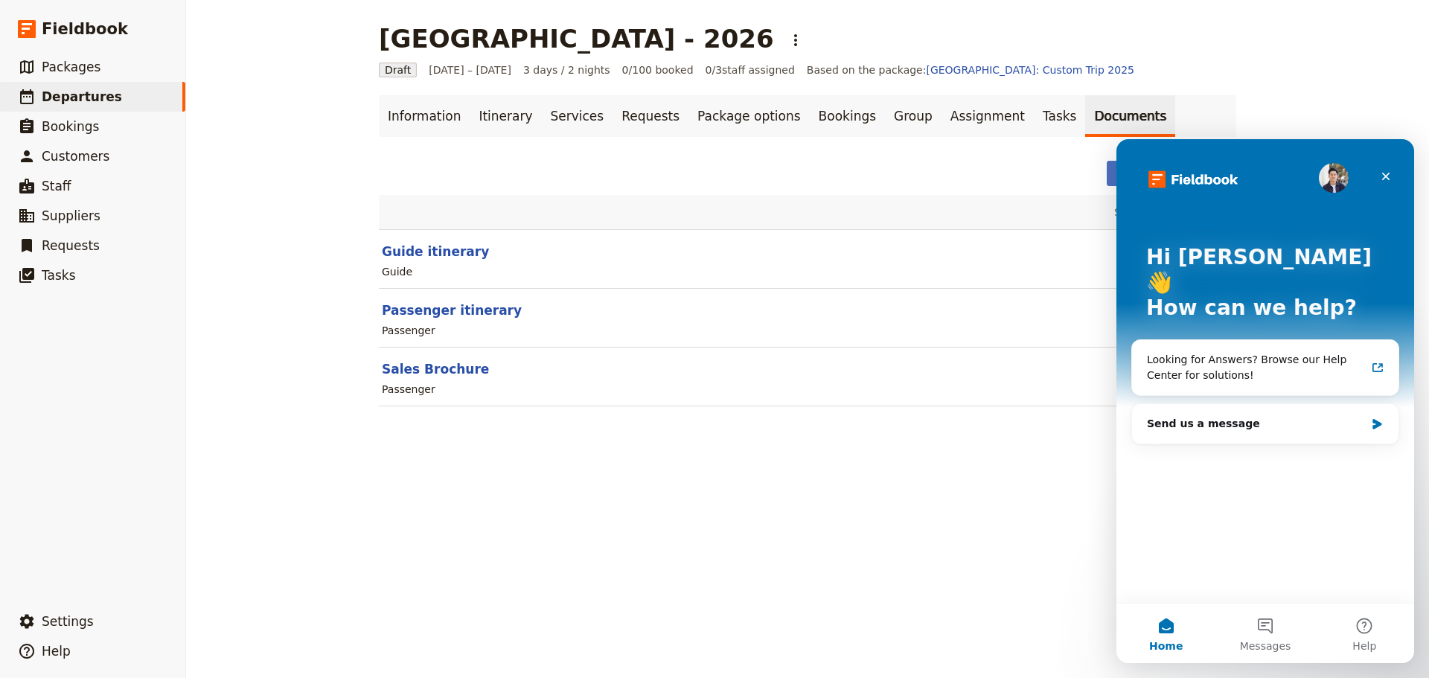
click at [826, 511] on div "Mornington Secondary College - 2026 ​ Draft 8 – 10 Jun 2026 3 days / 2 nights 0…" at bounding box center [807, 339] width 1243 height 678
click at [429, 362] on button "Sales Brochure" at bounding box center [435, 369] width 107 height 18
select select "PASSENGER"
select select "DEFAULT"
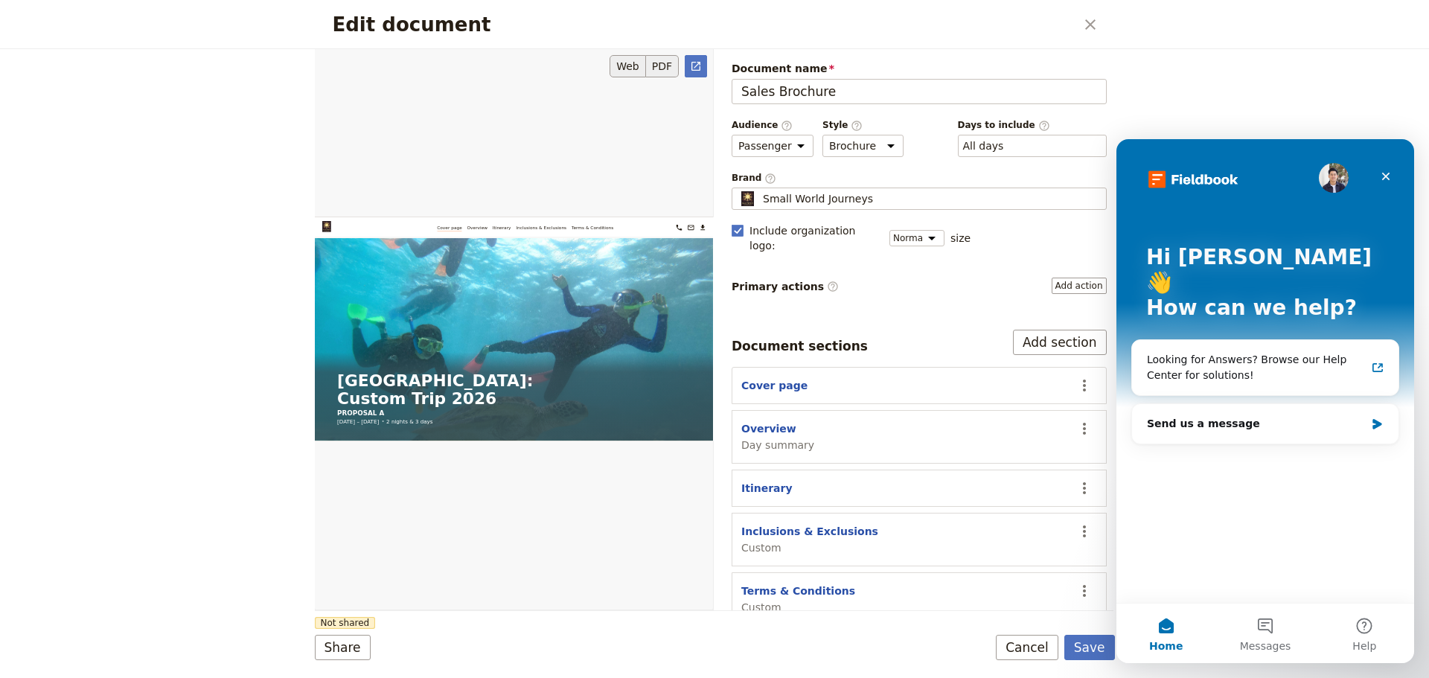
click at [664, 69] on button "PDF" at bounding box center [662, 66] width 33 height 22
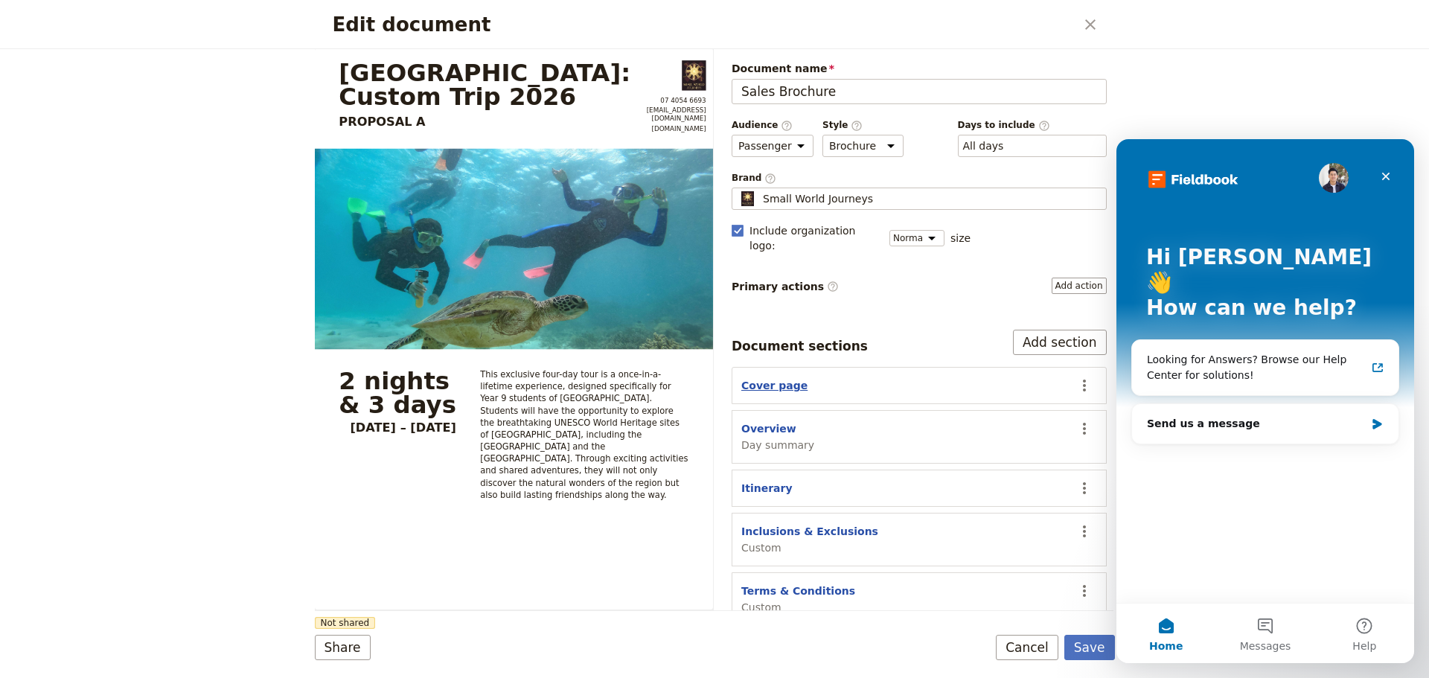
click at [789, 378] on button "Cover page" at bounding box center [775, 385] width 66 height 15
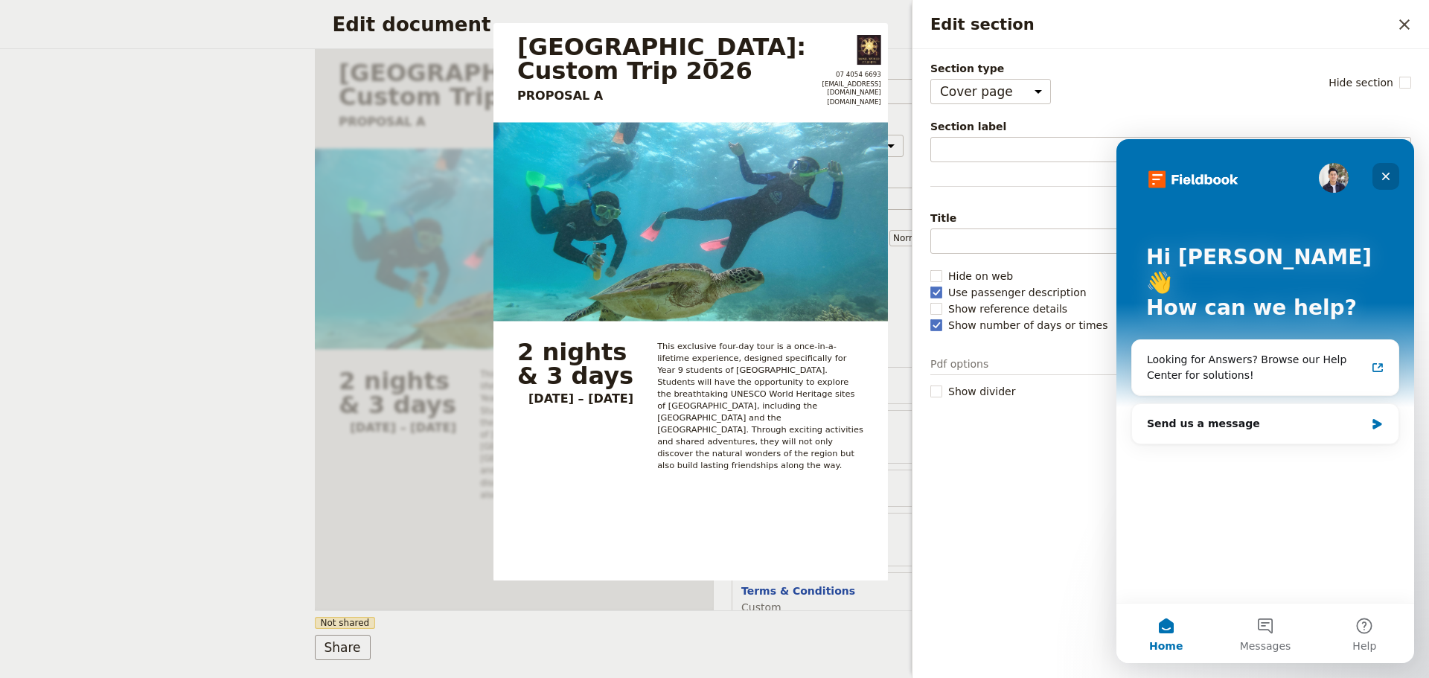
click at [1384, 176] on icon "Close" at bounding box center [1386, 176] width 12 height 12
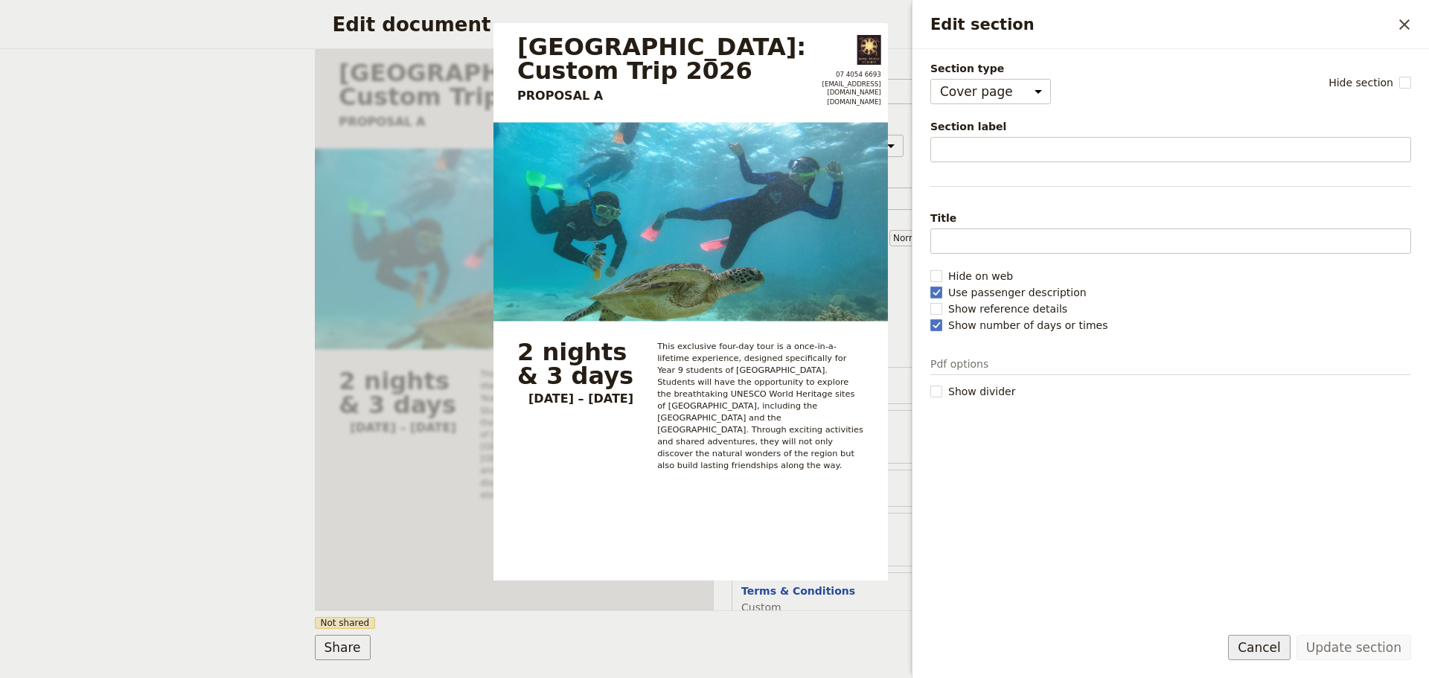
click at [1272, 652] on button "Cancel" at bounding box center [1259, 647] width 63 height 25
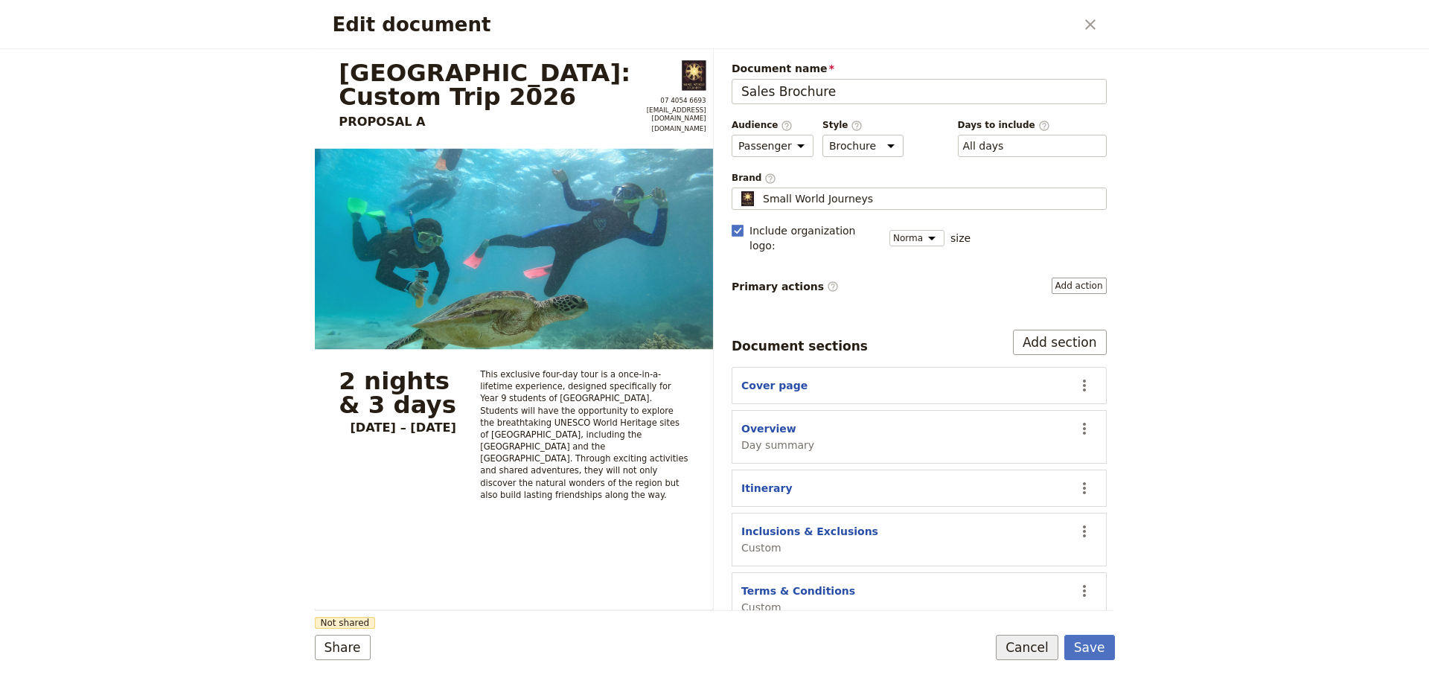
click at [1025, 648] on button "Cancel" at bounding box center [1027, 647] width 63 height 25
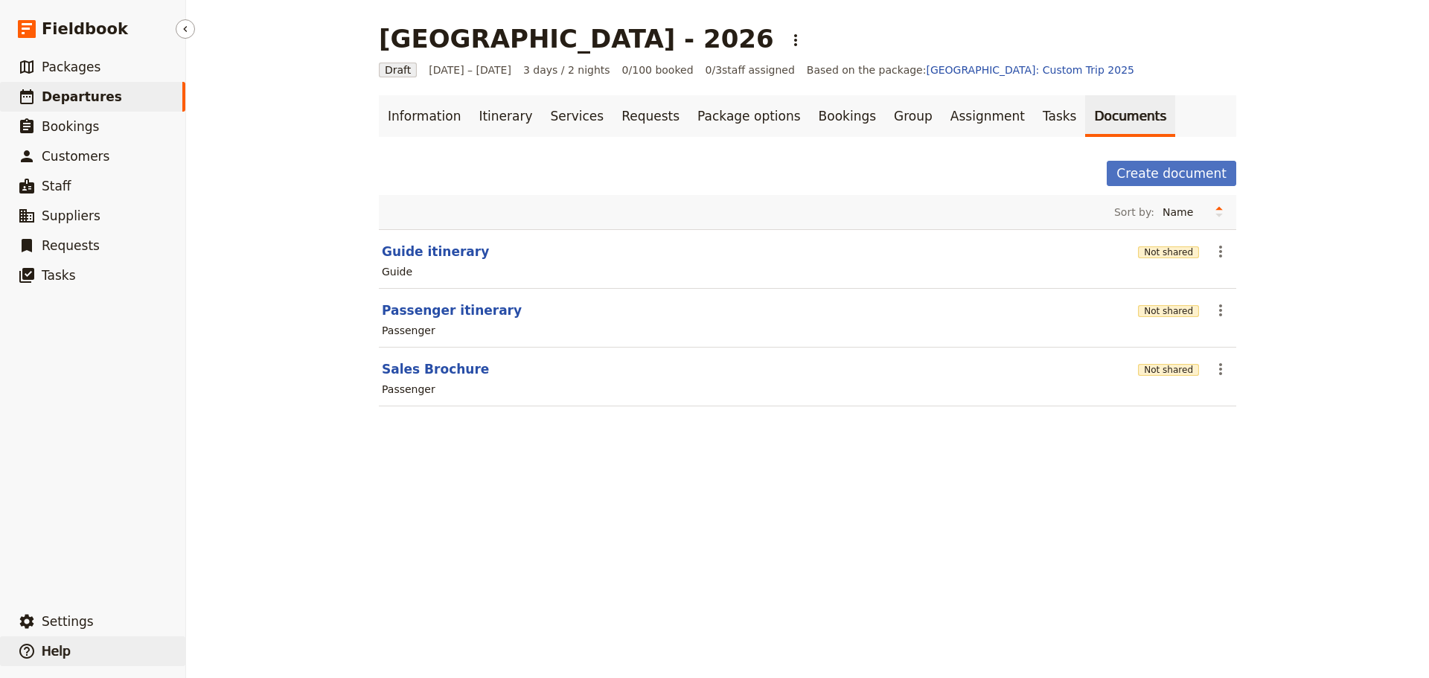
click at [48, 660] on button "​ Help" at bounding box center [92, 652] width 185 height 30
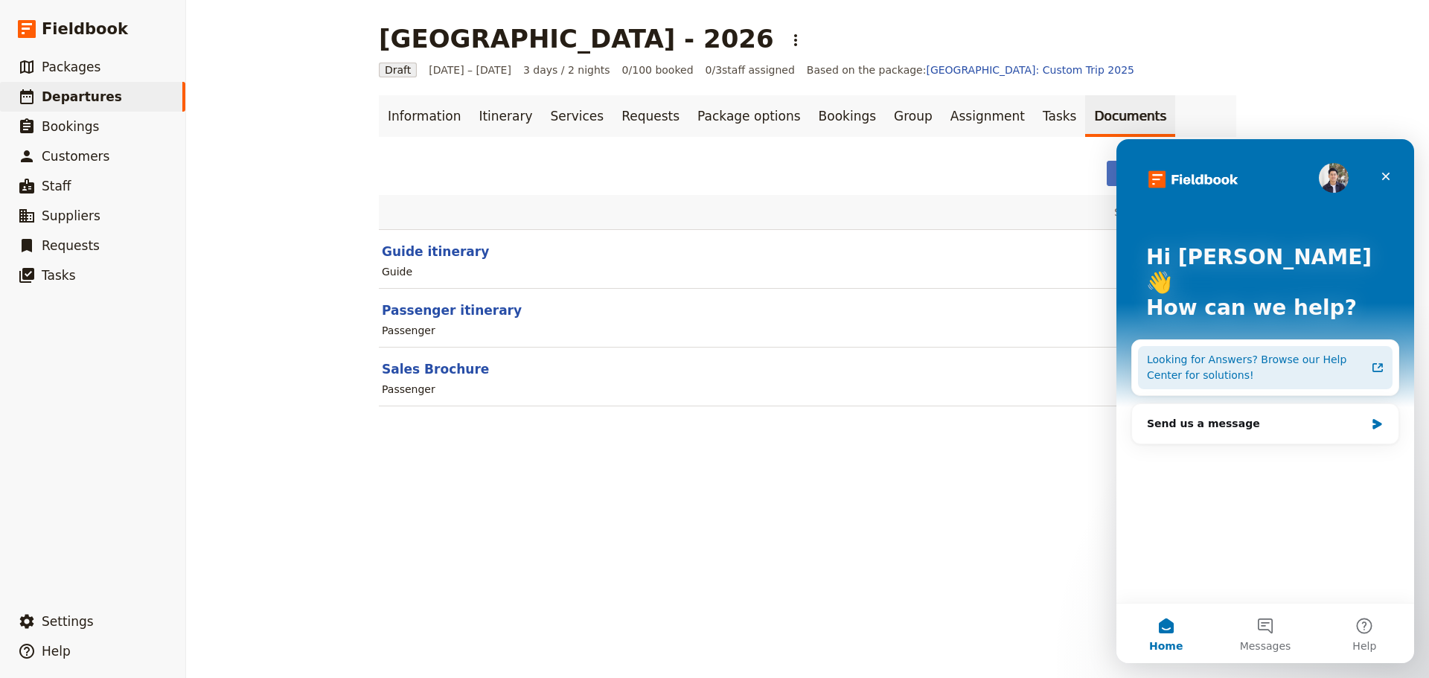
click at [1319, 352] on div "Looking for Answers? Browse our Help Center for solutions!" at bounding box center [1256, 367] width 219 height 31
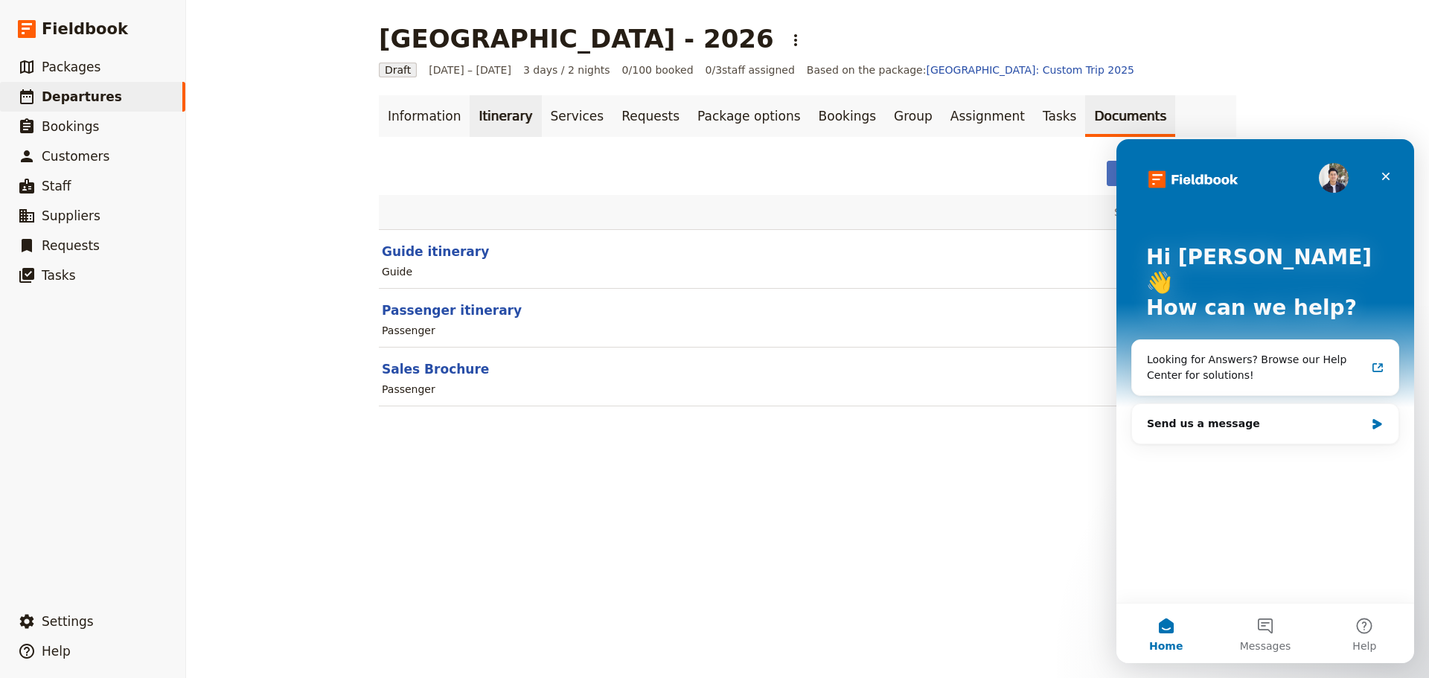
click at [482, 125] on link "Itinerary" at bounding box center [505, 116] width 71 height 42
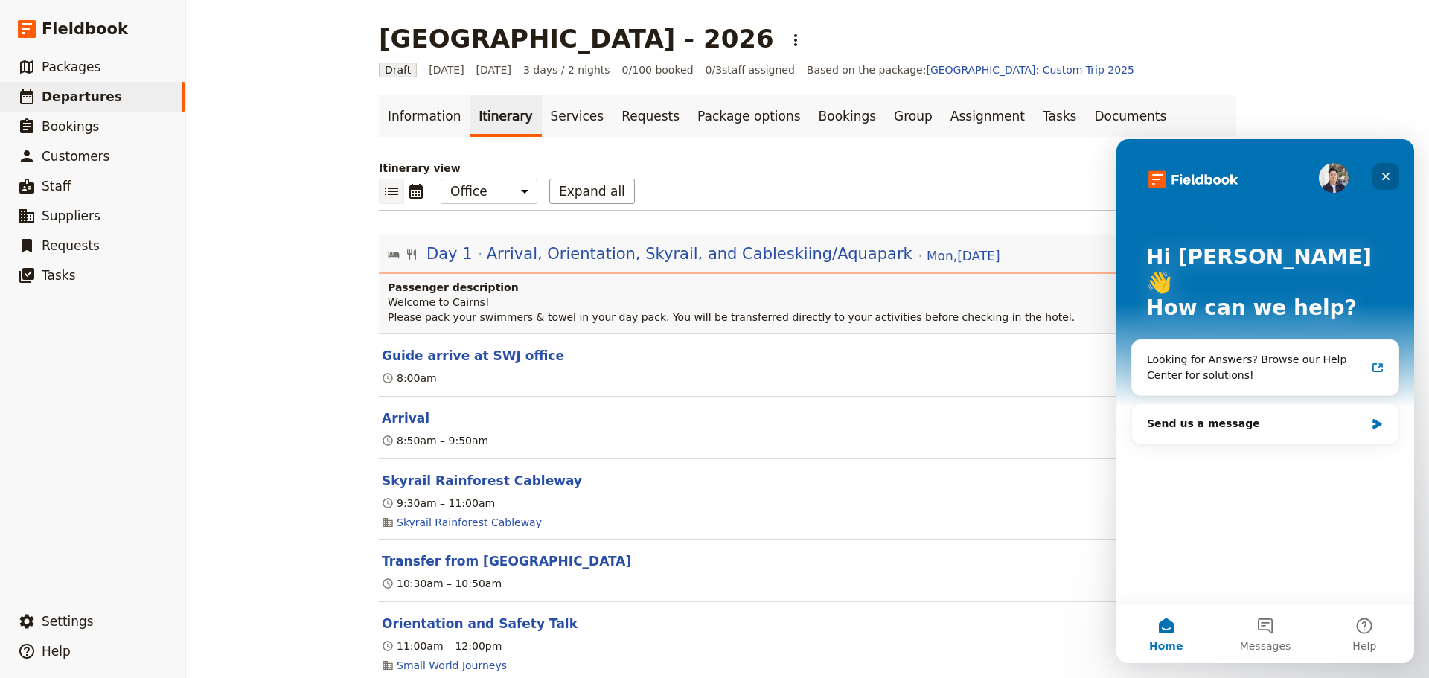
click at [1386, 172] on icon "Close" at bounding box center [1386, 176] width 12 height 12
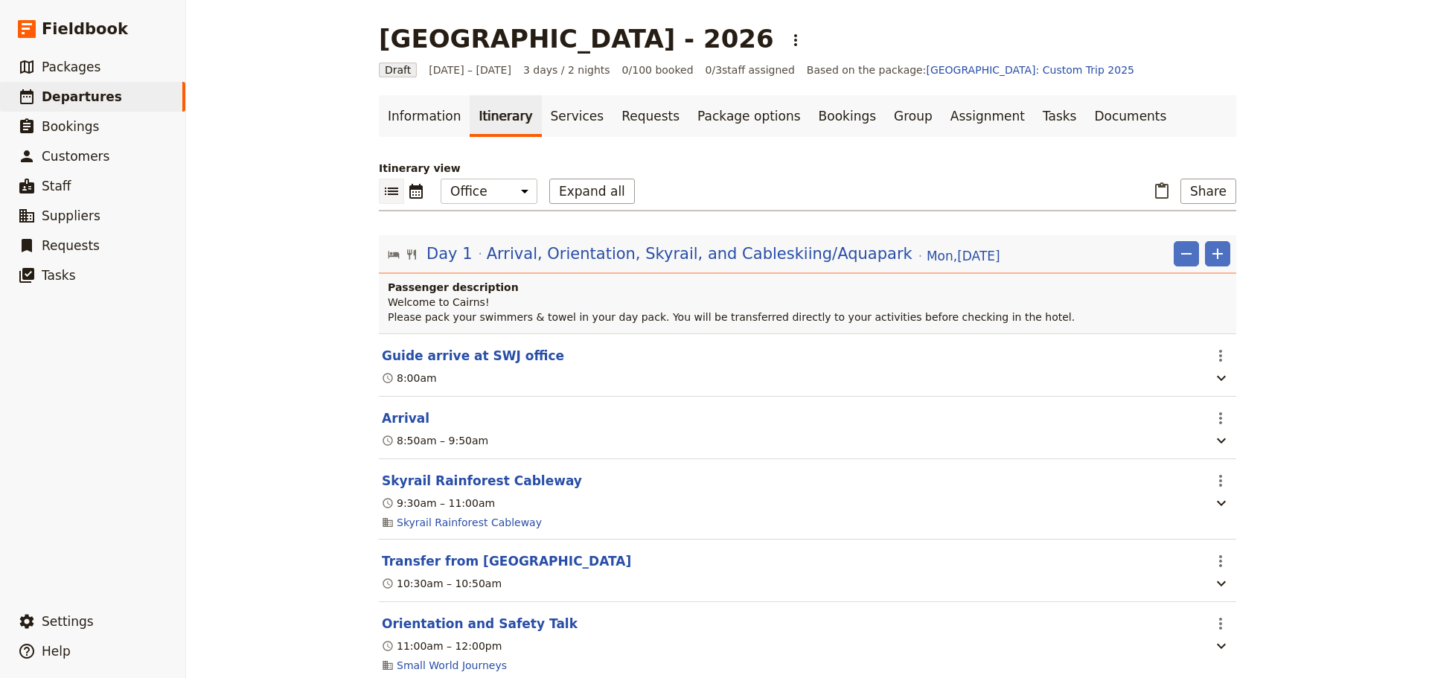
click at [857, 264] on div "Day 1 Arrival, Orientation, Skyrail, and Cableskiing/Aquapark [DATE]" at bounding box center [713, 253] width 577 height 25
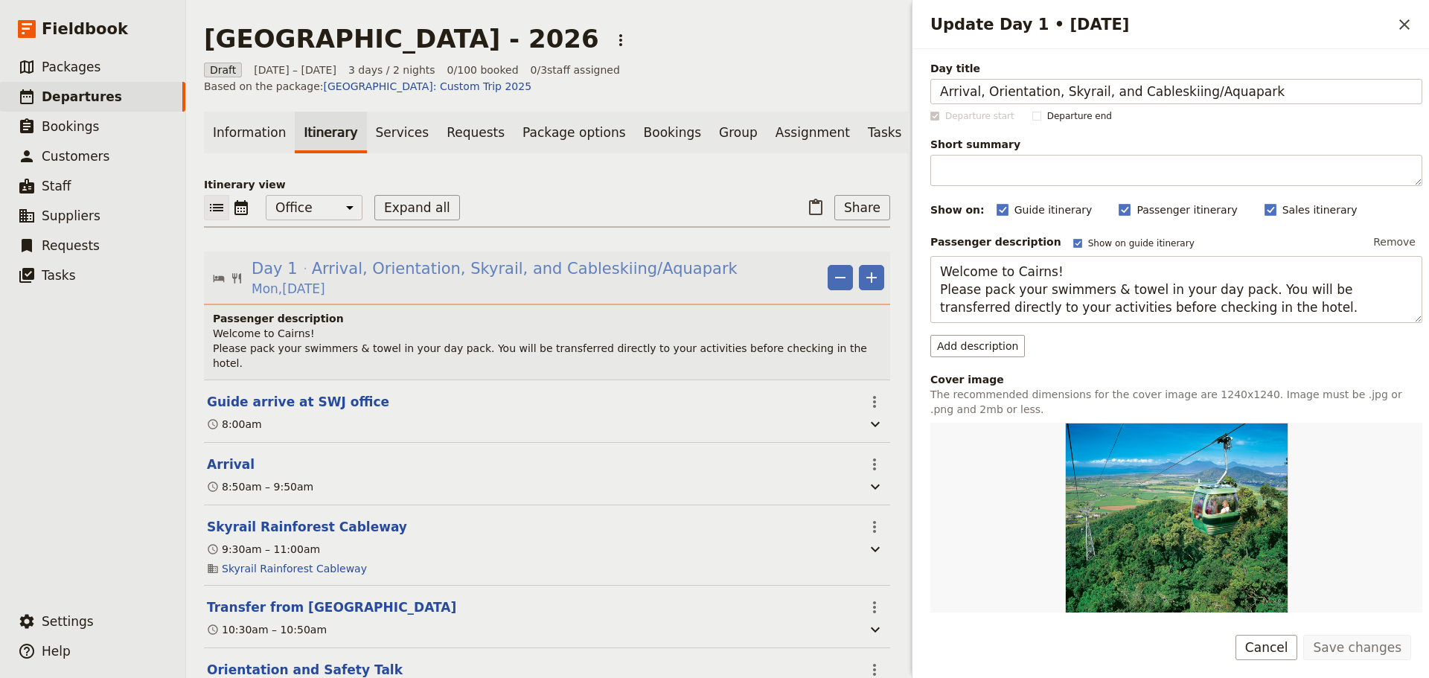
click at [658, 280] on span "Arrival, Orientation, Skyrail, and Cableskiing/Aquapark" at bounding box center [525, 269] width 426 height 22
click at [593, 278] on span "Arrival, Orientation, Skyrail, and Cableskiing/Aquapark" at bounding box center [525, 269] width 426 height 22
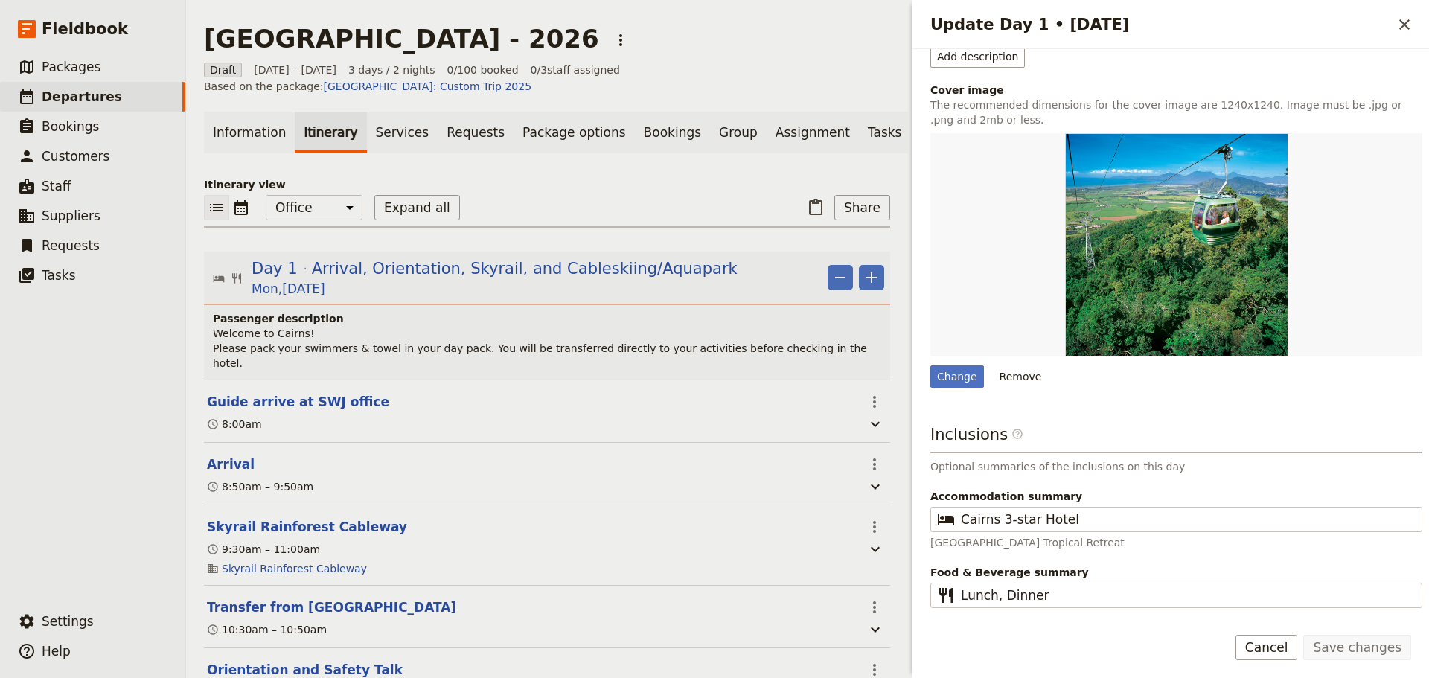
scroll to position [305, 0]
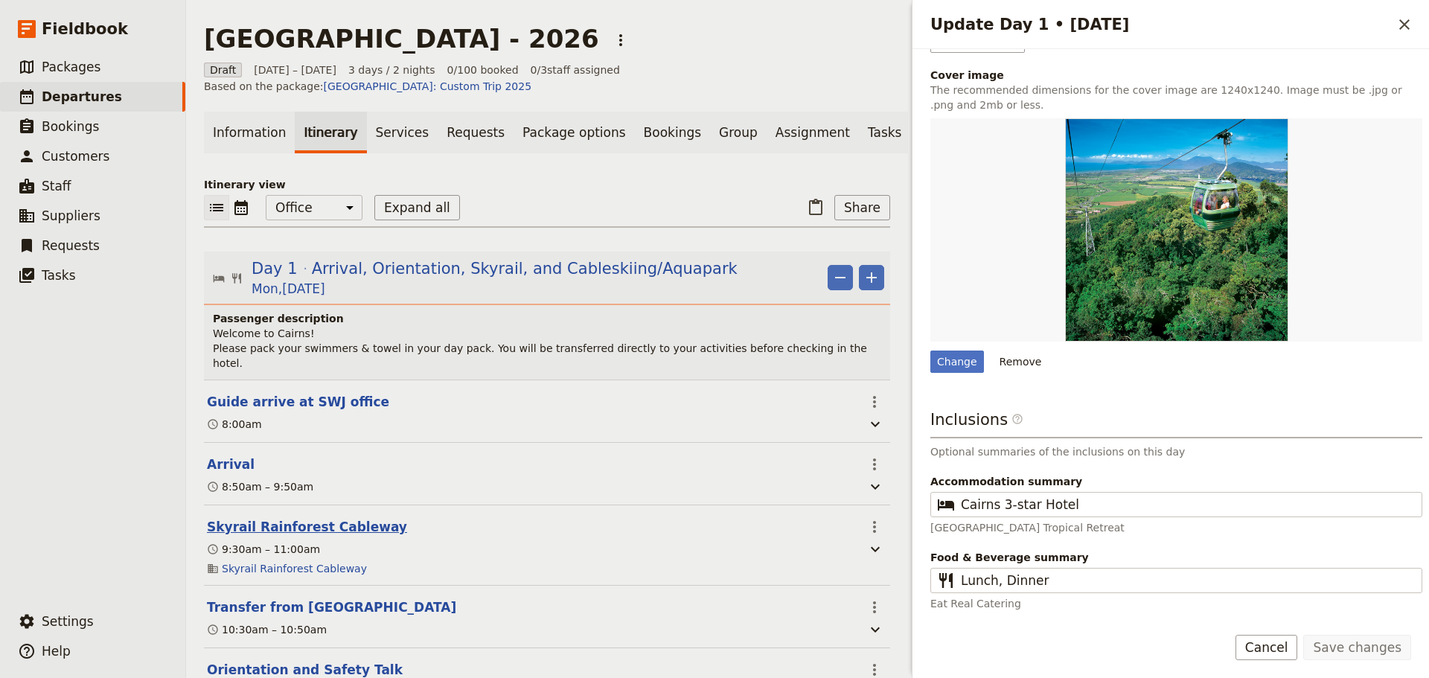
click at [266, 518] on button "Skyrail Rainforest Cableway" at bounding box center [307, 527] width 200 height 18
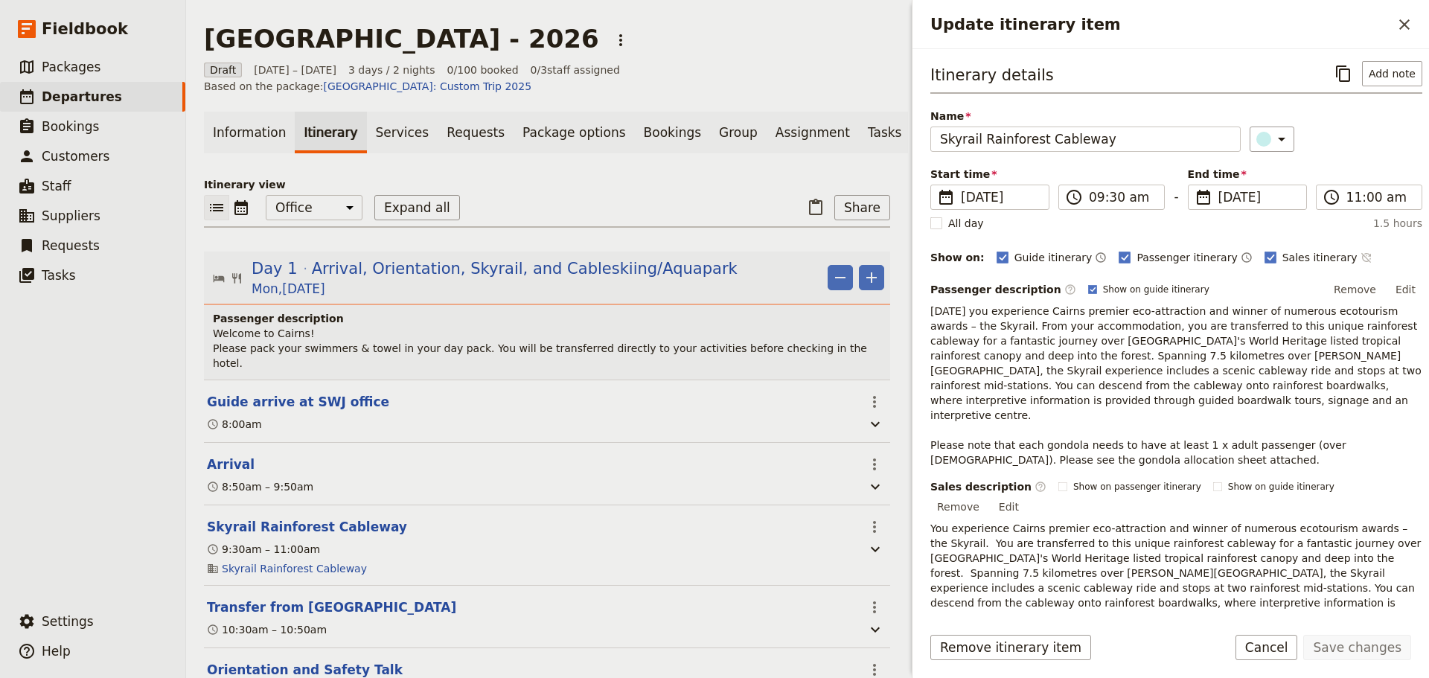
click at [1361, 252] on icon "Time not shown on sales itinerary" at bounding box center [1367, 258] width 12 height 12
click at [1362, 261] on icon "Time shown on sales itinerary" at bounding box center [1367, 257] width 10 height 10
click at [995, 187] on fieldset "​ 8 Jun 2026 08/06/2026" at bounding box center [990, 197] width 119 height 25
click at [937, 185] on input "[DATE]" at bounding box center [937, 185] width 1 height 1
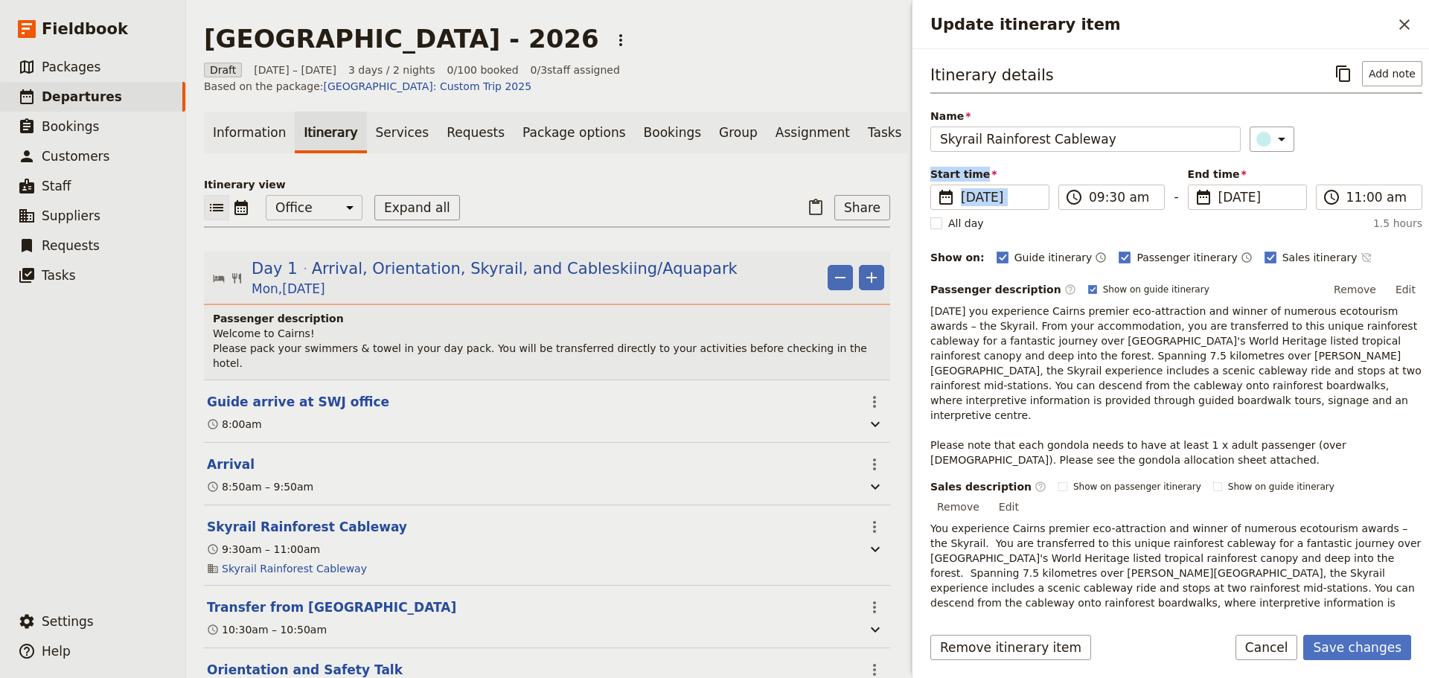
click at [1072, 166] on div "Itinerary details ​ Add note Name Skyrail Rainforest Cableway ​ Start time ​ 8 …" at bounding box center [1177, 343] width 492 height 564
click at [1275, 644] on button "Cancel" at bounding box center [1267, 647] width 63 height 25
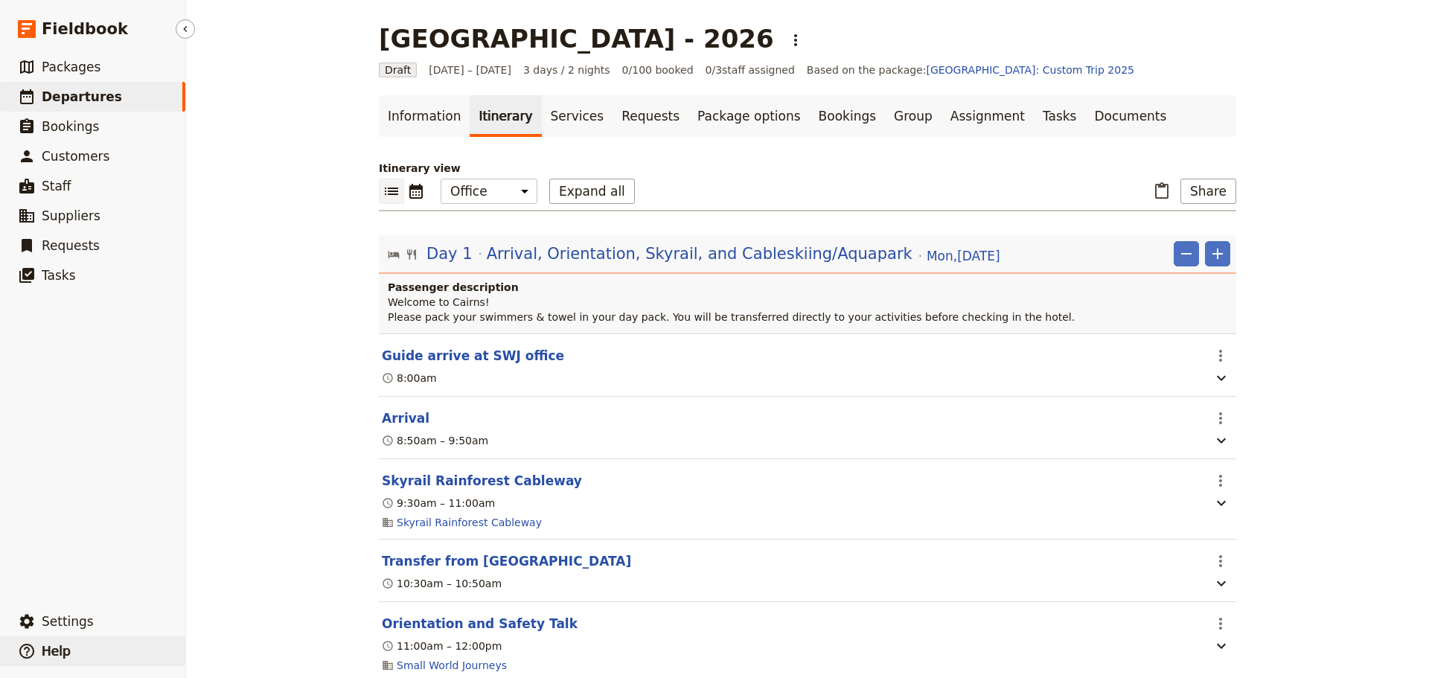
click at [66, 655] on span "Help" at bounding box center [56, 651] width 29 height 15
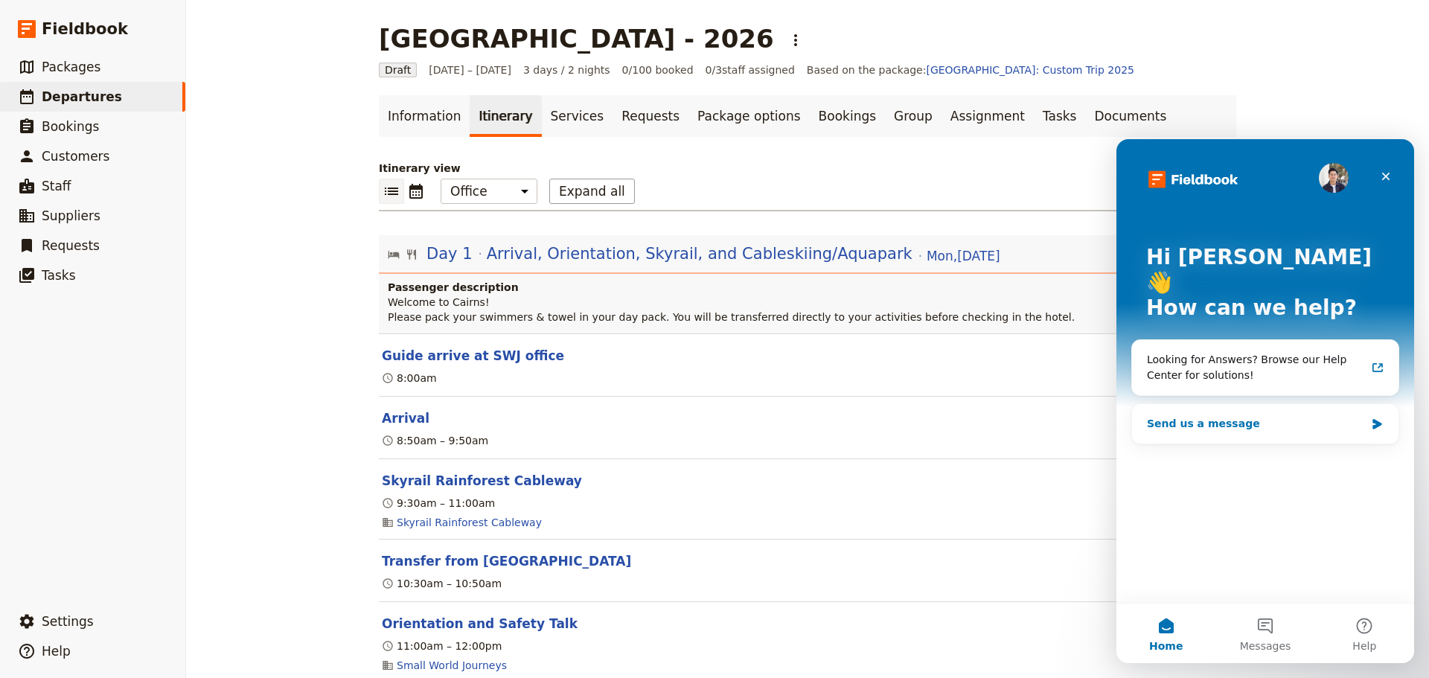
click at [1233, 416] on div "Send us a message" at bounding box center [1256, 424] width 218 height 16
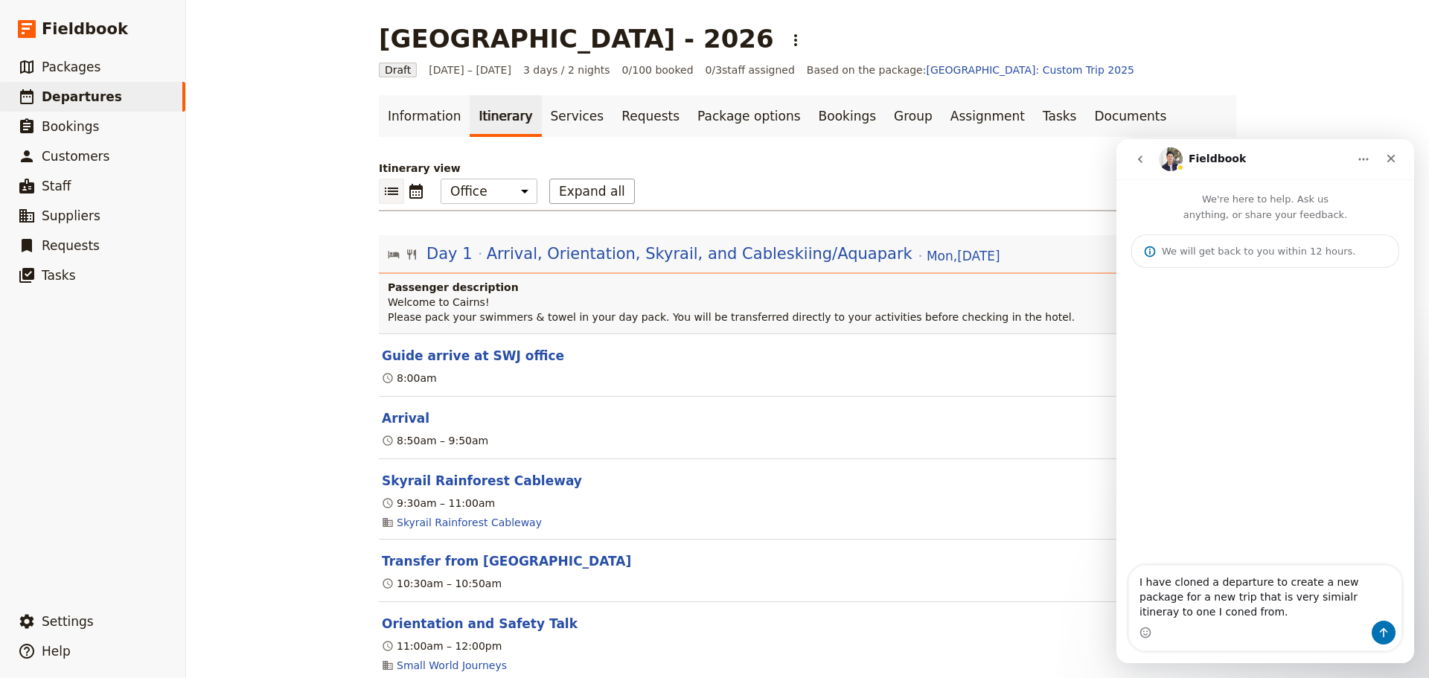
click at [1348, 595] on textarea "I have cloned a departure to create a new package for a new trip that is very s…" at bounding box center [1265, 593] width 272 height 55
click at [1188, 610] on textarea "I have cloned a departure to create a new package for a new trip that is very s…" at bounding box center [1265, 593] width 272 height 55
drag, startPoint x: 1311, startPoint y: 616, endPoint x: 1289, endPoint y: 616, distance: 22.3
click at [1289, 616] on textarea "I have cloned a departure to create a new package for a new trip that is very s…" at bounding box center [1265, 571] width 272 height 100
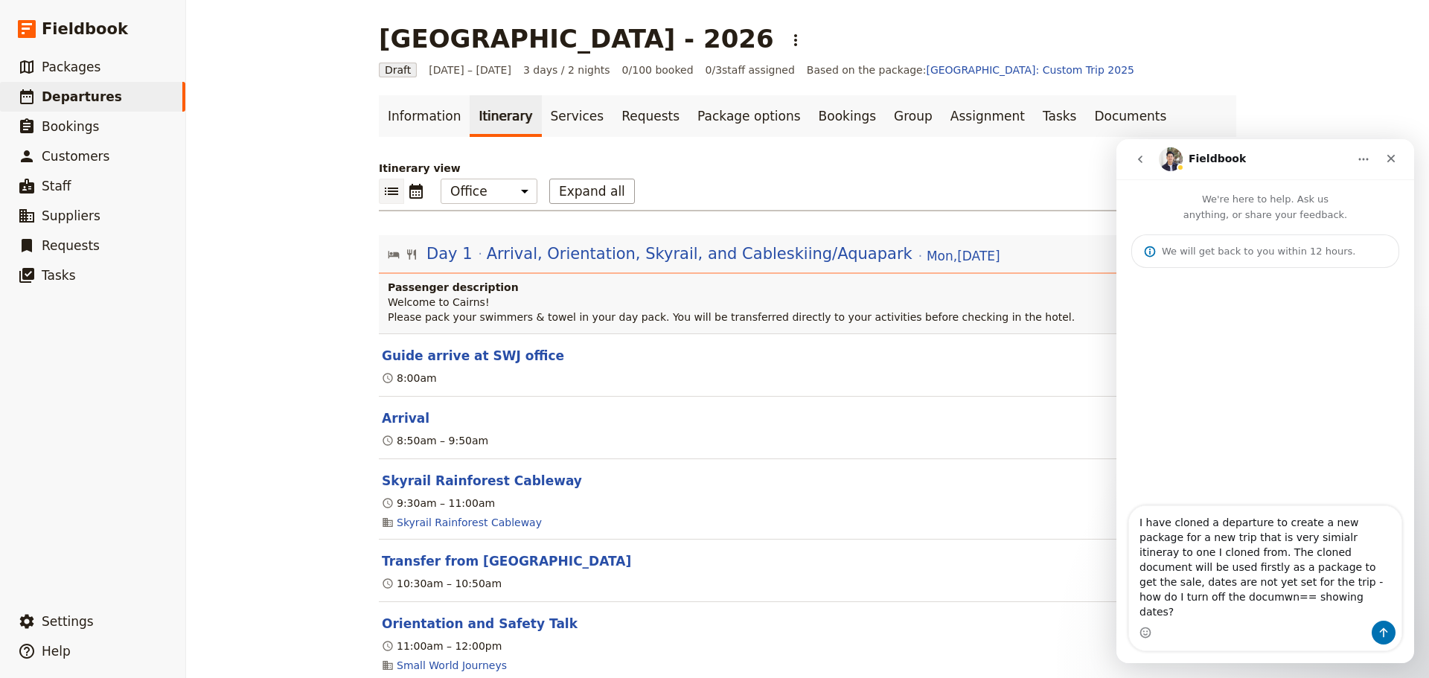
drag, startPoint x: 1231, startPoint y: 599, endPoint x: 1297, endPoint y: 611, distance: 67.3
click at [1297, 611] on textarea "I have cloned a departure to create a new package for a new trip that is very s…" at bounding box center [1265, 563] width 272 height 115
click at [1260, 564] on textarea "I have cloned a departure to create a new package for a new trip that is very s…" at bounding box center [1265, 571] width 272 height 100
click at [1263, 568] on textarea "I have cloned a departure to create a new package for a new trip that is very s…" at bounding box center [1265, 571] width 272 height 100
drag, startPoint x: 1297, startPoint y: 568, endPoint x: 1283, endPoint y: 568, distance: 14.1
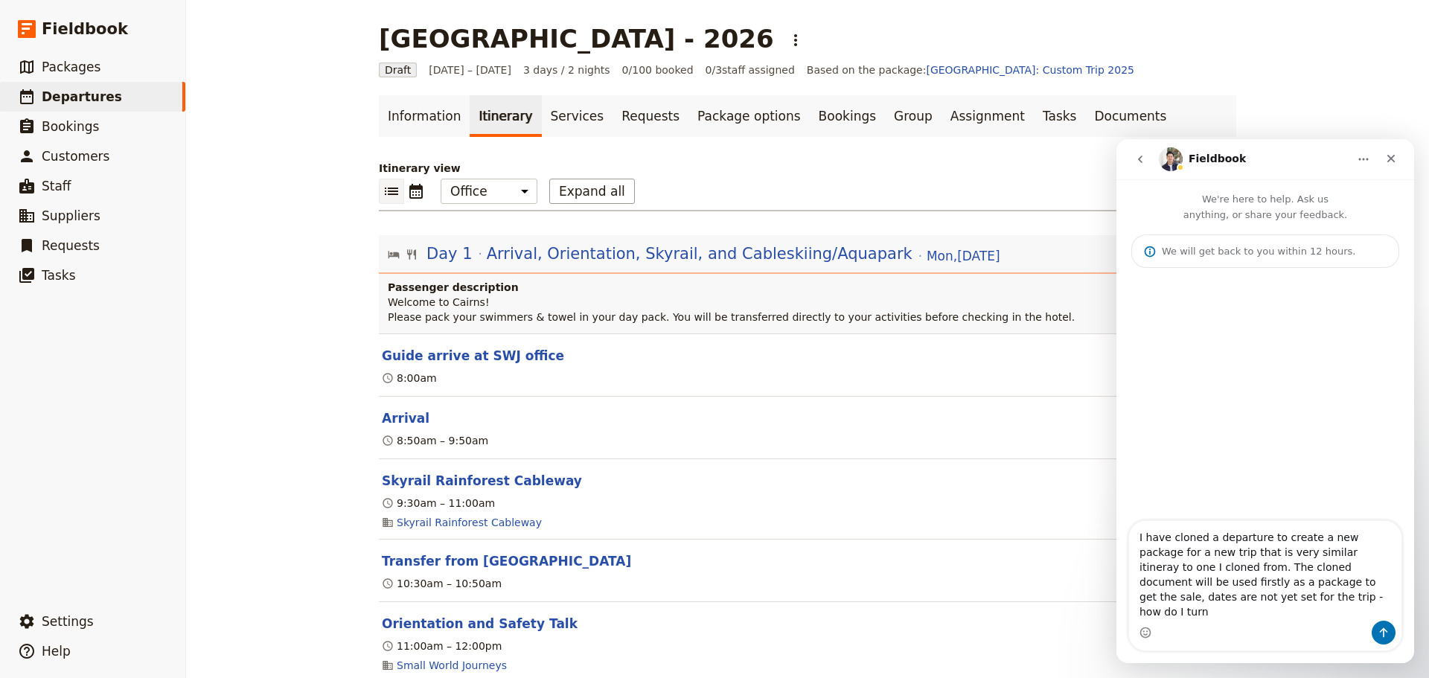
click at [1283, 568] on textarea "I have cloned a departure to create a new package for a new trip that is very s…" at bounding box center [1265, 571] width 272 height 100
click at [1322, 563] on textarea "I have cloned a departure to create a new package for a new trip that is very s…" at bounding box center [1265, 571] width 272 height 100
click at [1236, 607] on textarea "I have cloned a departure to create a new package for a new trip that is very s…" at bounding box center [1265, 571] width 272 height 100
click at [1204, 616] on textarea "I have cloned a departure to create a new package for a new trip that is very s…" at bounding box center [1265, 563] width 272 height 115
type textarea "I have cloned a departure to create a new package for a new trip that is very s…"
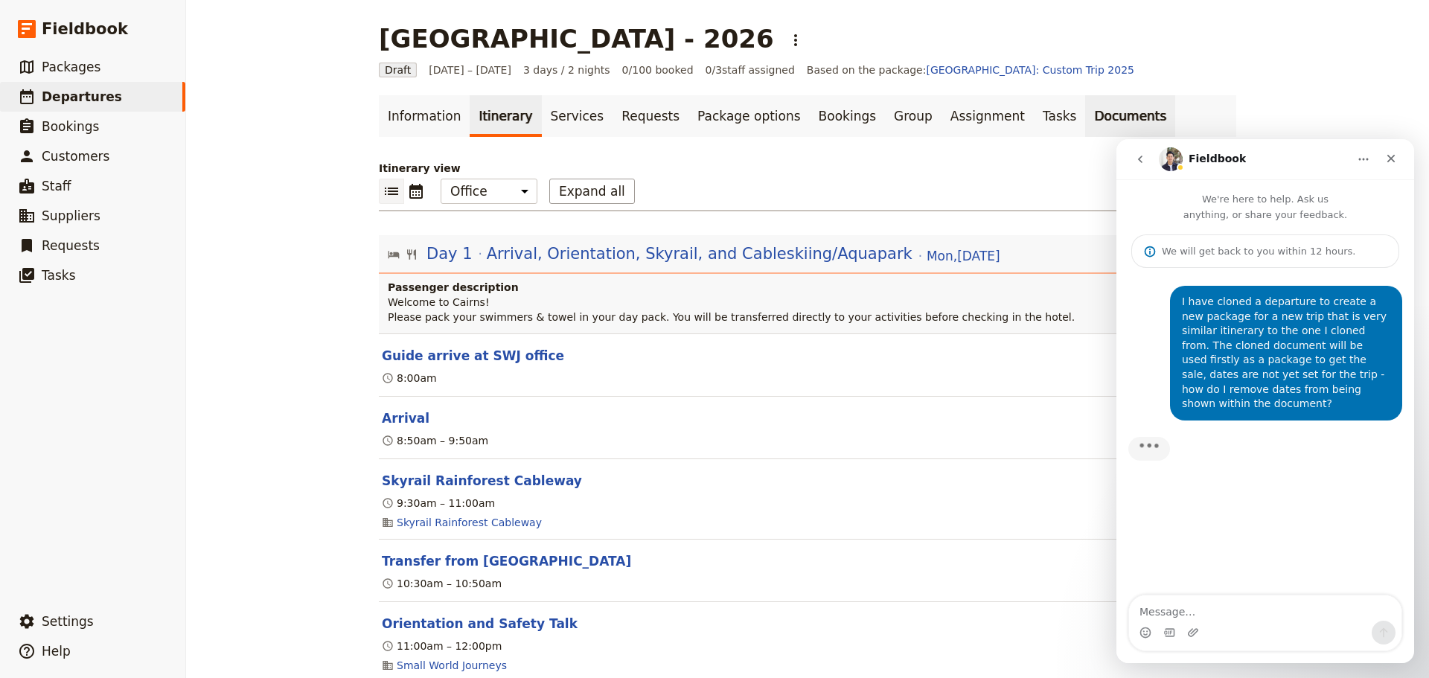
click at [1086, 112] on link "Documents" at bounding box center [1131, 116] width 90 height 42
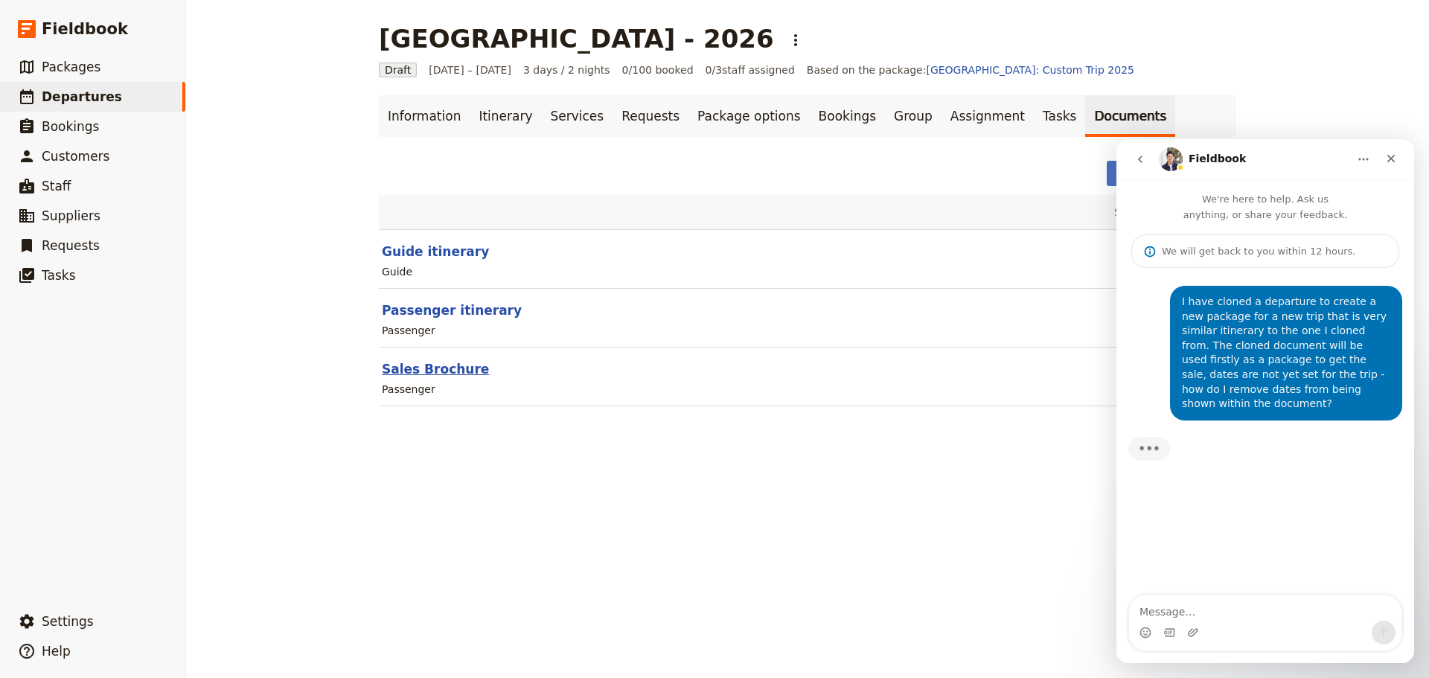
click at [433, 368] on button "Sales Brochure" at bounding box center [435, 369] width 107 height 18
select select "PASSENGER"
select select "DEFAULT"
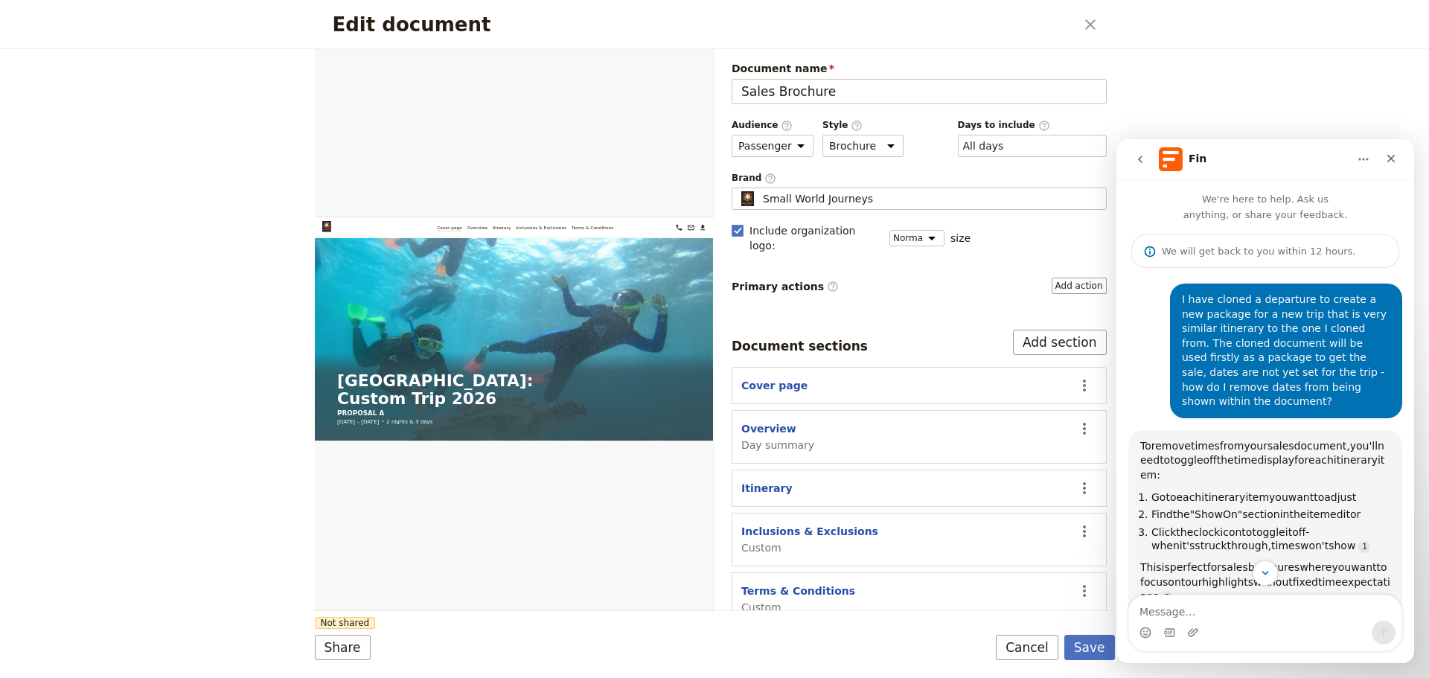
scroll to position [124, 0]
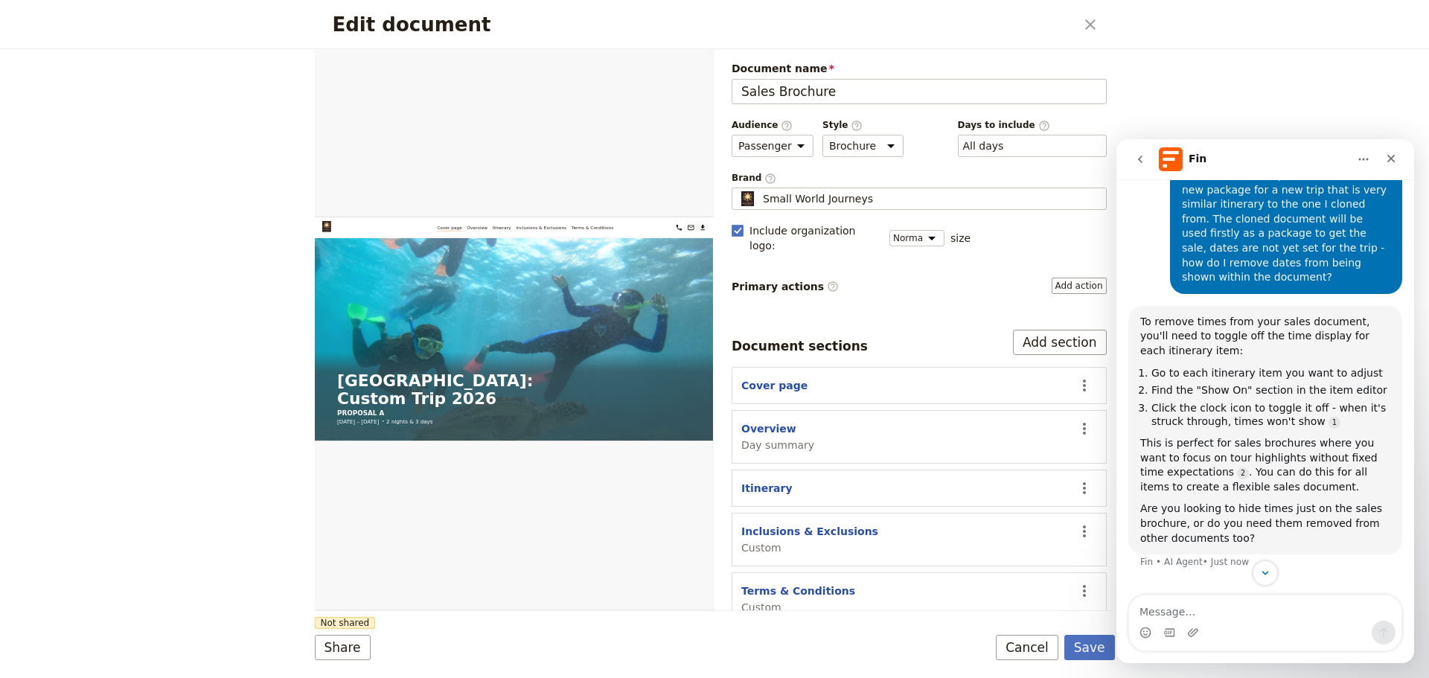
click at [1276, 76] on div "Edit document ​ Web PDF ​ Document name Sales Brochure Preview Audience ​ Publi…" at bounding box center [714, 339] width 1429 height 678
click at [768, 378] on button "Cover page" at bounding box center [775, 385] width 66 height 15
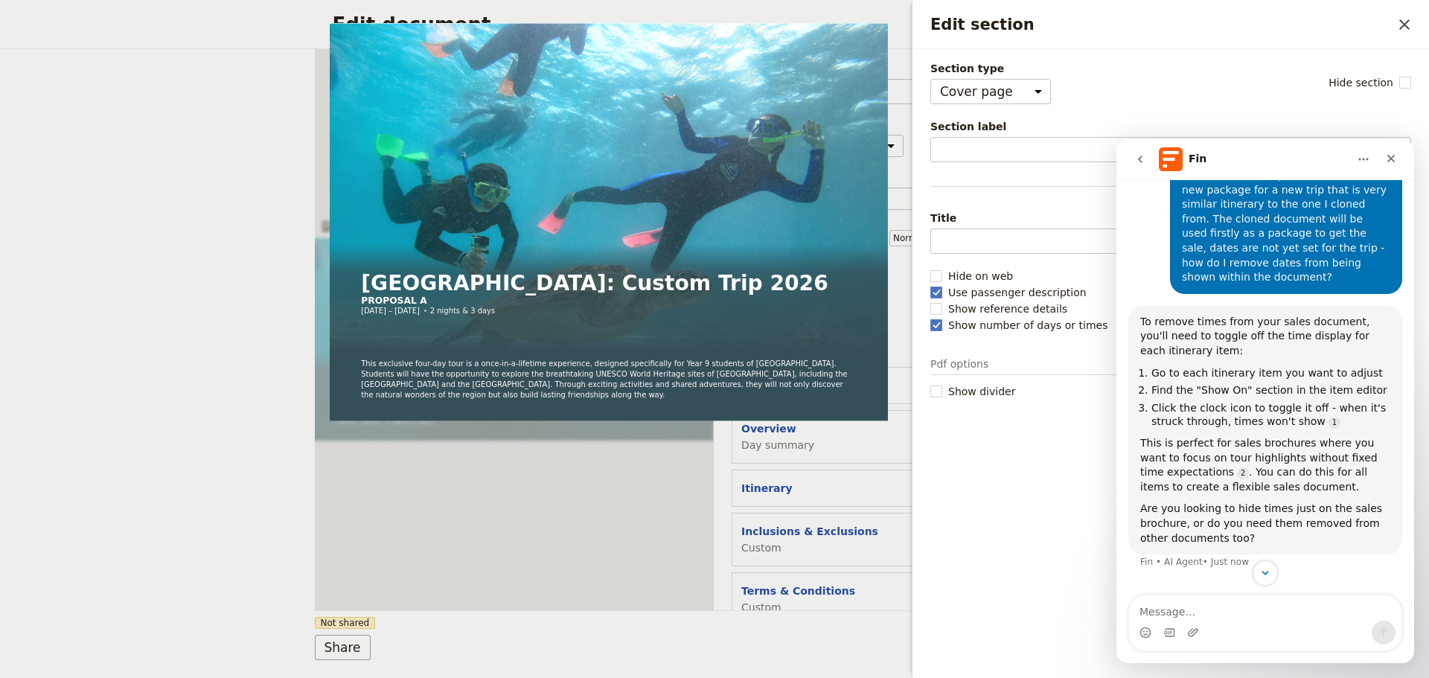
click at [1209, 93] on div "Section type Cover page Day summary Itinerary Custom Hide section" at bounding box center [1171, 82] width 481 height 43
click at [1208, 613] on textarea "Message…" at bounding box center [1265, 608] width 272 height 25
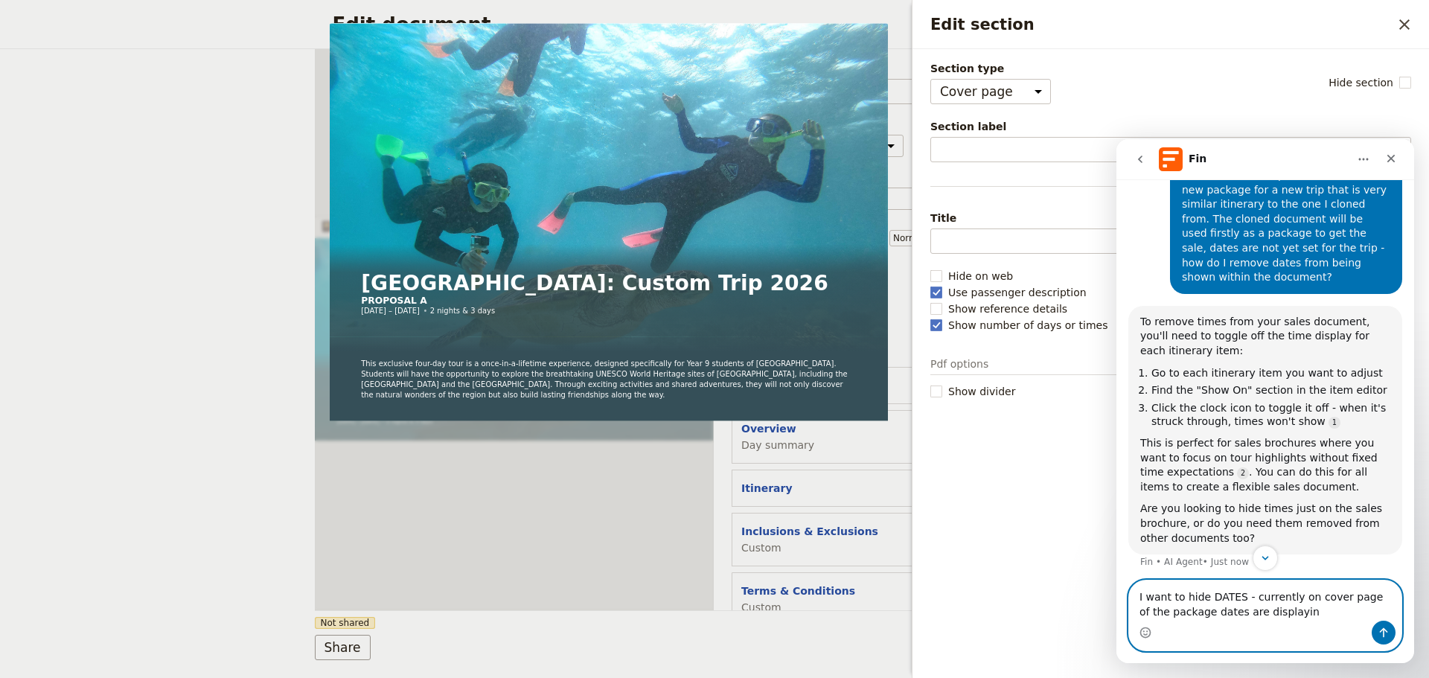
type textarea "I want to hide DATES - currently on cover page of the package dates are display…"
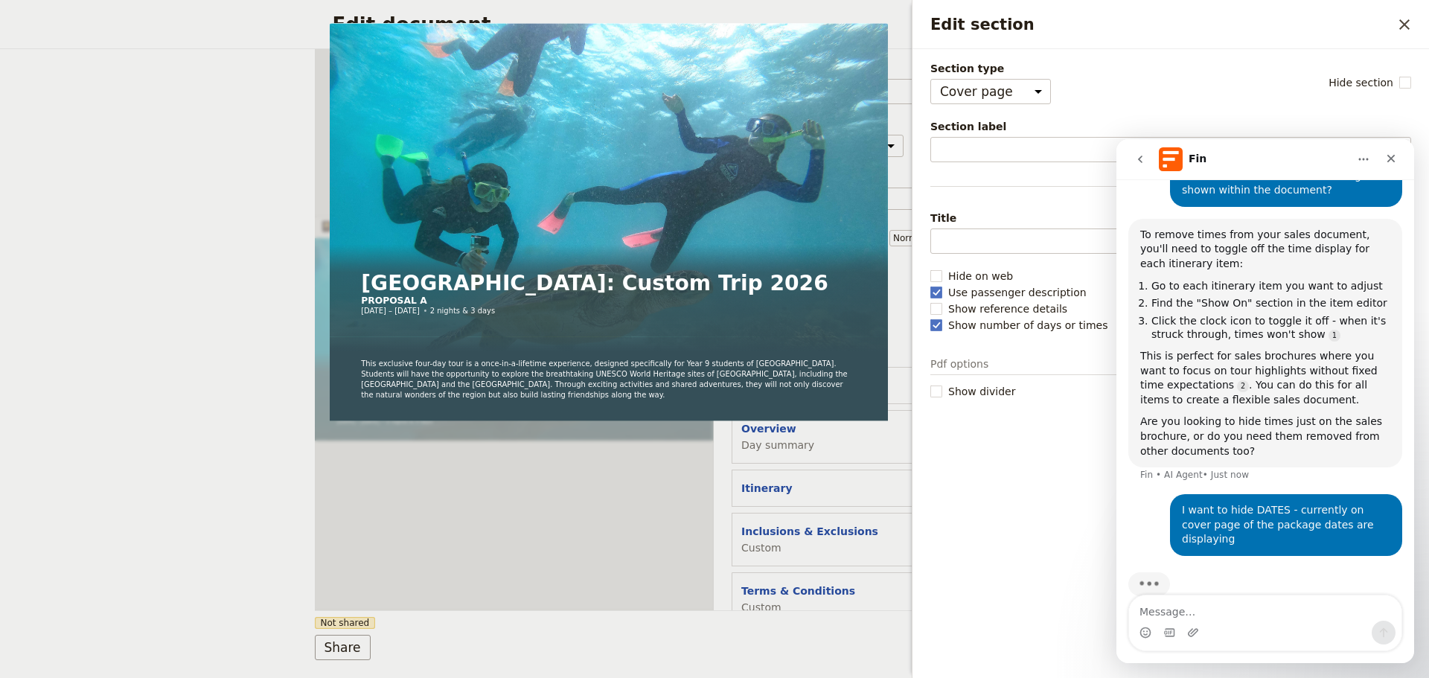
click at [1218, 74] on div "Section type Cover page Day summary Itinerary Custom Hide section" at bounding box center [1171, 82] width 481 height 43
click at [178, 588] on div "Edit document ​ Web PDF ​ Document name Sales Brochure Preview Audience ​ Publi…" at bounding box center [714, 339] width 1429 height 678
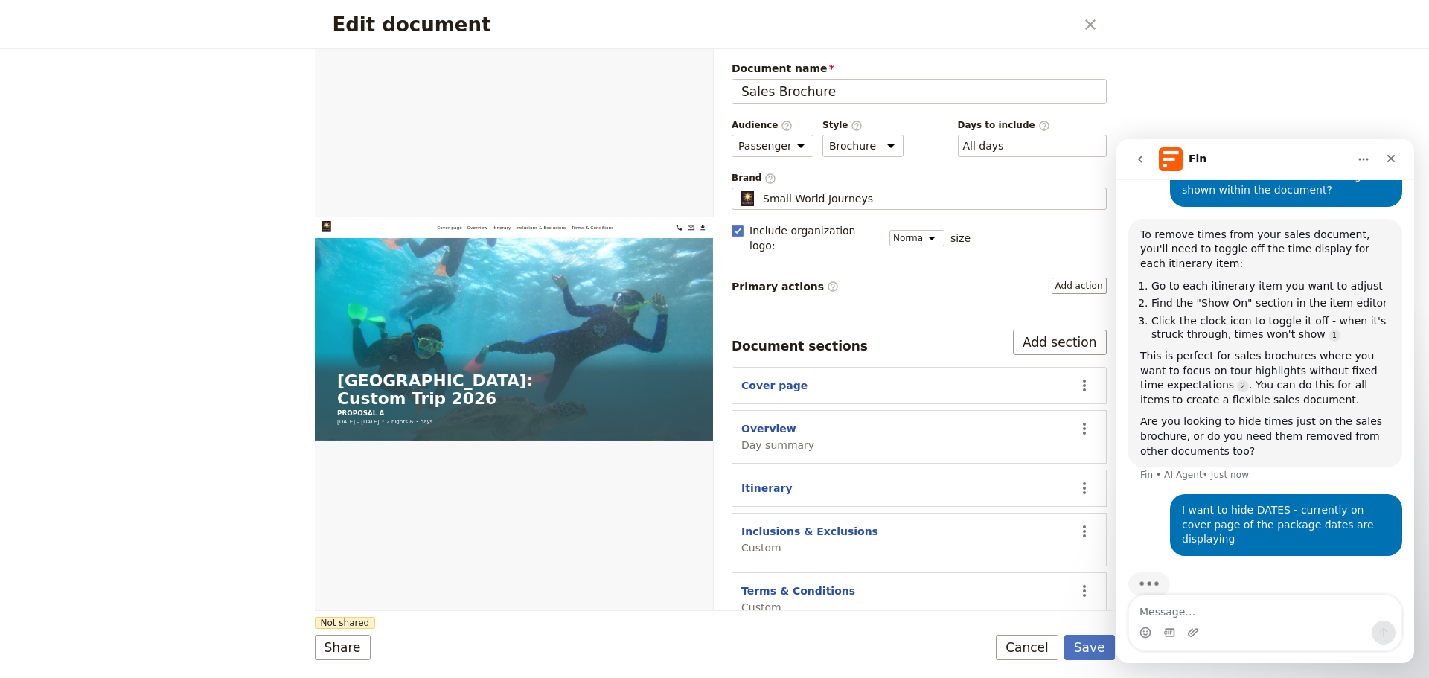
click at [765, 481] on button "Itinerary" at bounding box center [767, 488] width 51 height 15
select select "ITINERARY"
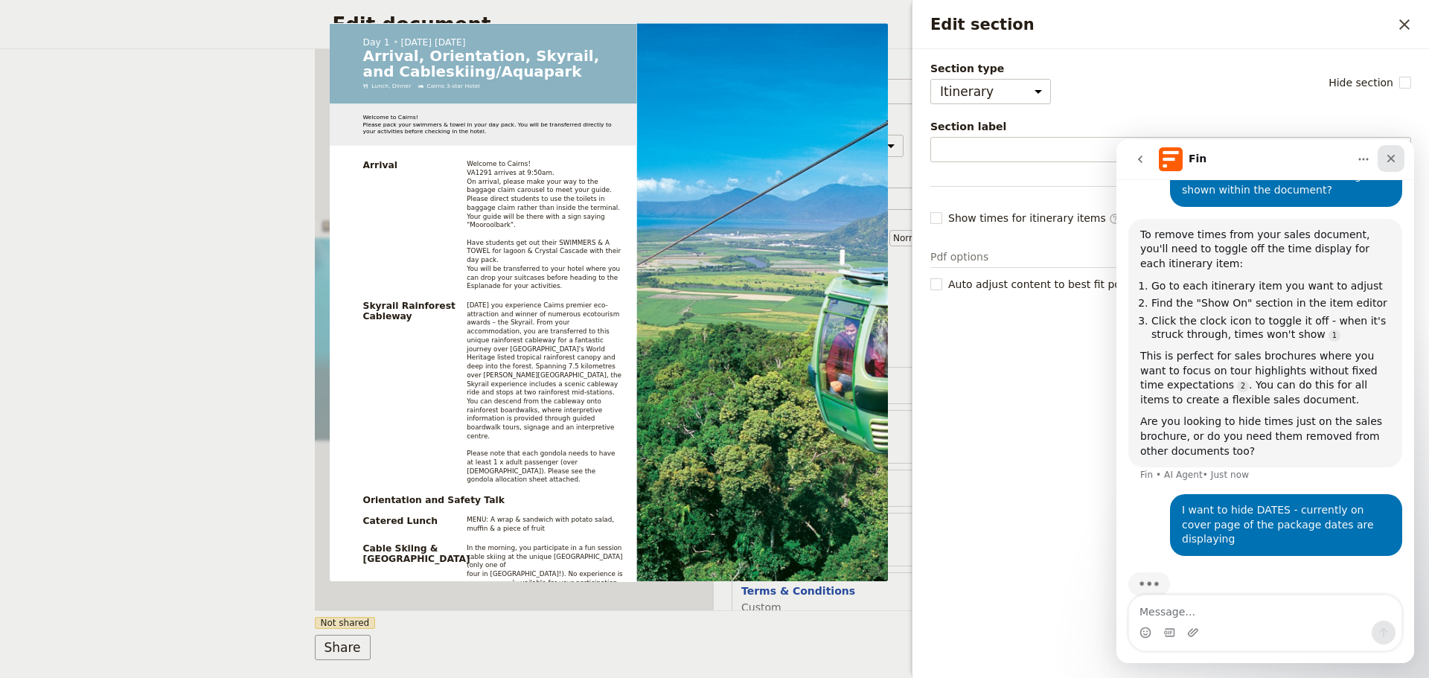
drag, startPoint x: 1392, startPoint y: 165, endPoint x: 2508, endPoint y: 304, distance: 1124.6
click at [1392, 165] on div "Close" at bounding box center [1391, 158] width 27 height 27
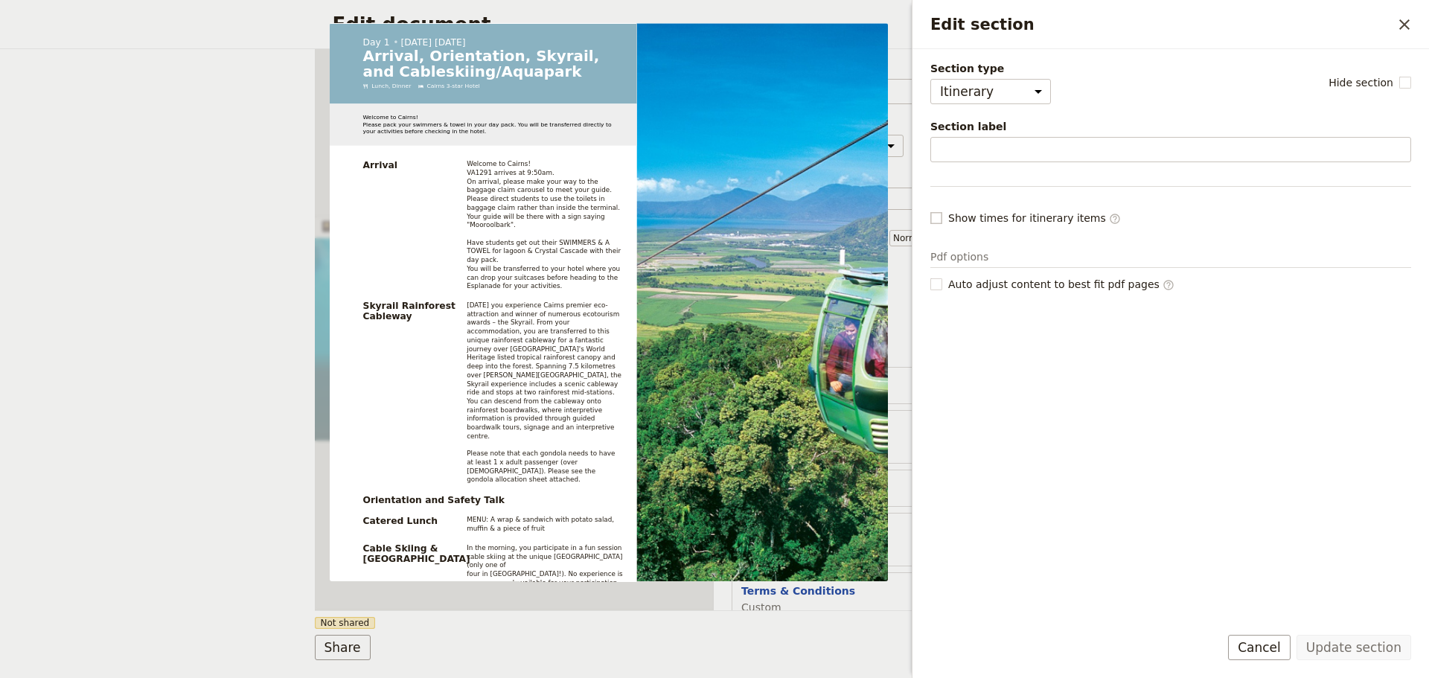
click at [938, 217] on rect "Edit section" at bounding box center [936, 217] width 11 height 11
click at [931, 211] on input "Show times for itinerary items ​" at bounding box center [930, 210] width 1 height 1
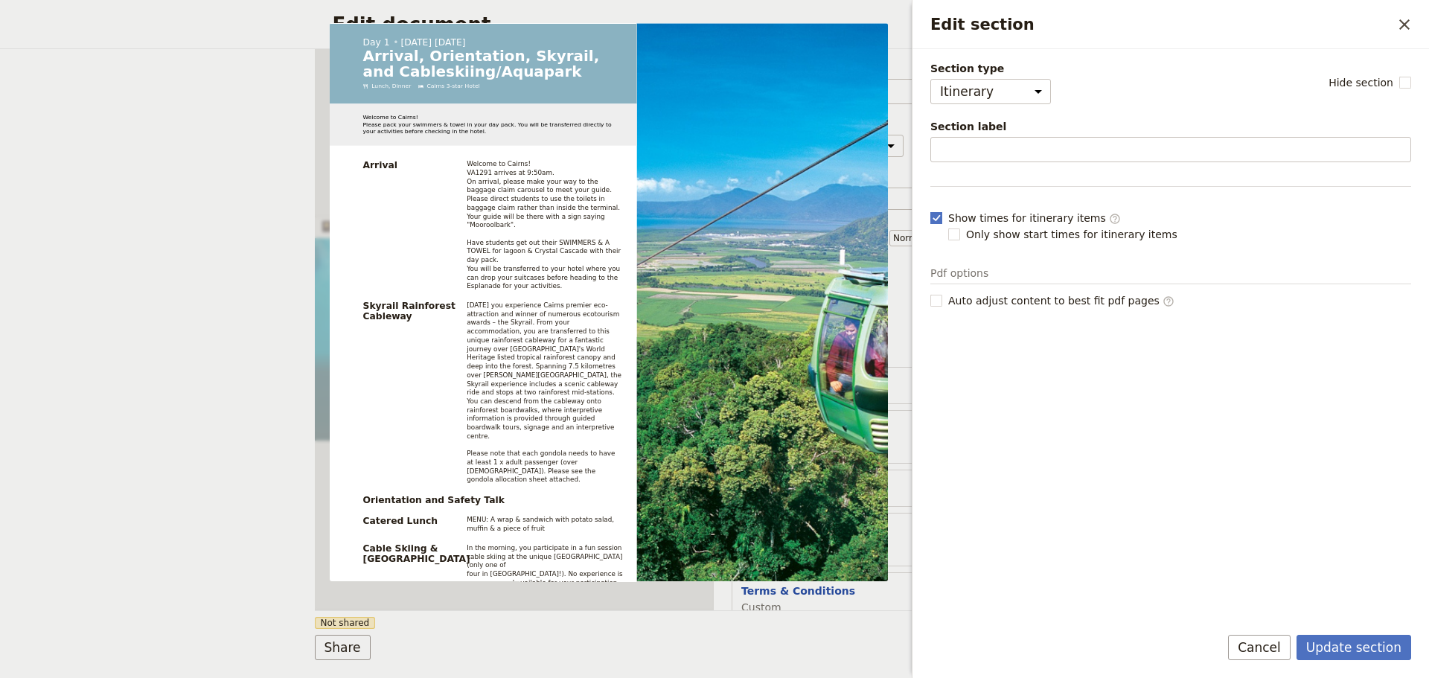
scroll to position [488, 0]
click at [938, 217] on rect "Edit section" at bounding box center [936, 217] width 11 height 11
click at [931, 211] on input "Show times for itinerary items ​" at bounding box center [930, 210] width 1 height 1
checkbox input "false"
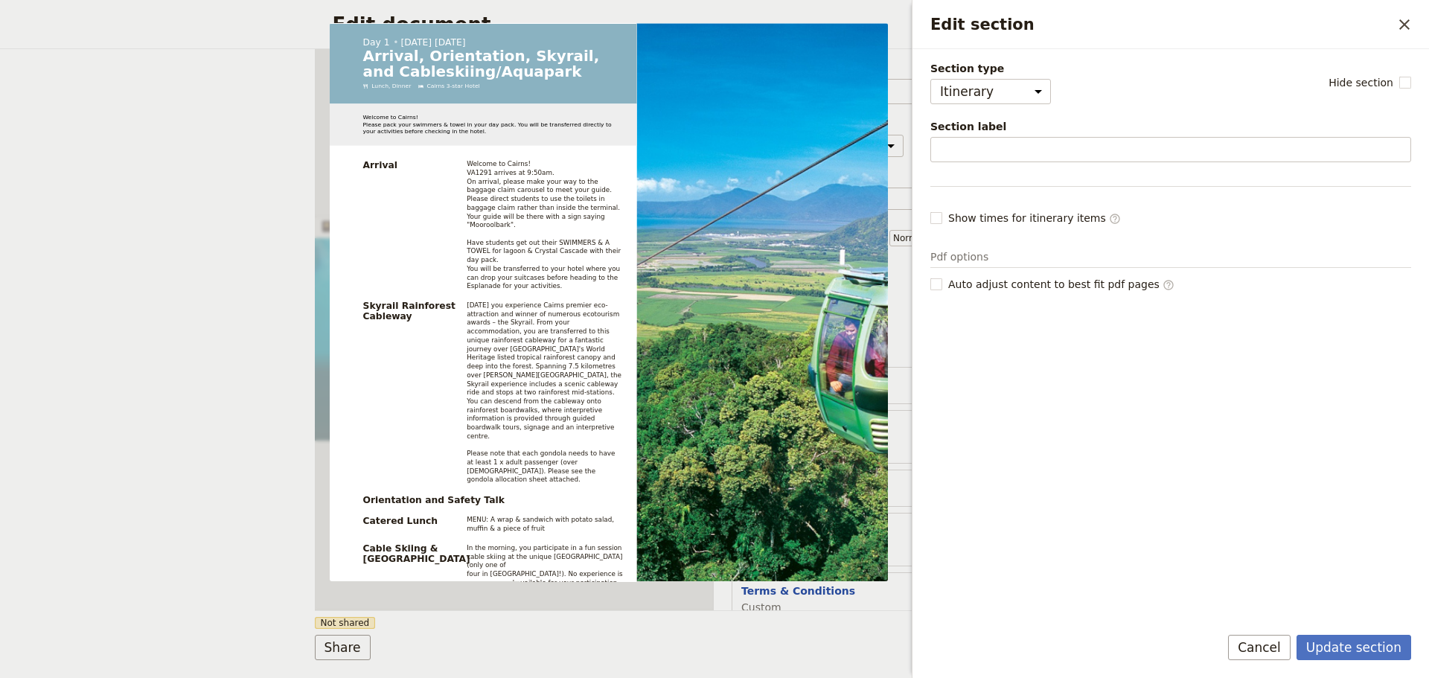
click at [1080, 94] on div "Section type Cover page Day summary Itinerary Custom Hide section" at bounding box center [1171, 82] width 481 height 43
click at [1278, 647] on button "Cancel" at bounding box center [1259, 647] width 63 height 25
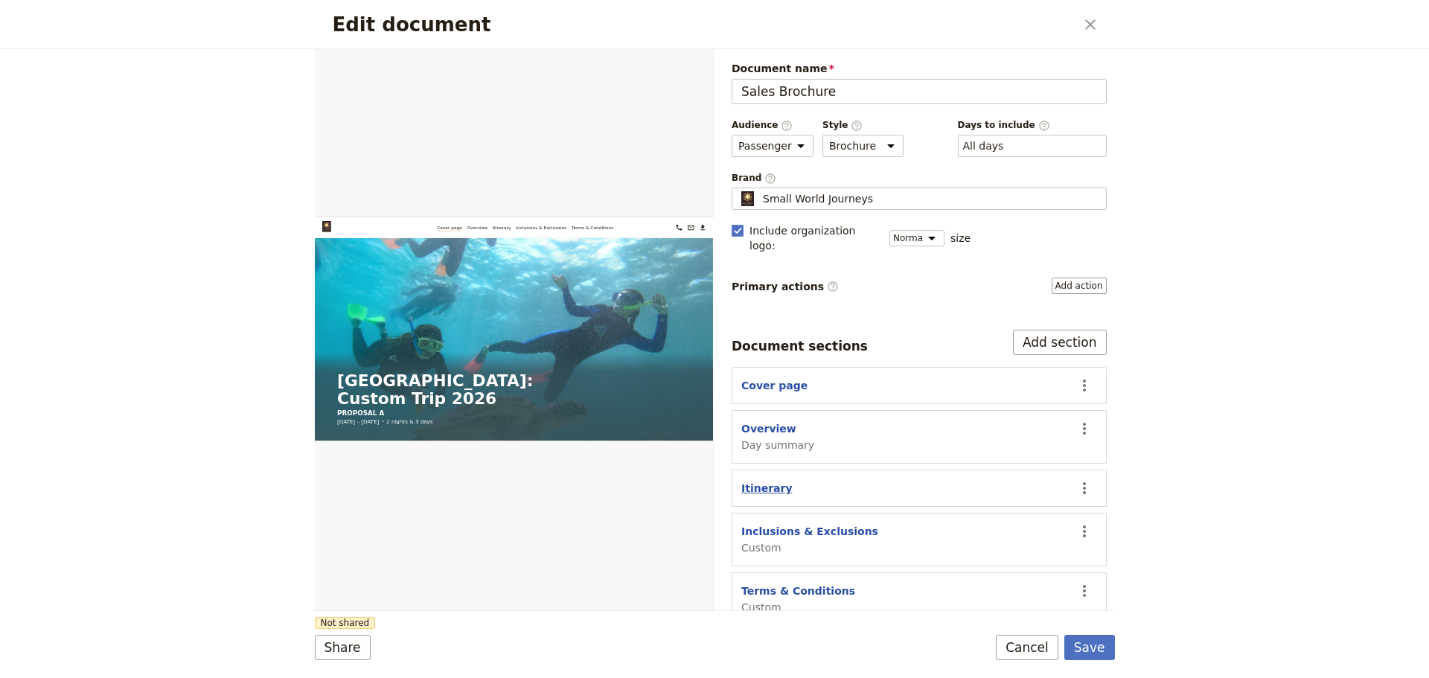
click at [757, 481] on button "Itinerary" at bounding box center [767, 488] width 51 height 15
select select "ITINERARY"
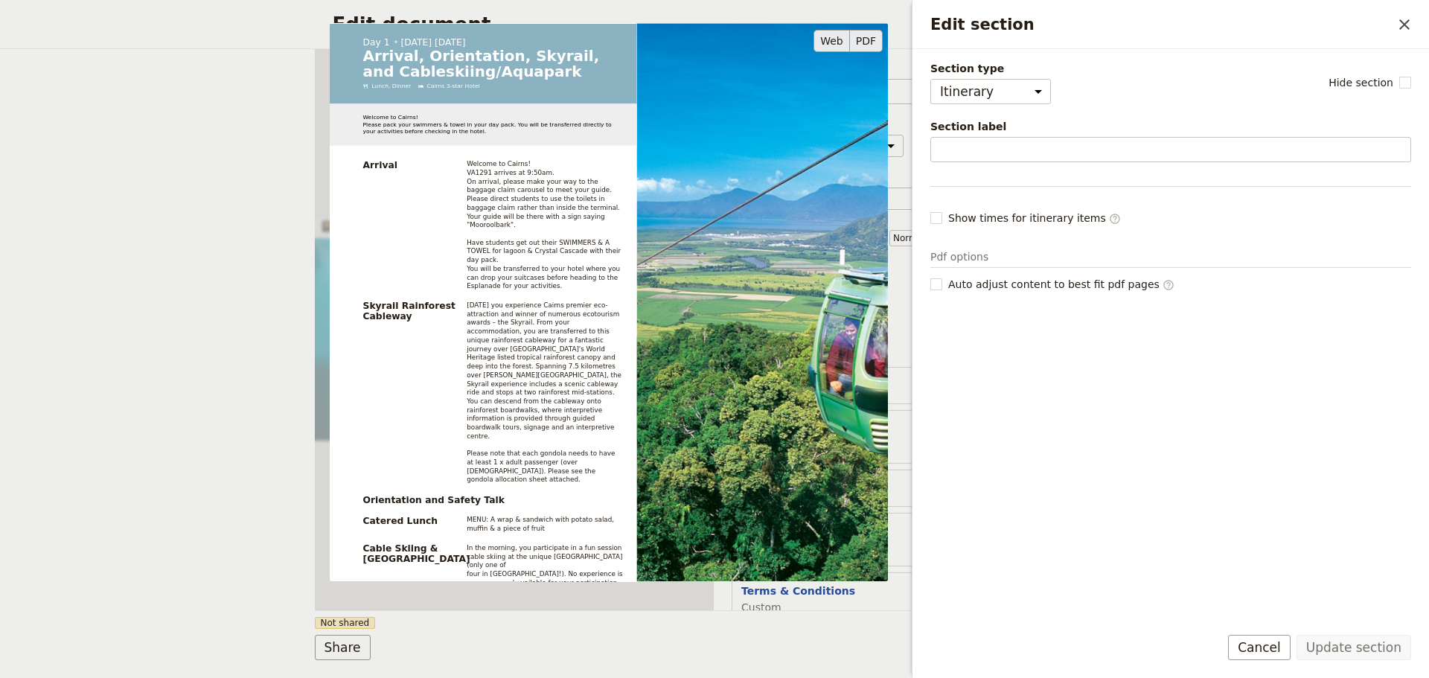
click at [864, 39] on button "PDF" at bounding box center [866, 41] width 33 height 22
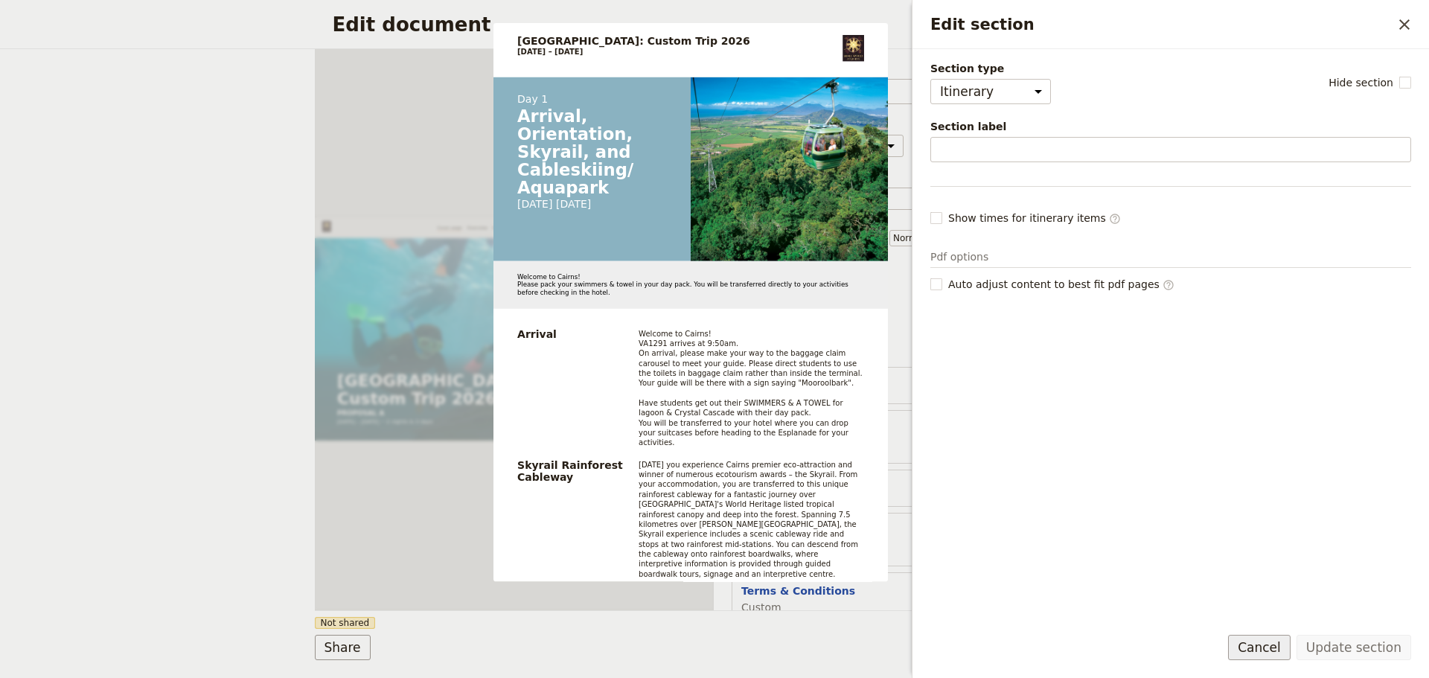
click at [1272, 643] on button "Cancel" at bounding box center [1259, 647] width 63 height 25
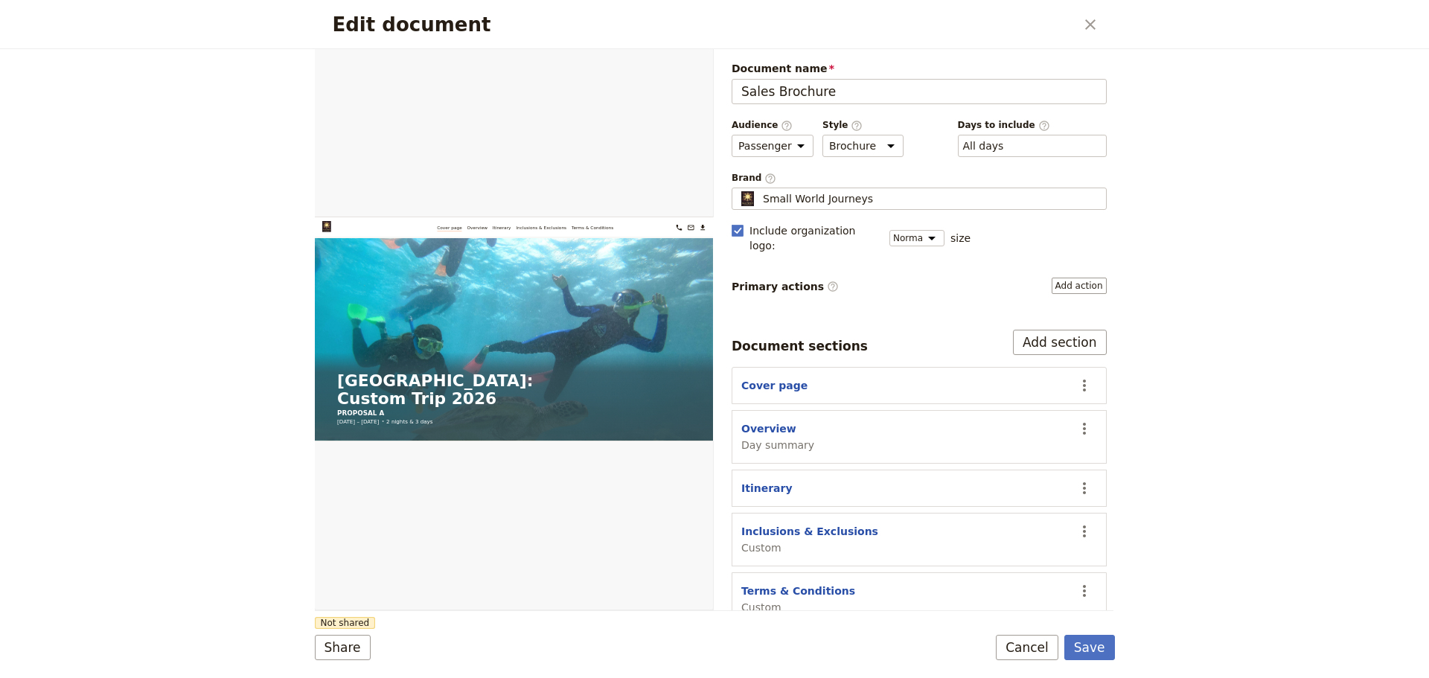
click at [777, 513] on section "Inclusions & Exclusions Custom ​" at bounding box center [919, 540] width 375 height 54
click at [776, 524] on button "Inclusions & Exclusions" at bounding box center [810, 531] width 137 height 15
select select "CUSTOM"
select select "default"
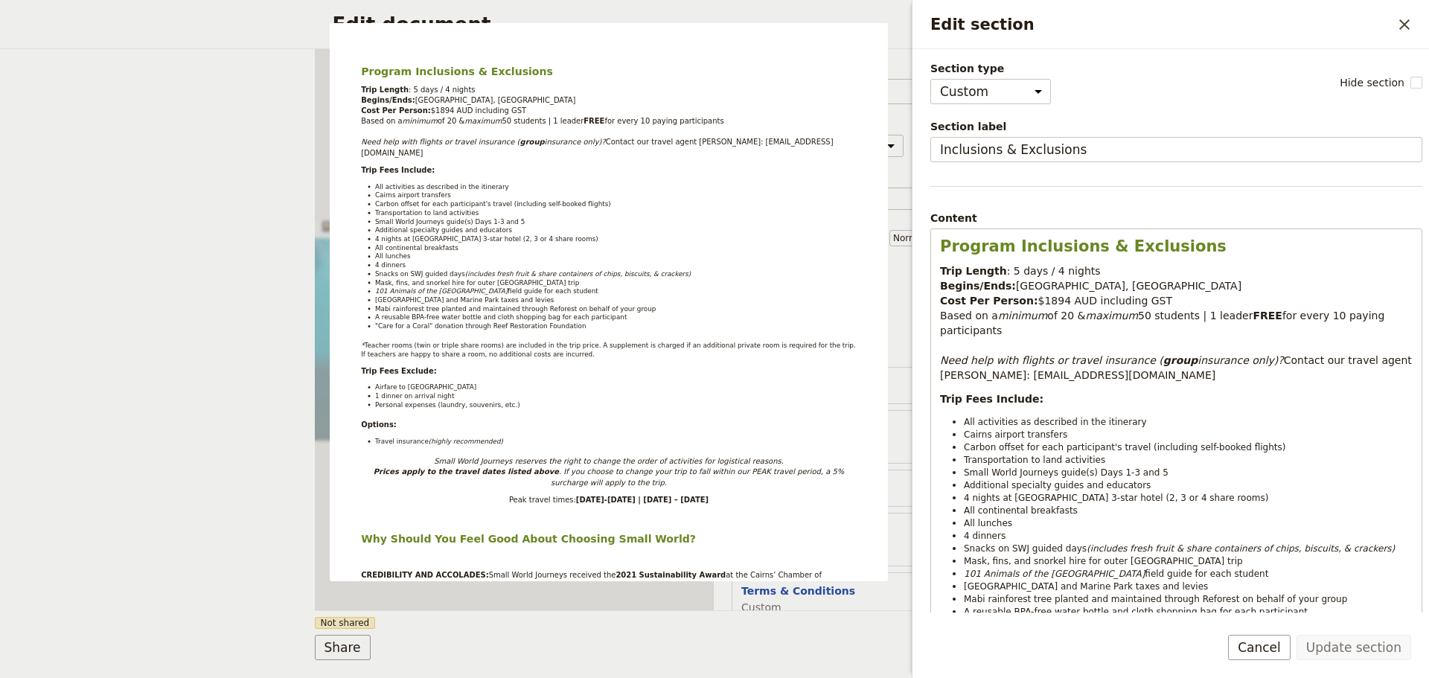
drag, startPoint x: 1275, startPoint y: 647, endPoint x: 1258, endPoint y: 643, distance: 17.7
click at [1275, 646] on button "Cancel" at bounding box center [1259, 647] width 63 height 25
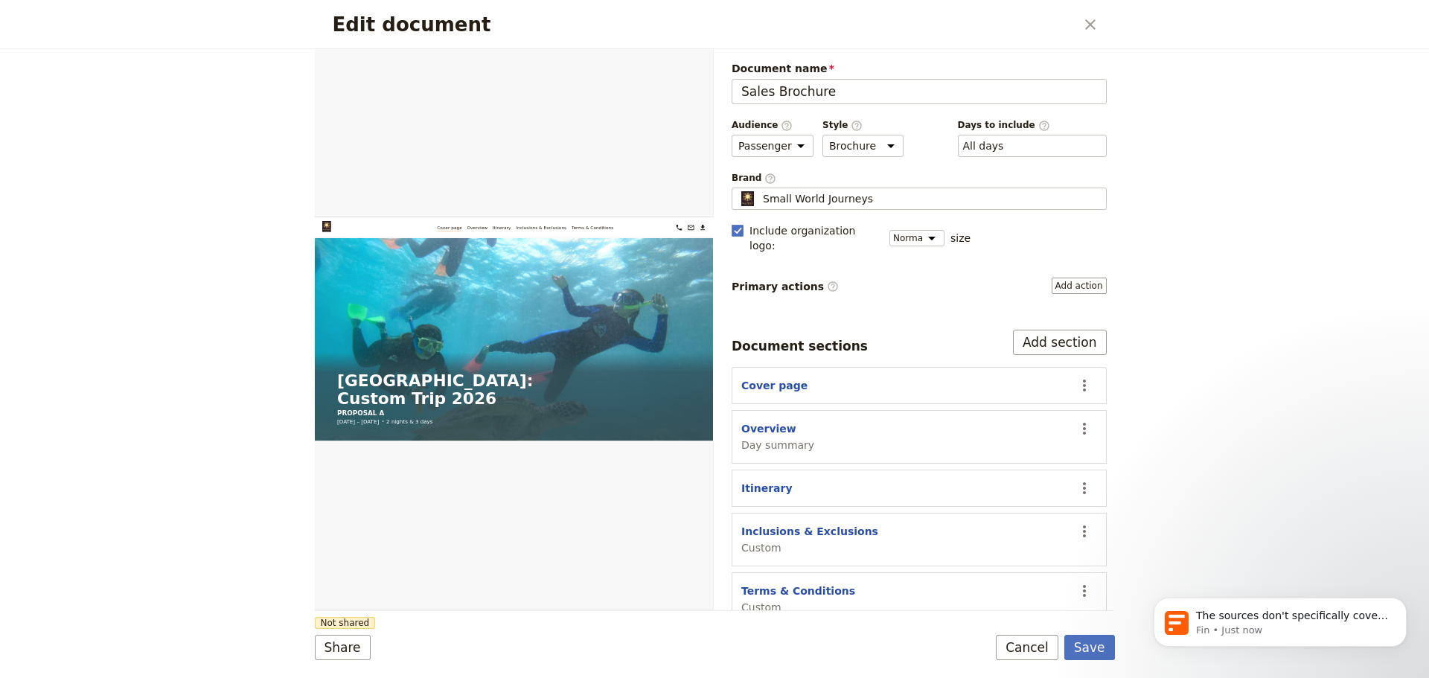
scroll to position [0, 0]
click at [1283, 614] on p "The sources don't specifically cover removing dates from the cover page of pack…" at bounding box center [1292, 616] width 192 height 15
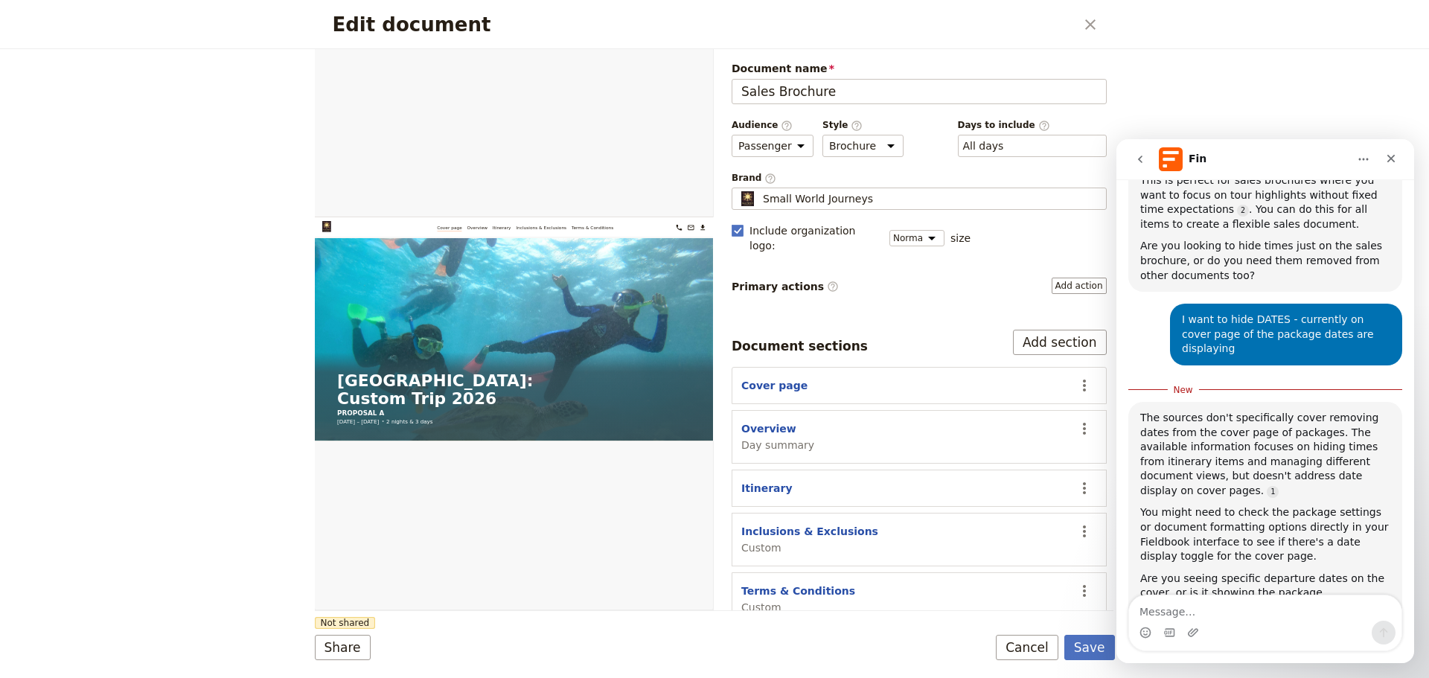
scroll to position [390, 0]
click at [1231, 609] on textarea "Message…" at bounding box center [1265, 608] width 272 height 25
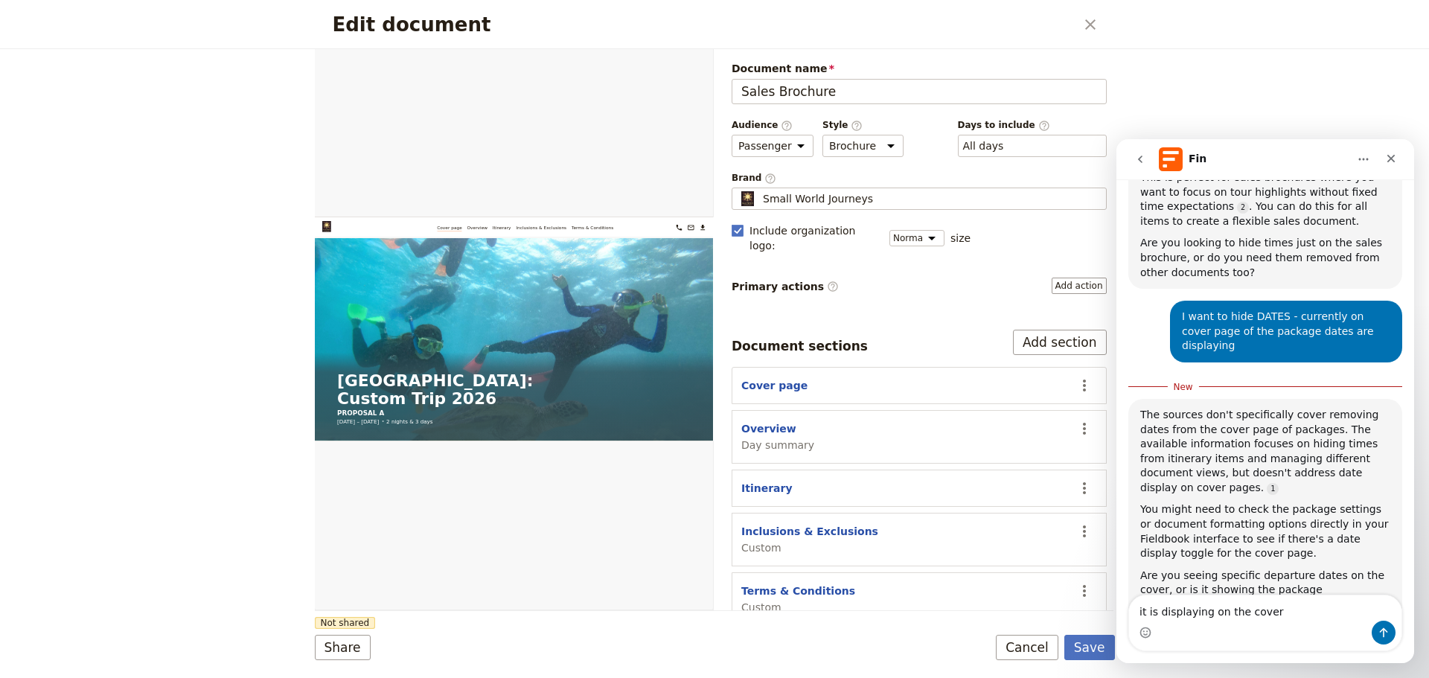
drag, startPoint x: 1155, startPoint y: 614, endPoint x: 1140, endPoint y: 613, distance: 15.7
click at [1140, 613] on textarea "it is displaying on the cover" at bounding box center [1265, 608] width 272 height 25
click at [1318, 613] on textarea "Dates are displaying on the cover" at bounding box center [1265, 608] width 272 height 25
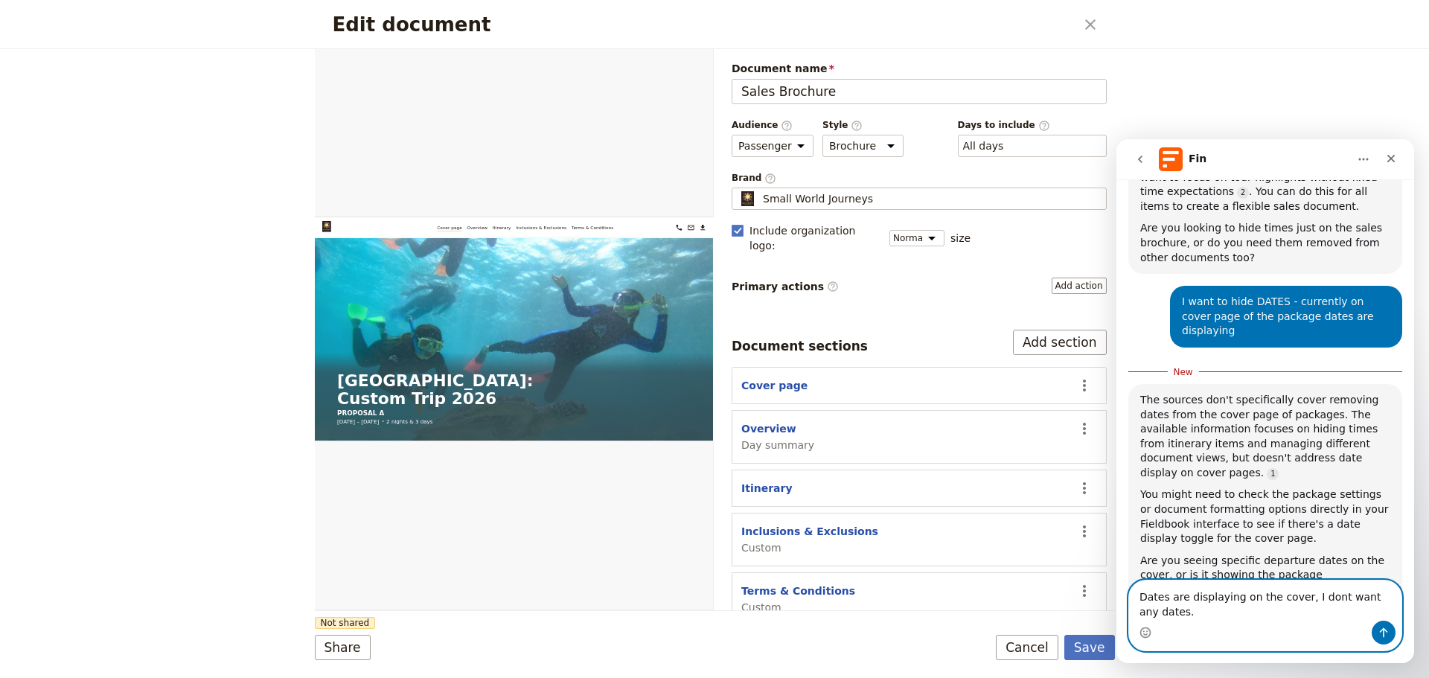
click at [1194, 615] on textarea "Dates are displaying on the cover, I dont want any dates." at bounding box center [1265, 601] width 272 height 40
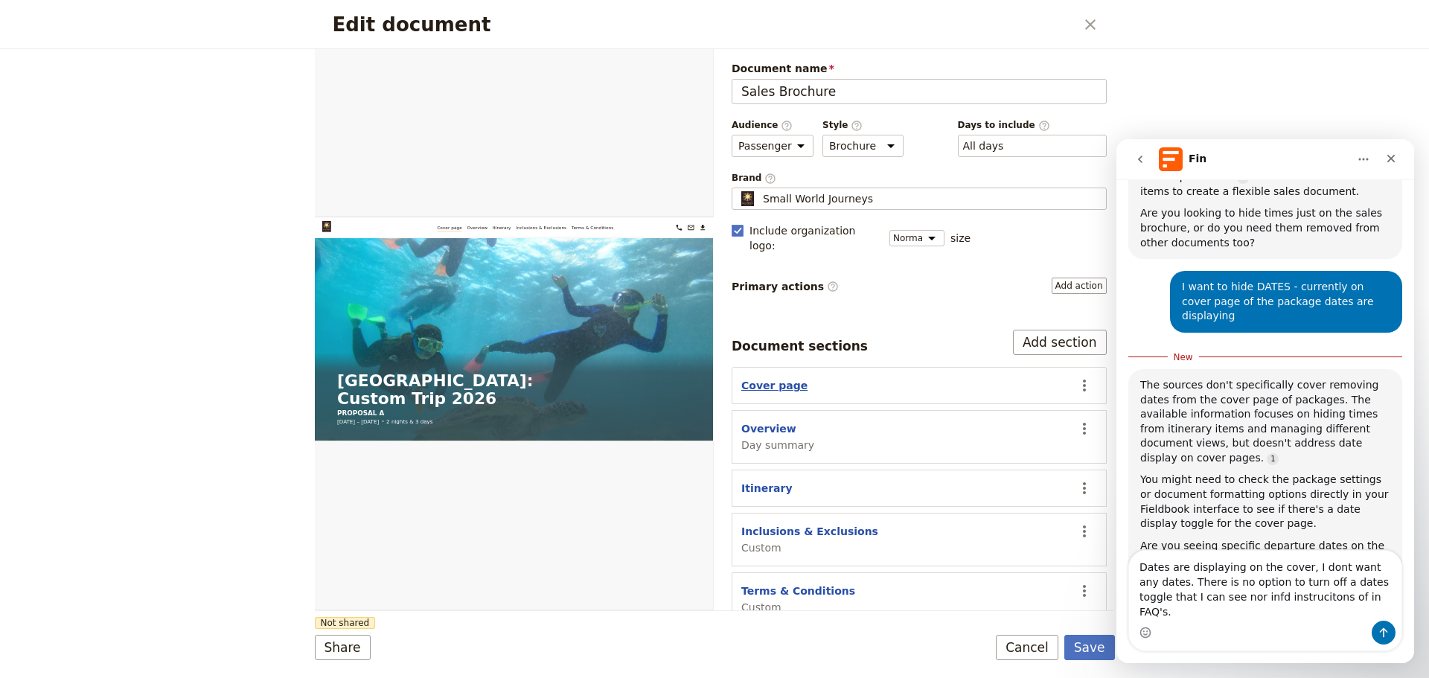
click at [777, 378] on button "Cover page" at bounding box center [775, 385] width 66 height 15
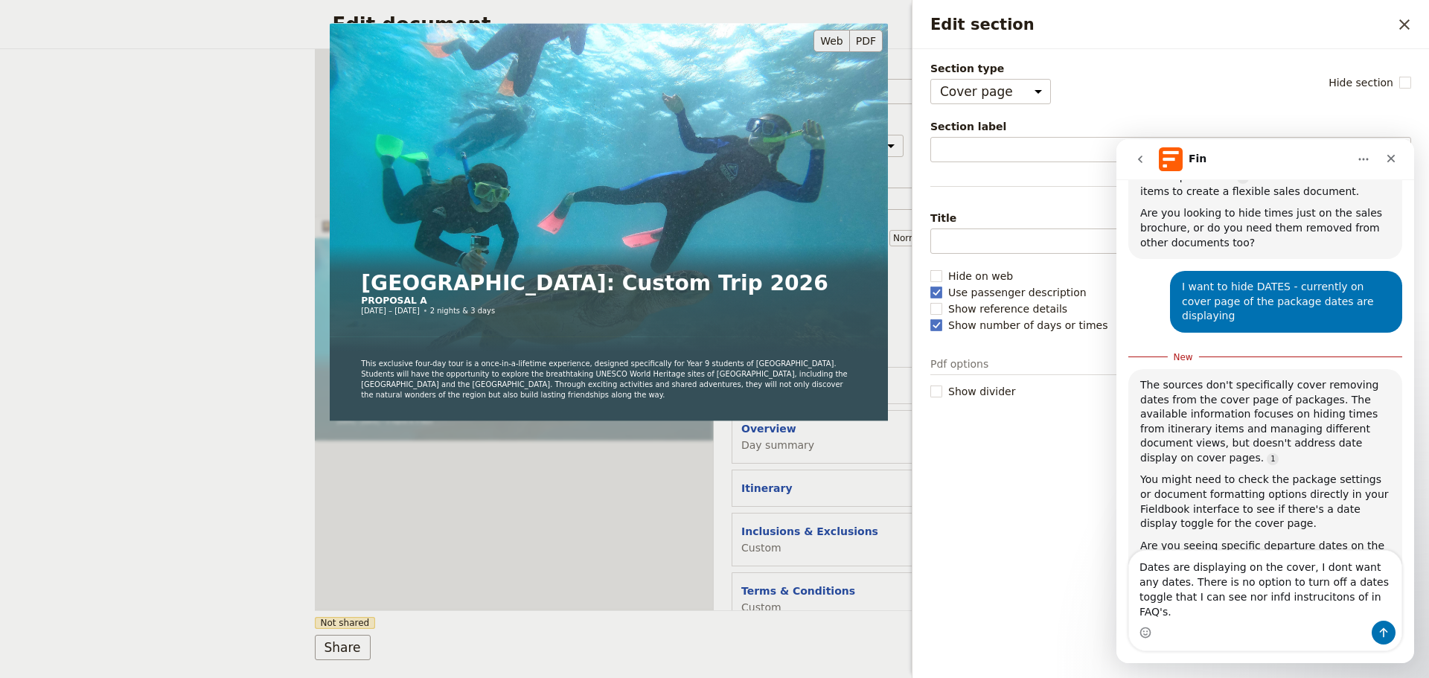
click at [862, 38] on button "PDF" at bounding box center [866, 41] width 33 height 22
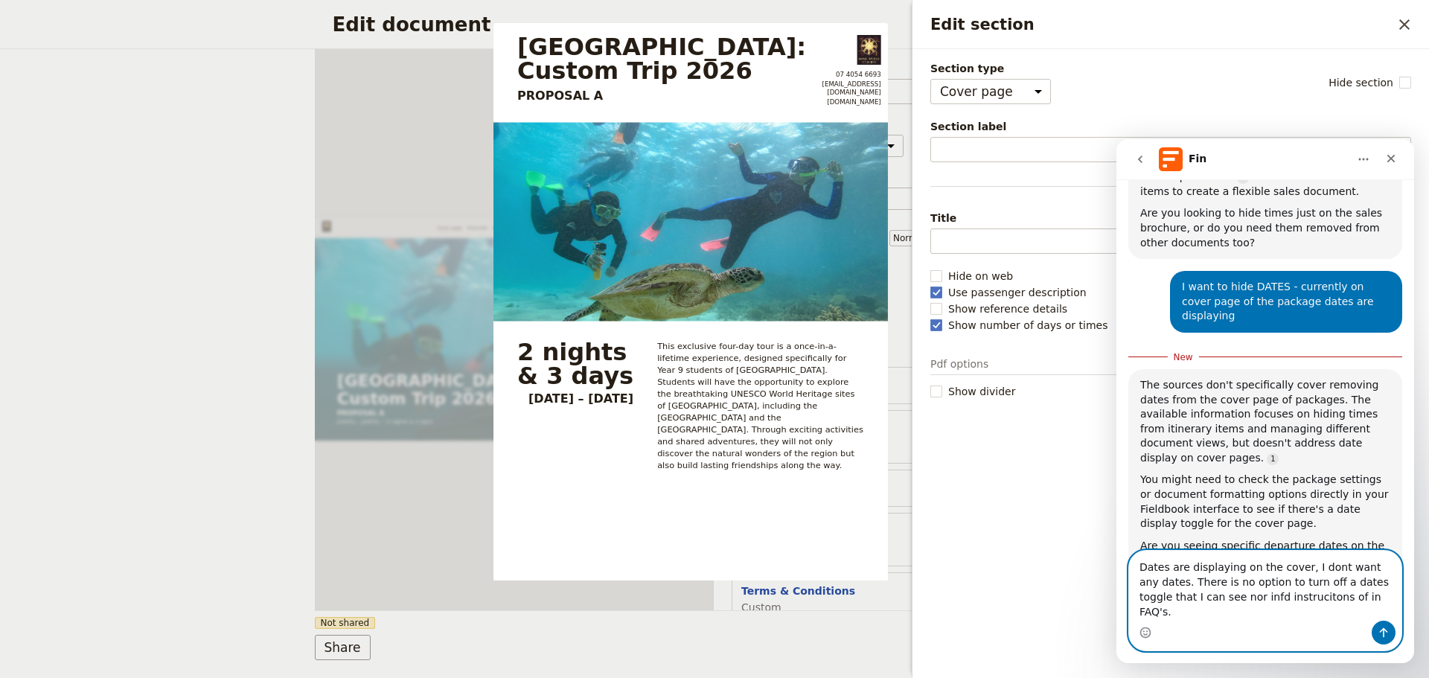
click at [1347, 613] on textarea "Dates are displaying on the cover, I dont want any dates. There is no option to…" at bounding box center [1265, 586] width 272 height 70
type textarea "Dates are displaying on the cover, I dont want any dates. There is no option to…"
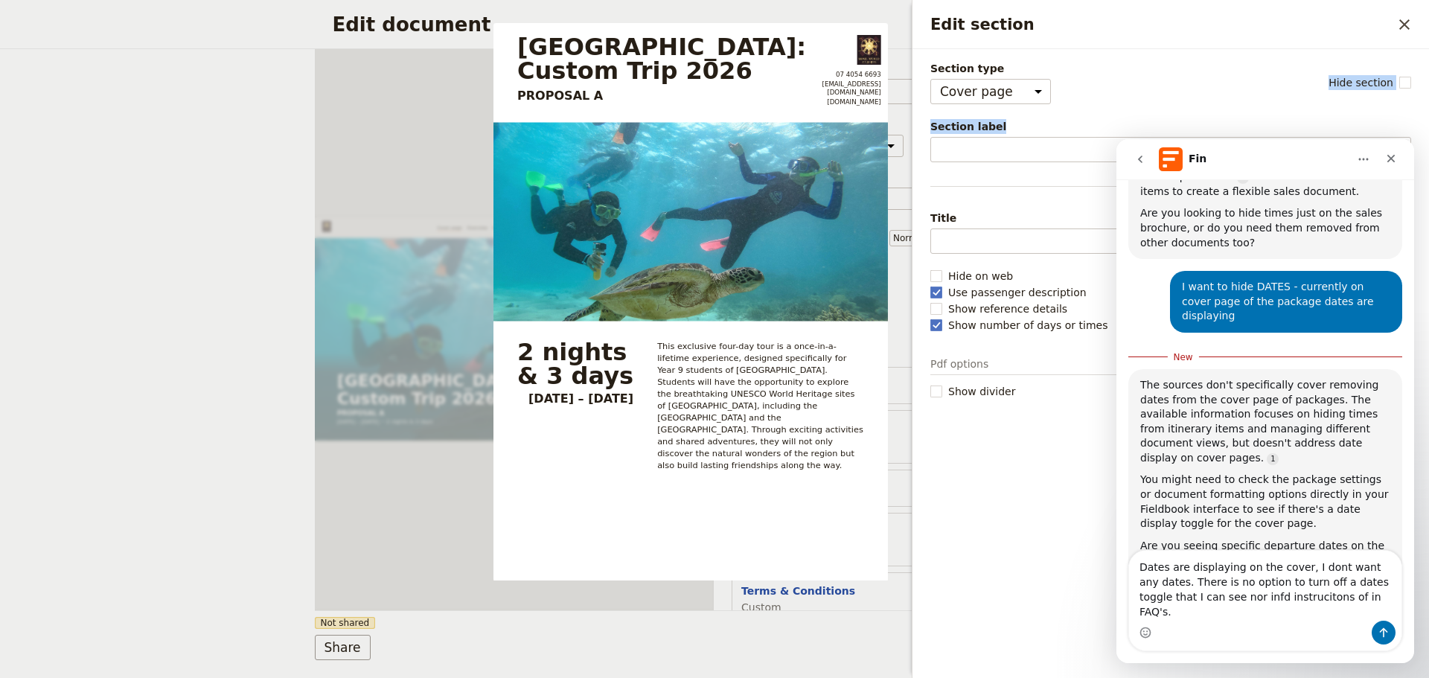
drag, startPoint x: 2333, startPoint y: 217, endPoint x: 1138, endPoint y: 382, distance: 1206.2
click at [146, 535] on div "Edit document ​ Web PDF ​ Document name Sales Brochure Preview Audience ​ Publi…" at bounding box center [714, 339] width 1429 height 678
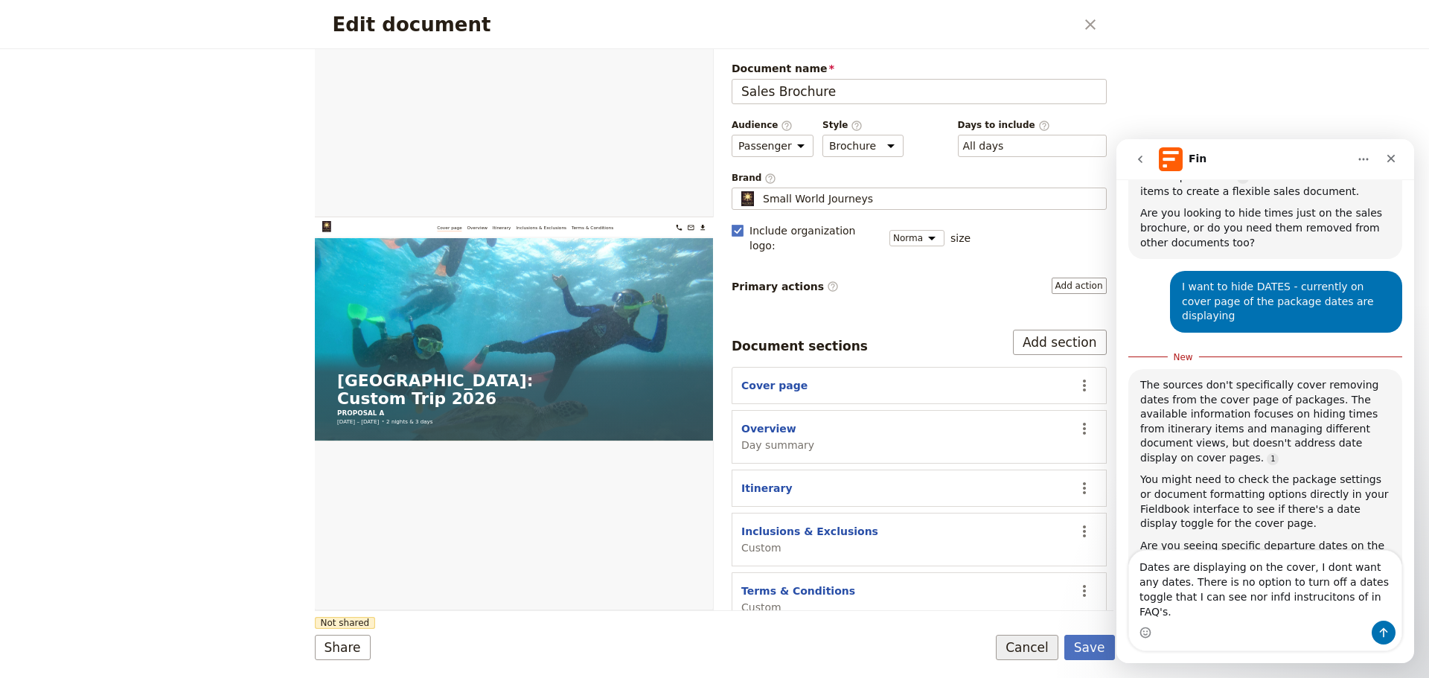
click at [1040, 651] on button "Cancel" at bounding box center [1027, 647] width 63 height 25
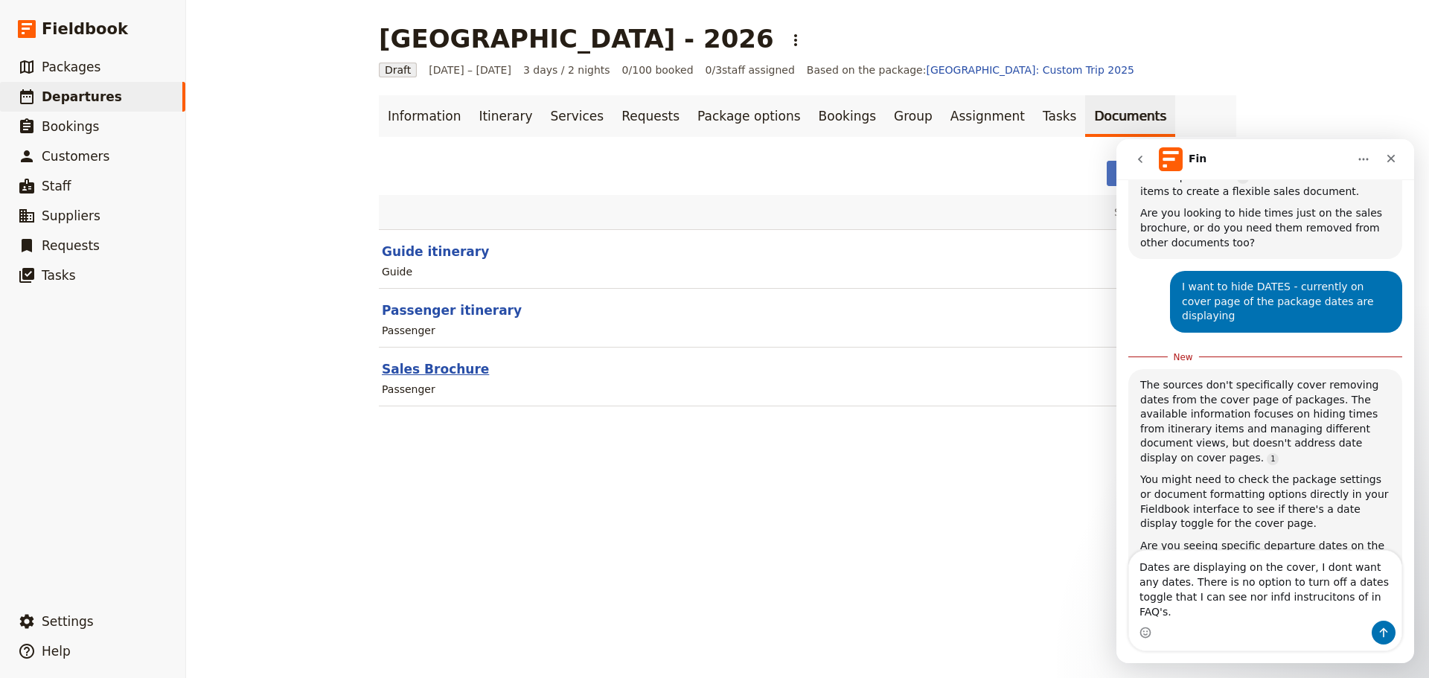
click at [421, 371] on button "Sales Brochure" at bounding box center [435, 369] width 107 height 18
select select "PASSENGER"
select select "DEFAULT"
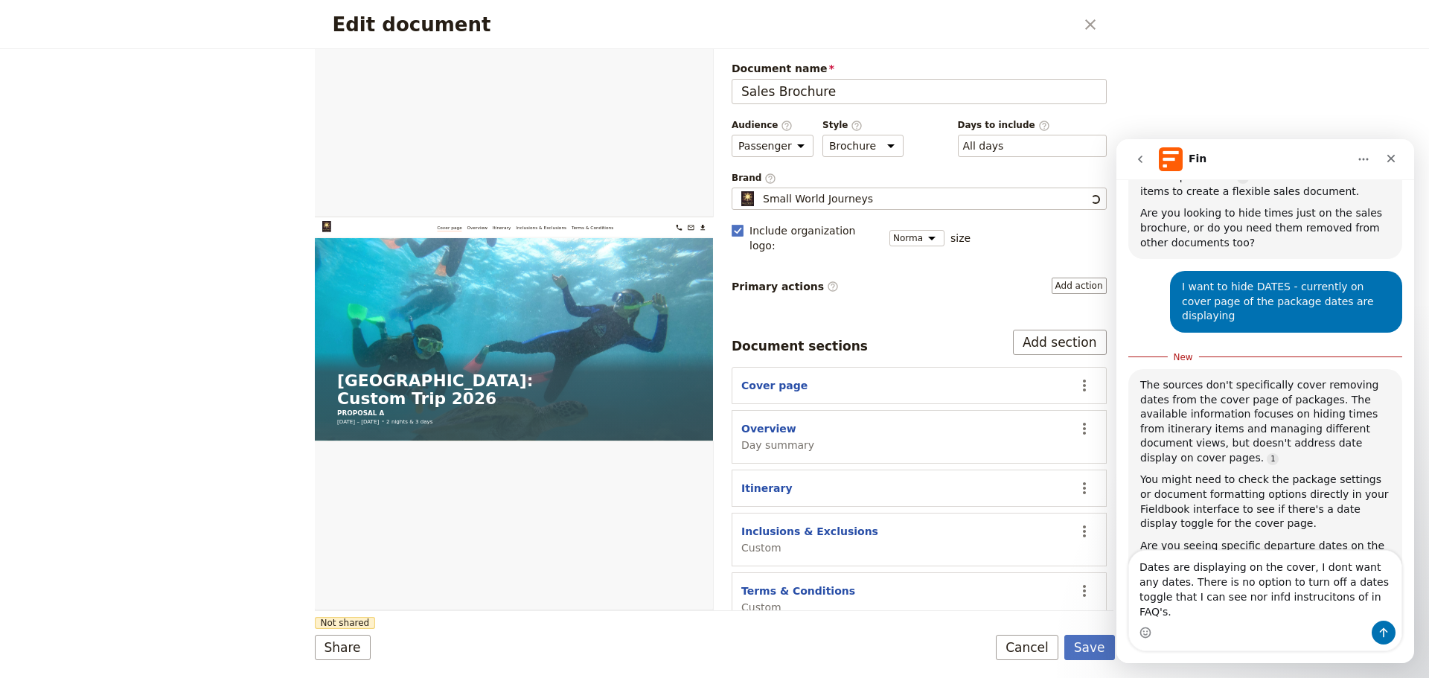
scroll to position [0, 0]
click at [1042, 649] on button "Cancel" at bounding box center [1027, 647] width 63 height 25
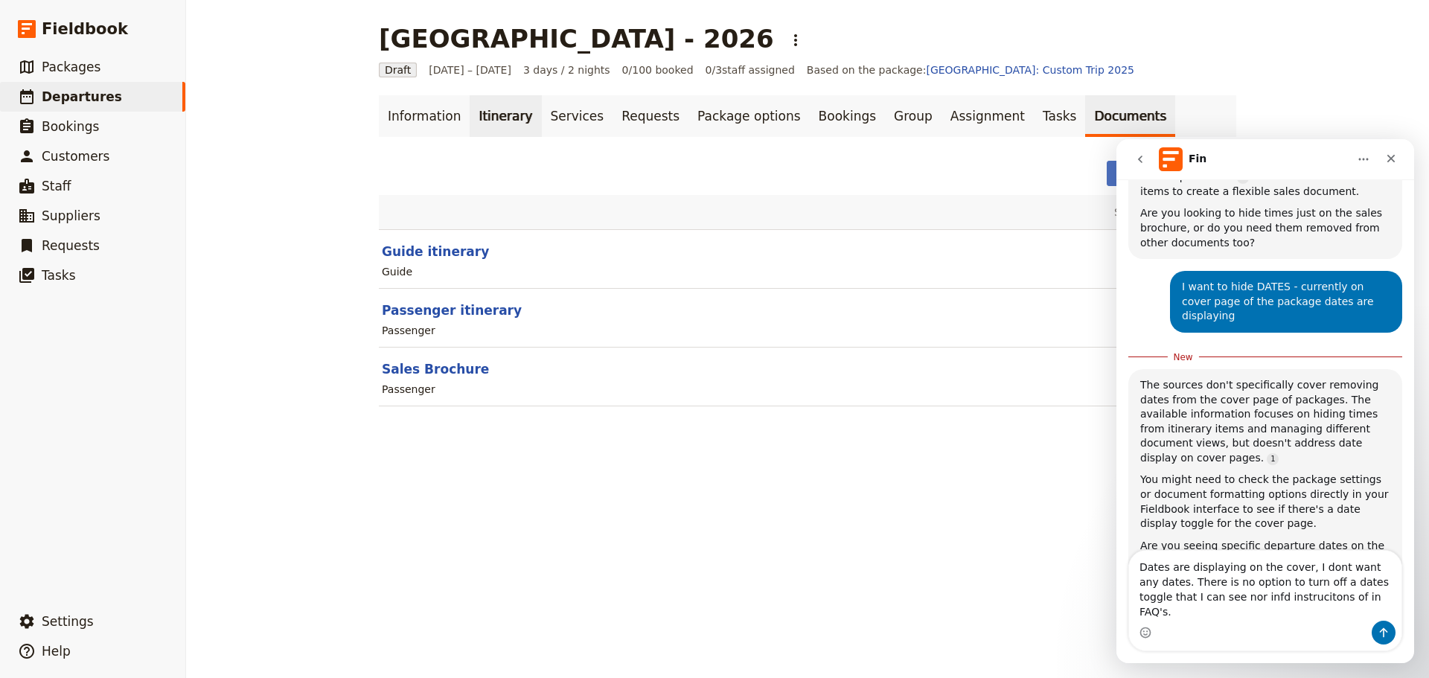
click at [470, 112] on link "Itinerary" at bounding box center [505, 116] width 71 height 42
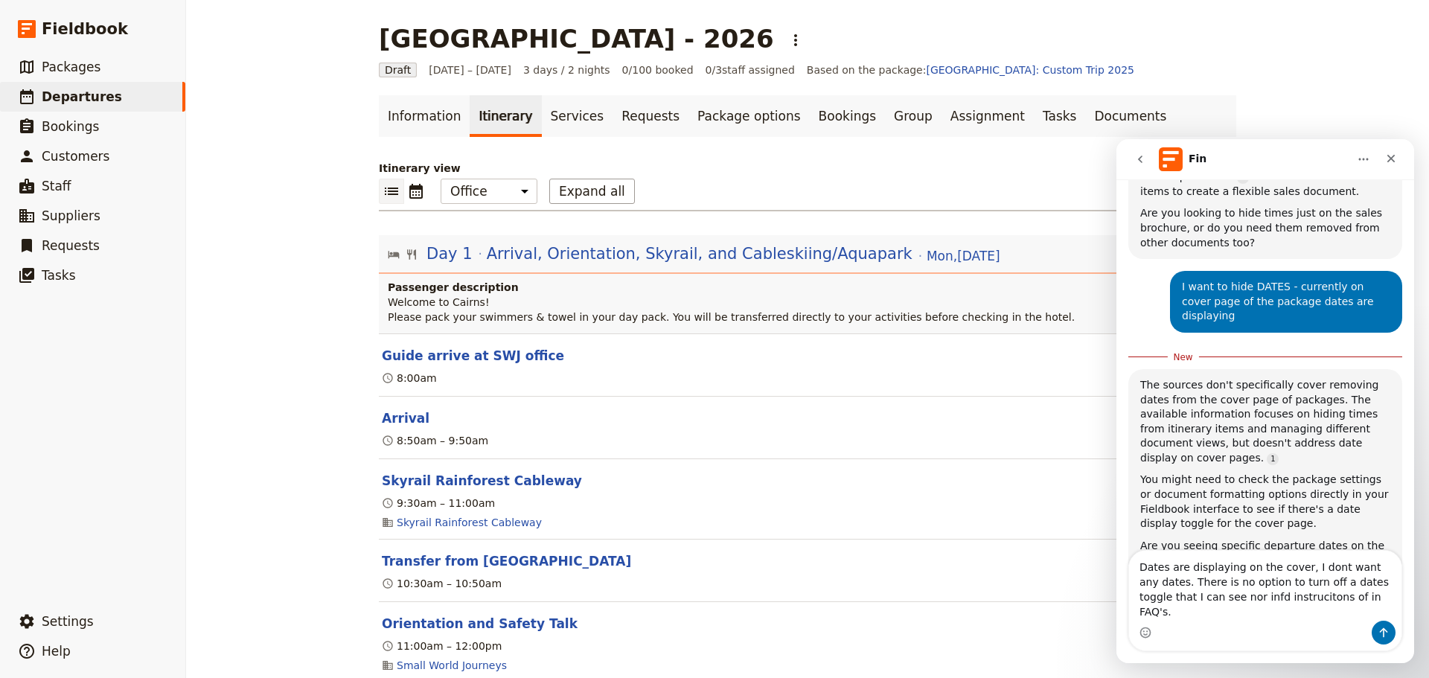
click at [387, 188] on icon "List view" at bounding box center [391, 191] width 13 height 7
click at [409, 194] on icon "Calendar view" at bounding box center [416, 191] width 18 height 18
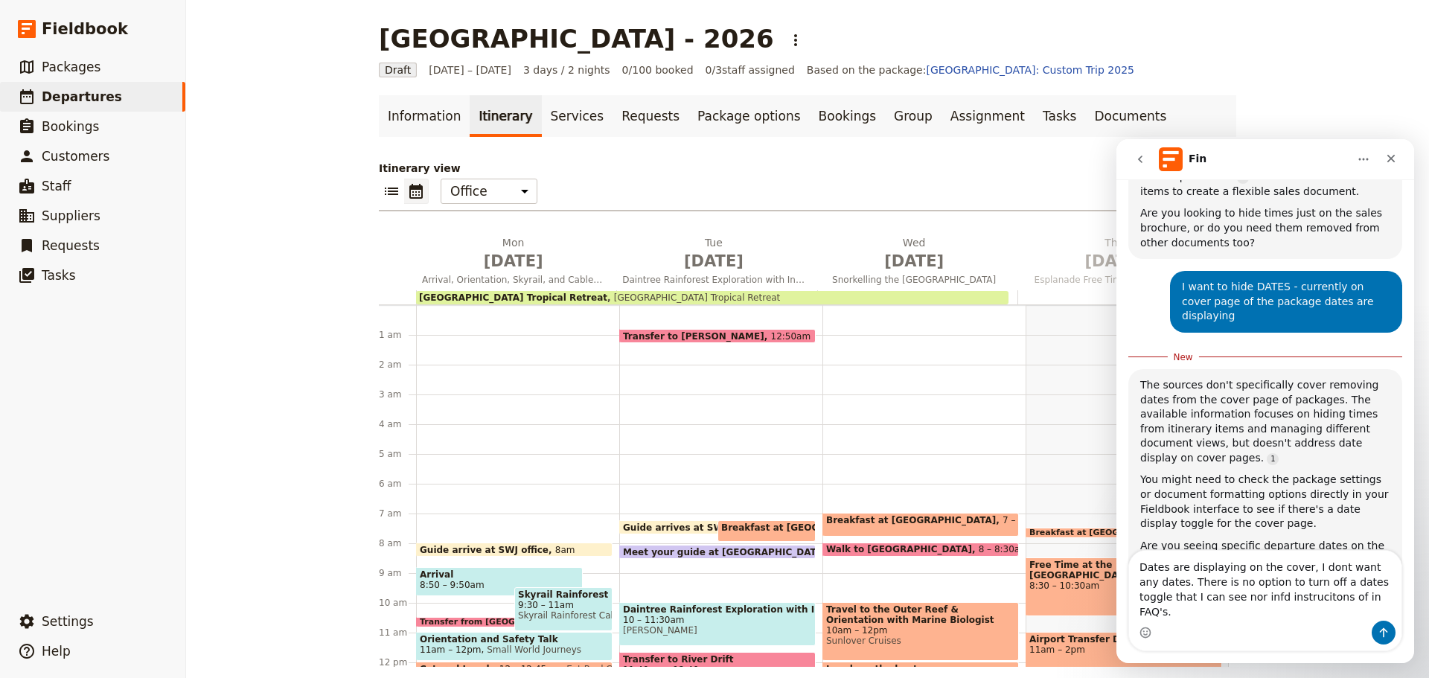
scroll to position [10, 0]
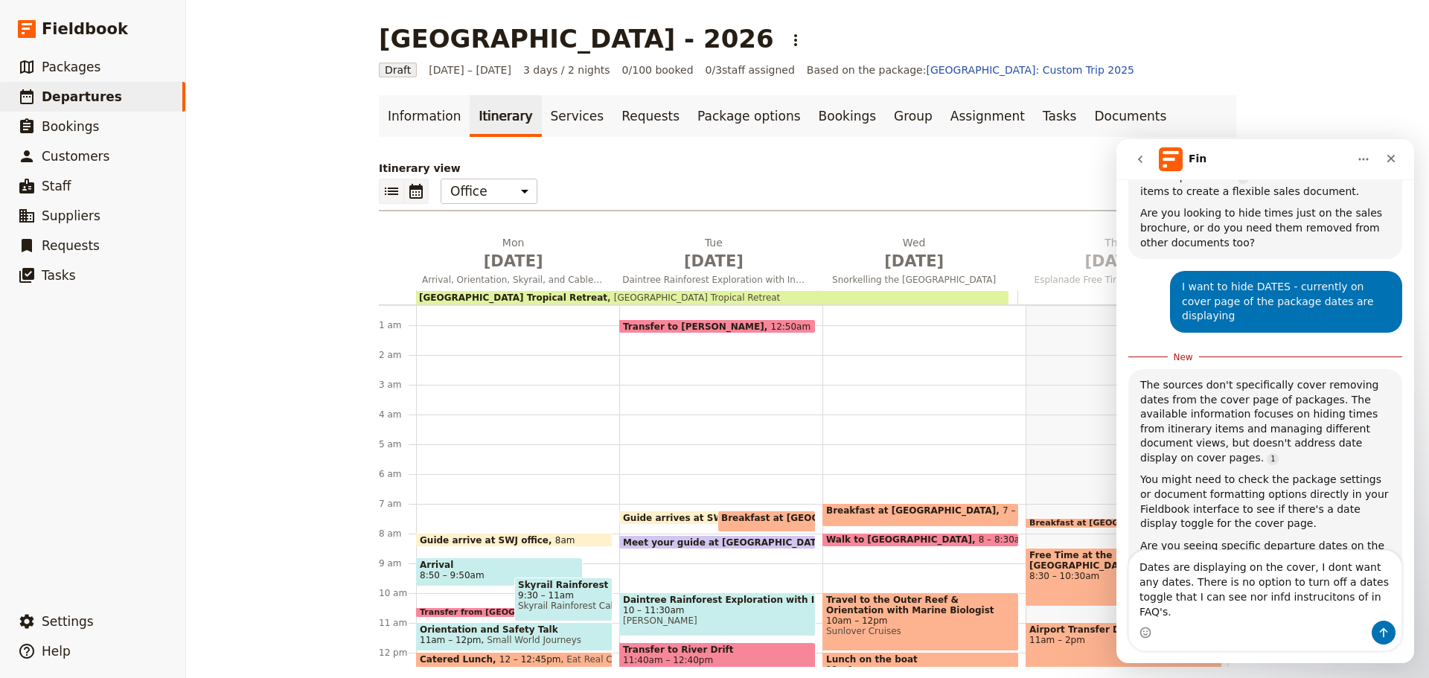
click at [388, 188] on icon "List view" at bounding box center [391, 191] width 13 height 7
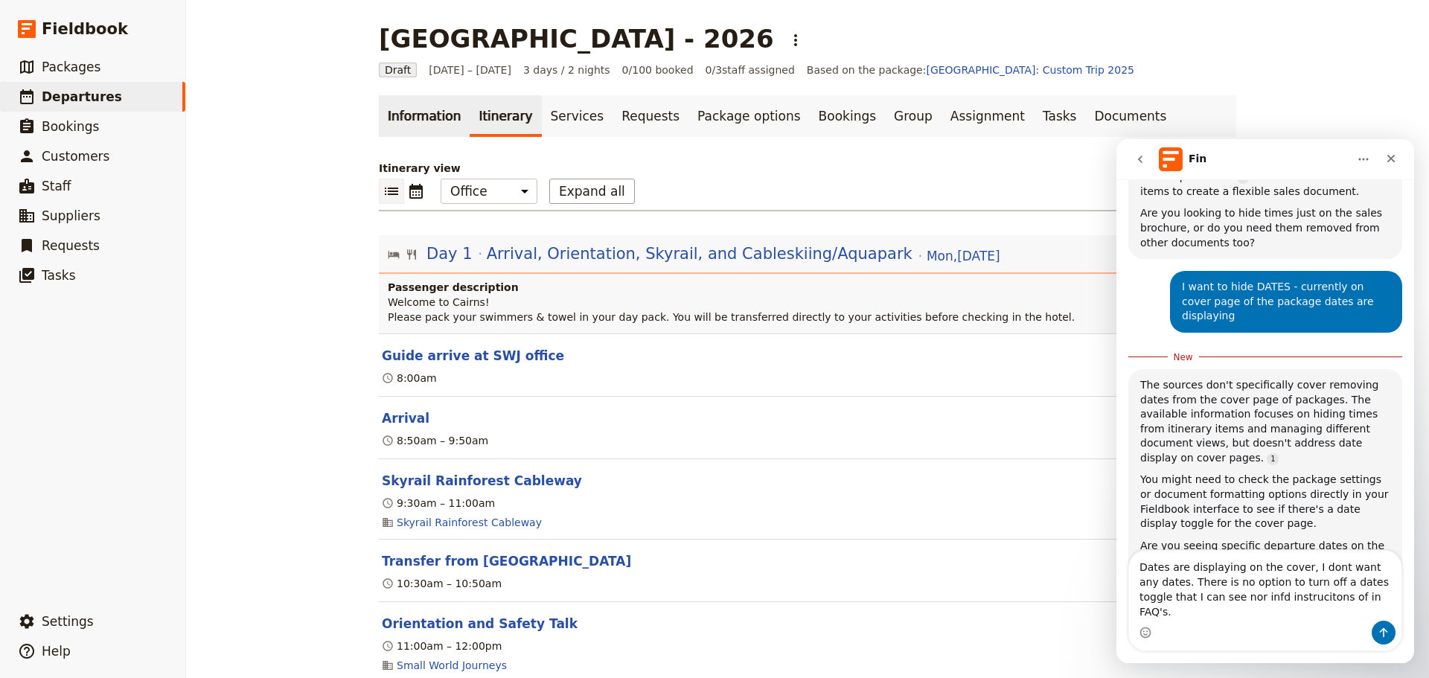
click at [416, 119] on link "Information" at bounding box center [424, 116] width 91 height 42
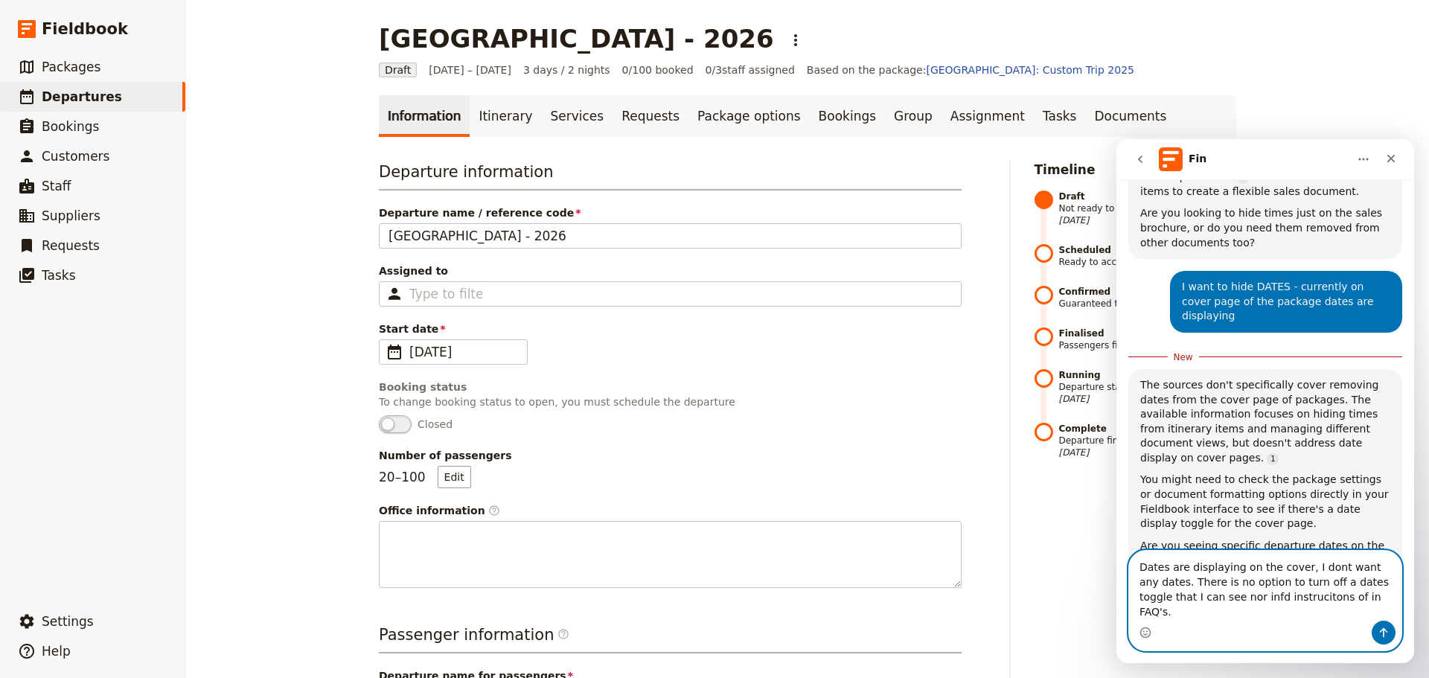
click at [1348, 614] on textarea "Dates are displaying on the cover, I dont want any dates. There is no option to…" at bounding box center [1265, 586] width 272 height 70
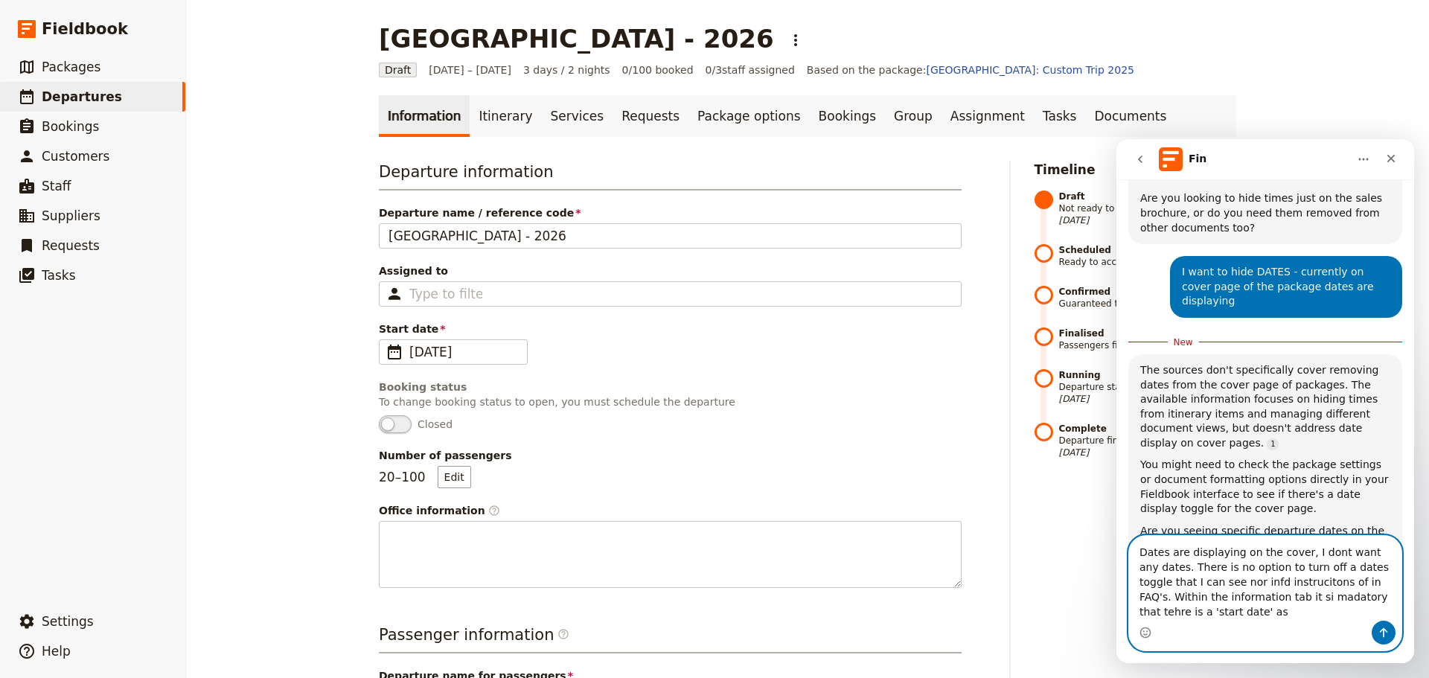
scroll to position [450, 0]
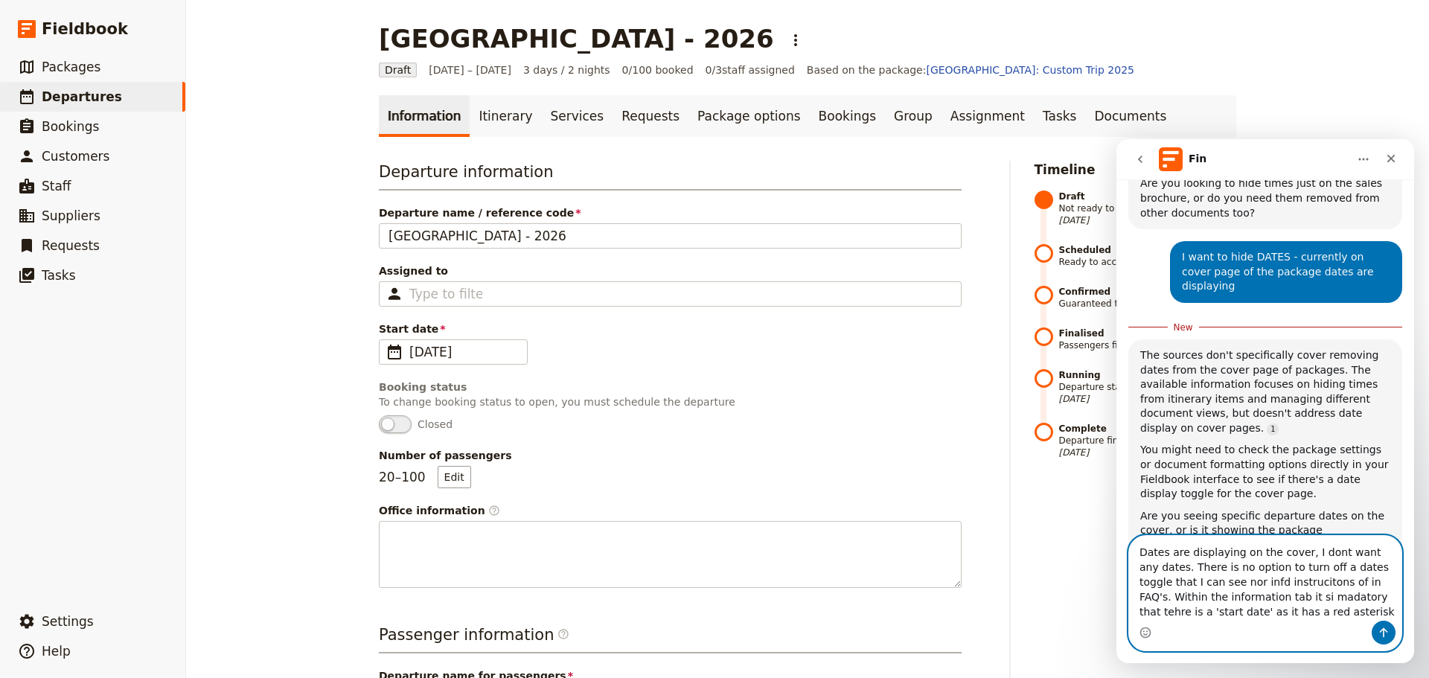
type textarea "Dates are displaying on the cover, I dont want any dates. There is no option to…"
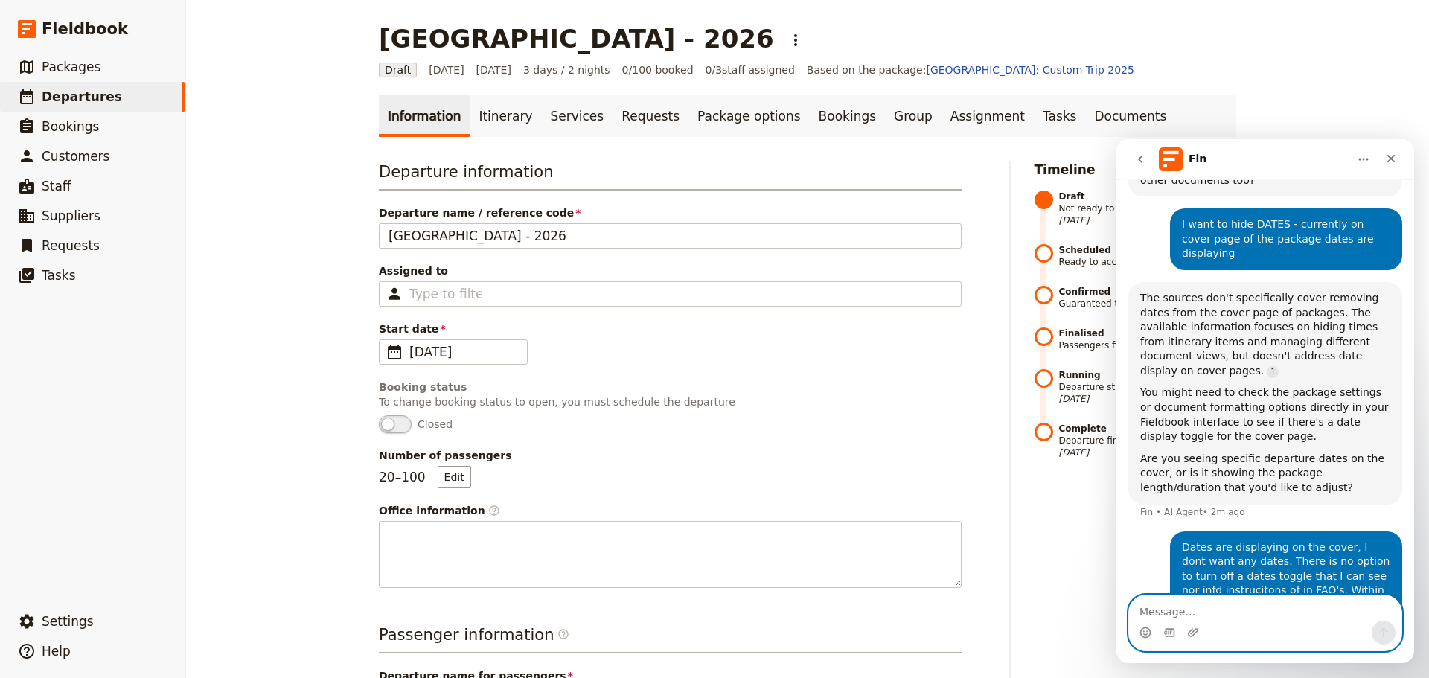
scroll to position [531, 0]
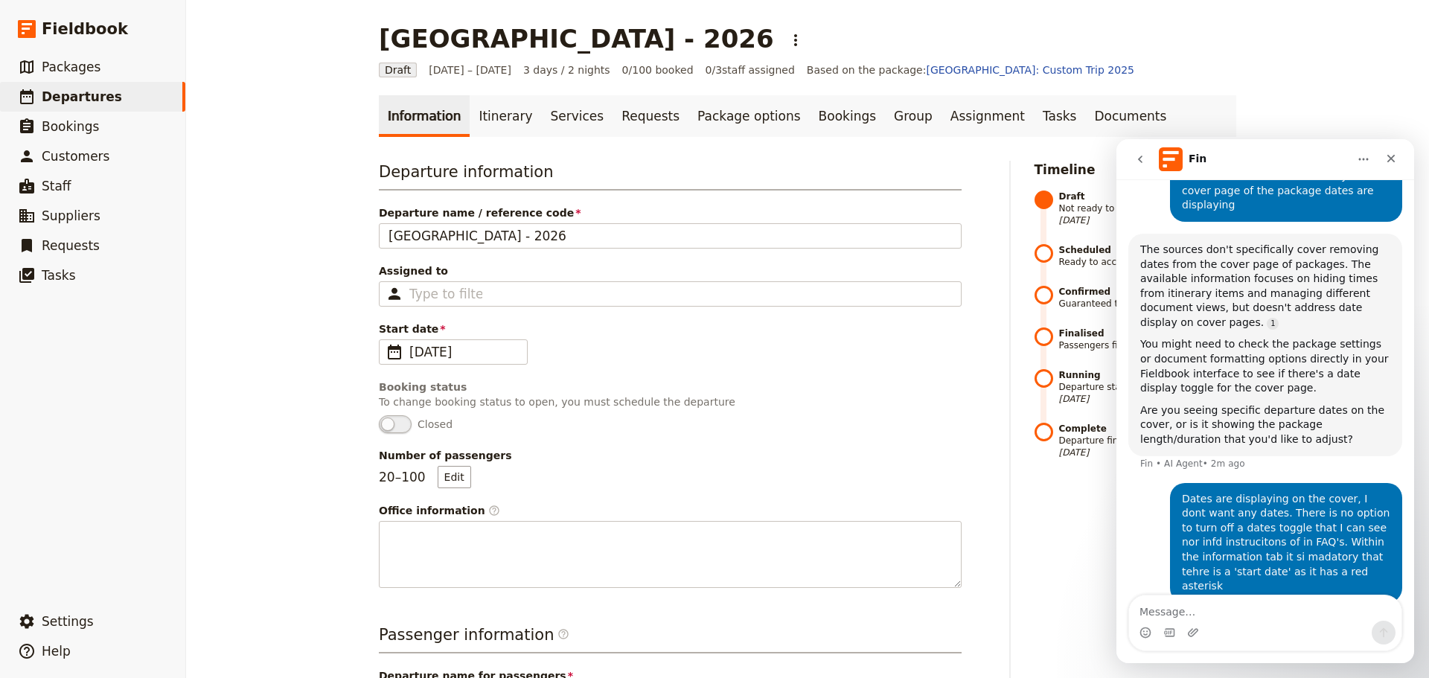
click at [831, 438] on div "Departure information Departure name / reference code [GEOGRAPHIC_DATA] - 2026 …" at bounding box center [670, 374] width 583 height 427
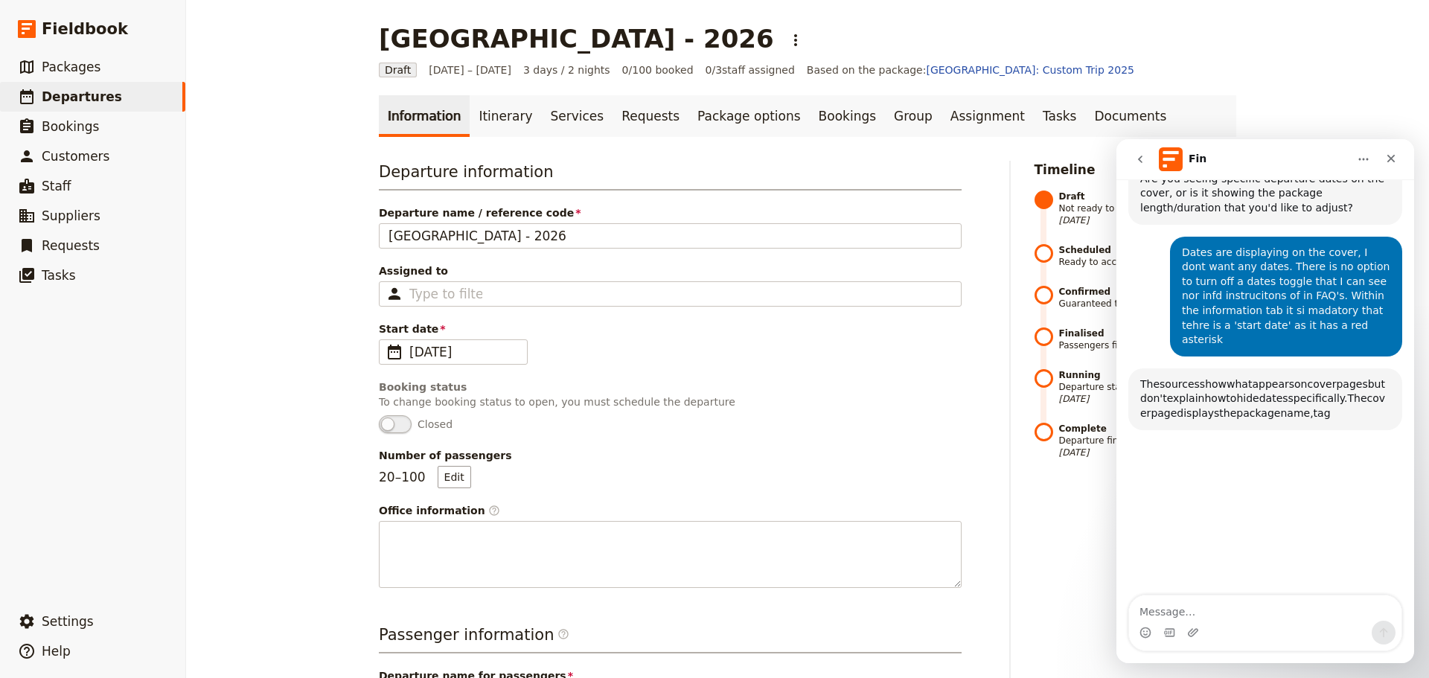
scroll to position [766, 0]
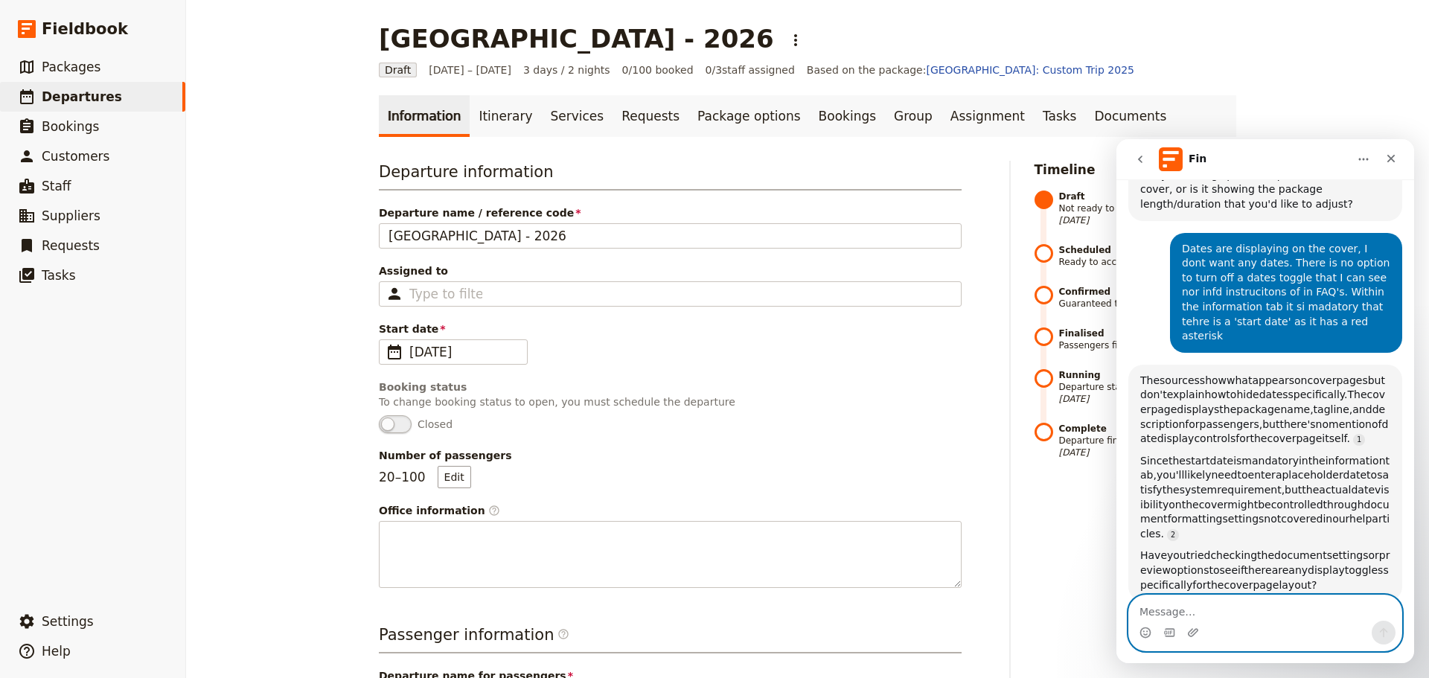
paste textarea "Message…"
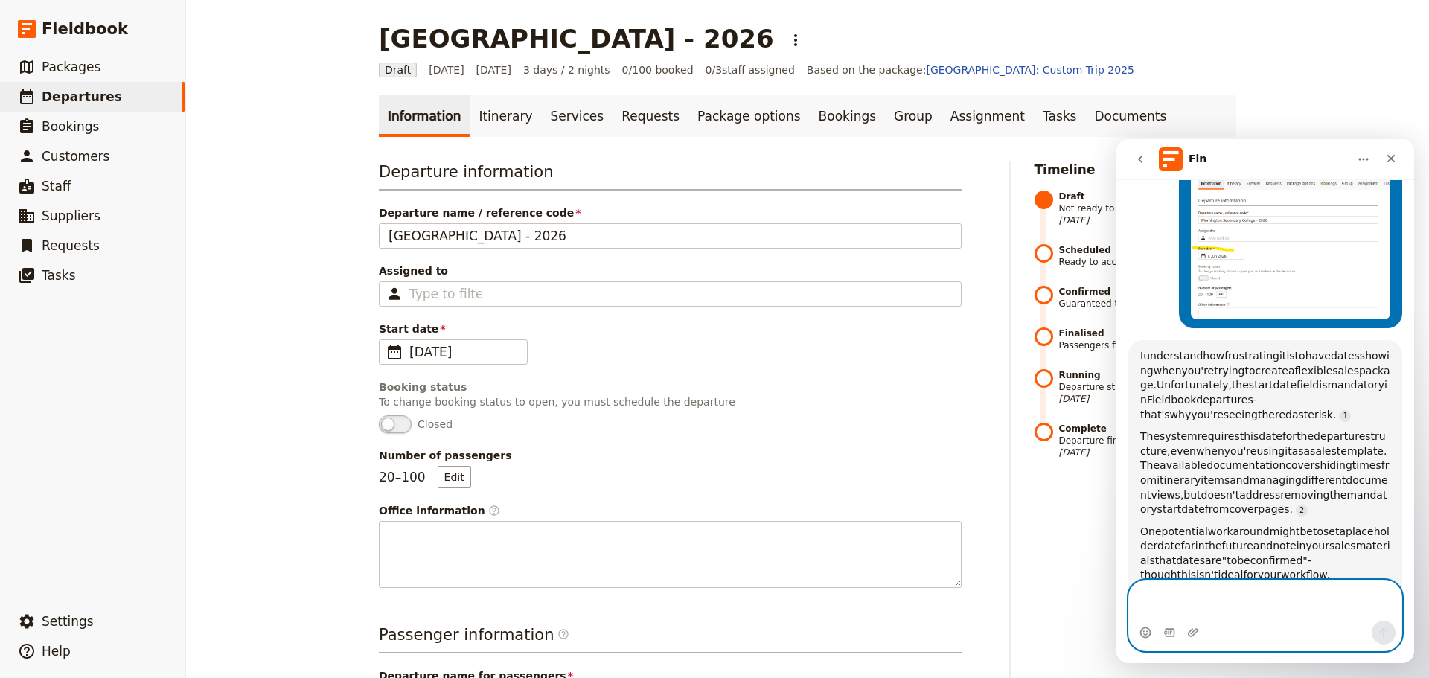
scroll to position [999, 0]
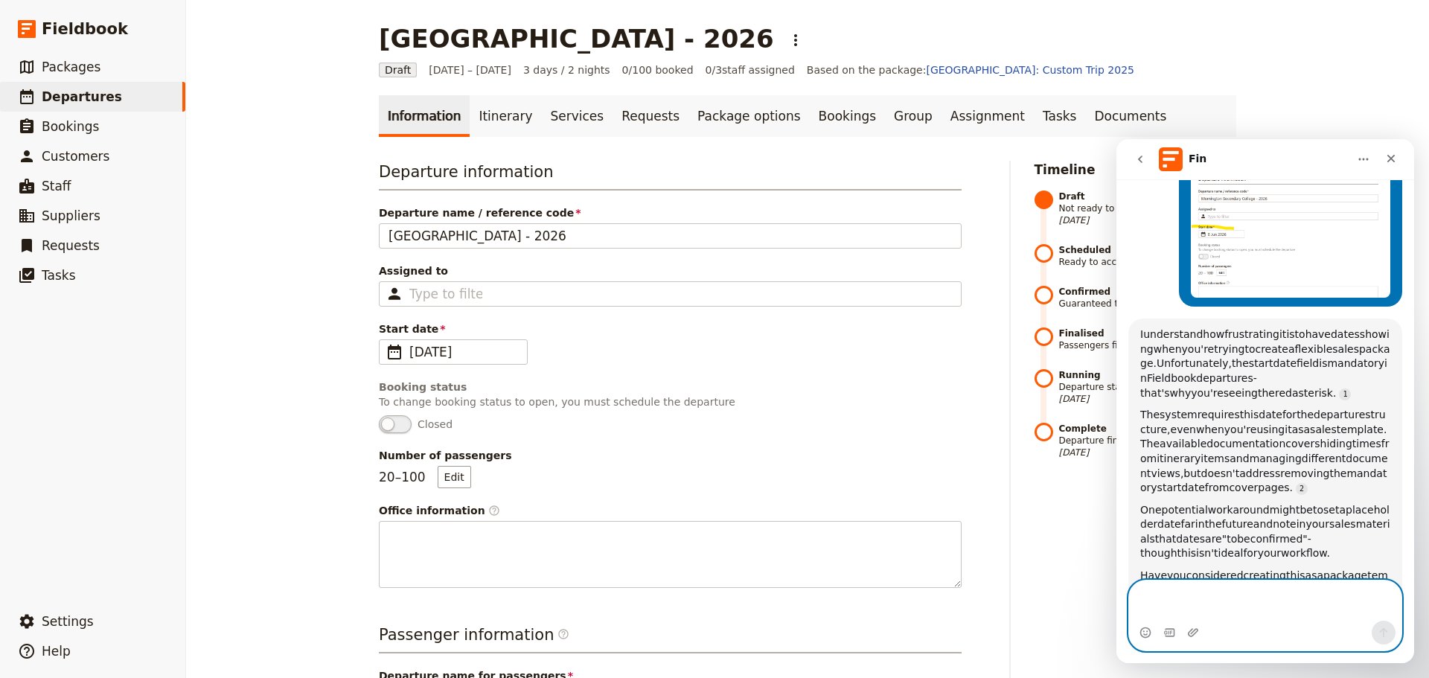
click at [1267, 609] on textarea "Message…" at bounding box center [1265, 601] width 272 height 40
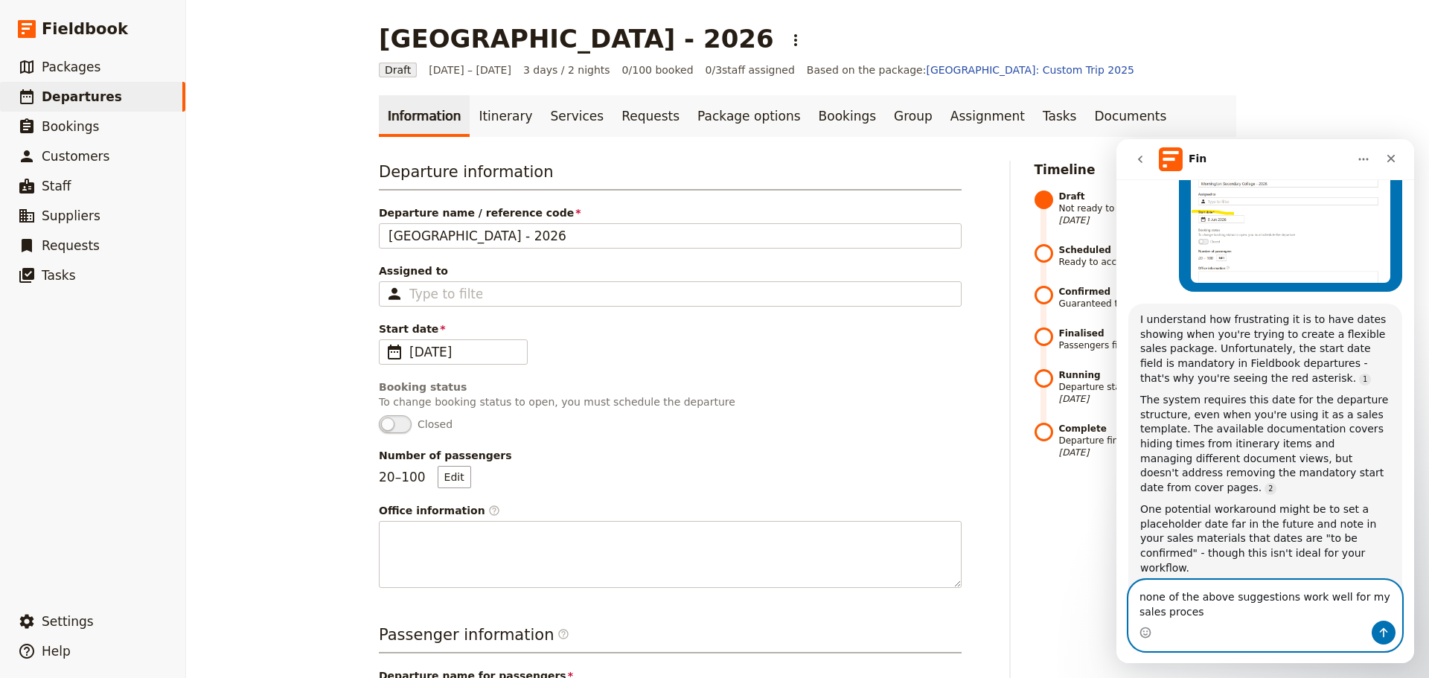
type textarea "none of the above suggestions work well for my sales process"
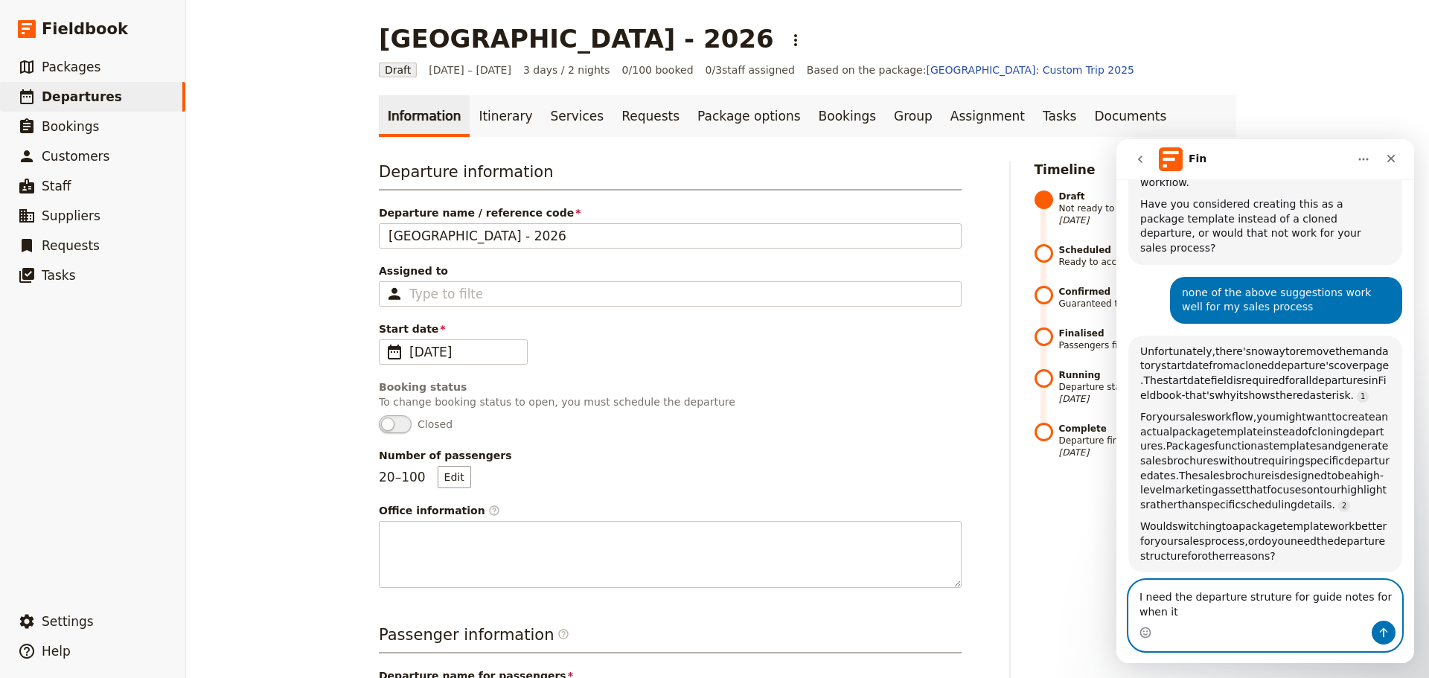
scroll to position [1385, 0]
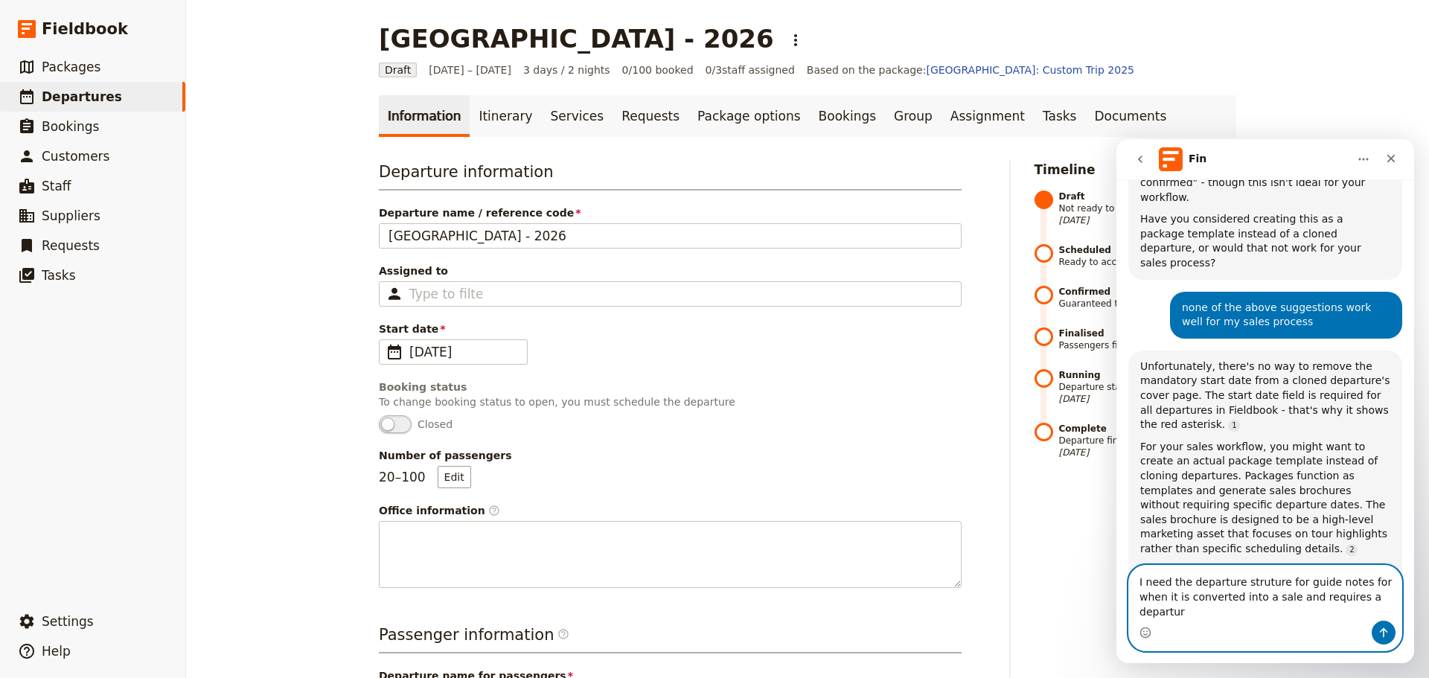
type textarea "I need the departure struture for guide notes for when it is converted into a s…"
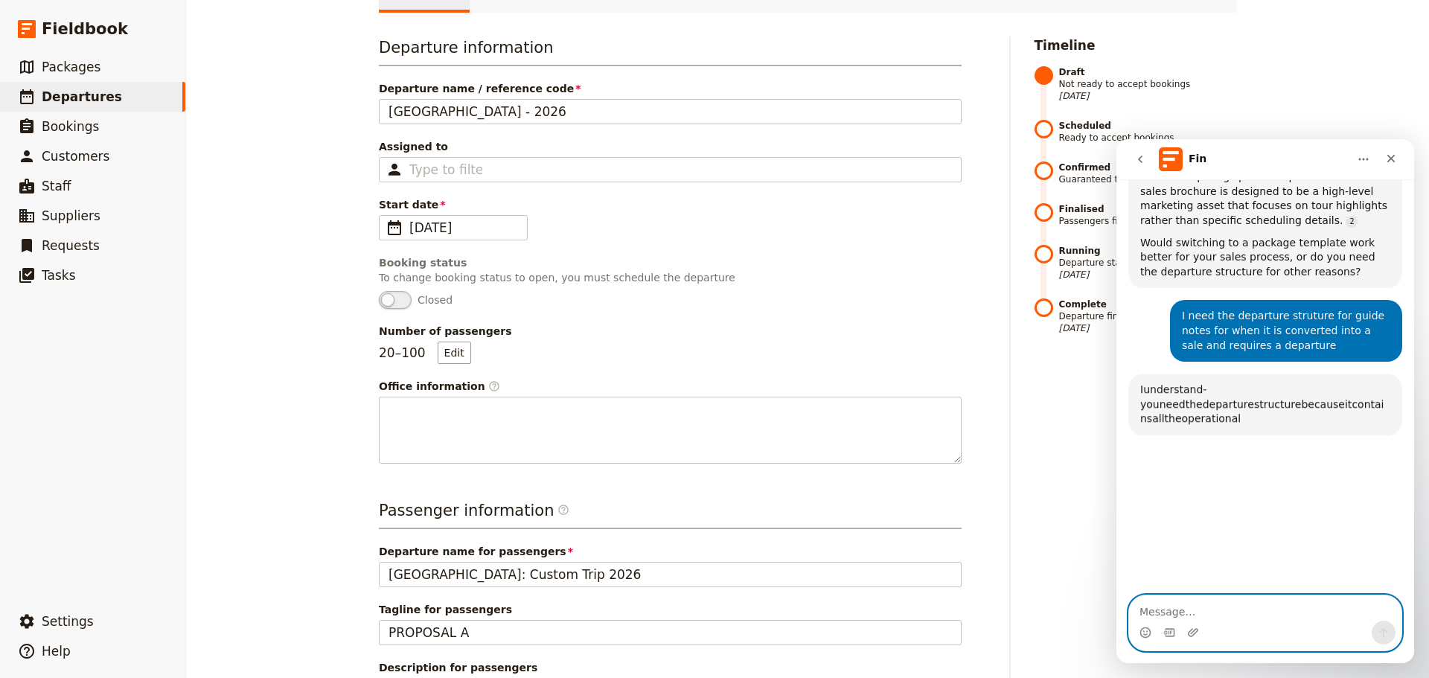
scroll to position [1722, 0]
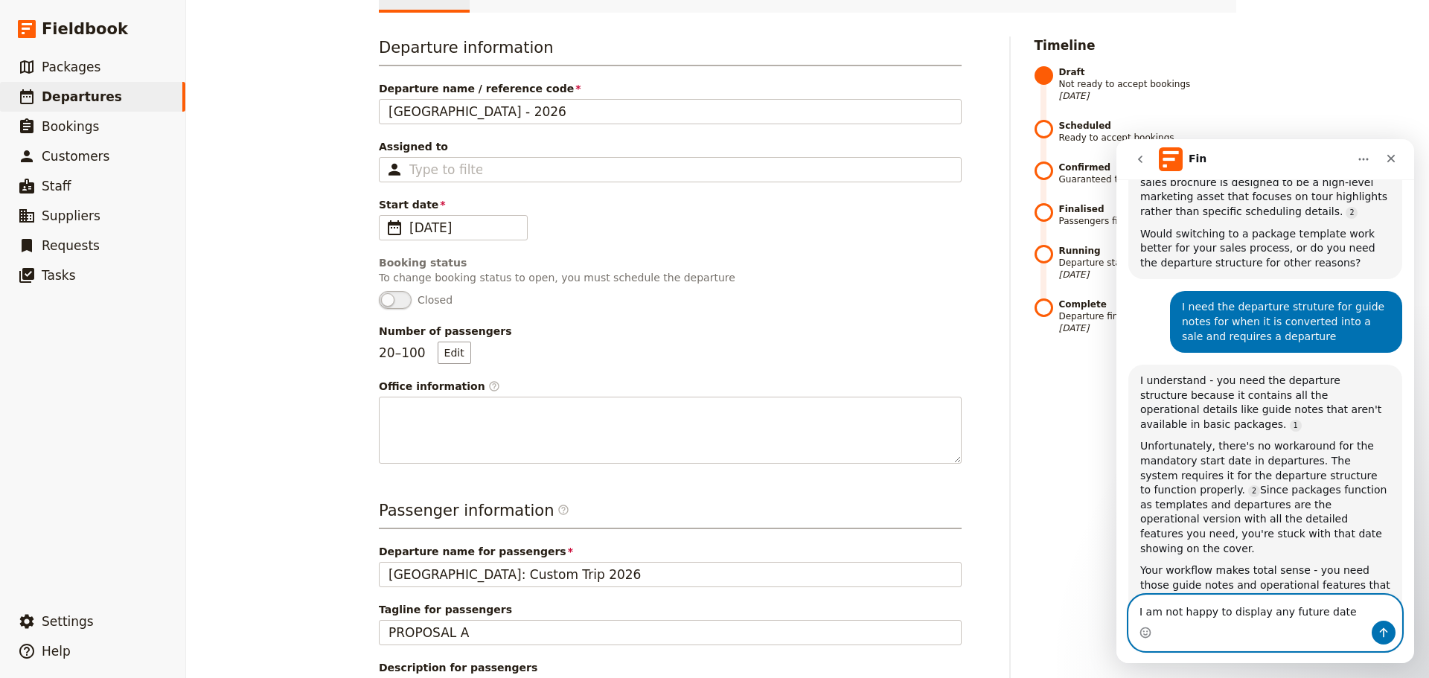
type textarea "I am not happy to display any future dates"
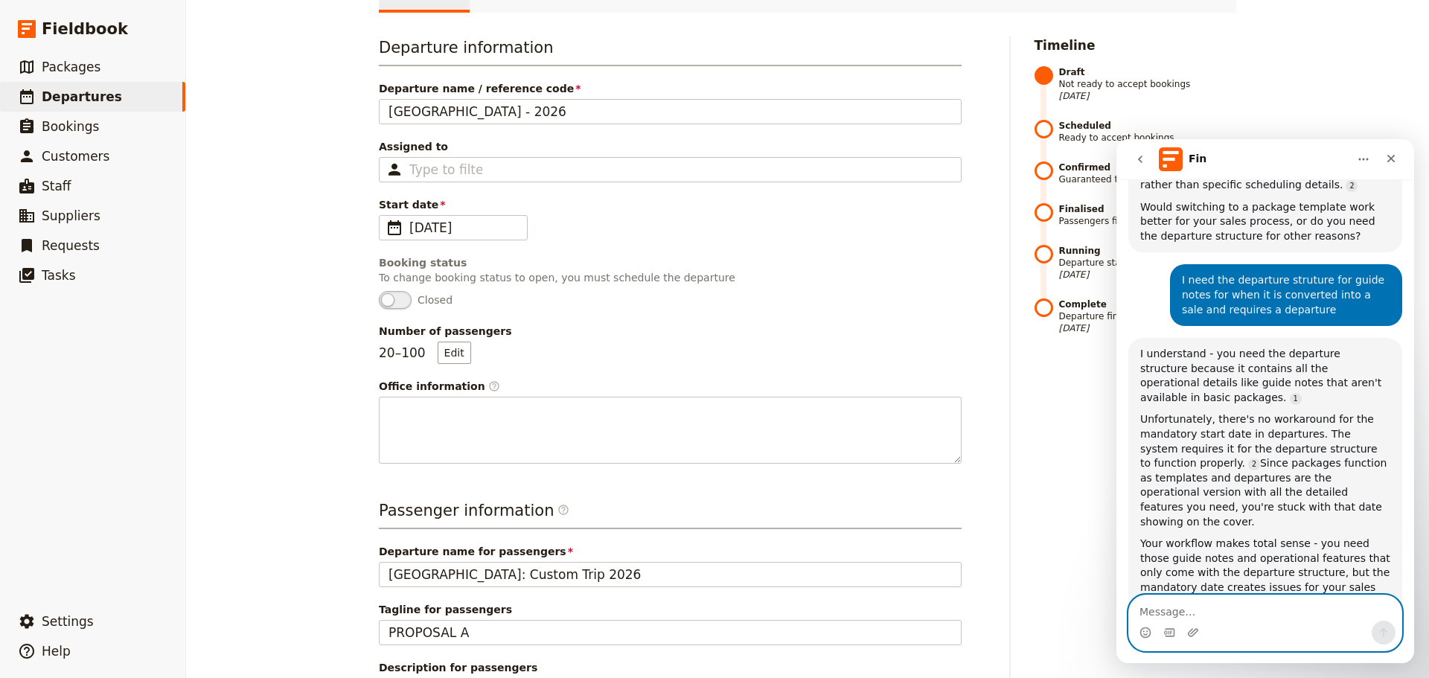
scroll to position [1797, 0]
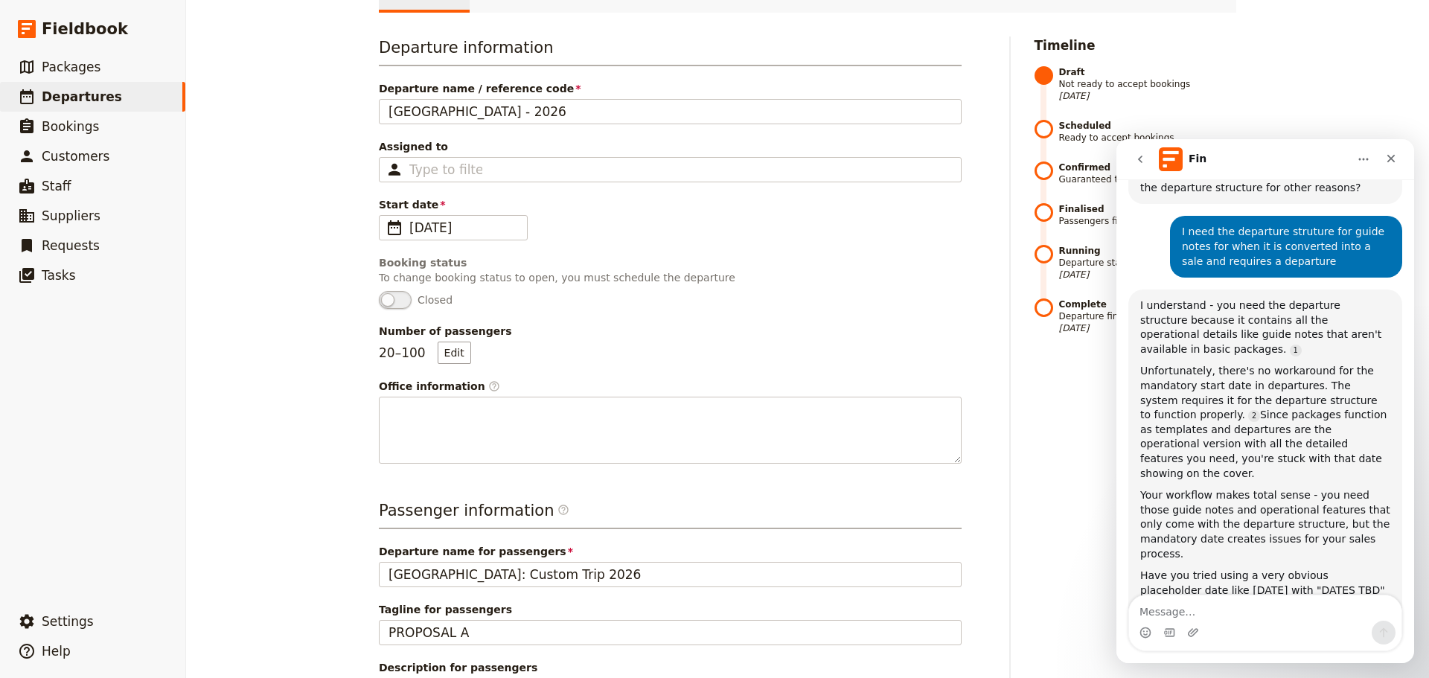
click at [1313, 106] on div "[GEOGRAPHIC_DATA] - 2026 ​ Draft [DATE] – [DATE] 3 days / 2 nights 0/100 booked…" at bounding box center [807, 339] width 1243 height 678
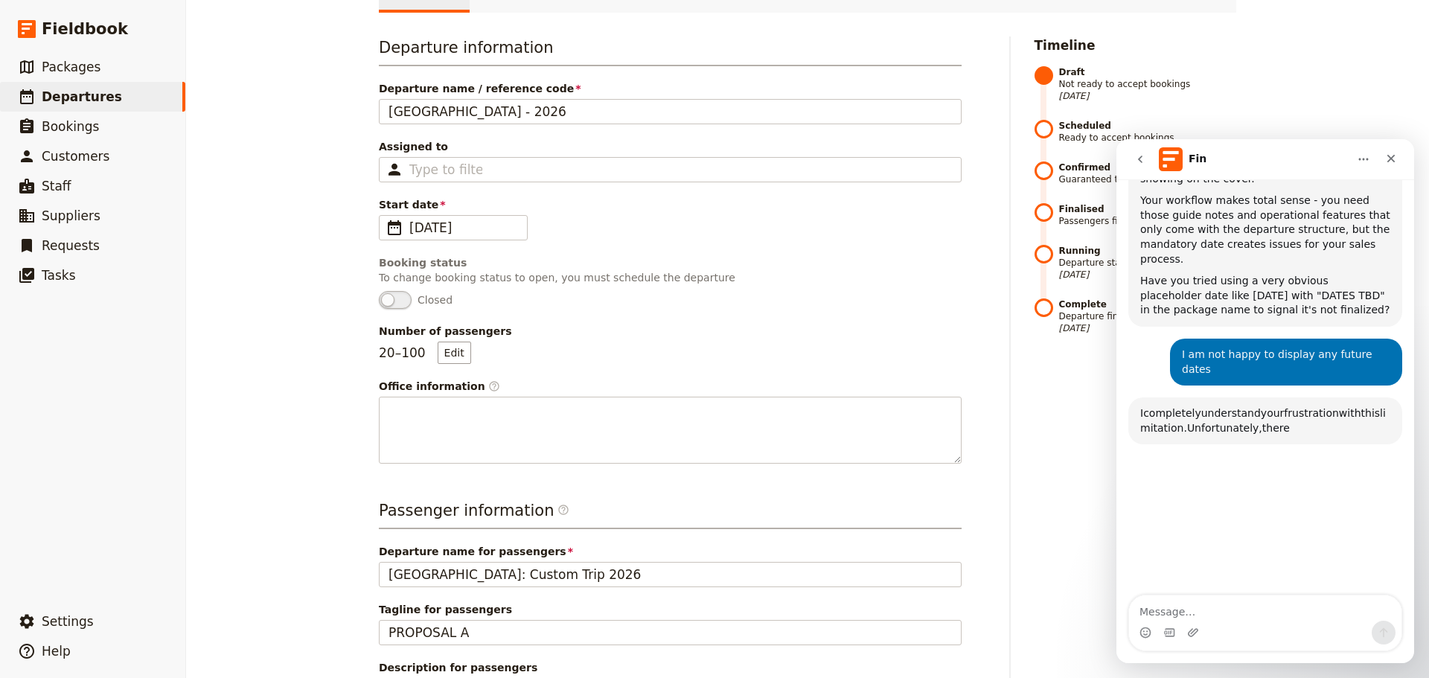
scroll to position [2105, 0]
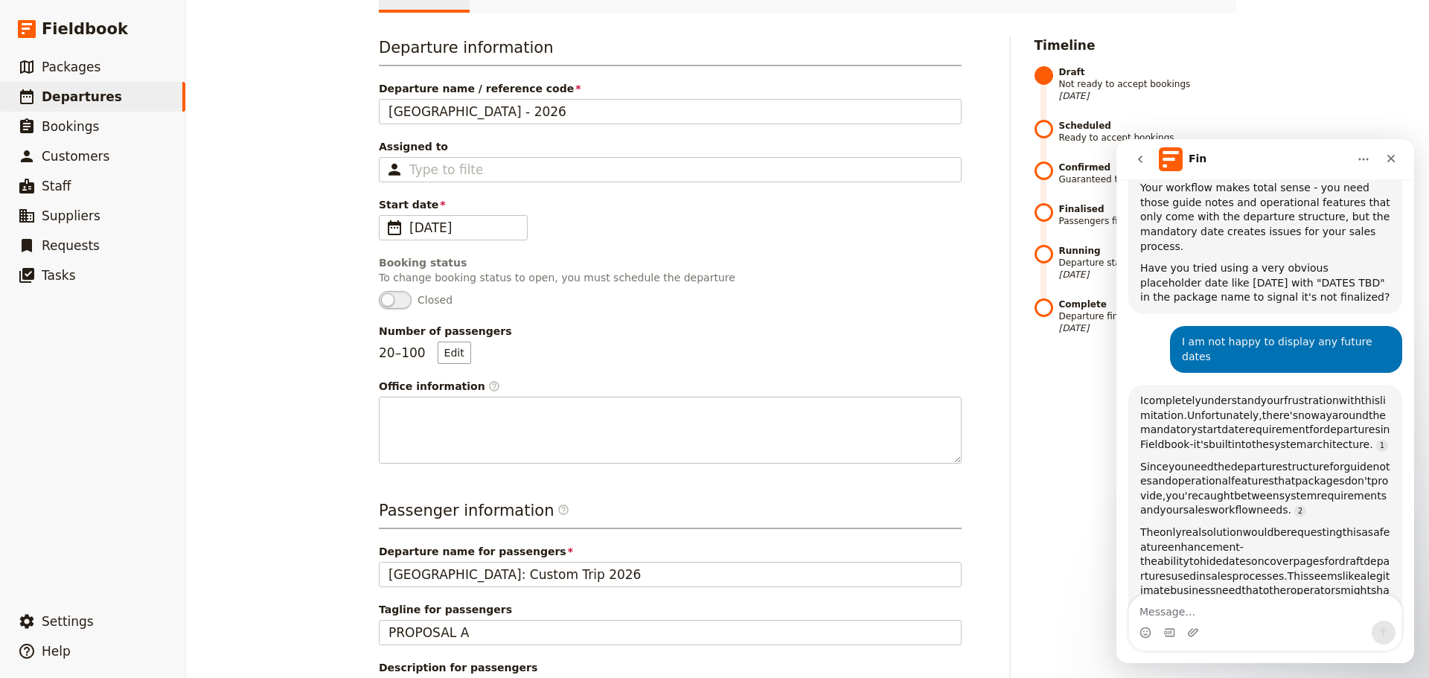
click at [1234, 602] on textarea "Message…" at bounding box center [1265, 608] width 272 height 25
type textarea "Thank you"
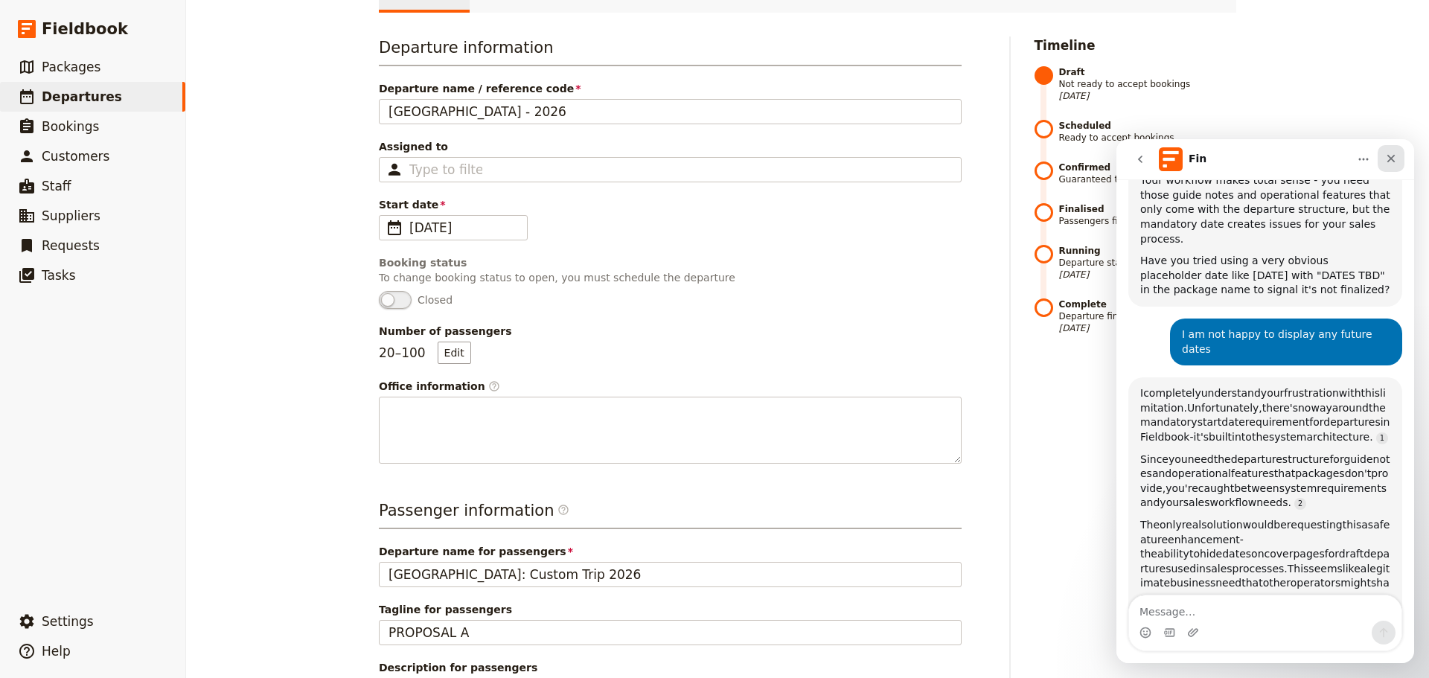
click at [1391, 155] on icon "Close" at bounding box center [1392, 159] width 12 height 12
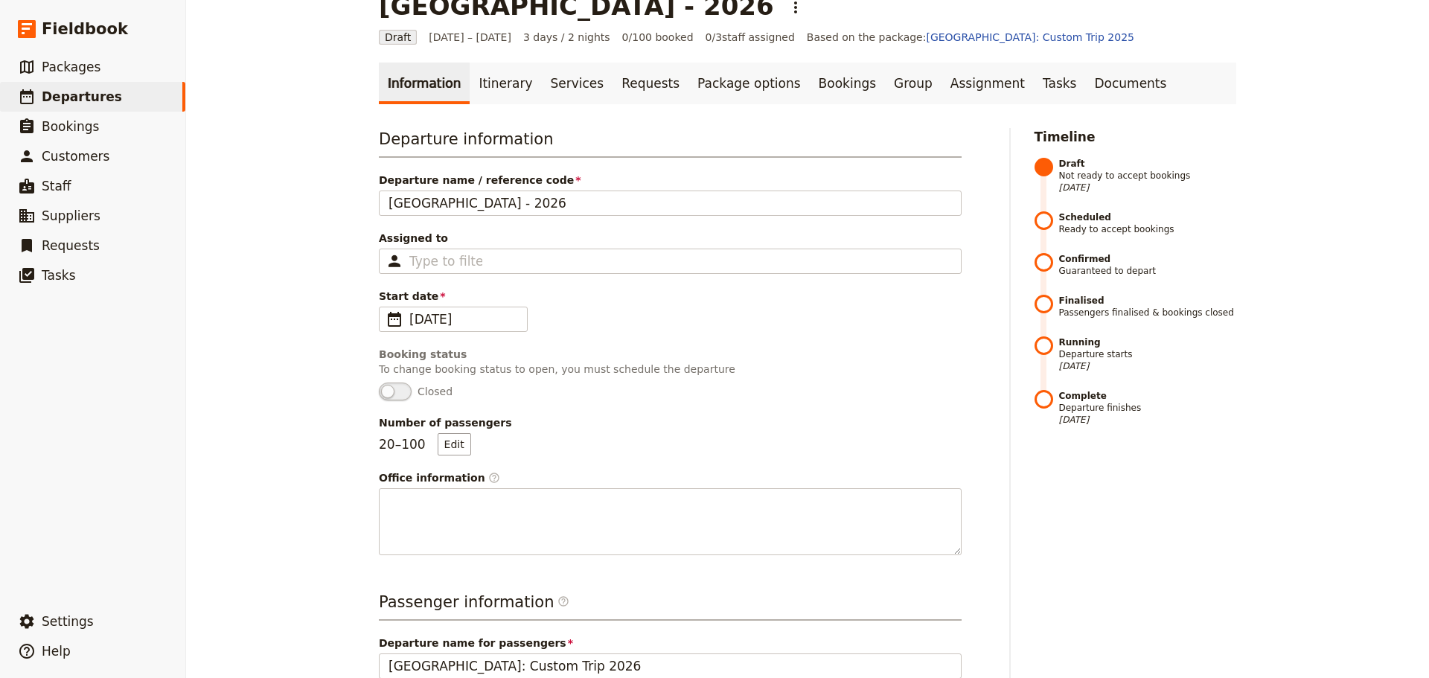
scroll to position [0, 0]
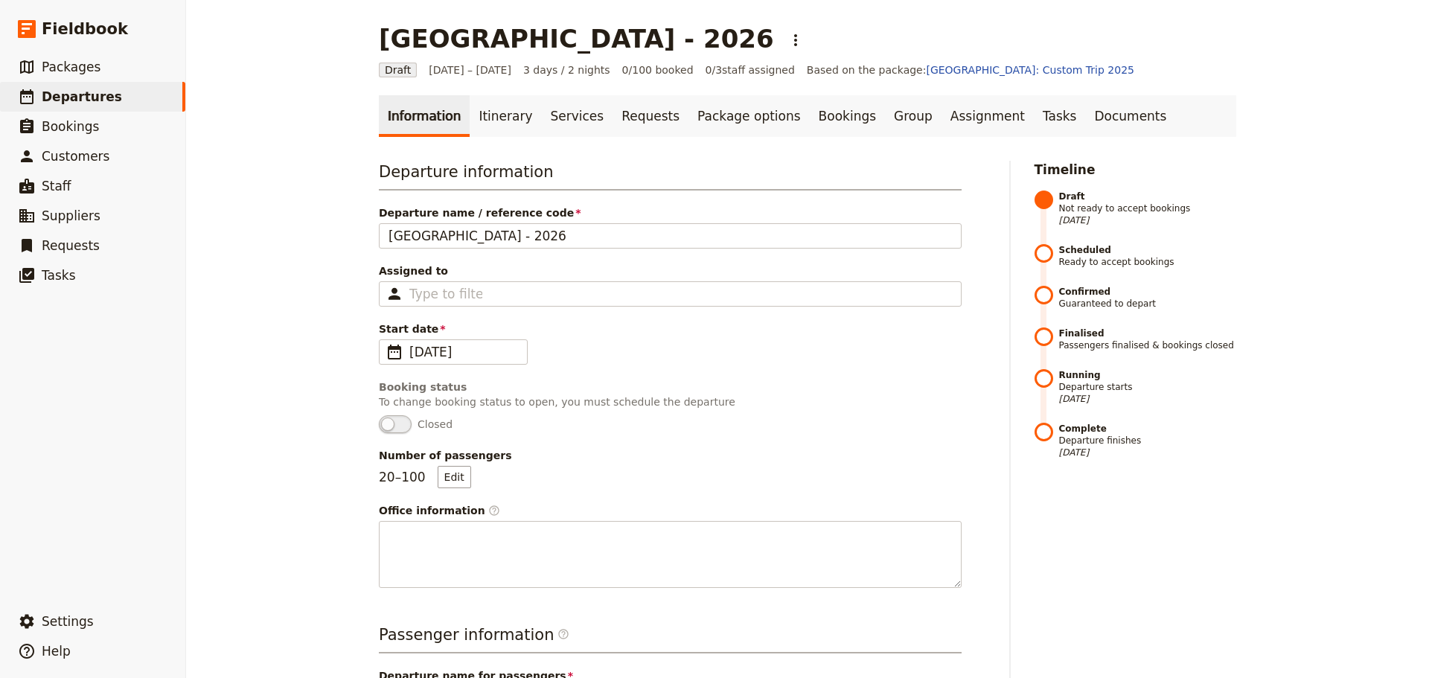
click at [220, 342] on div "[GEOGRAPHIC_DATA] - 2026 ​ Draft [DATE] – [DATE] 3 days / 2 nights 0/100 booked…" at bounding box center [807, 339] width 1243 height 678
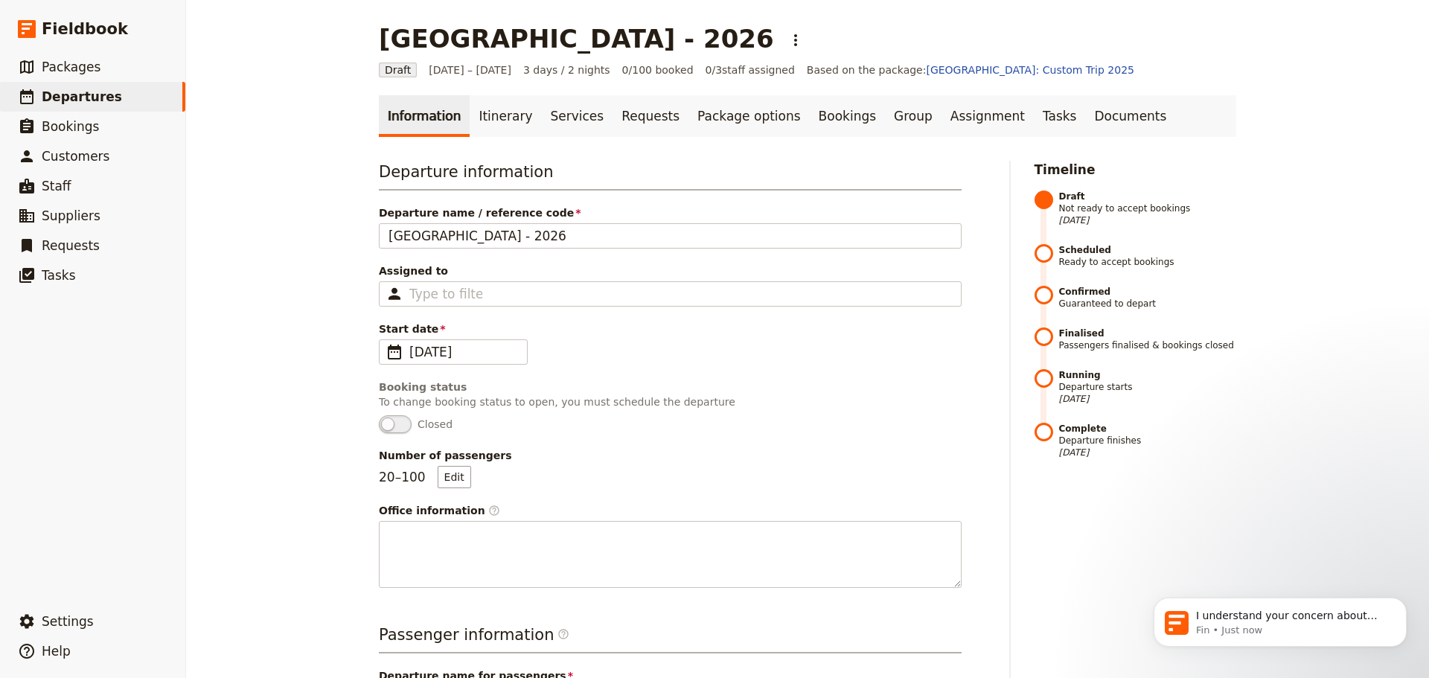
click at [1316, 461] on div "[GEOGRAPHIC_DATA] - 2026 ​ Draft [DATE] – [DATE] 3 days / 2 nights 0/100 booked…" at bounding box center [807, 339] width 1243 height 678
click at [88, 71] on span "Packages" at bounding box center [71, 67] width 59 height 15
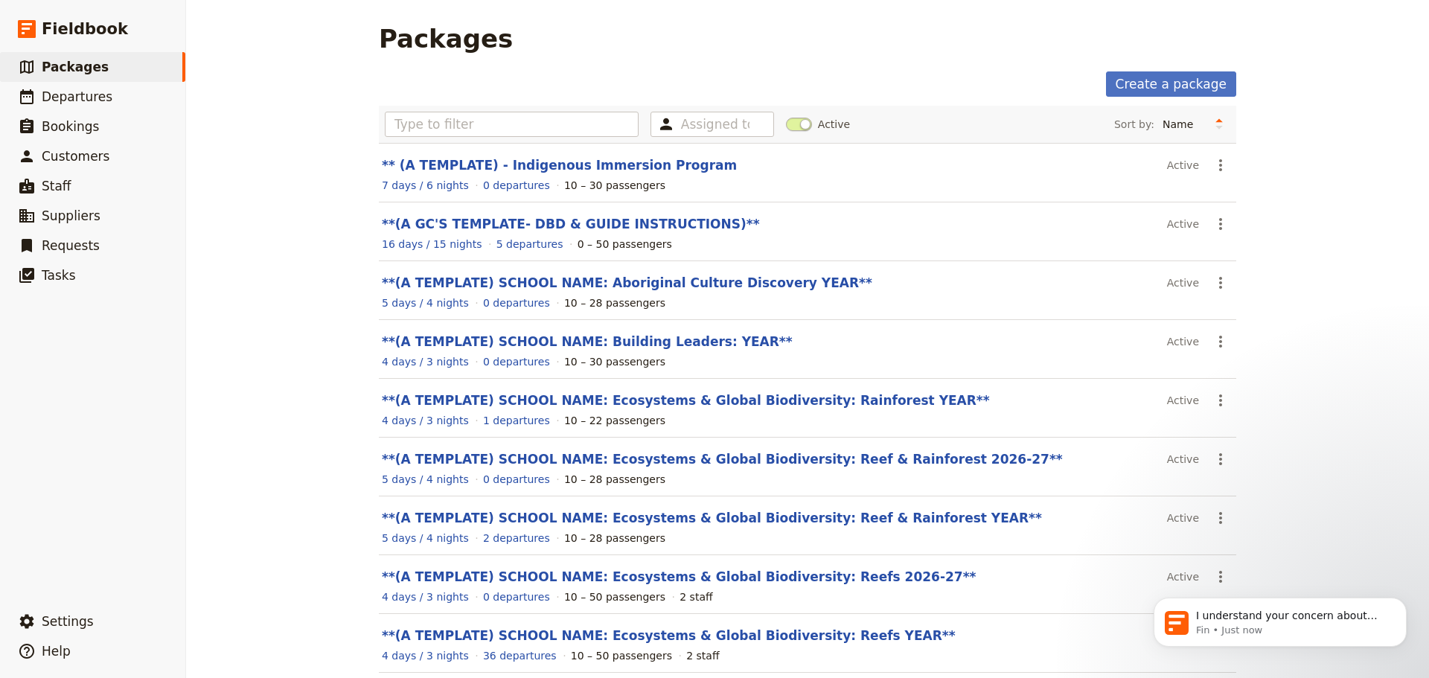
click at [226, 360] on div "Packages Create a package Assigned to Active Sort by: Name Number of departures…" at bounding box center [807, 339] width 1243 height 678
click at [111, 379] on ul "​ Packages ​ Departures ​ Bookings ​ Customers ​ Staff ​ Suppliers ​ Requests ​…" at bounding box center [92, 326] width 185 height 549
click at [1351, 617] on p "I understand your concern about displaying future dates. Would you like me to c…" at bounding box center [1292, 616] width 192 height 15
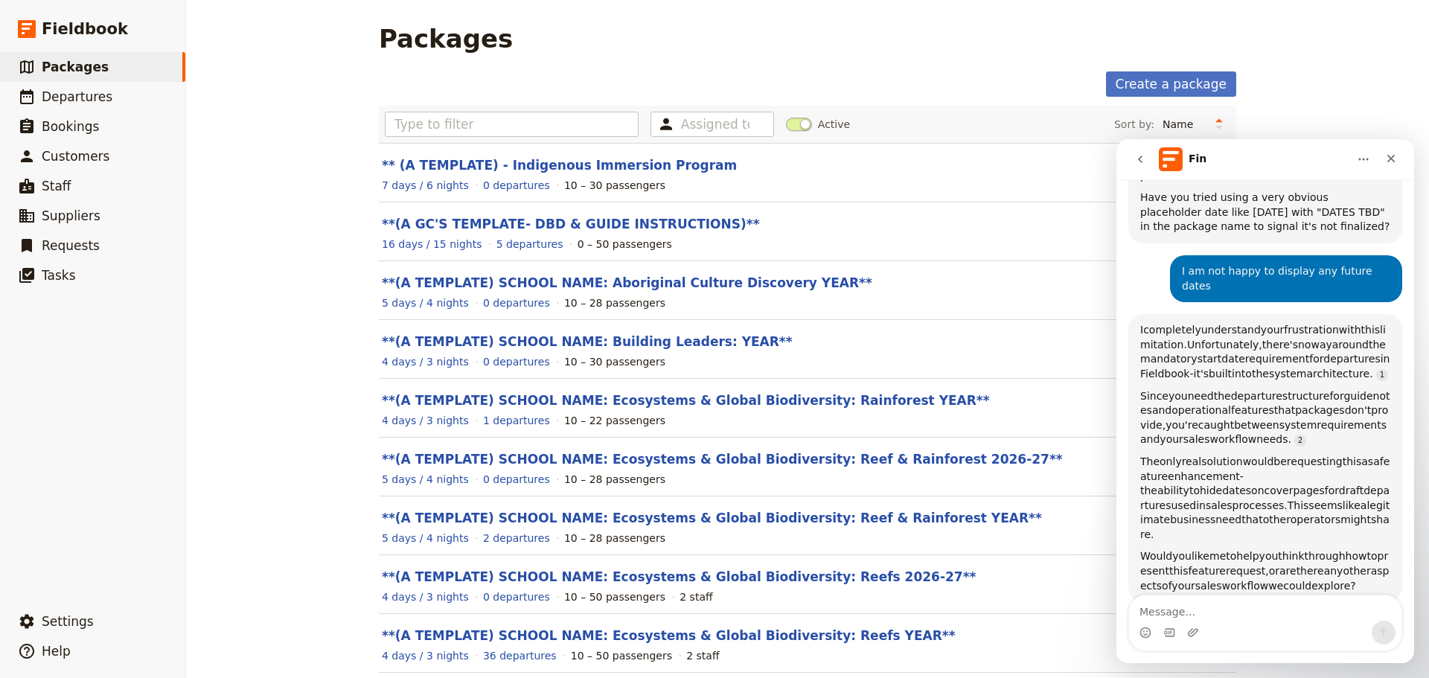
scroll to position [2206, 0]
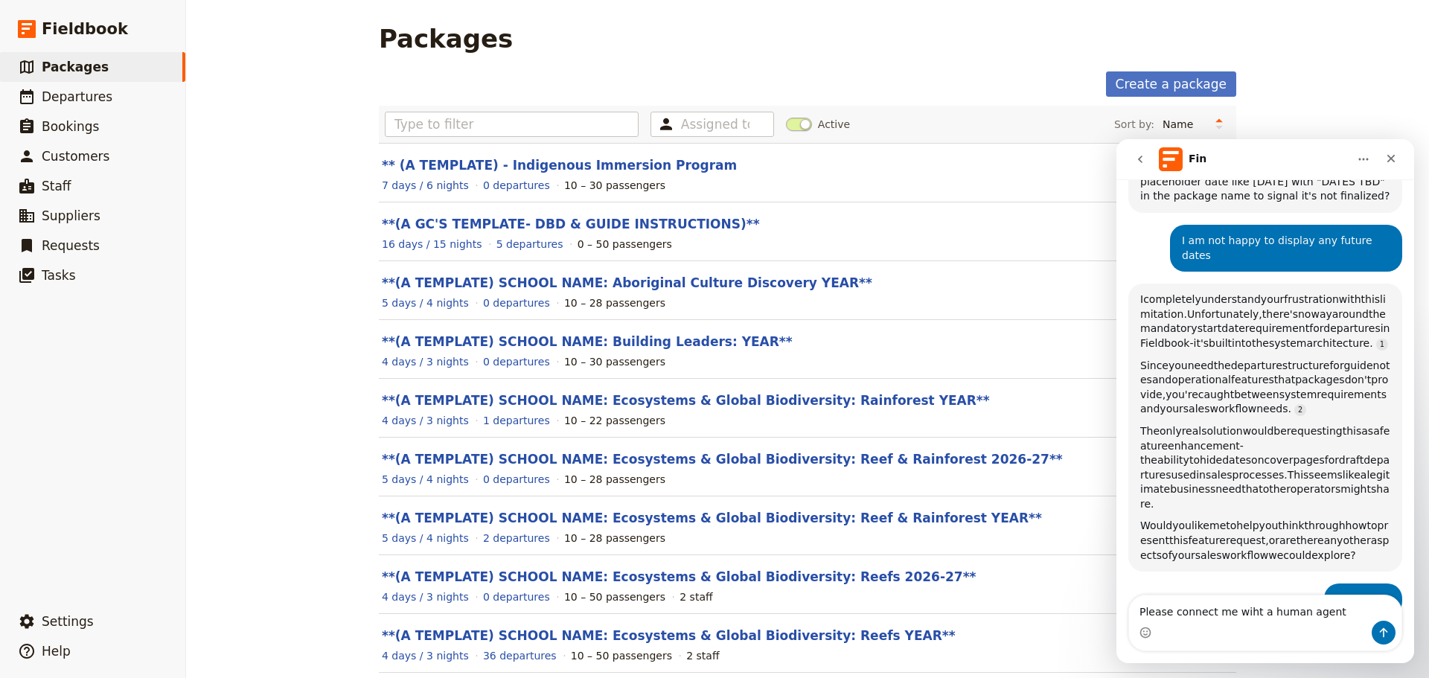
click at [1245, 613] on textarea "Please connect me wiht a human agent" at bounding box center [1265, 608] width 272 height 25
type textarea "Please connect me with a human agent"
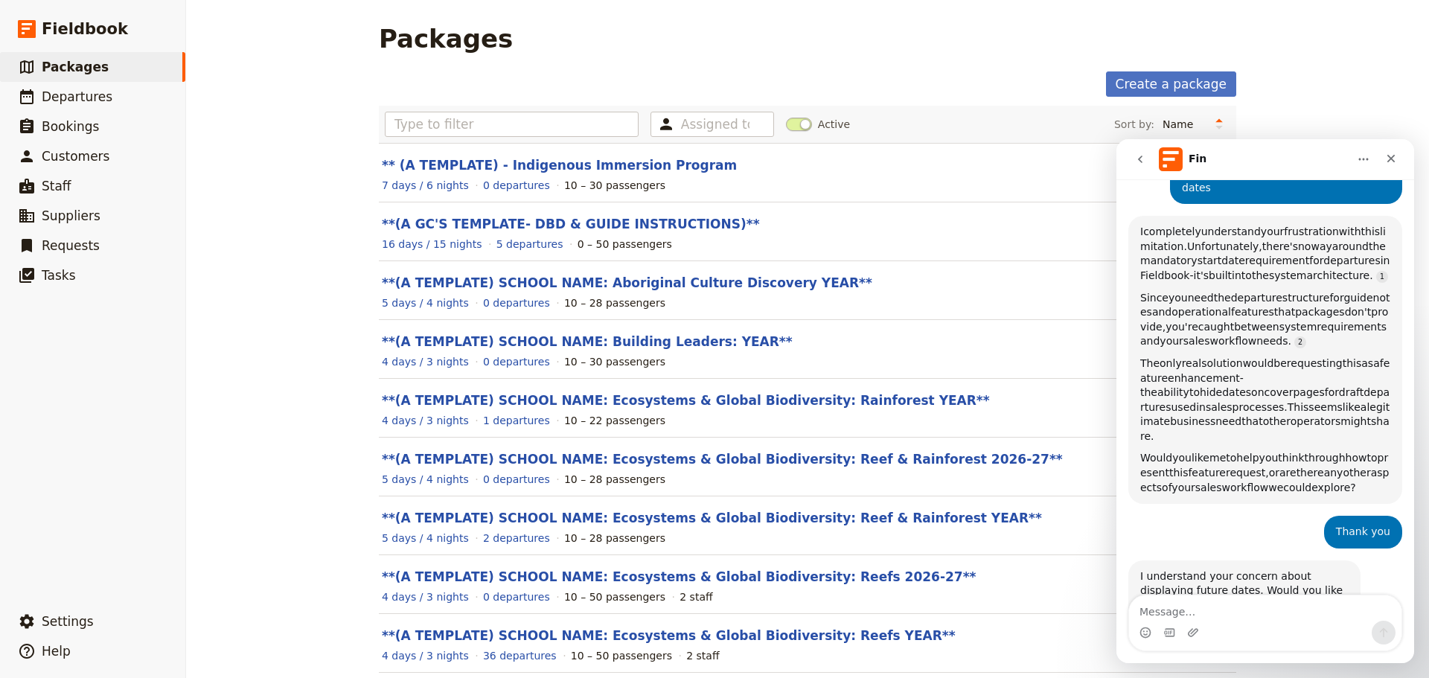
scroll to position [2314, 0]
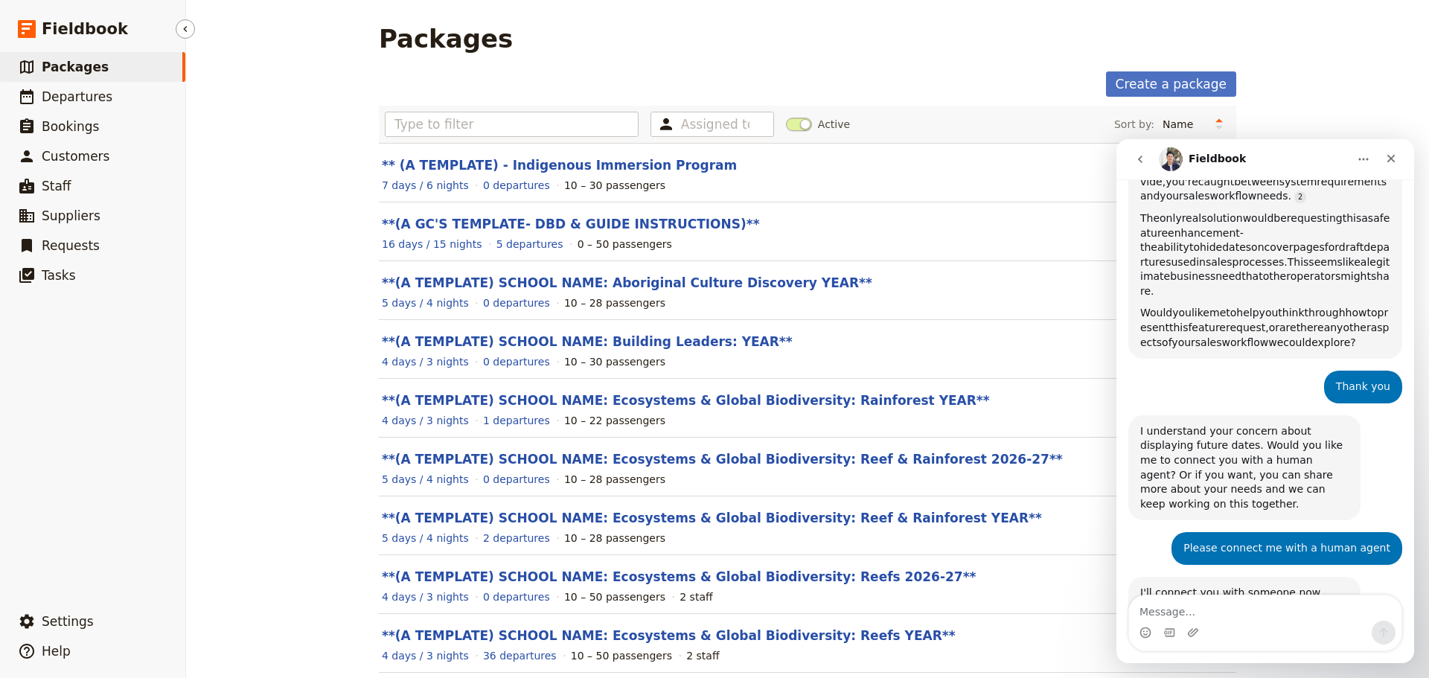
scroll to position [2433, 0]
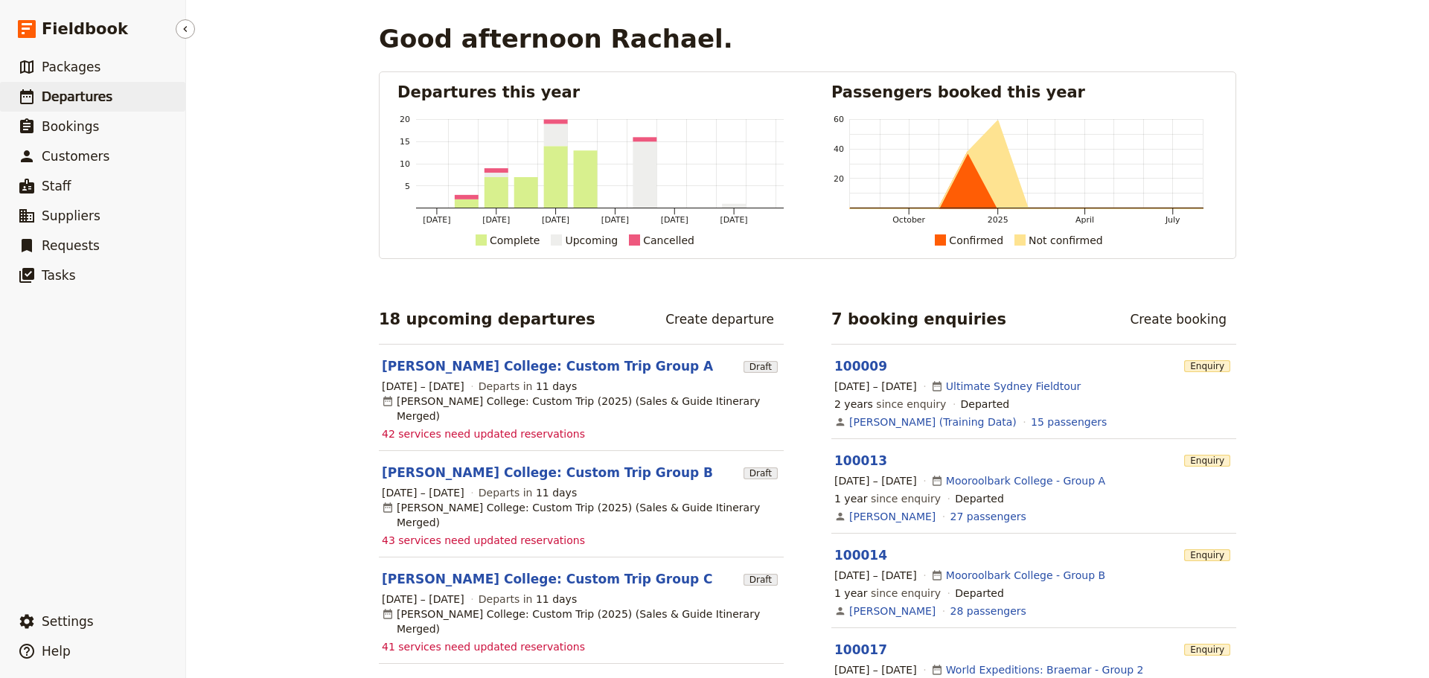
click at [92, 108] on link "​ Departures" at bounding box center [92, 97] width 185 height 30
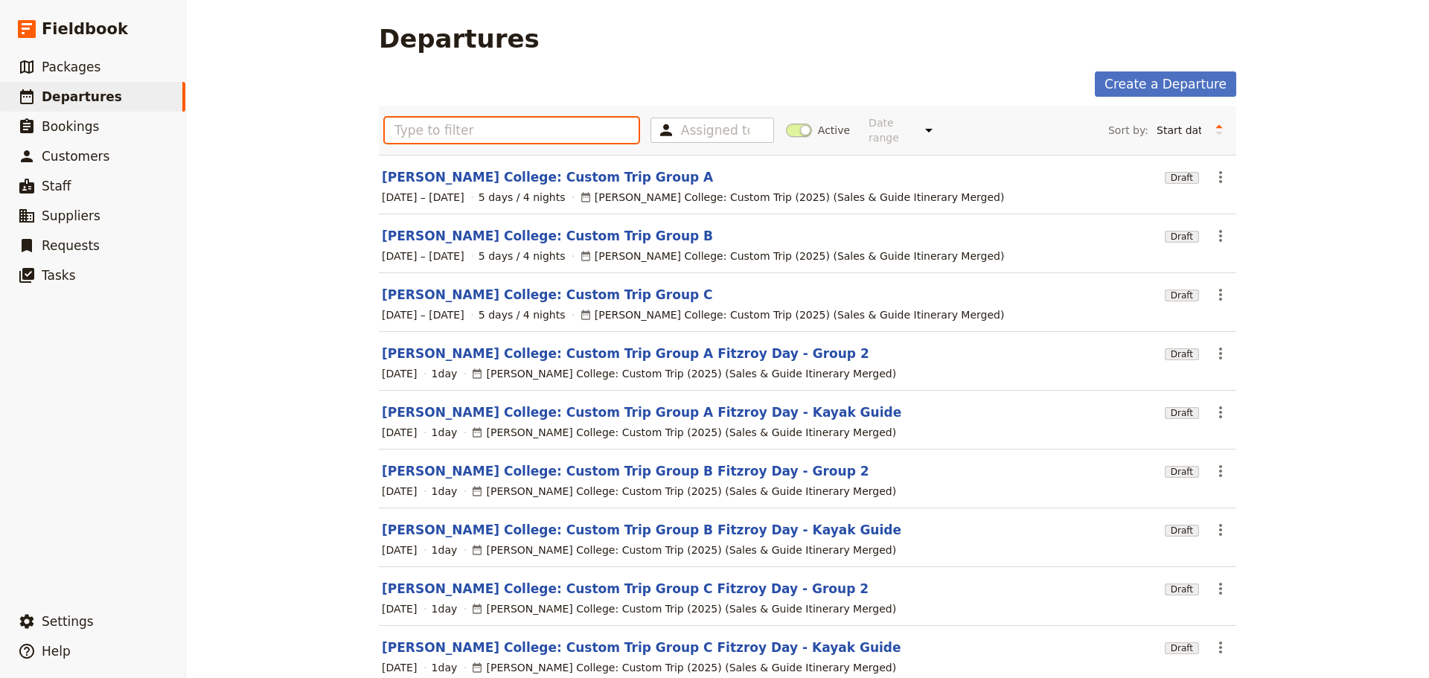
click at [460, 121] on input "text" at bounding box center [512, 130] width 254 height 25
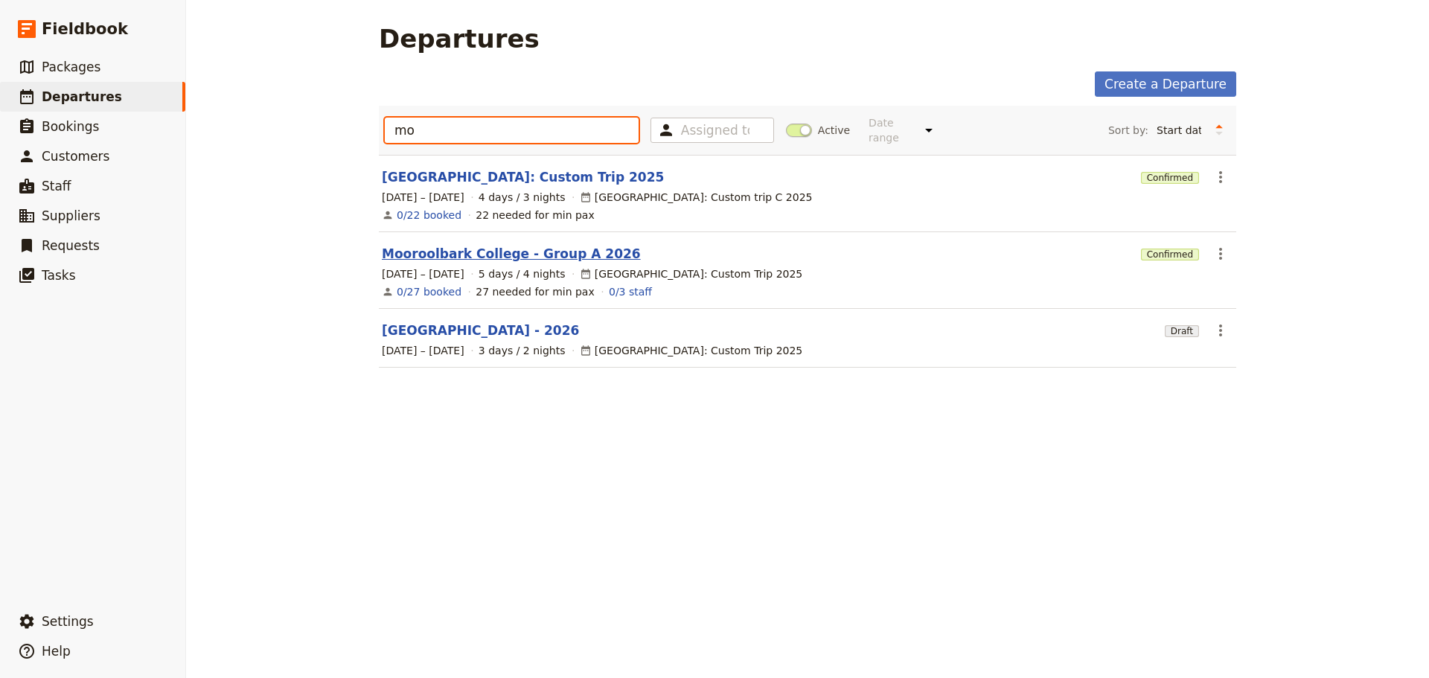
type input "mo"
click at [544, 249] on link "Mooroolbark College - Group A 2026" at bounding box center [511, 254] width 259 height 18
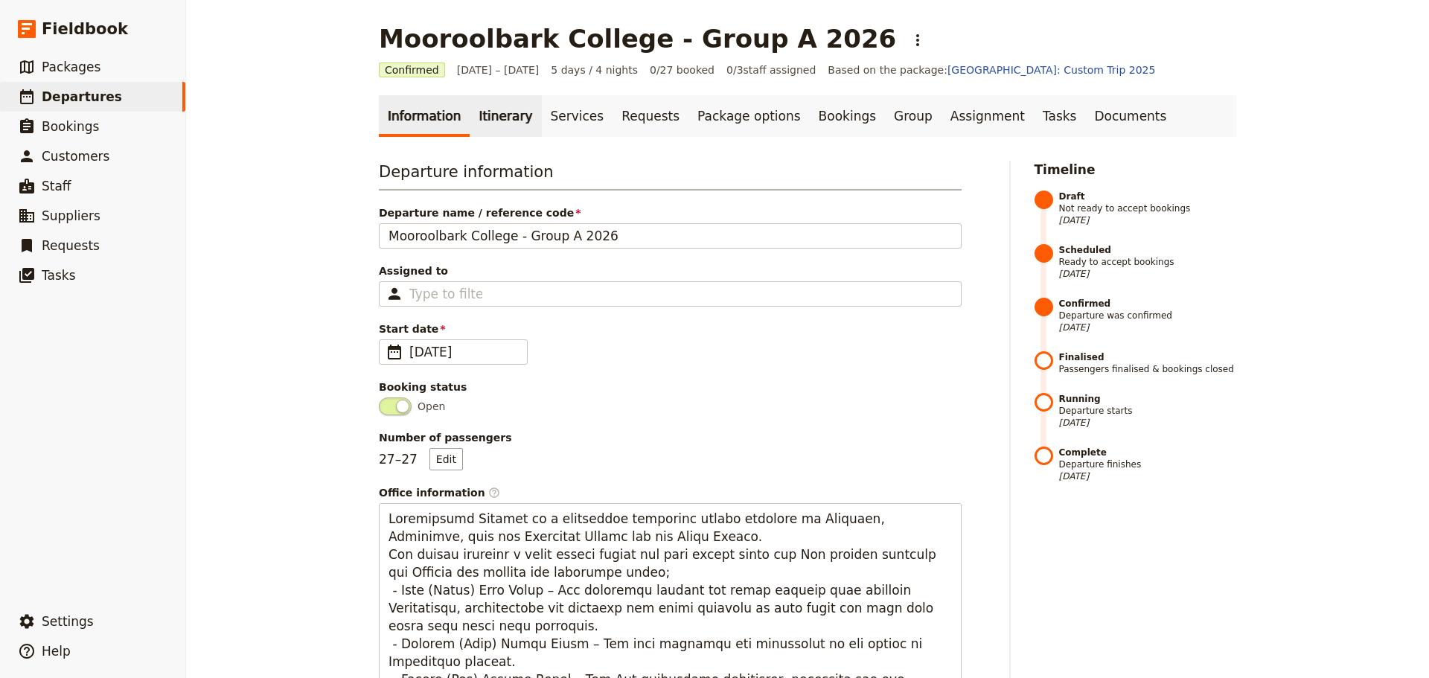
click at [491, 122] on link "Itinerary" at bounding box center [505, 116] width 71 height 42
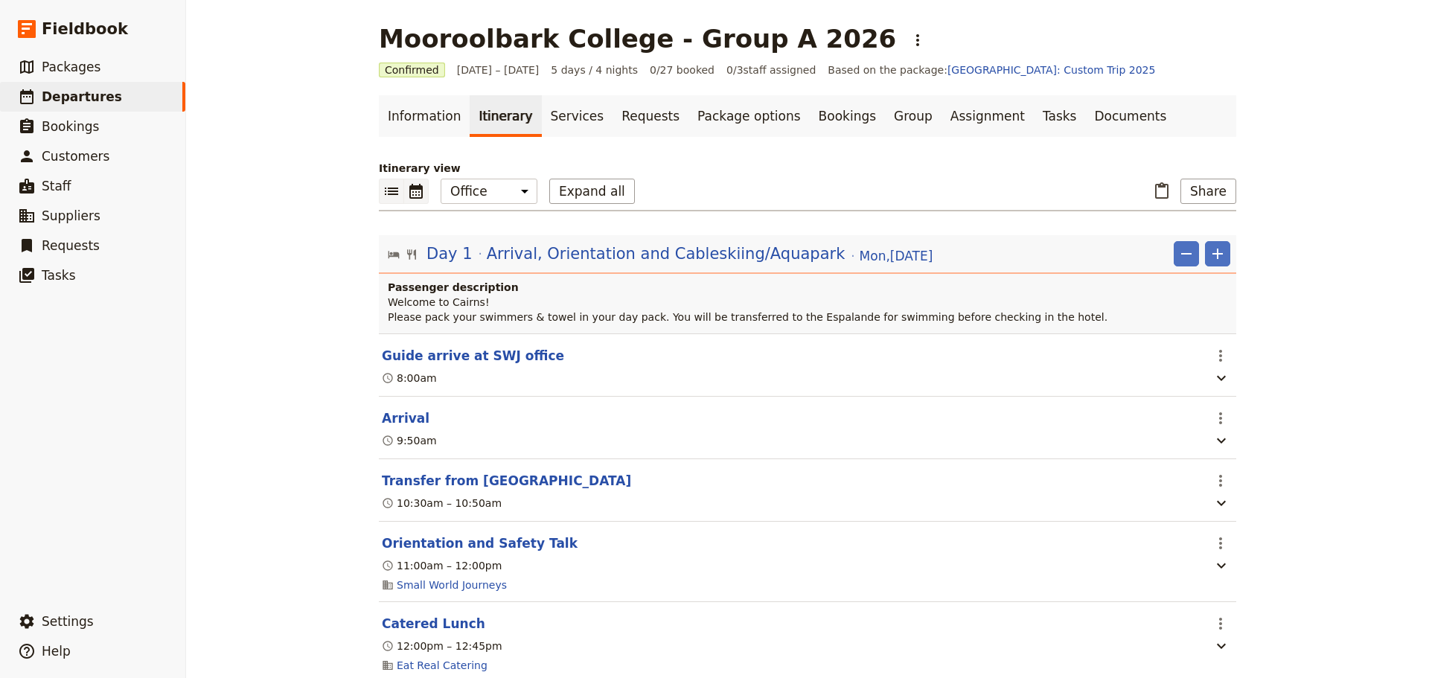
click at [409, 187] on icon "Calendar view" at bounding box center [415, 191] width 13 height 15
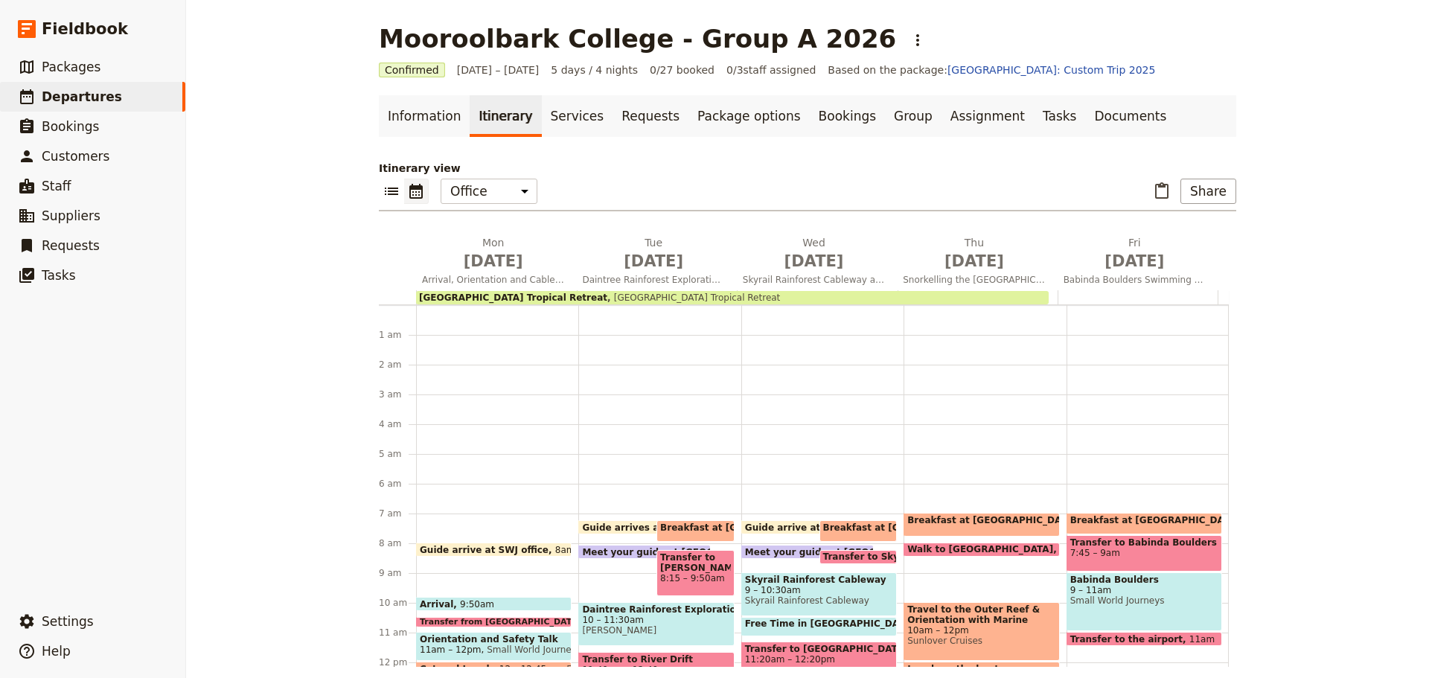
scroll to position [194, 0]
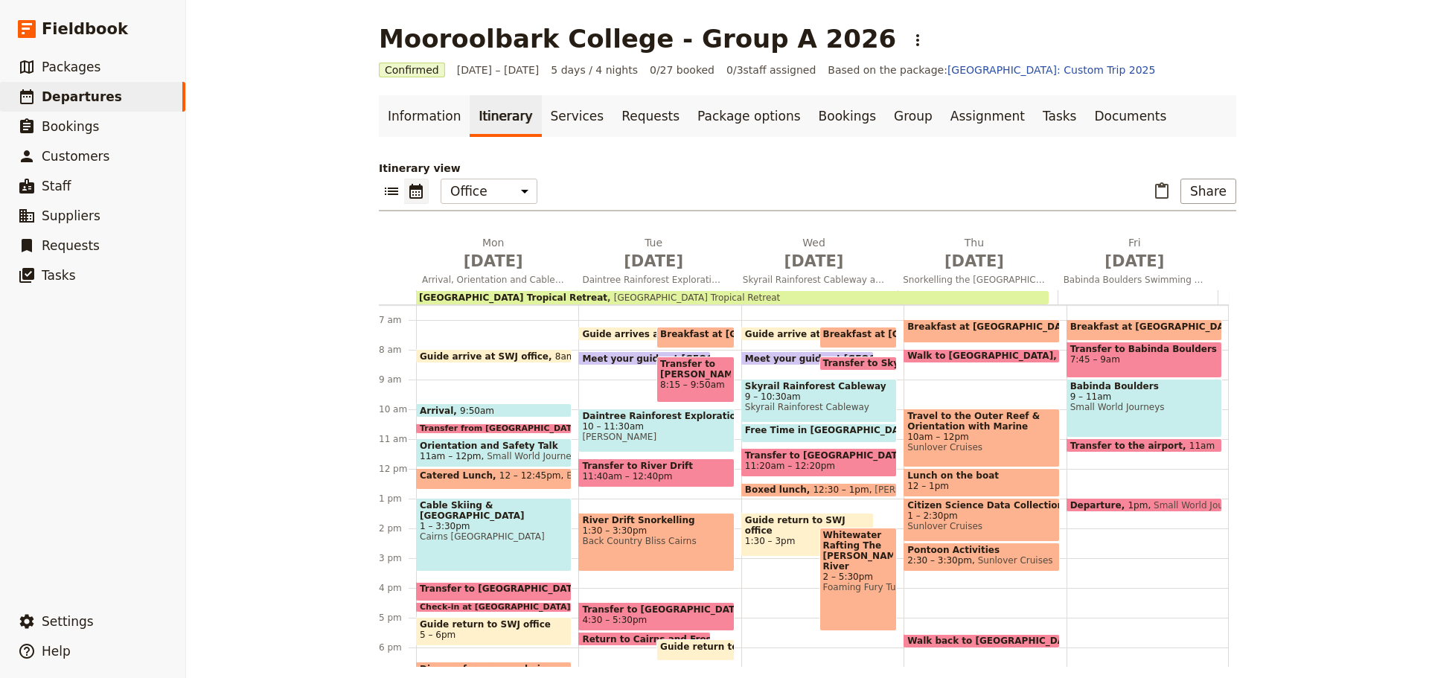
click at [1247, 333] on span "7 – 7:45am" at bounding box center [1272, 330] width 50 height 17
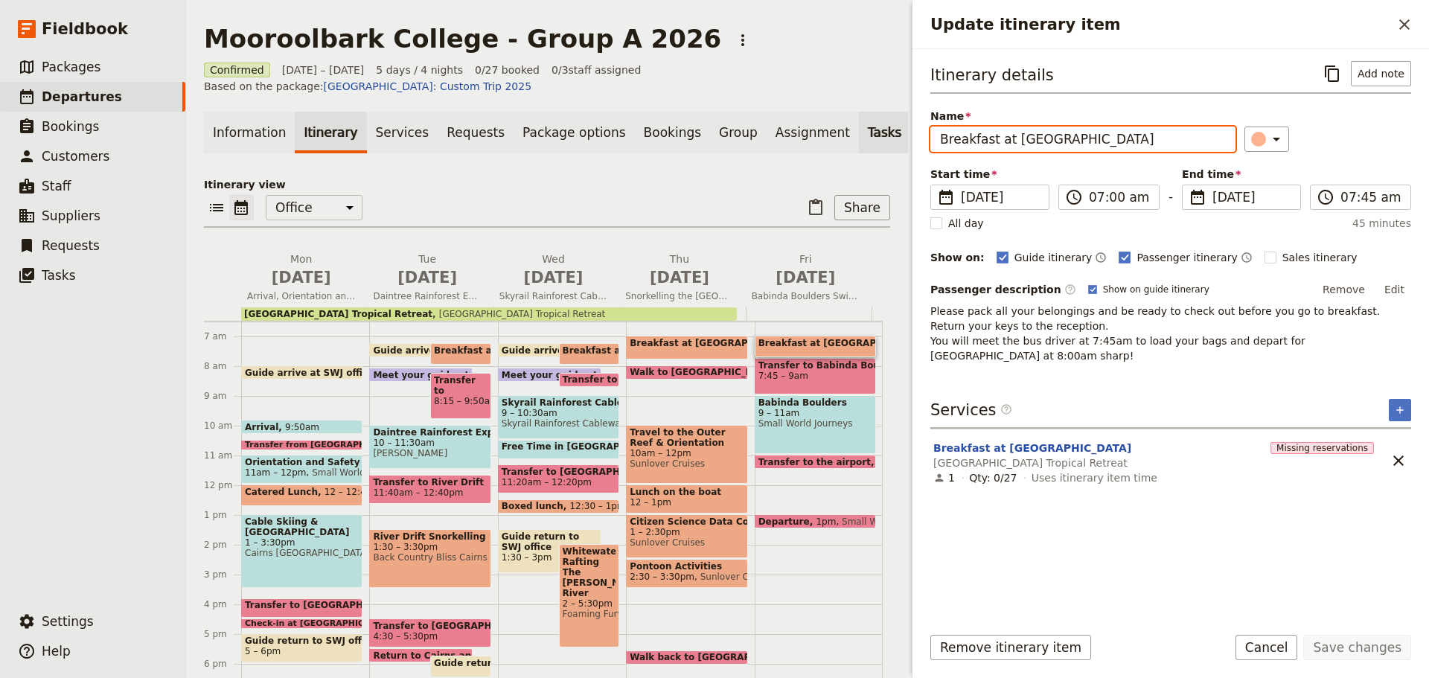
drag, startPoint x: 1103, startPoint y: 136, endPoint x: 829, endPoint y: 151, distance: 275.2
click at [829, 151] on div "Mooroolbark College - Group A 2026 ​ Confirmed [DATE] – [DATE] 5 days / 4 night…" at bounding box center [807, 339] width 1243 height 678
click at [1040, 364] on div "Itinerary details ​ Add note Name Breakfast at [GEOGRAPHIC_DATA] ​ Start time ​…" at bounding box center [1171, 336] width 481 height 550
click at [791, 468] on span at bounding box center [816, 465] width 120 height 6
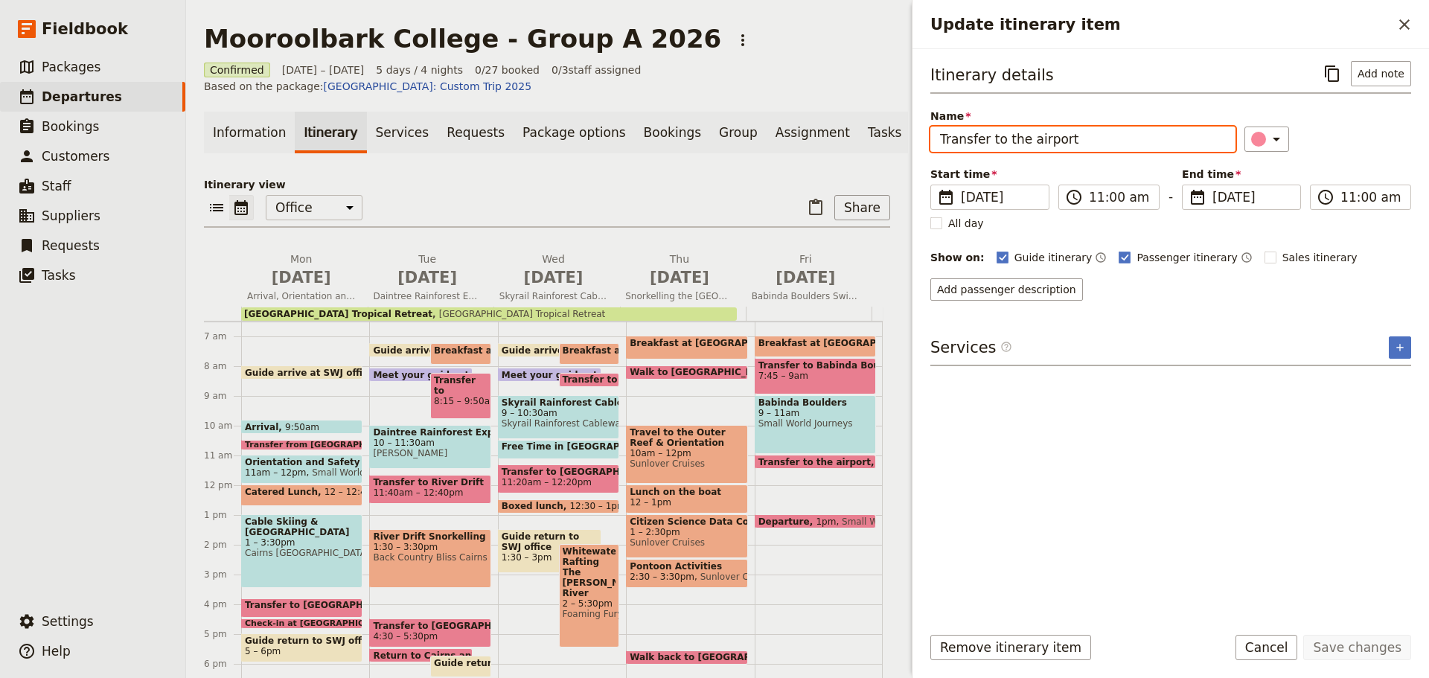
drag, startPoint x: 1071, startPoint y: 144, endPoint x: 922, endPoint y: 142, distance: 149.7
click at [922, 142] on div "Itinerary details ​ Add note Name Transfer to the airport ​ Start time ​ [DATE]…" at bounding box center [1171, 331] width 517 height 564
click at [1285, 653] on button "Cancel" at bounding box center [1267, 647] width 63 height 25
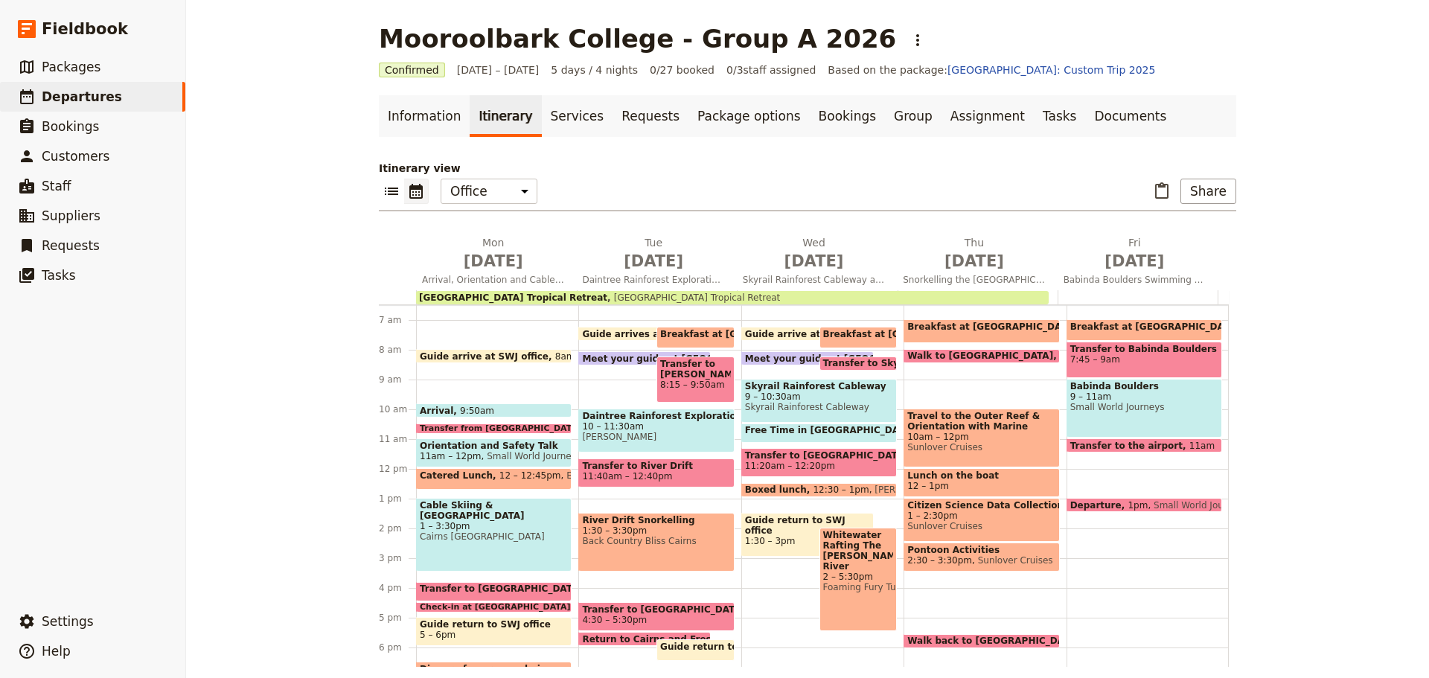
click at [1393, 305] on div "Mooroolbark College - Group A 2026 ​ Confirmed [DATE] – [DATE] 5 days / 4 night…" at bounding box center [807, 339] width 1243 height 678
click at [411, 123] on link "Information" at bounding box center [424, 116] width 91 height 42
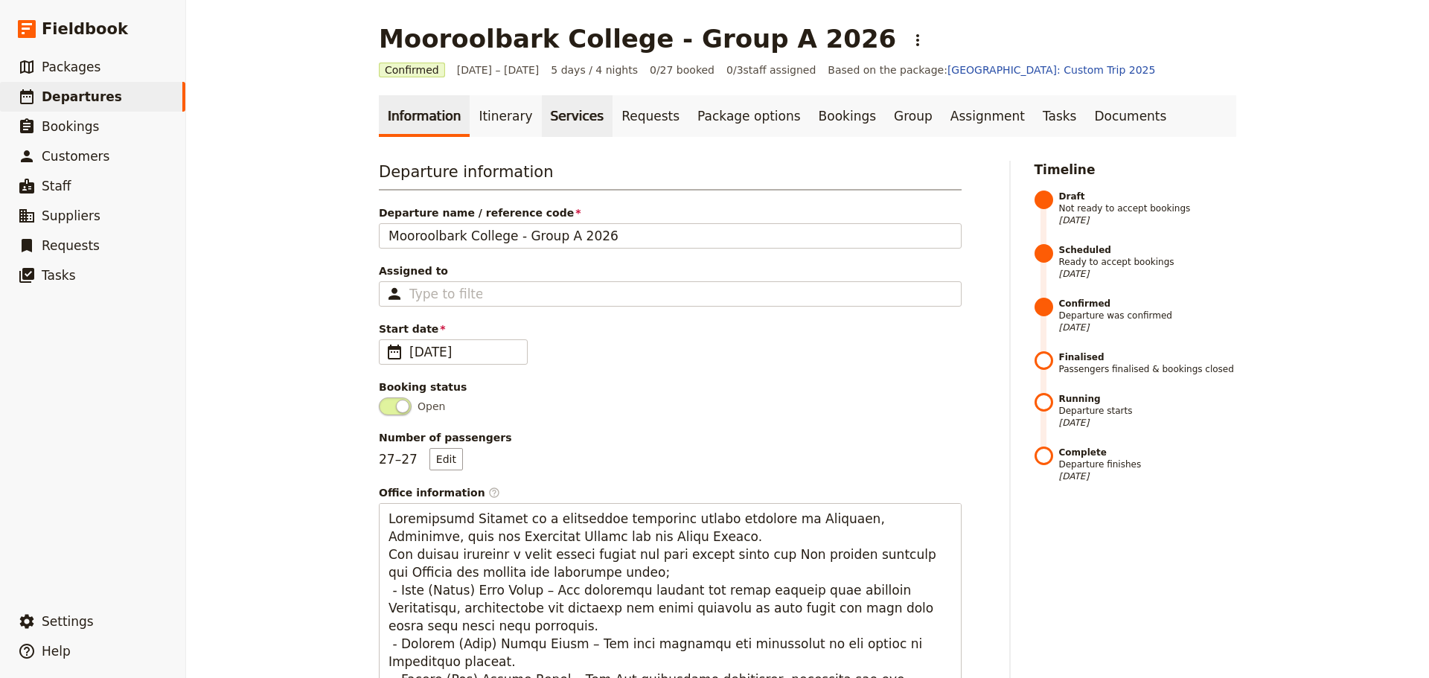
click at [563, 112] on link "Services" at bounding box center [577, 116] width 71 height 42
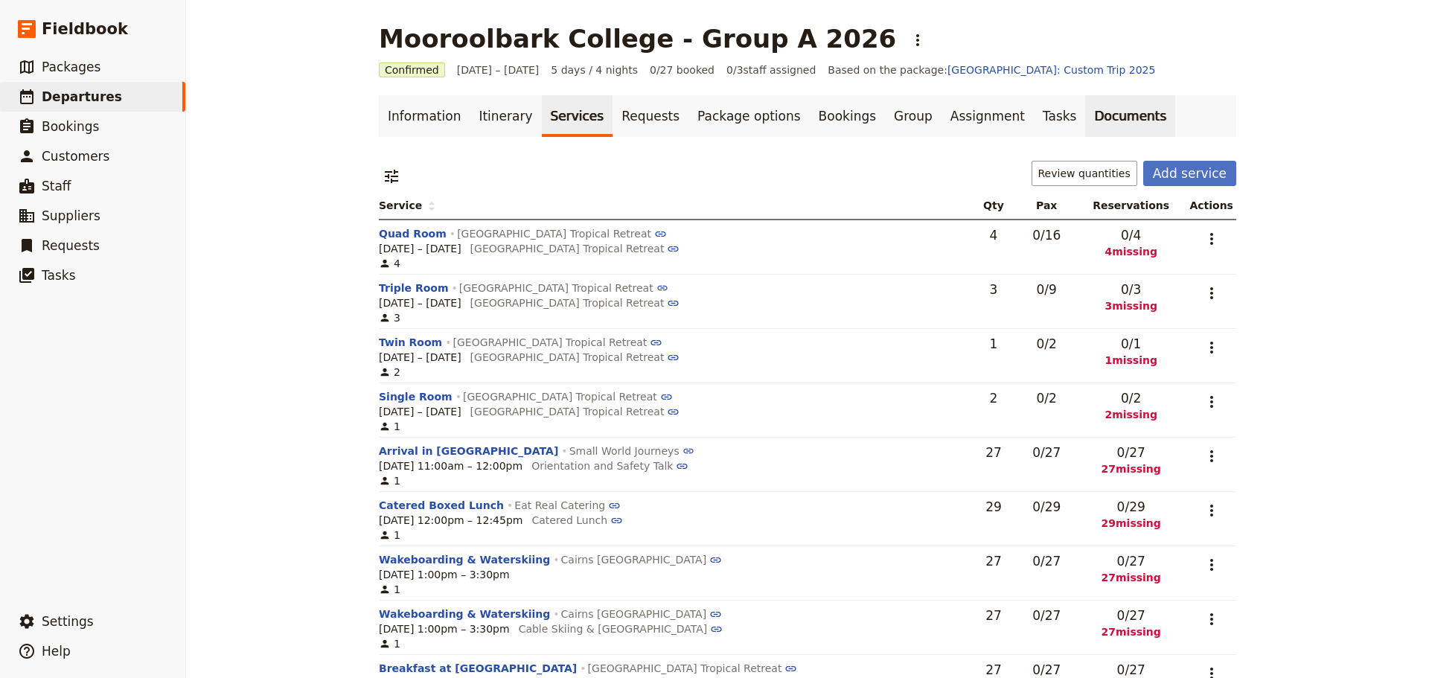
click at [1086, 118] on link "Documents" at bounding box center [1131, 116] width 90 height 42
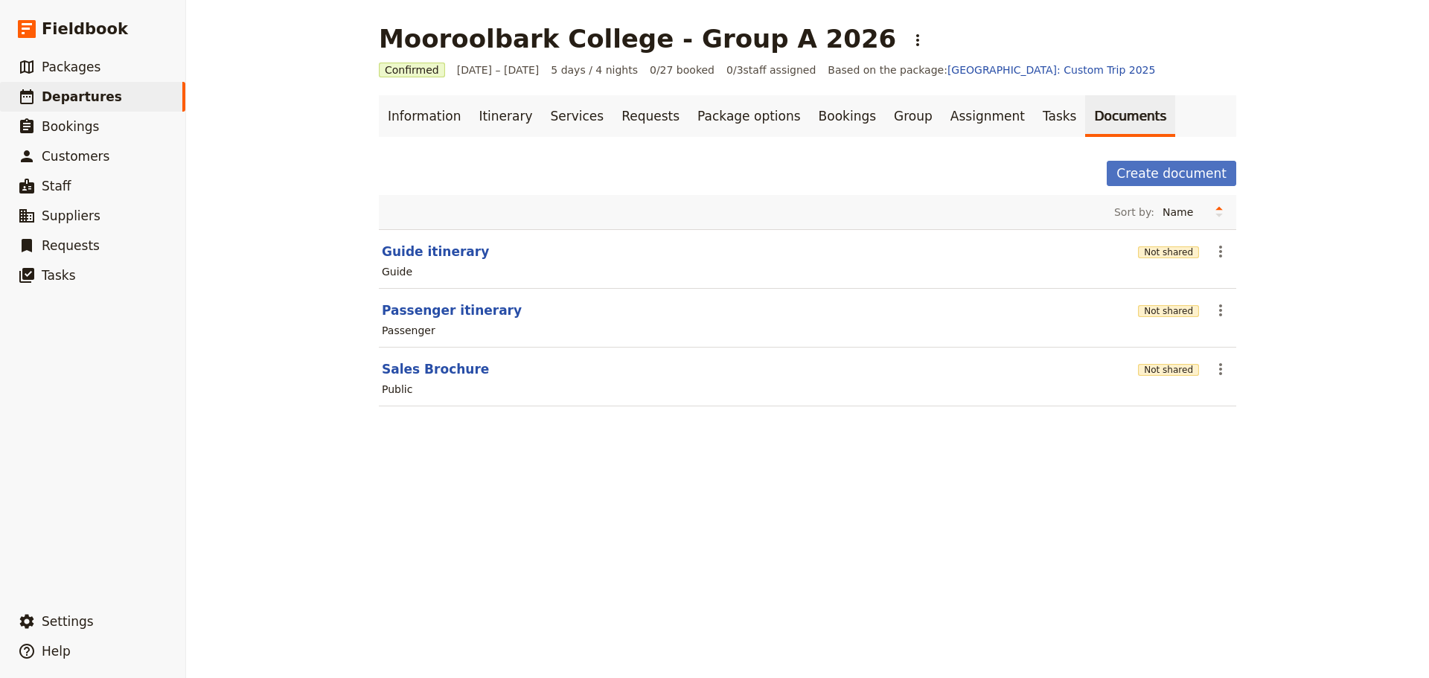
click at [440, 378] on section "Sales Brochure Not shared ​ Public" at bounding box center [808, 377] width 858 height 59
click at [439, 365] on button "Sales Brochure" at bounding box center [435, 369] width 107 height 18
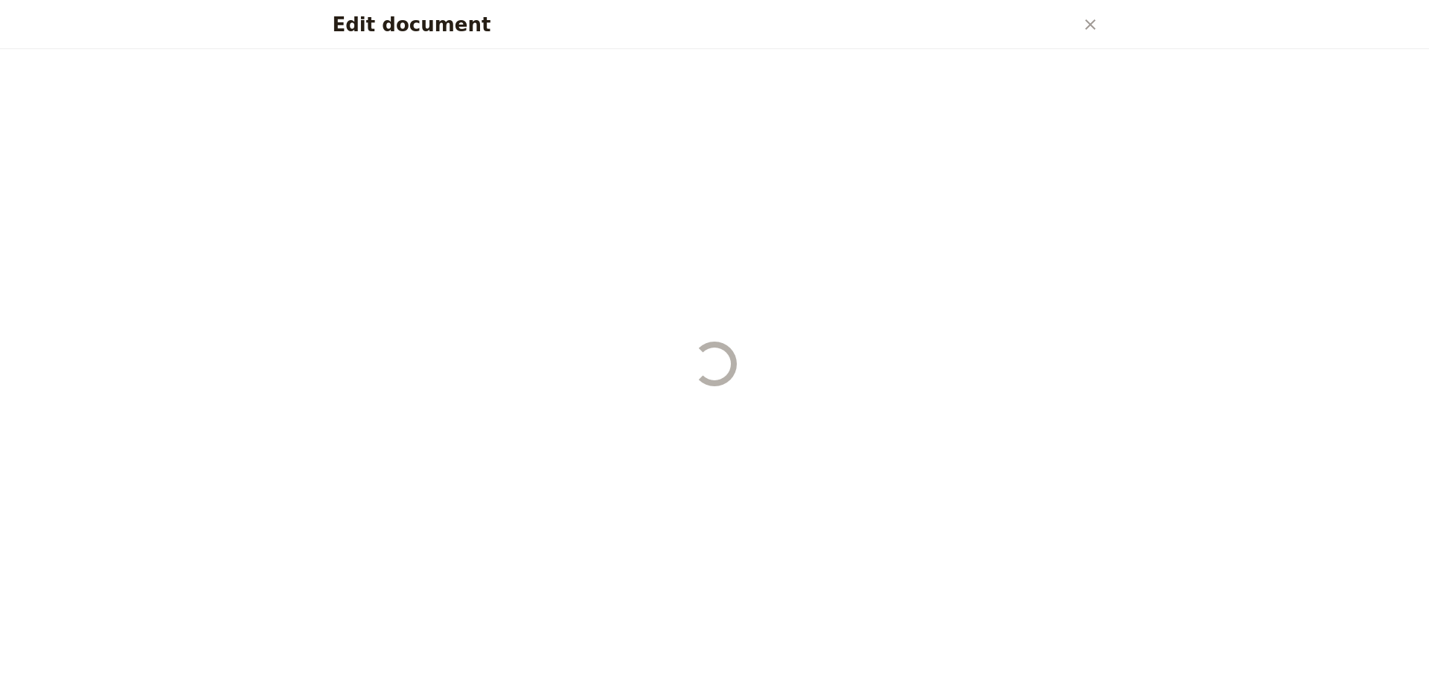
select select "DEFAULT"
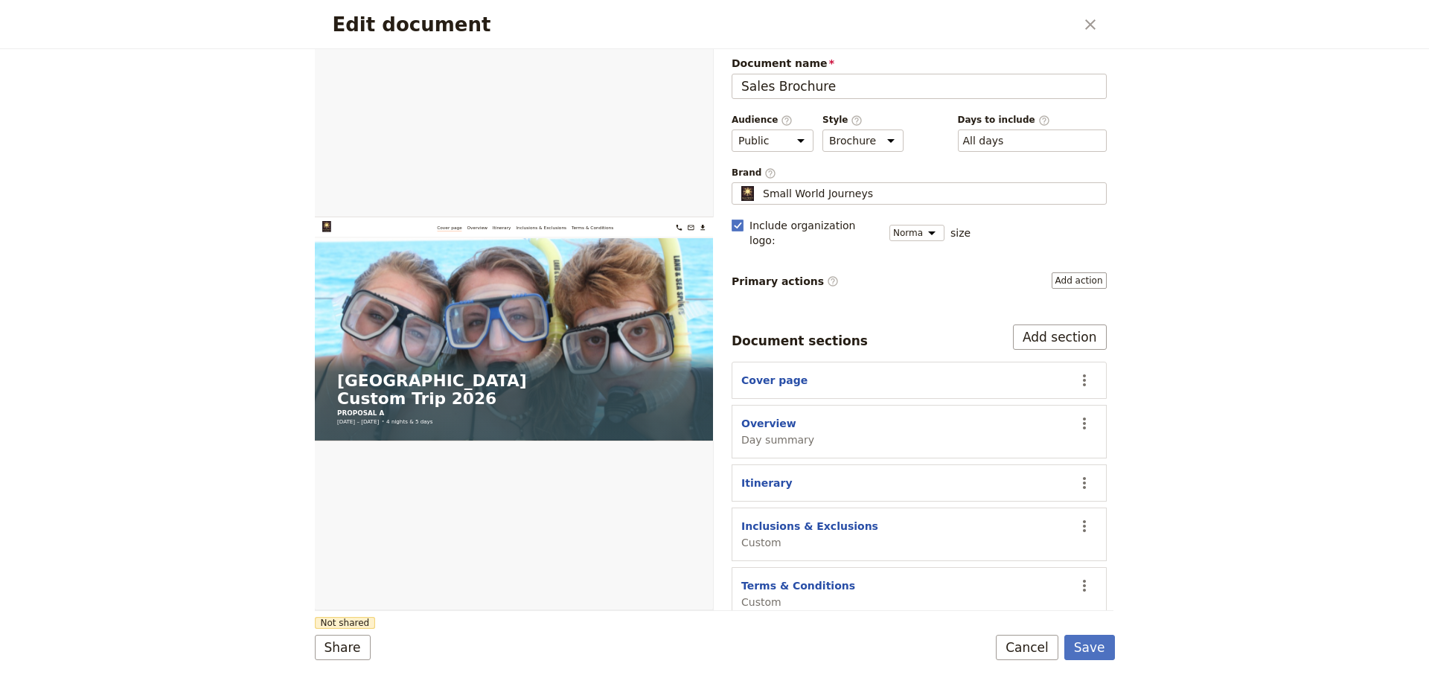
scroll to position [6, 0]
click at [1036, 644] on button "Cancel" at bounding box center [1027, 647] width 63 height 25
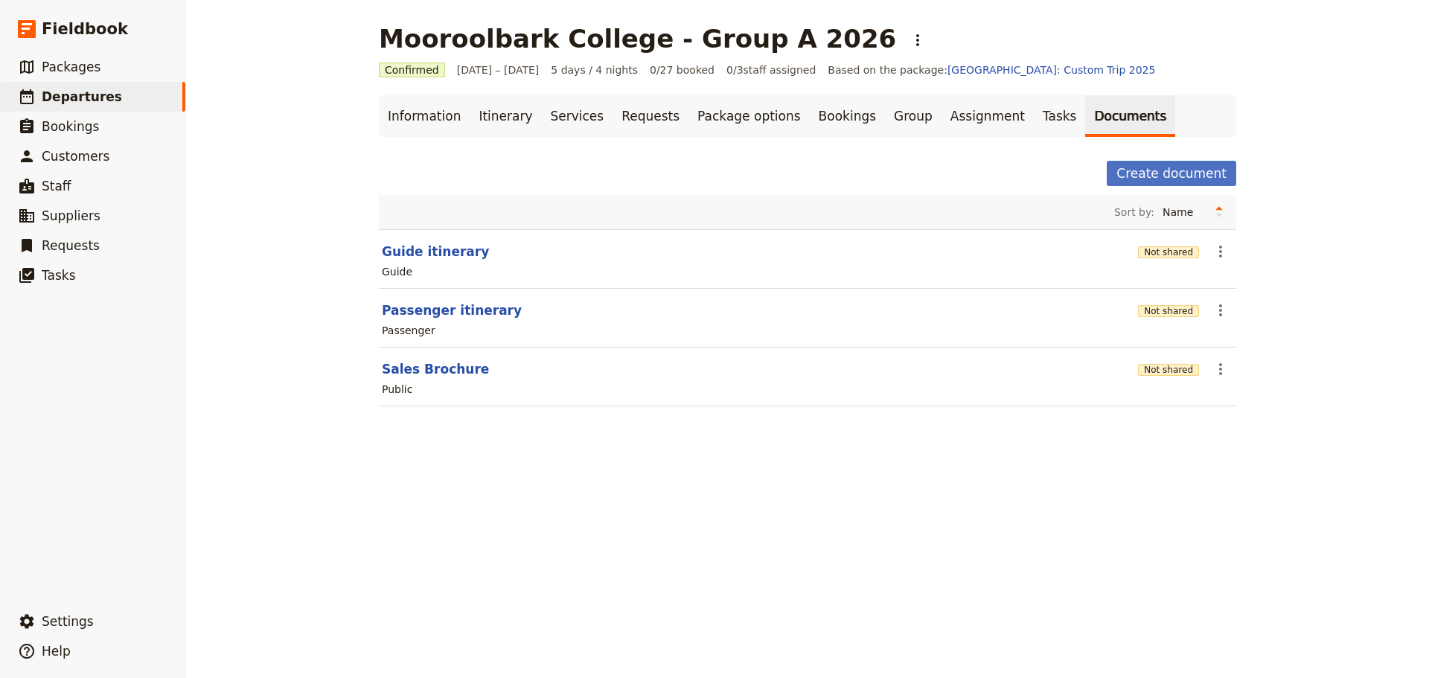
click at [557, 450] on div "Mooroolbark College - Group A 2026 ​ Confirmed [DATE] – [DATE] 5 days / 4 night…" at bounding box center [807, 339] width 1243 height 678
click at [511, 115] on link "Itinerary" at bounding box center [505, 116] width 71 height 42
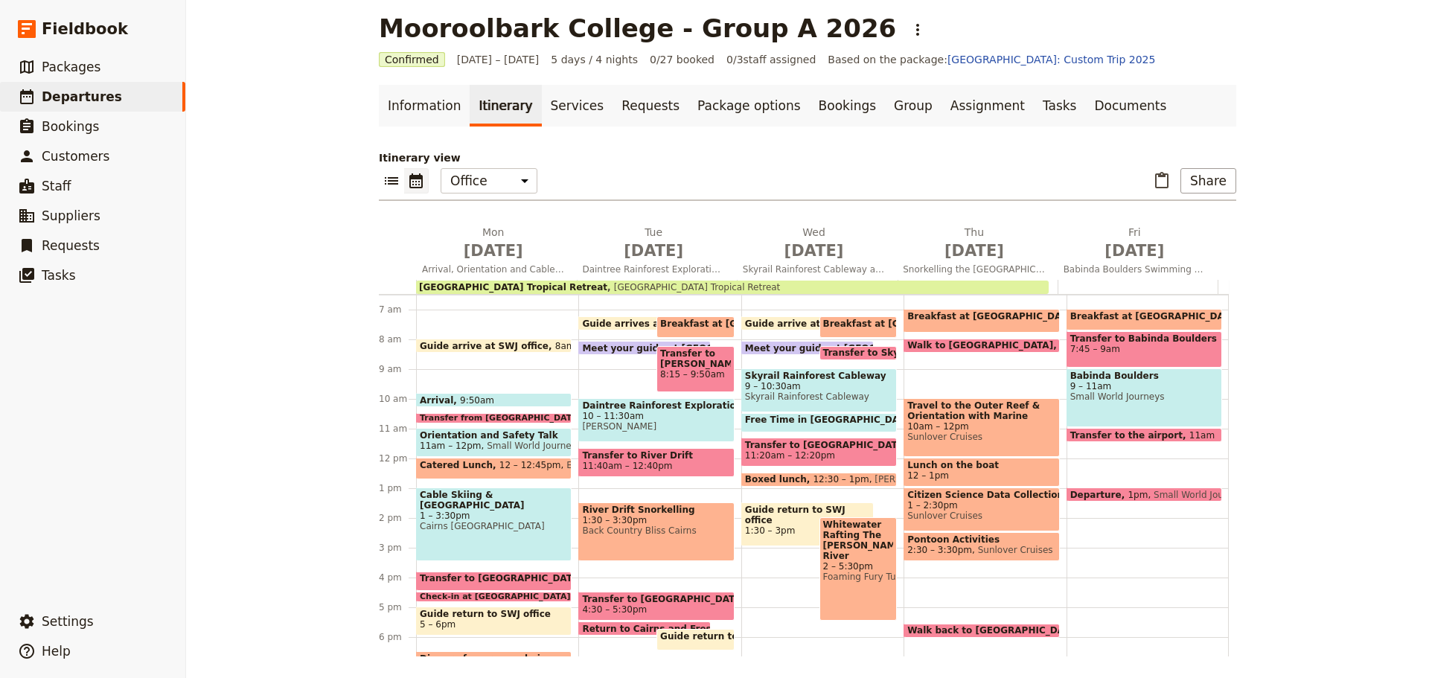
scroll to position [13, 0]
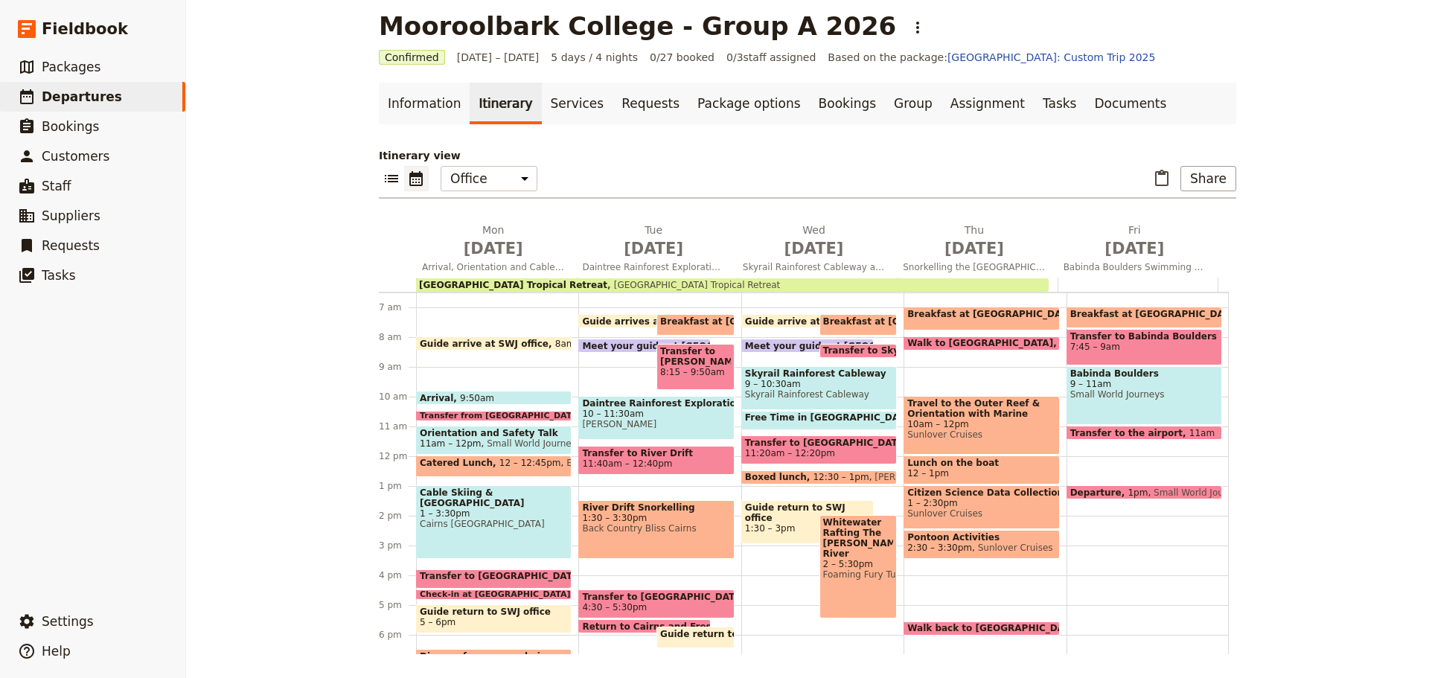
click at [1129, 435] on span at bounding box center [1145, 436] width 154 height 6
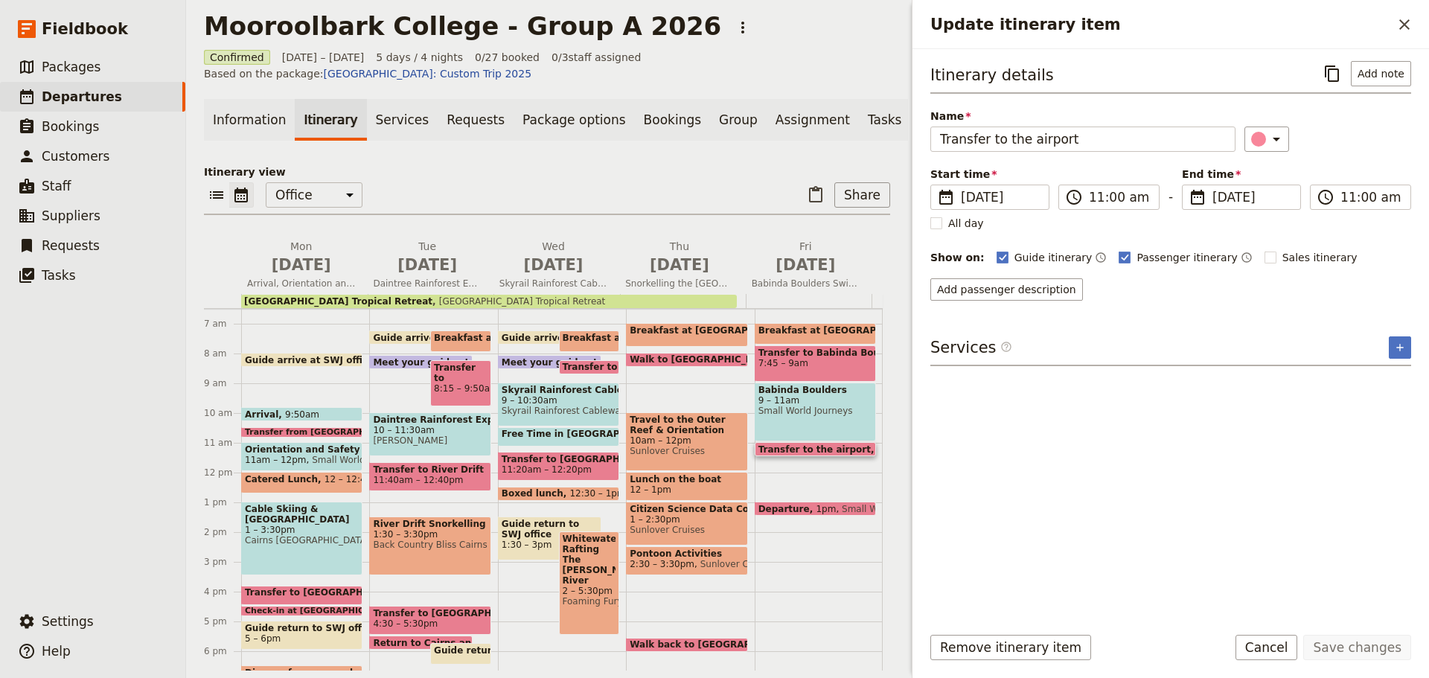
drag, startPoint x: 1281, startPoint y: 651, endPoint x: 1275, endPoint y: 634, distance: 17.4
click at [1278, 644] on button "Cancel" at bounding box center [1267, 647] width 63 height 25
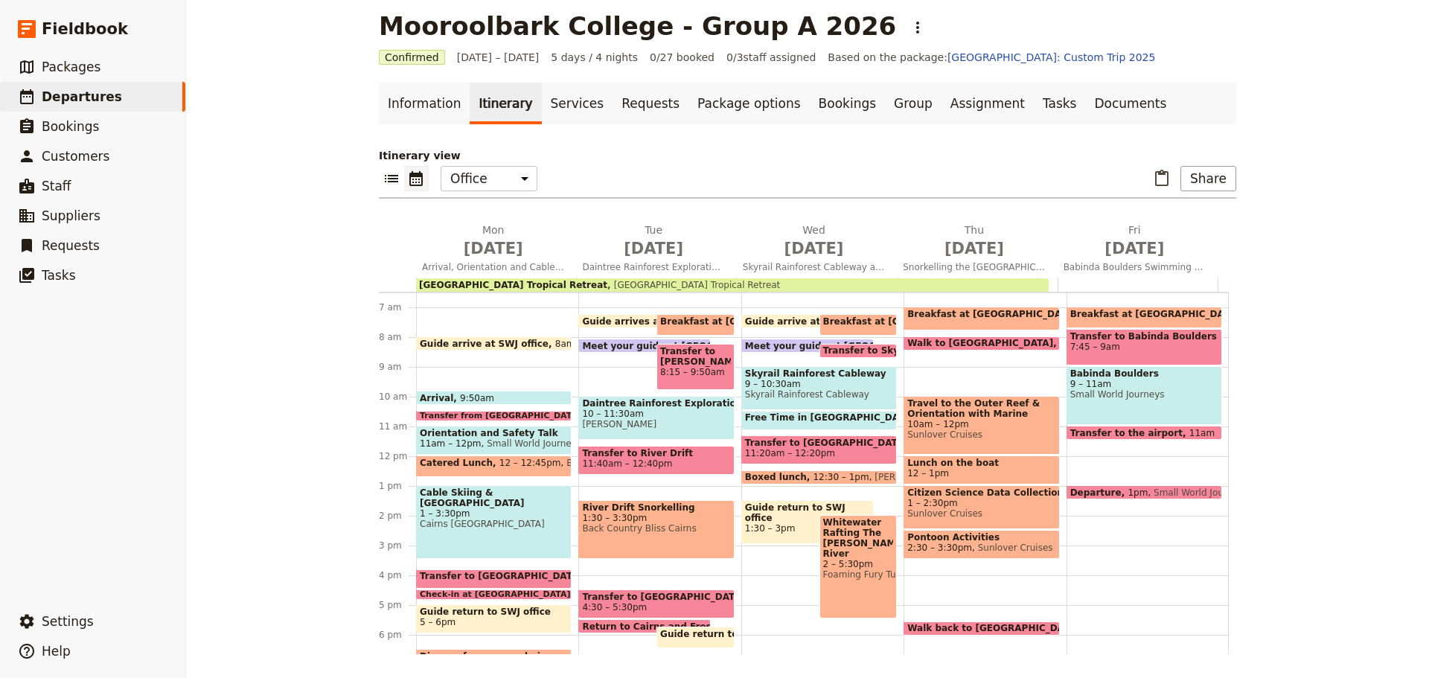
click at [1076, 392] on span "Small World Journeys" at bounding box center [1145, 394] width 148 height 10
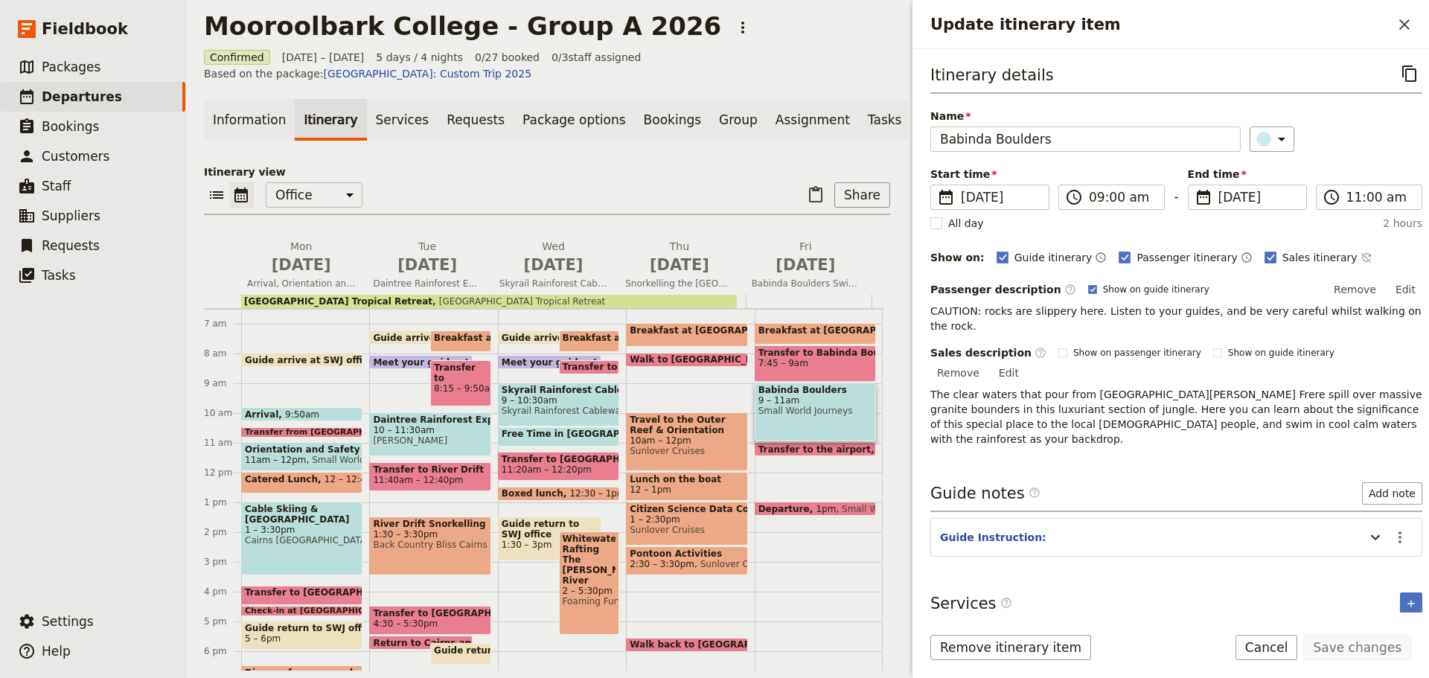
scroll to position [16, 0]
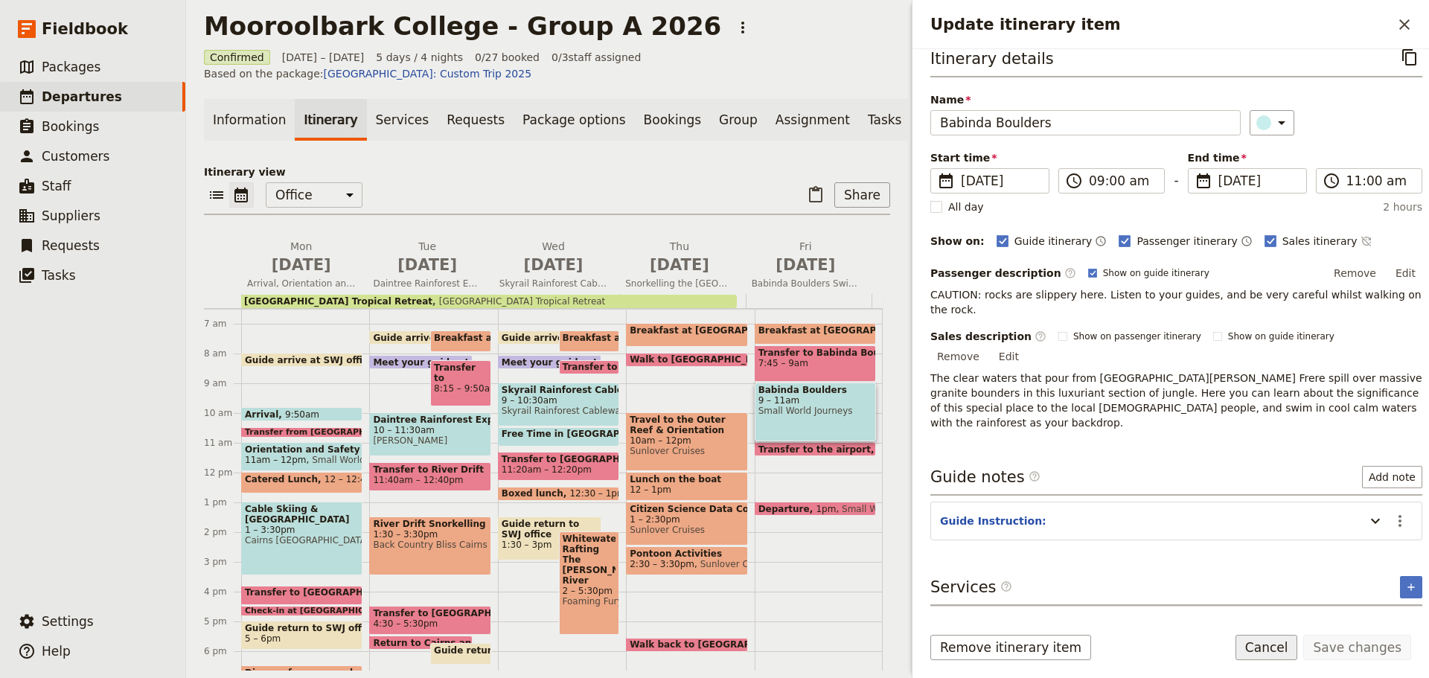
click at [1288, 651] on button "Cancel" at bounding box center [1267, 647] width 63 height 25
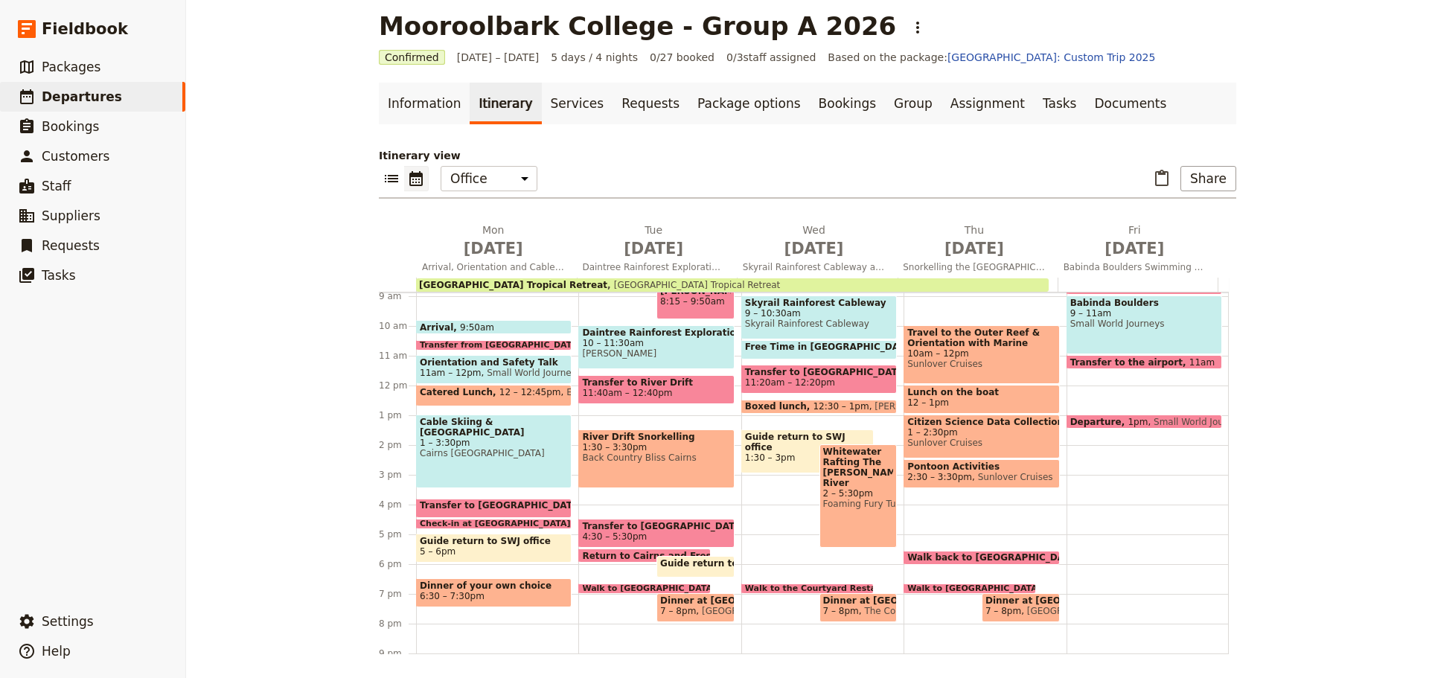
scroll to position [229, 0]
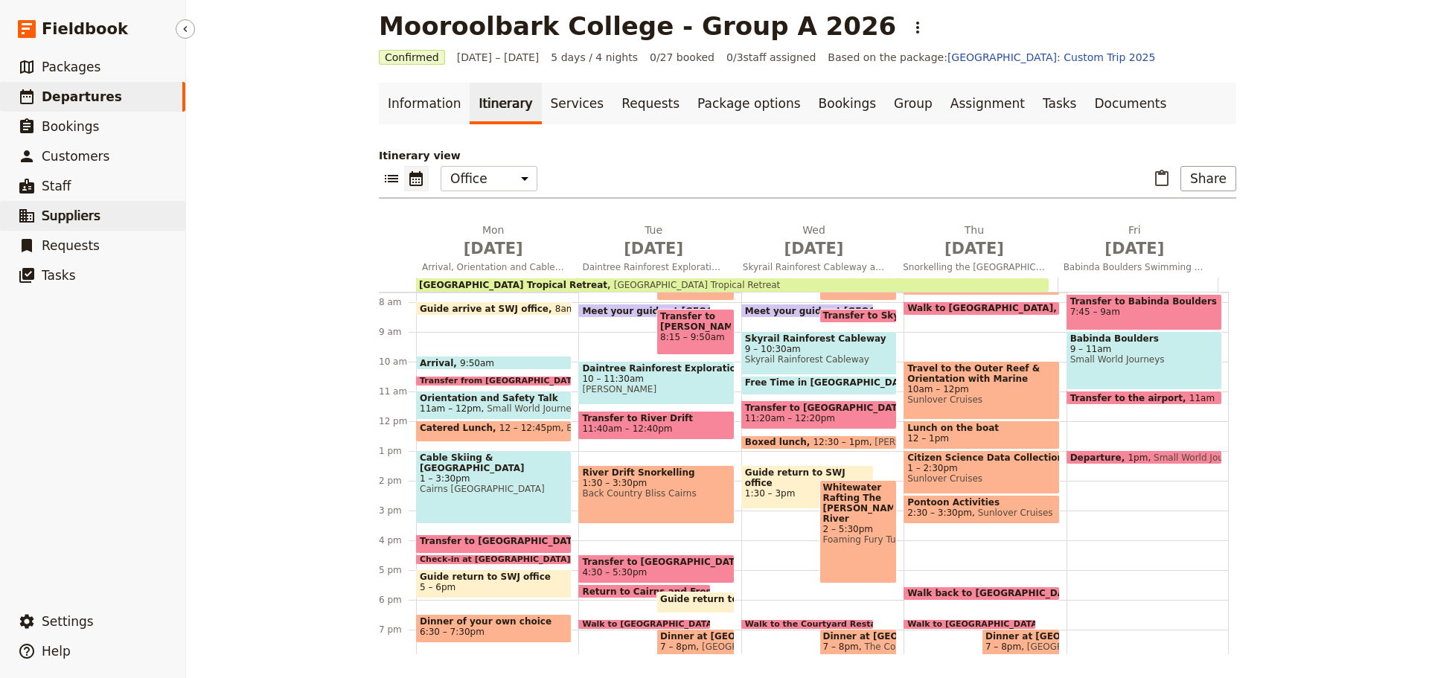
click at [76, 211] on span "Suppliers" at bounding box center [71, 215] width 59 height 15
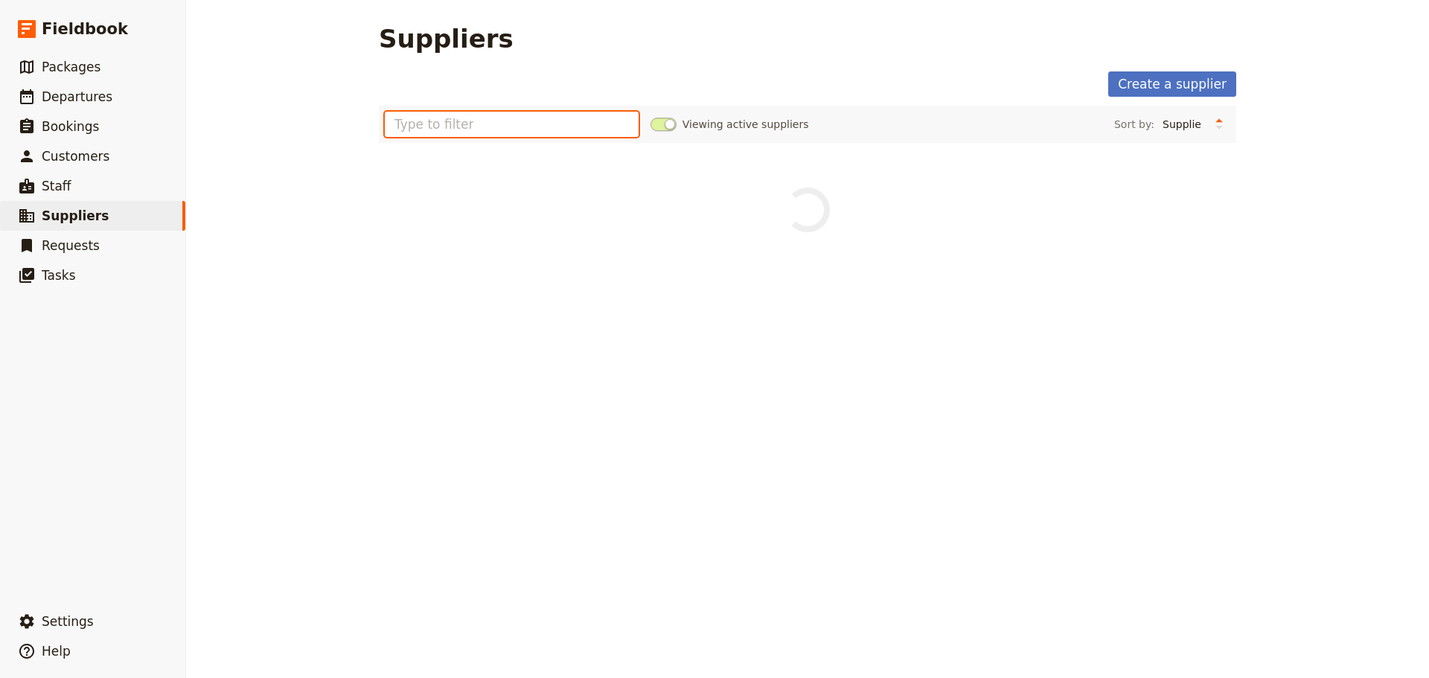
click at [456, 127] on input "text" at bounding box center [512, 124] width 254 height 25
type input "small"
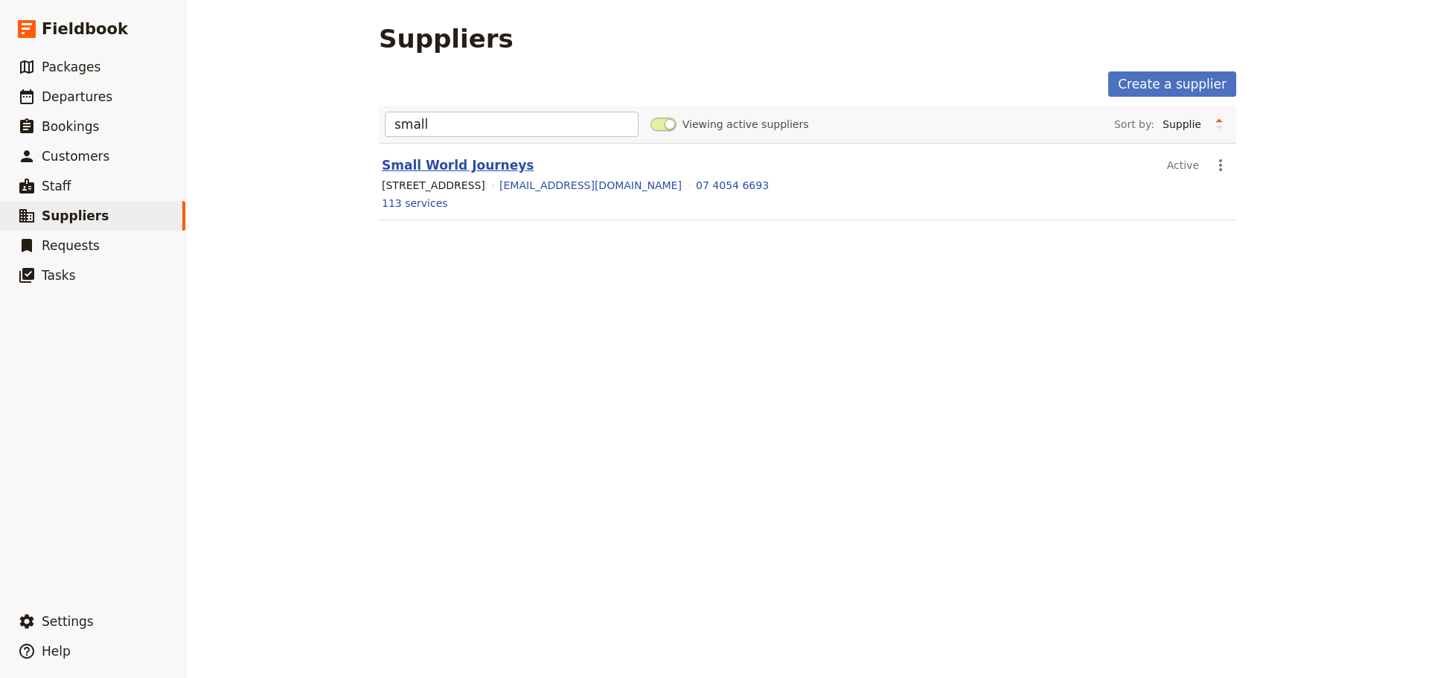
click at [453, 164] on link "Small World Journeys" at bounding box center [458, 165] width 152 height 15
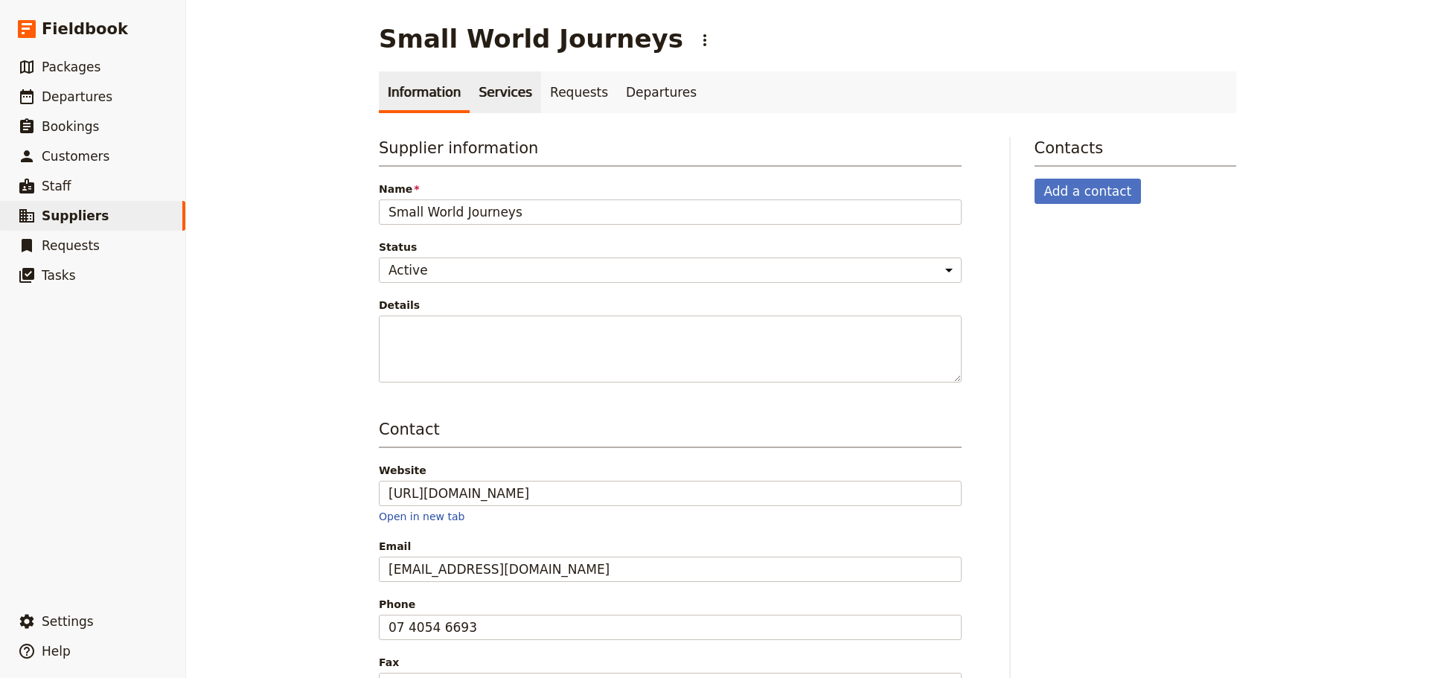
click at [501, 98] on link "Services" at bounding box center [505, 92] width 71 height 42
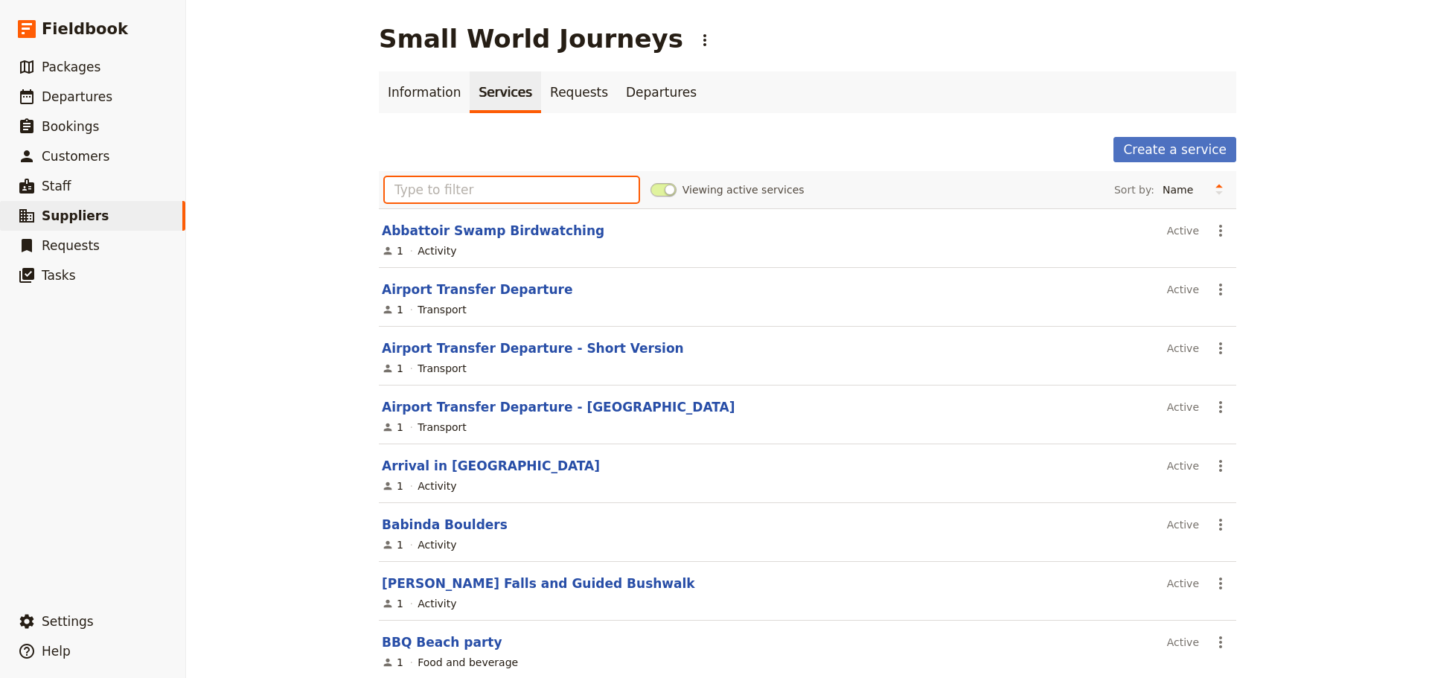
click at [500, 189] on input "text" at bounding box center [512, 189] width 254 height 25
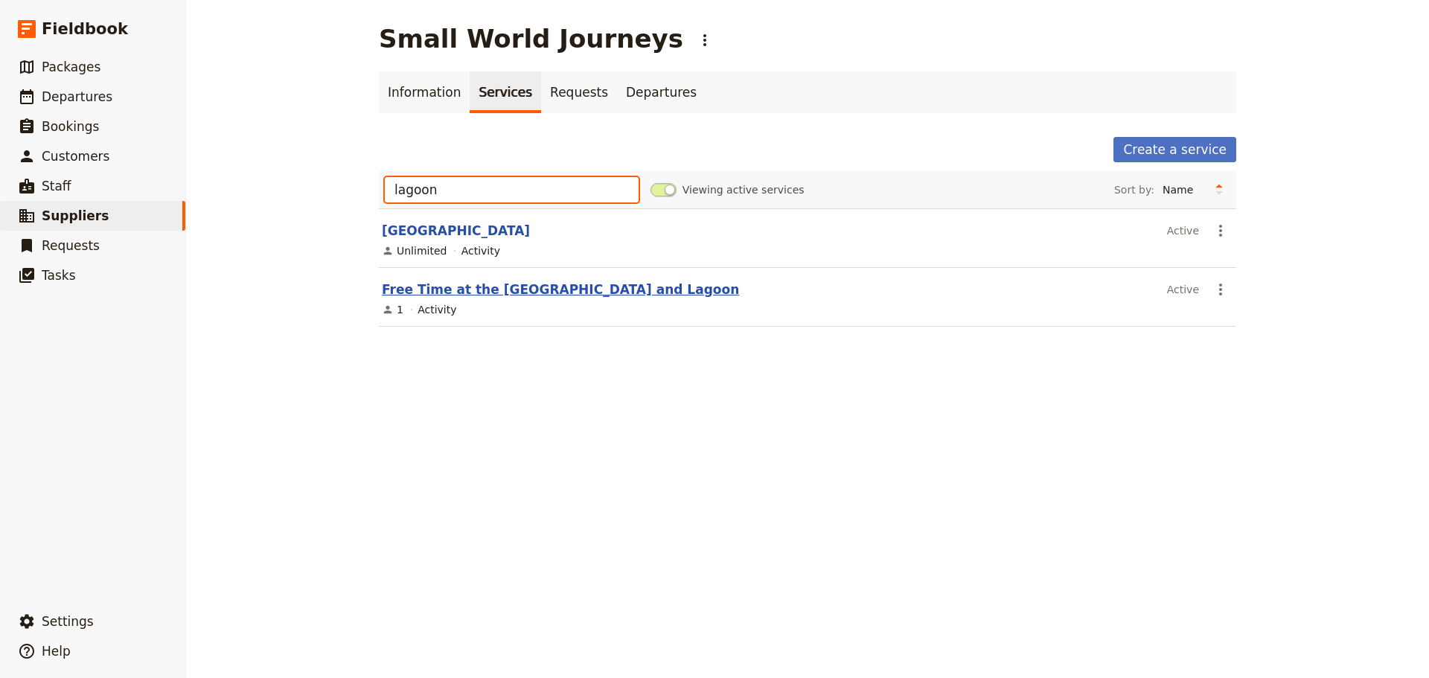
type input "lagoon"
click at [523, 285] on link "Free Time at the [GEOGRAPHIC_DATA] and Lagoon" at bounding box center [560, 289] width 357 height 15
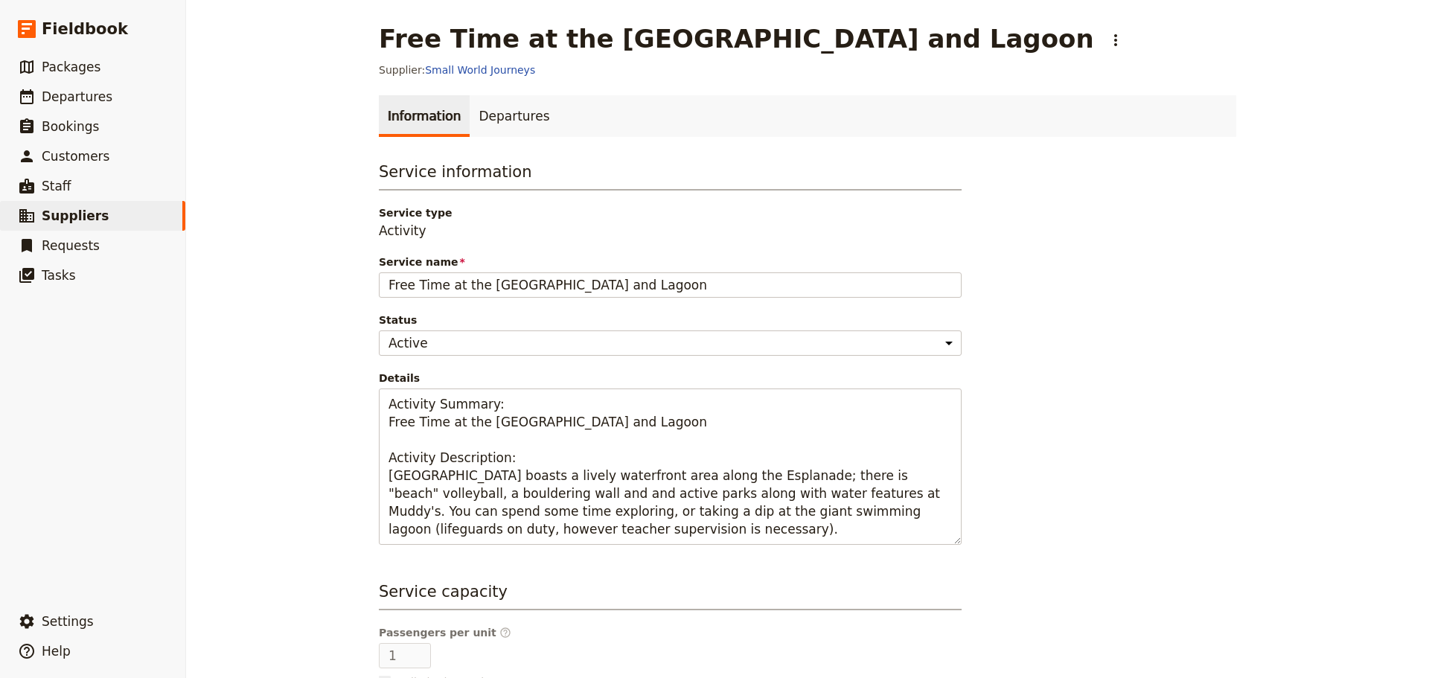
drag, startPoint x: 634, startPoint y: 286, endPoint x: 367, endPoint y: 274, distance: 266.8
click at [367, 274] on main "Free Time at the Esplanade and Lagoon ​ Supplier: Small World Journeys Informat…" at bounding box center [807, 472] width 893 height 944
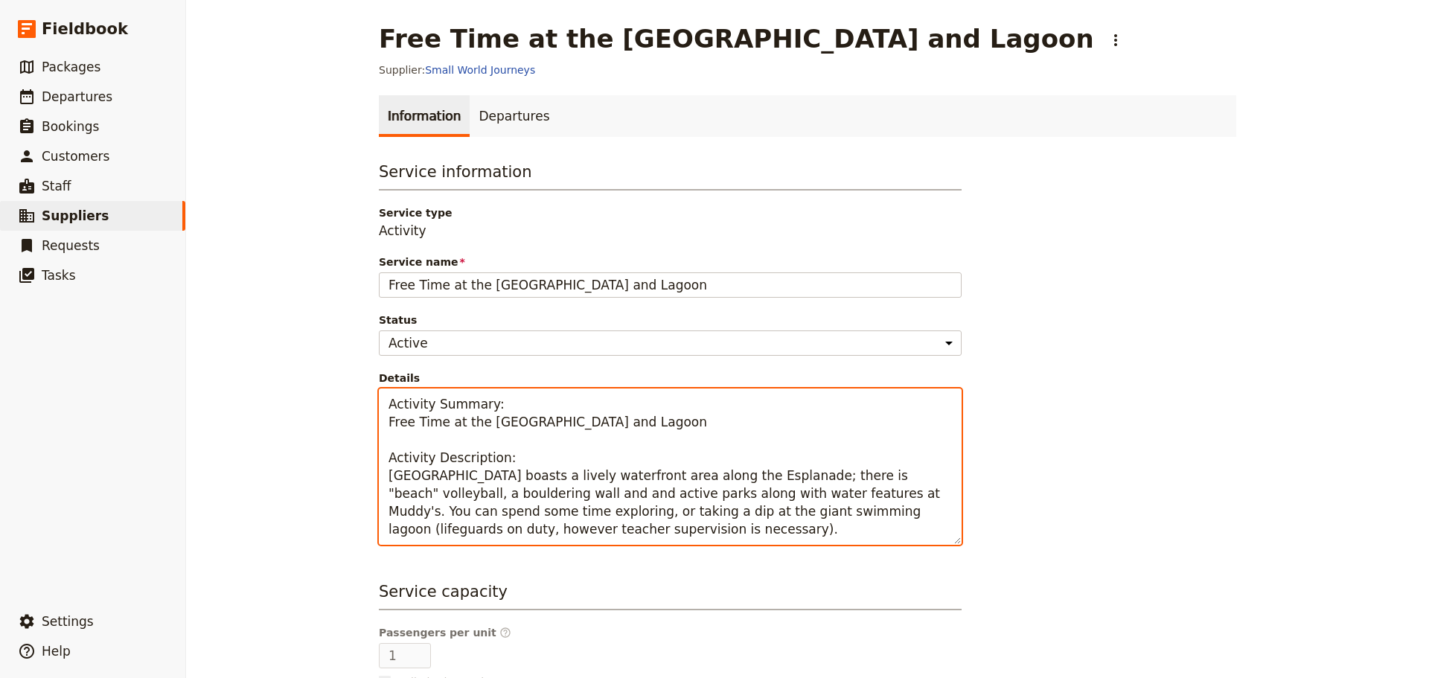
click at [596, 470] on textarea "Activity Summary: Free Time at the [GEOGRAPHIC_DATA] and Lagoon Activity Descri…" at bounding box center [670, 467] width 583 height 156
drag, startPoint x: 377, startPoint y: 478, endPoint x: 945, endPoint y: 528, distance: 569.5
click at [945, 528] on textarea "Activity Summary: Free Time at the [GEOGRAPHIC_DATA] and Lagoon Activity Descri…" at bounding box center [670, 467] width 583 height 156
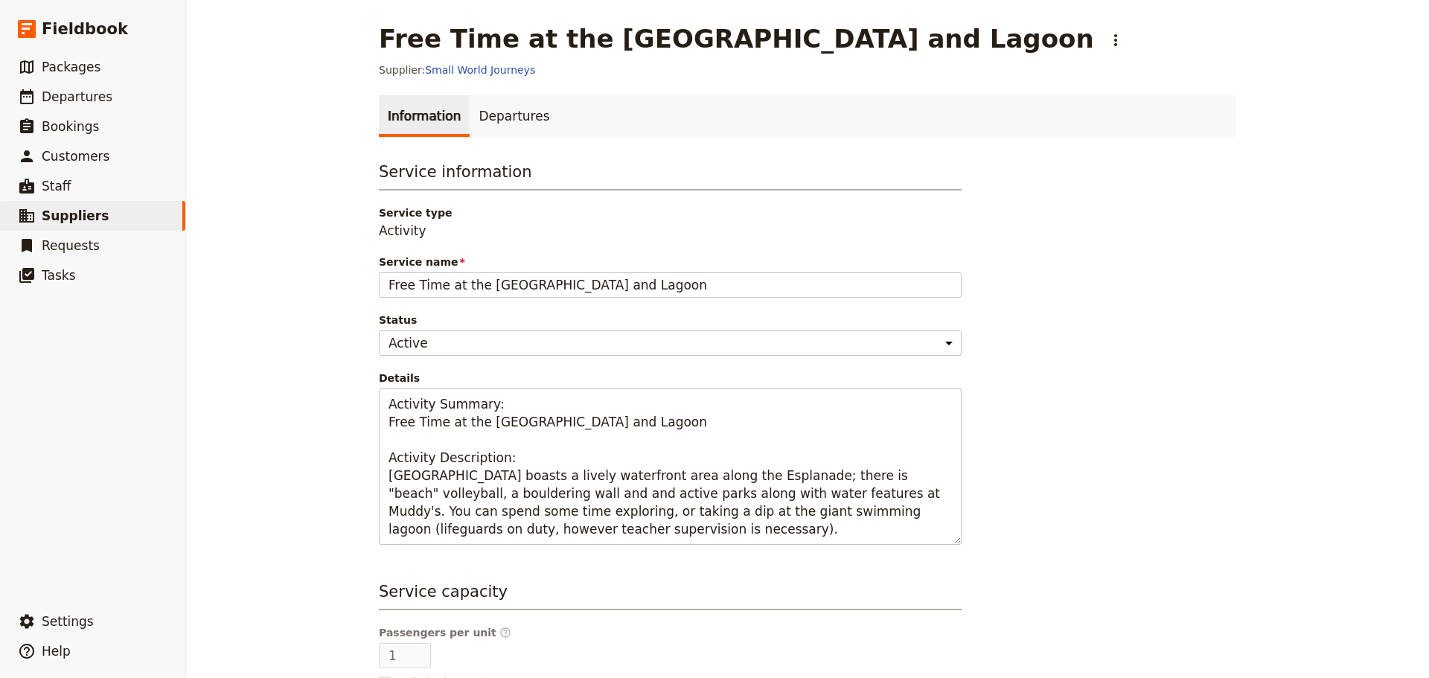
click at [940, 324] on span "Status" at bounding box center [670, 320] width 583 height 15
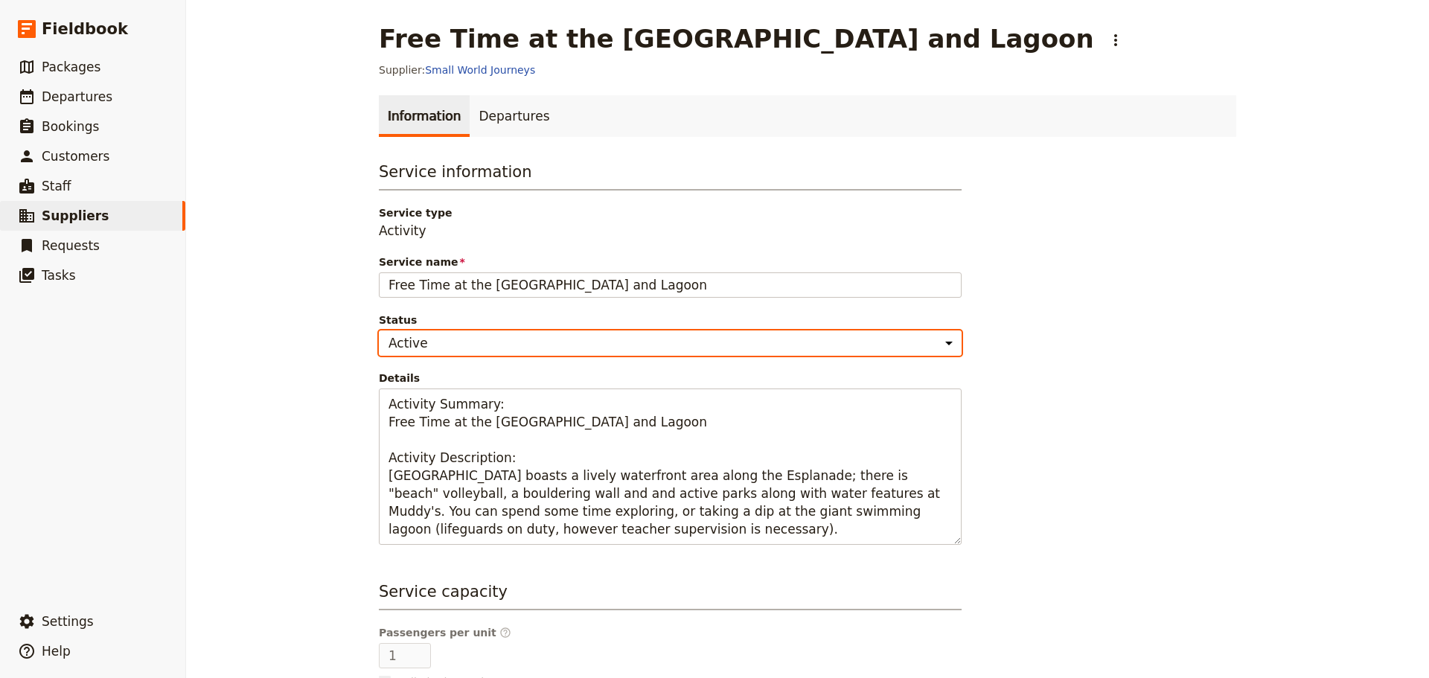
click at [940, 331] on select "Active Inactive" at bounding box center [670, 343] width 583 height 25
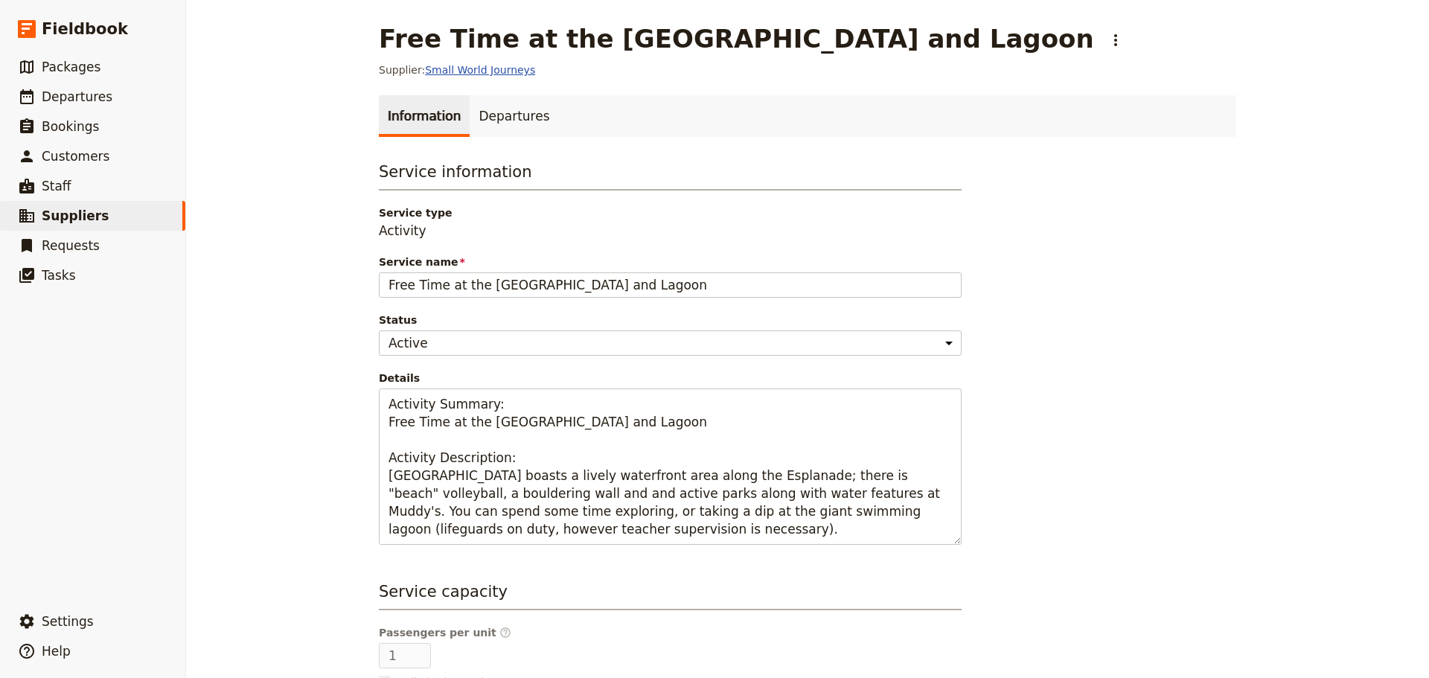
click at [488, 72] on link "Small World Journeys" at bounding box center [480, 70] width 110 height 12
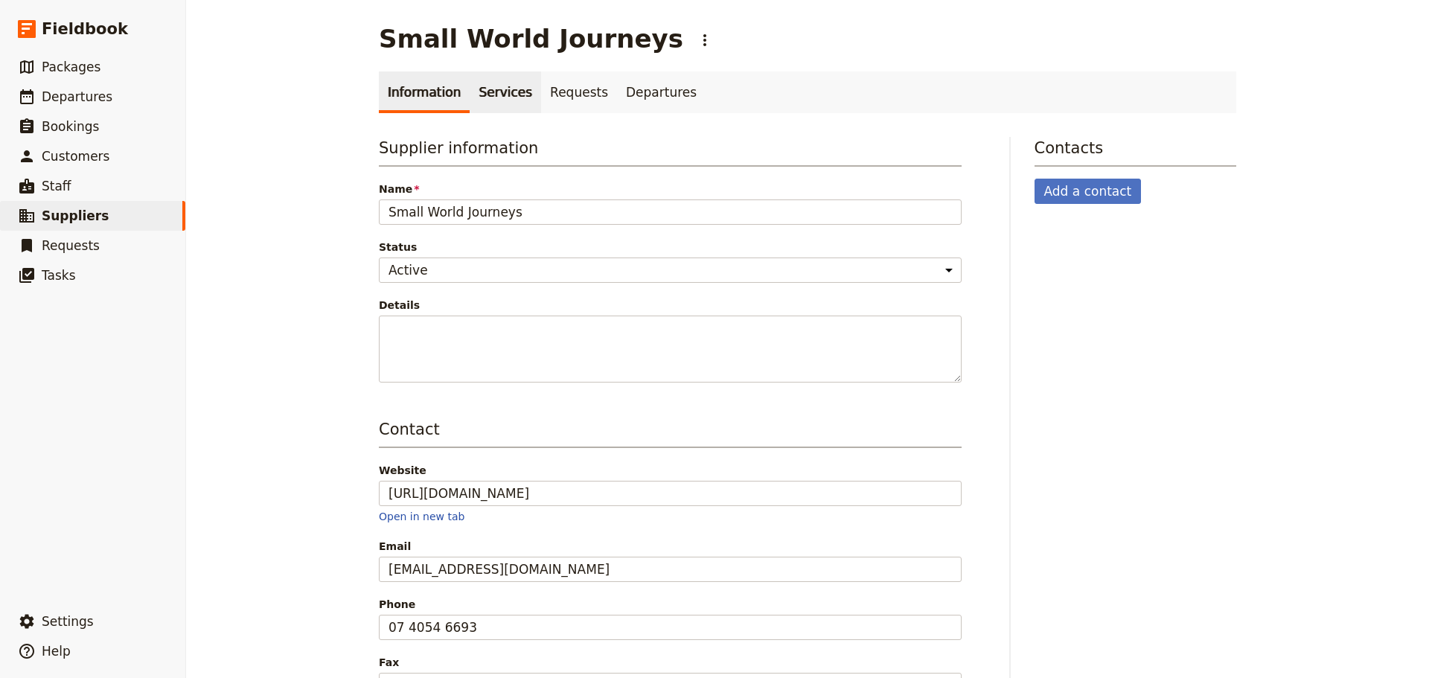
click at [489, 98] on link "Services" at bounding box center [505, 92] width 71 height 42
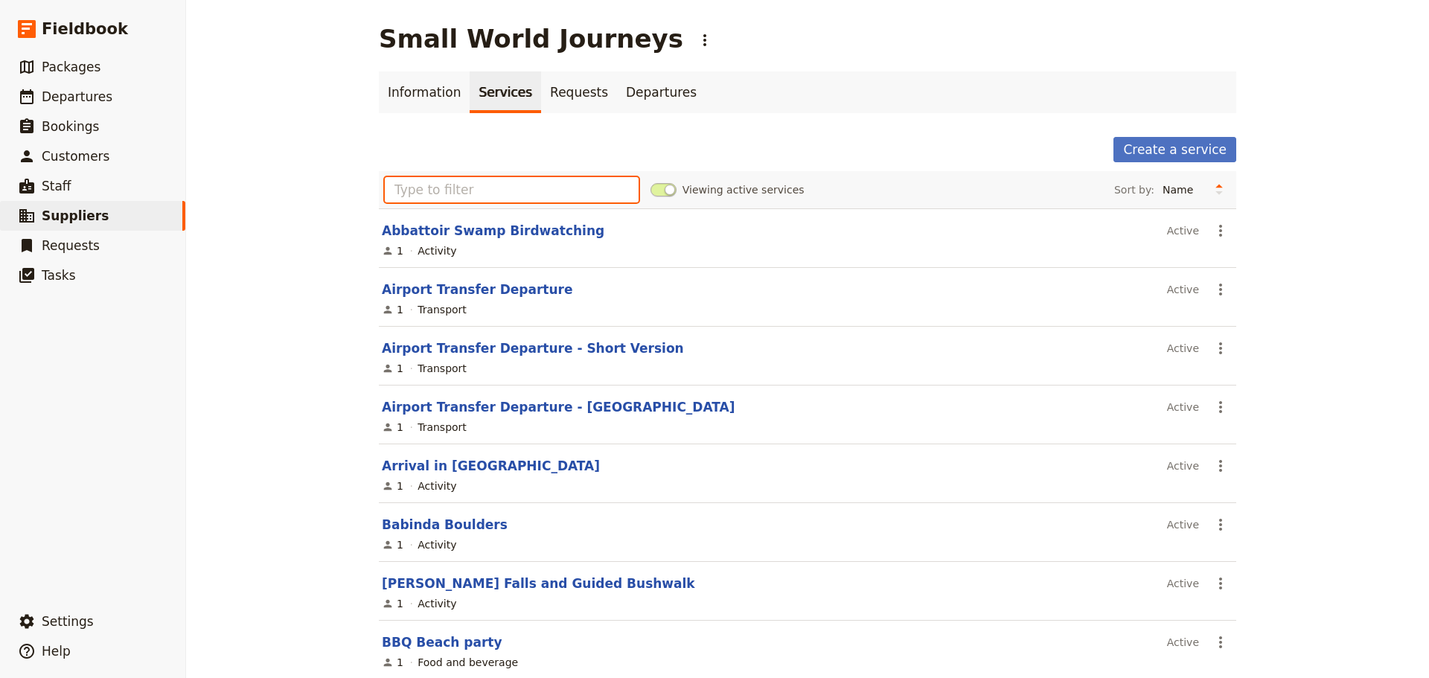
click at [493, 193] on input "text" at bounding box center [512, 189] width 254 height 25
click at [512, 286] on link "Airport Transfer Departure" at bounding box center [477, 289] width 191 height 15
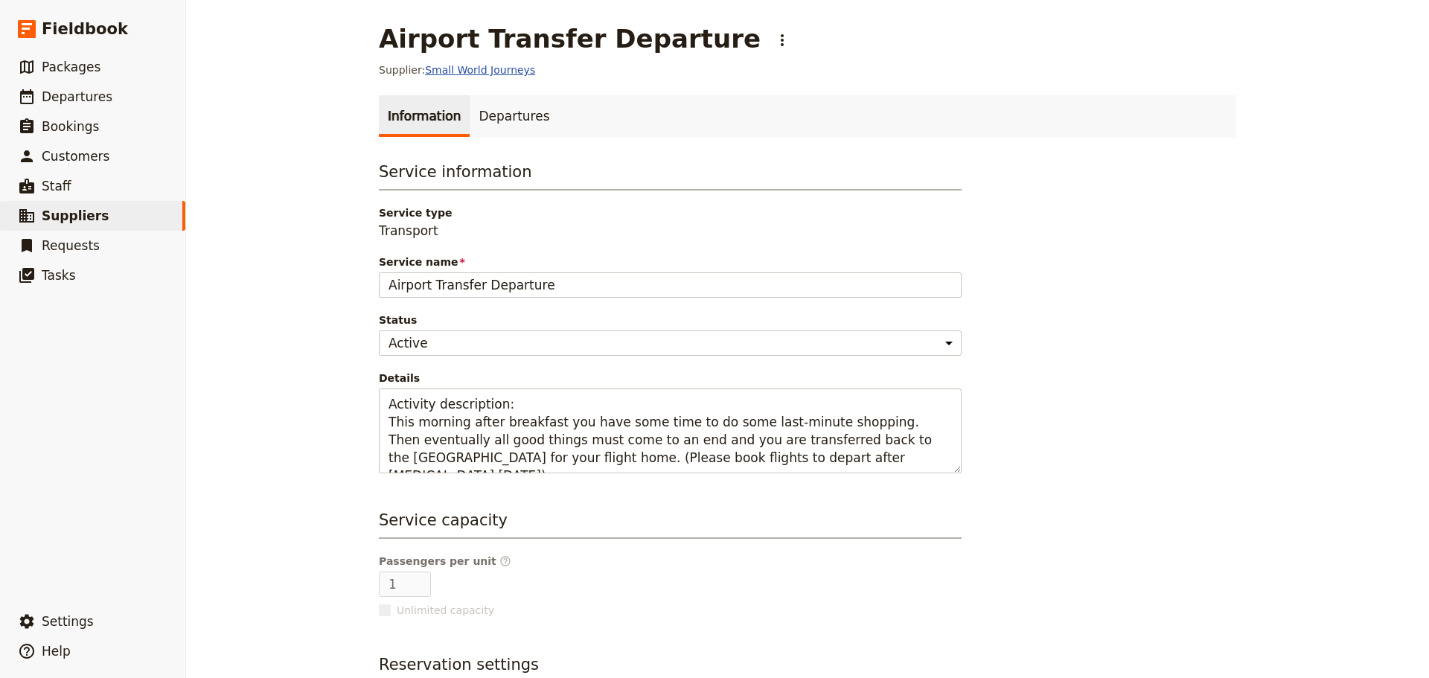
click at [491, 68] on link "Small World Journeys" at bounding box center [480, 70] width 110 height 12
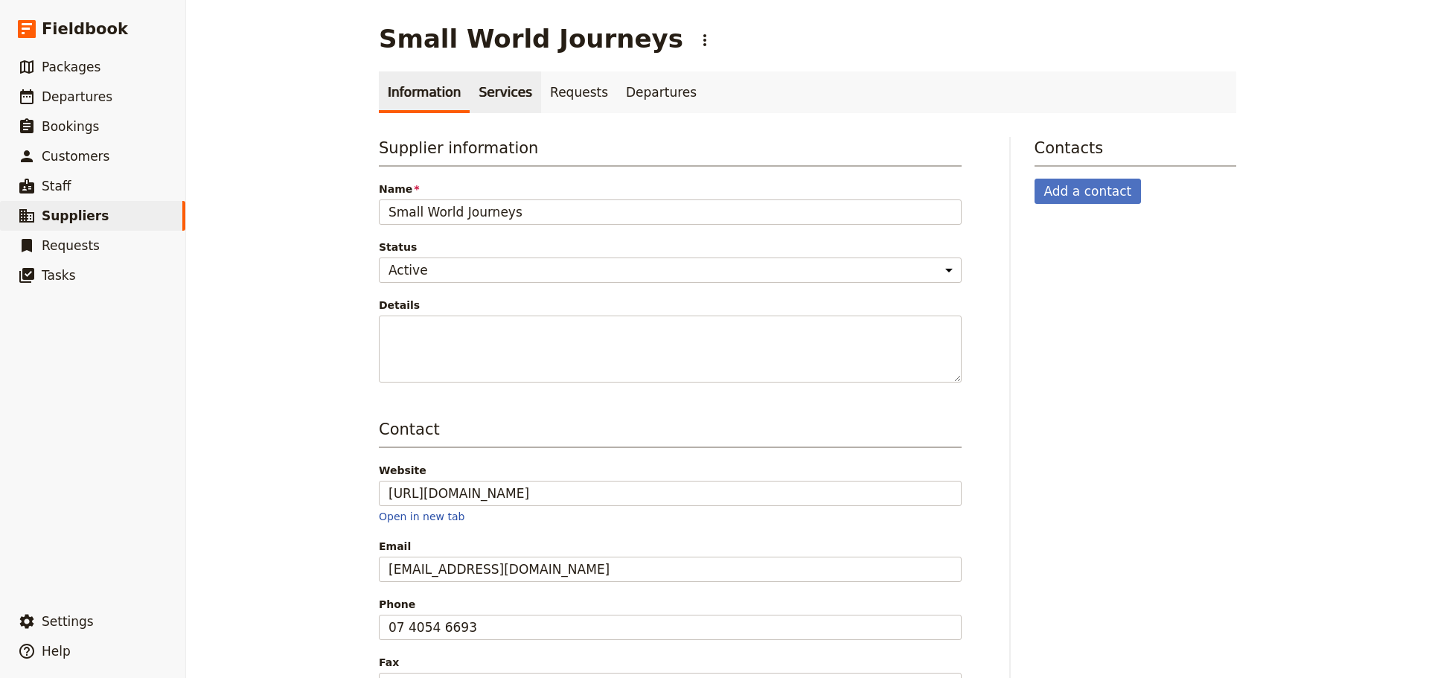
click at [482, 94] on link "Services" at bounding box center [505, 92] width 71 height 42
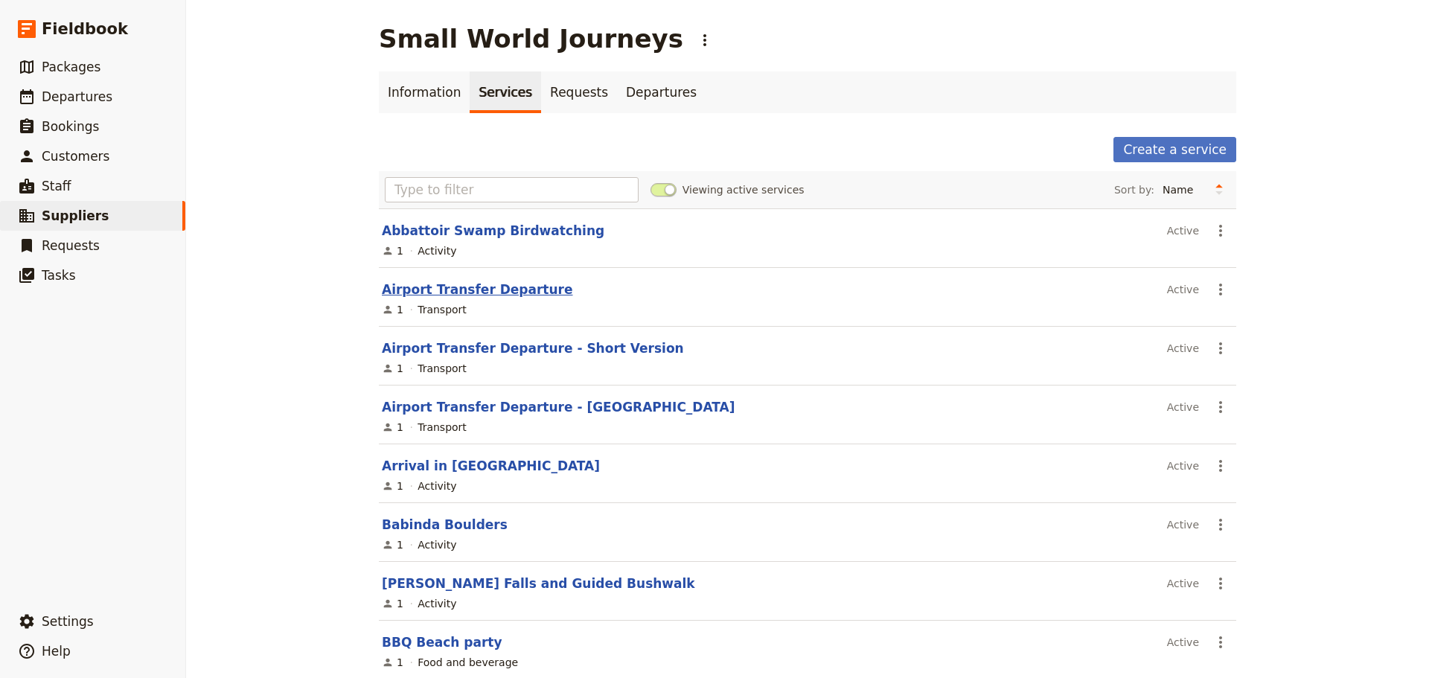
click at [443, 287] on link "Airport Transfer Departure" at bounding box center [477, 289] width 191 height 15
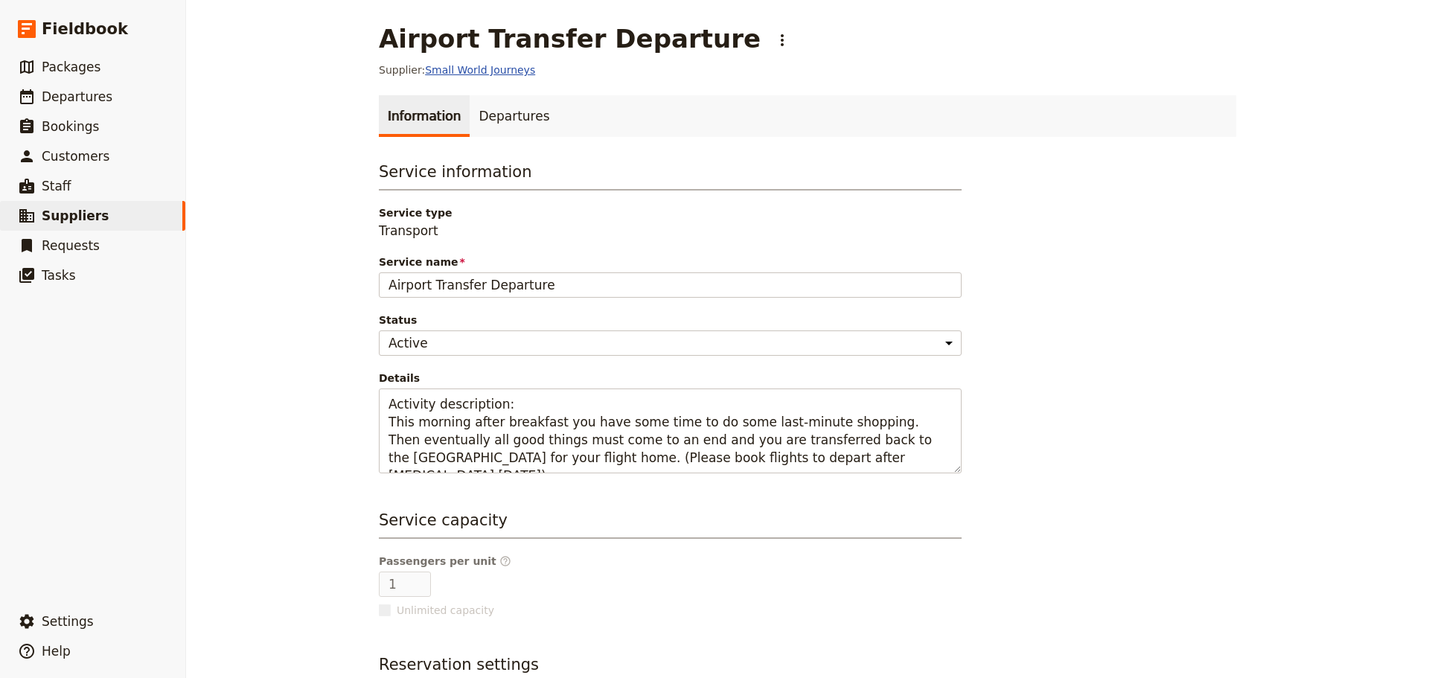
click at [486, 66] on link "Small World Journeys" at bounding box center [480, 70] width 110 height 12
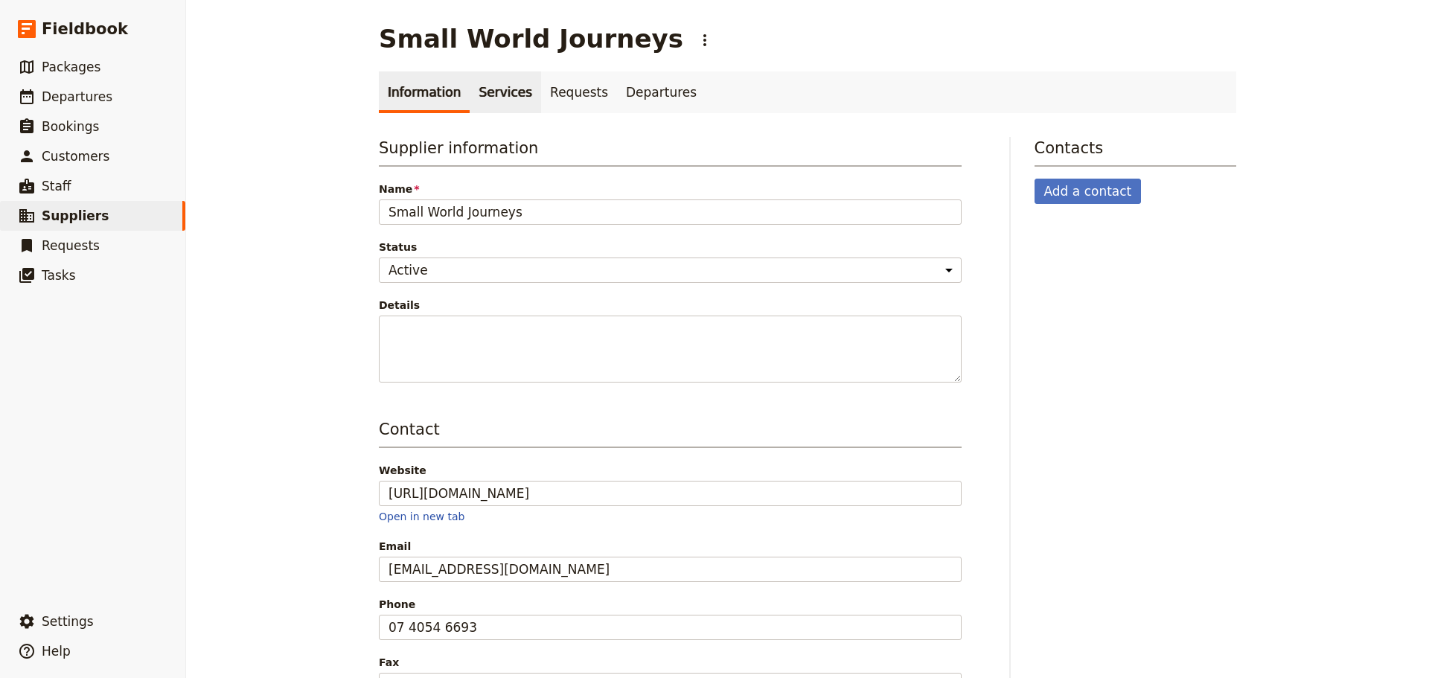
click at [484, 80] on link "Services" at bounding box center [505, 92] width 71 height 42
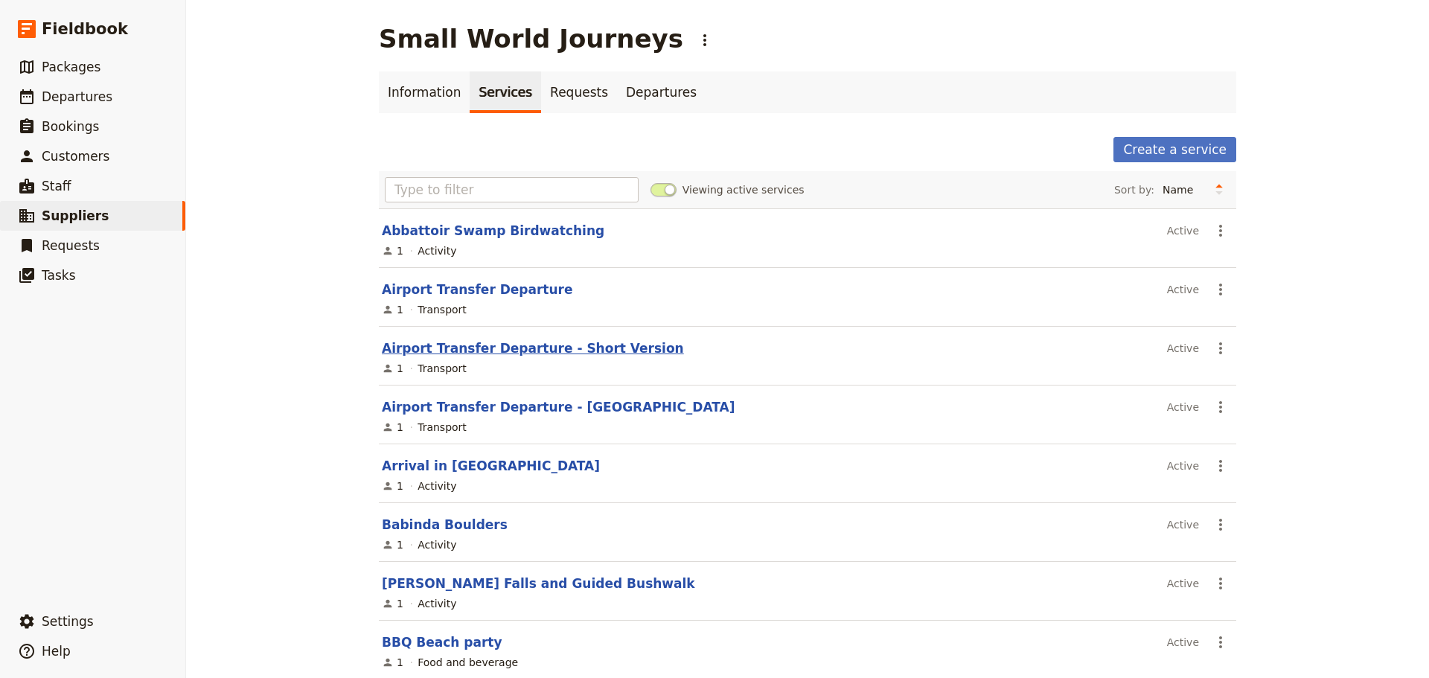
click at [578, 348] on link "Airport Transfer Departure - Short Version" at bounding box center [533, 348] width 302 height 15
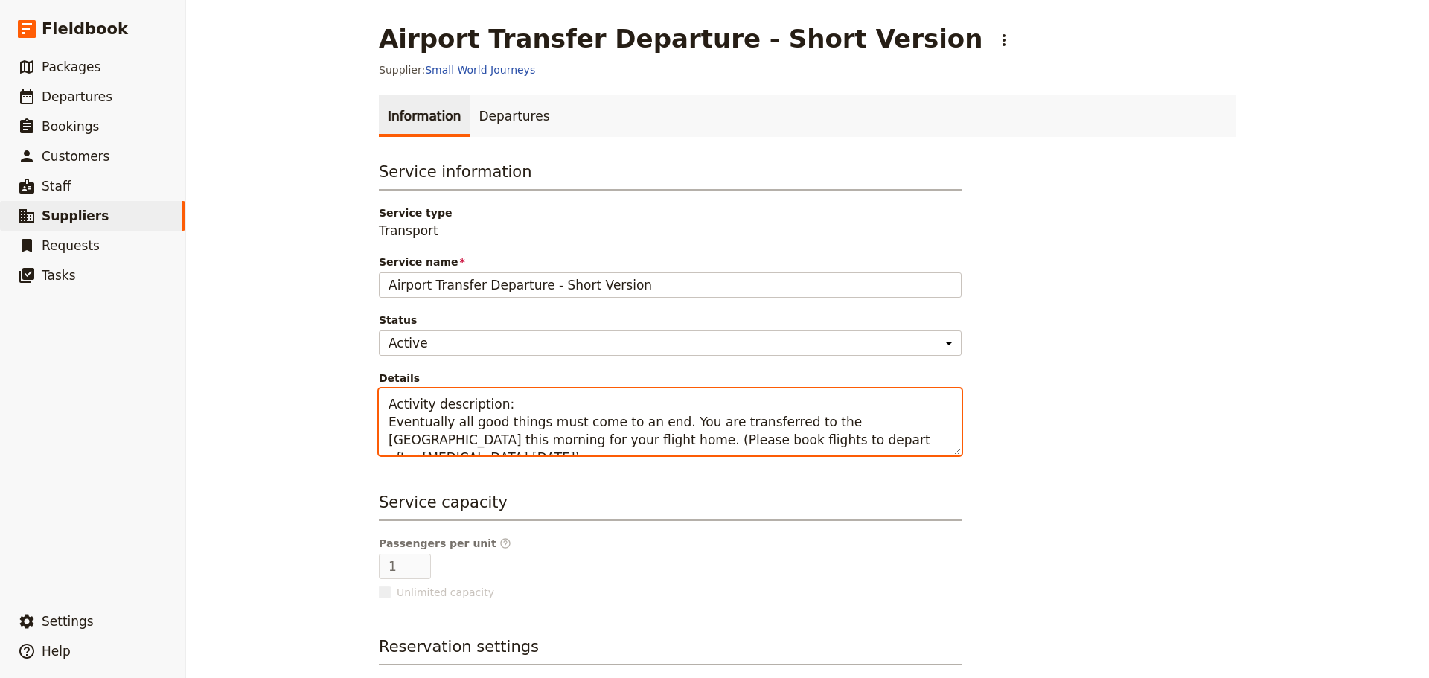
drag, startPoint x: 853, startPoint y: 445, endPoint x: 334, endPoint y: 416, distance: 520.5
click at [334, 416] on div "Airport Transfer Departure - Short Version ​ Supplier: Small World Journeys Inf…" at bounding box center [807, 339] width 1243 height 678
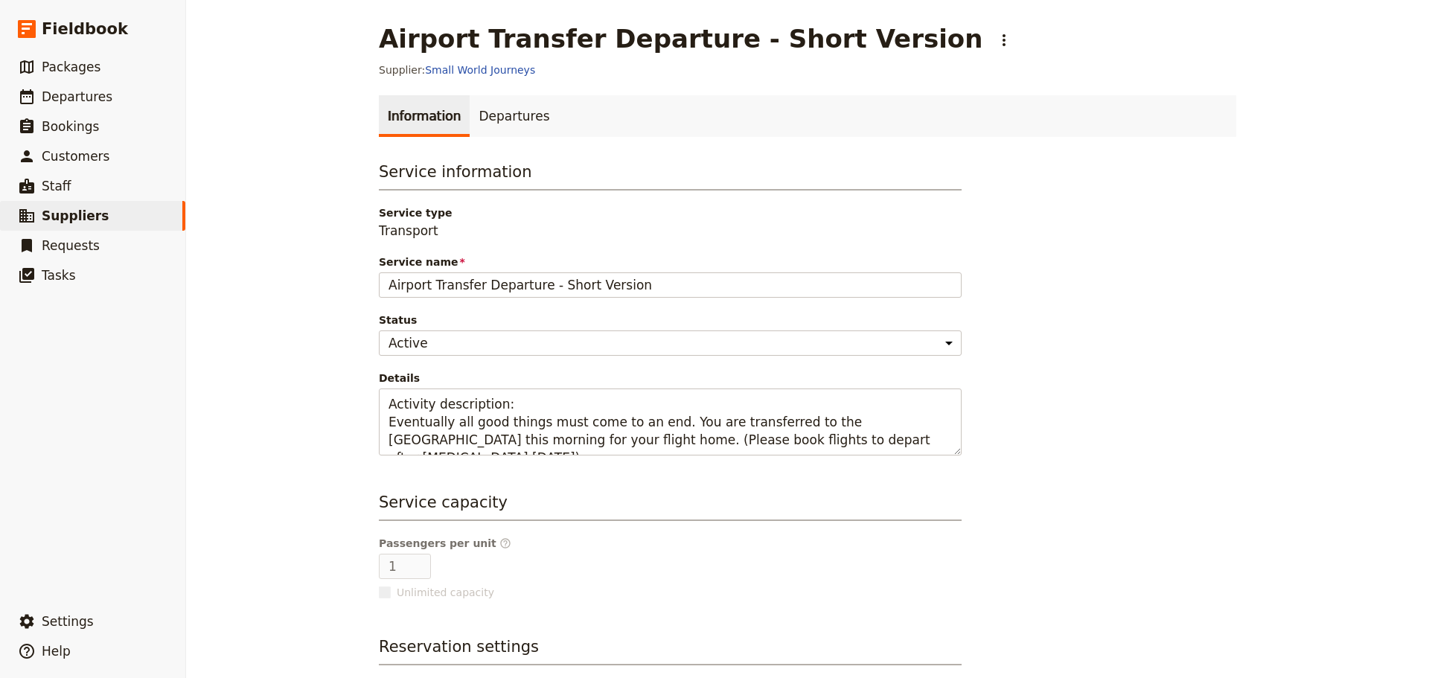
click at [596, 310] on div "Service information Service type Transport Service name Airport Transfer Depart…" at bounding box center [670, 308] width 583 height 295
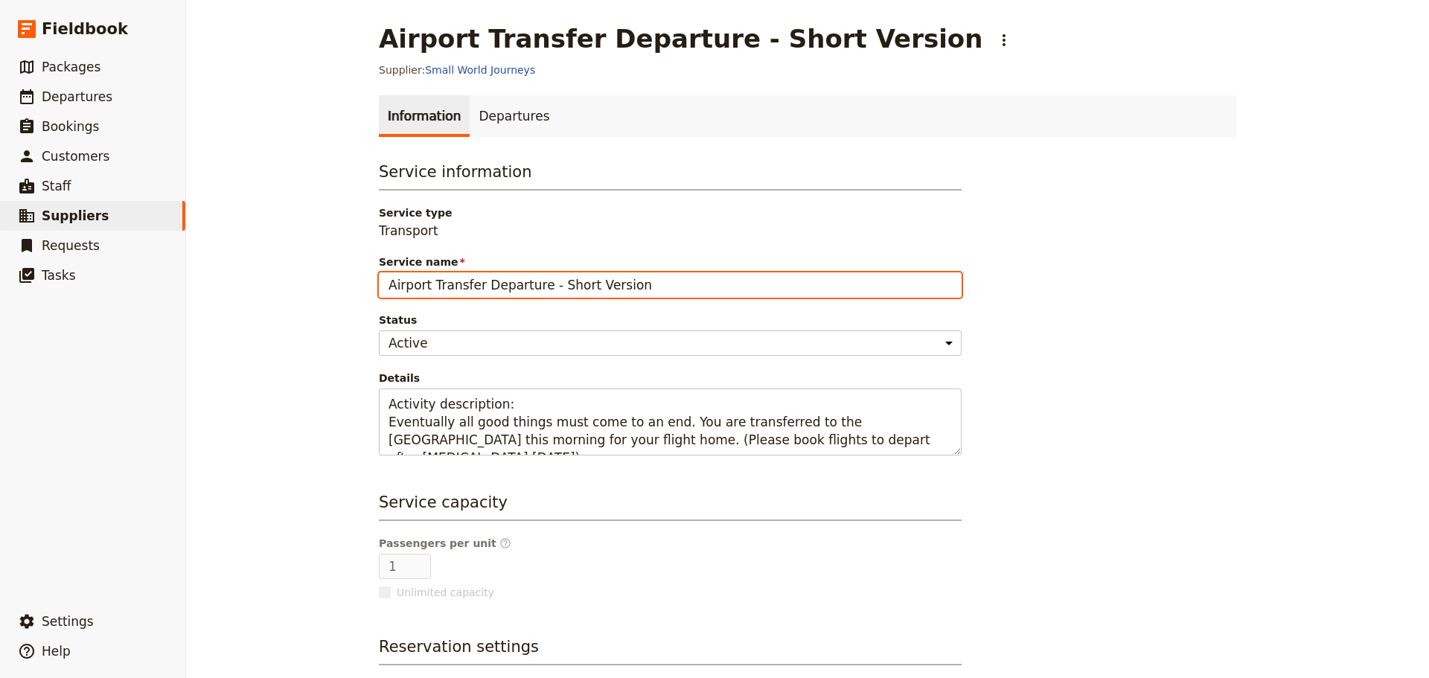
drag, startPoint x: 532, startPoint y: 283, endPoint x: 351, endPoint y: 284, distance: 181.7
click at [351, 284] on div "Airport Transfer Departure - Short Version ​ Supplier: Small World Journeys Inf…" at bounding box center [807, 339] width 1243 height 678
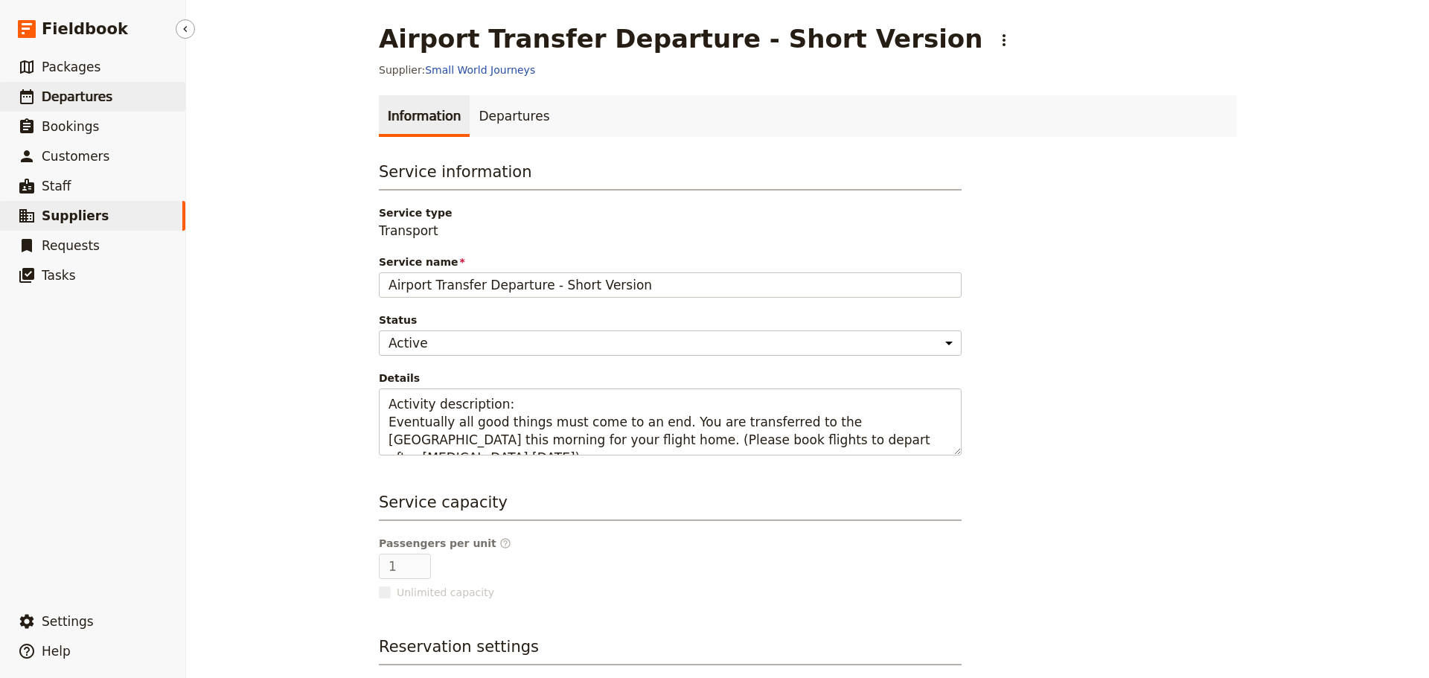
click at [104, 92] on link "​ Departures" at bounding box center [92, 97] width 185 height 30
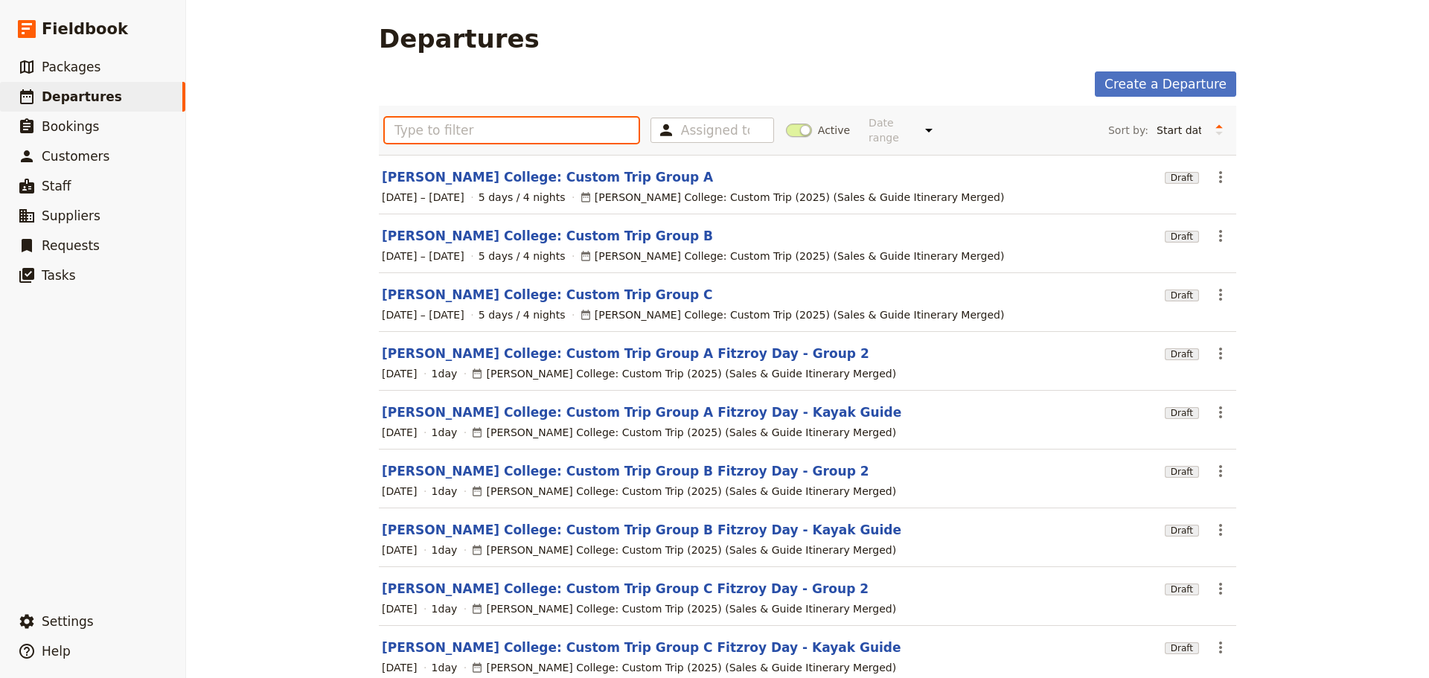
click at [491, 129] on input "text" at bounding box center [512, 130] width 254 height 25
click at [84, 67] on span "Packages" at bounding box center [71, 67] width 59 height 15
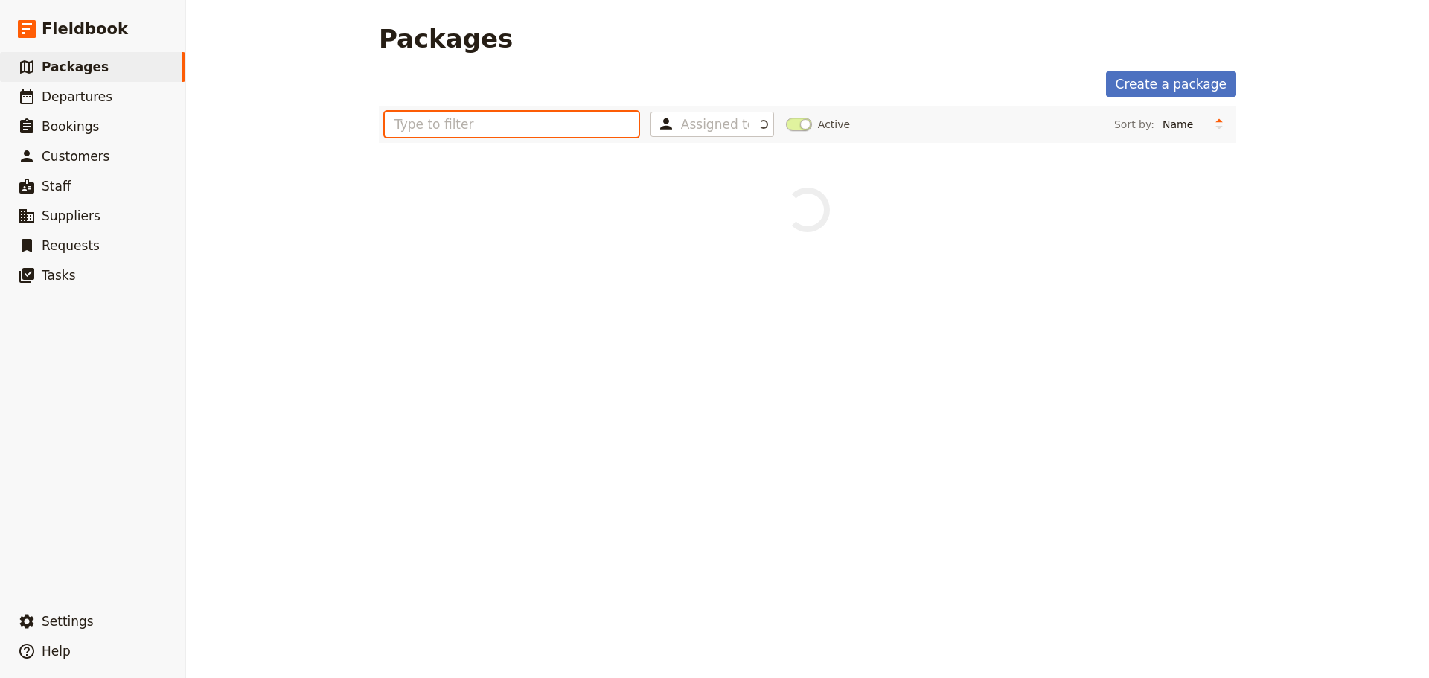
click at [475, 130] on input "text" at bounding box center [512, 124] width 254 height 25
type input "mornington"
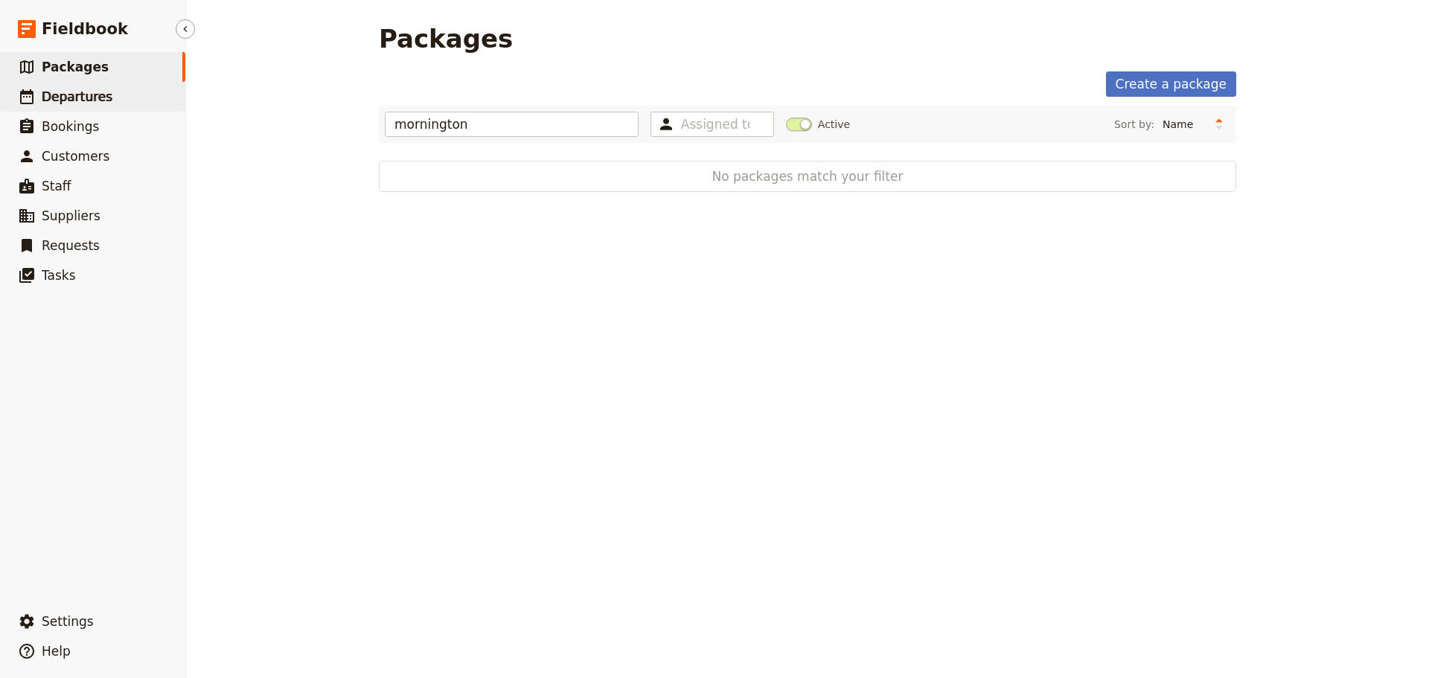
click at [51, 95] on span "Departures" at bounding box center [77, 96] width 71 height 15
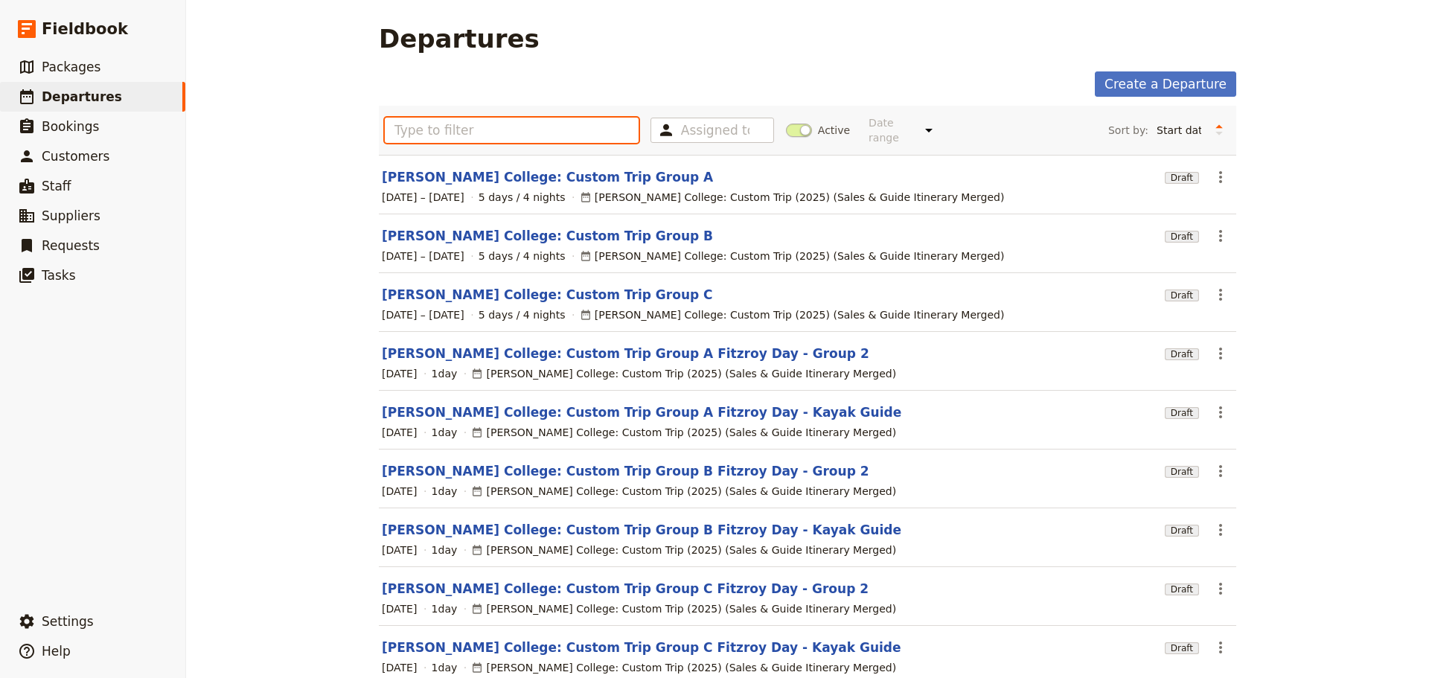
click at [474, 125] on input "text" at bounding box center [512, 130] width 254 height 25
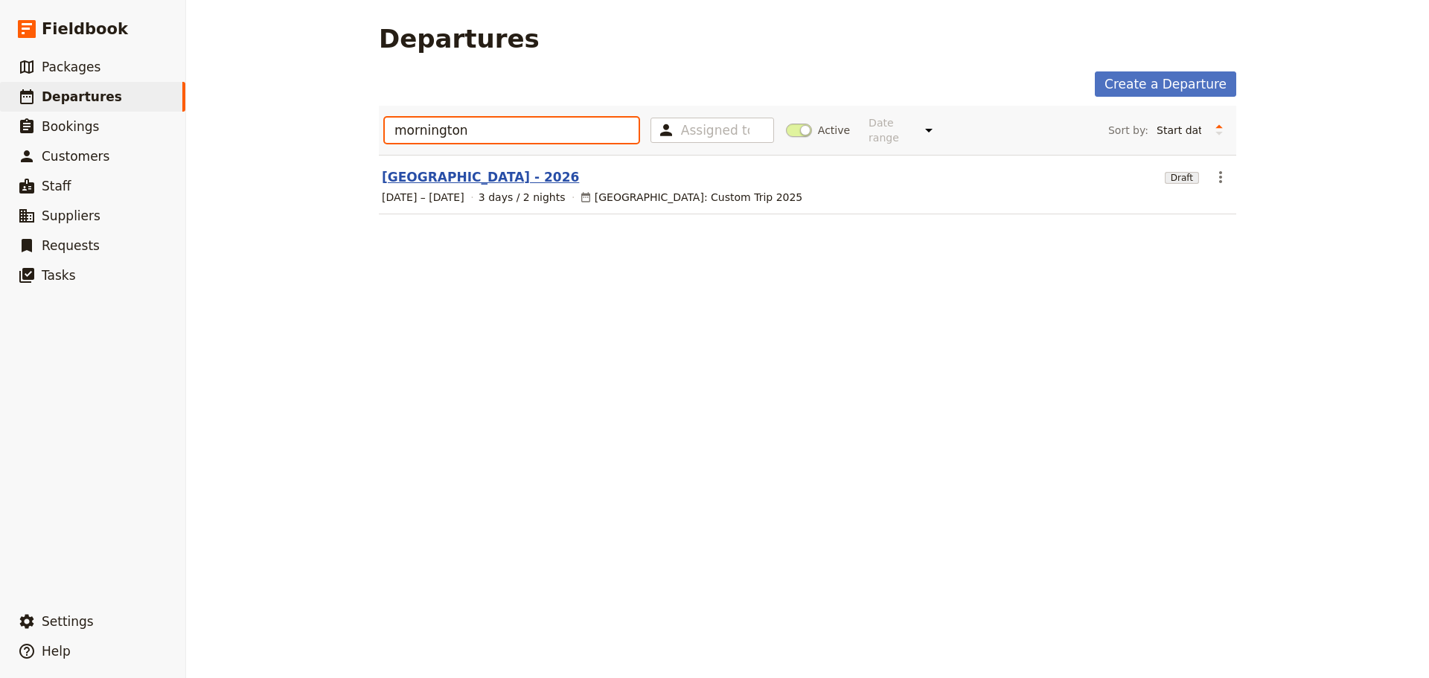
type input "mornington"
click at [489, 168] on link "[GEOGRAPHIC_DATA] - 2026" at bounding box center [480, 177] width 197 height 18
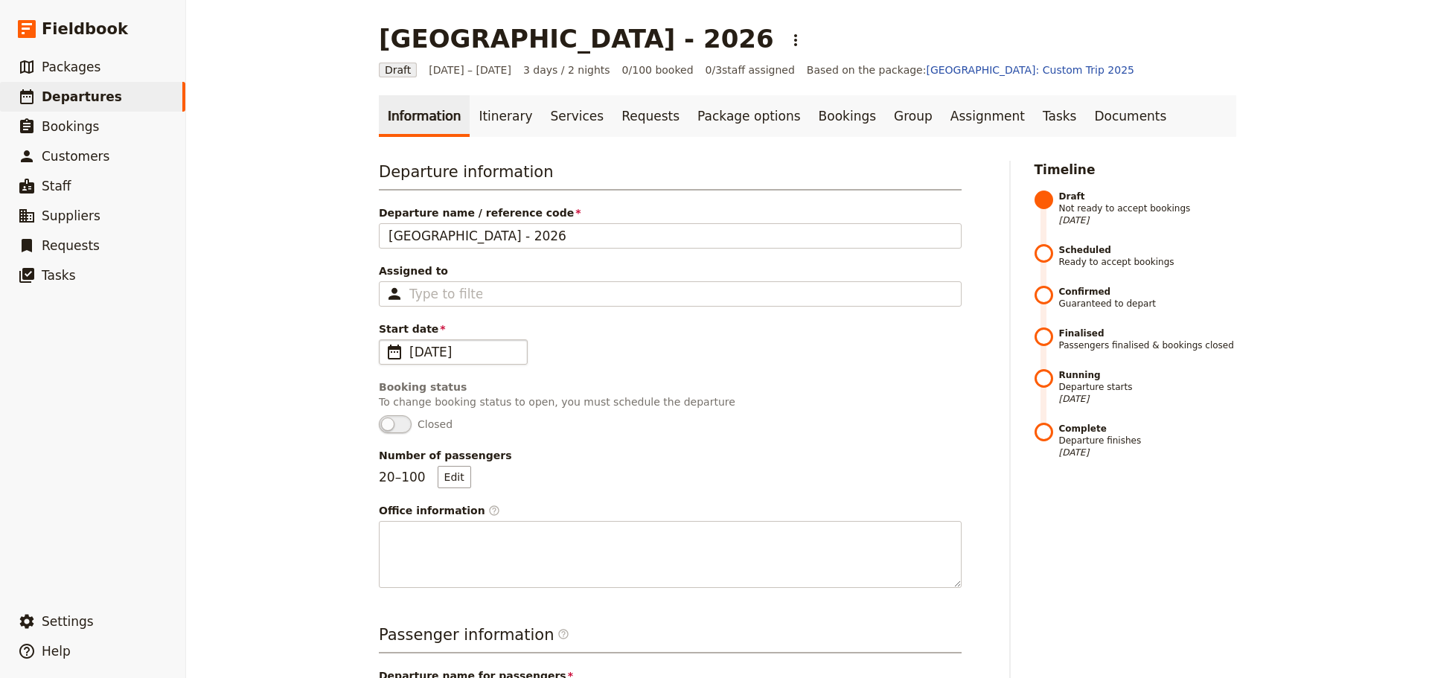
click at [488, 346] on span "[DATE]" at bounding box center [463, 352] width 109 height 18
click at [386, 340] on input "[DATE]" at bounding box center [385, 340] width 1 height 1
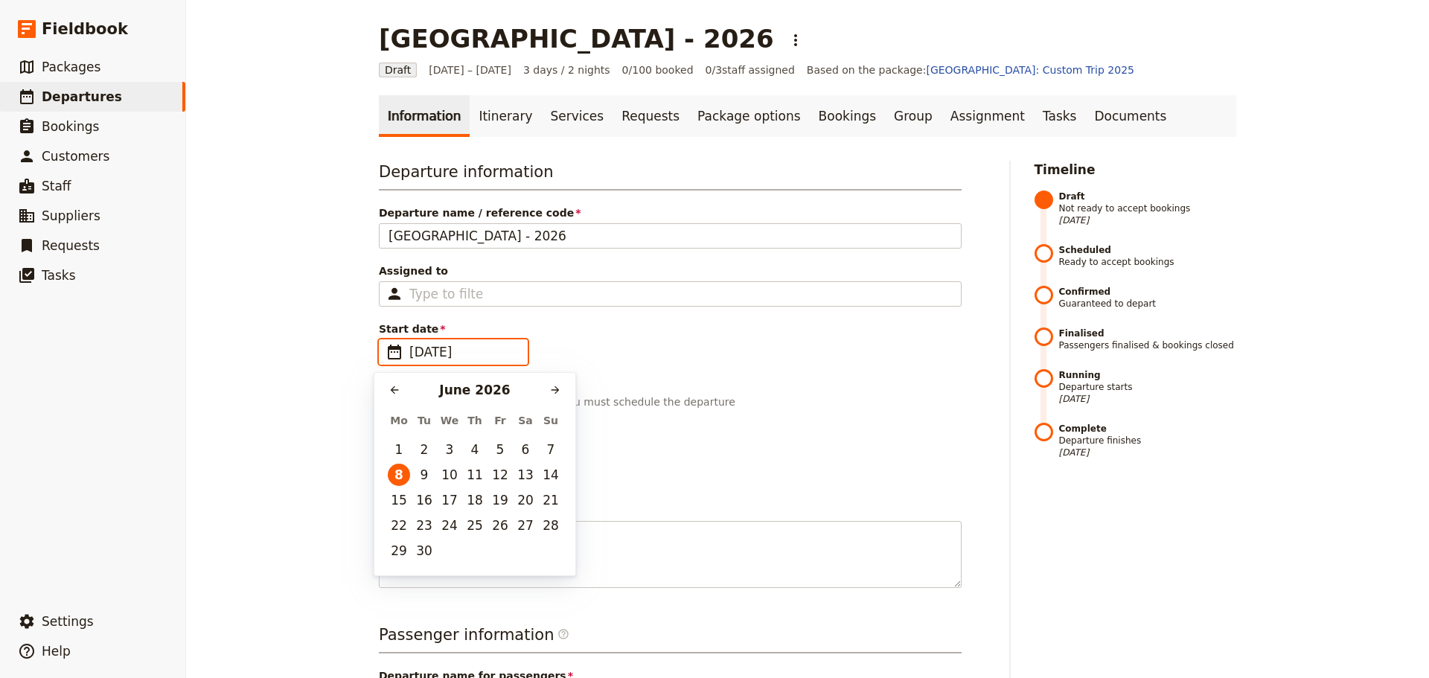
drag, startPoint x: 496, startPoint y: 355, endPoint x: 389, endPoint y: 351, distance: 106.5
click at [389, 351] on fieldset "​ [DATE]" at bounding box center [453, 352] width 149 height 25
type input "dd/06/2026"
click at [902, 364] on div "Start date ​ dd/06/2026" at bounding box center [670, 343] width 583 height 43
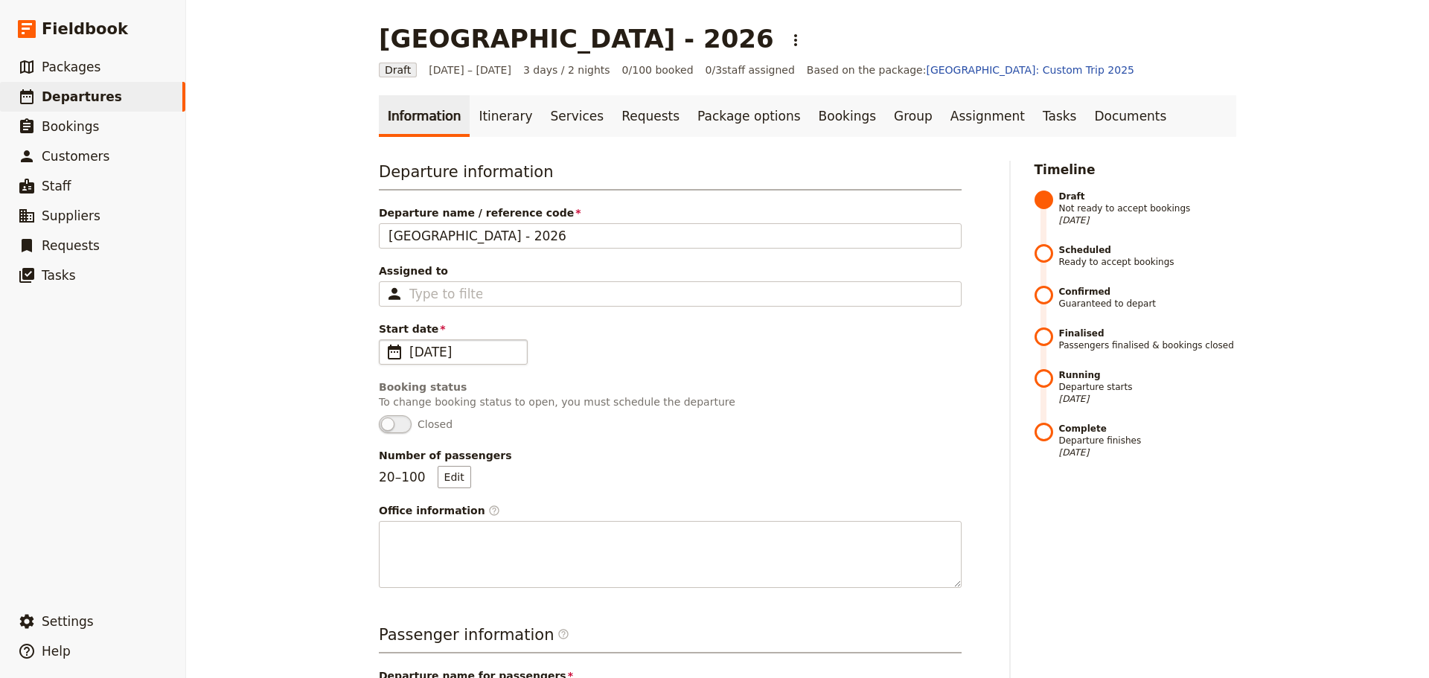
click at [426, 351] on span "[DATE]" at bounding box center [463, 352] width 109 height 18
click at [388, 425] on span at bounding box center [395, 424] width 33 height 18
click at [692, 345] on div "Start date ​ [DATE] dd/06/2026" at bounding box center [670, 343] width 583 height 43
click at [421, 349] on span "[DATE]" at bounding box center [463, 352] width 109 height 18
click at [861, 396] on p "To change booking status to open, you must schedule the departure" at bounding box center [670, 402] width 583 height 15
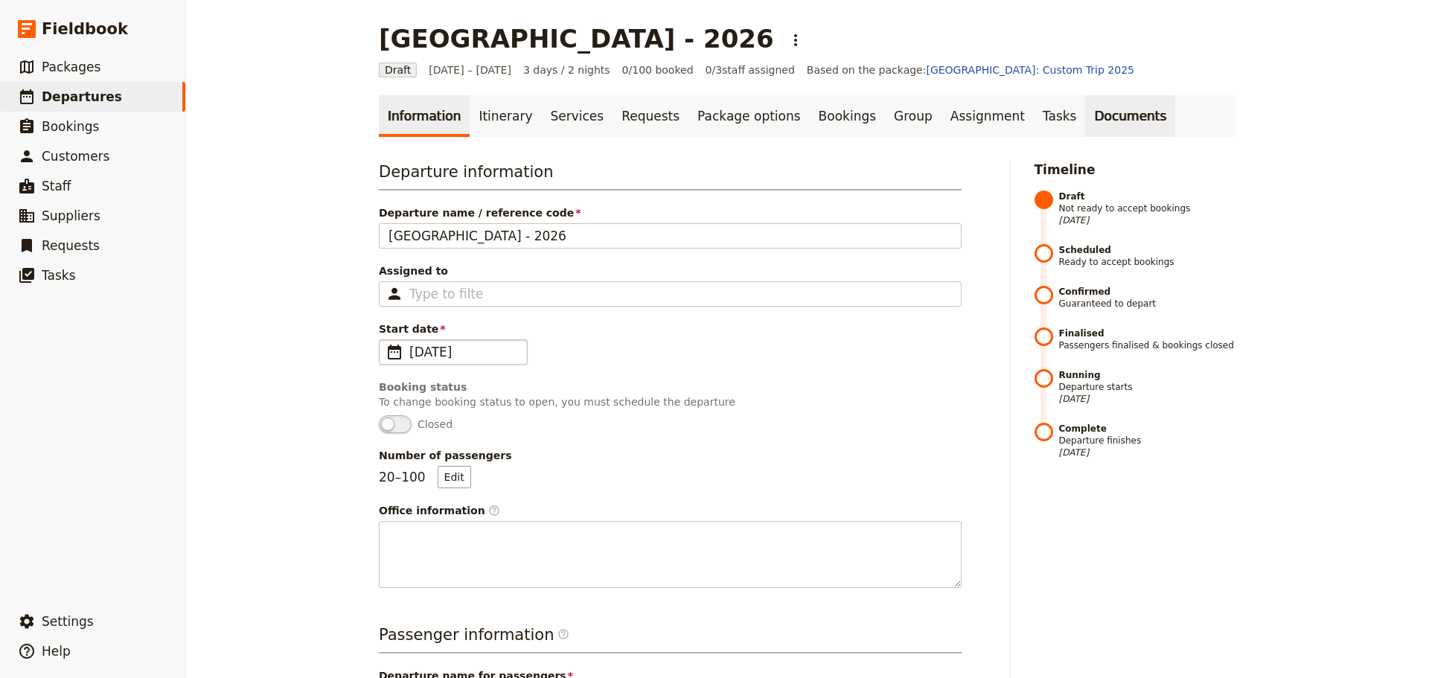
click at [1086, 116] on link "Documents" at bounding box center [1131, 116] width 90 height 42
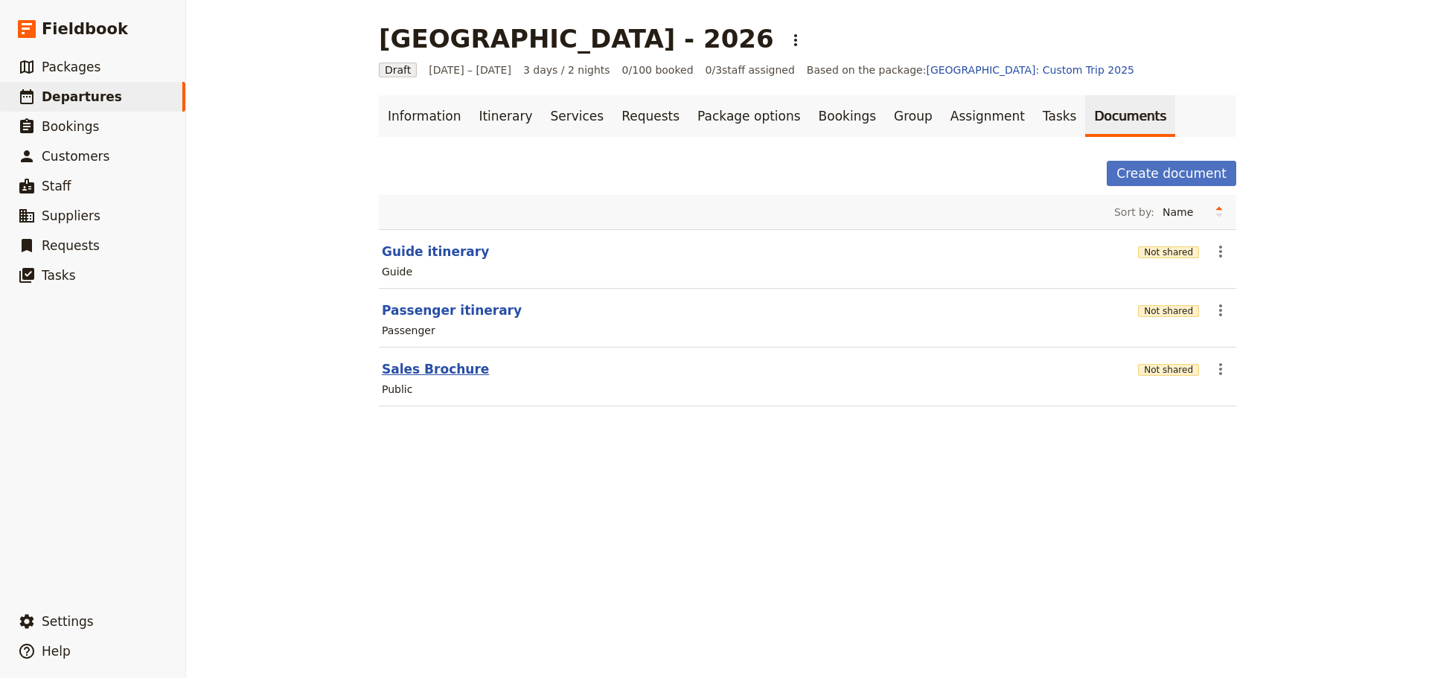
click at [451, 371] on button "Sales Brochure" at bounding box center [435, 369] width 107 height 18
select select "DEFAULT"
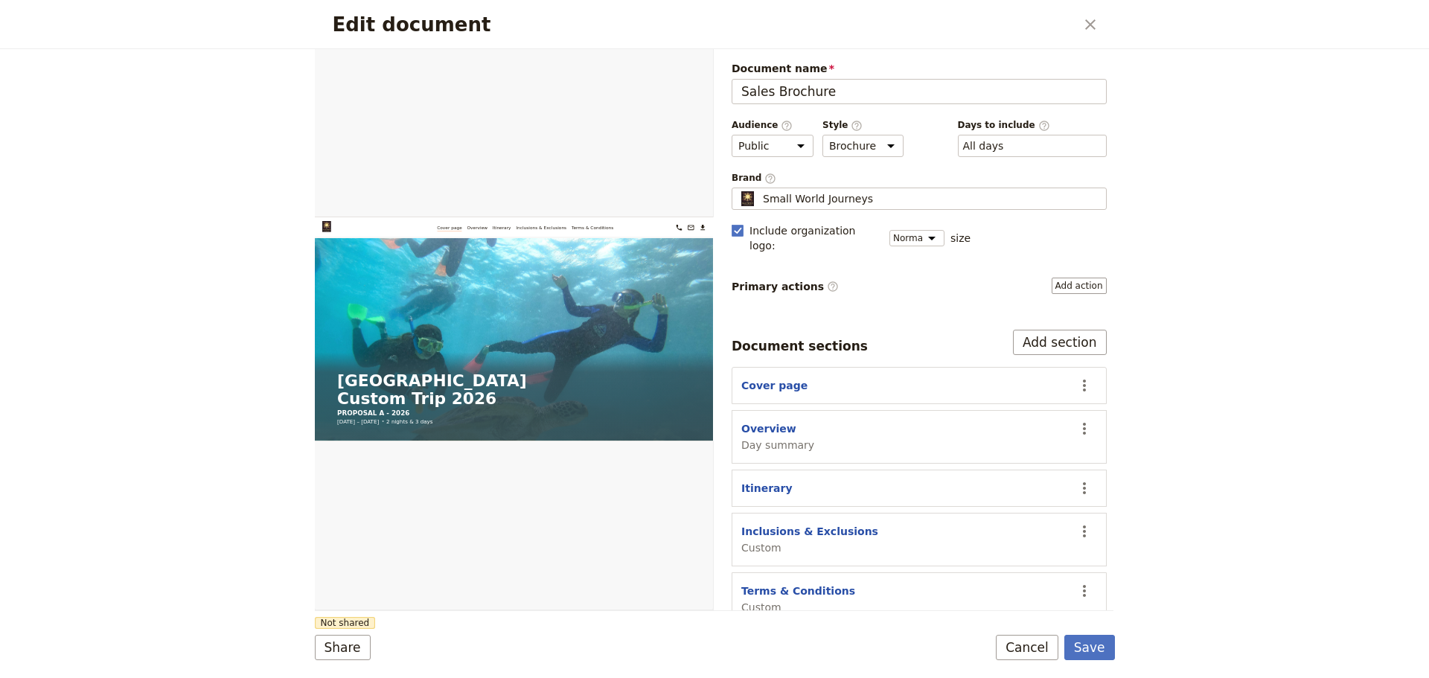
click at [828, 378] on div "Cover page" at bounding box center [904, 385] width 325 height 15
click at [1033, 646] on button "Cancel" at bounding box center [1027, 647] width 63 height 25
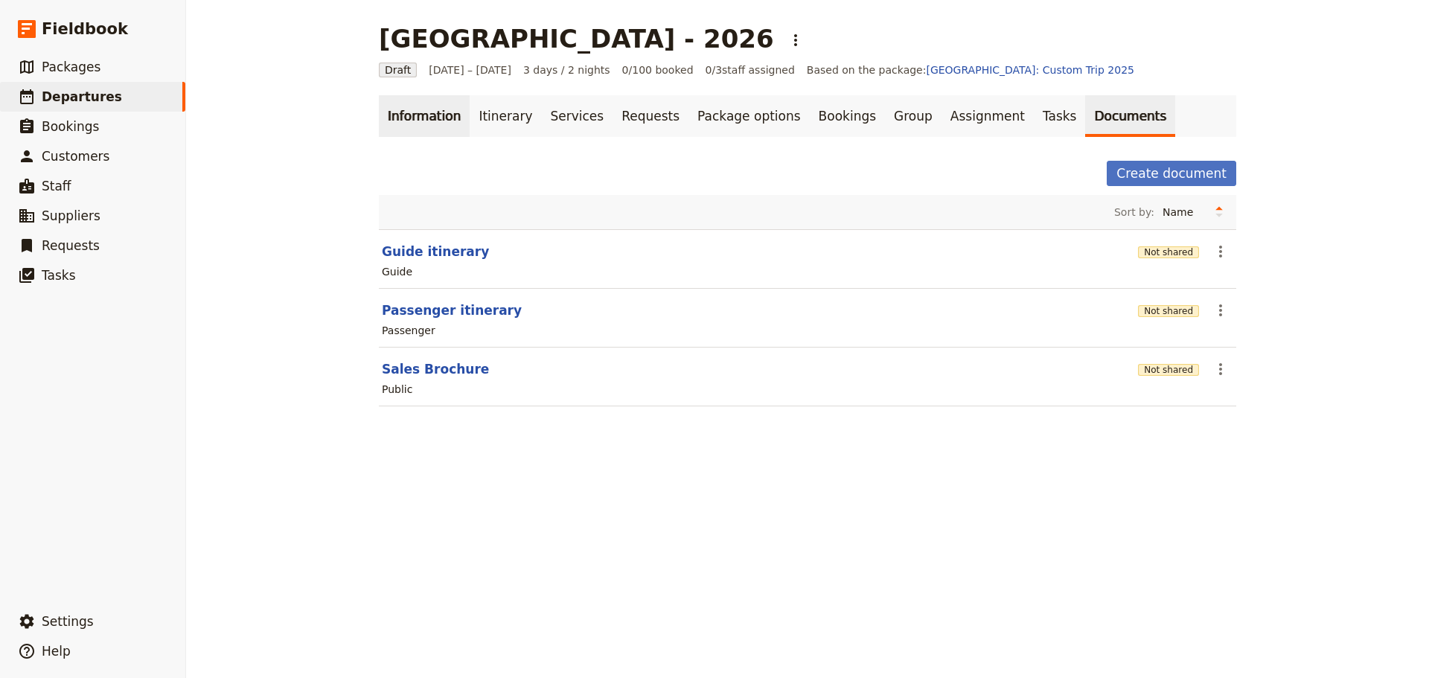
click at [437, 113] on link "Information" at bounding box center [424, 116] width 91 height 42
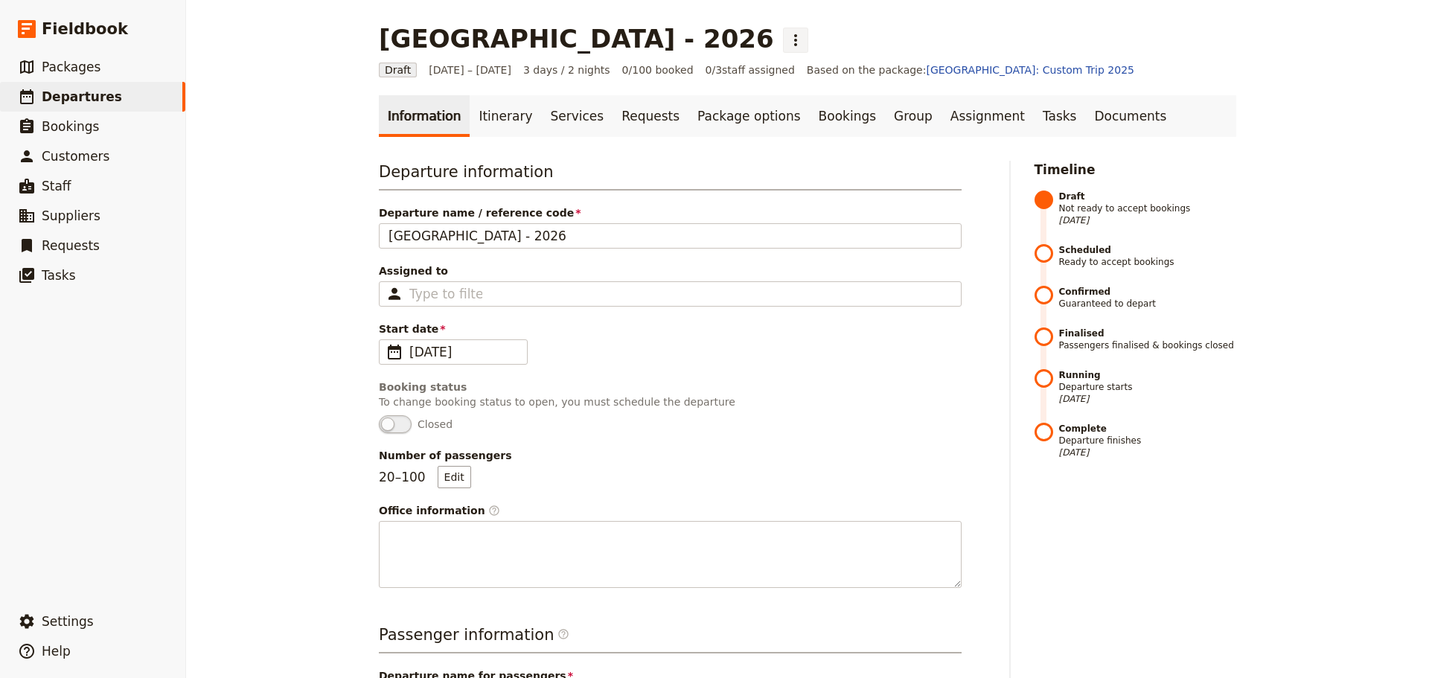
click at [809, 30] on button "​" at bounding box center [795, 40] width 25 height 25
click at [1212, 120] on ul "Information Itinerary Services Requests Package options Bookings Group Assignme…" at bounding box center [808, 116] width 858 height 42
click at [536, 289] on div "Type to filter" at bounding box center [670, 293] width 583 height 25
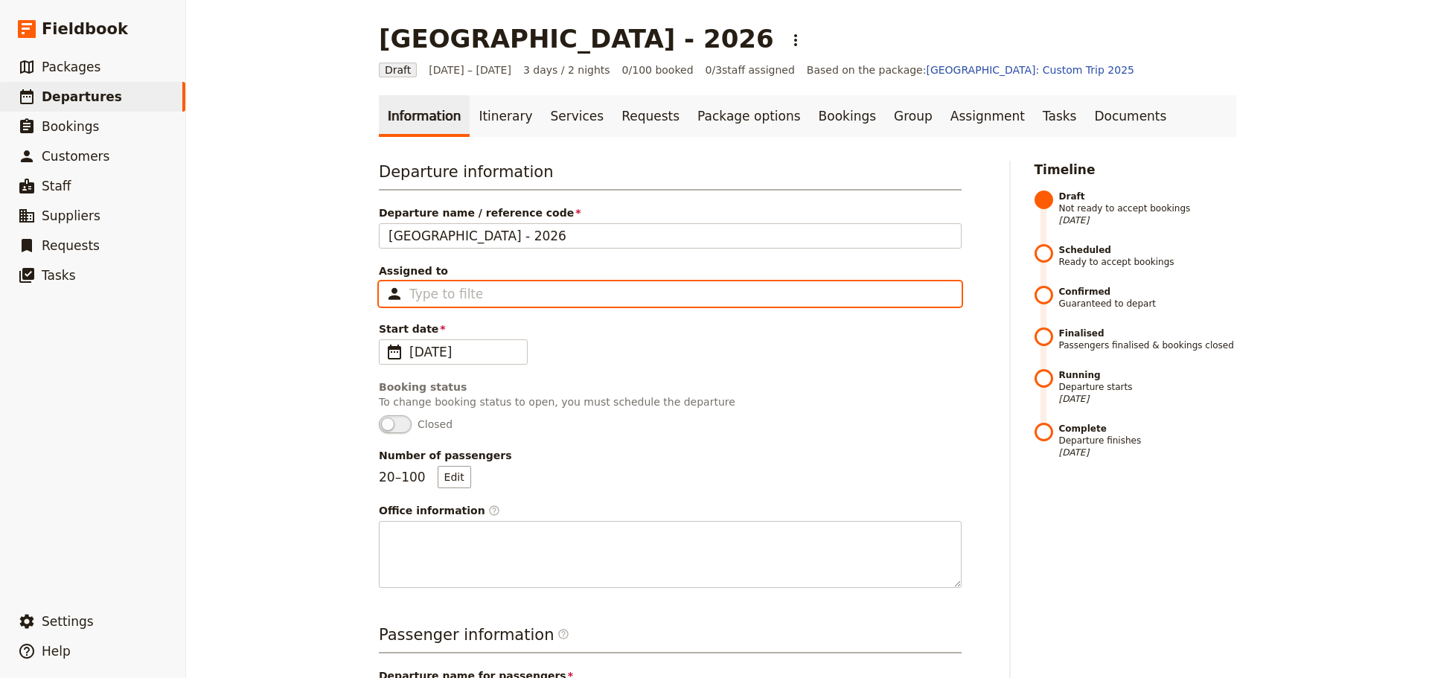
click at [482, 289] on input "Assigned to Type to filter" at bounding box center [445, 294] width 73 height 18
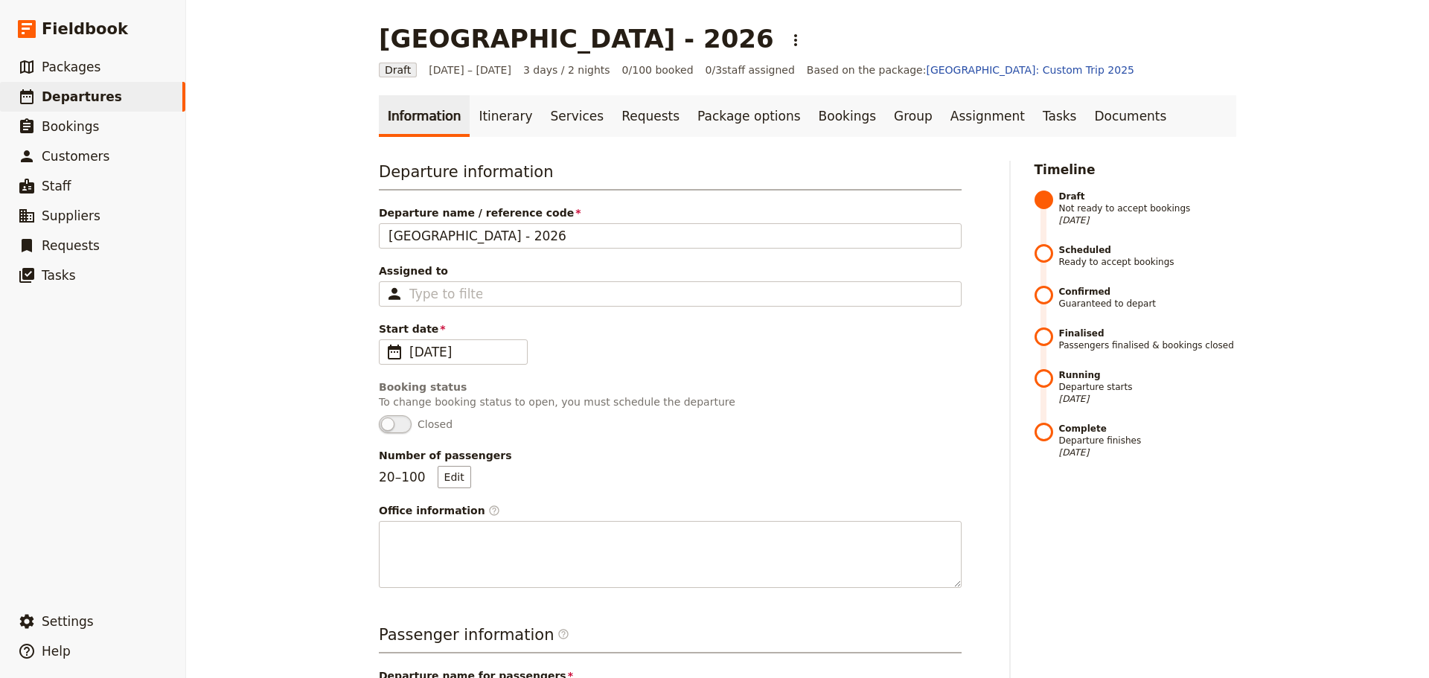
click at [782, 252] on div "Departure information Departure name / reference code [GEOGRAPHIC_DATA] - 2026 …" at bounding box center [670, 374] width 583 height 427
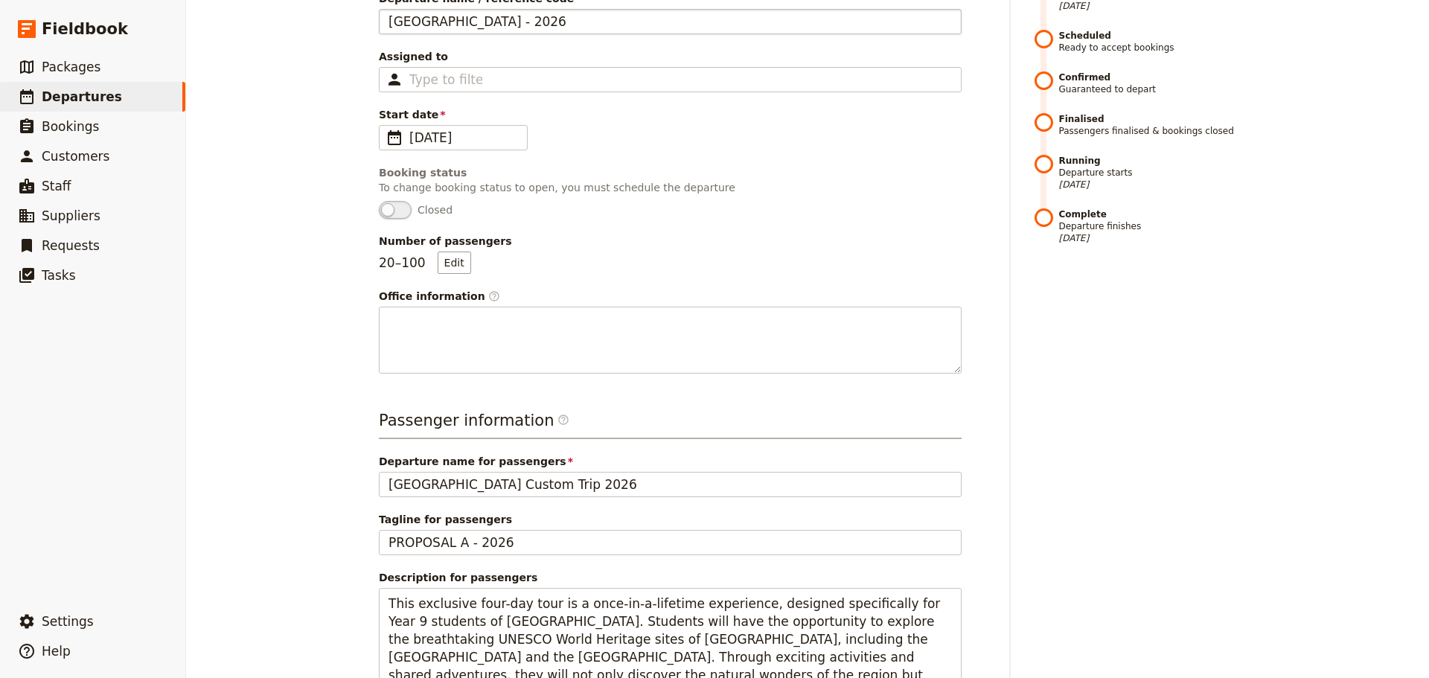
scroll to position [248, 0]
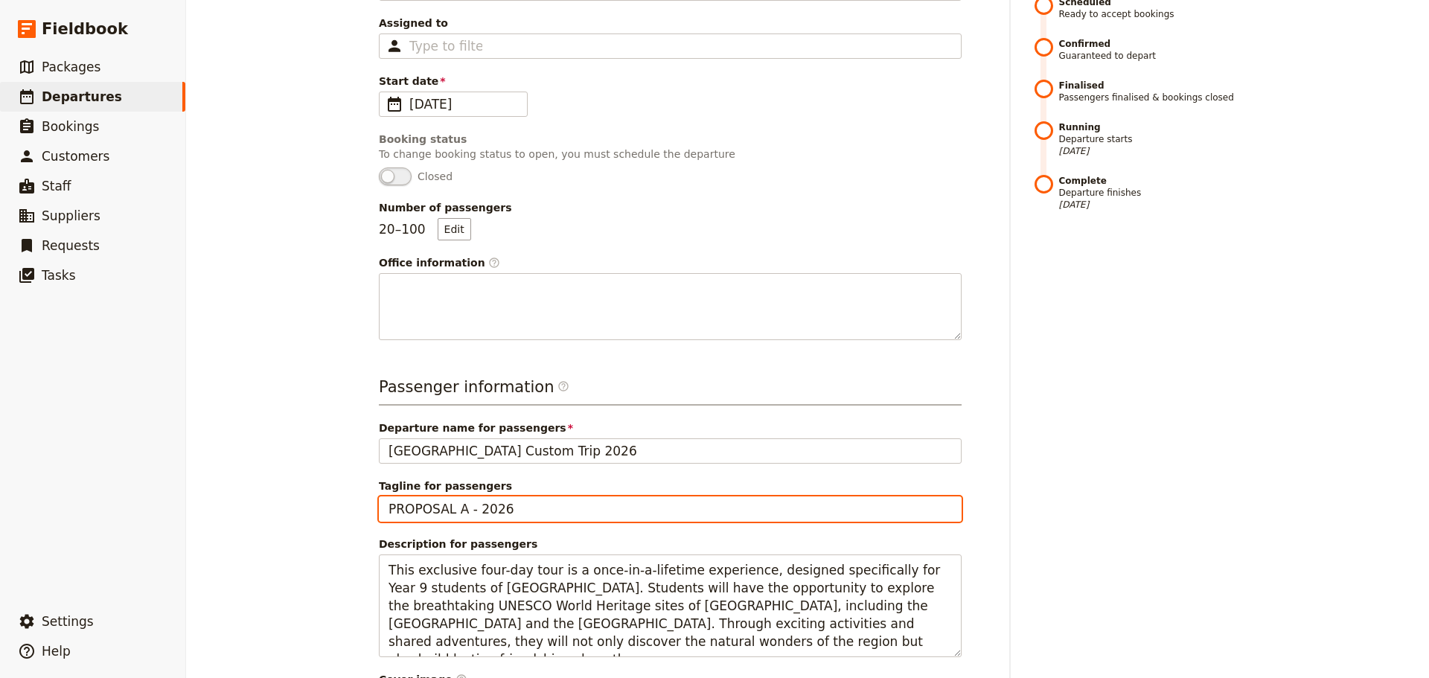
drag, startPoint x: 512, startPoint y: 507, endPoint x: 463, endPoint y: 509, distance: 49.2
click at [463, 509] on input "PROPOSAL A - 2026" at bounding box center [670, 509] width 583 height 25
type input "PROPOSAL A"
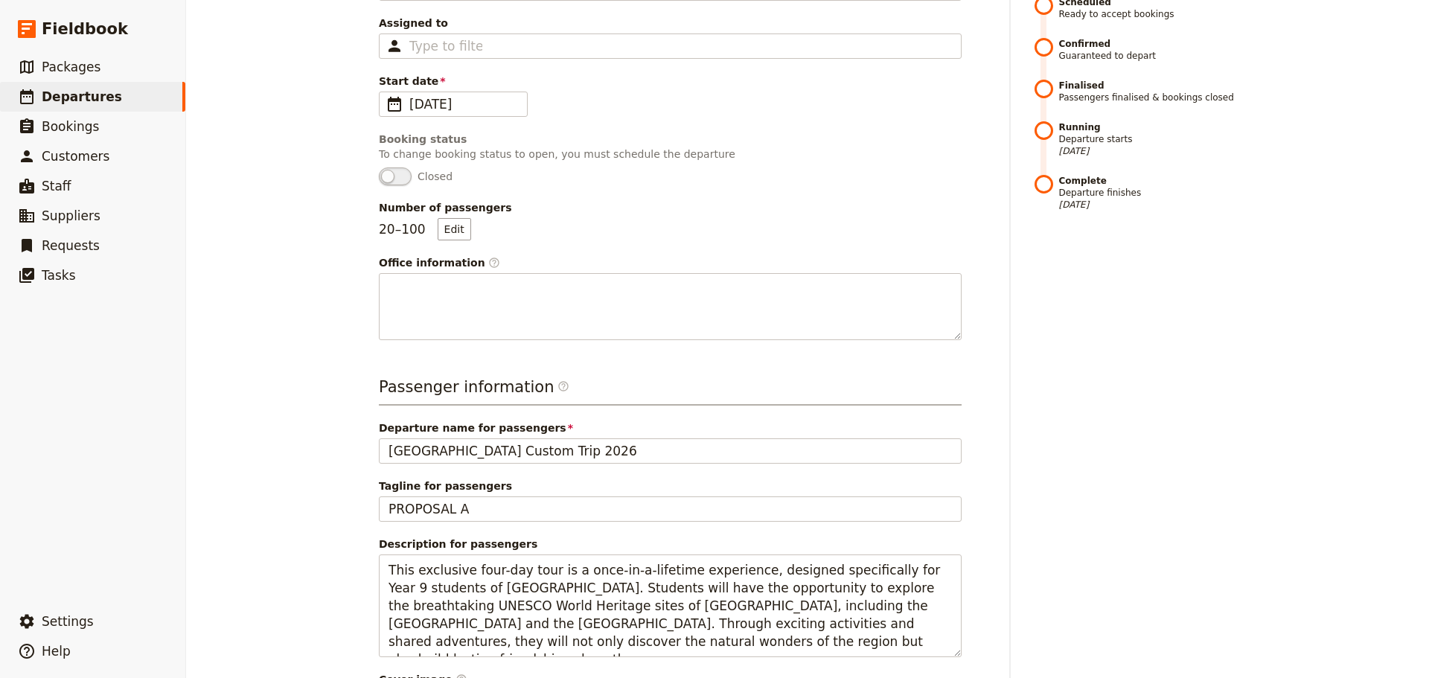
click at [1192, 394] on div "Timeline Draft Not ready to accept bookings [DATE] Scheduled Ready to accept bo…" at bounding box center [1136, 447] width 203 height 1069
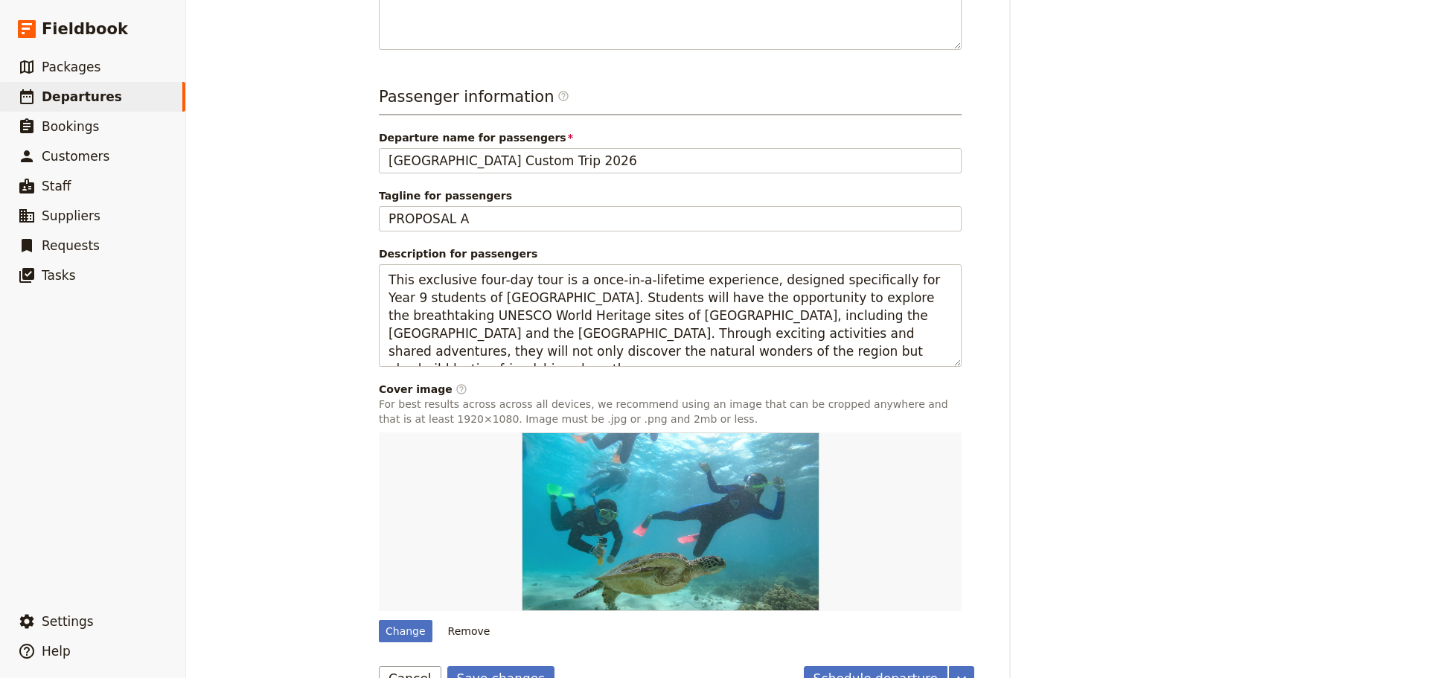
scroll to position [576, 0]
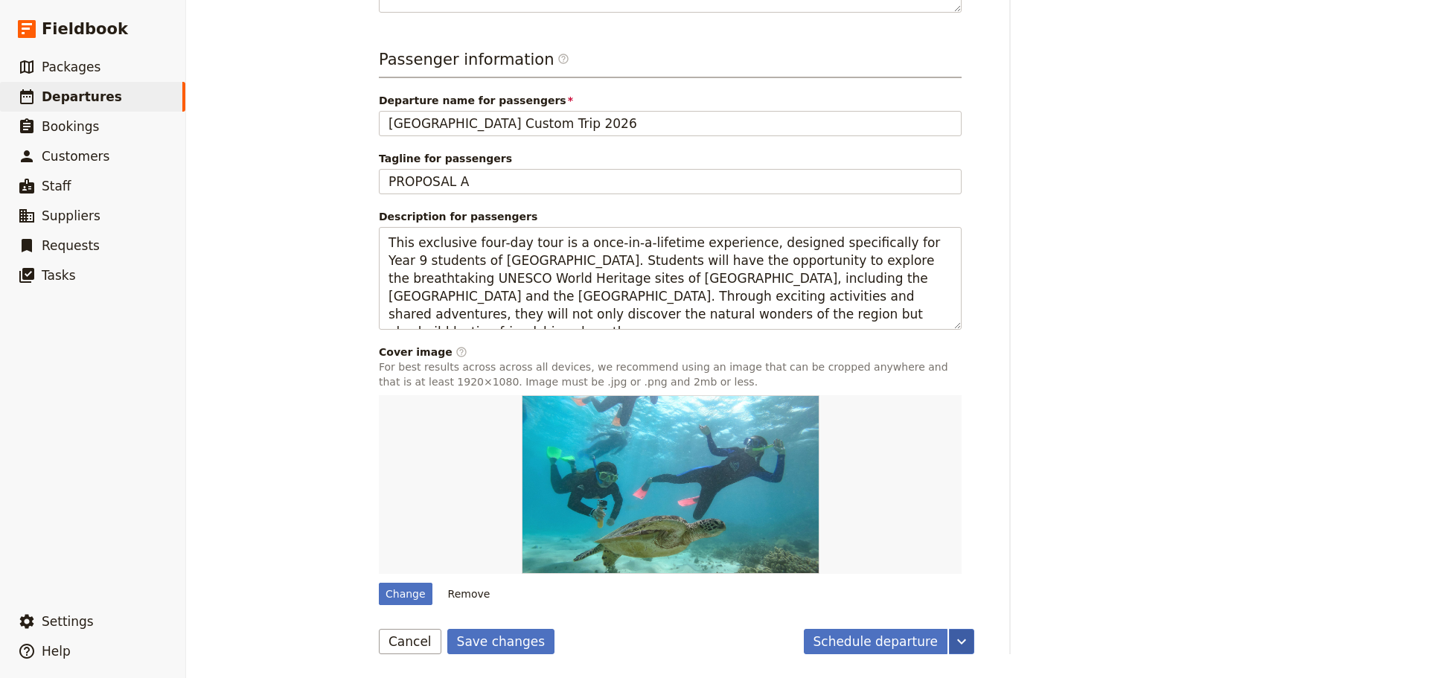
click at [963, 644] on icon "More actions" at bounding box center [962, 642] width 18 height 18
click at [1042, 619] on div "Timeline Draft Not ready to accept bookings [DATE] Scheduled Ready to accept bo…" at bounding box center [1136, 119] width 203 height 1069
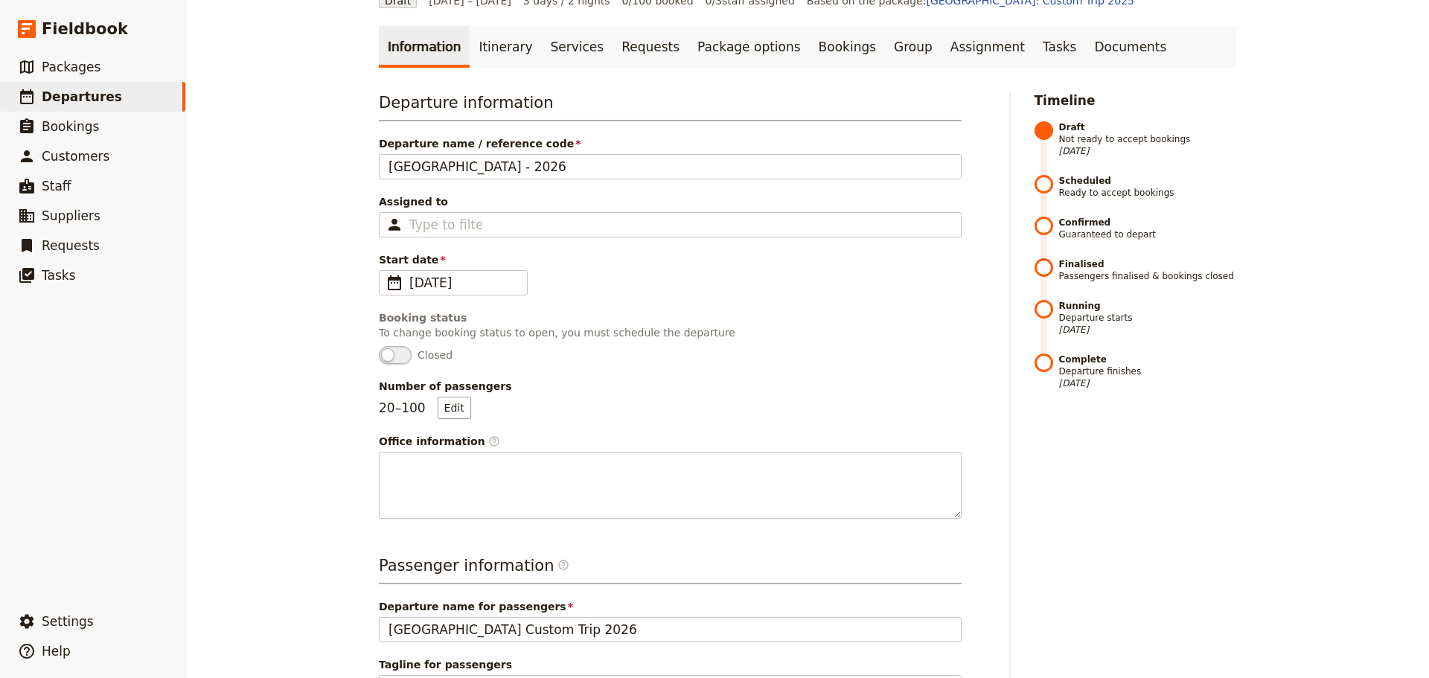
scroll to position [0, 0]
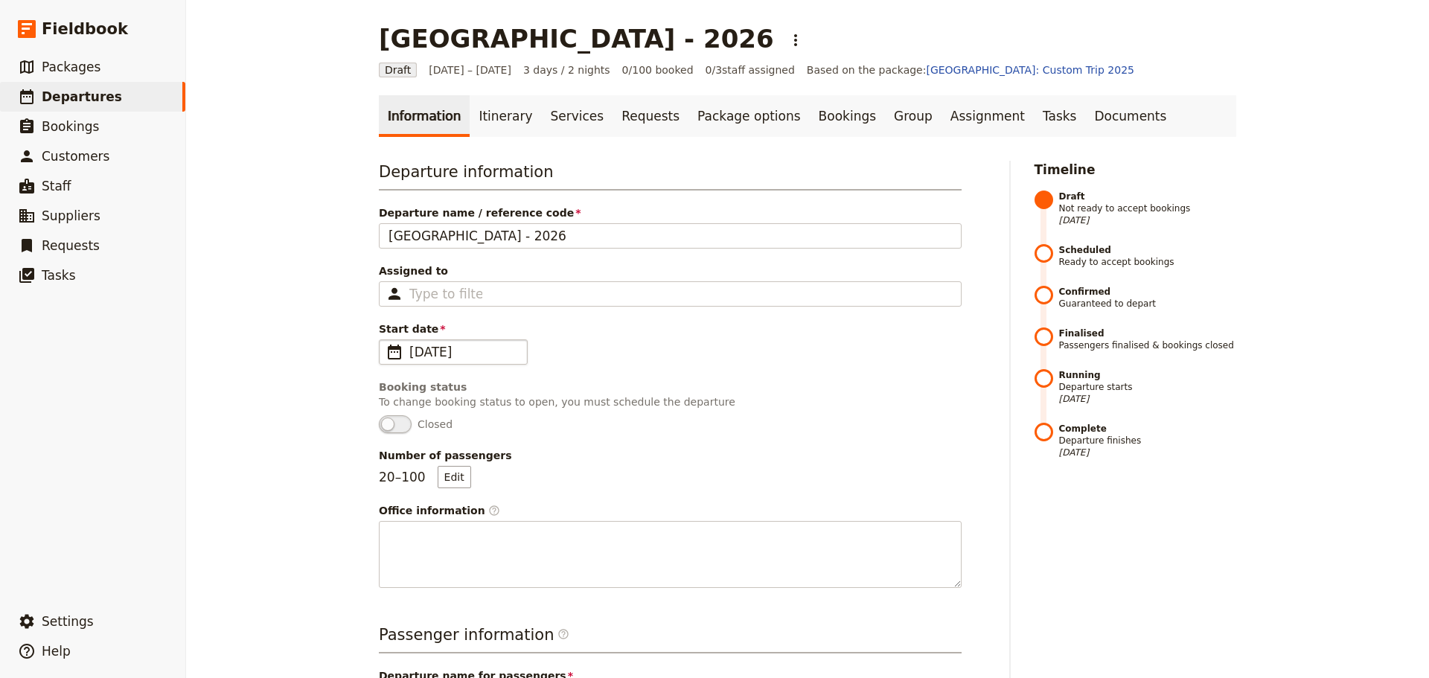
click at [395, 355] on span "​" at bounding box center [395, 352] width 18 height 18
click at [386, 340] on input "[DATE]" at bounding box center [385, 340] width 1 height 1
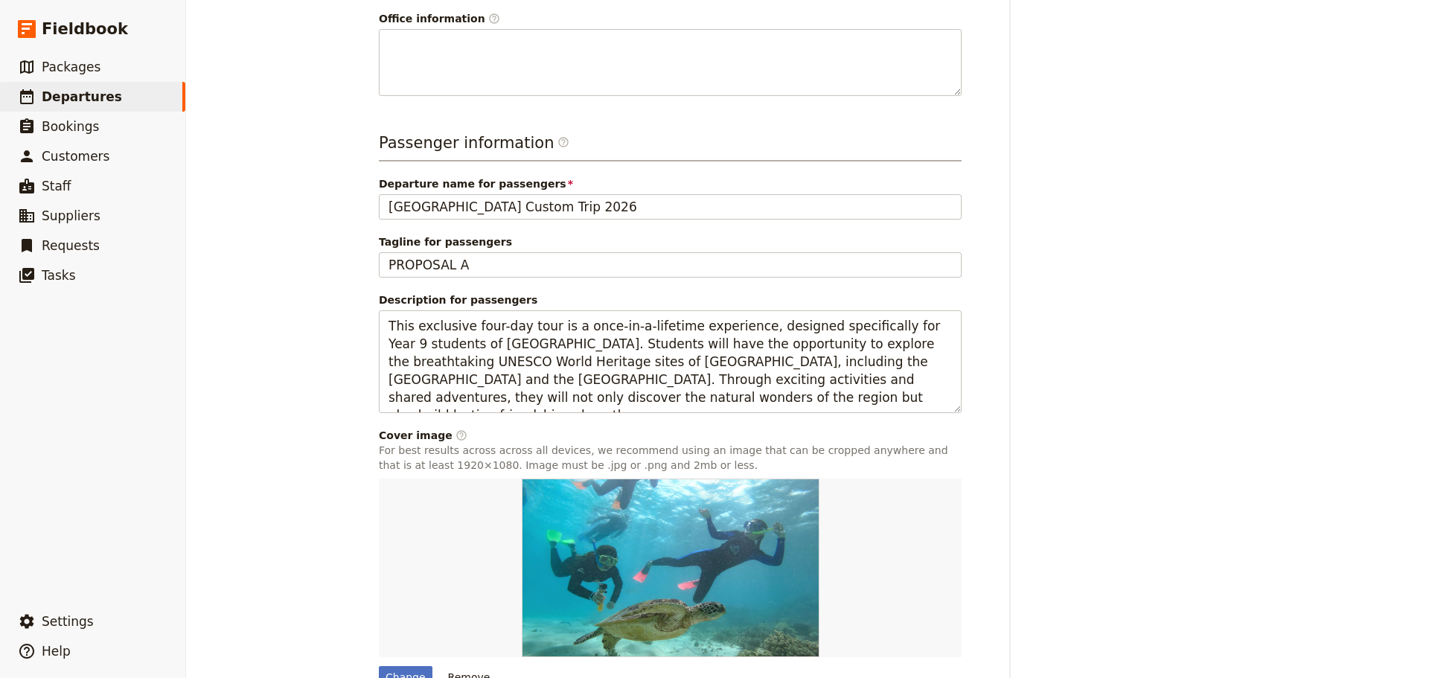
scroll to position [576, 0]
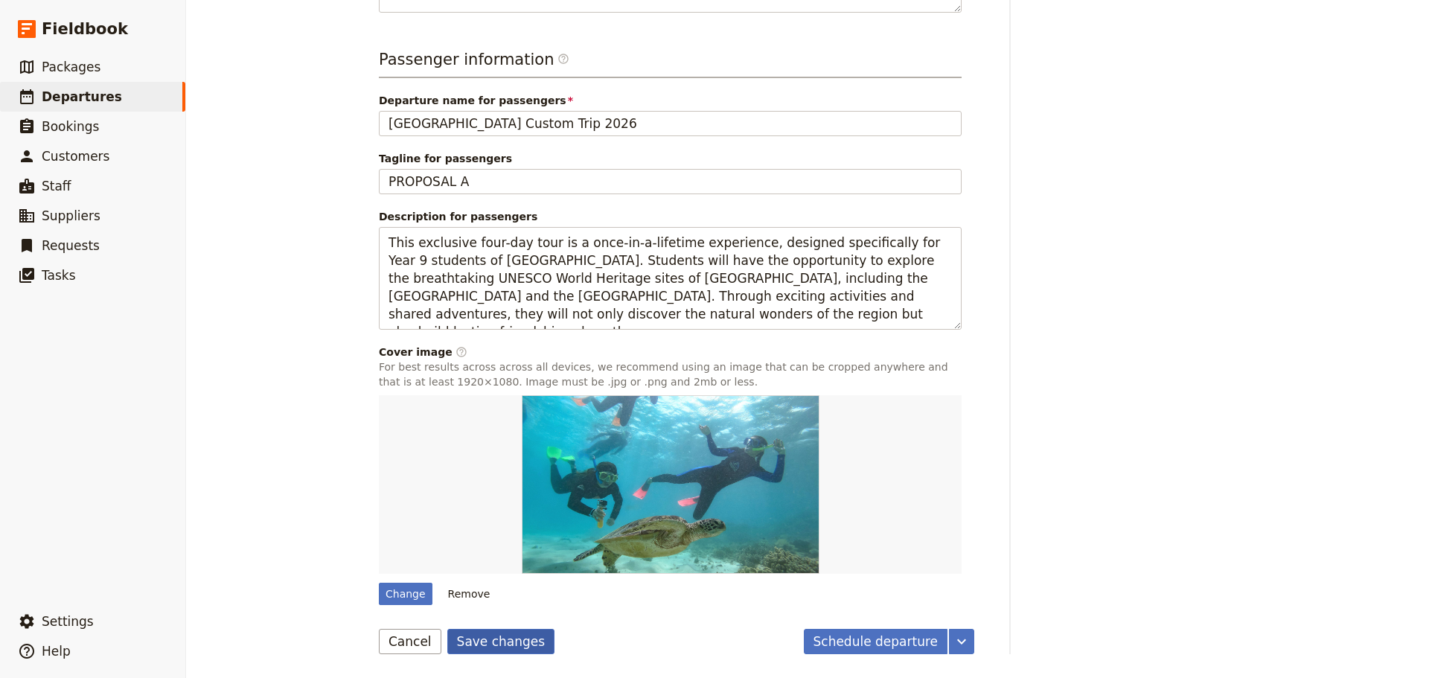
click at [500, 648] on button "Save changes" at bounding box center [501, 641] width 108 height 25
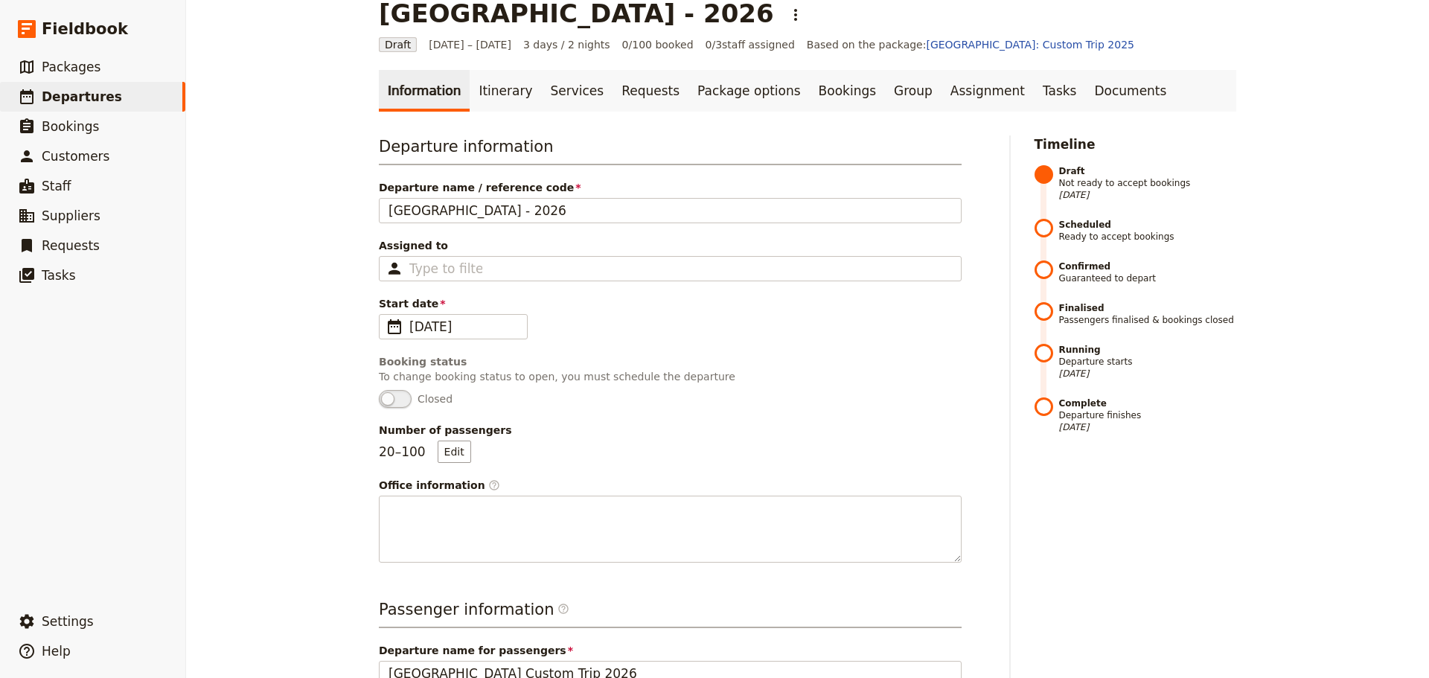
scroll to position [0, 0]
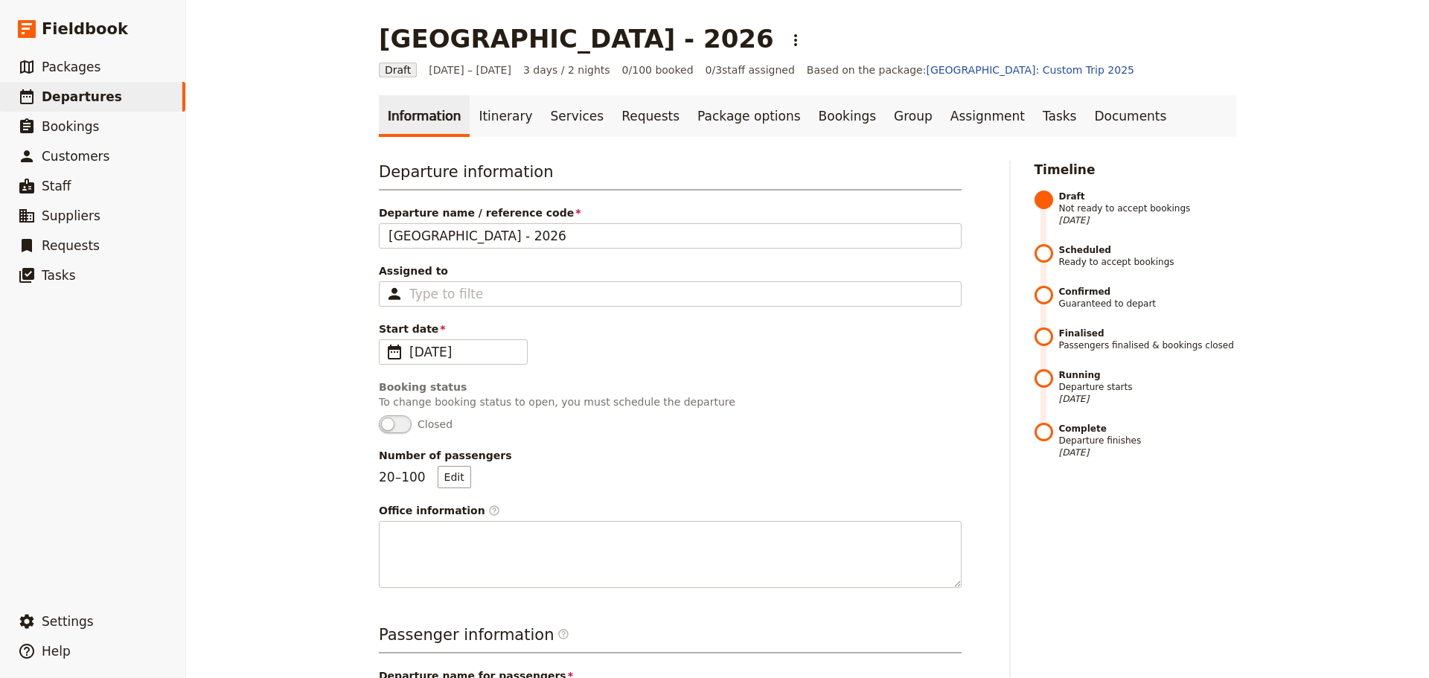
click at [1339, 497] on div "[GEOGRAPHIC_DATA] - 2026 ​ Draft [DATE] – [DATE] 3 days / 2 nights 0/100 booked…" at bounding box center [807, 339] width 1243 height 678
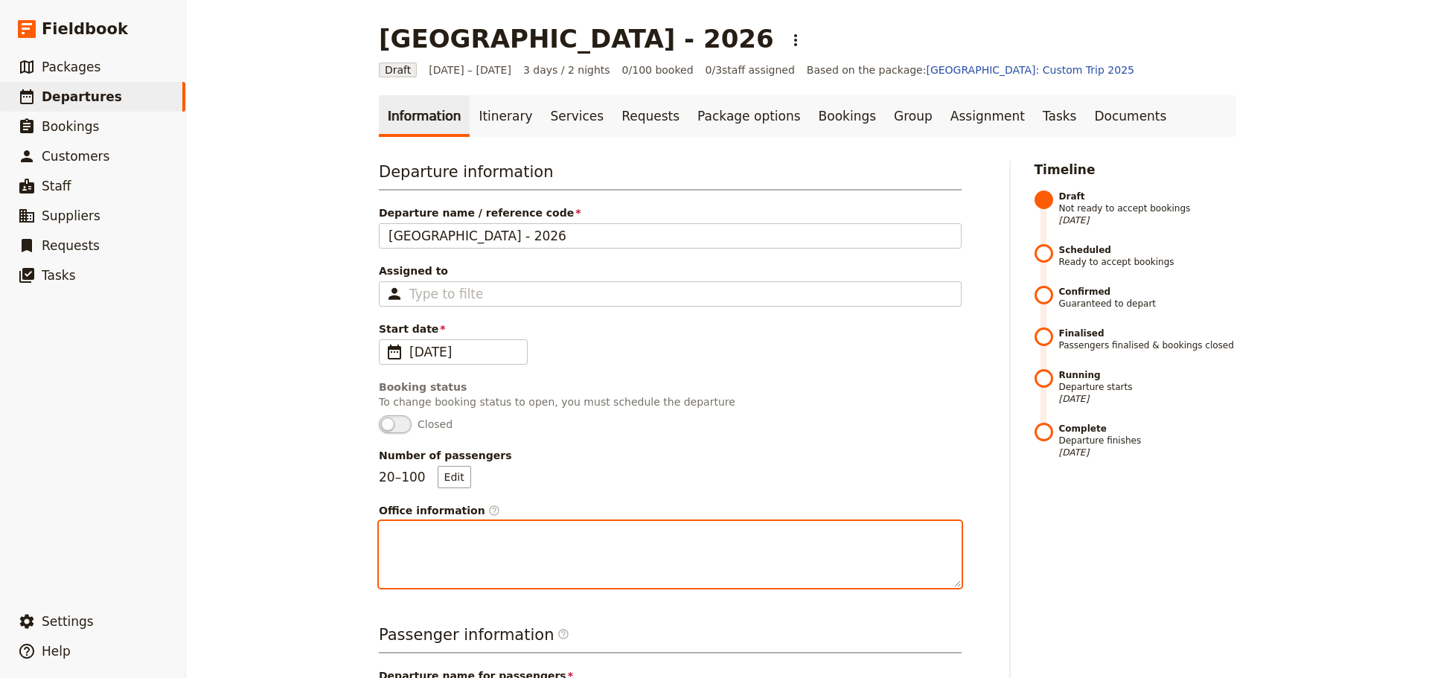
click at [564, 568] on textarea "Office information ​" at bounding box center [670, 554] width 583 height 67
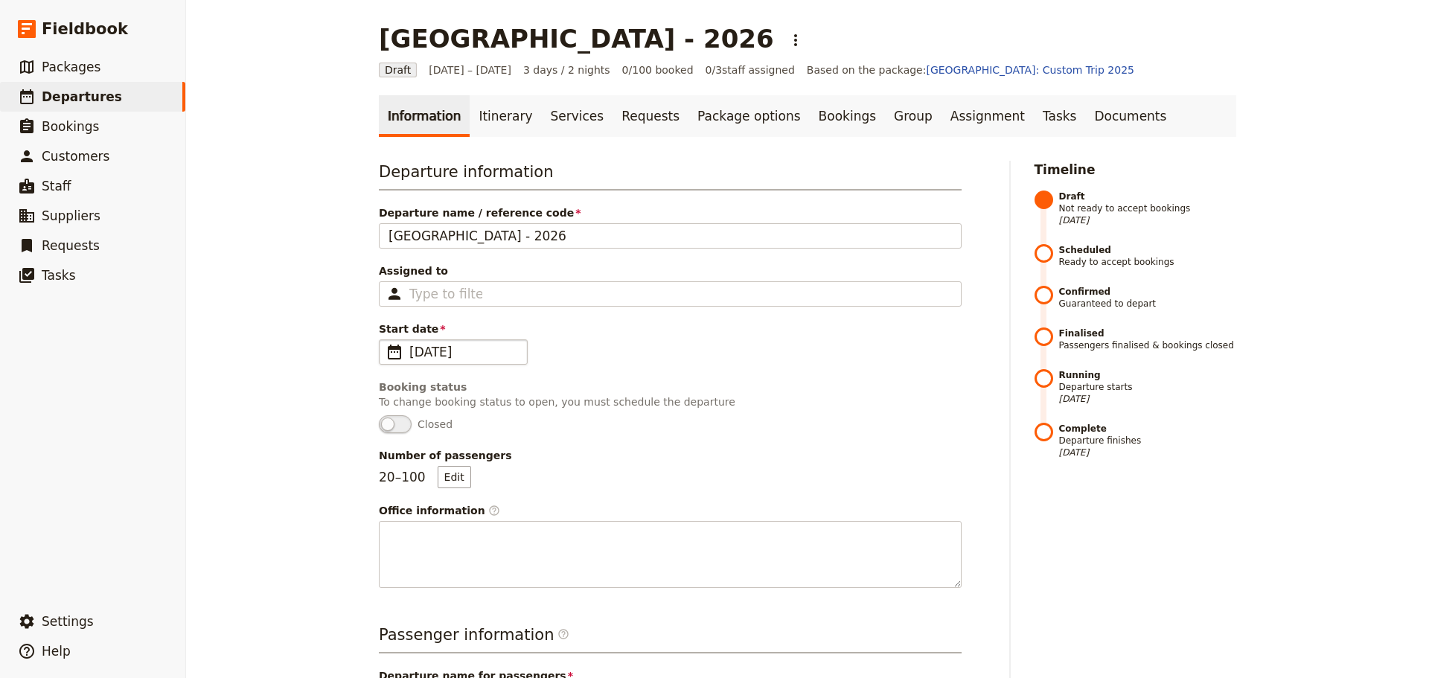
click at [487, 357] on span "[DATE]" at bounding box center [463, 352] width 109 height 18
drag, startPoint x: 475, startPoint y: 354, endPoint x: 404, endPoint y: 350, distance: 71.6
click at [409, 350] on input "[DATE]" at bounding box center [463, 352] width 109 height 18
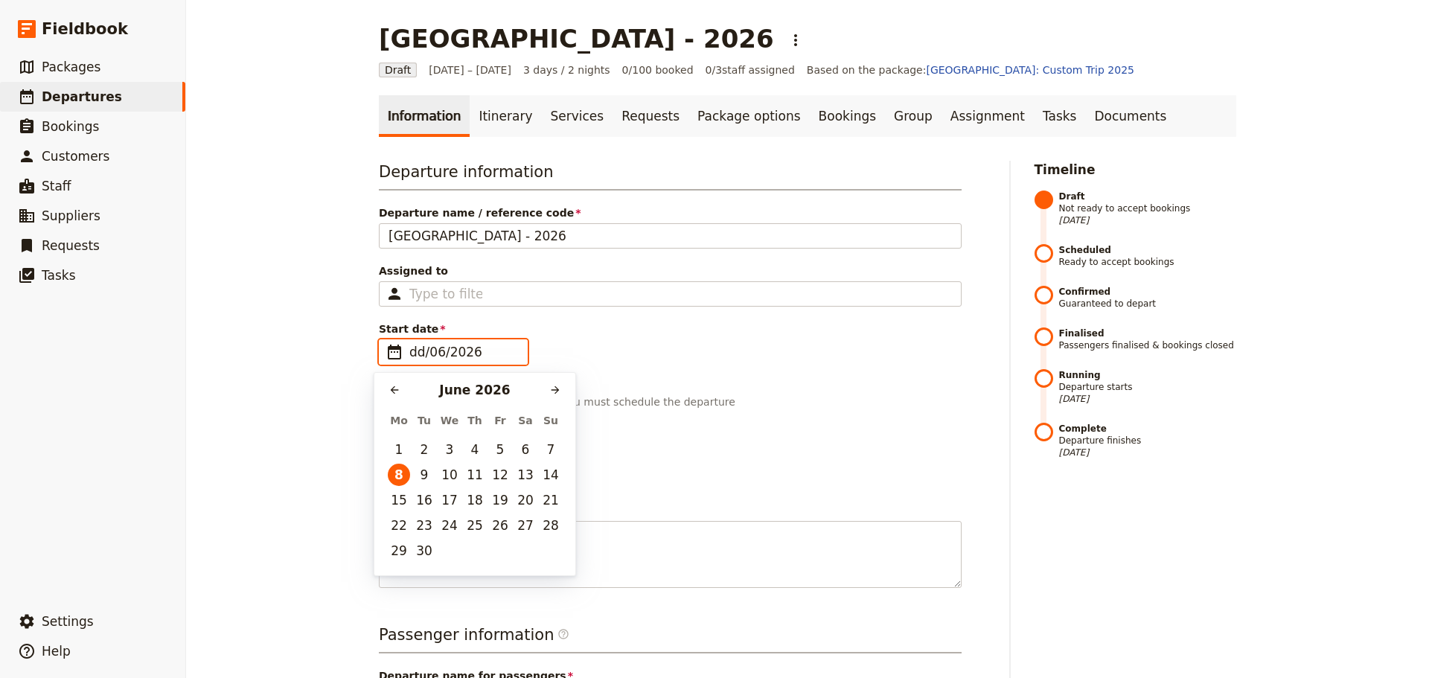
click at [432, 355] on input "dd/06/2026" at bounding box center [463, 352] width 109 height 18
click at [482, 353] on input "dd/mm/2026" at bounding box center [463, 352] width 109 height 18
click at [484, 353] on input "dd/mm/2026" at bounding box center [463, 352] width 109 height 18
click at [469, 354] on input "dd/mm/2026" at bounding box center [463, 352] width 109 height 18
type input "dd/mm/yyyy"
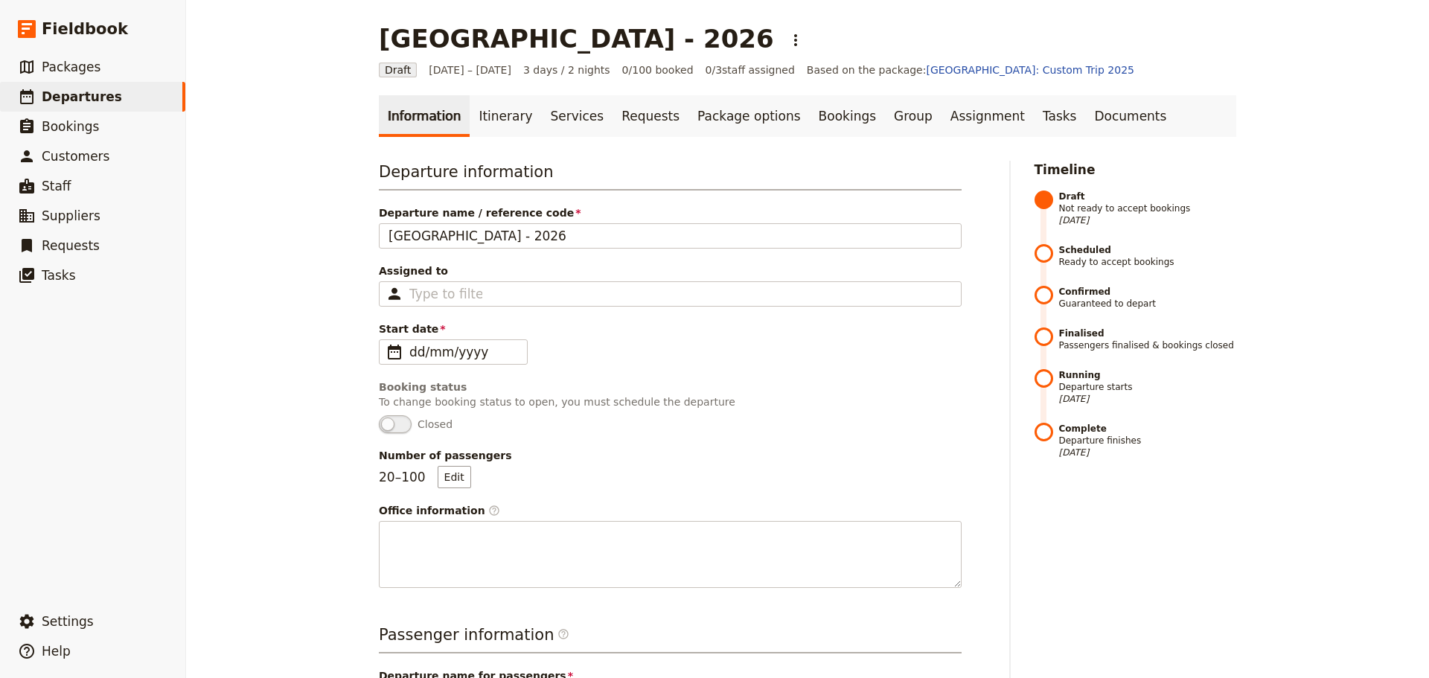
click at [1338, 575] on div "[GEOGRAPHIC_DATA] - 2026 ​ Draft [DATE] – [DATE] 3 days / 2 nights 0/100 booked…" at bounding box center [807, 339] width 1243 height 678
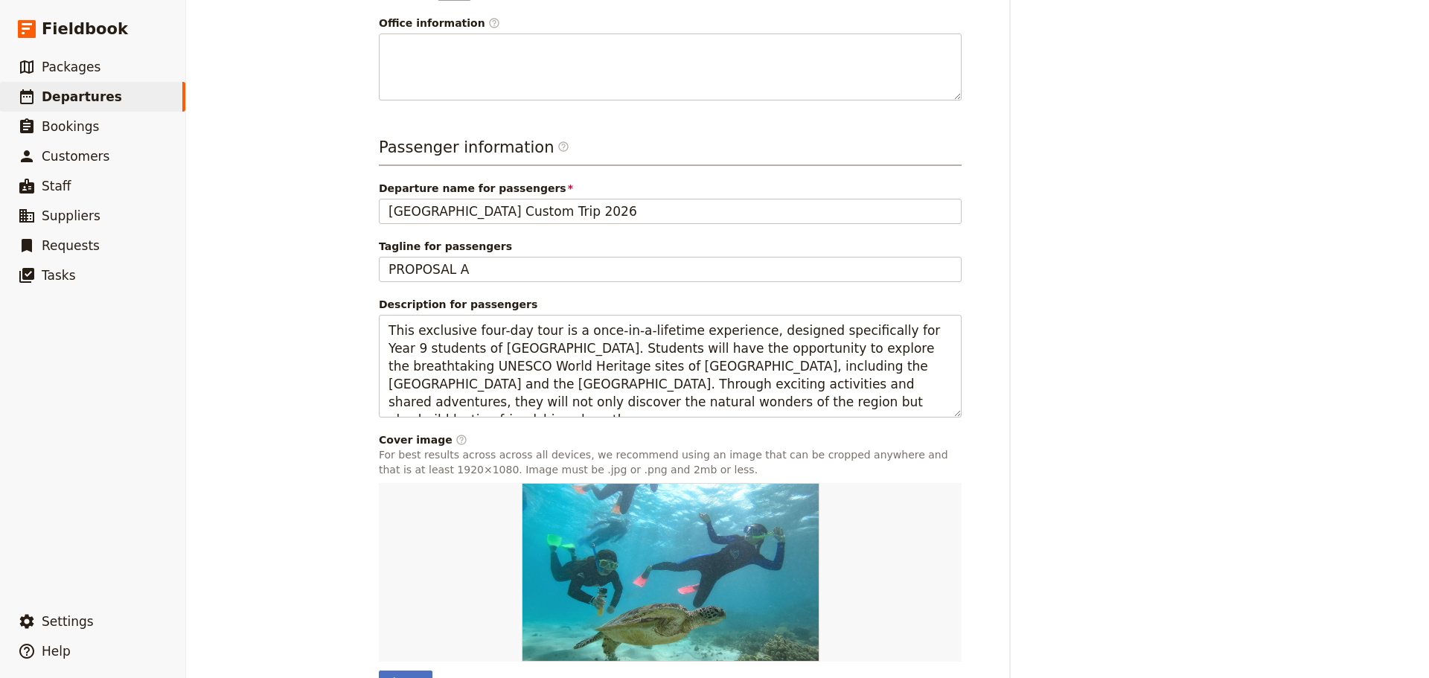
scroll to position [451, 0]
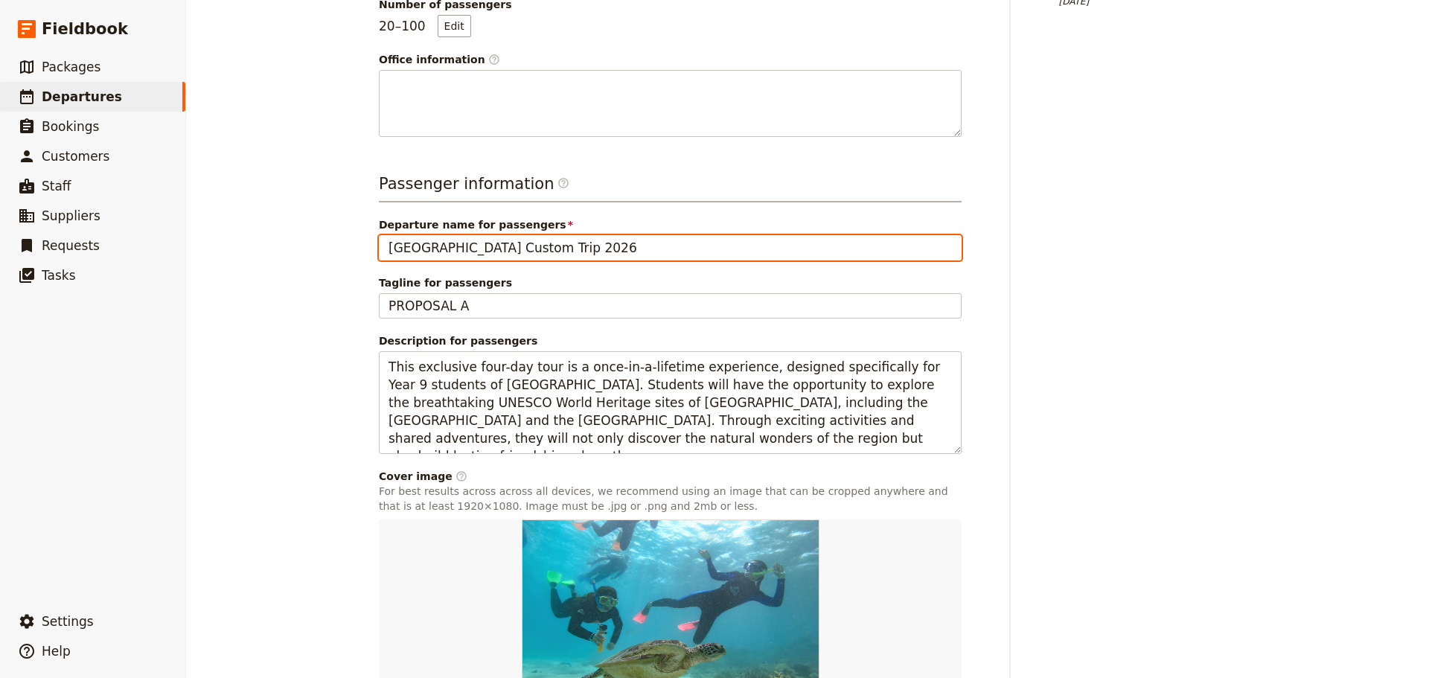
click at [556, 249] on input "[GEOGRAPHIC_DATA] Custom Trip 2026" at bounding box center [670, 247] width 583 height 25
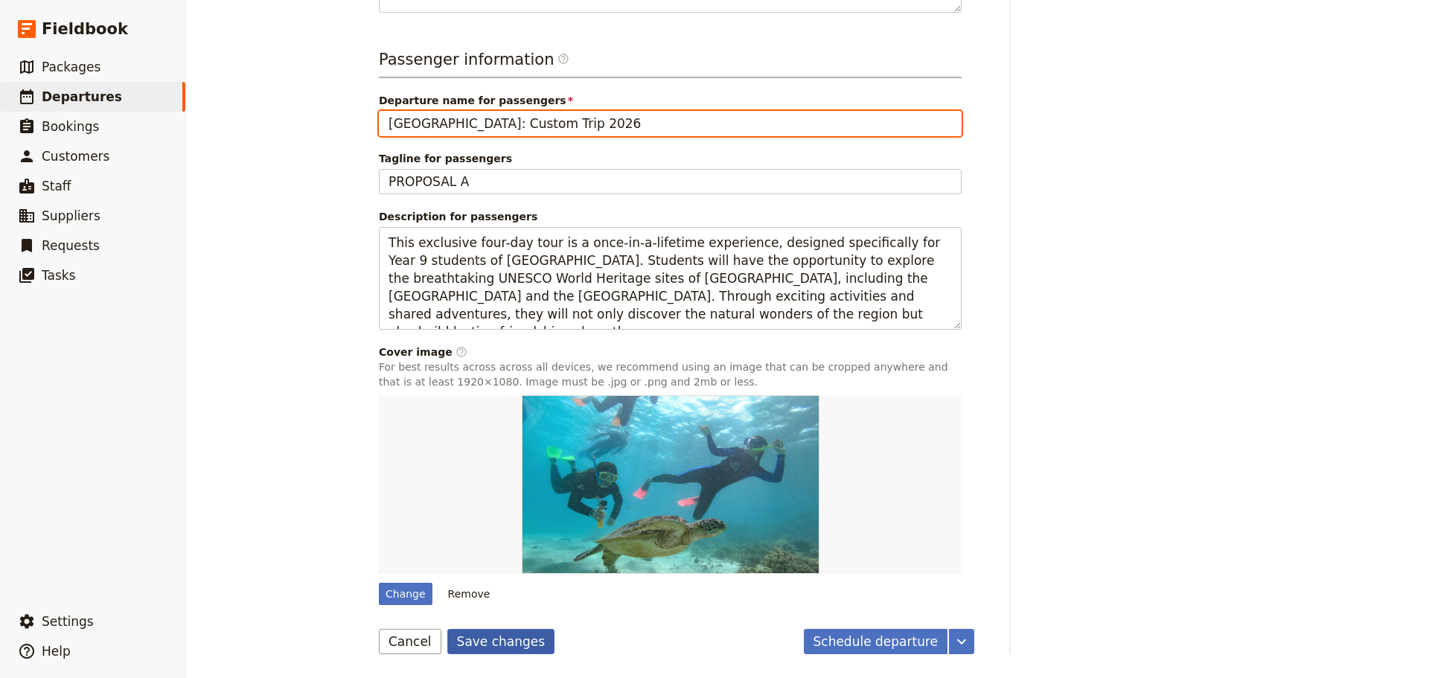
type input "[GEOGRAPHIC_DATA]: Custom Trip 2026"
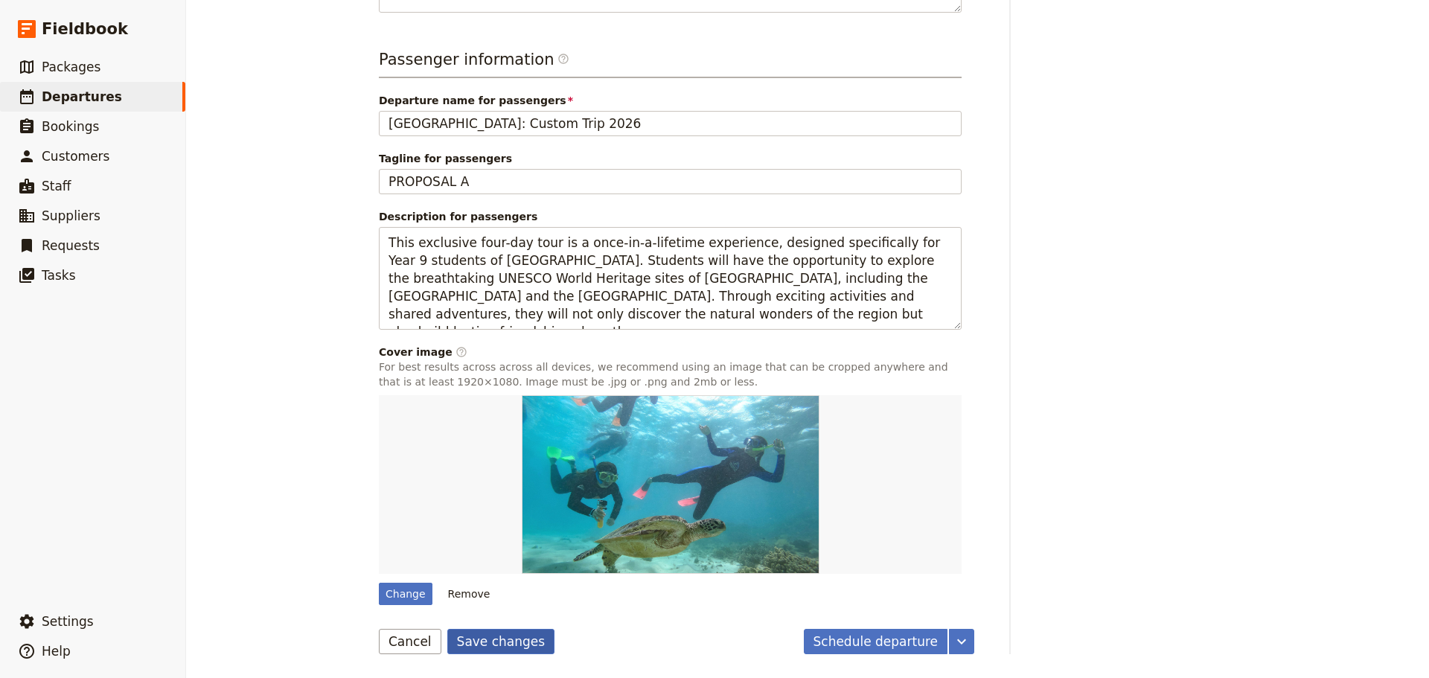
click at [469, 640] on button "Save changes" at bounding box center [501, 641] width 108 height 25
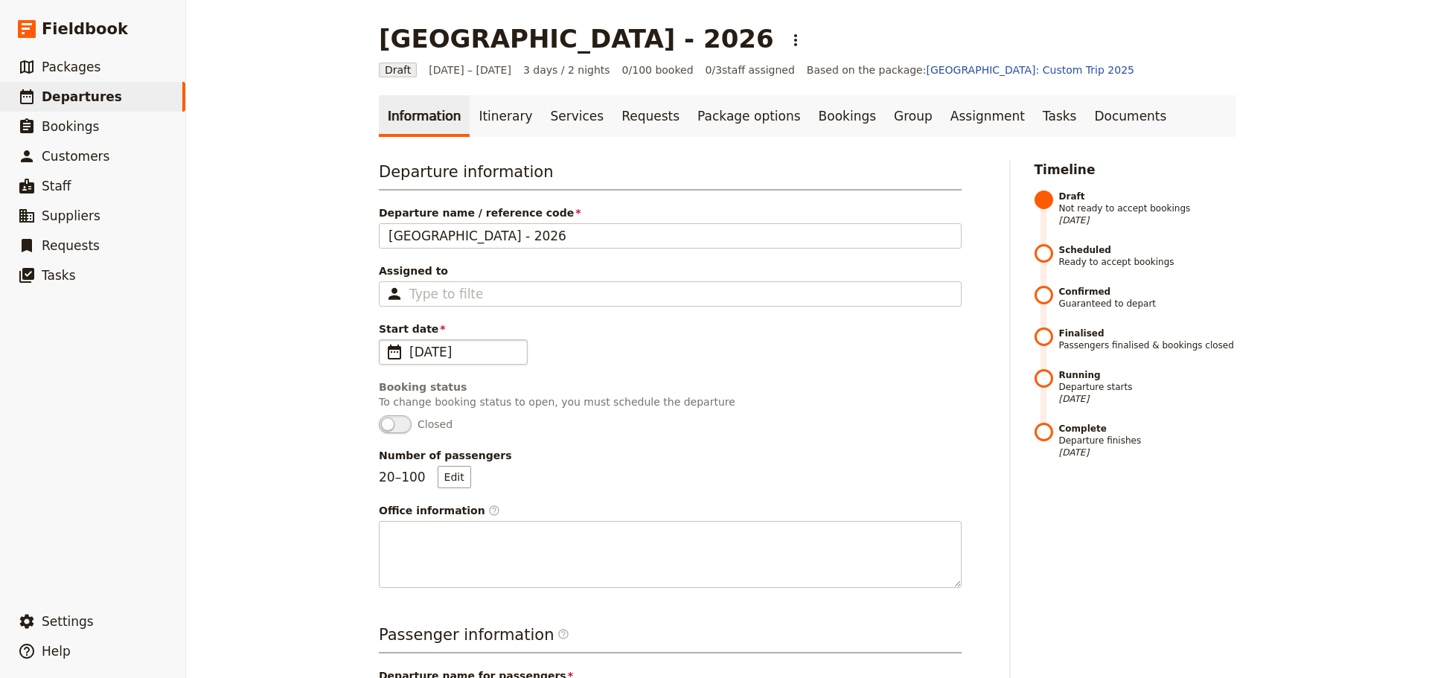
click at [447, 345] on span "[DATE]" at bounding box center [463, 352] width 109 height 18
click at [919, 456] on span "Number of passengers" at bounding box center [670, 455] width 583 height 15
click at [471, 466] on button "Edit" at bounding box center [455, 477] width 34 height 22
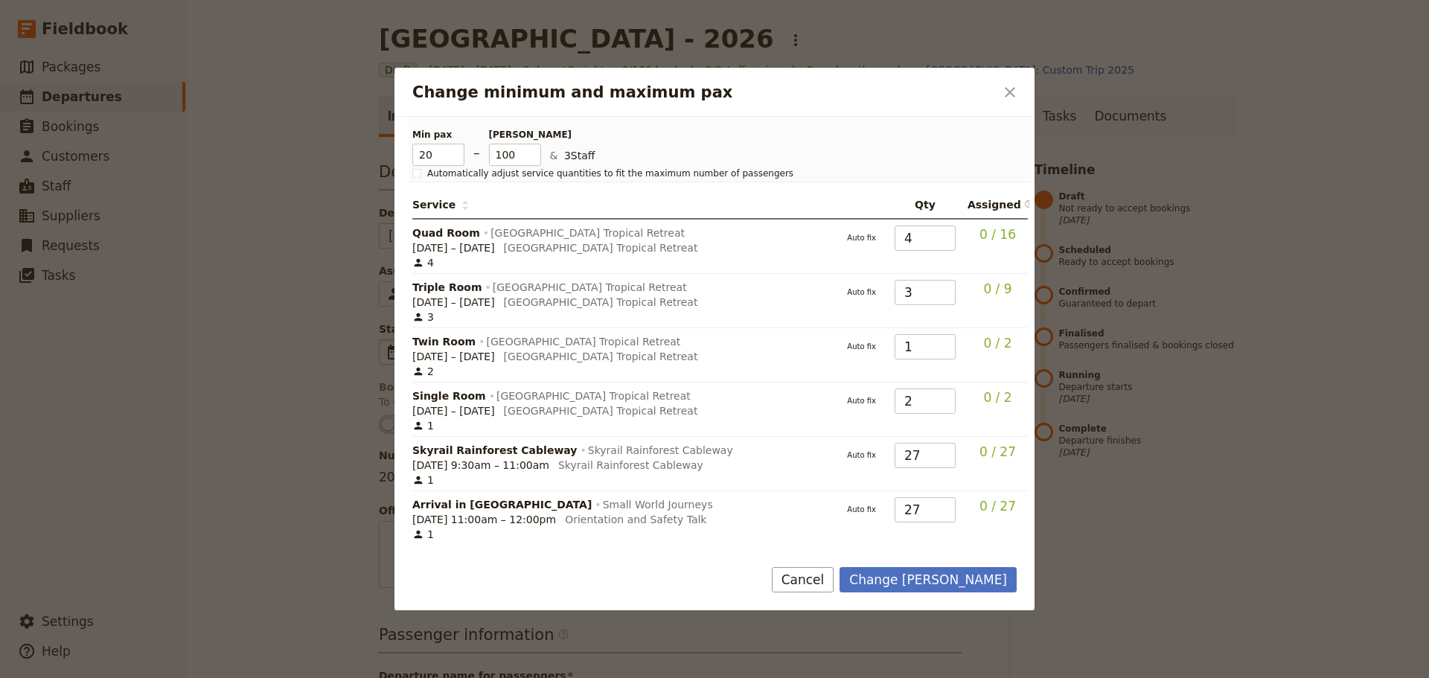
drag, startPoint x: 872, startPoint y: 588, endPoint x: 608, endPoint y: 214, distance: 457.8
click at [835, 586] on button "Cancel" at bounding box center [803, 579] width 63 height 25
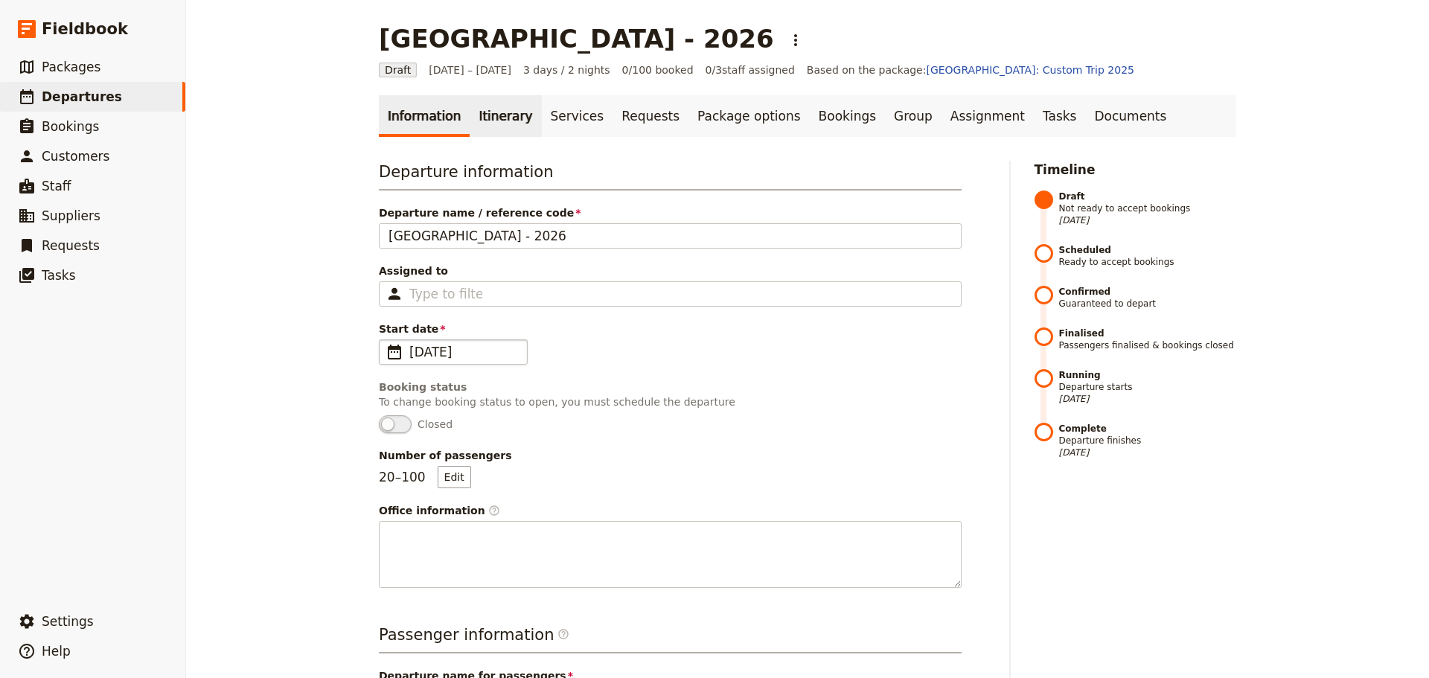
click at [488, 126] on link "Itinerary" at bounding box center [505, 116] width 71 height 42
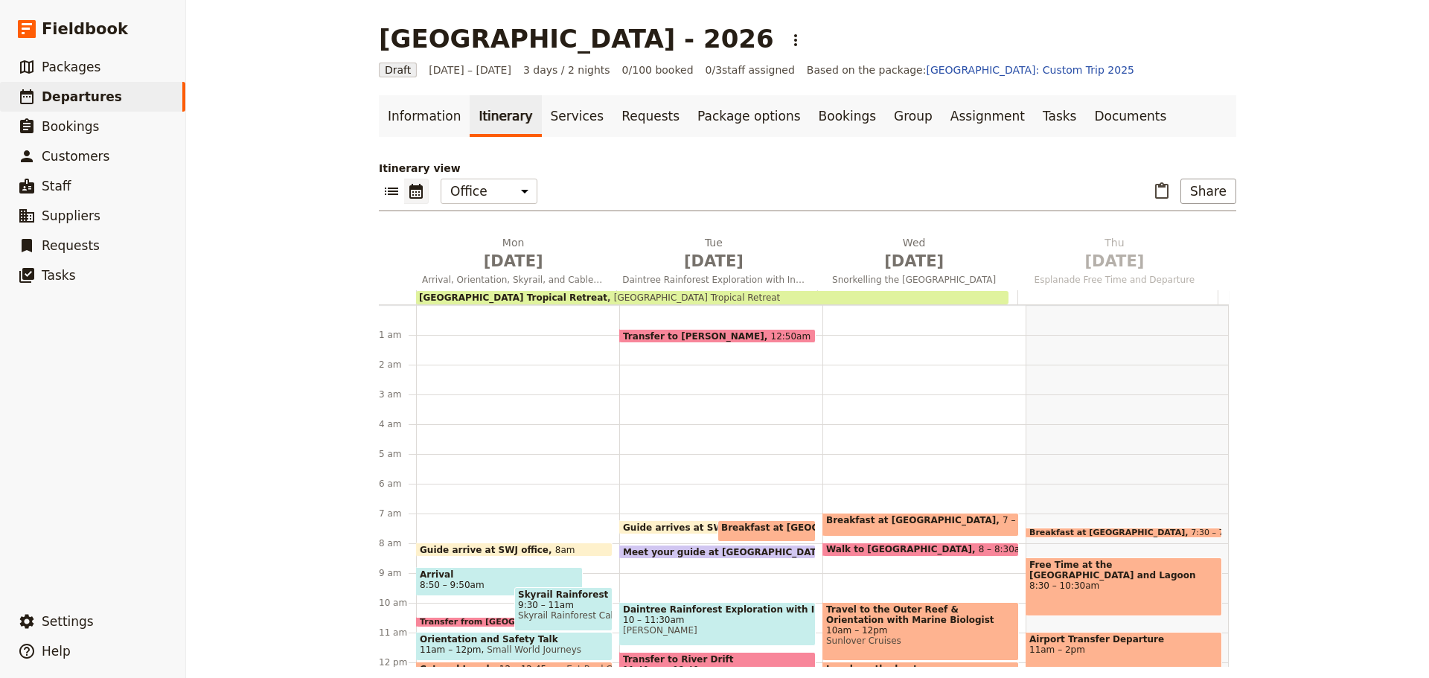
scroll to position [10, 0]
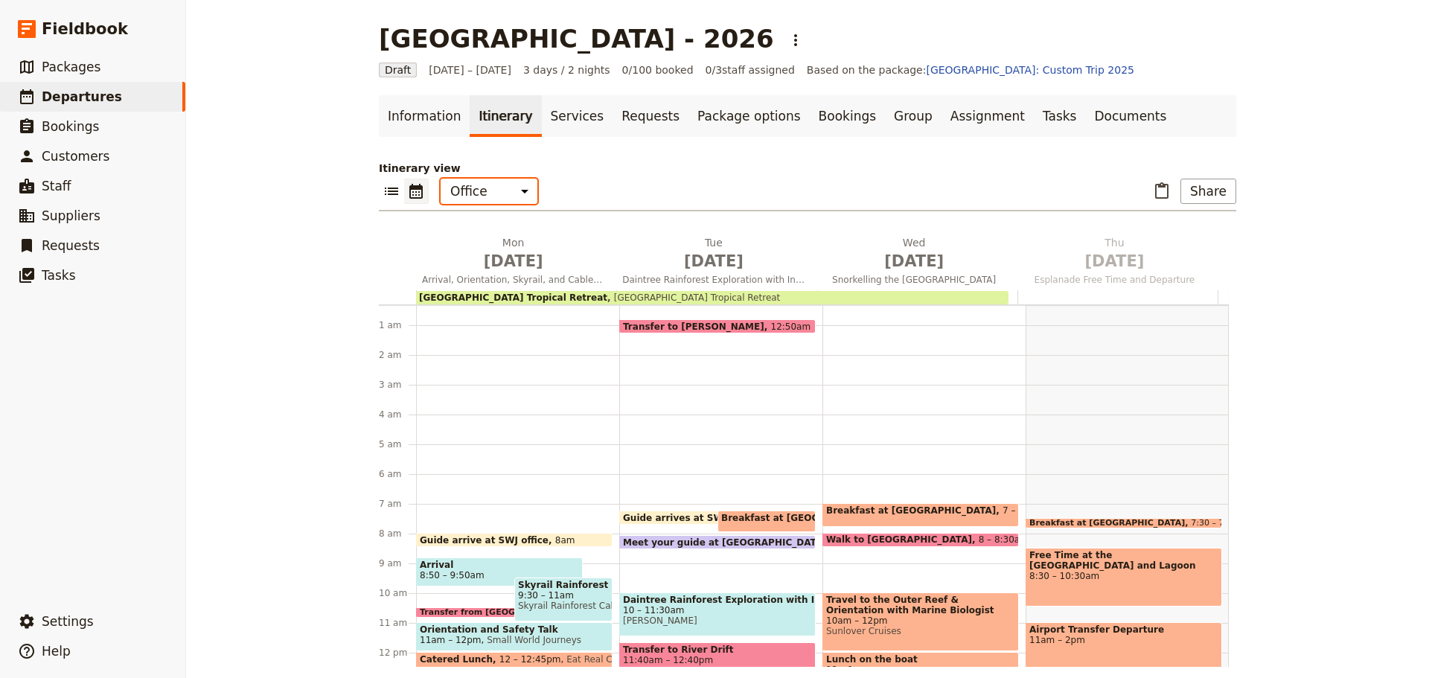
click at [507, 194] on select "Office Guide Passenger Sales" at bounding box center [489, 191] width 97 height 25
select select "MARKETING"
click at [441, 179] on select "Office Guide Passenger Sales" at bounding box center [489, 191] width 97 height 25
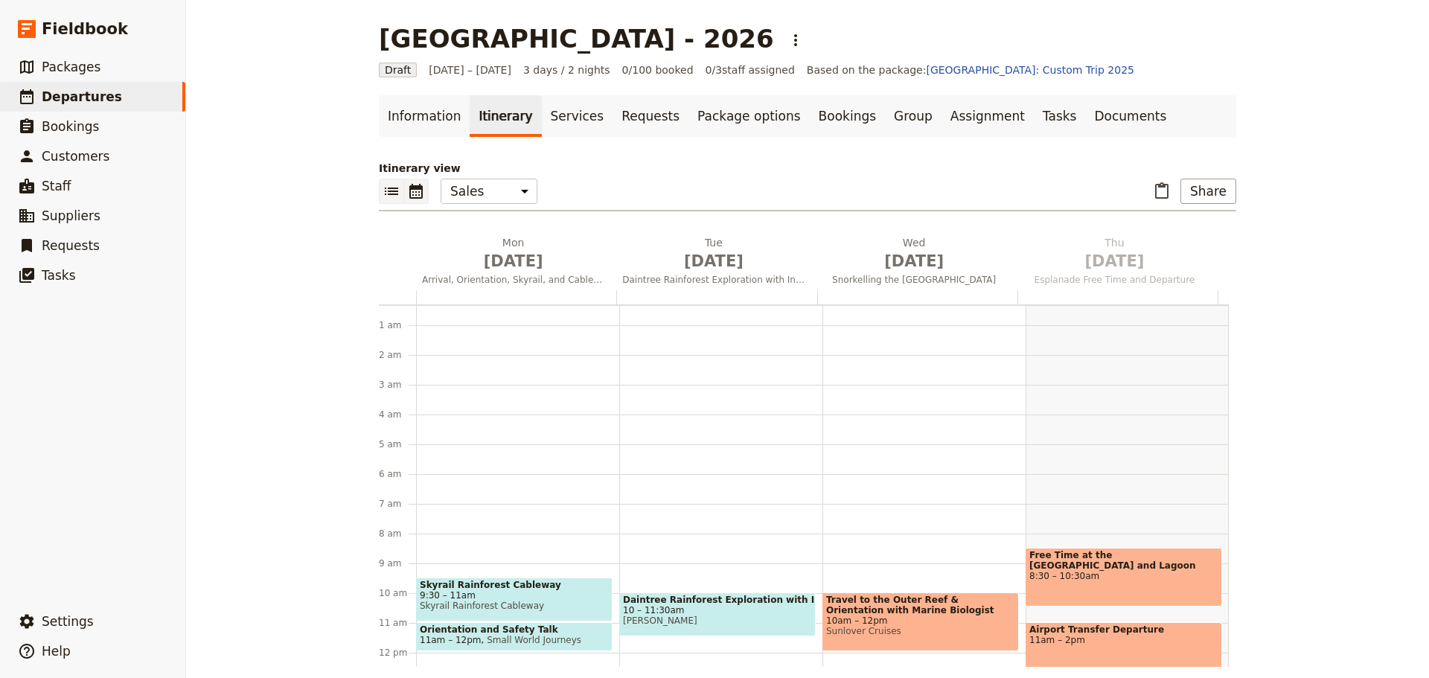
click at [383, 190] on icon "List view" at bounding box center [392, 191] width 18 height 18
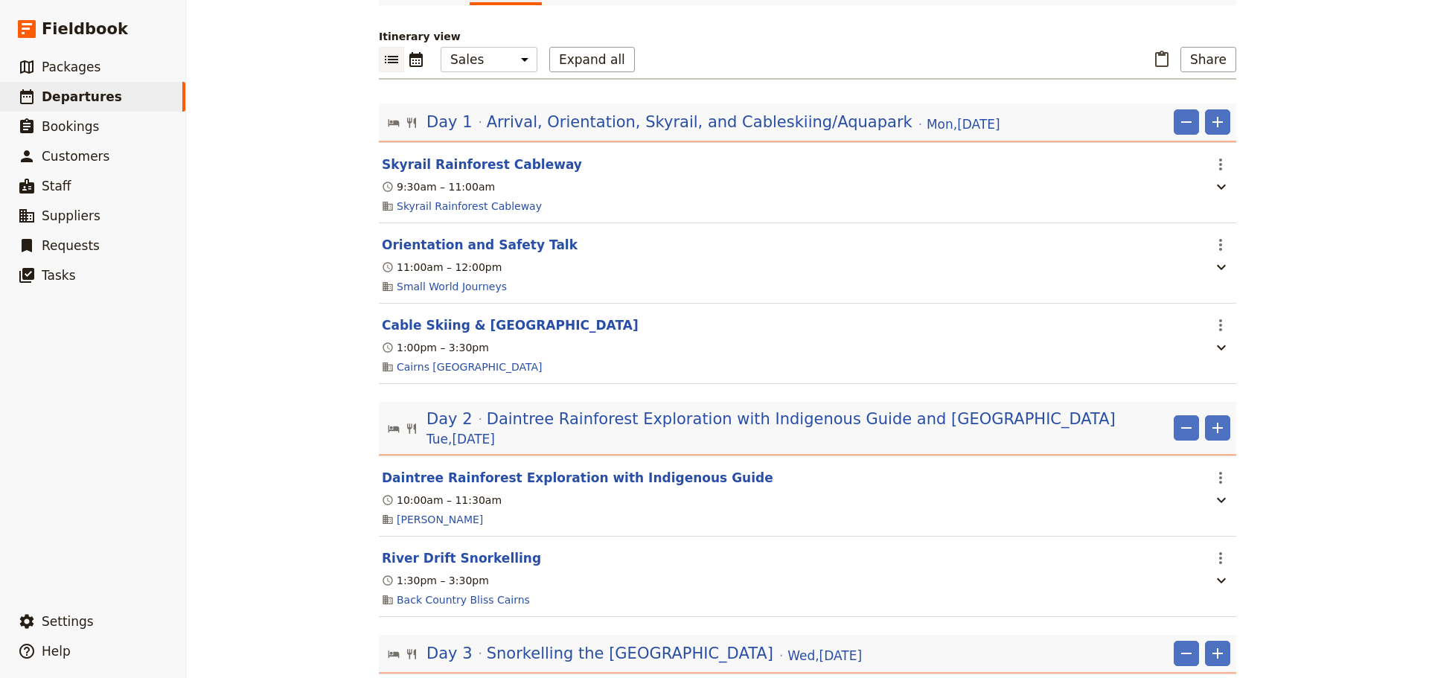
scroll to position [0, 0]
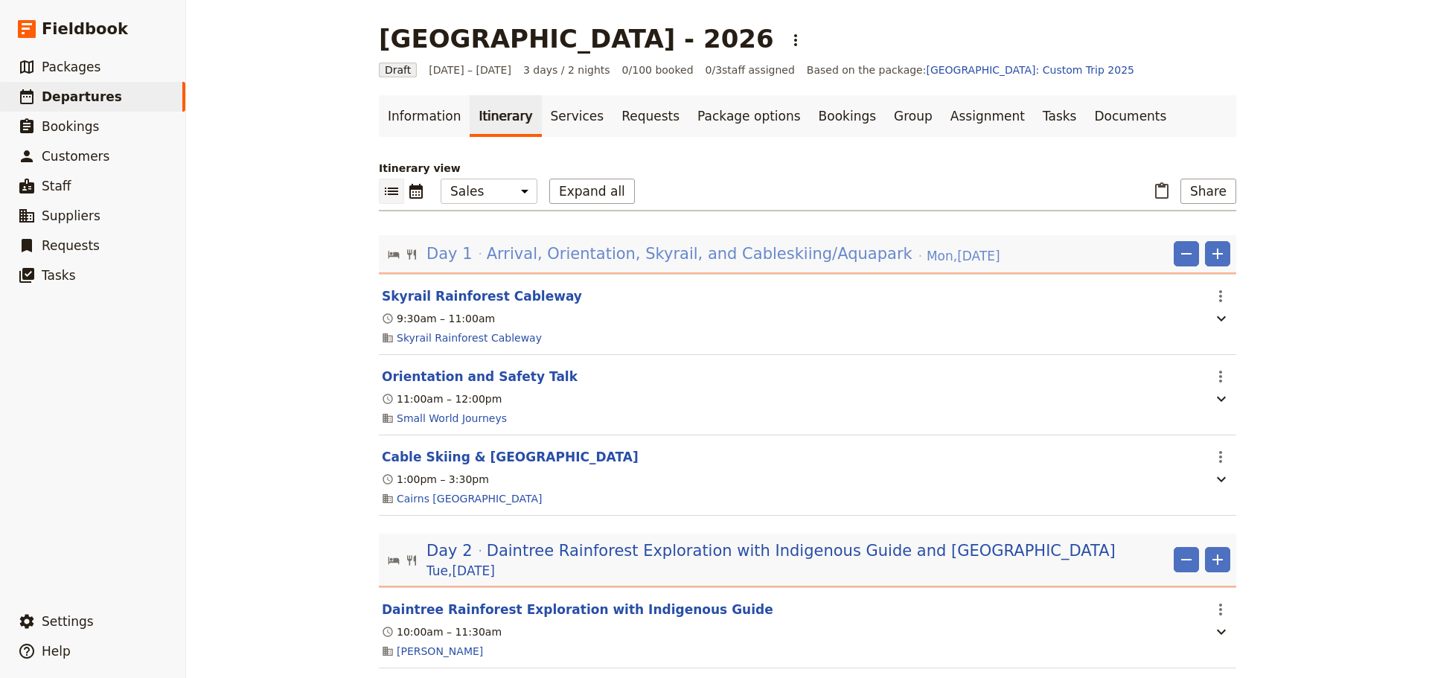
click at [931, 255] on span "[DATE]" at bounding box center [964, 256] width 74 height 18
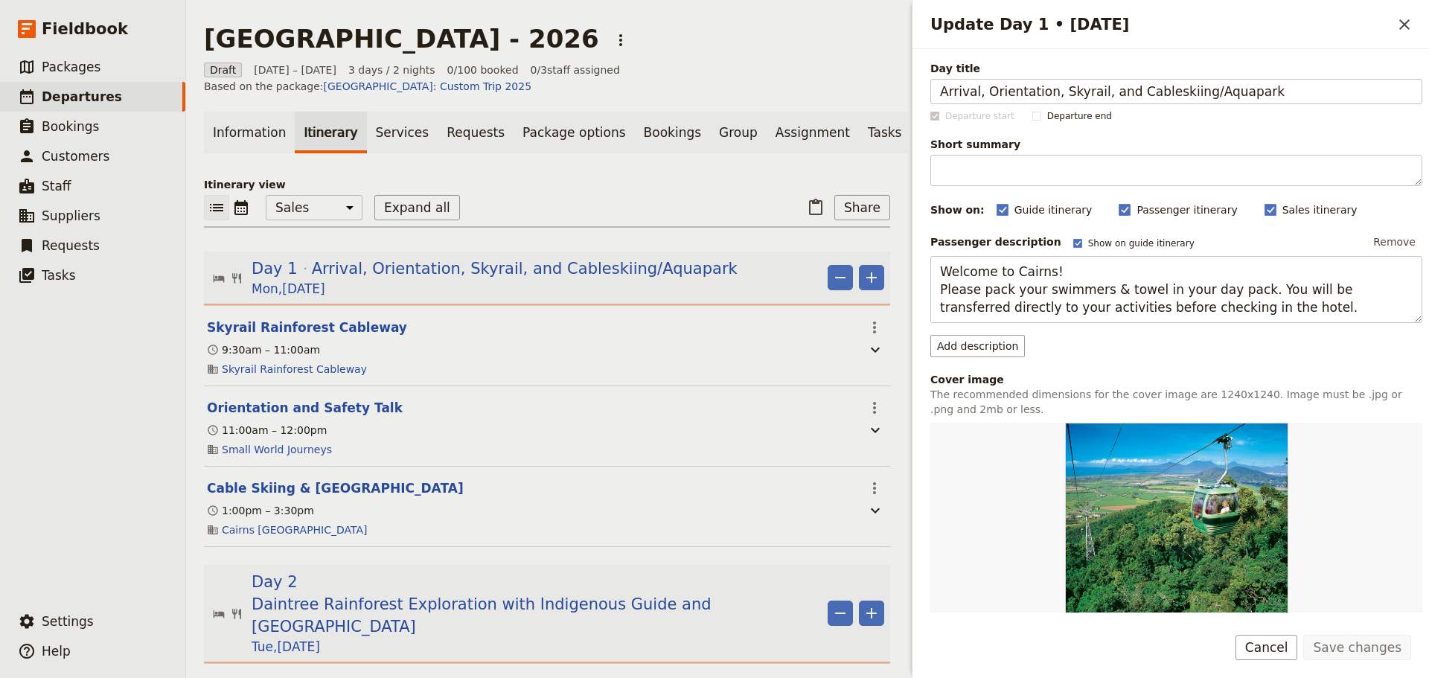
scroll to position [305, 0]
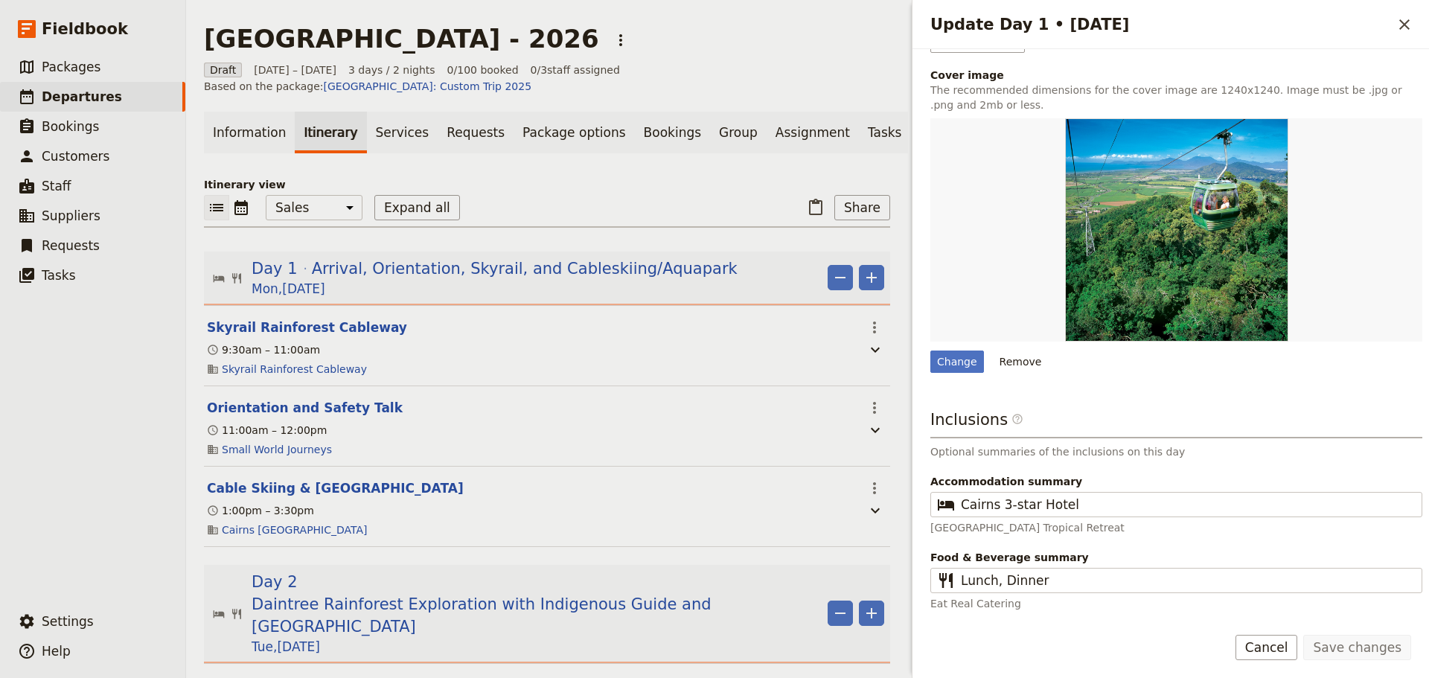
click at [1281, 643] on button "Cancel" at bounding box center [1267, 647] width 63 height 25
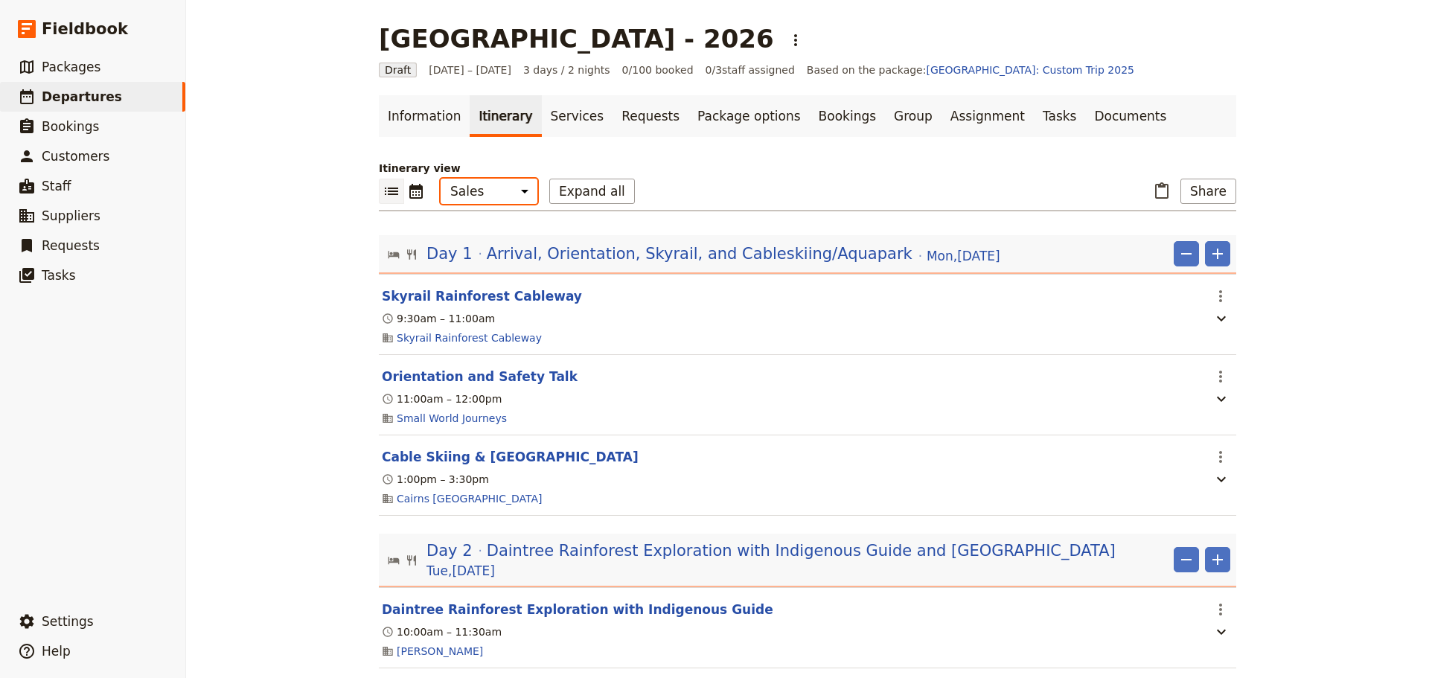
click at [511, 195] on select "Office Guide Passenger Sales" at bounding box center [489, 191] width 97 height 25
click at [743, 194] on div "​ ​ Office Guide Passenger Sales Expand all ​ Share" at bounding box center [808, 195] width 858 height 33
click at [391, 191] on icon "List view" at bounding box center [391, 191] width 13 height 7
click at [386, 194] on icon "List view" at bounding box center [392, 191] width 18 height 18
click at [386, 199] on icon "List view" at bounding box center [392, 191] width 18 height 18
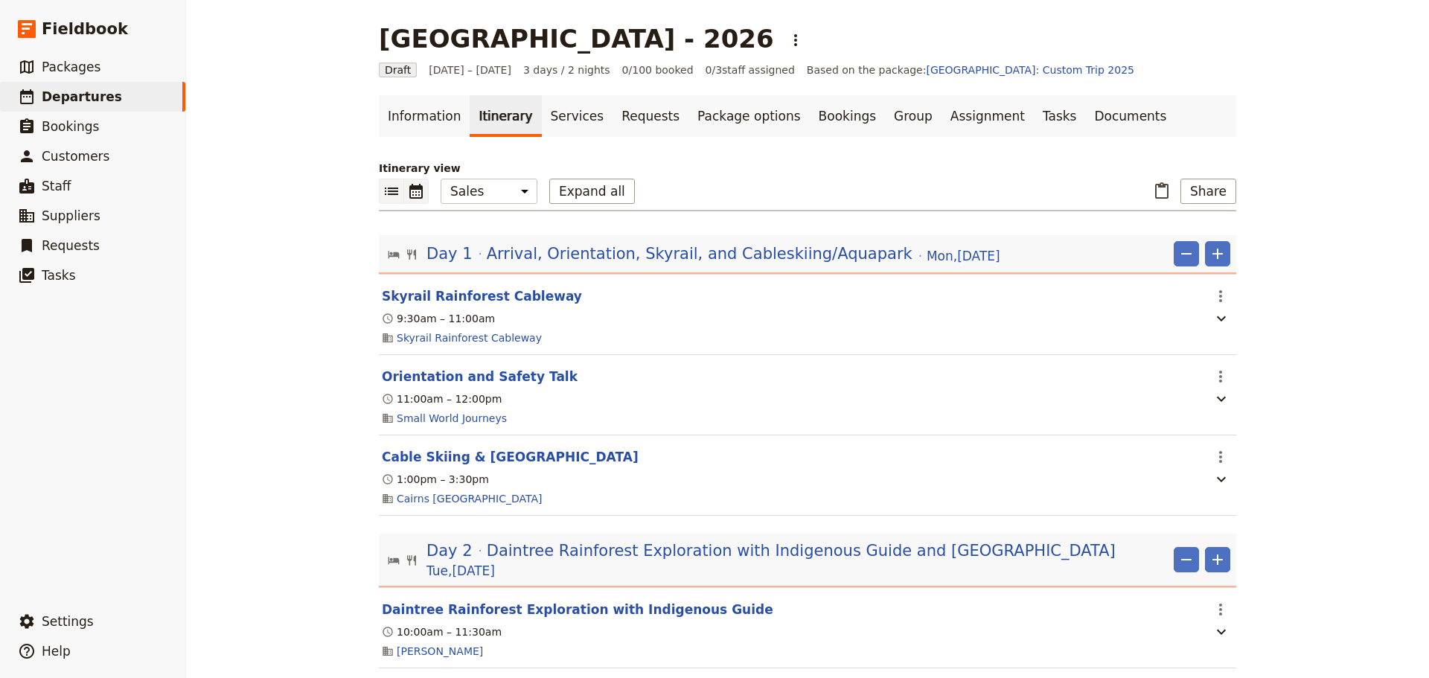
click at [413, 189] on icon "Calendar view" at bounding box center [415, 191] width 13 height 15
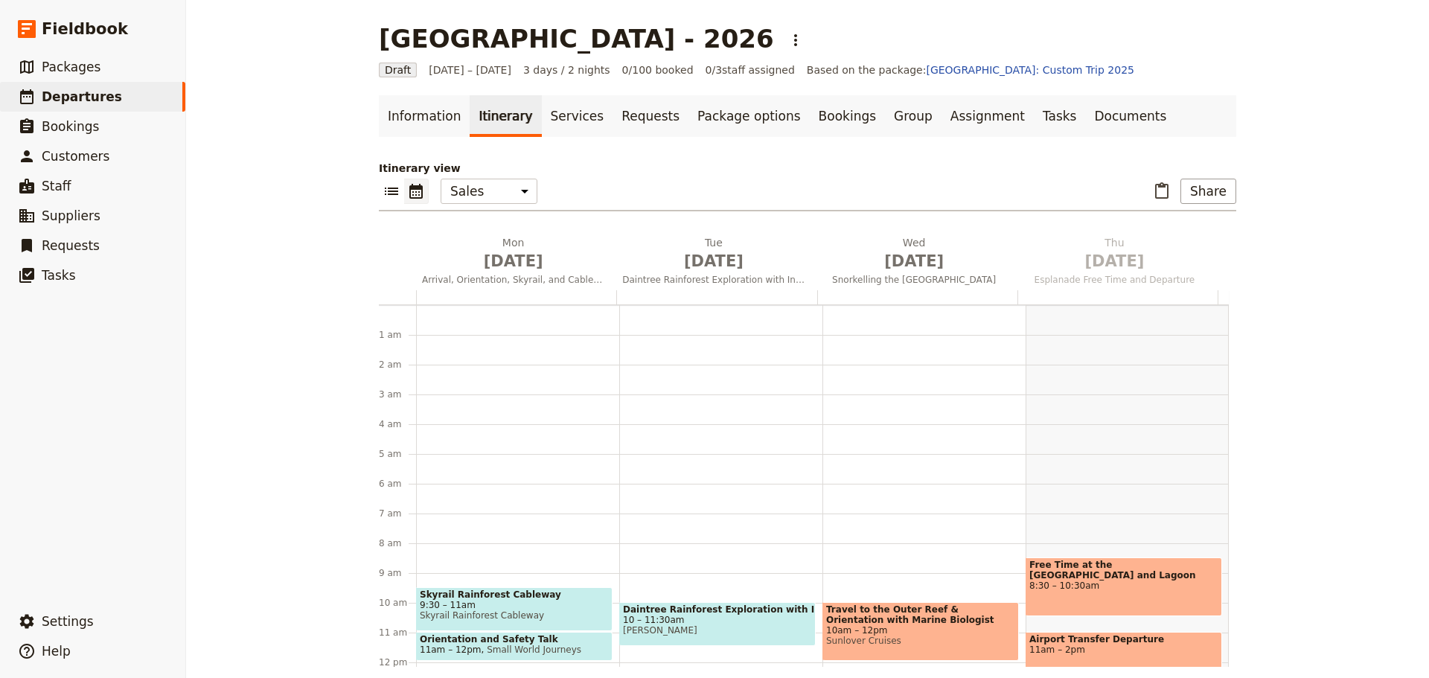
scroll to position [194, 0]
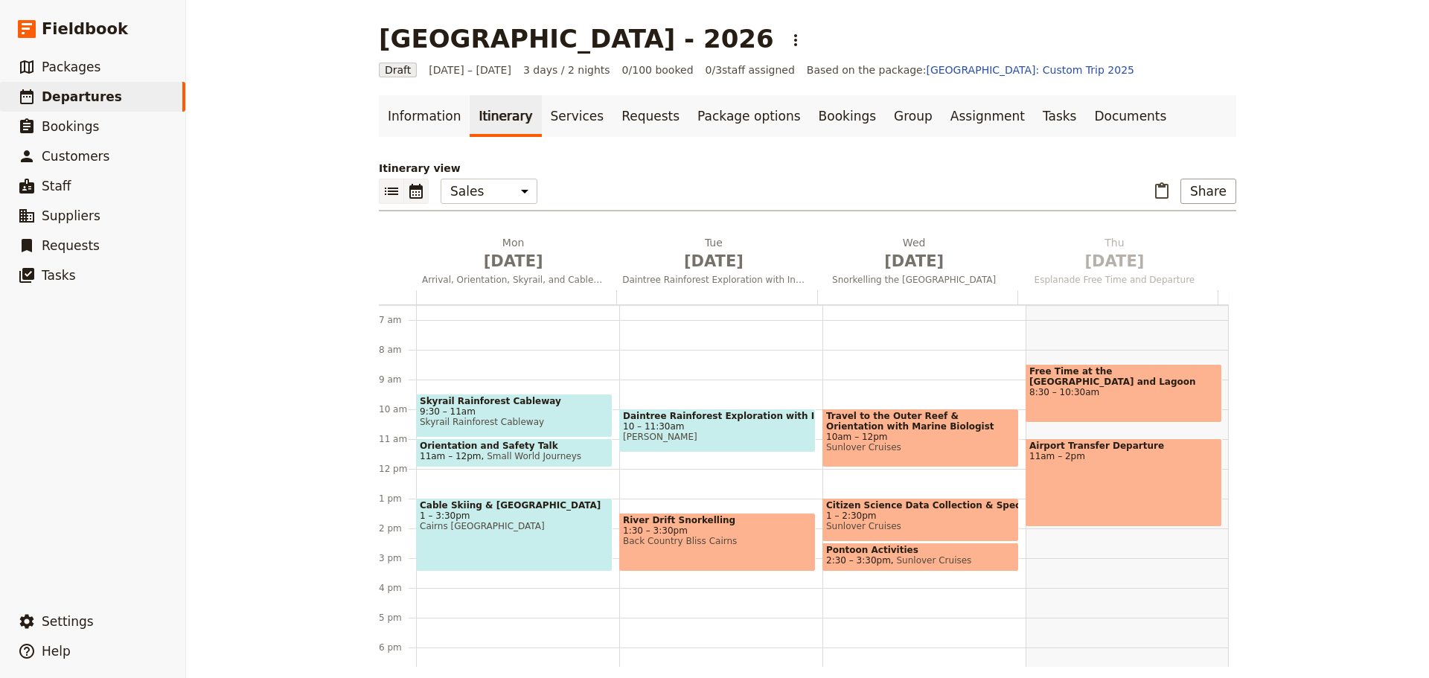
click at [392, 191] on icon "List view" at bounding box center [391, 191] width 13 height 7
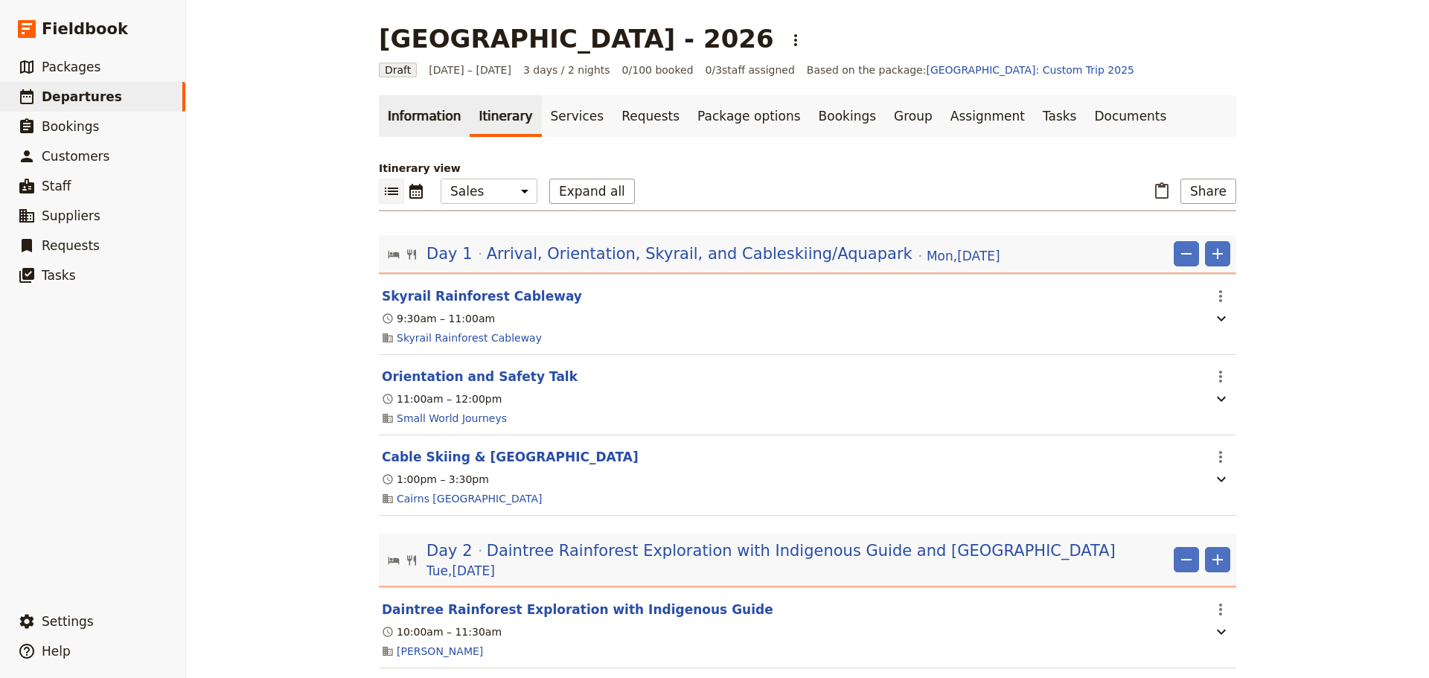
click at [424, 120] on link "Information" at bounding box center [424, 116] width 91 height 42
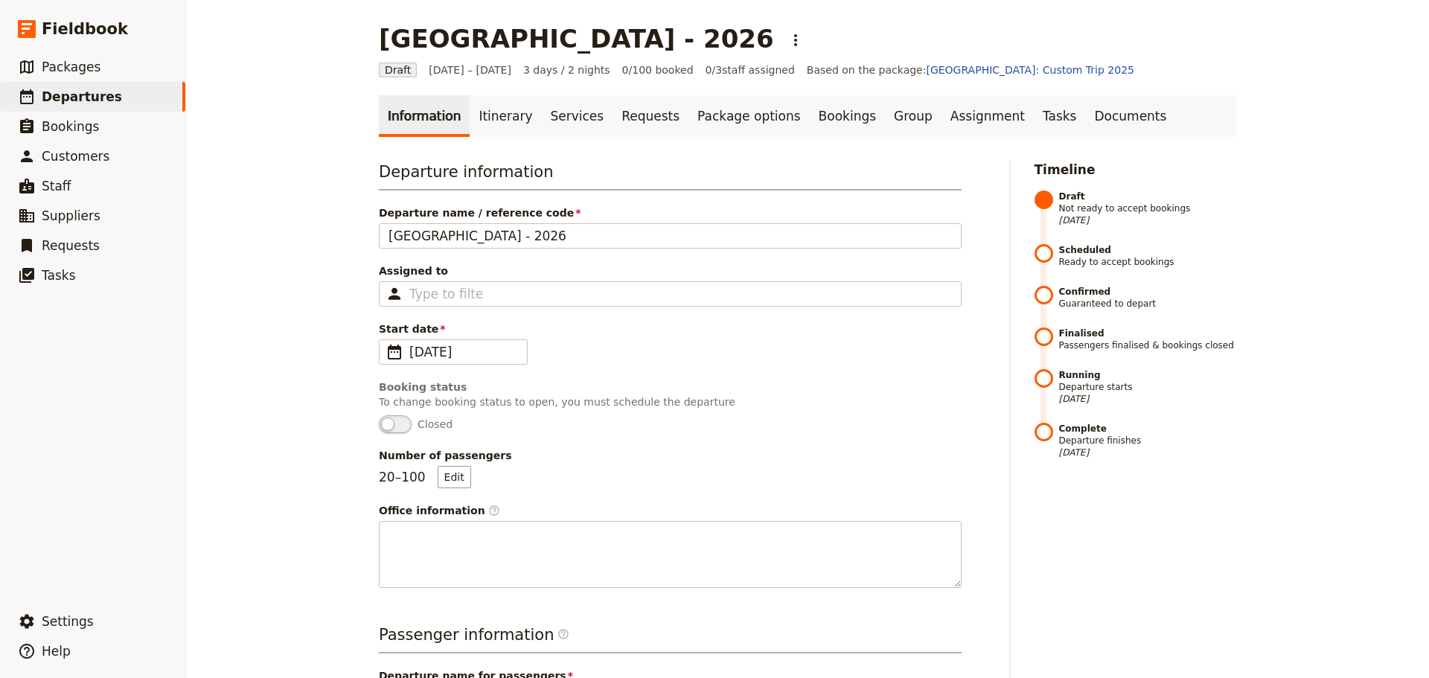
click at [774, 401] on p "To change booking status to open, you must schedule the departure" at bounding box center [670, 402] width 583 height 15
drag, startPoint x: 1316, startPoint y: 465, endPoint x: 1316, endPoint y: 457, distance: 8.2
click at [1316, 457] on div "[GEOGRAPHIC_DATA] - 2026 ​ Draft [DATE] – [DATE] 3 days / 2 nights 0/100 booked…" at bounding box center [807, 339] width 1243 height 678
click at [631, 147] on div "Information Itinerary Services Requests Package options Bookings Group Assignme…" at bounding box center [808, 662] width 858 height 1135
click at [1086, 121] on link "Documents" at bounding box center [1131, 116] width 90 height 42
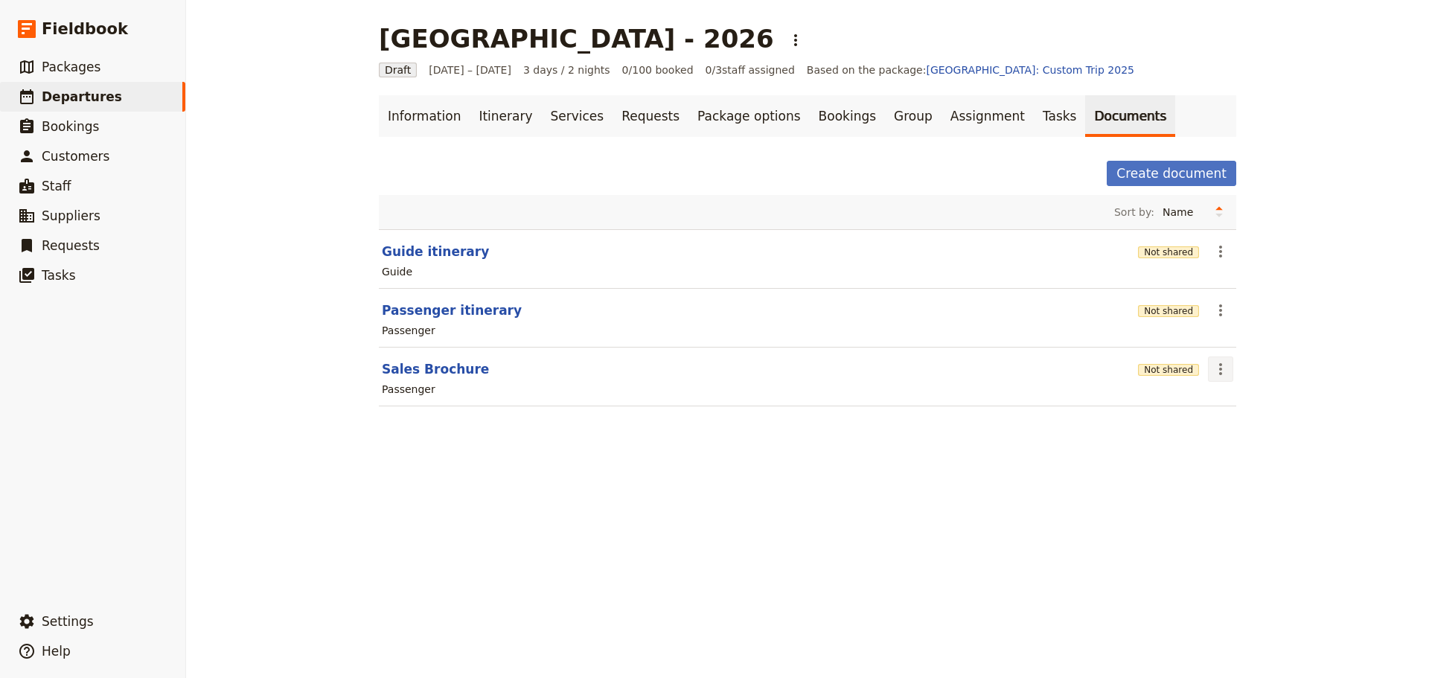
click at [1212, 367] on icon "Actions" at bounding box center [1221, 369] width 18 height 18
click at [1275, 432] on button "Edit document" at bounding box center [1258, 422] width 108 height 21
select select "PASSENGER"
select select "DEFAULT"
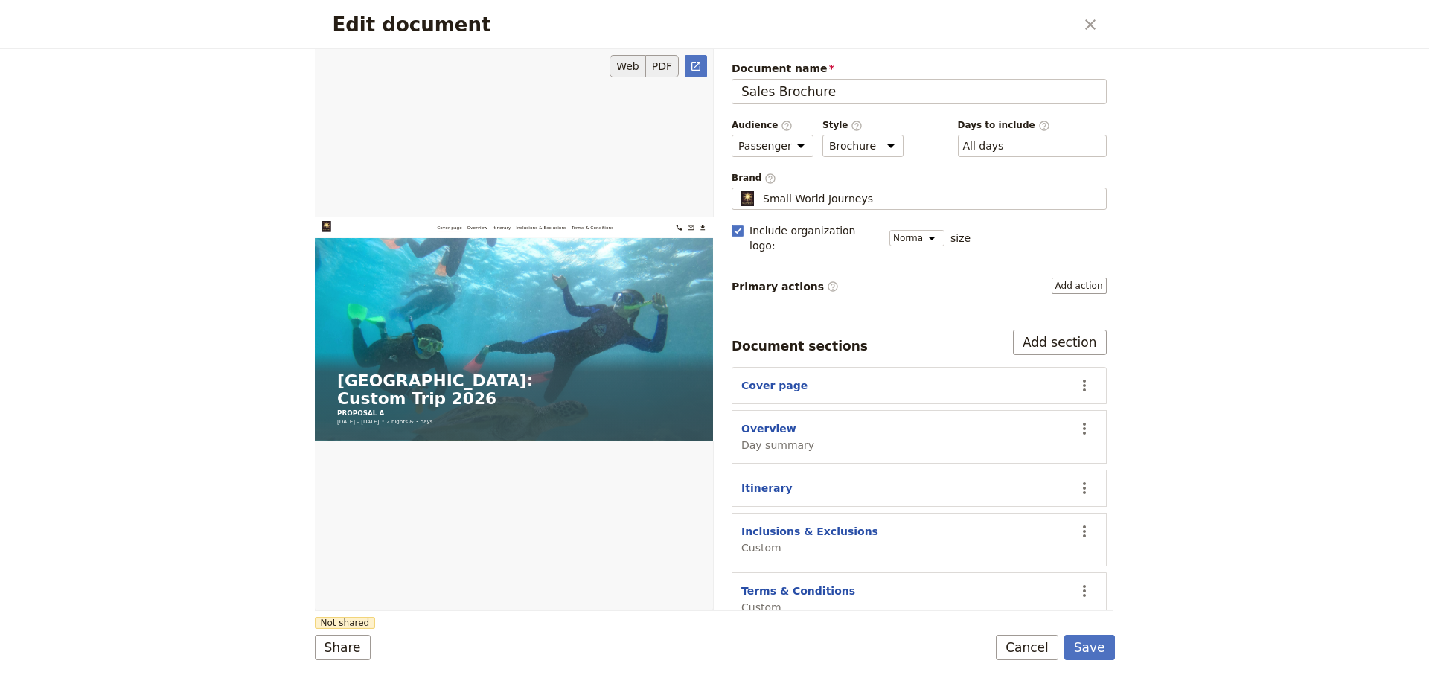
click at [666, 64] on button "PDF" at bounding box center [662, 66] width 33 height 22
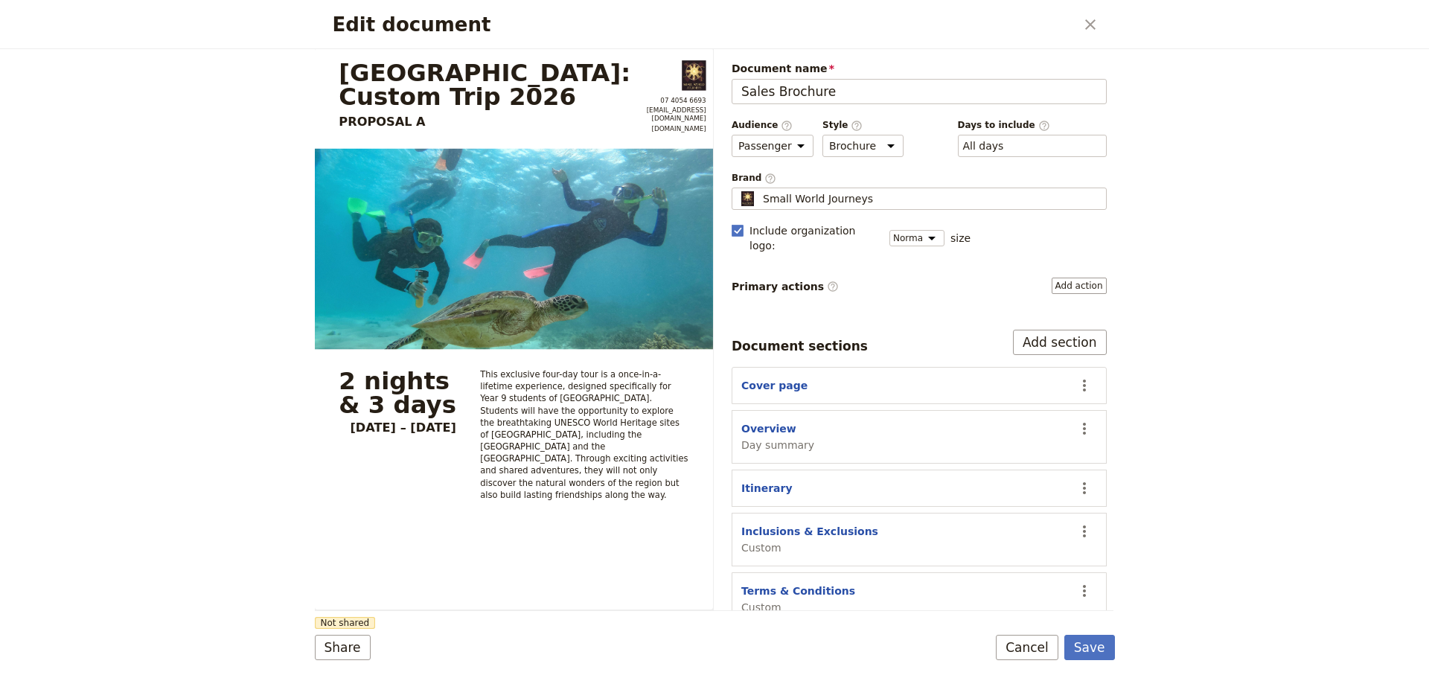
click at [1335, 374] on div "Edit document ​ [GEOGRAPHIC_DATA]: Custom Trip 2026 PROPOSAL A 07 4054 6693 [EM…" at bounding box center [714, 339] width 1429 height 678
click at [1217, 427] on div "Edit document ​ [GEOGRAPHIC_DATA]: Custom Trip 2026 PROPOSAL A 07 4054 6693 [EM…" at bounding box center [714, 339] width 1429 height 678
click at [1210, 415] on div "Edit document ​ [GEOGRAPHIC_DATA]: Custom Trip 2026 PROPOSAL A 07 4054 6693 [EM…" at bounding box center [714, 339] width 1429 height 678
click at [1106, 651] on button "Save" at bounding box center [1090, 647] width 51 height 25
